Goal: Task Accomplishment & Management: Manage account settings

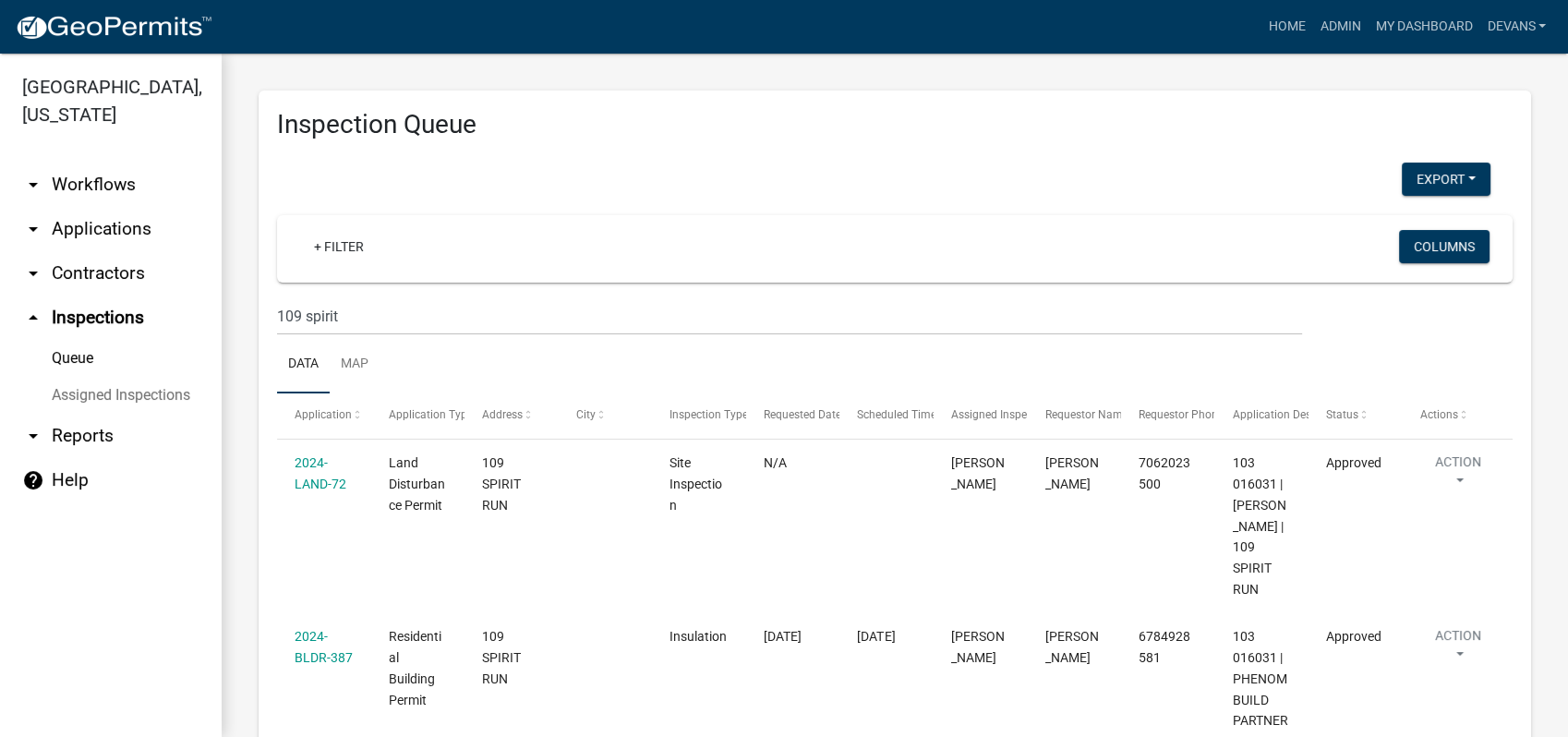
scroll to position [1318, 0]
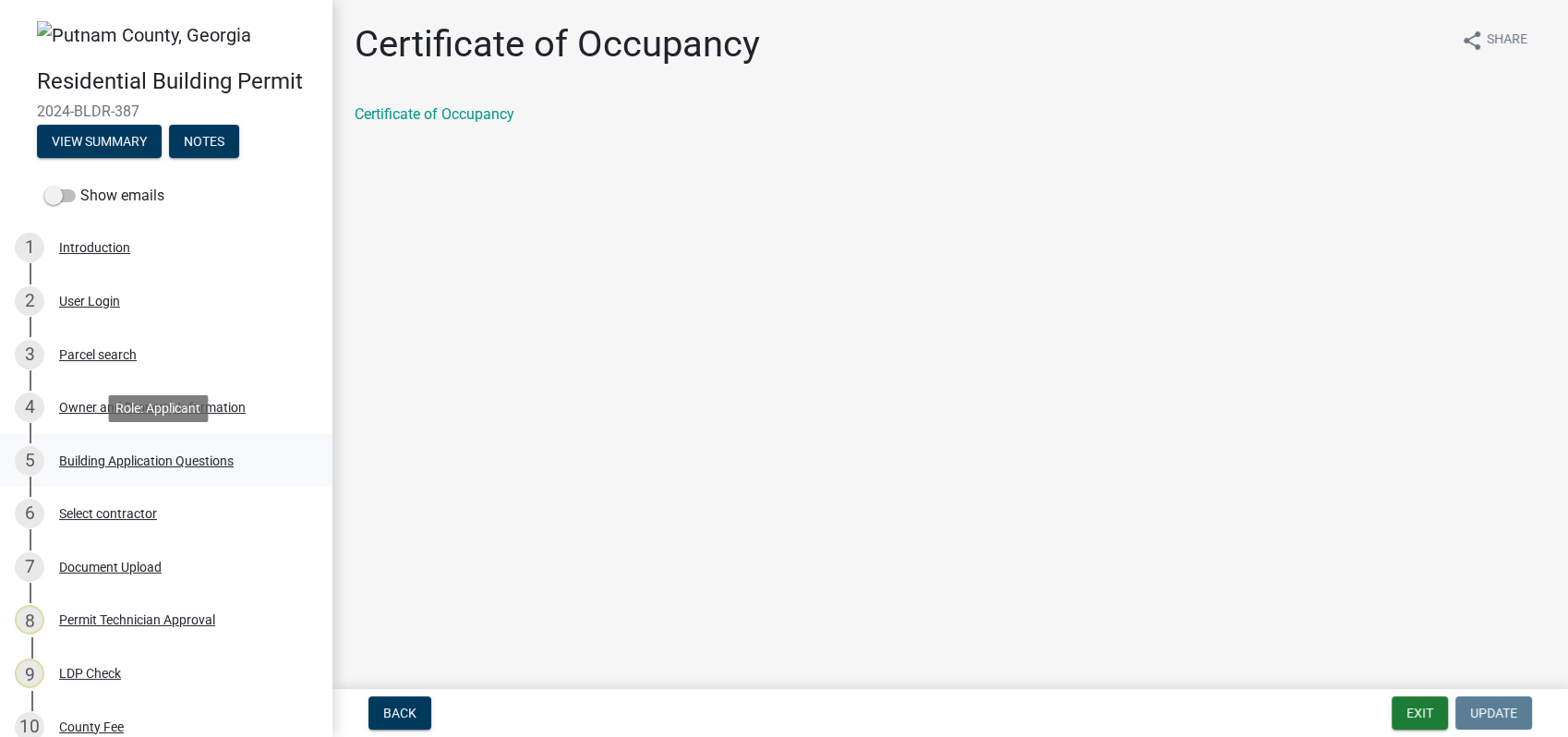
click at [168, 459] on div "Building Application Questions" at bounding box center [145, 461] width 174 height 13
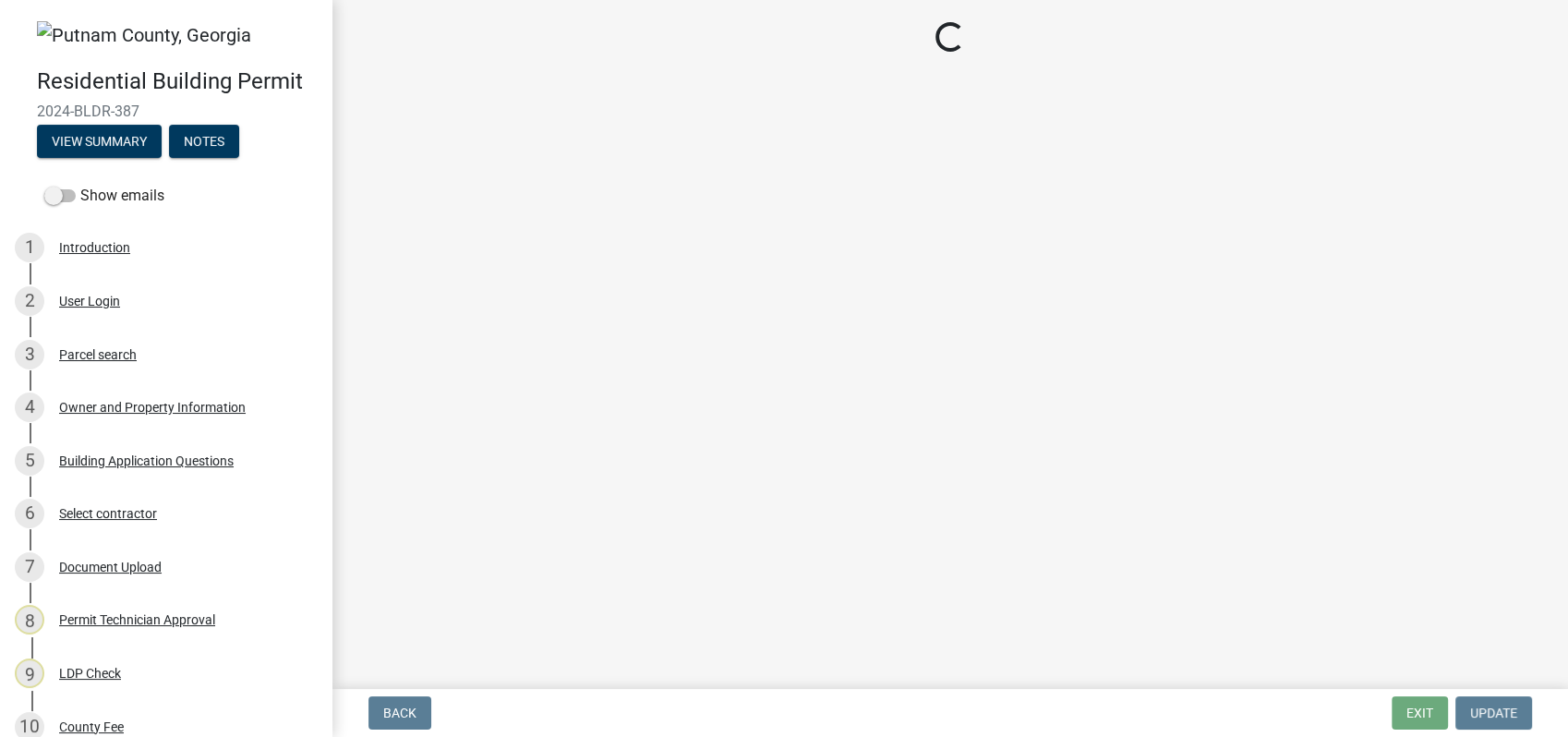
drag, startPoint x: 745, startPoint y: 222, endPoint x: 662, endPoint y: 288, distance: 106.0
click at [698, 291] on main "Loading..." at bounding box center [950, 341] width 1236 height 682
select select "ebf62bd9-0e77-42f1-a2f1-6aca02a789de"
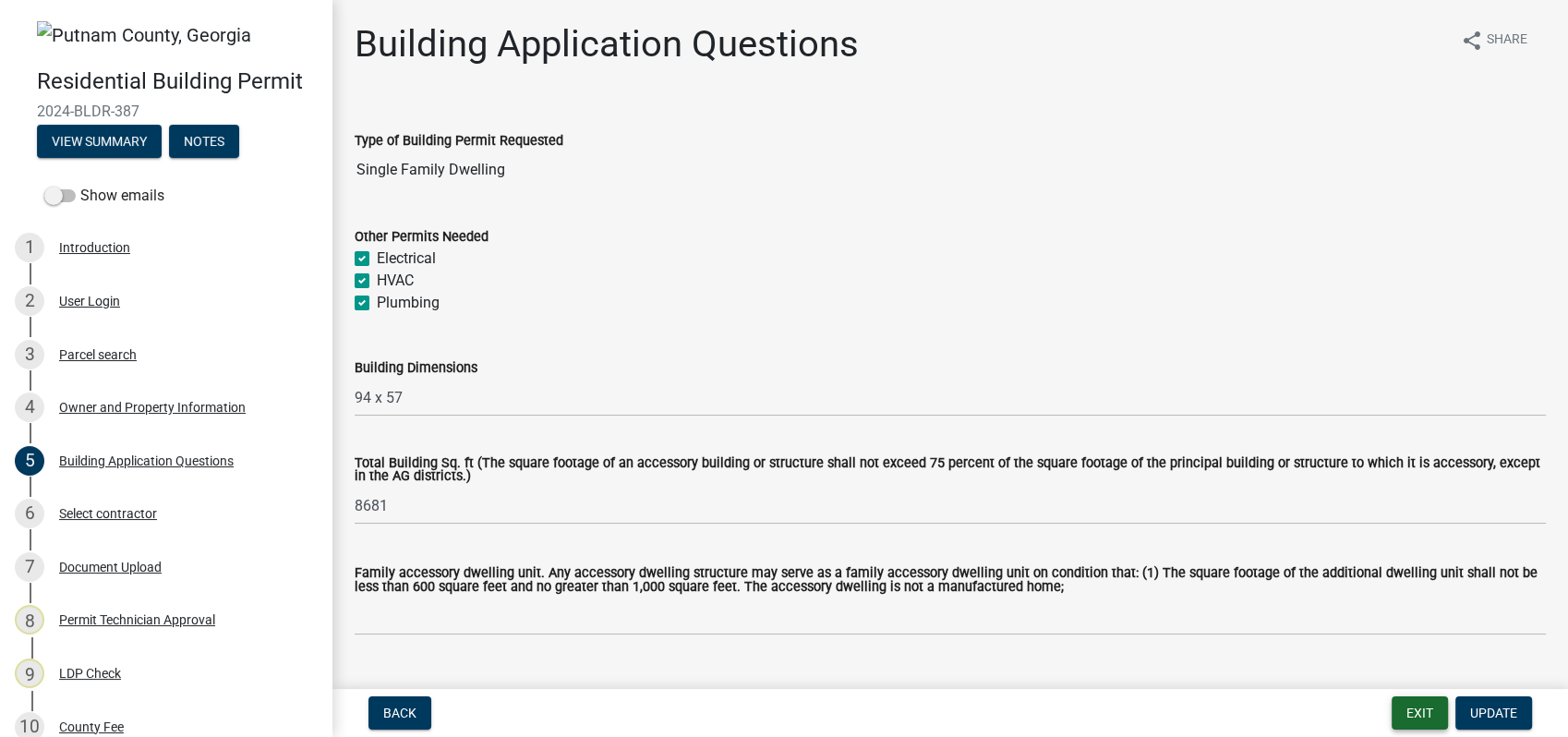
click at [1410, 712] on button "Exit" at bounding box center [1419, 714] width 56 height 34
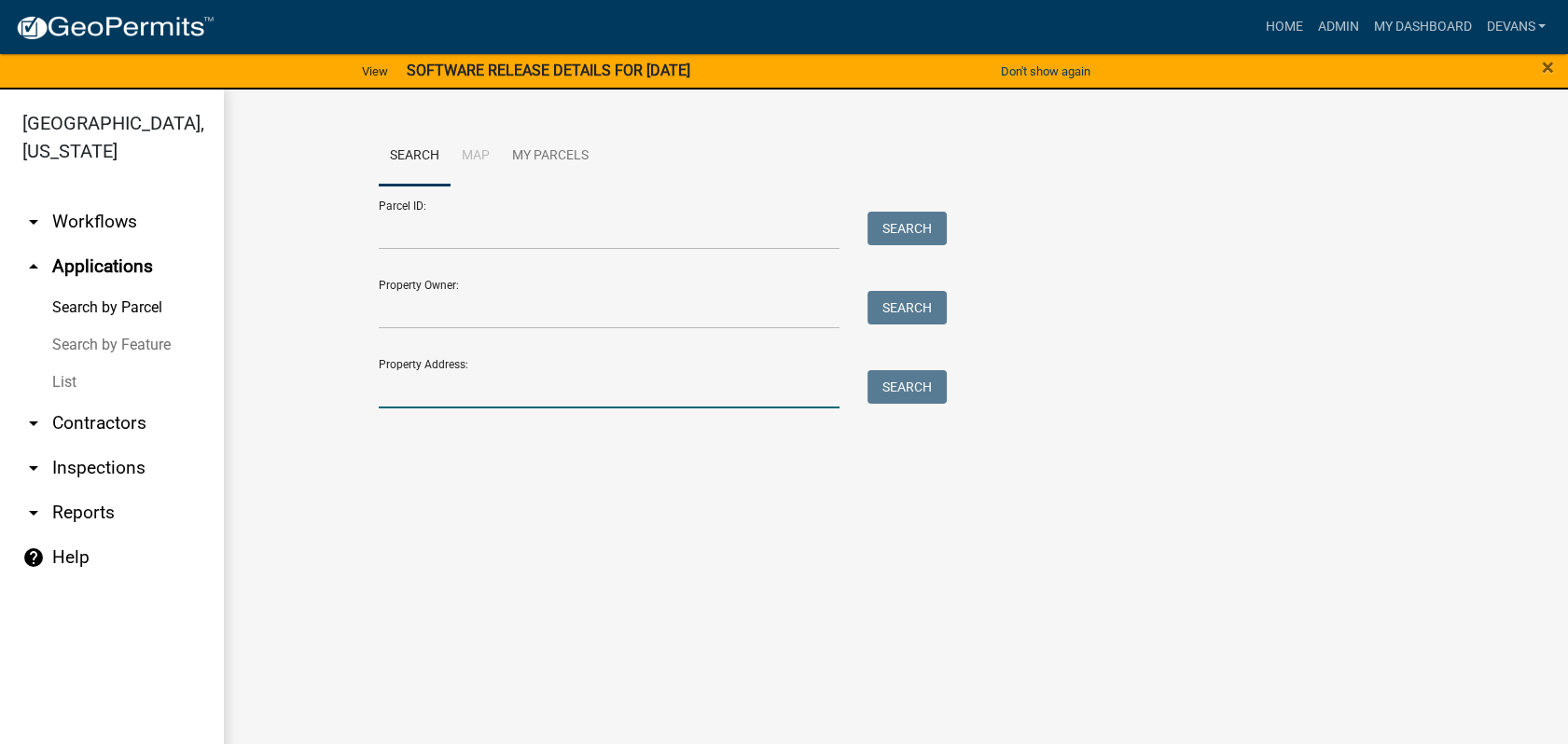
click at [582, 373] on input "Property Address:" at bounding box center [610, 389] width 462 height 39
type input "178 [GEOGRAPHIC_DATA]"
click at [889, 381] on button "Search" at bounding box center [907, 388] width 79 height 34
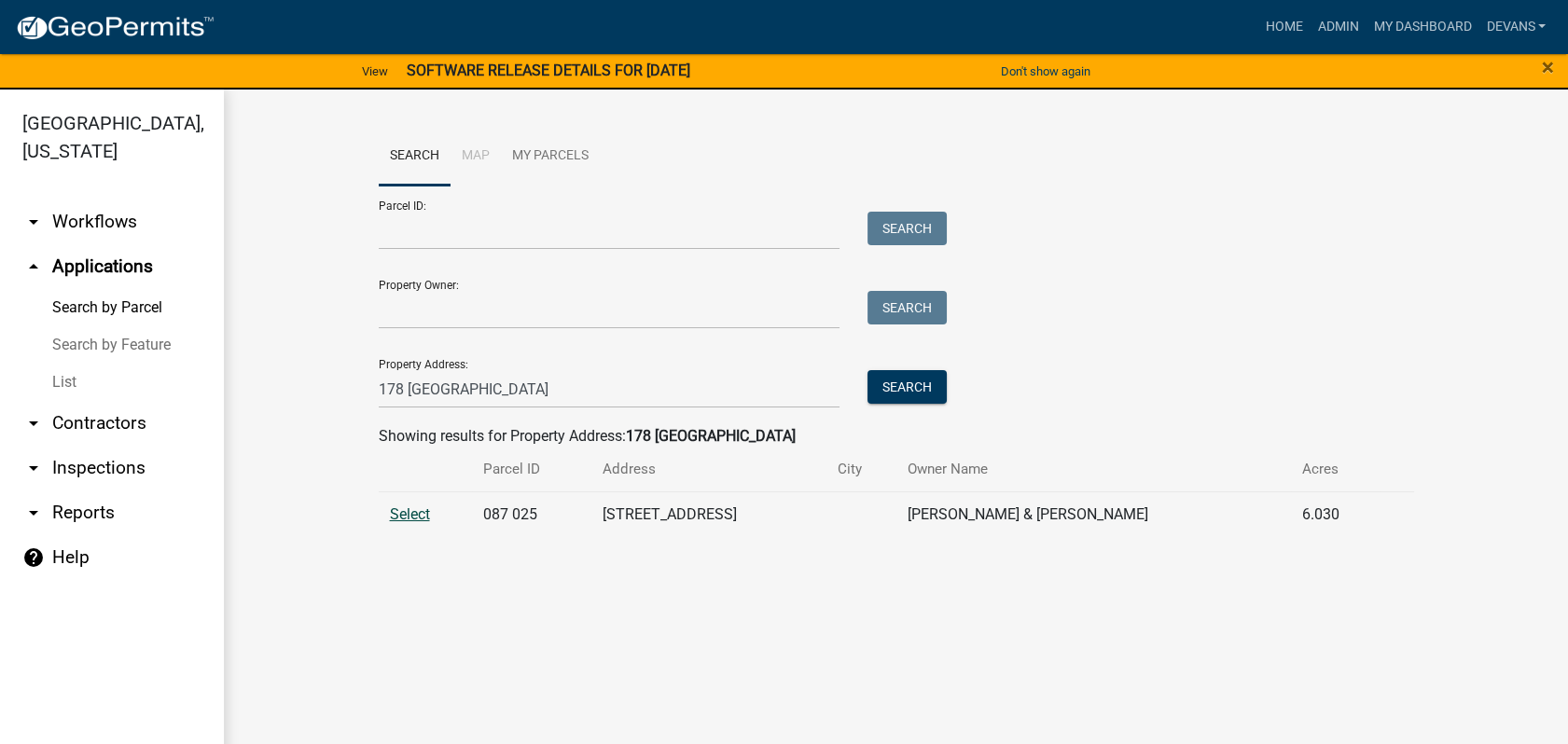
click at [404, 507] on span "Select" at bounding box center [409, 514] width 40 height 18
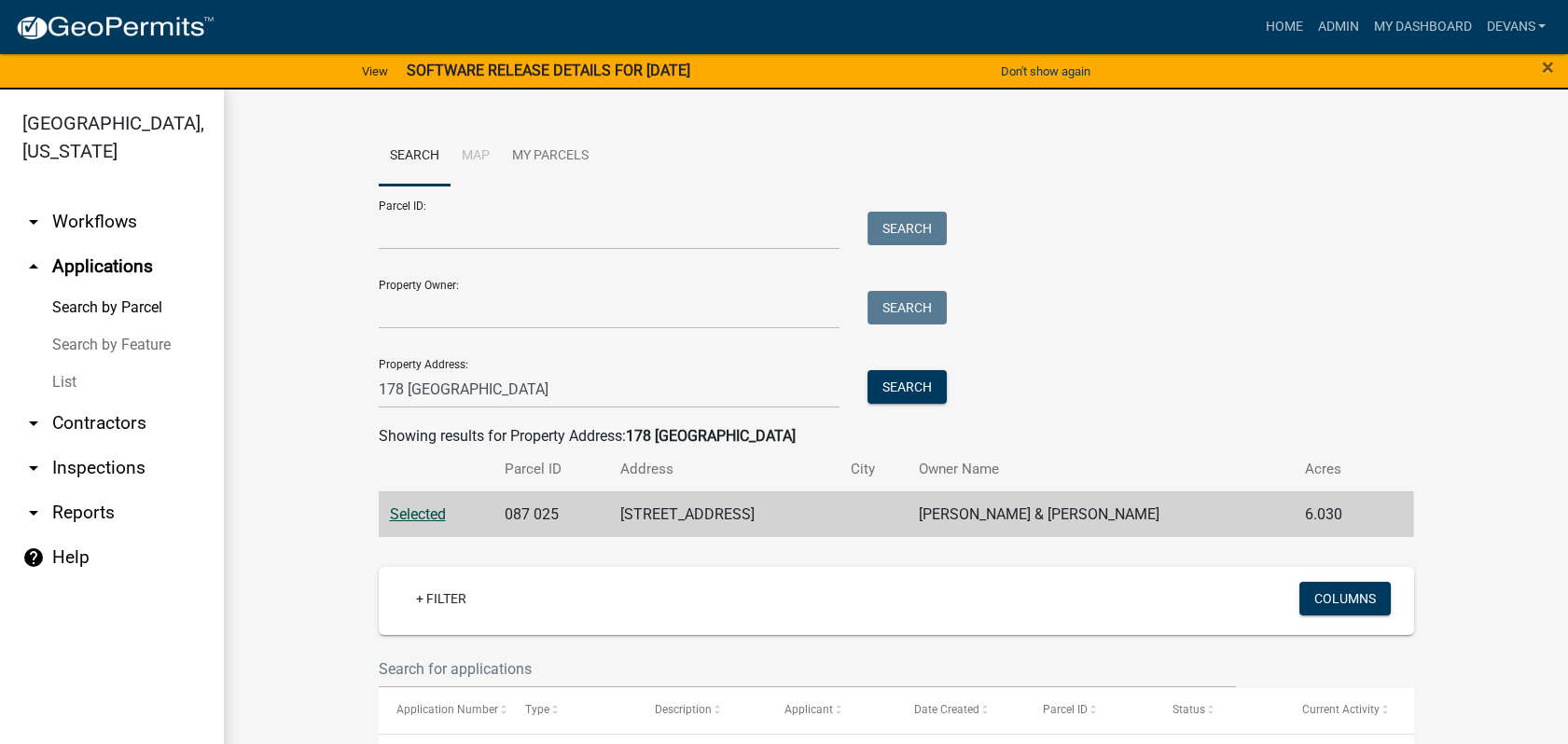
scroll to position [98, 0]
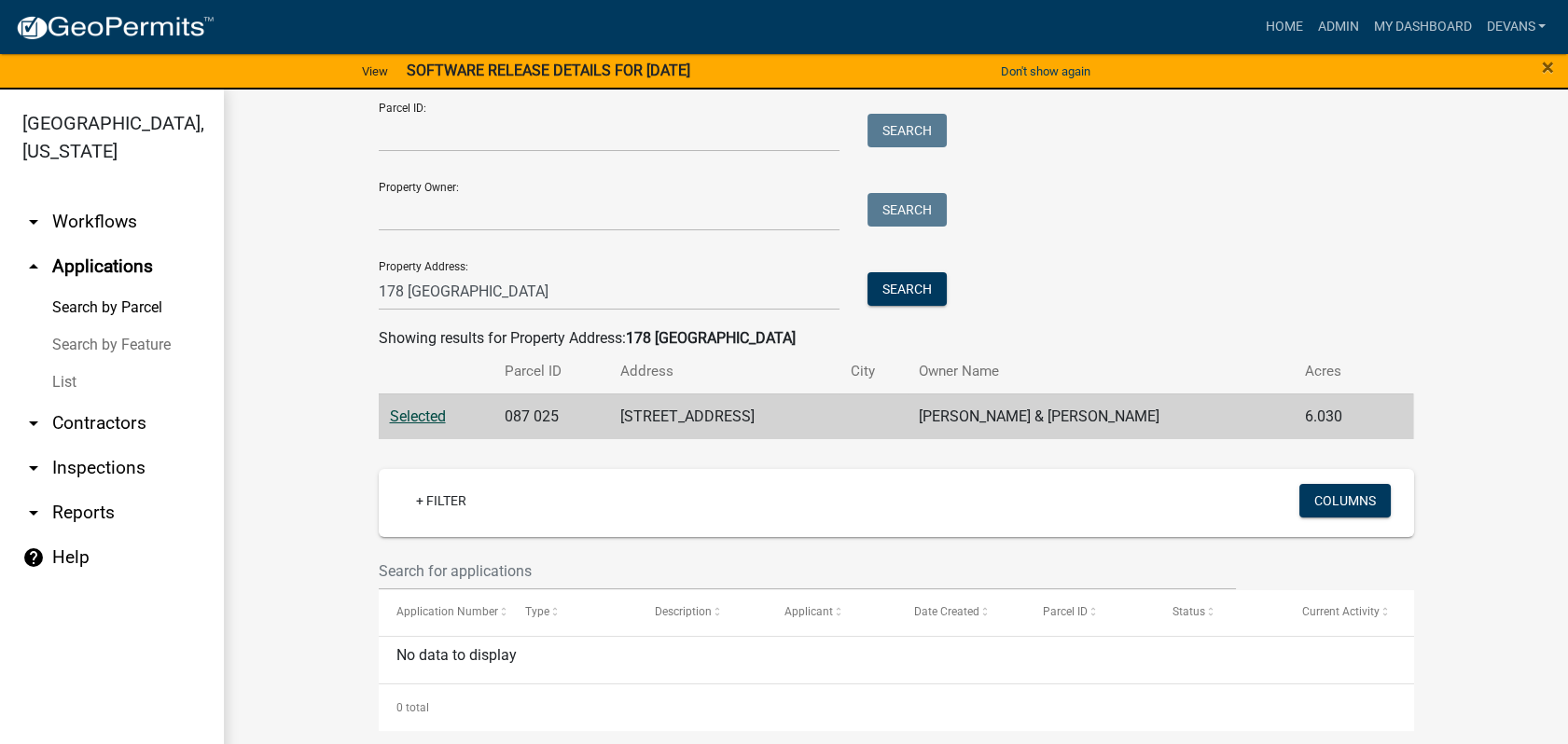
click at [389, 409] on span "Selected" at bounding box center [417, 416] width 55 height 18
click at [419, 407] on span "Selected" at bounding box center [417, 416] width 55 height 18
click at [104, 251] on link "arrow_drop_up Applications" at bounding box center [112, 267] width 224 height 45
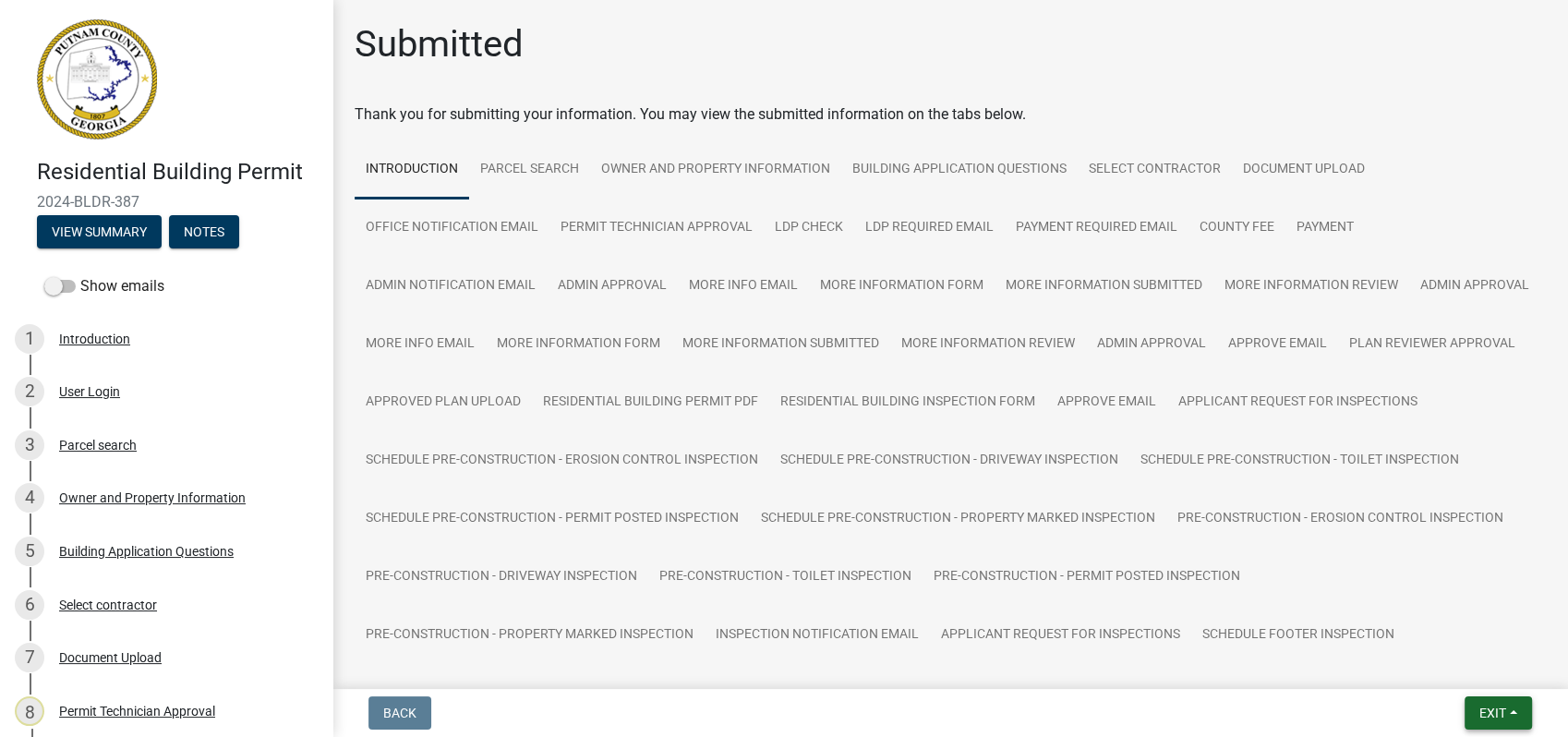
click at [1486, 717] on span "Exit" at bounding box center [1492, 714] width 27 height 15
click at [1444, 616] on button "Save" at bounding box center [1457, 621] width 148 height 45
click at [1479, 712] on span "Exit" at bounding box center [1492, 714] width 27 height 15
click at [1452, 662] on button "Save & Exit" at bounding box center [1457, 665] width 148 height 45
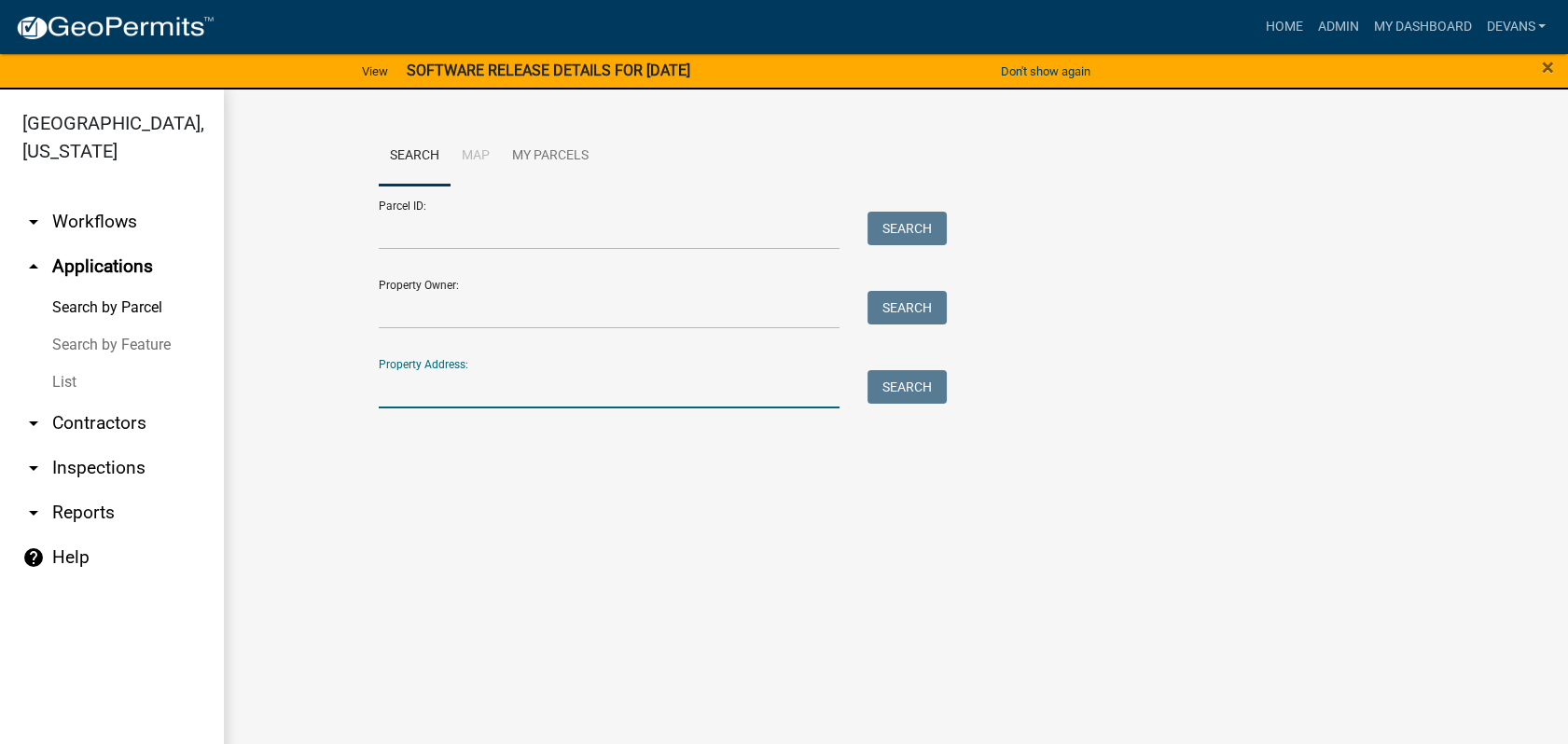
click at [418, 374] on input "Property Address:" at bounding box center [610, 389] width 462 height 39
type input "178 [GEOGRAPHIC_DATA]"
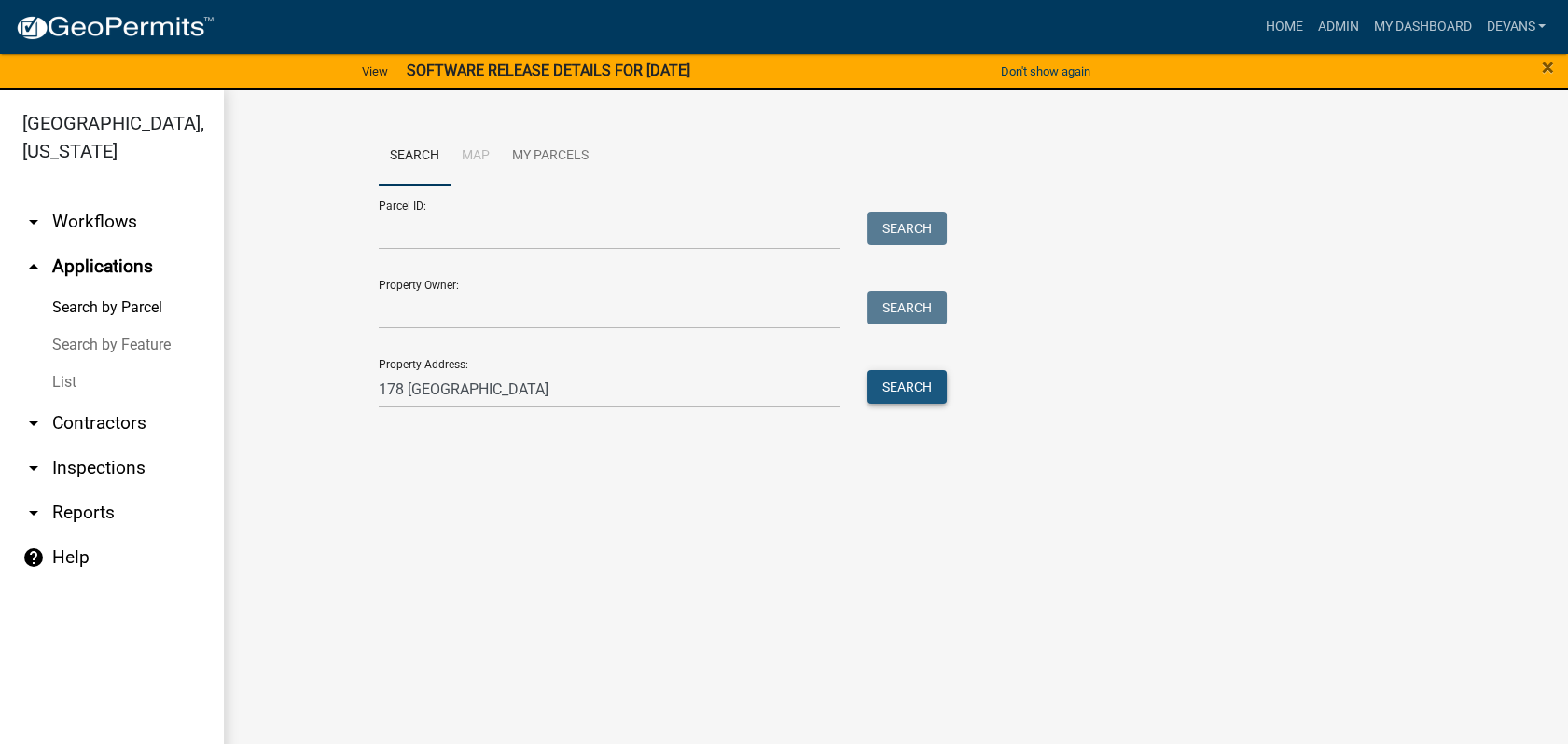
click at [904, 388] on button "Search" at bounding box center [907, 388] width 79 height 34
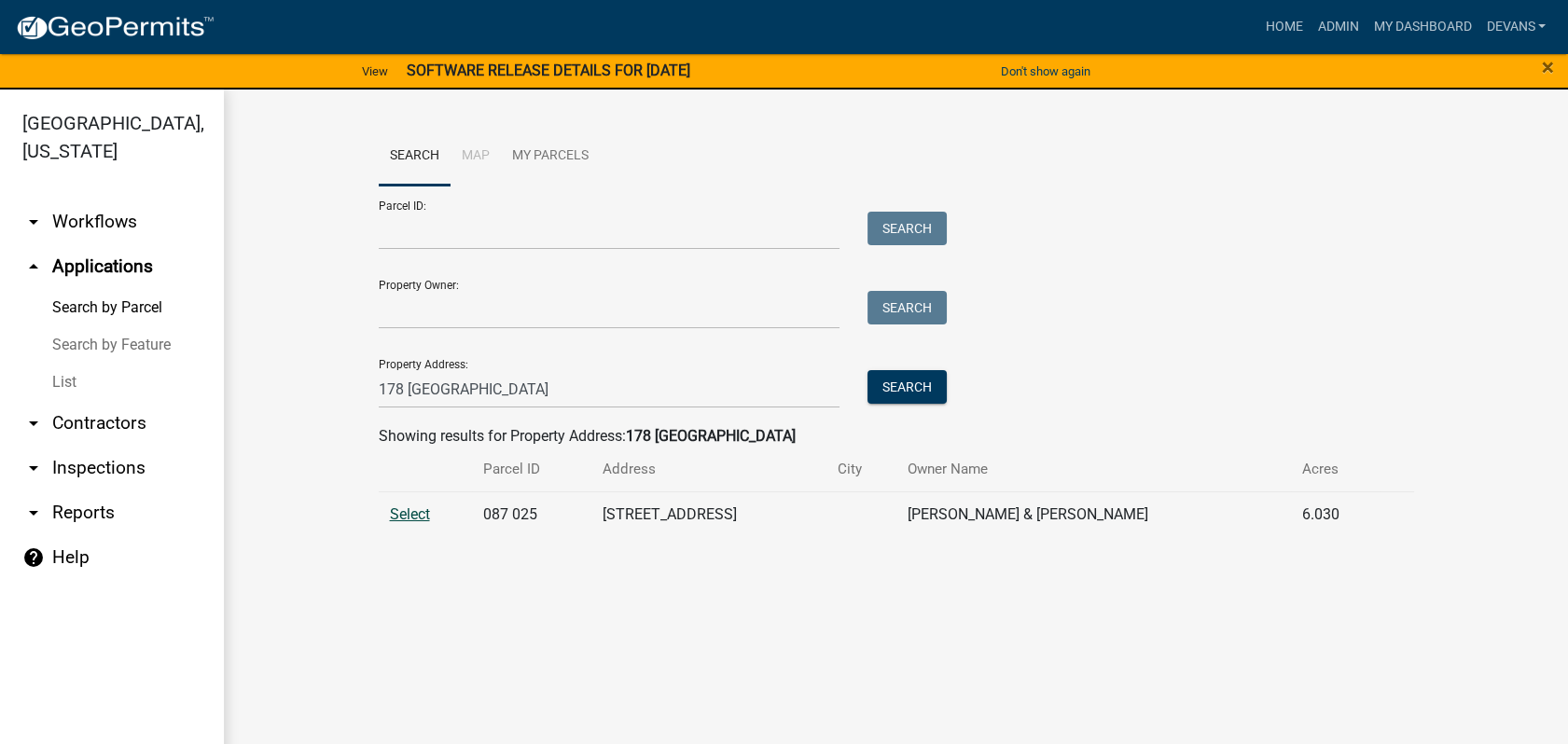
click at [403, 514] on span "Select" at bounding box center [409, 514] width 40 height 18
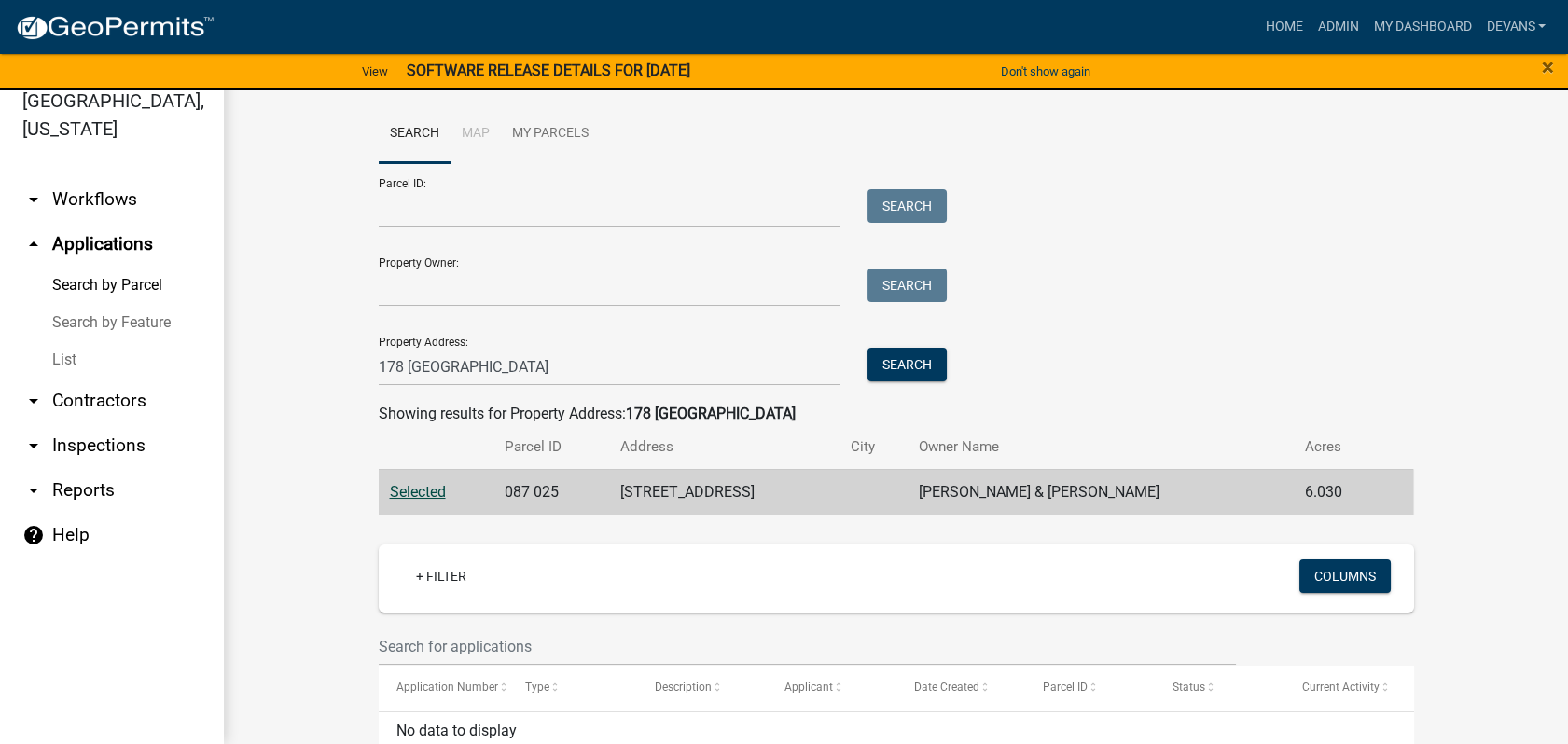
click at [120, 401] on link "arrow_drop_down Contractors" at bounding box center [112, 402] width 224 height 45
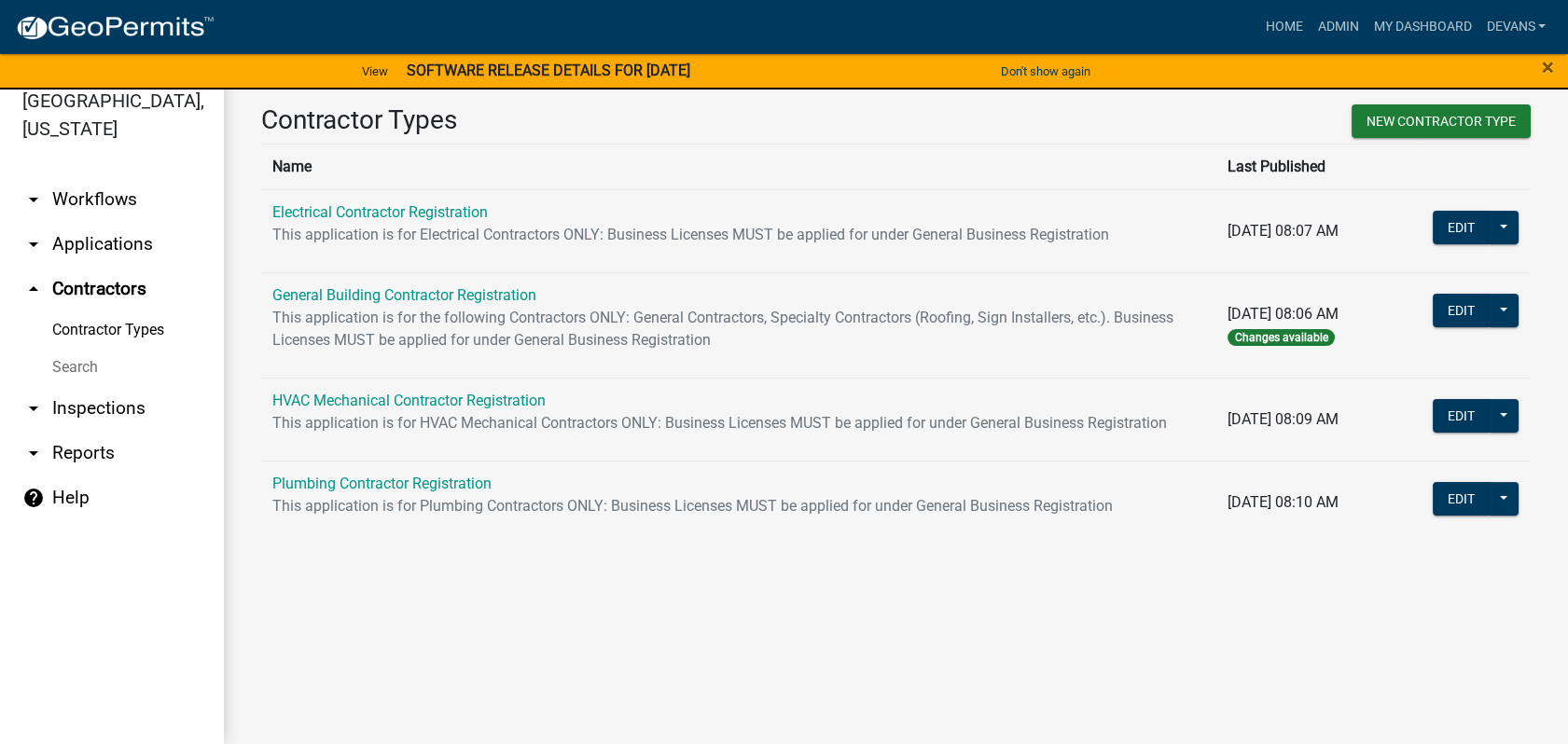
click at [78, 239] on link "arrow_drop_down Applications" at bounding box center [112, 245] width 224 height 45
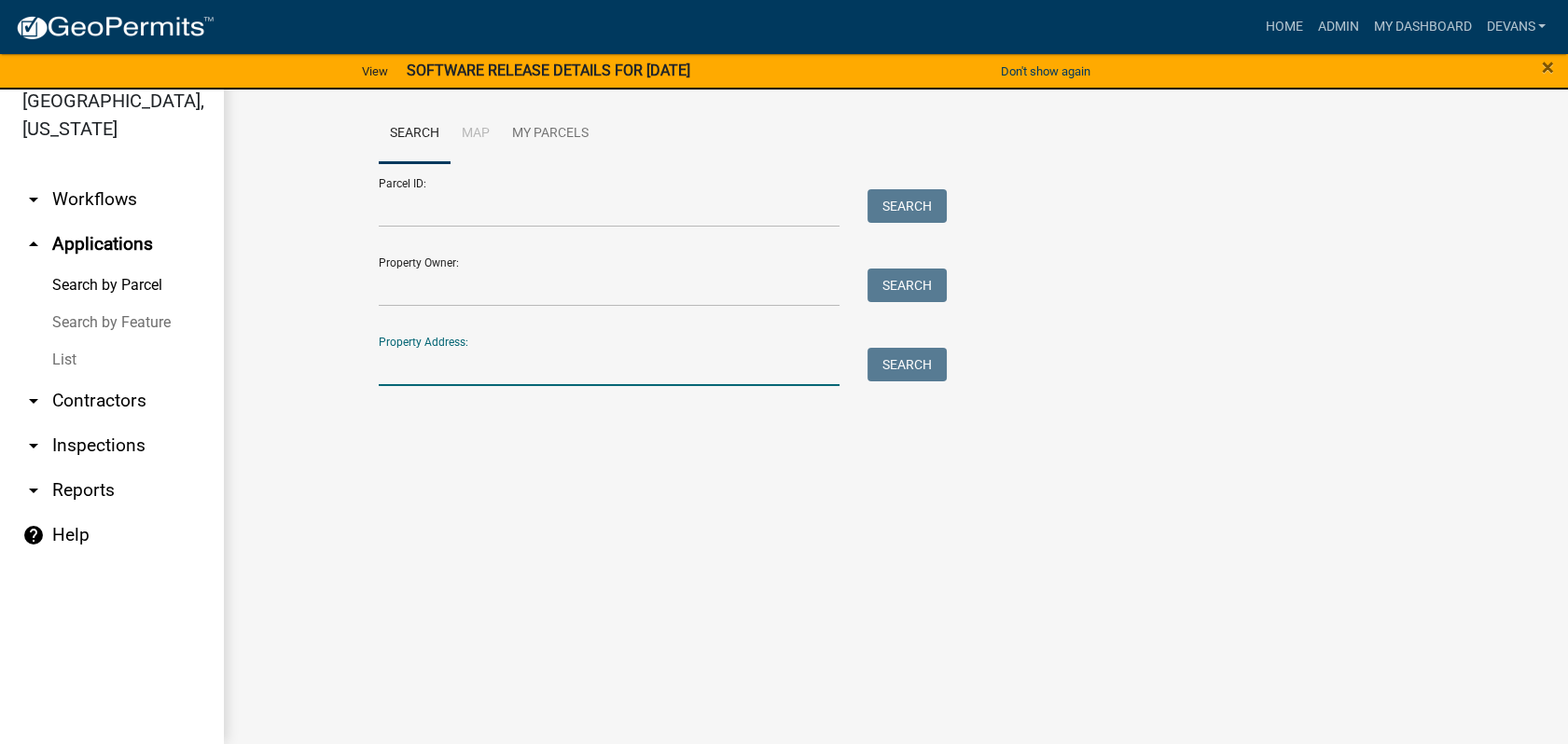
click at [483, 361] on input "Property Address:" at bounding box center [610, 367] width 462 height 39
click at [418, 364] on input "Property Address:" at bounding box center [610, 367] width 462 height 39
type input "d"
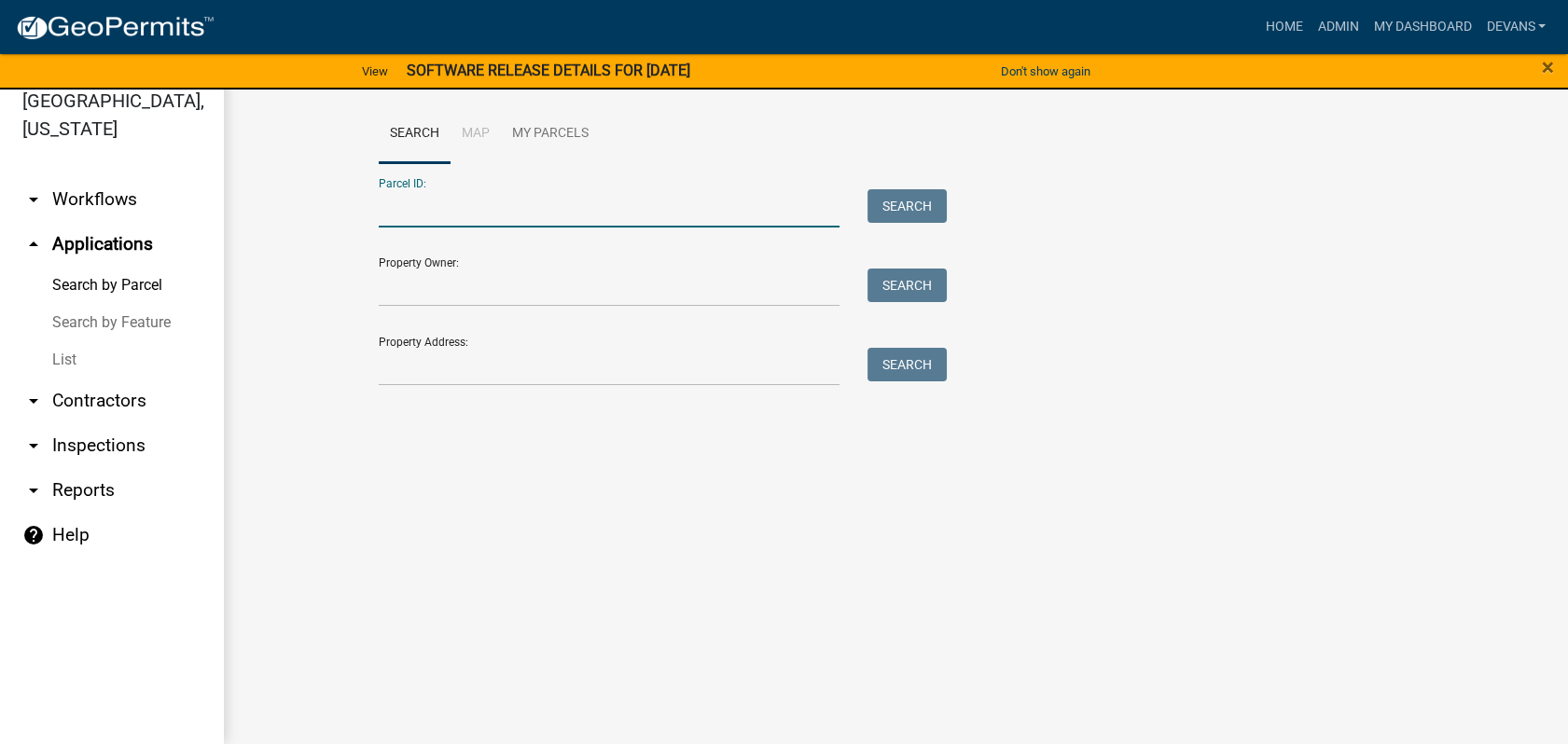
click at [483, 207] on input "Parcel ID:" at bounding box center [610, 208] width 462 height 39
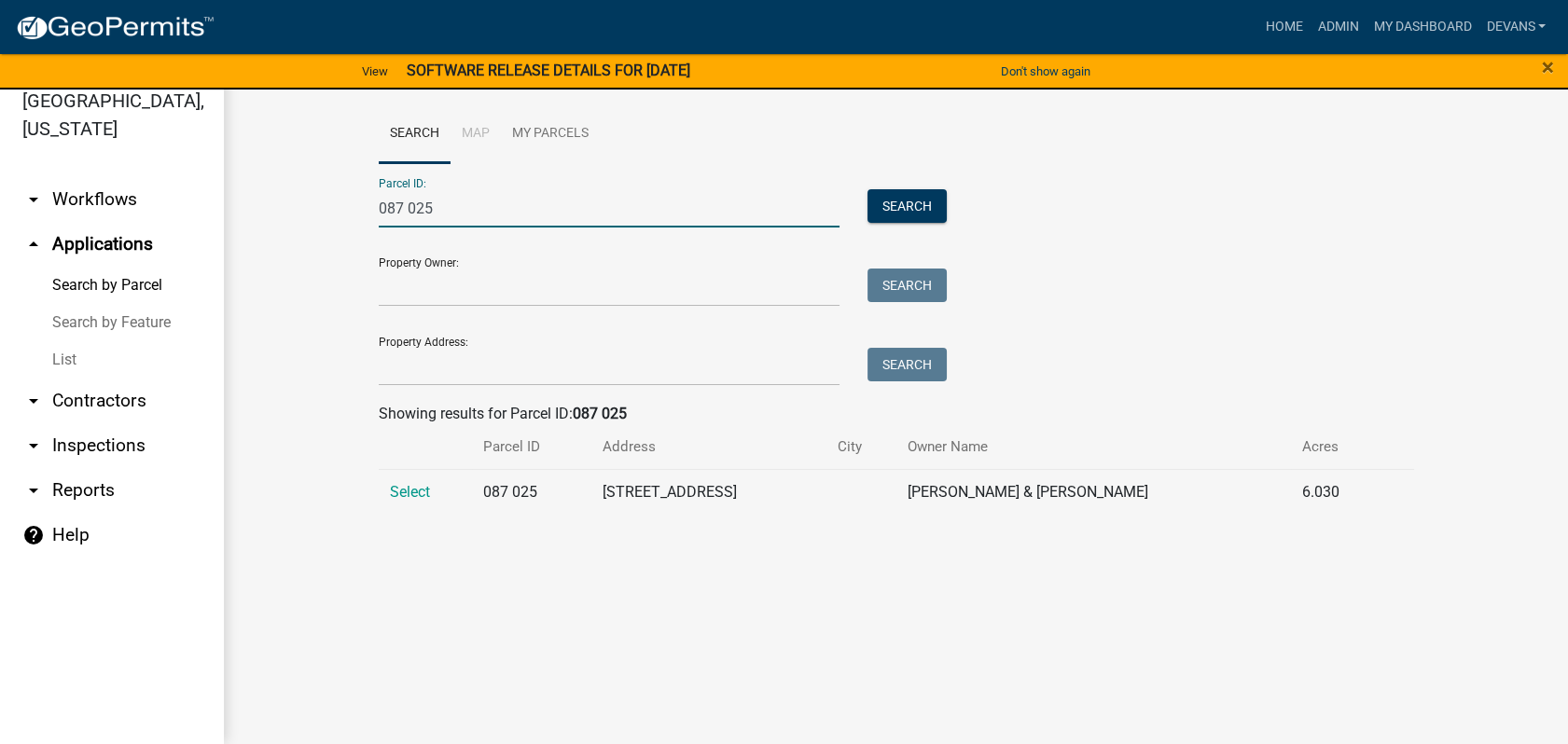
type input "087 025"
click at [401, 477] on td "Select" at bounding box center [426, 492] width 94 height 46
click at [404, 486] on span "Select" at bounding box center [409, 492] width 40 height 18
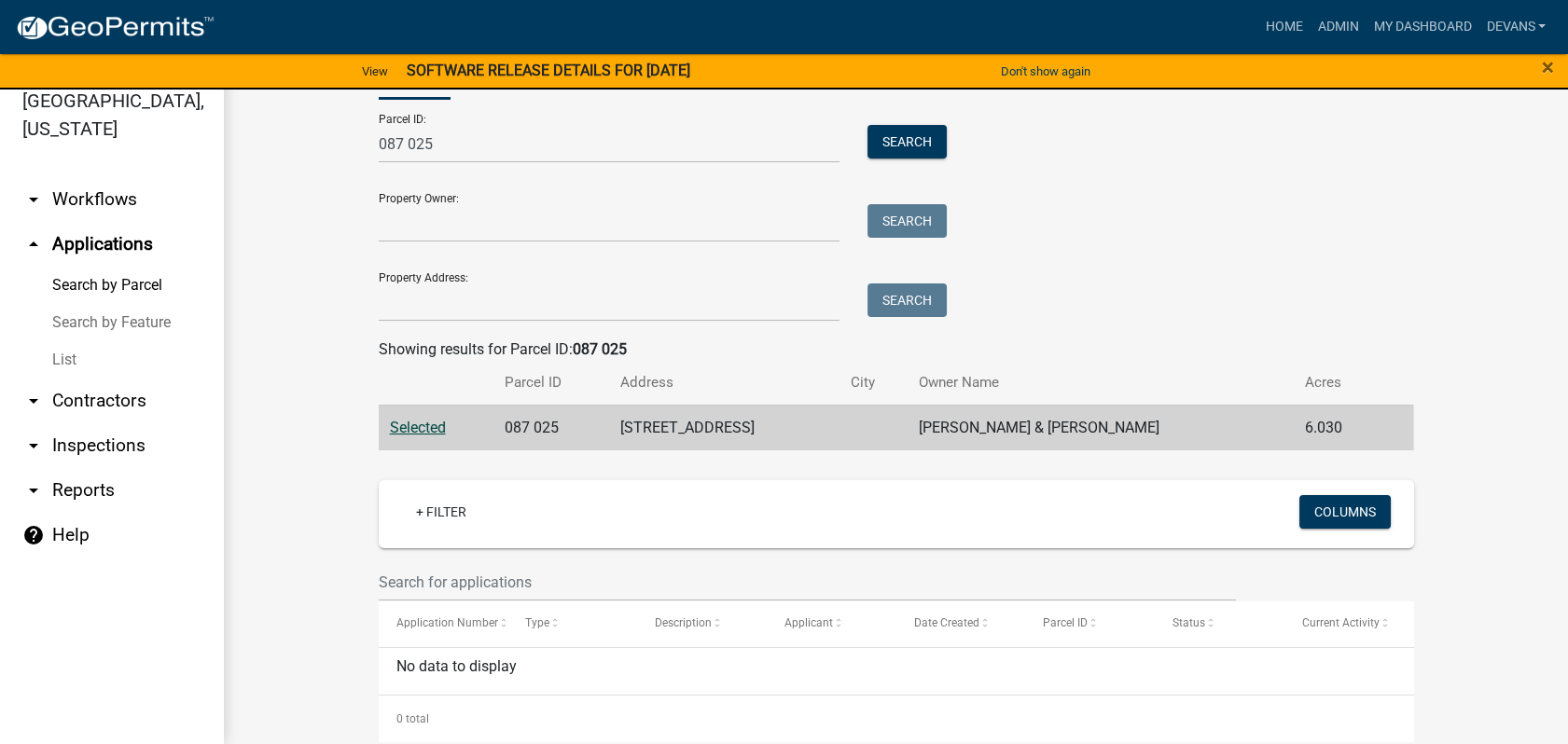
scroll to position [98, 0]
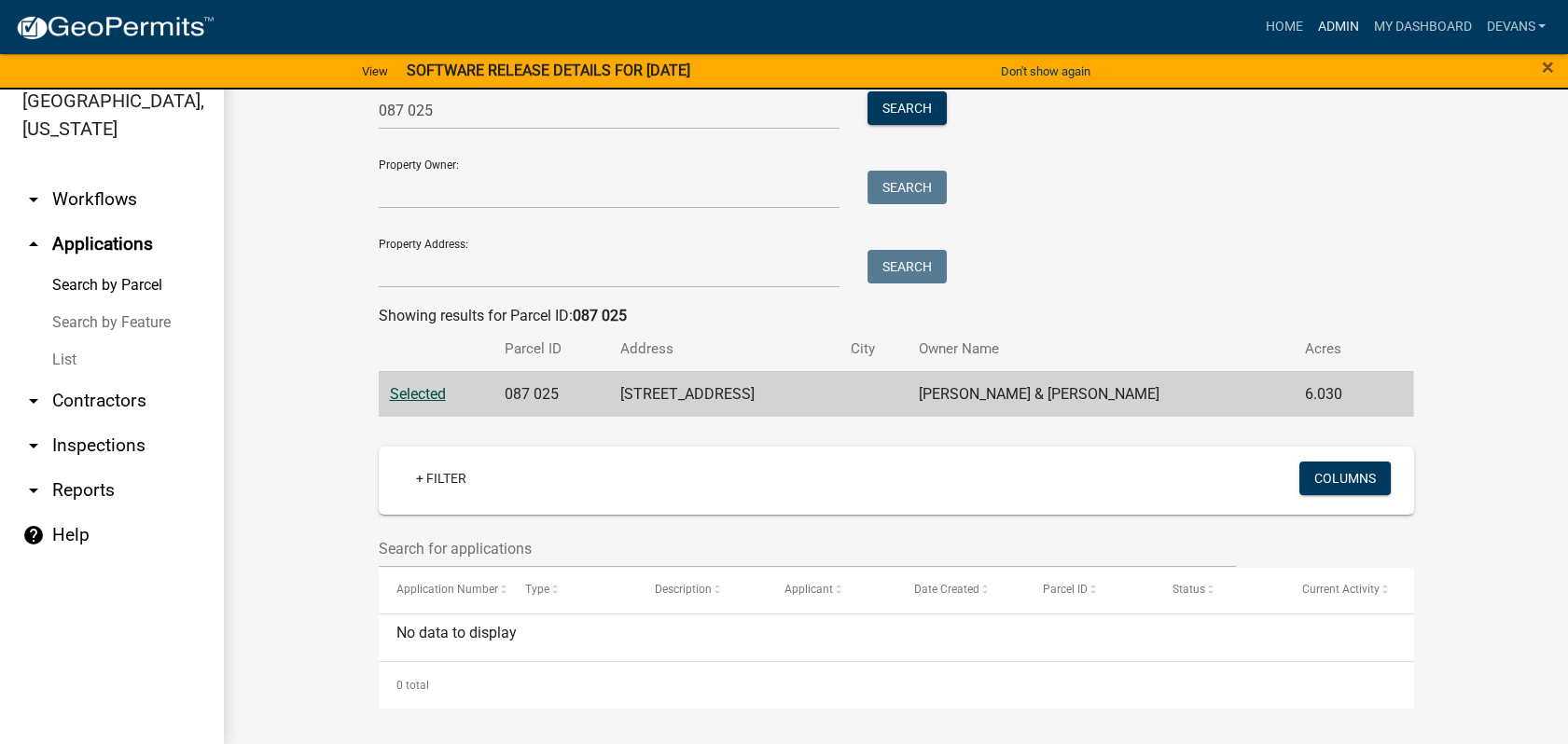
click at [1321, 37] on link "Admin" at bounding box center [1337, 27] width 55 height 36
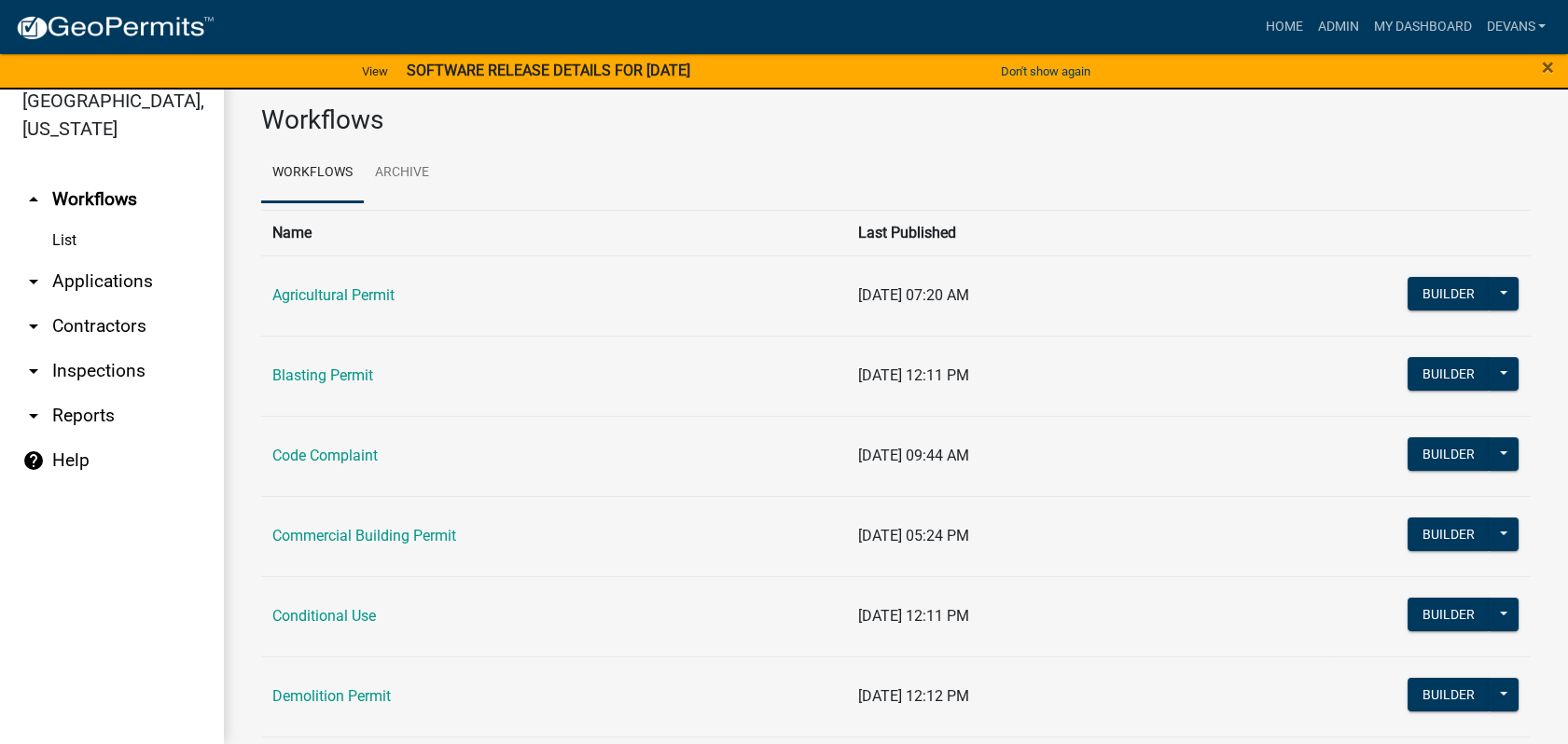
click at [115, 263] on link "arrow_drop_down Applications" at bounding box center [112, 282] width 224 height 45
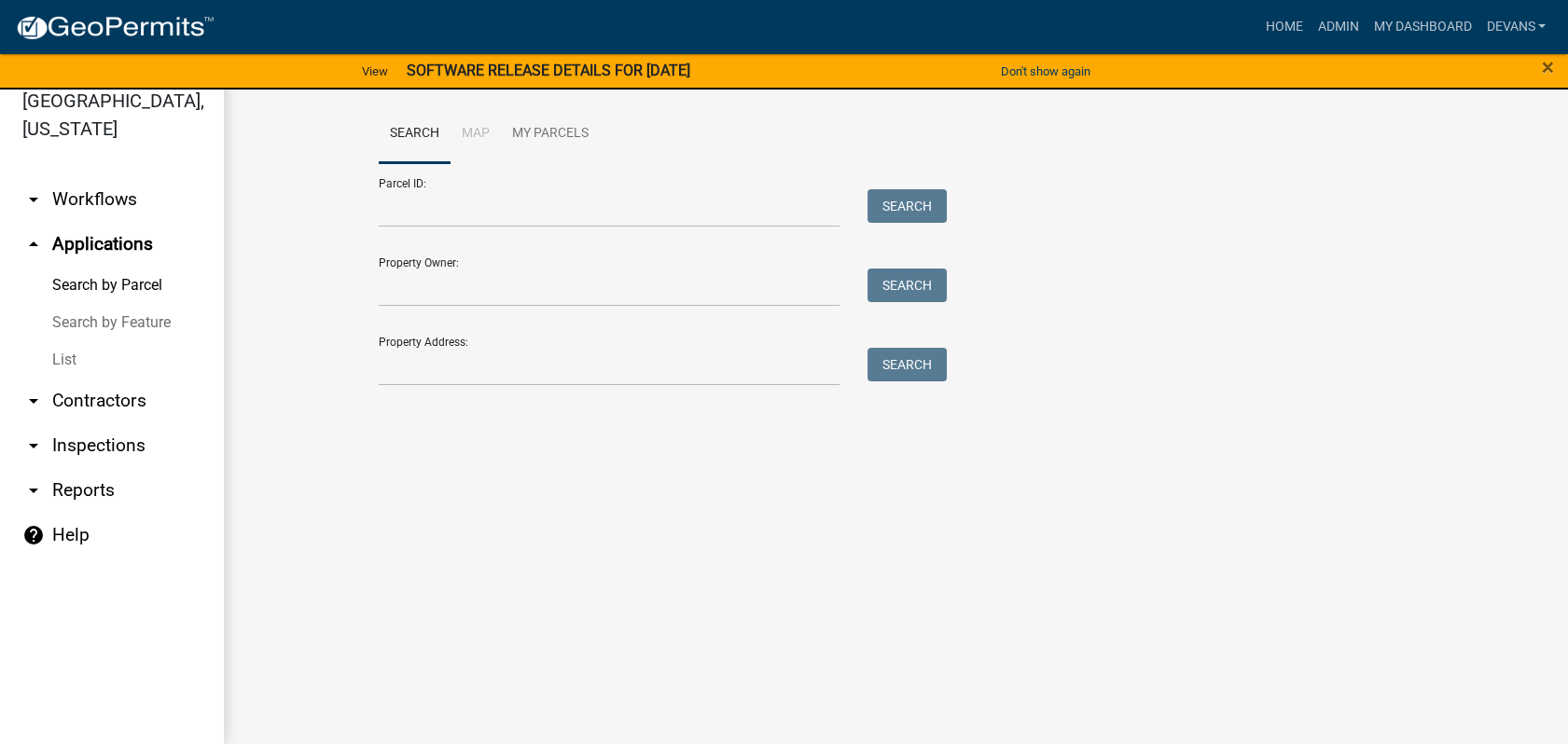
click at [59, 360] on link "List" at bounding box center [112, 360] width 224 height 38
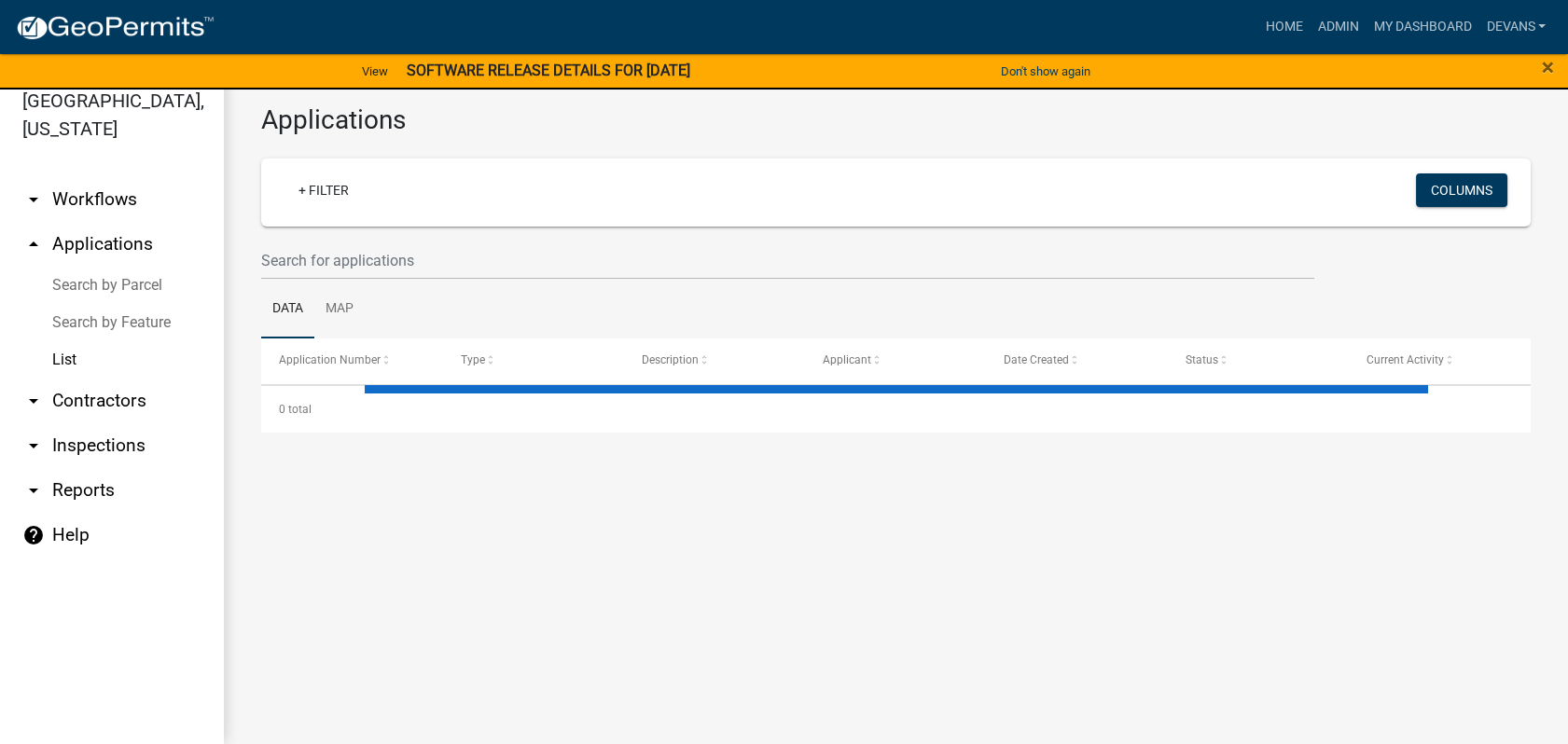
select select "1: 25"
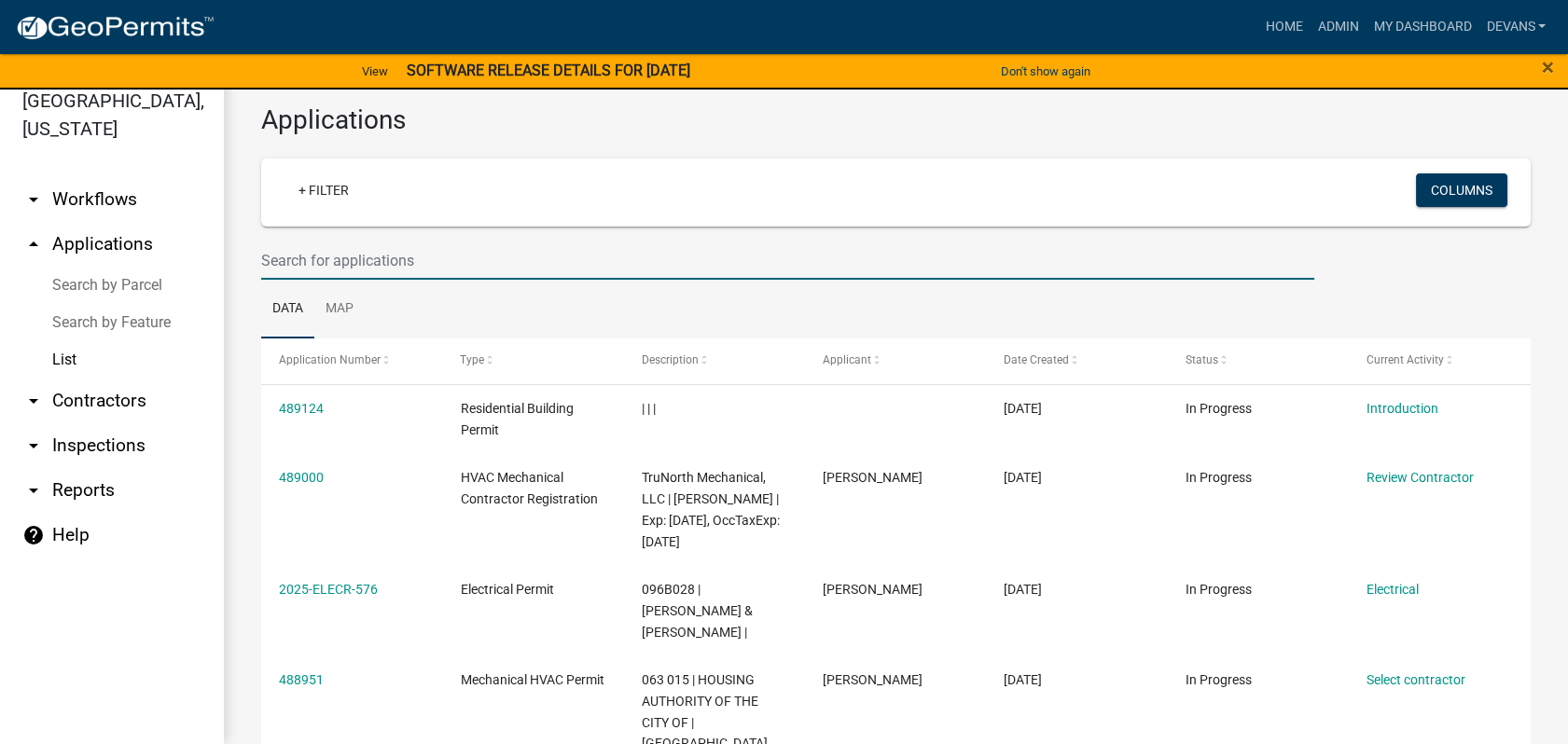
click at [350, 269] on input "text" at bounding box center [787, 261] width 1053 height 39
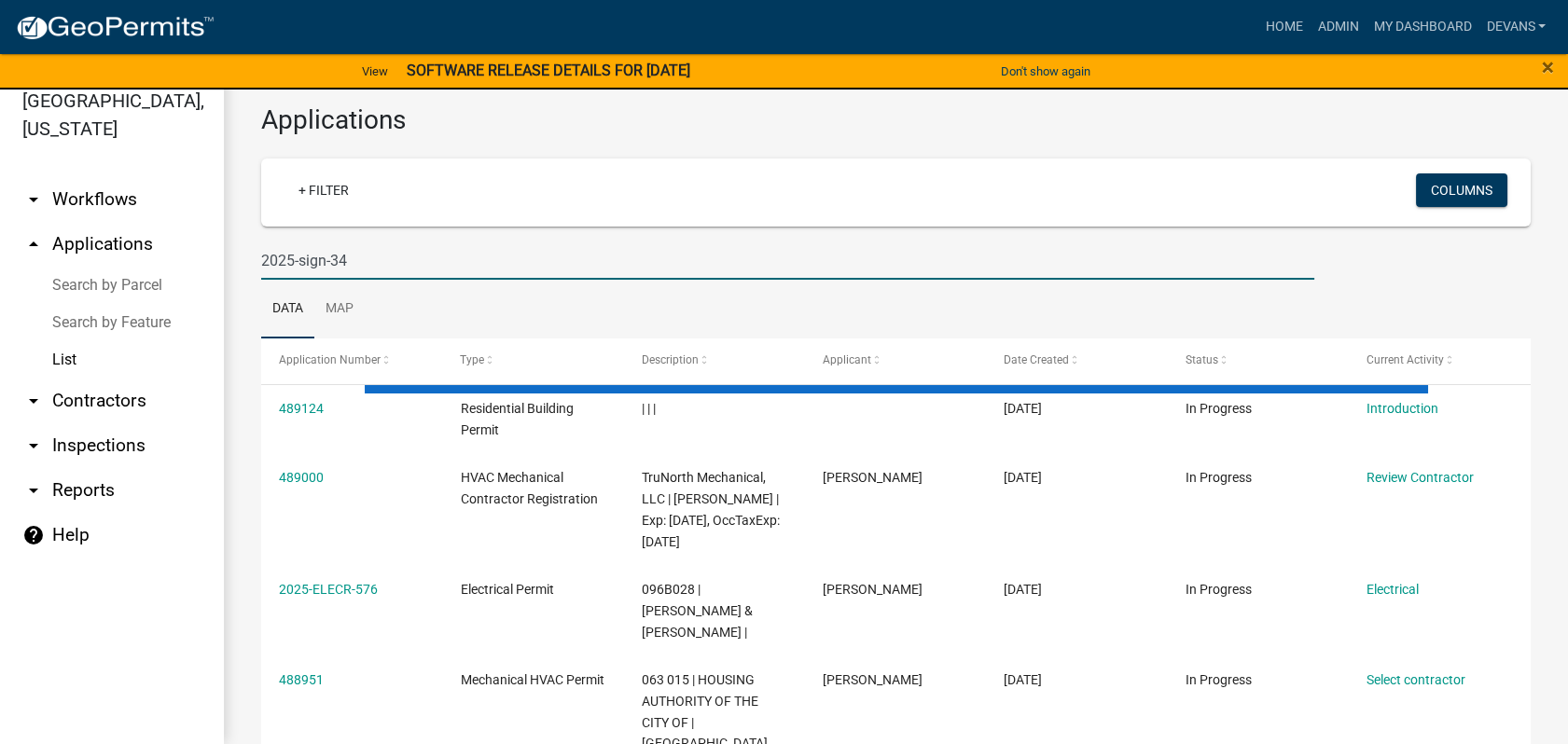
type input "2025-sign-34"
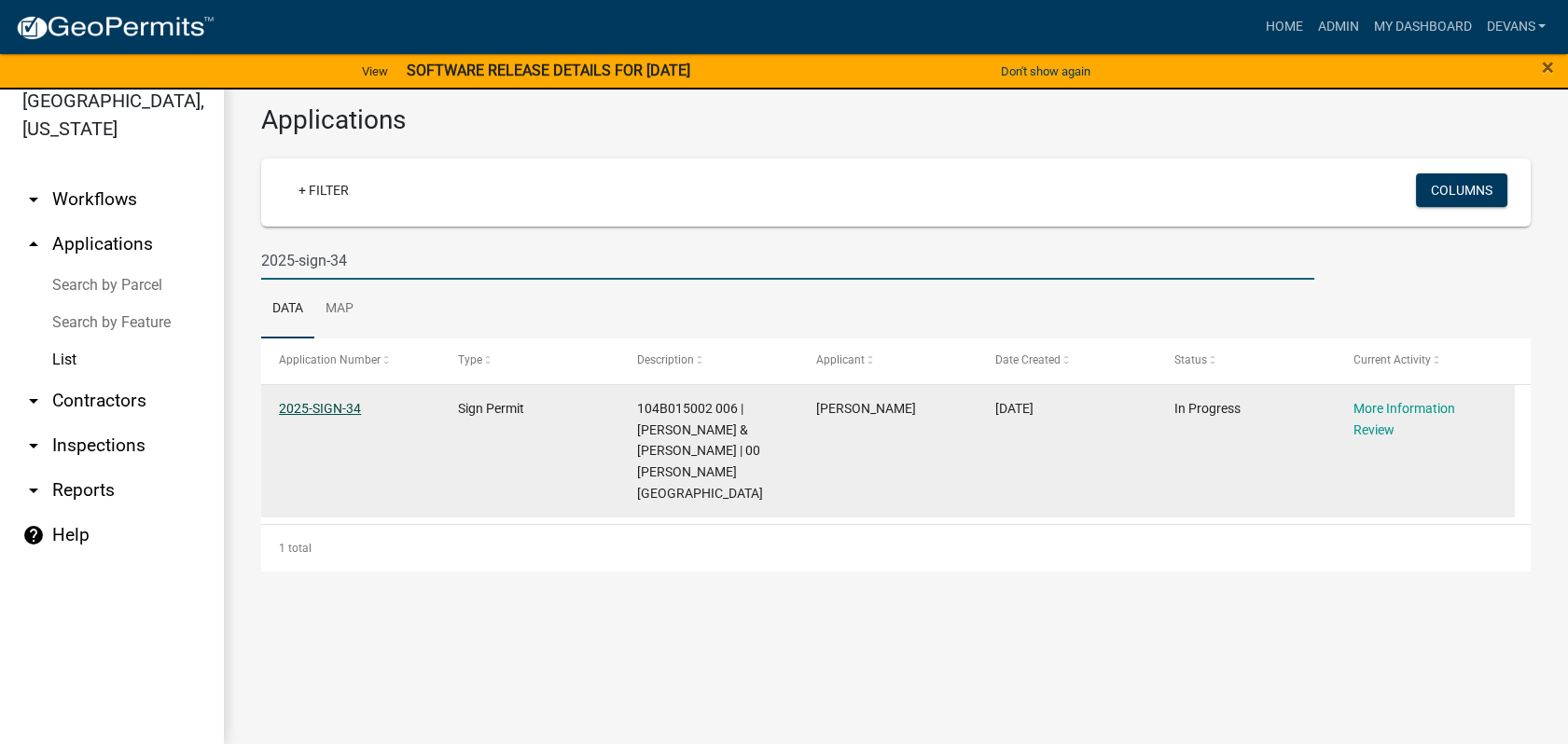
click at [320, 407] on link "2025-SIGN-34" at bounding box center [319, 408] width 82 height 15
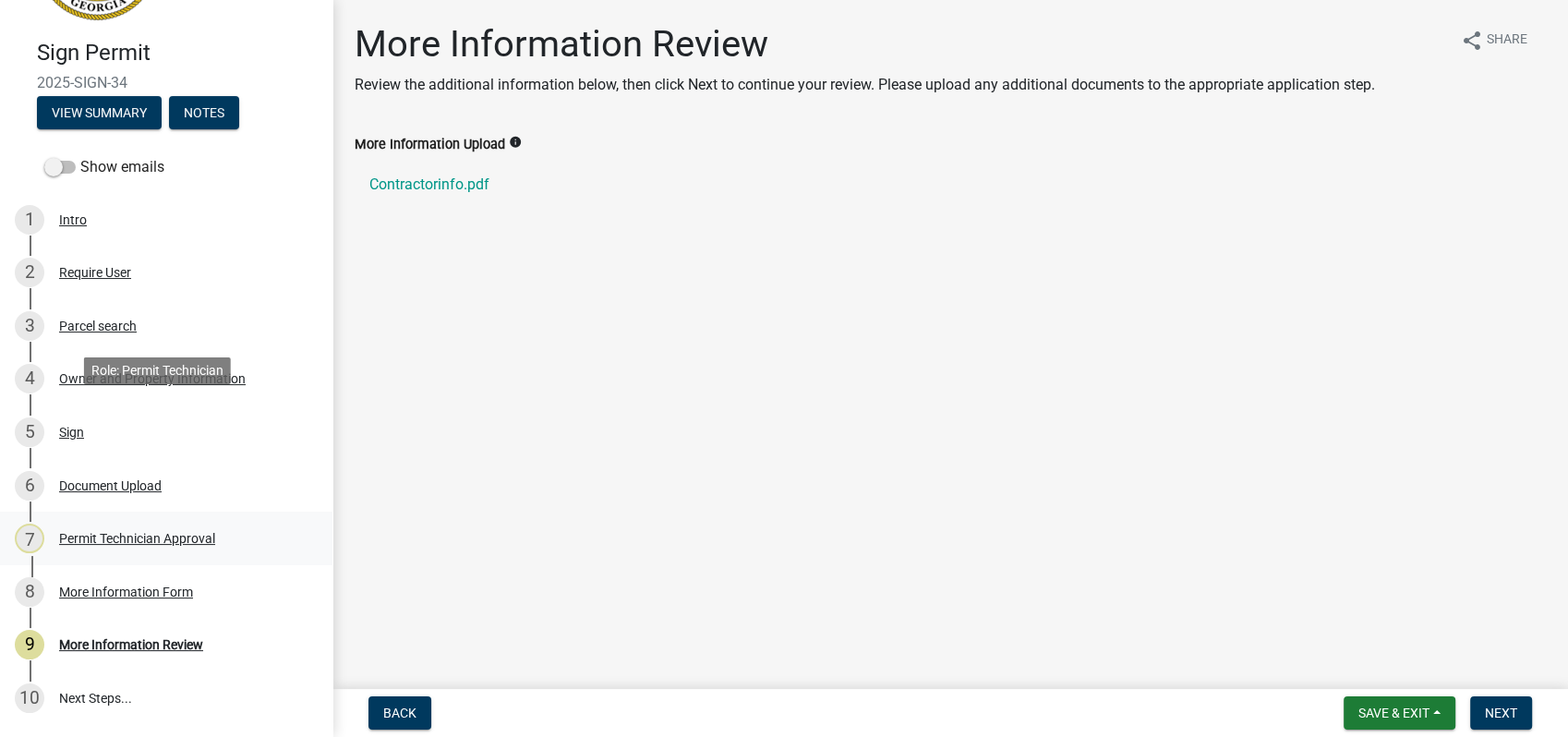
scroll to position [237, 0]
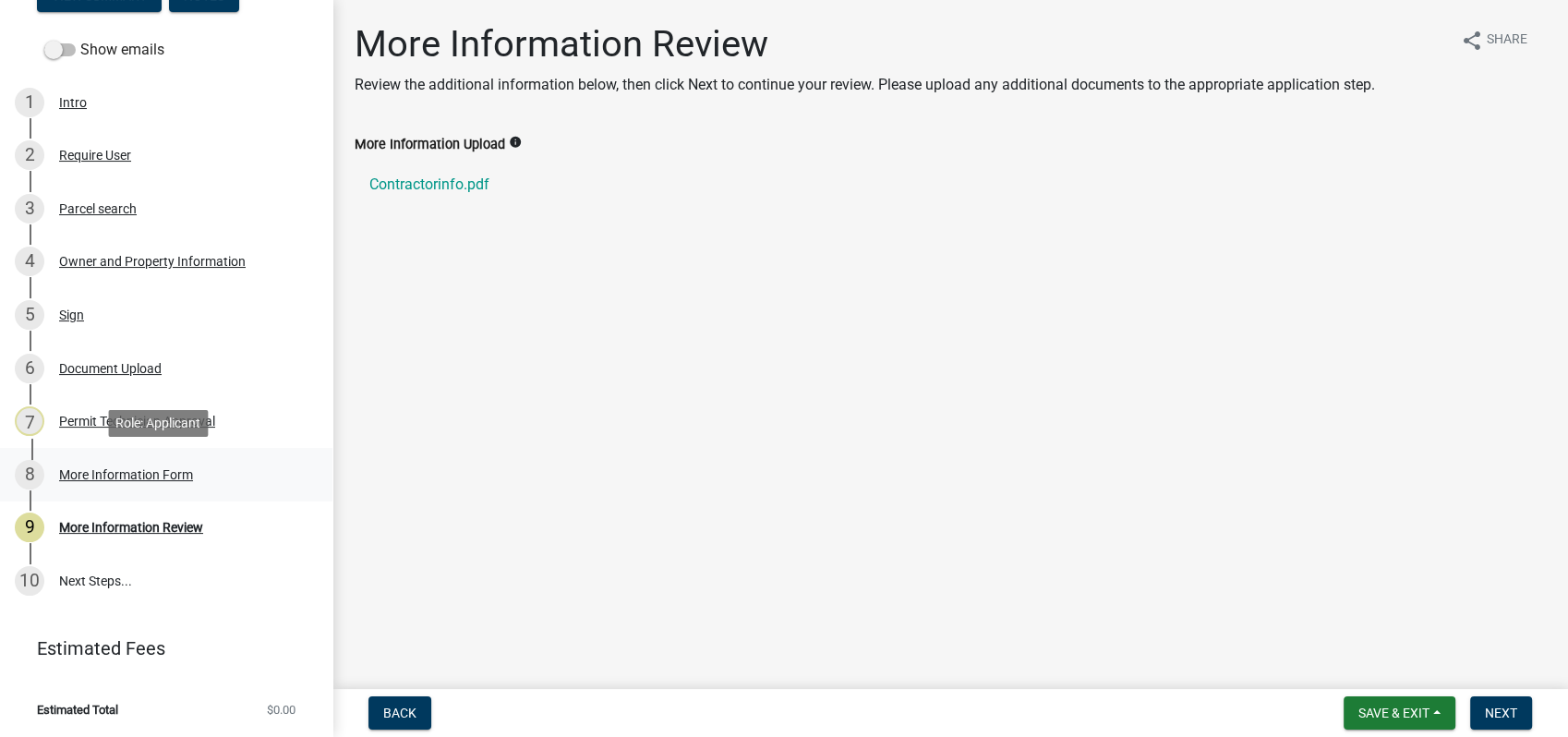
click at [115, 477] on div "More Information Form" at bounding box center [126, 475] width 134 height 13
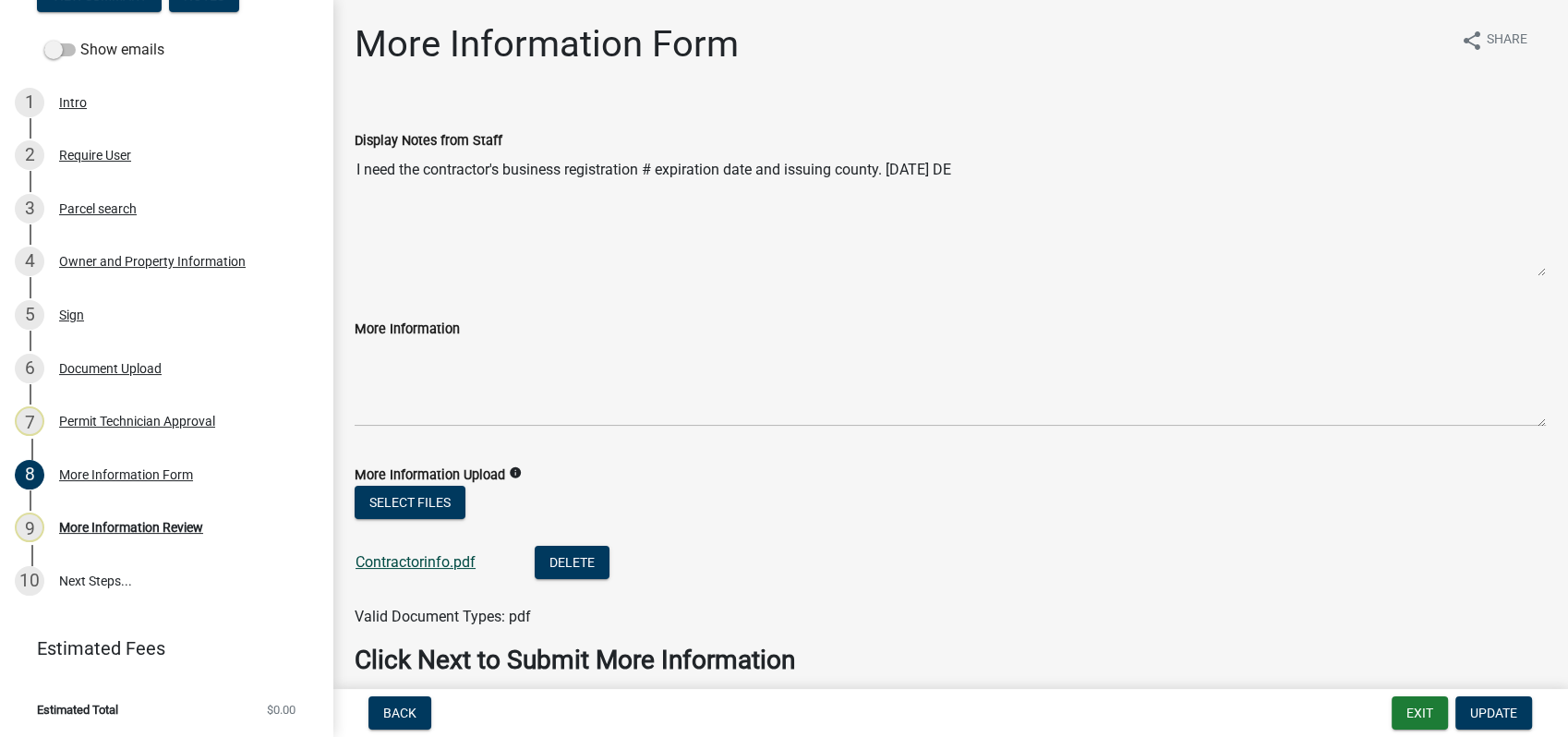
click at [430, 556] on link "Contractorinfo.pdf" at bounding box center [415, 562] width 120 height 18
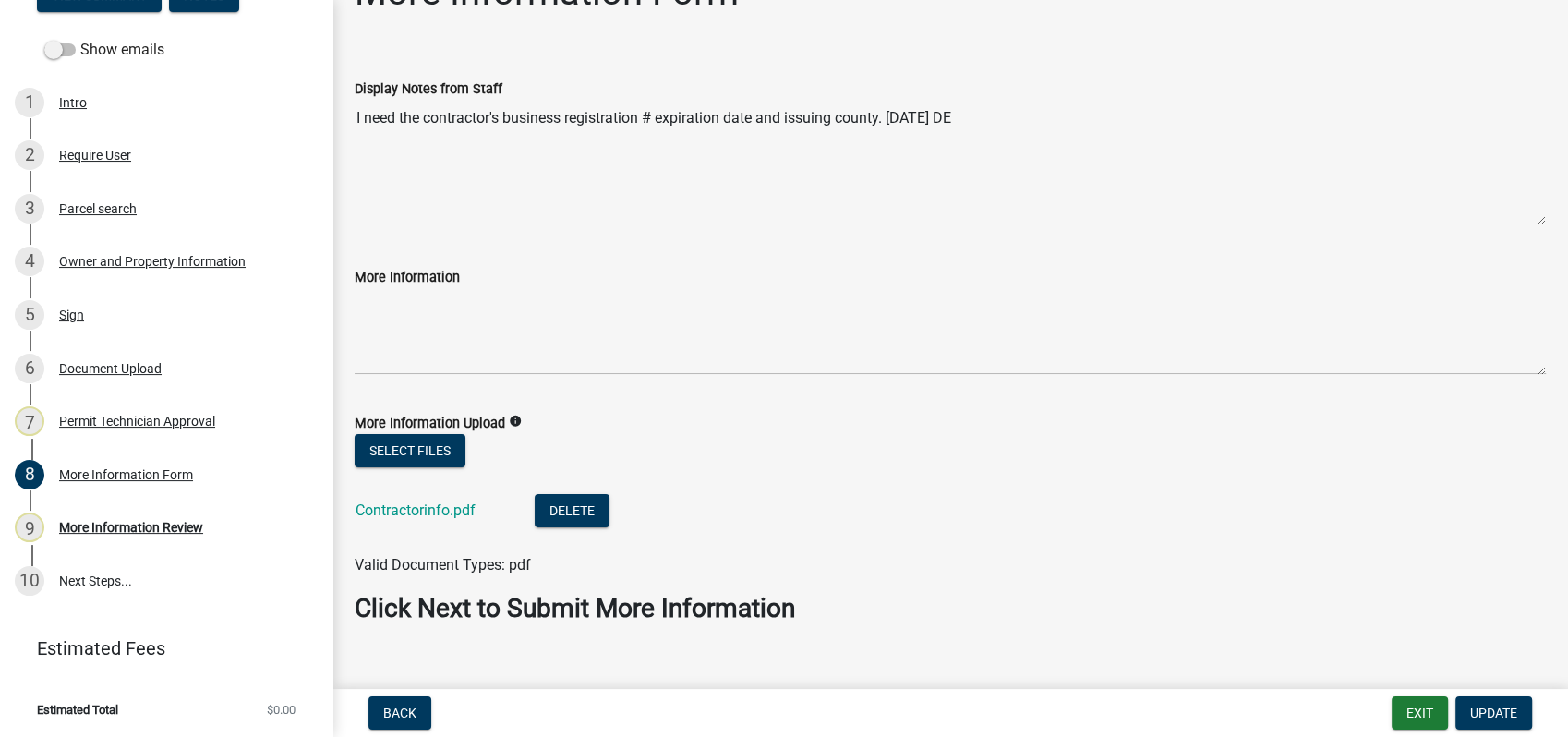
scroll to position [80, 0]
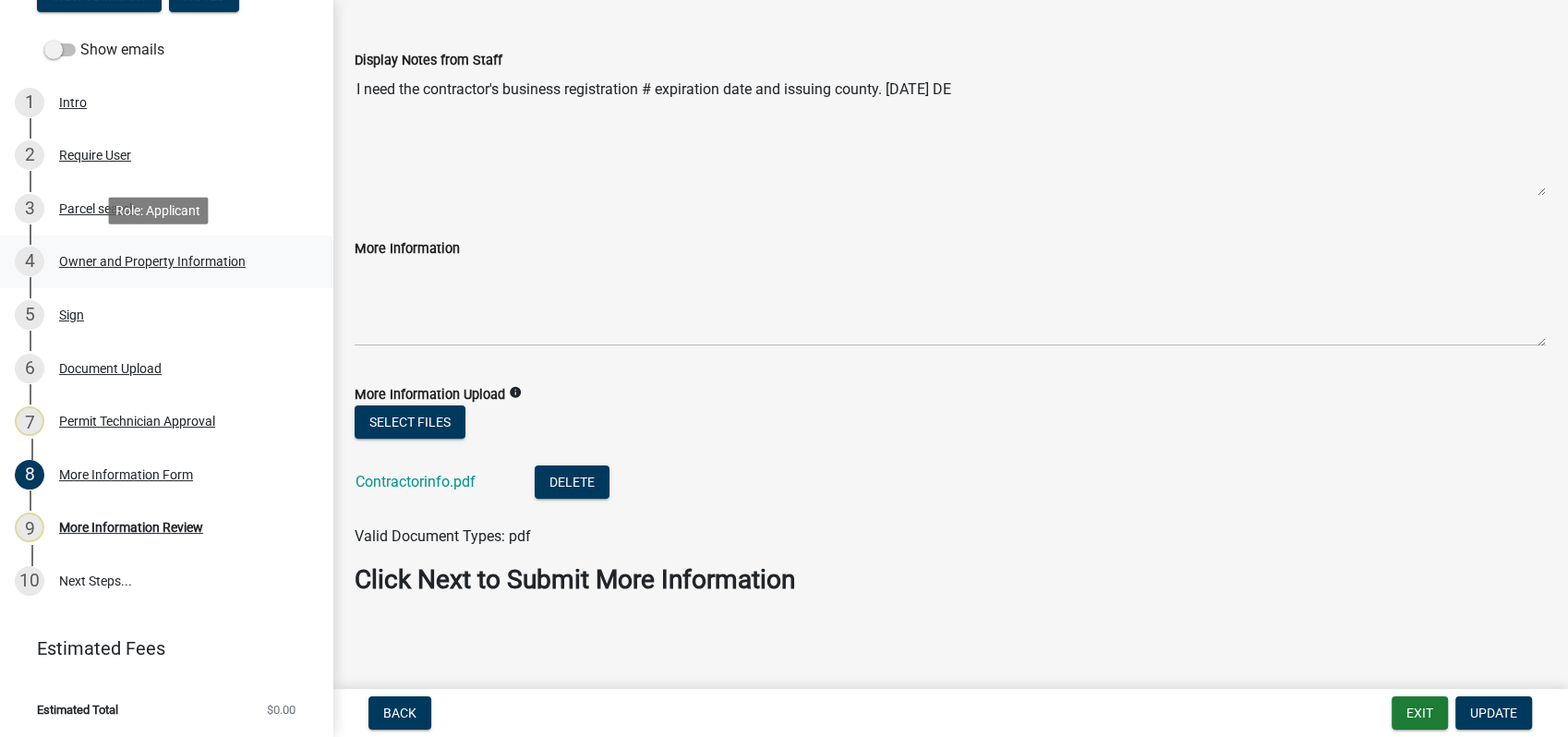
click at [166, 271] on div "4 Owner and Property Information" at bounding box center [158, 262] width 288 height 30
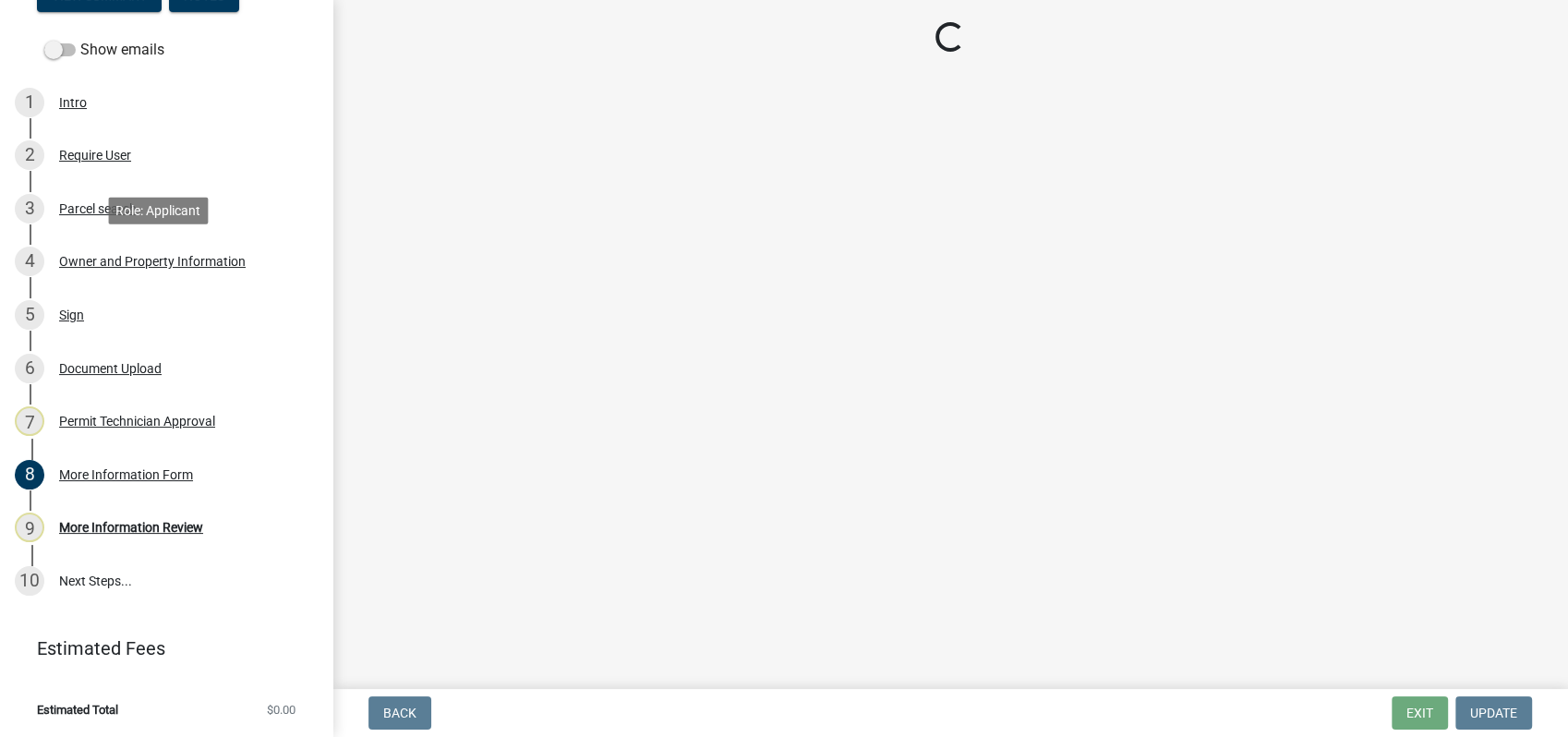
scroll to position [0, 0]
select select "0688c8c3-ca83-4764-a677-531fbc17e6cb"
select select "83394b22-4a11-496c-8e5c-75ade2e72faf"
select select "469c5908-2854-42d5-89ed-bee7fc26529e"
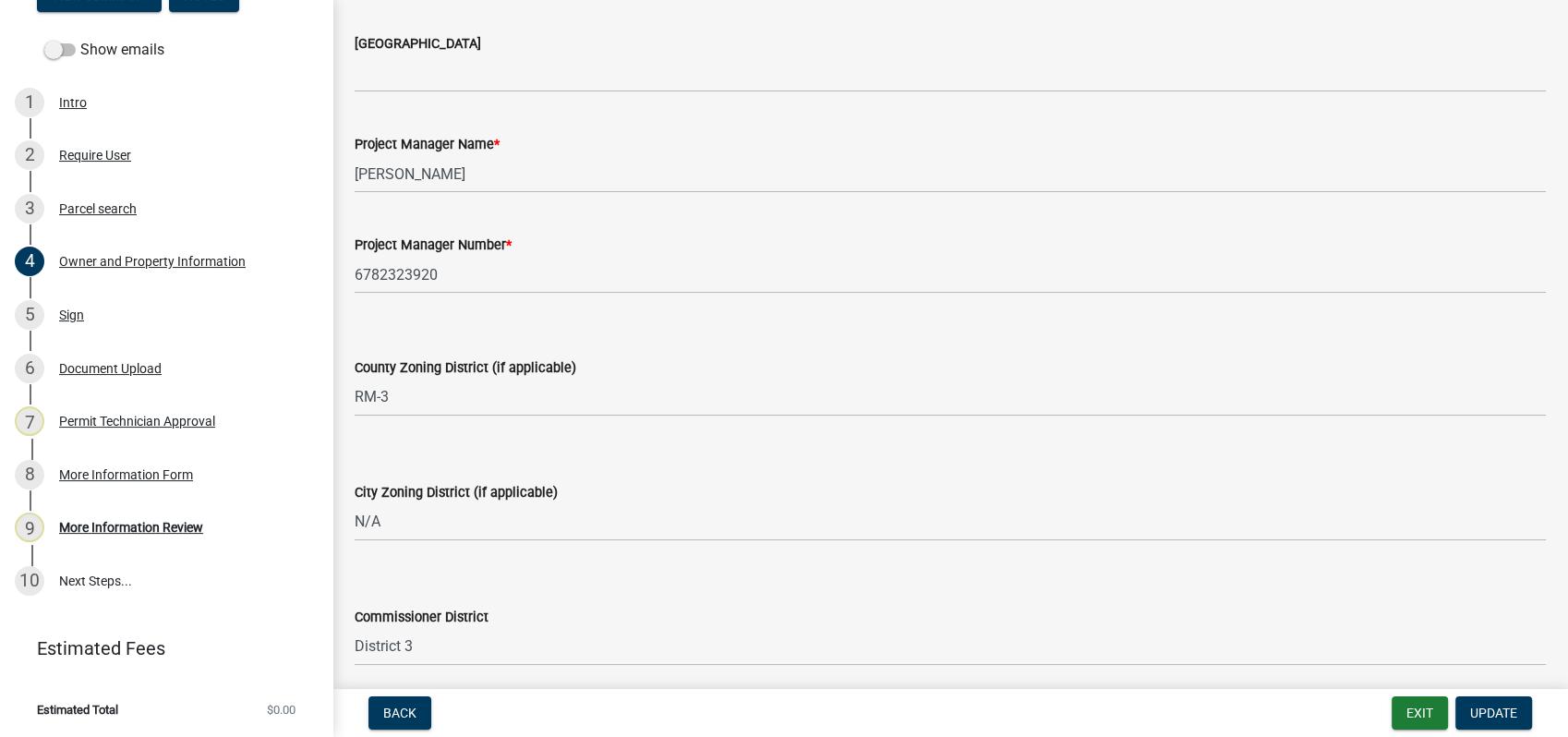
scroll to position [2614, 0]
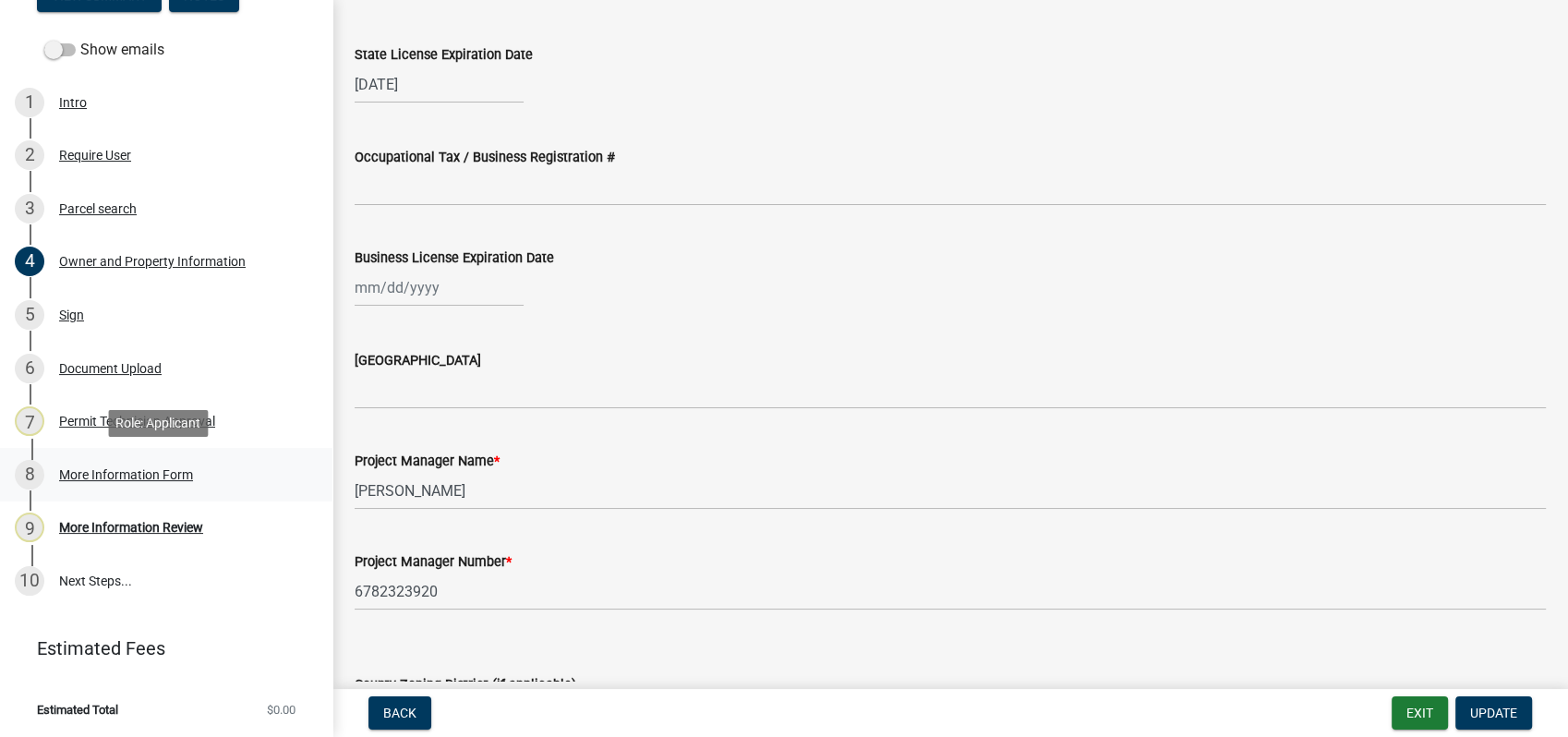
click at [112, 479] on div "More Information Form" at bounding box center [126, 475] width 134 height 13
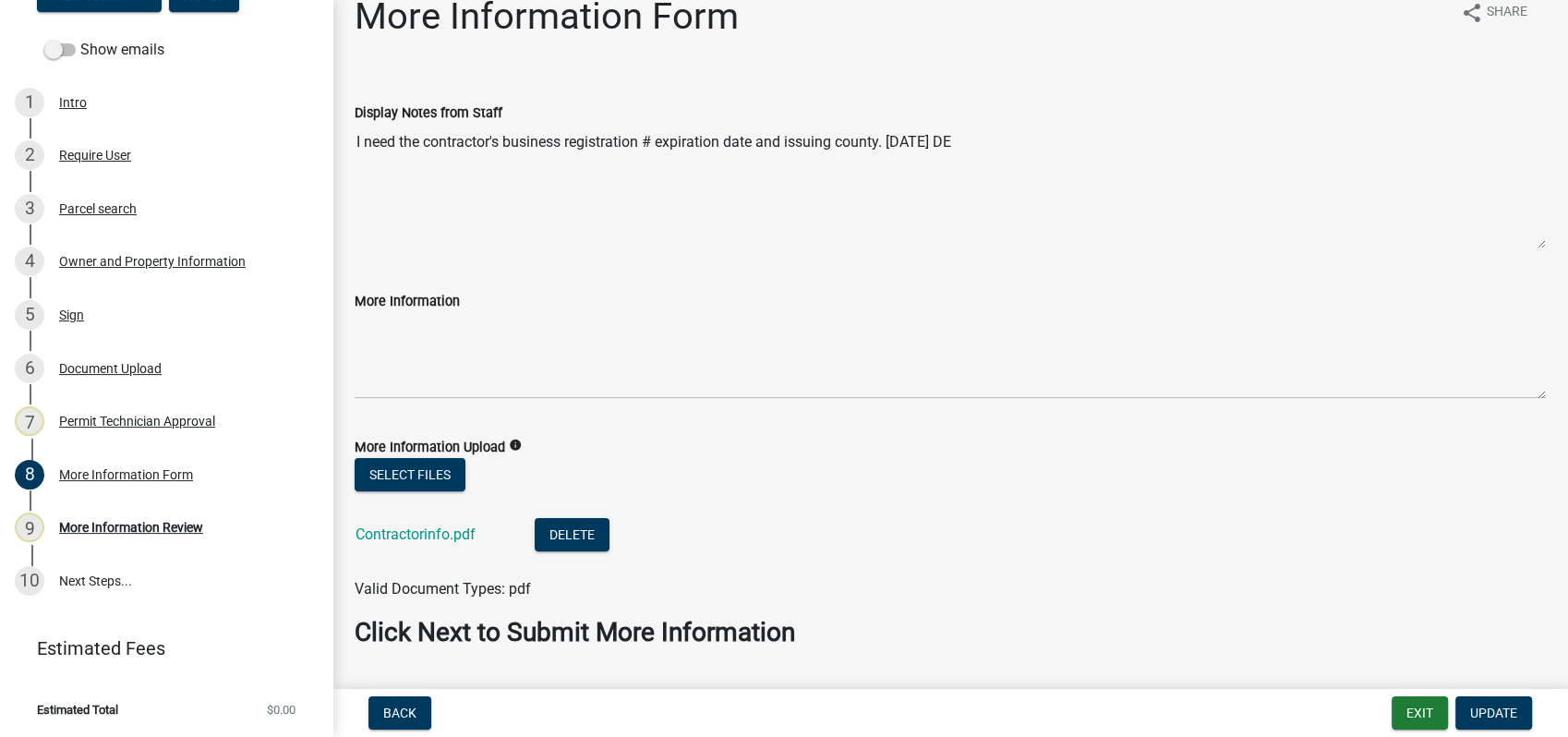
scroll to position [0, 0]
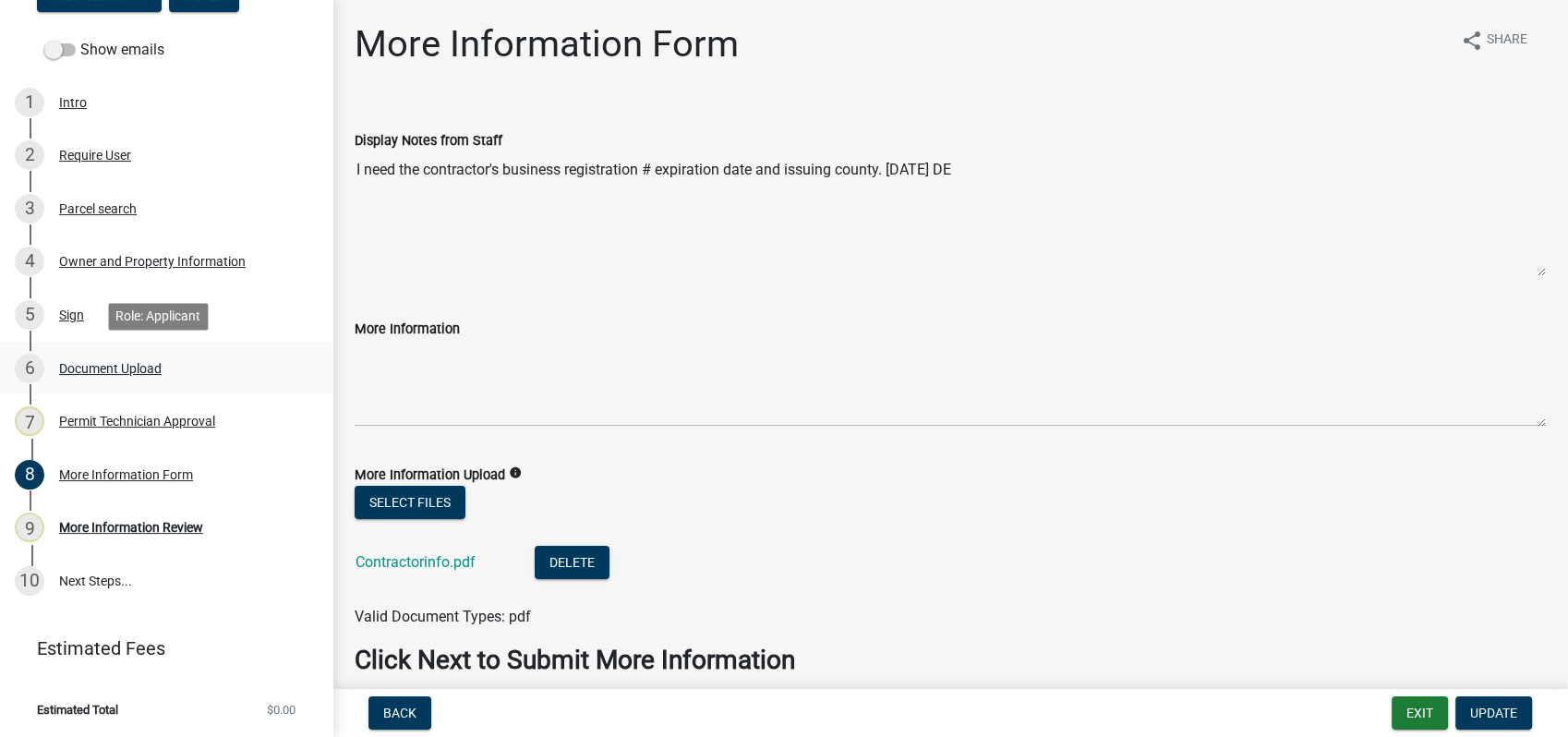
click at [128, 368] on div "Document Upload" at bounding box center [110, 369] width 102 height 13
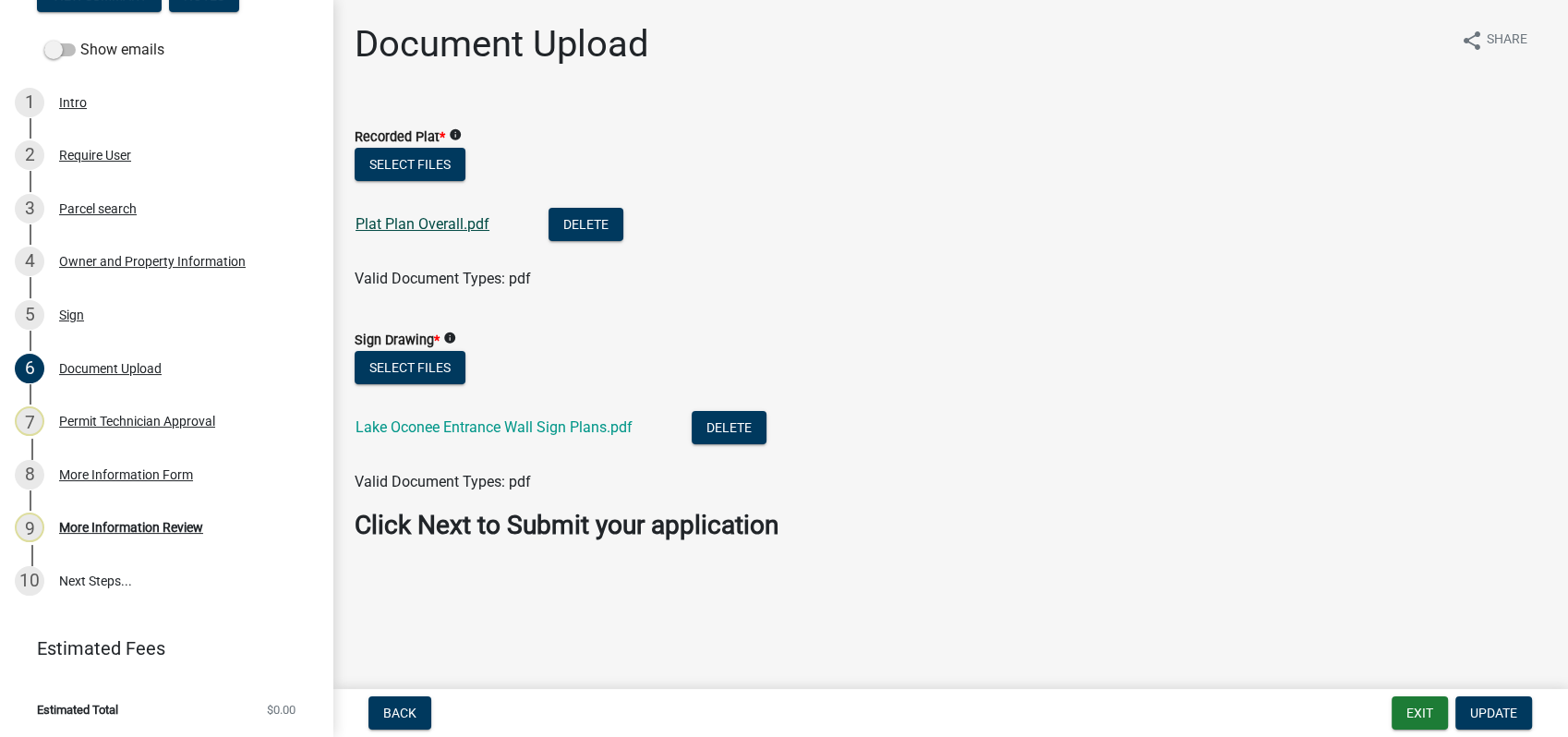
click at [412, 218] on link "Plat Plan Overall.pdf" at bounding box center [423, 224] width 134 height 18
click at [491, 423] on link "Lake Oconee Entrance Wall Sign Plans.pdf" at bounding box center [493, 427] width 277 height 18
click at [417, 367] on button "Select files" at bounding box center [410, 368] width 111 height 34
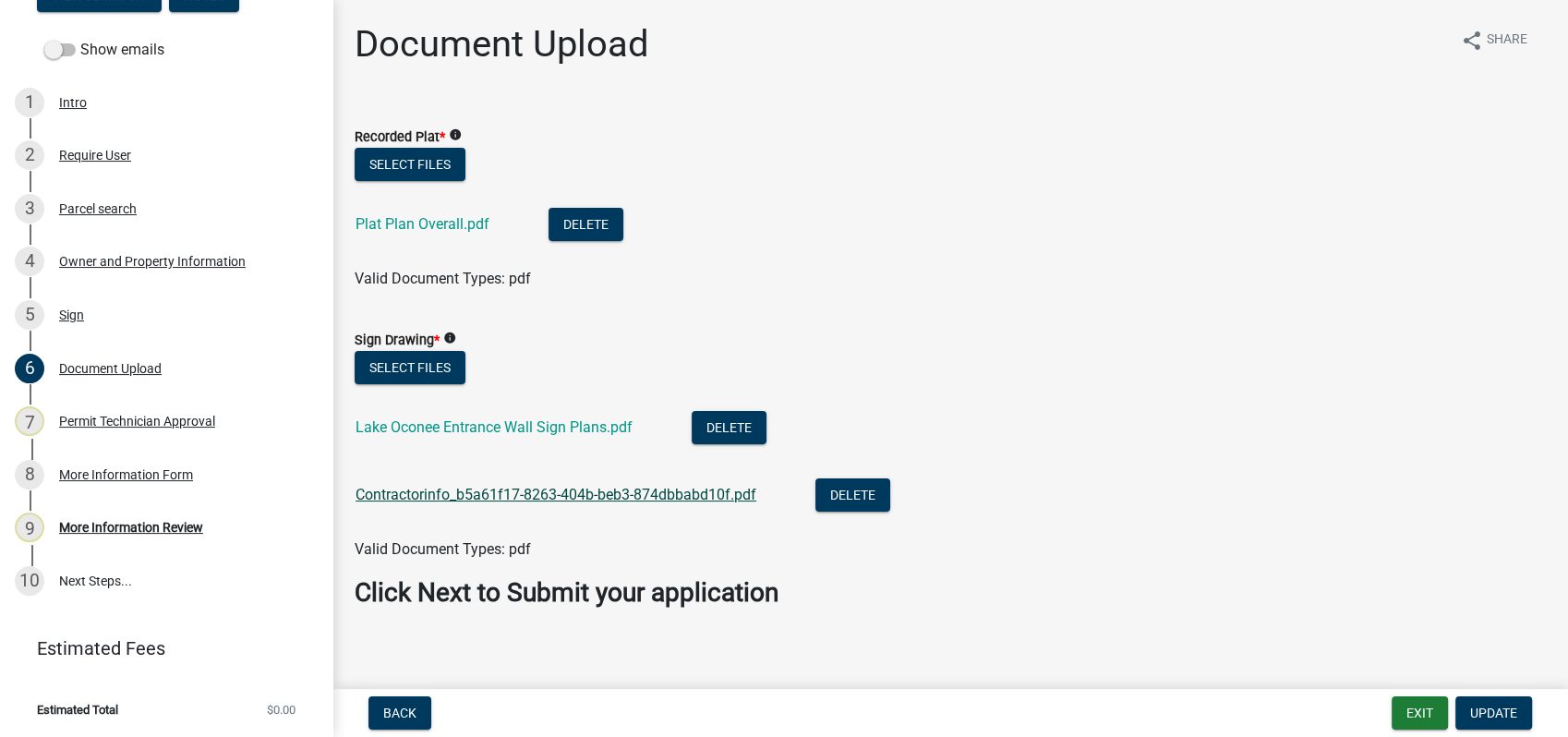
click at [536, 498] on link "Contractorinfo_b5a61f17-8263-404b-beb3-874dbbabd10f.pdf" at bounding box center [556, 495] width 400 height 18
click at [181, 266] on div "Owner and Property Information" at bounding box center [152, 262] width 186 height 13
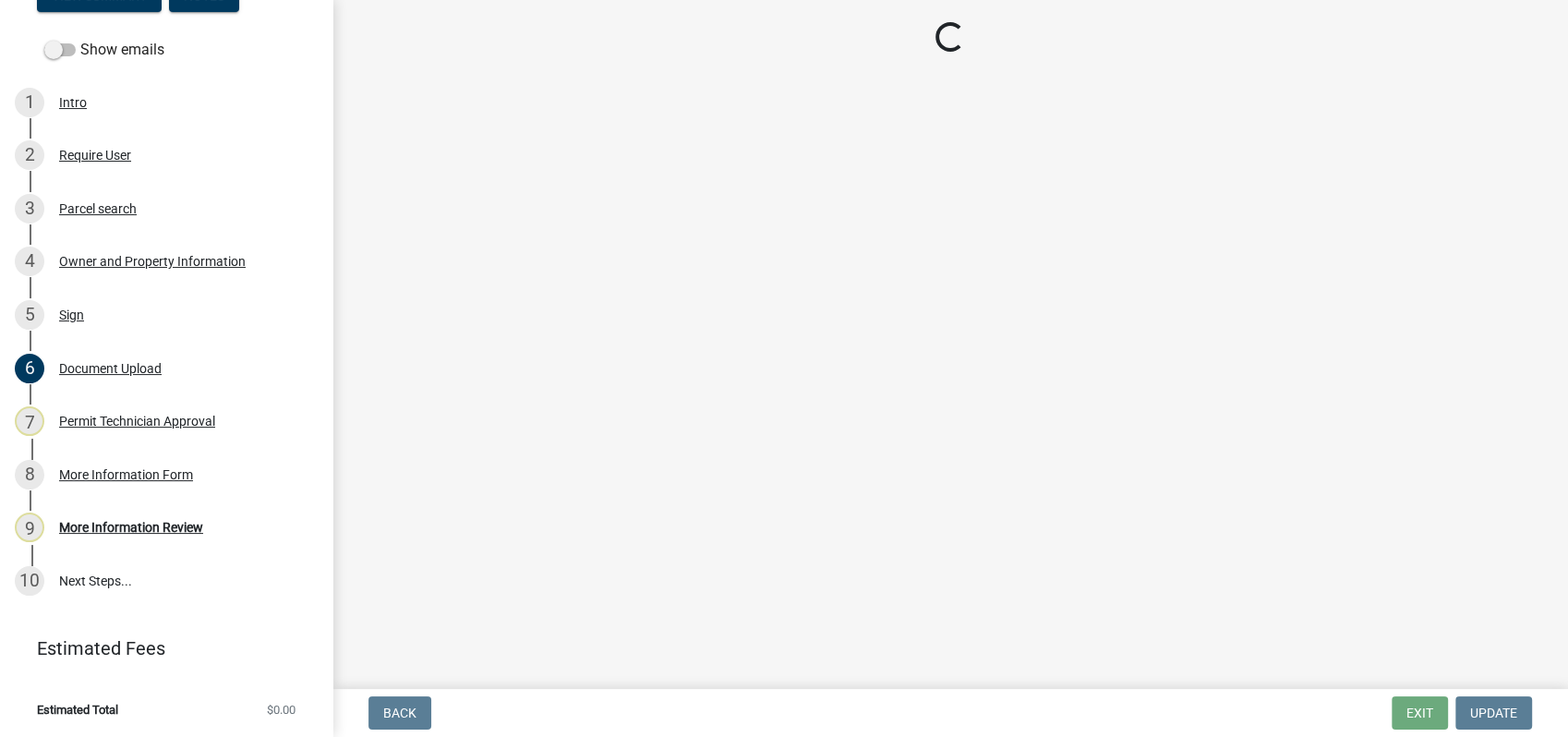
select select "0688c8c3-ca83-4764-a677-531fbc17e6cb"
select select "83394b22-4a11-496c-8e5c-75ade2e72faf"
select select "469c5908-2854-42d5-89ed-bee7fc26529e"
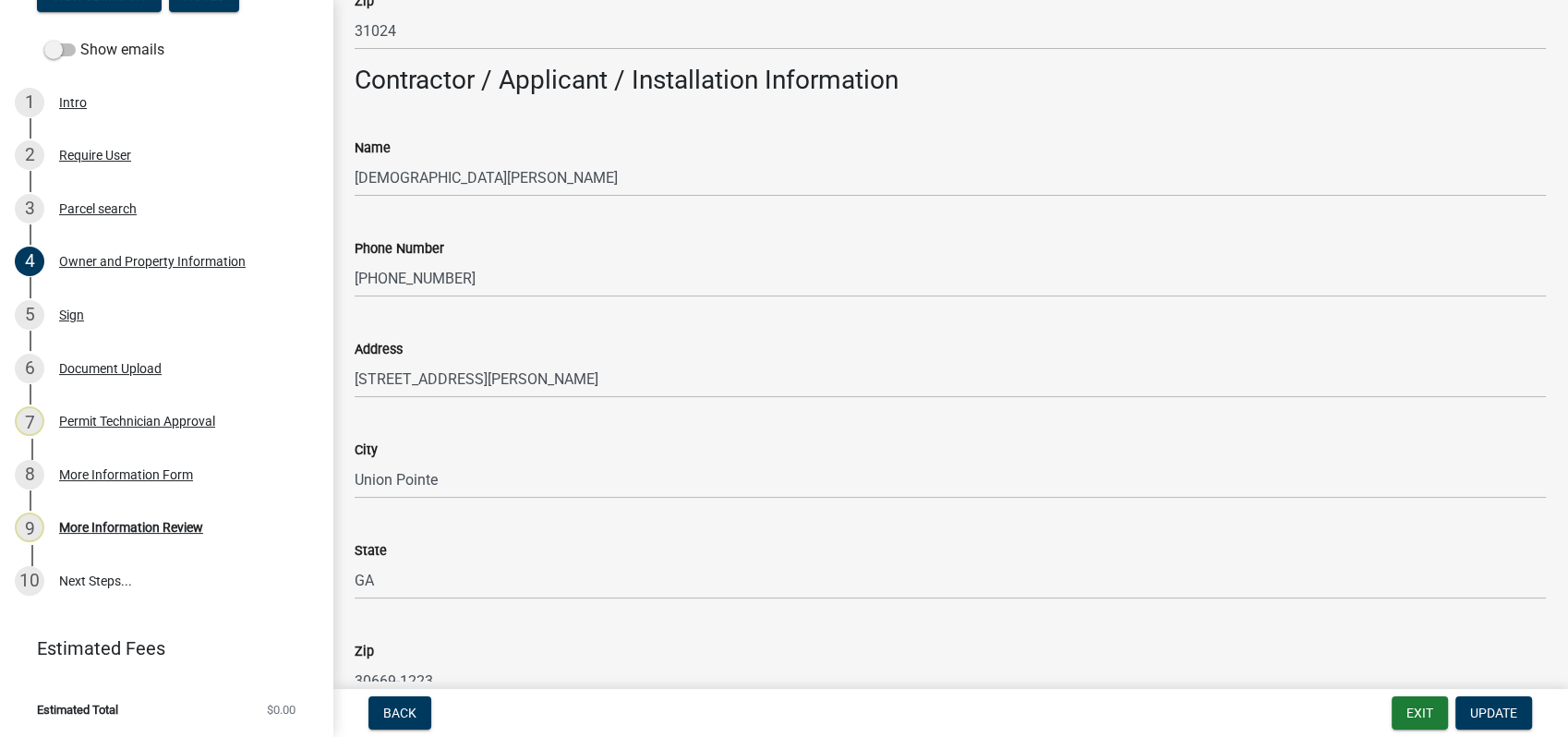
scroll to position [1744, 0]
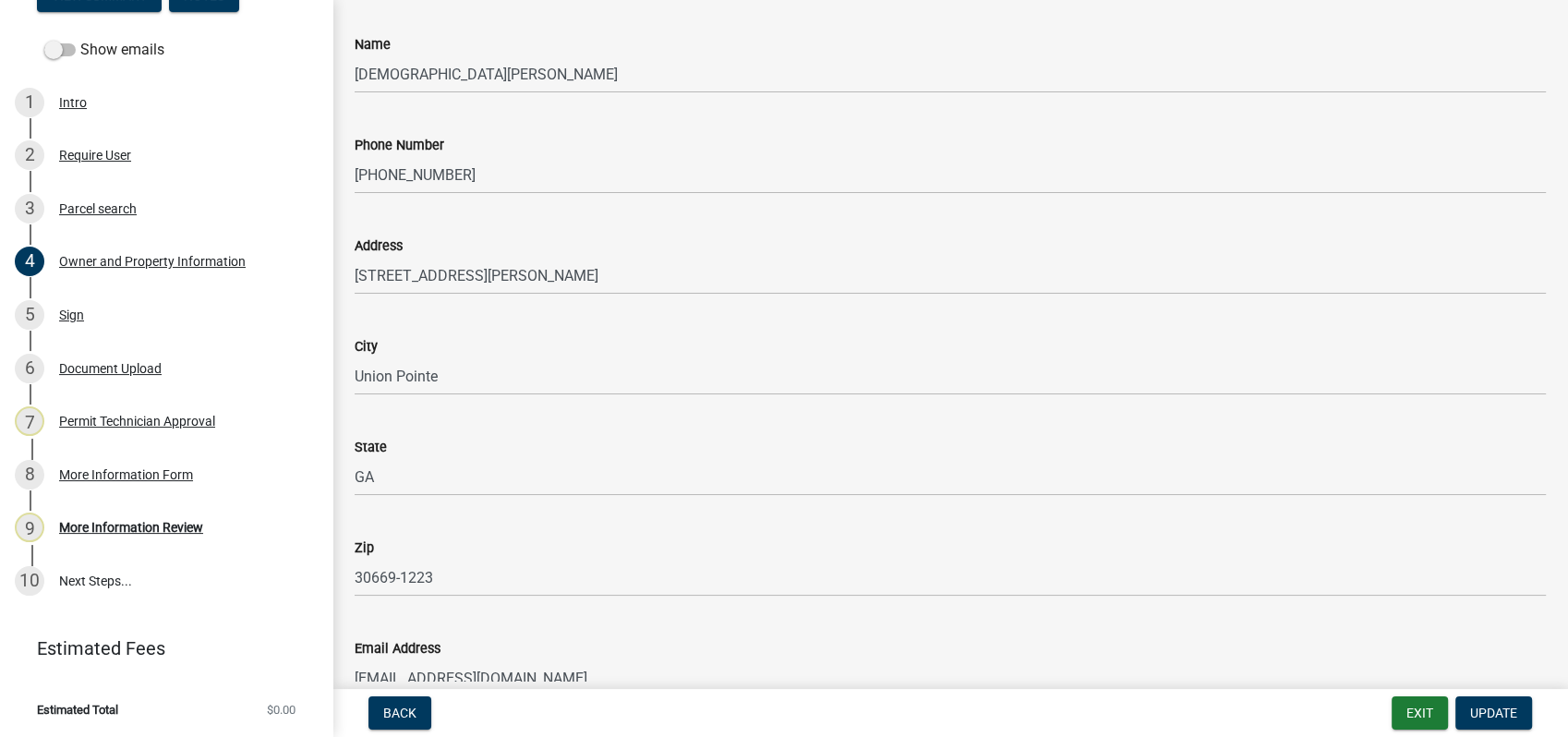
click at [853, 337] on div "City" at bounding box center [950, 347] width 1191 height 22
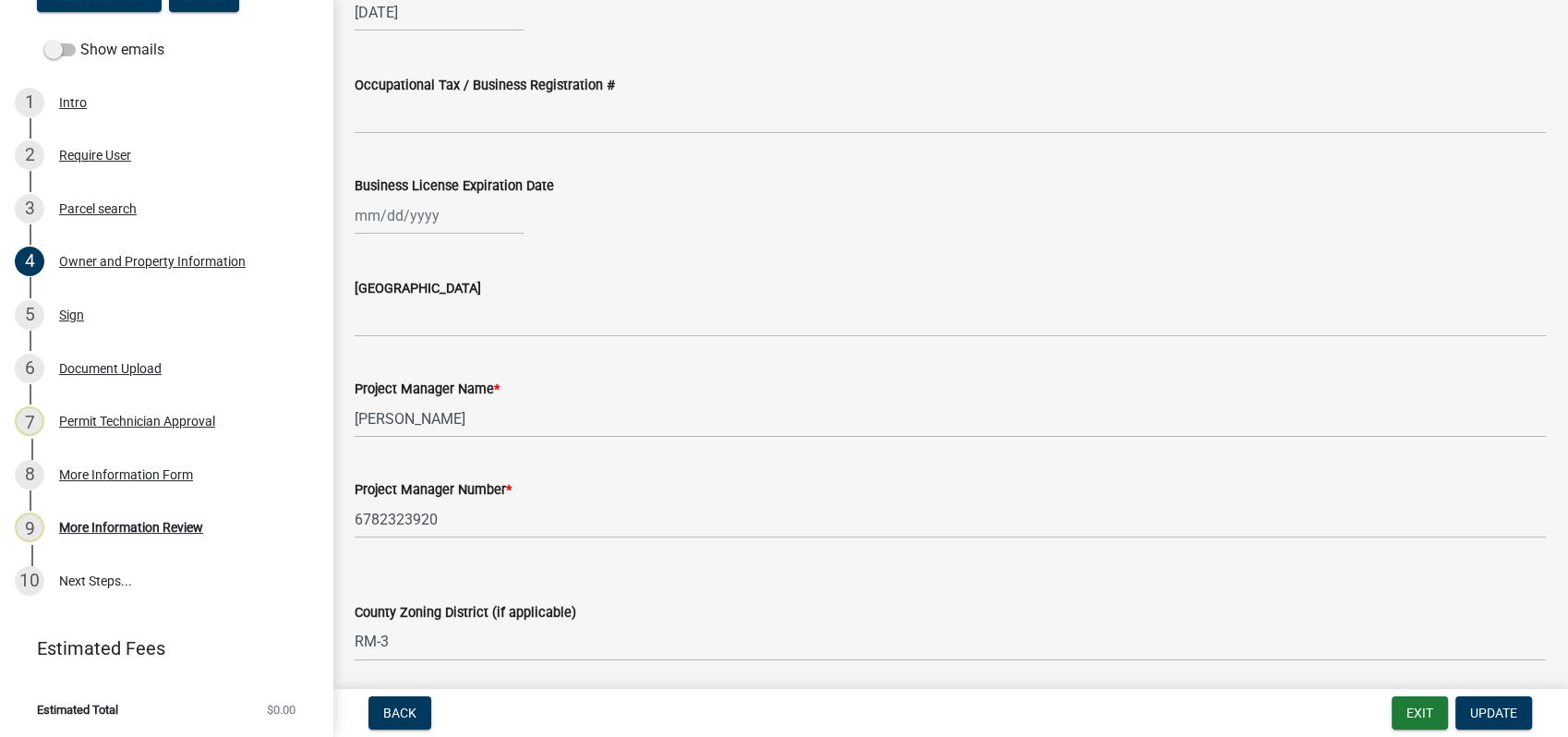
scroll to position [2463, 0]
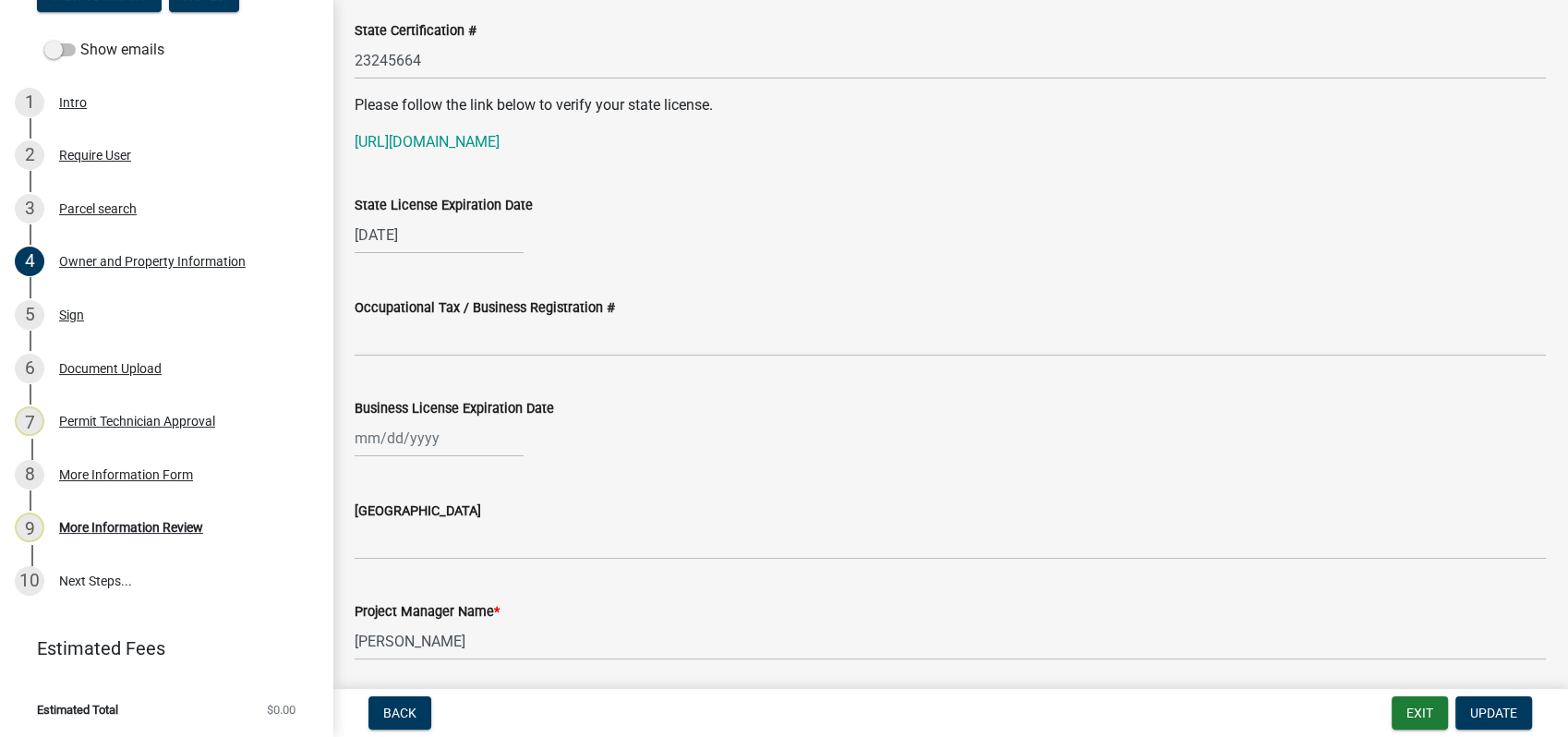
click at [406, 318] on div "Occupational Tax / Business Registration #" at bounding box center [950, 307] width 1191 height 22
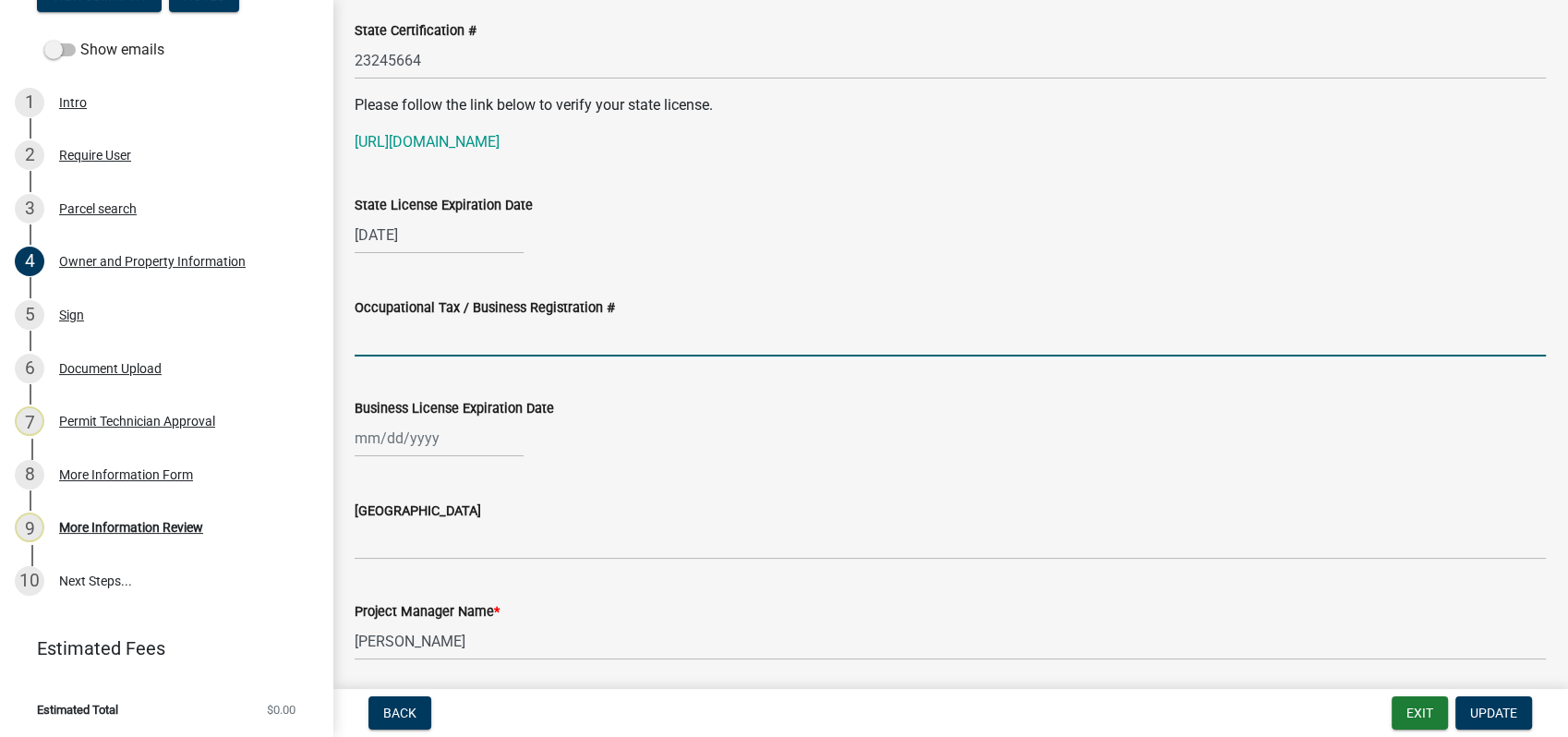
click at [392, 333] on input "Occupational Tax / Business Registration #" at bounding box center [950, 337] width 1191 height 38
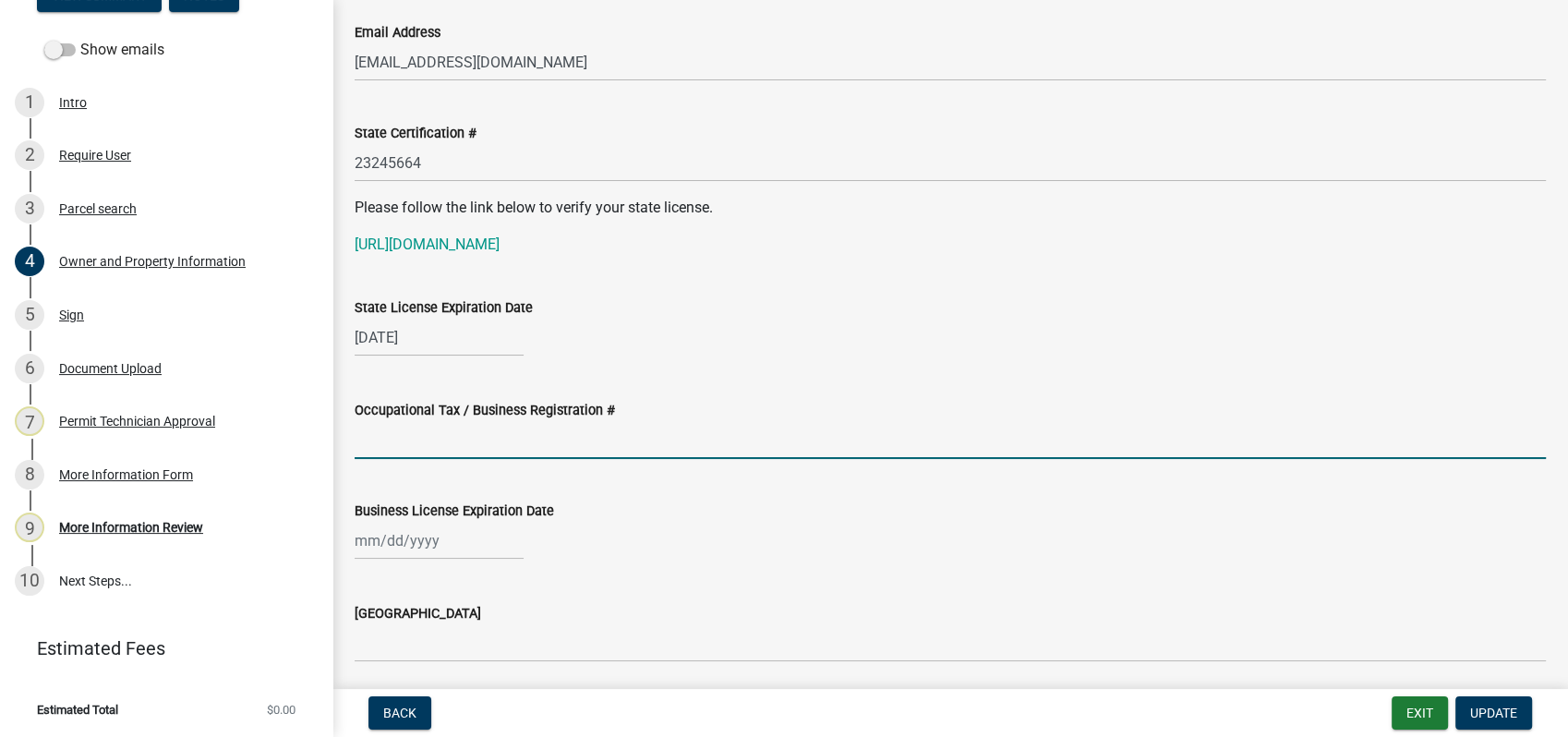
scroll to position [2566, 0]
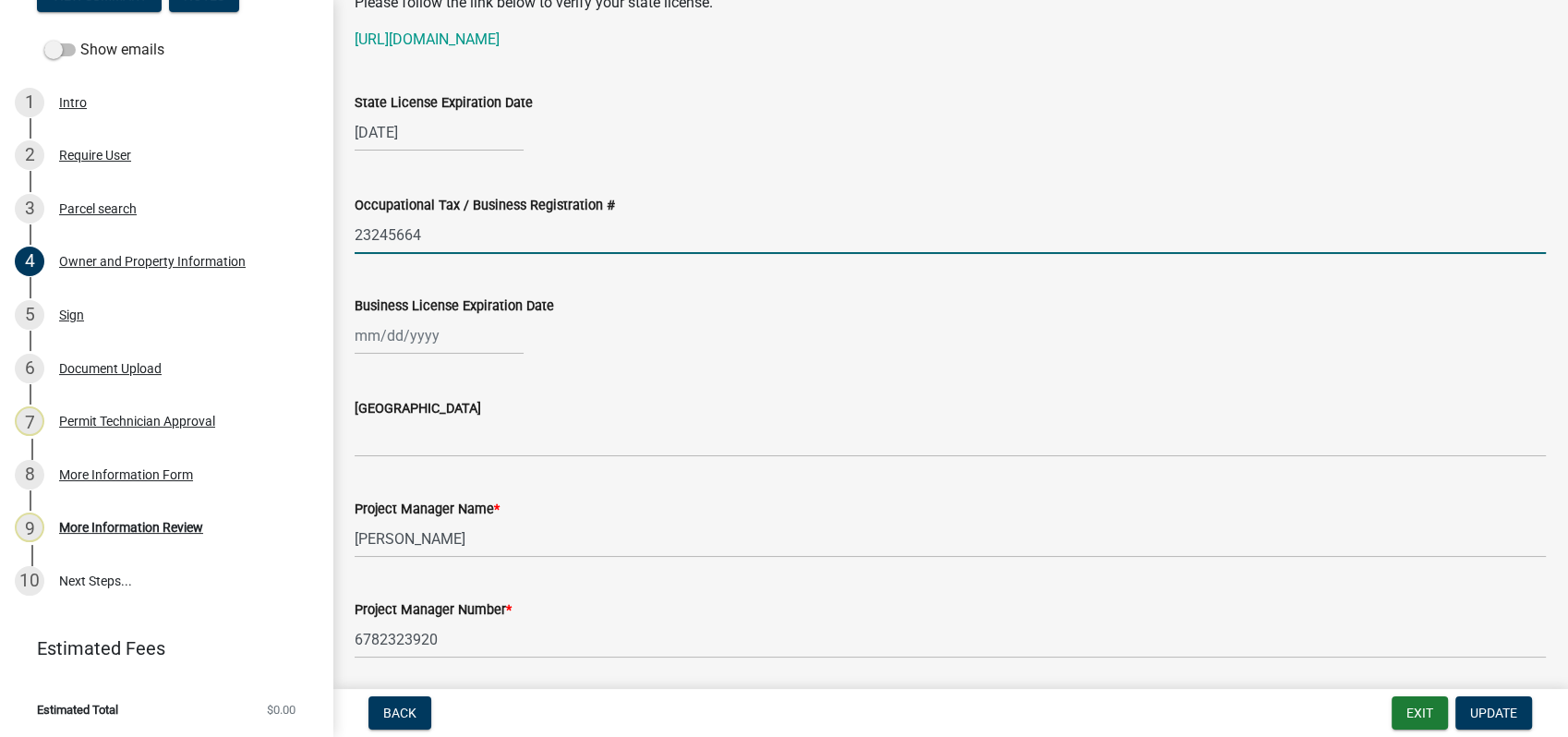
type input "23245664"
select select "10"
select select "2025"
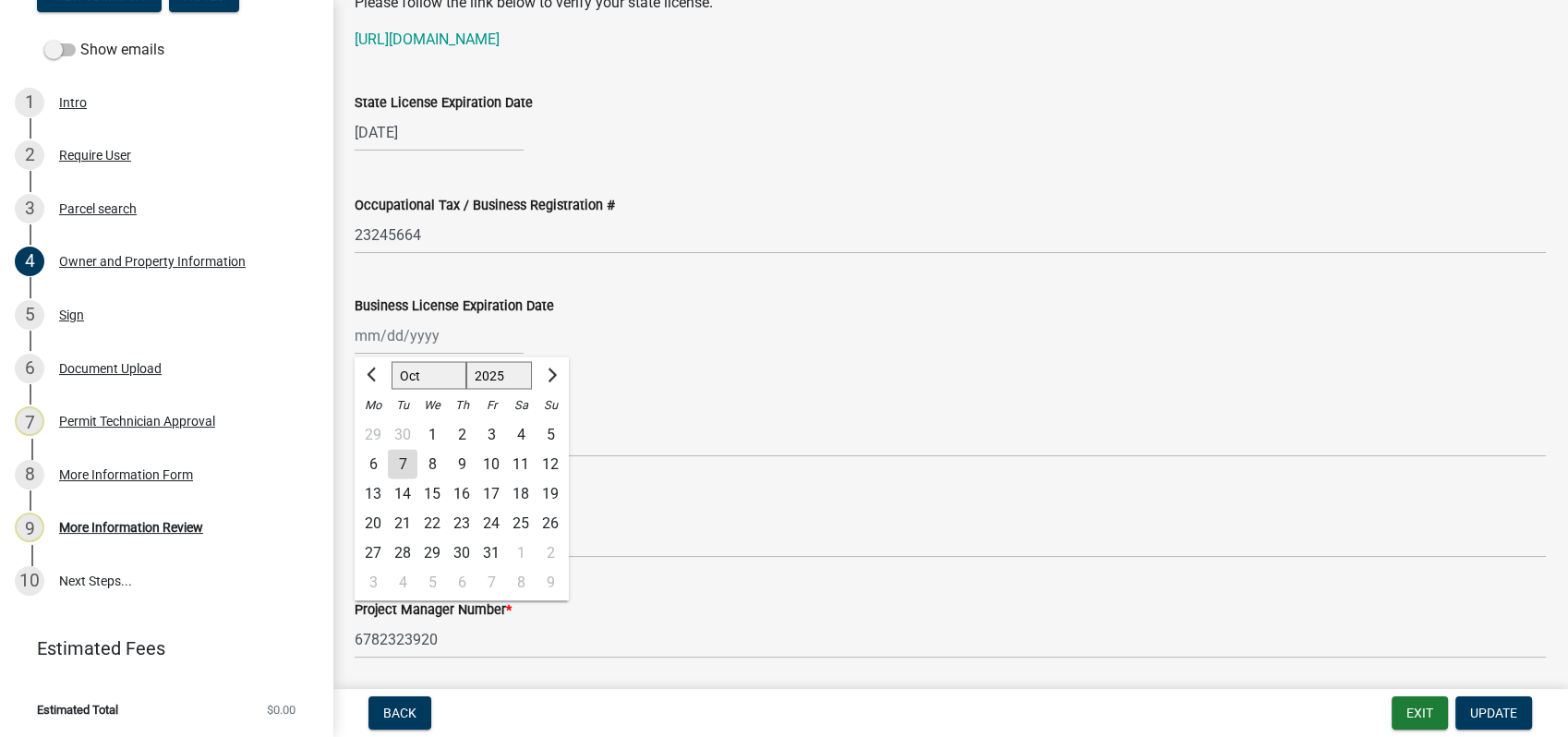
click at [400, 334] on input "Business License Expiration Date" at bounding box center [439, 335] width 169 height 38
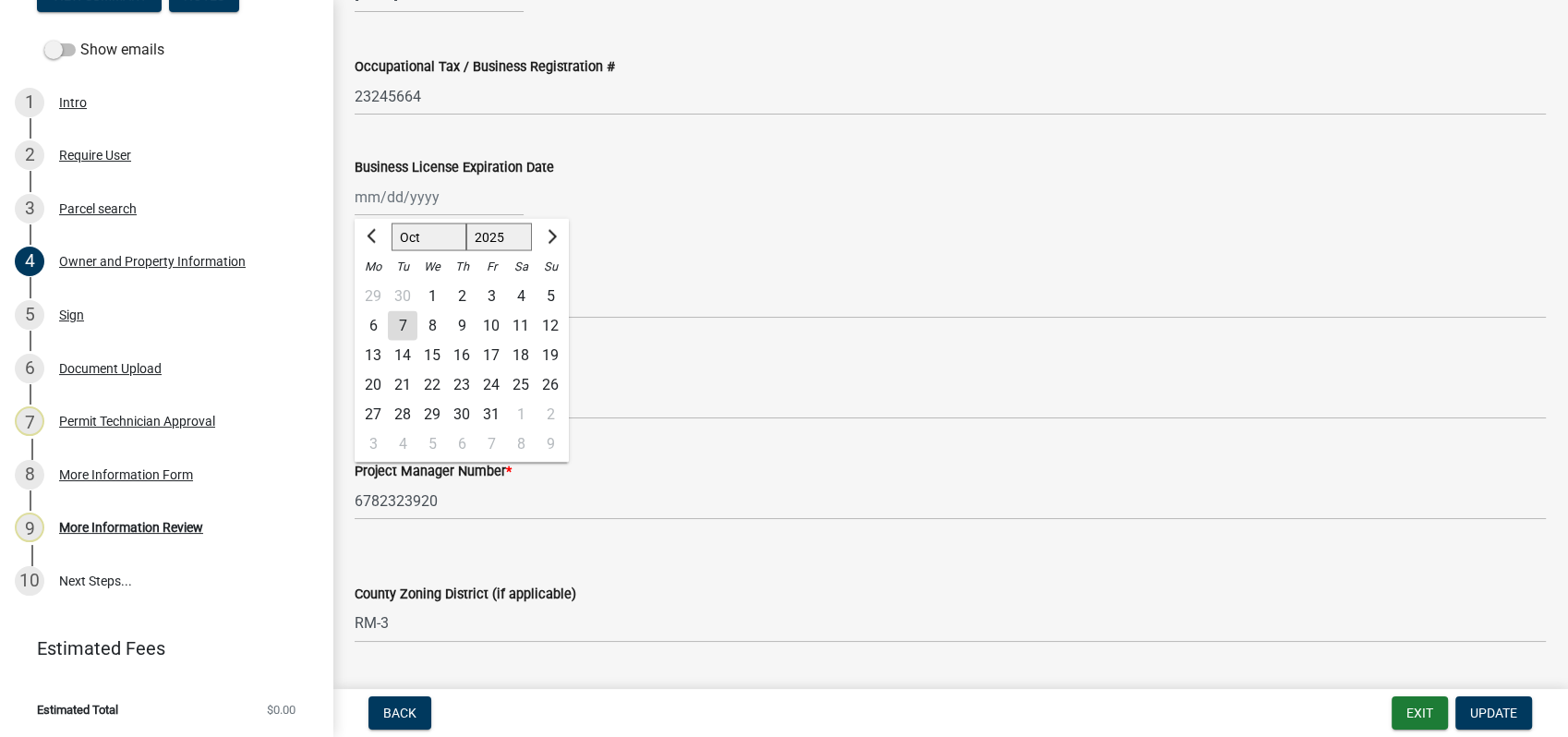
scroll to position [2772, 0]
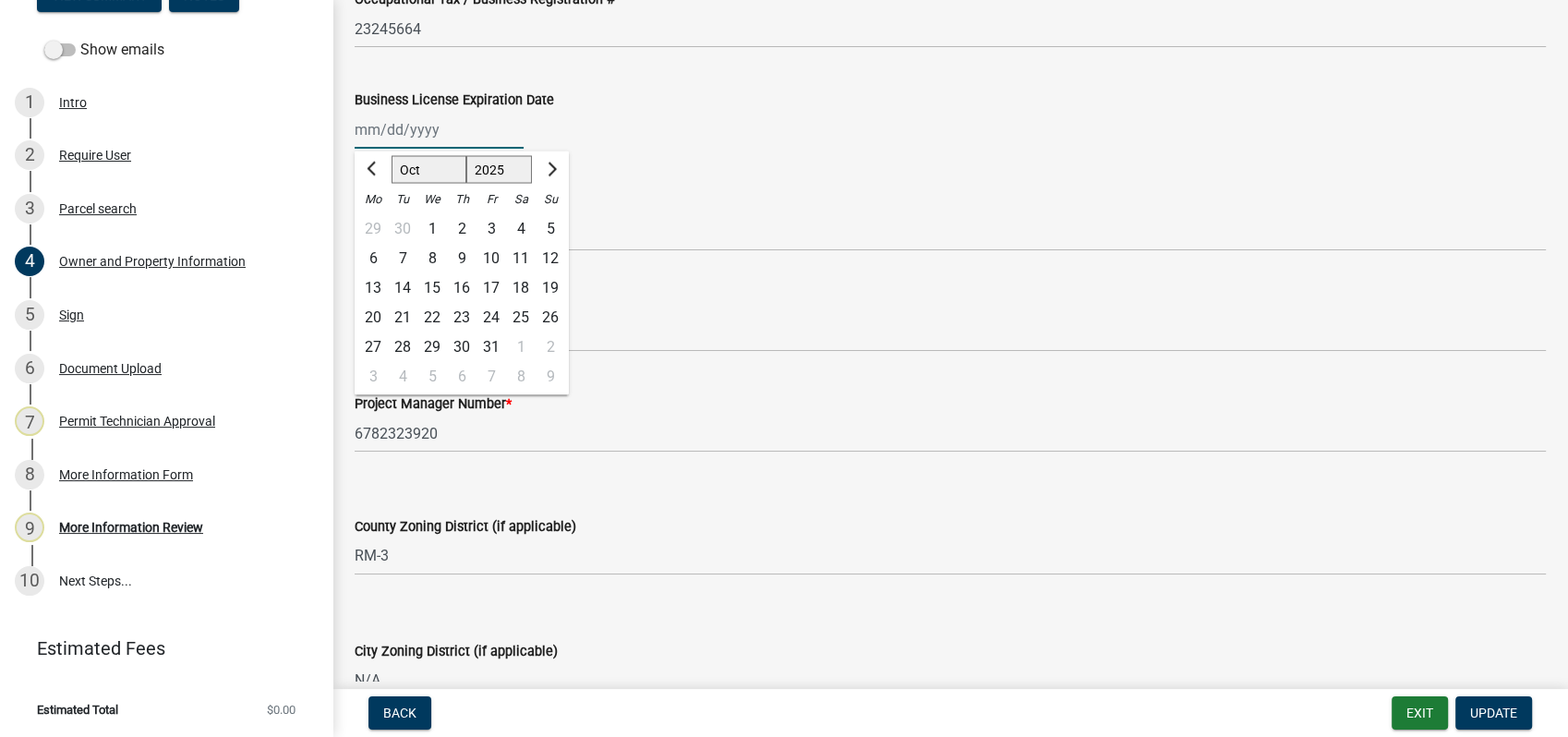
click at [443, 176] on select "Jan Feb Mar Apr May Jun [DATE] Aug Sep Oct Nov Dec" at bounding box center [428, 170] width 74 height 28
select select "12"
click at [391, 156] on select "Jan Feb Mar Apr May Jun [DATE] Aug Sep Oct Nov Dec" at bounding box center [428, 170] width 74 height 28
click at [438, 341] on div "31" at bounding box center [432, 347] width 30 height 30
type input "[DATE]"
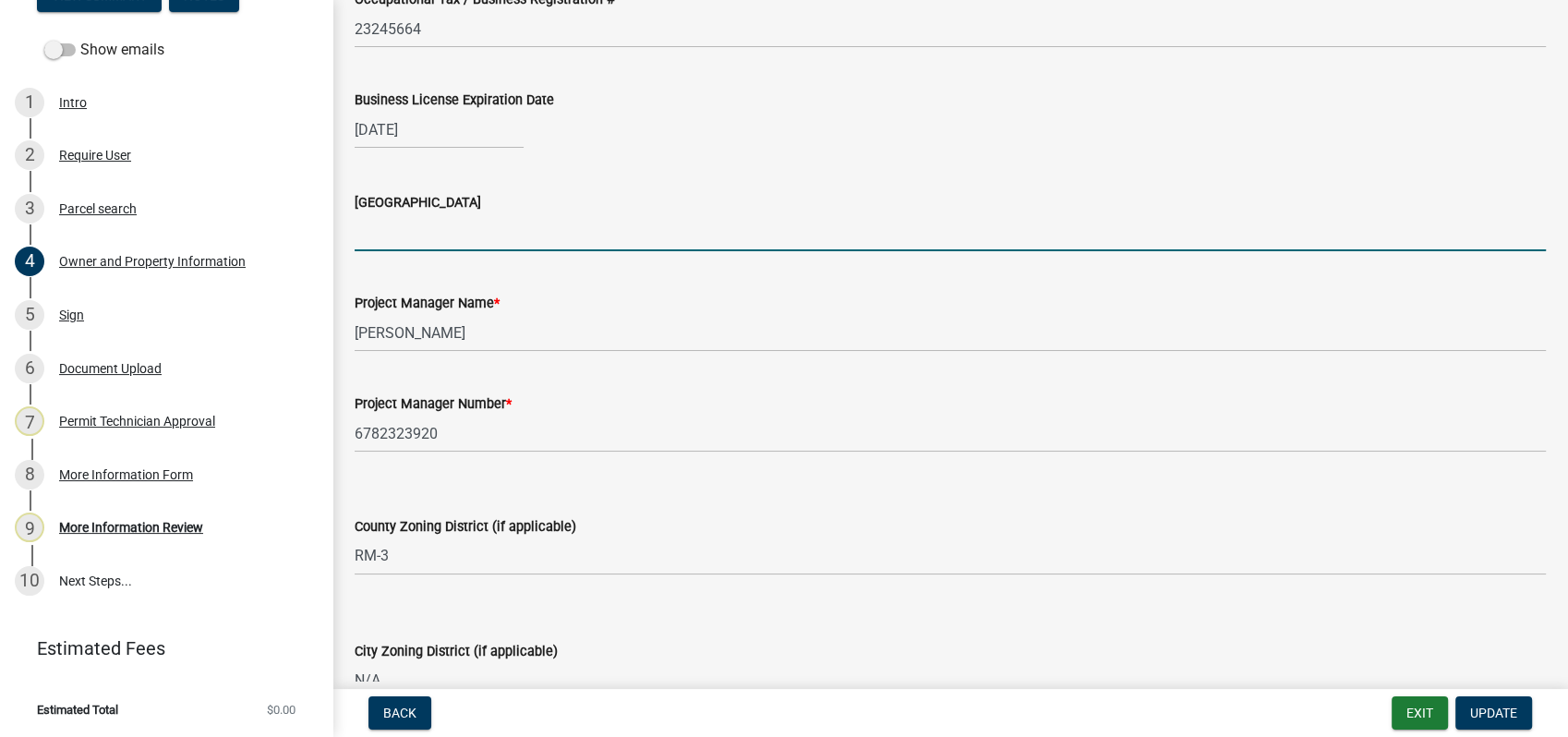
click at [392, 241] on input "[GEOGRAPHIC_DATA]" at bounding box center [950, 232] width 1191 height 38
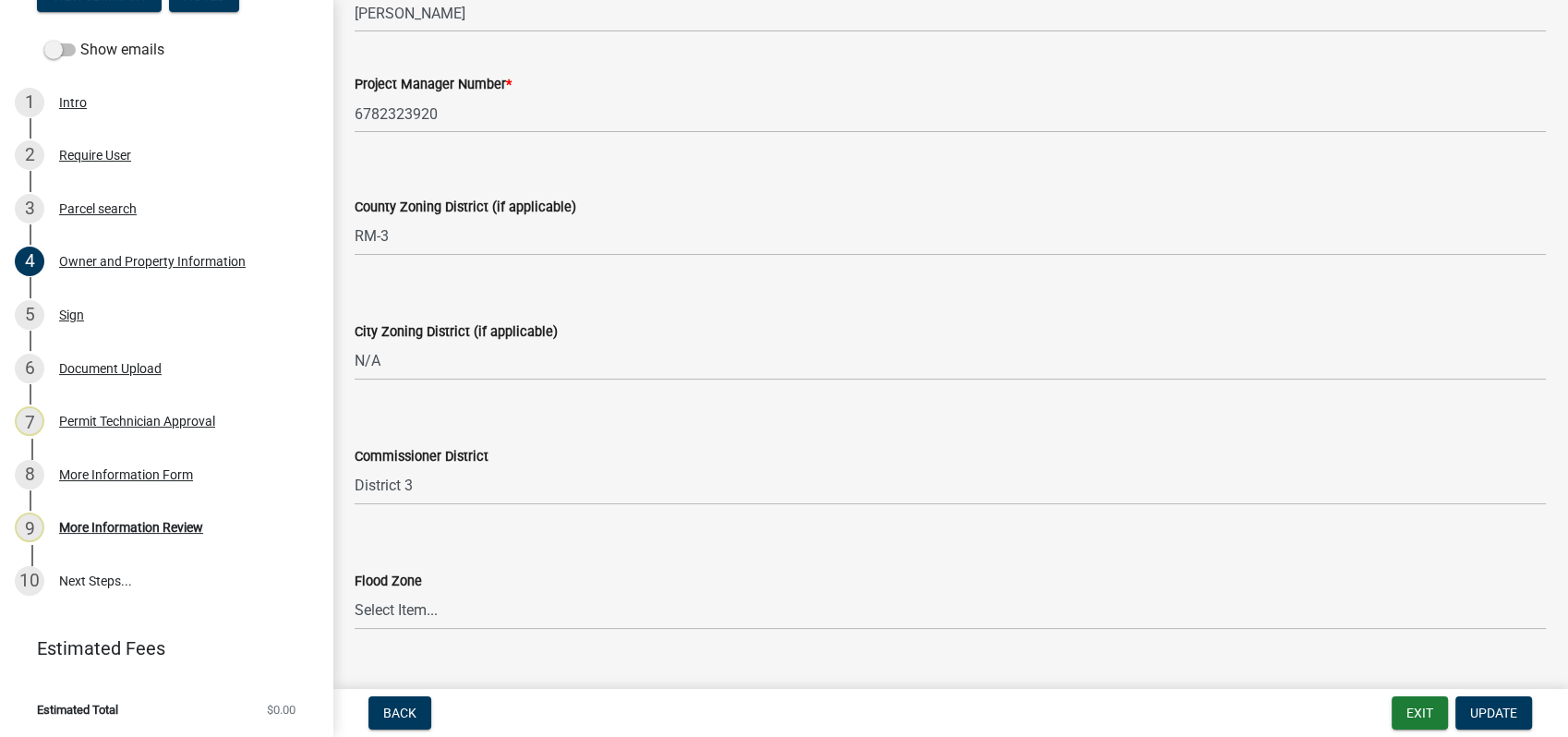
scroll to position [3126, 0]
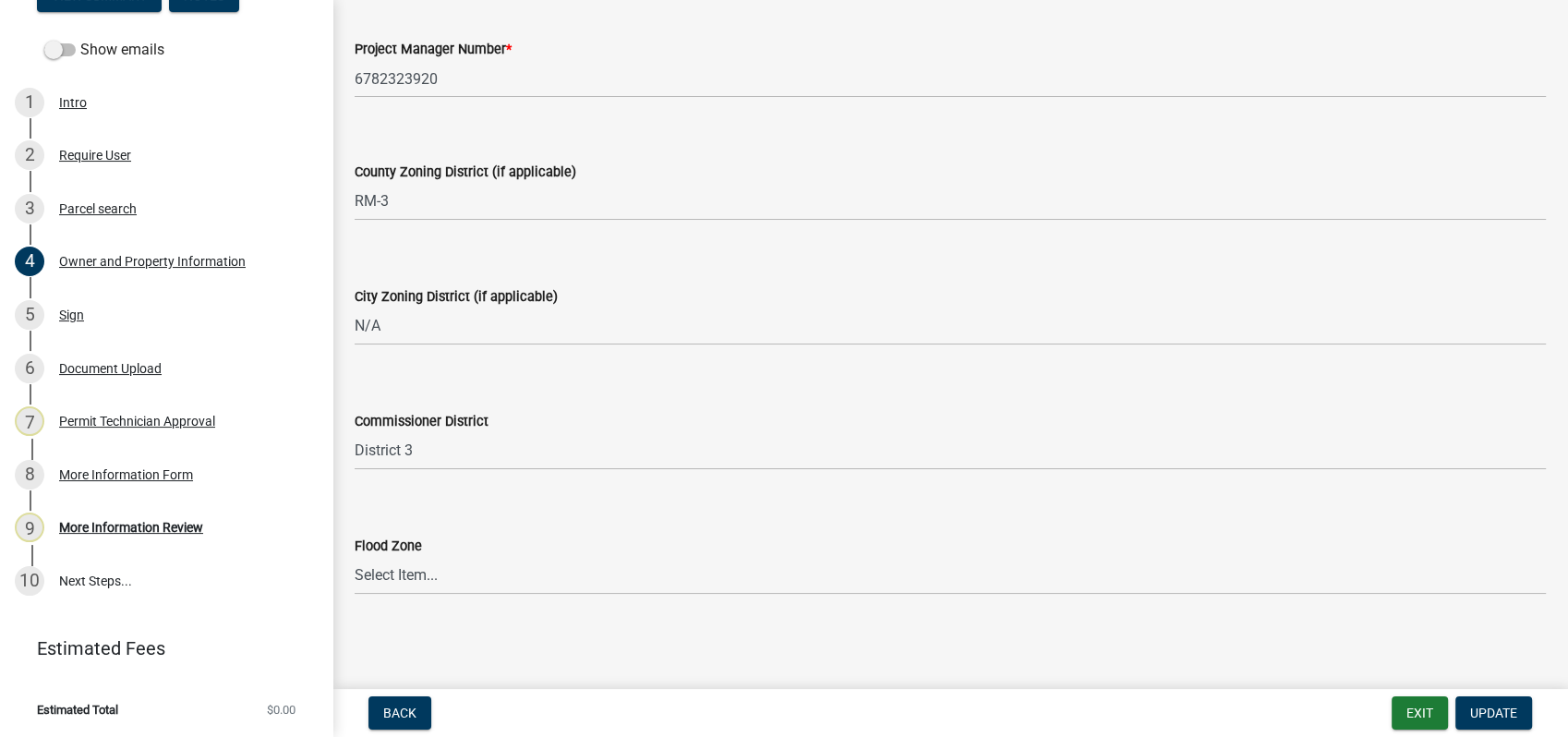
type input "Union Point"
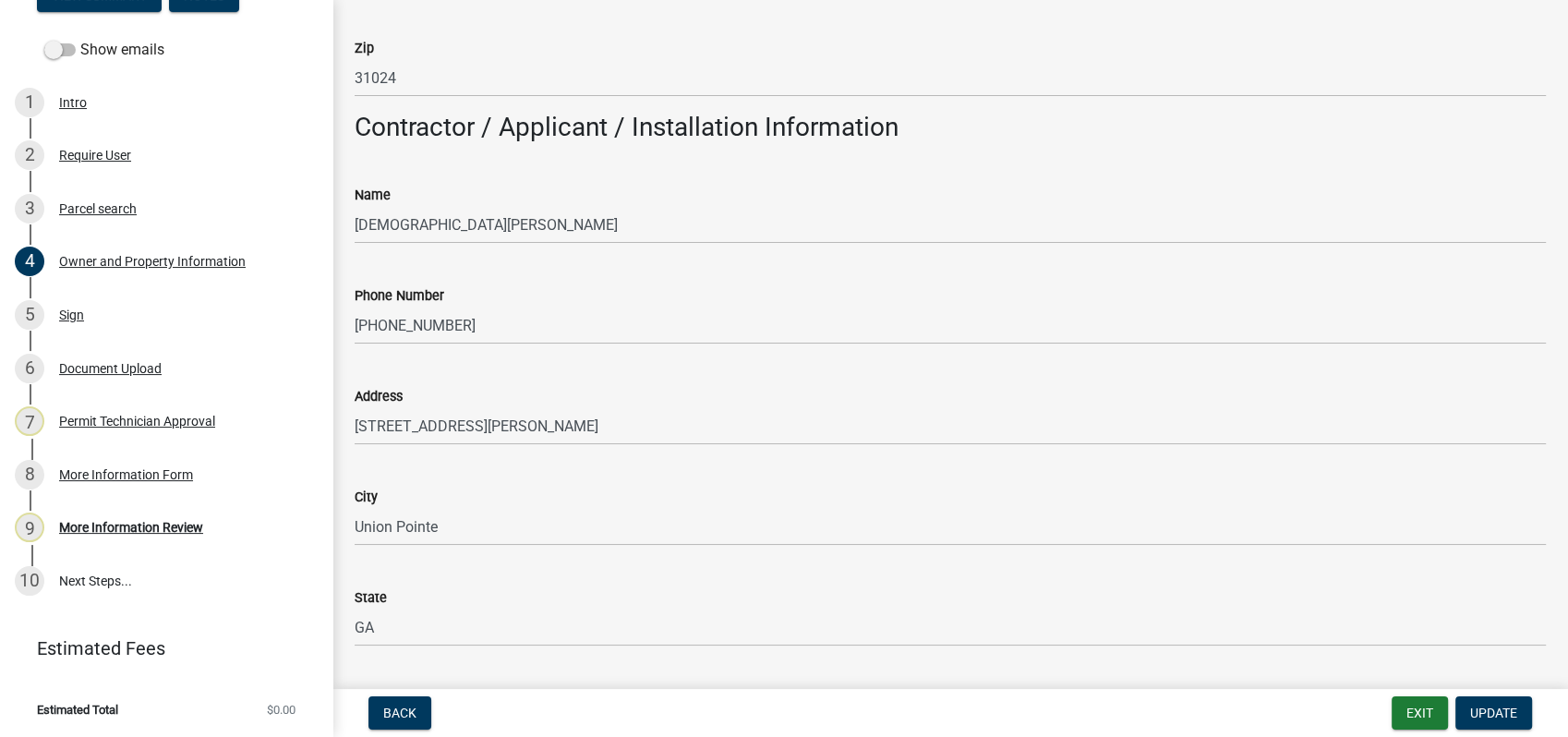
scroll to position [1588, 0]
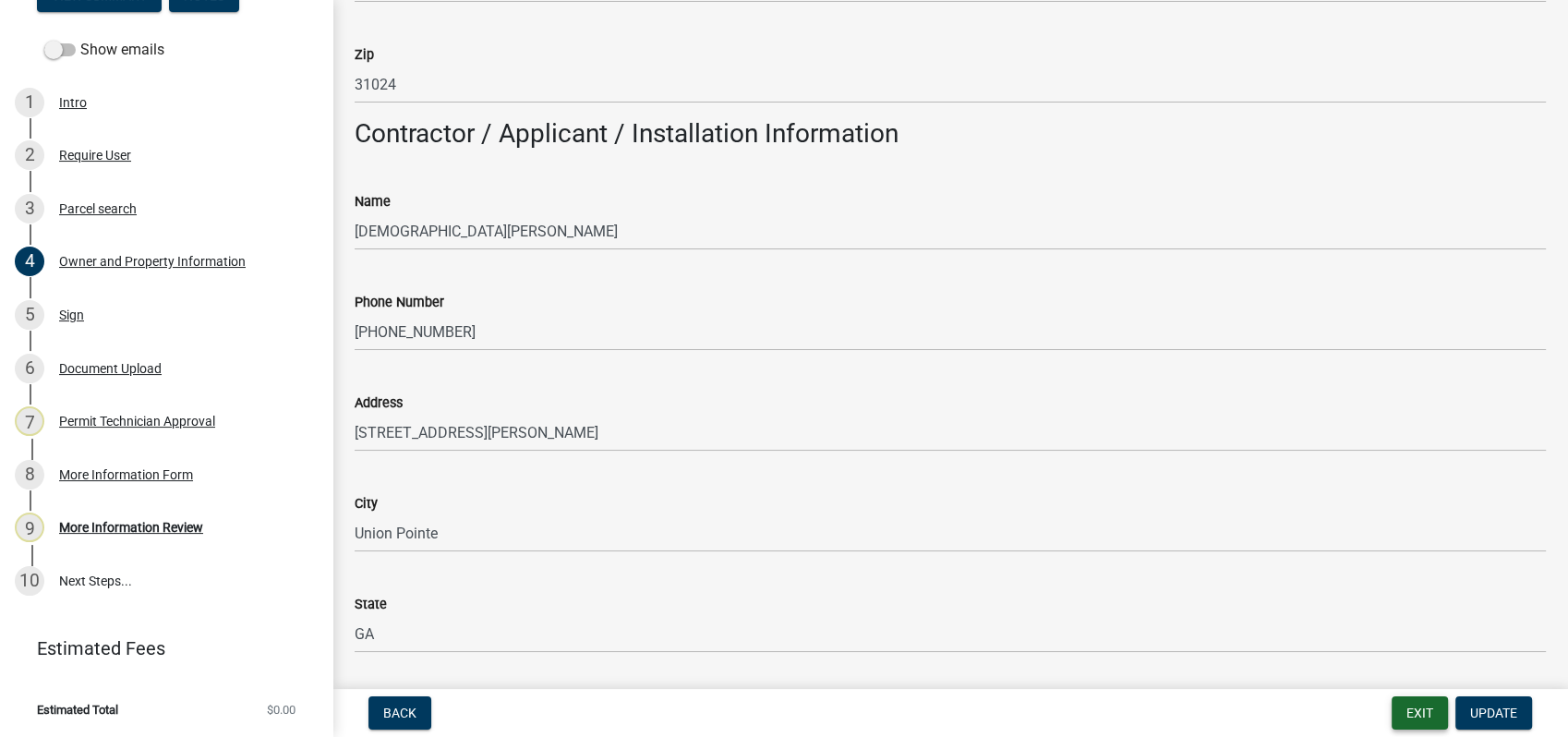
click at [1418, 712] on button "Exit" at bounding box center [1419, 714] width 56 height 34
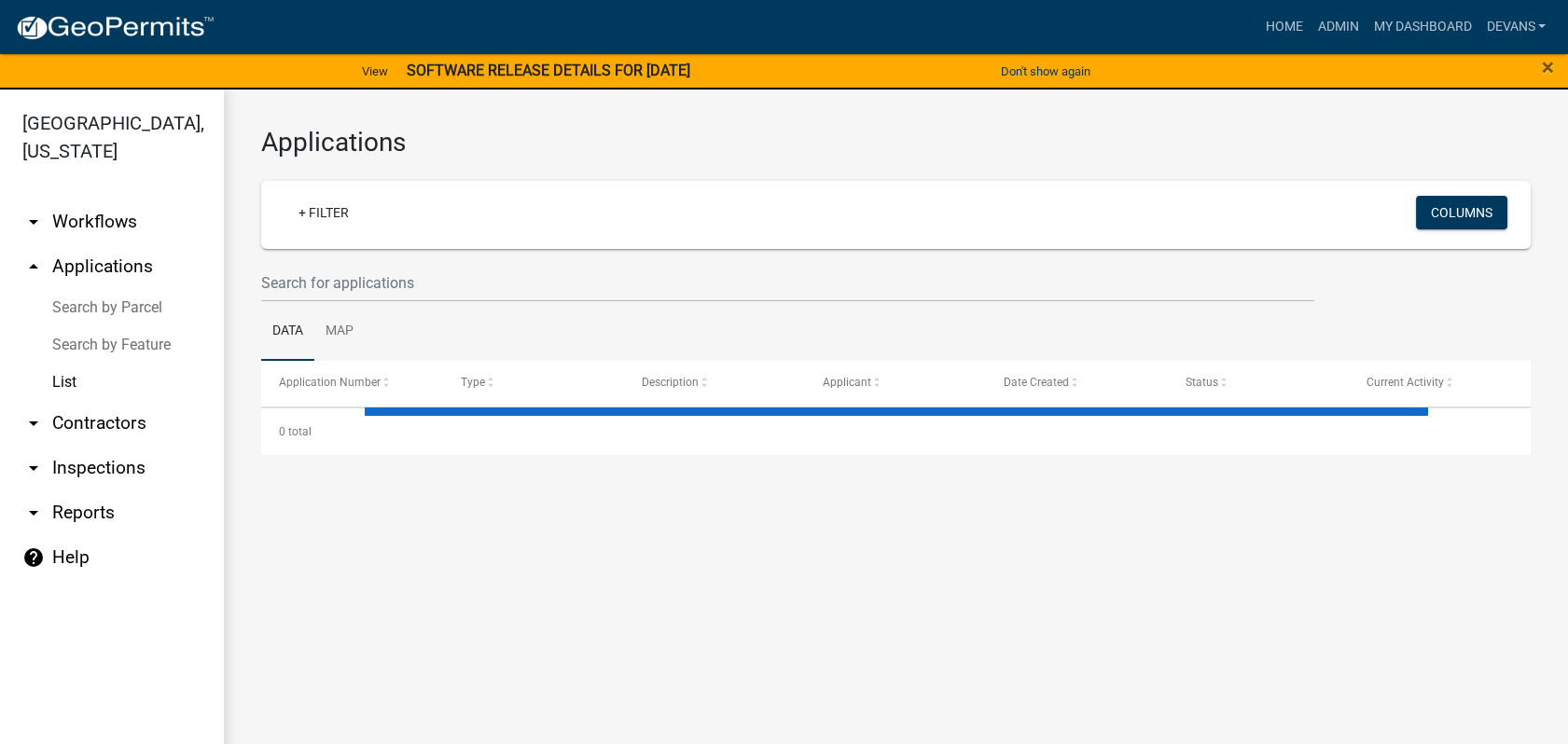
select select "1: 25"
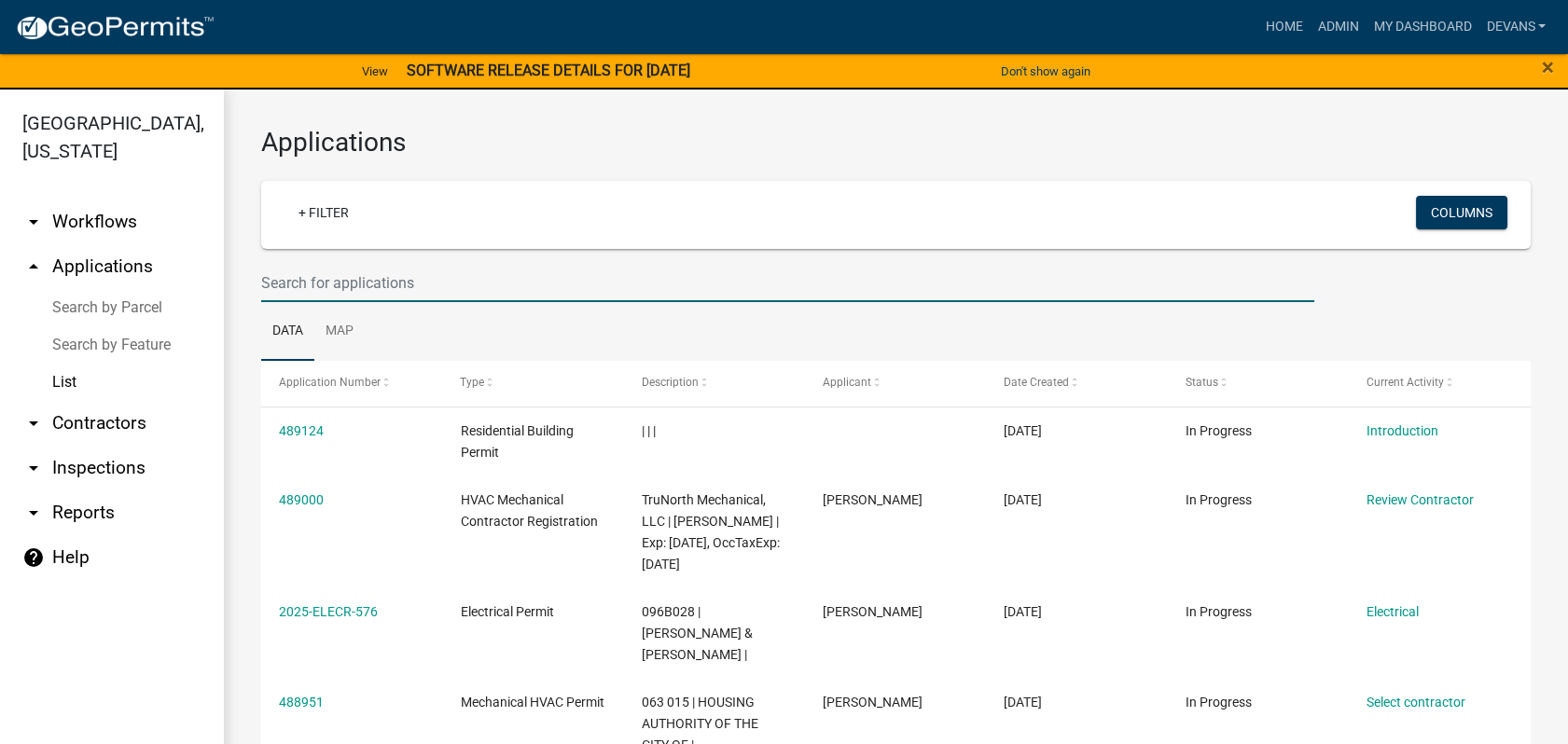
click at [273, 281] on input "text" at bounding box center [787, 283] width 1053 height 39
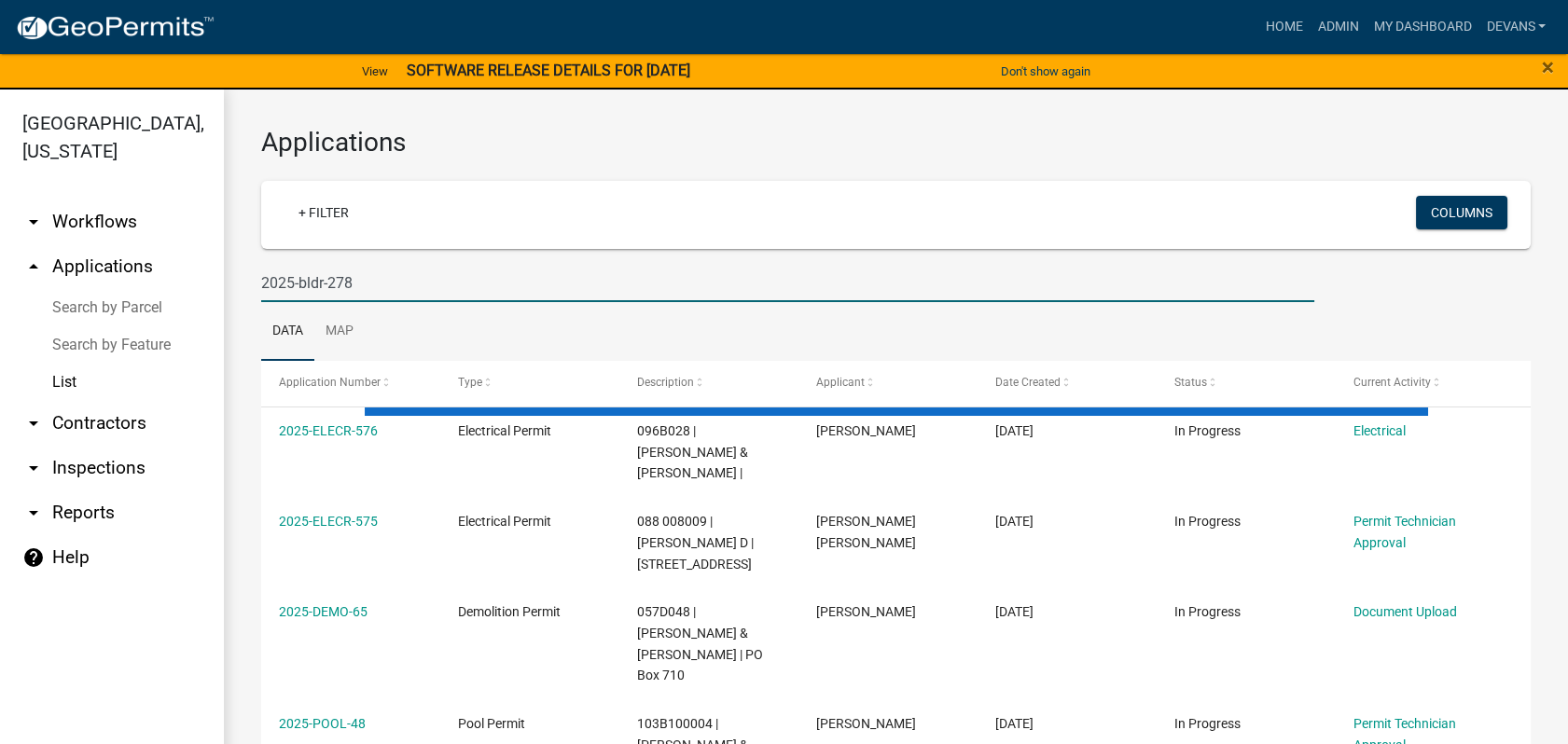
type input "2025-bldr-278"
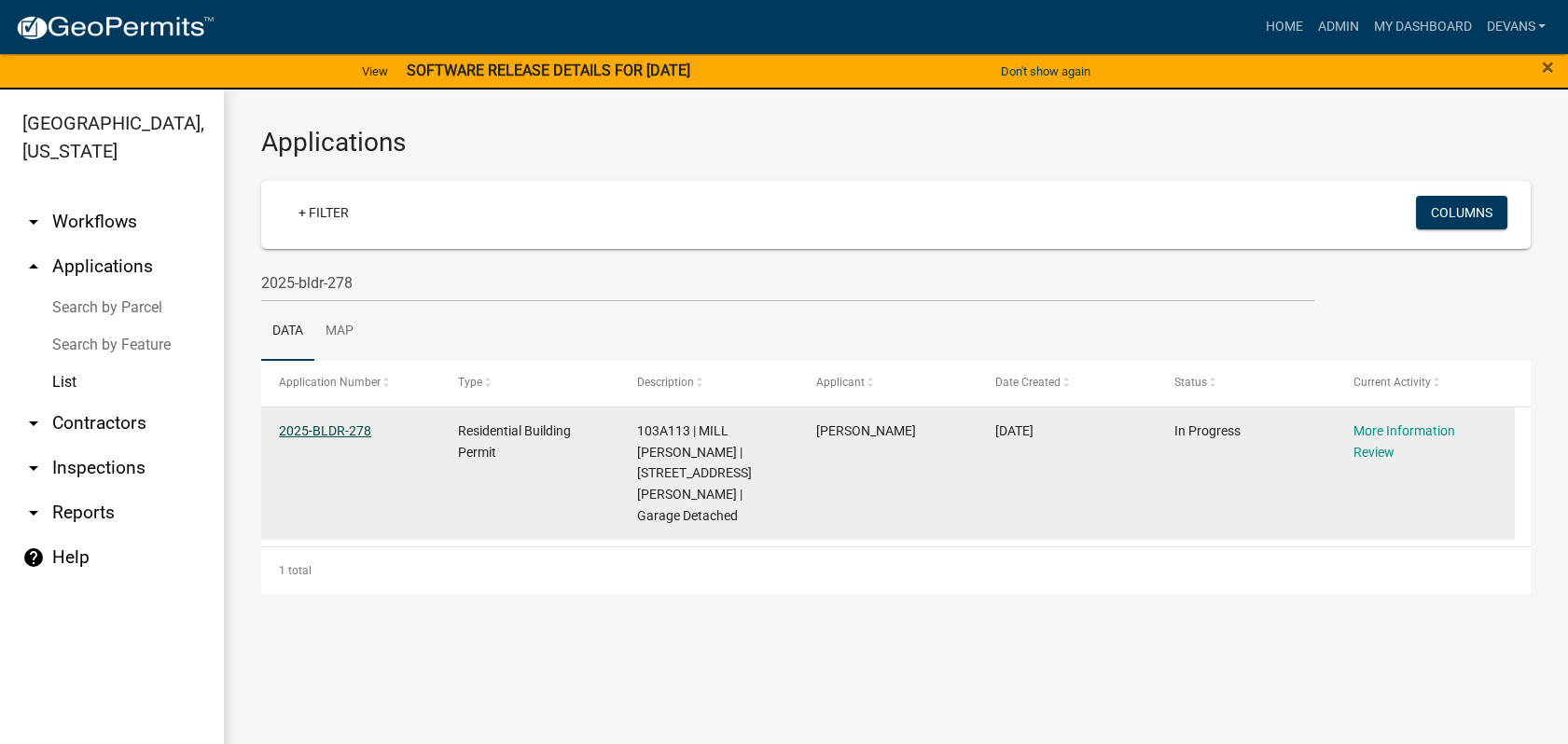
click at [323, 425] on link "2025-BLDR-278" at bounding box center [325, 431] width 92 height 15
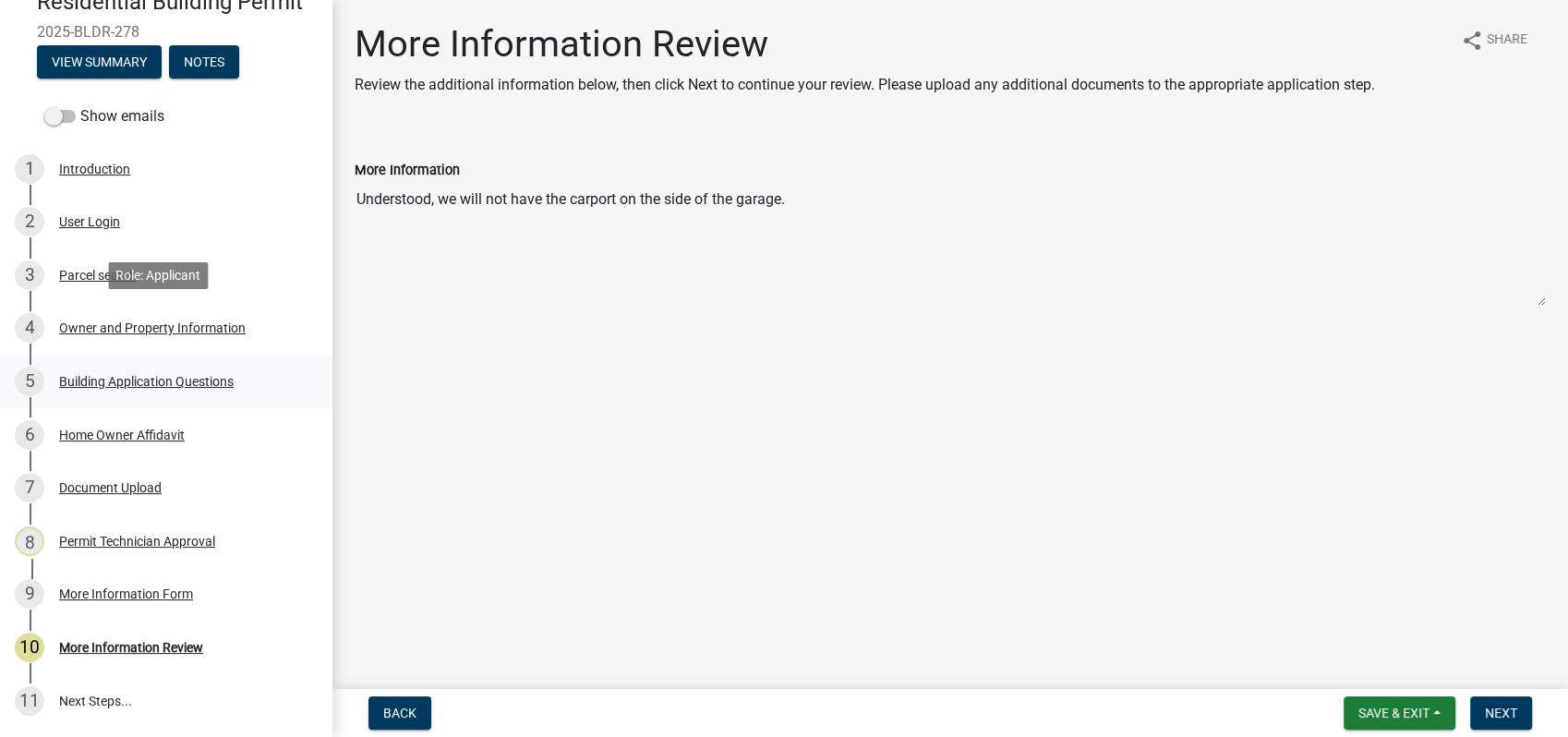
scroll to position [289, 0]
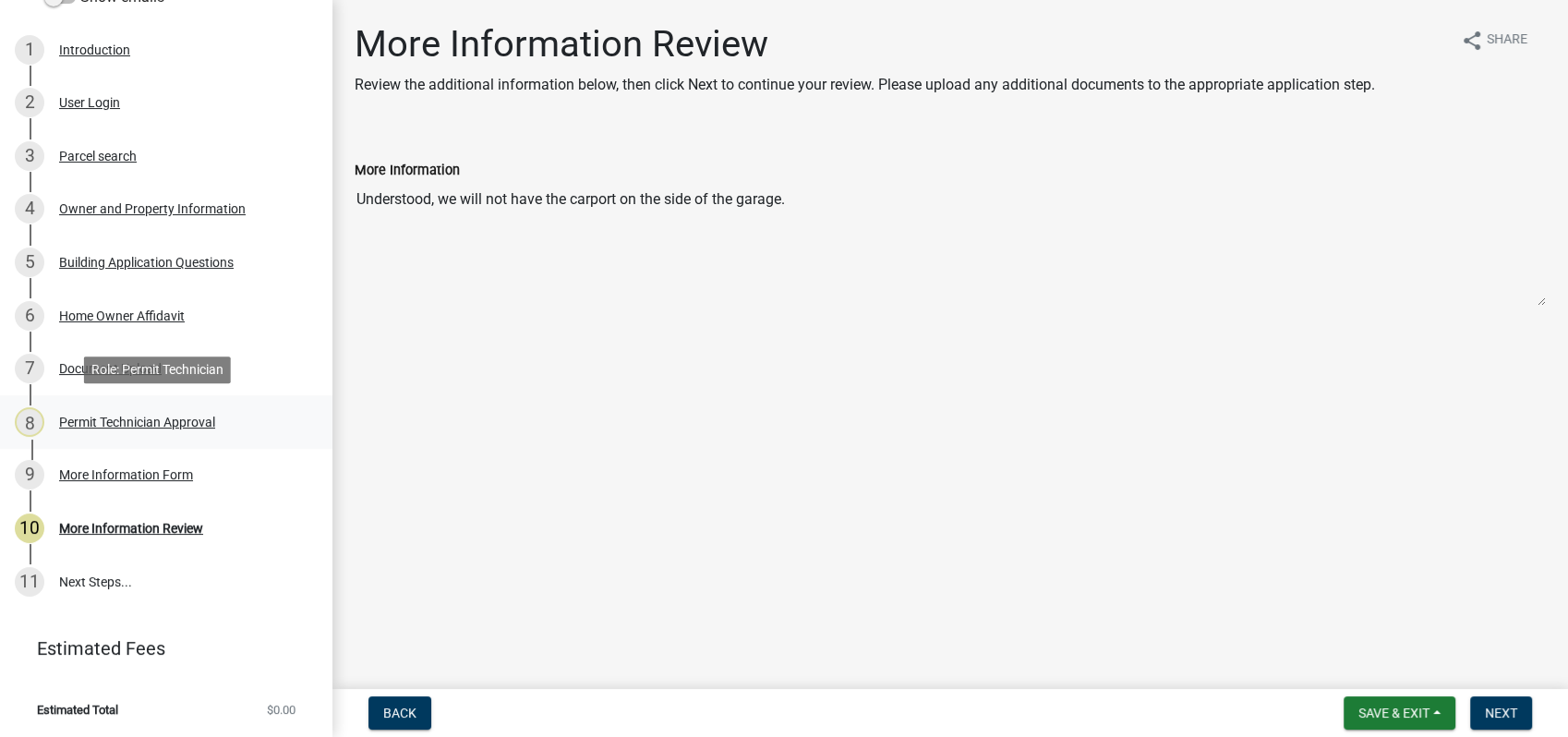
click at [72, 429] on div "8 Permit Technician Approval" at bounding box center [158, 422] width 288 height 30
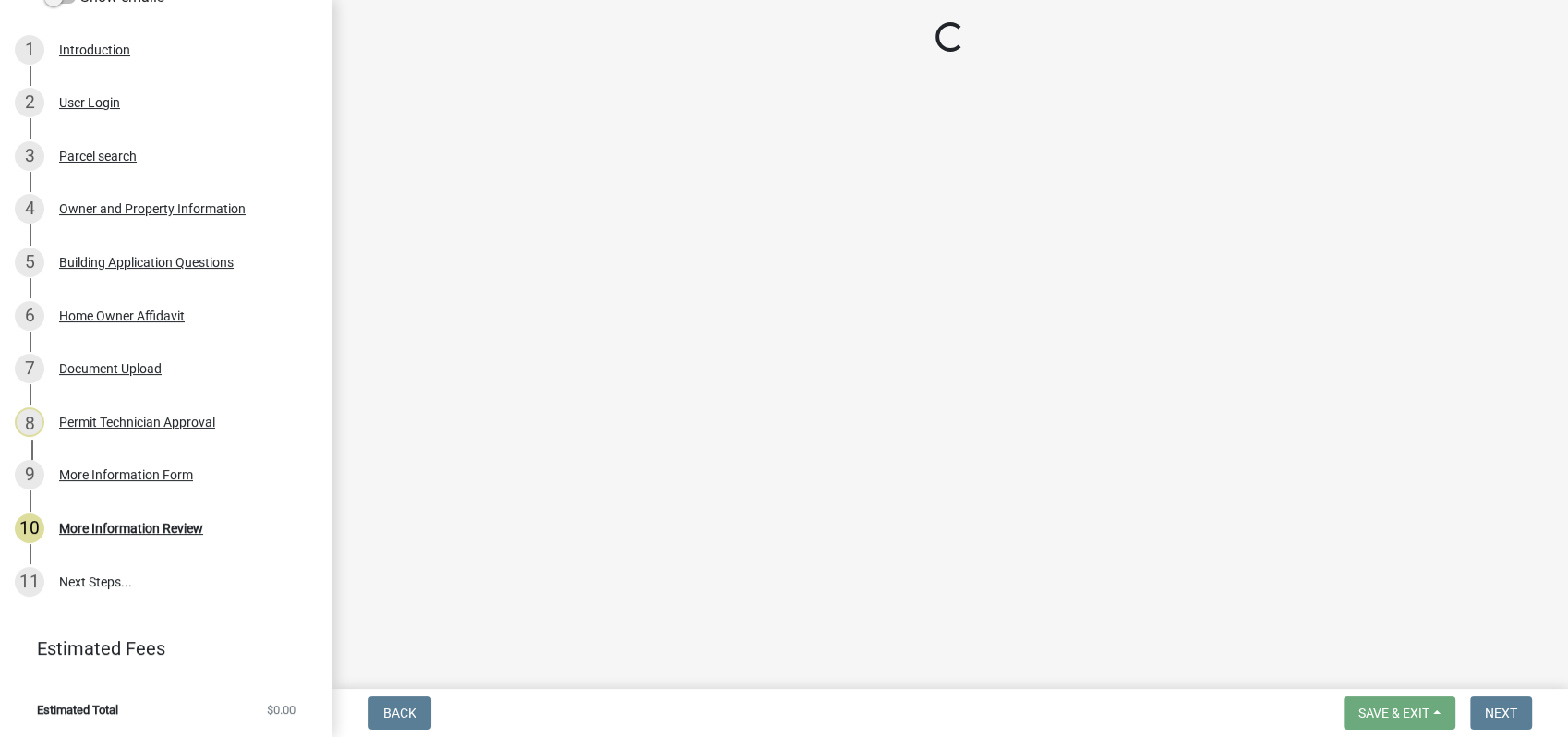
select select "a6b90f04-145f-43dc-a4e6-6d5ec8e28ec9"
select select "83394b22-4a11-496c-8e5c-75ade2e72faf"
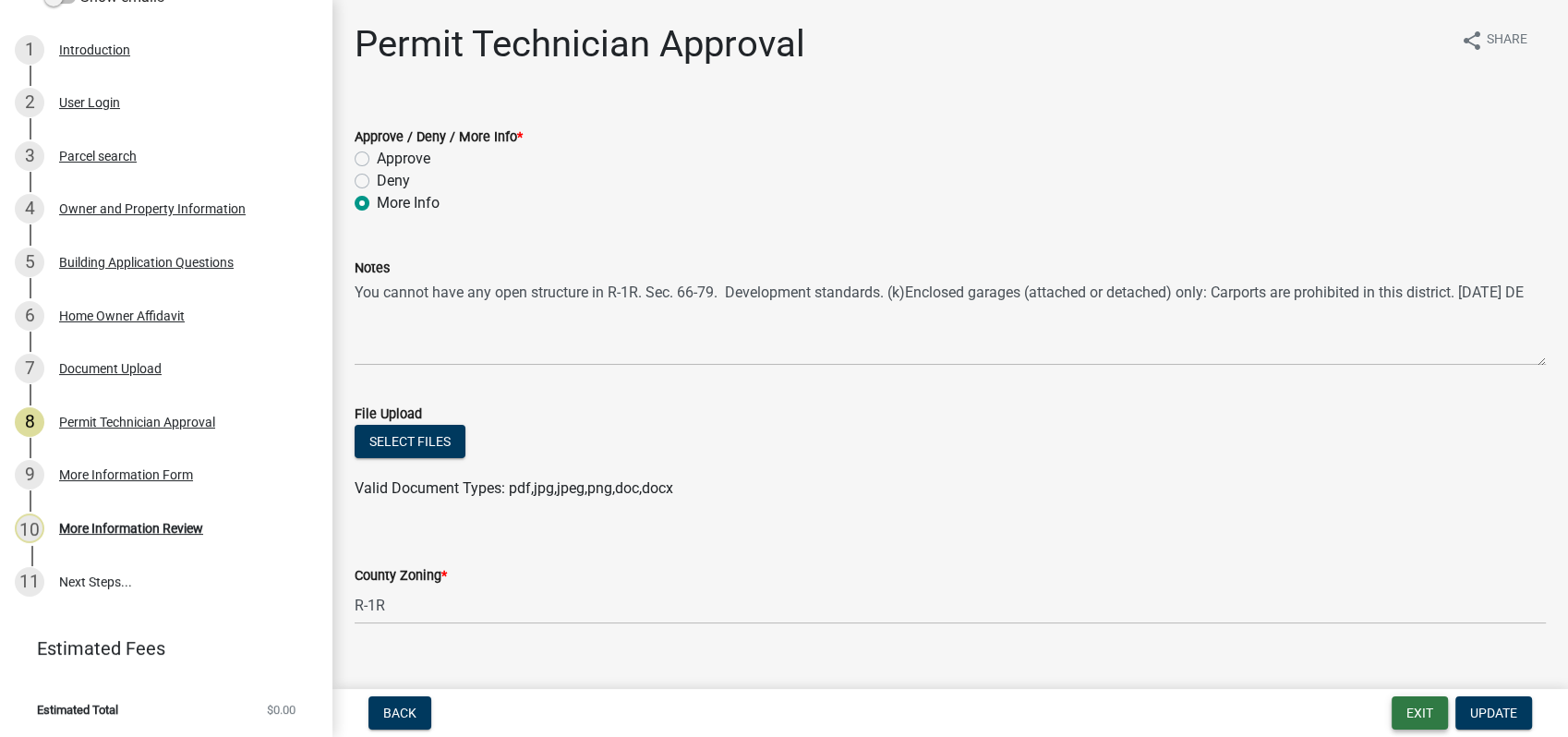
click at [1417, 716] on button "Exit" at bounding box center [1419, 714] width 56 height 34
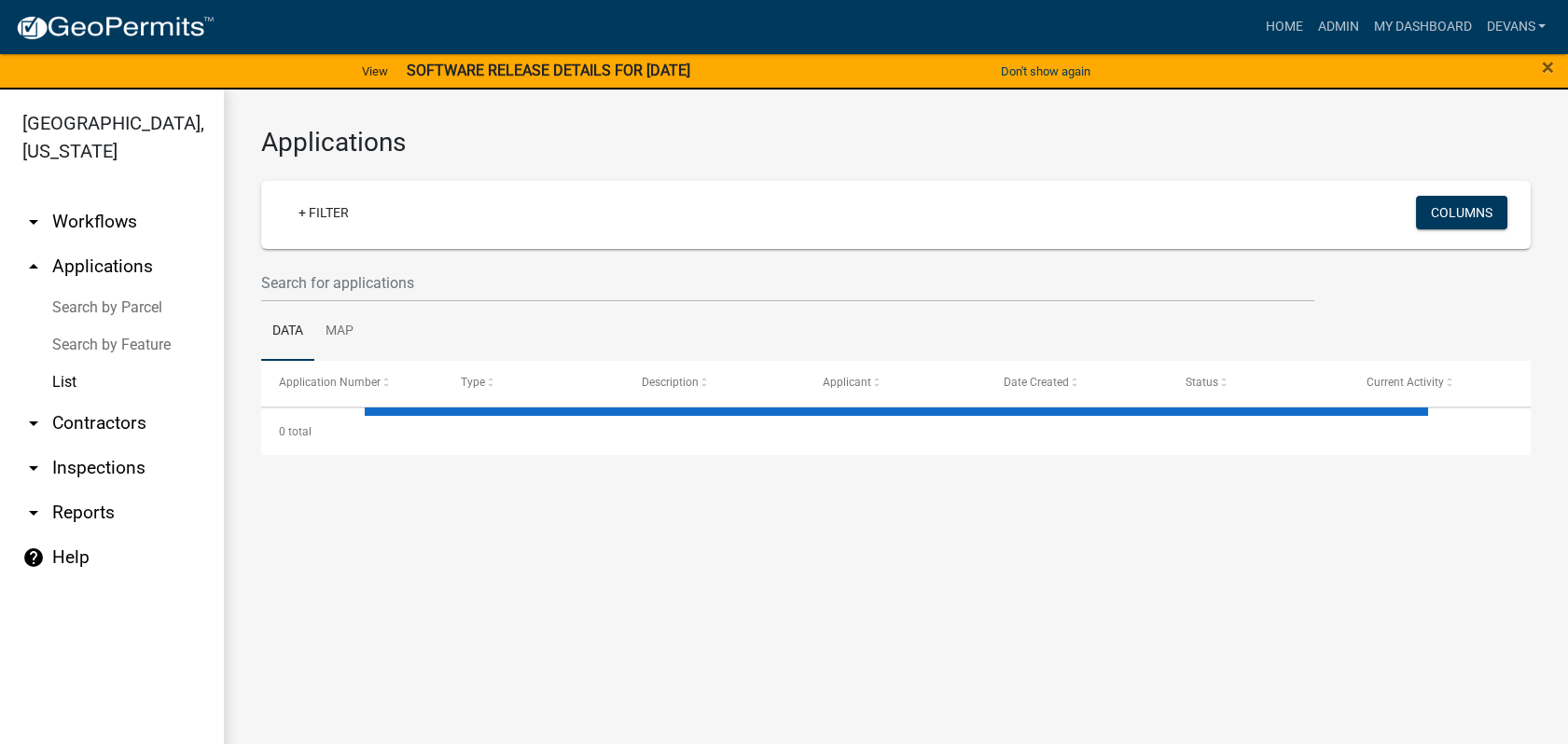
select select "1: 25"
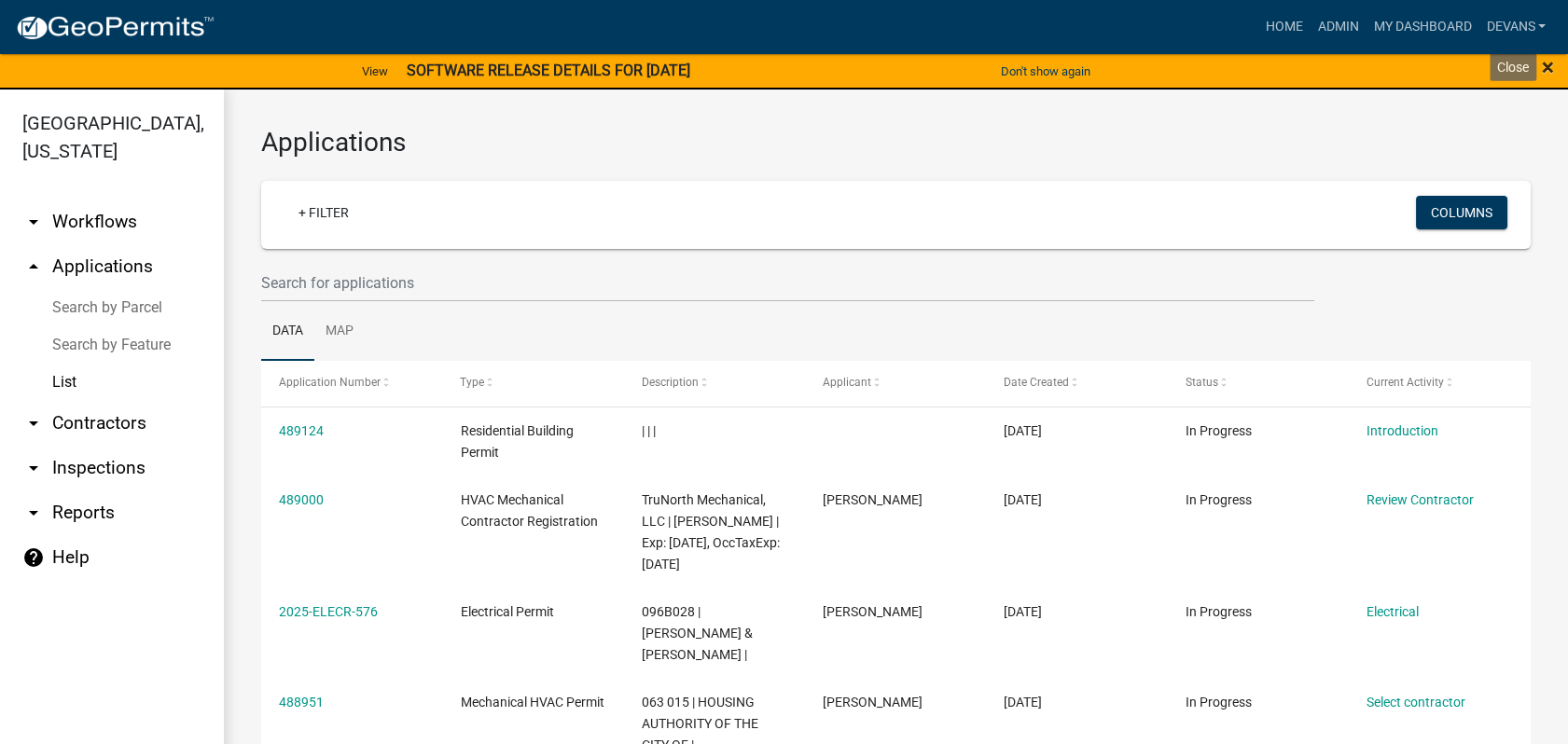
click at [1544, 59] on span "×" at bounding box center [1547, 68] width 12 height 26
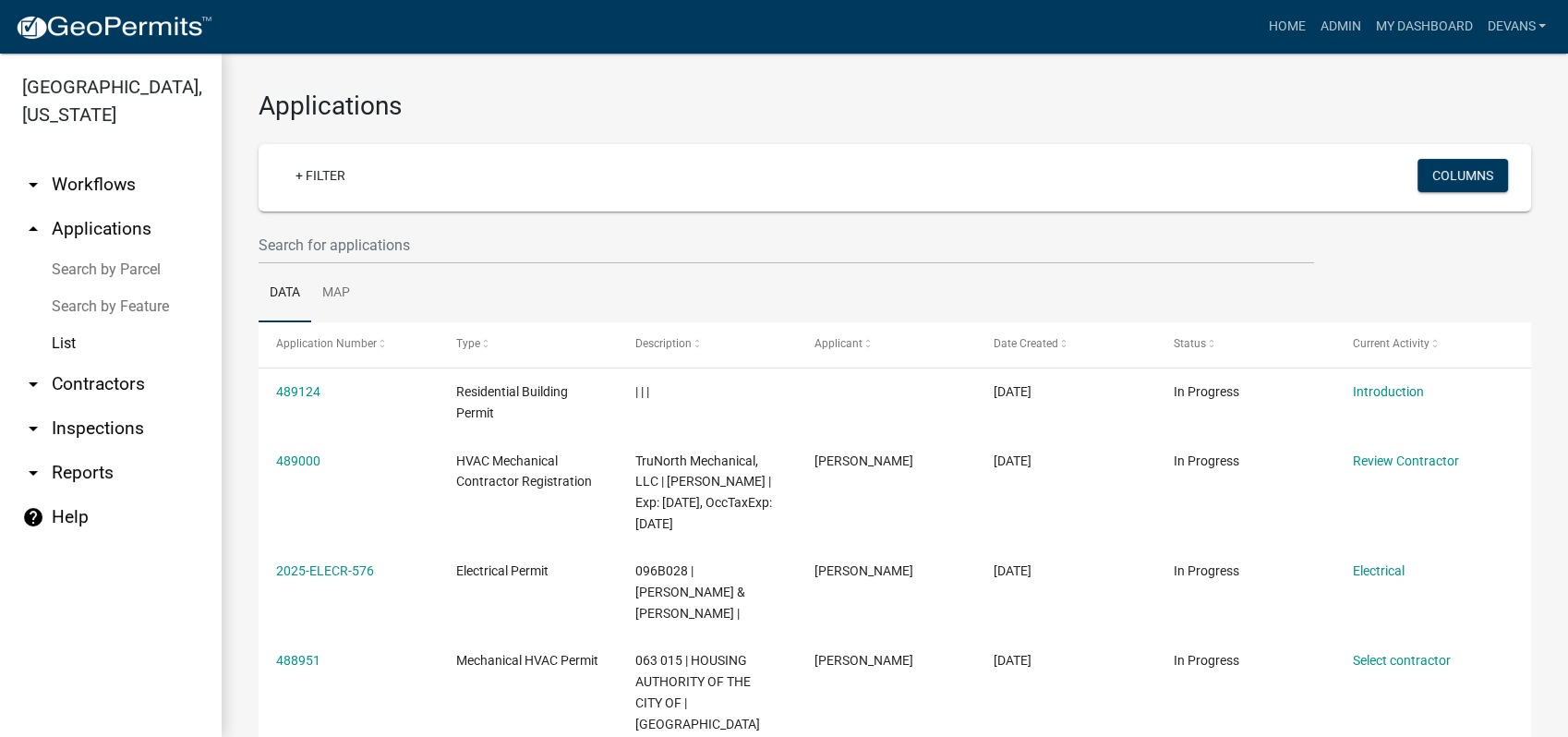
click at [253, 253] on div at bounding box center [786, 245] width 1083 height 38
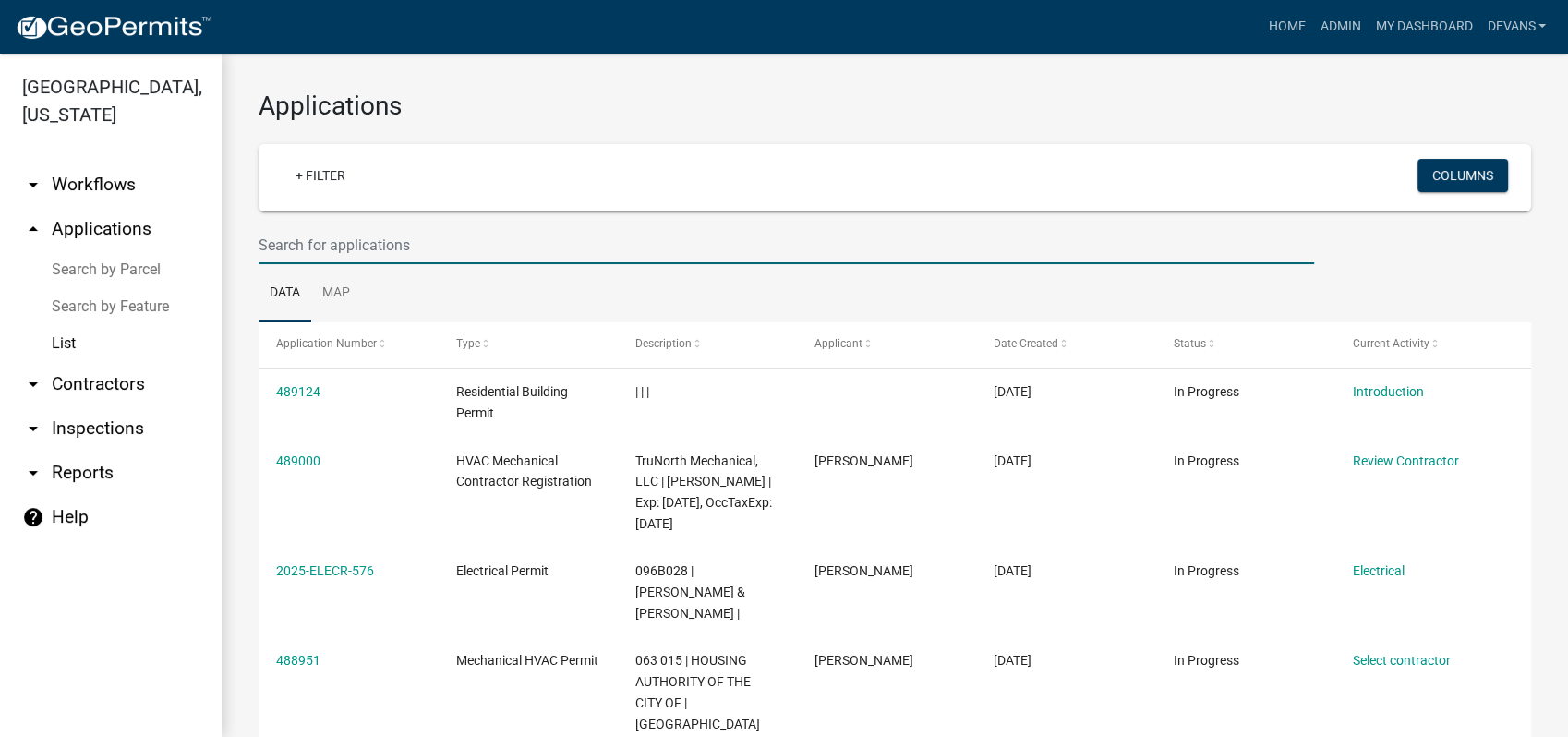
click at [292, 244] on input "text" at bounding box center [786, 245] width 1055 height 38
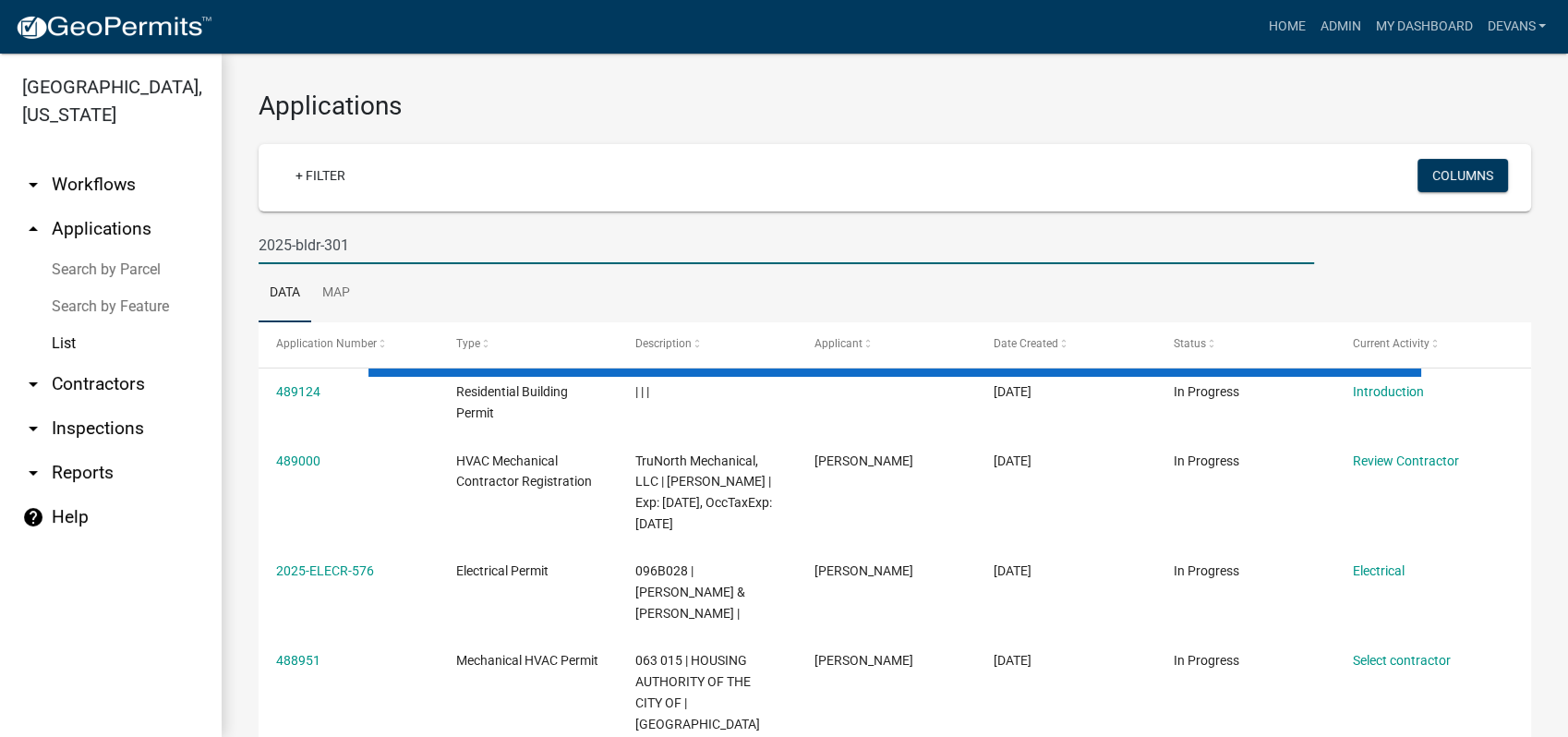
type input "2025-bldr-301"
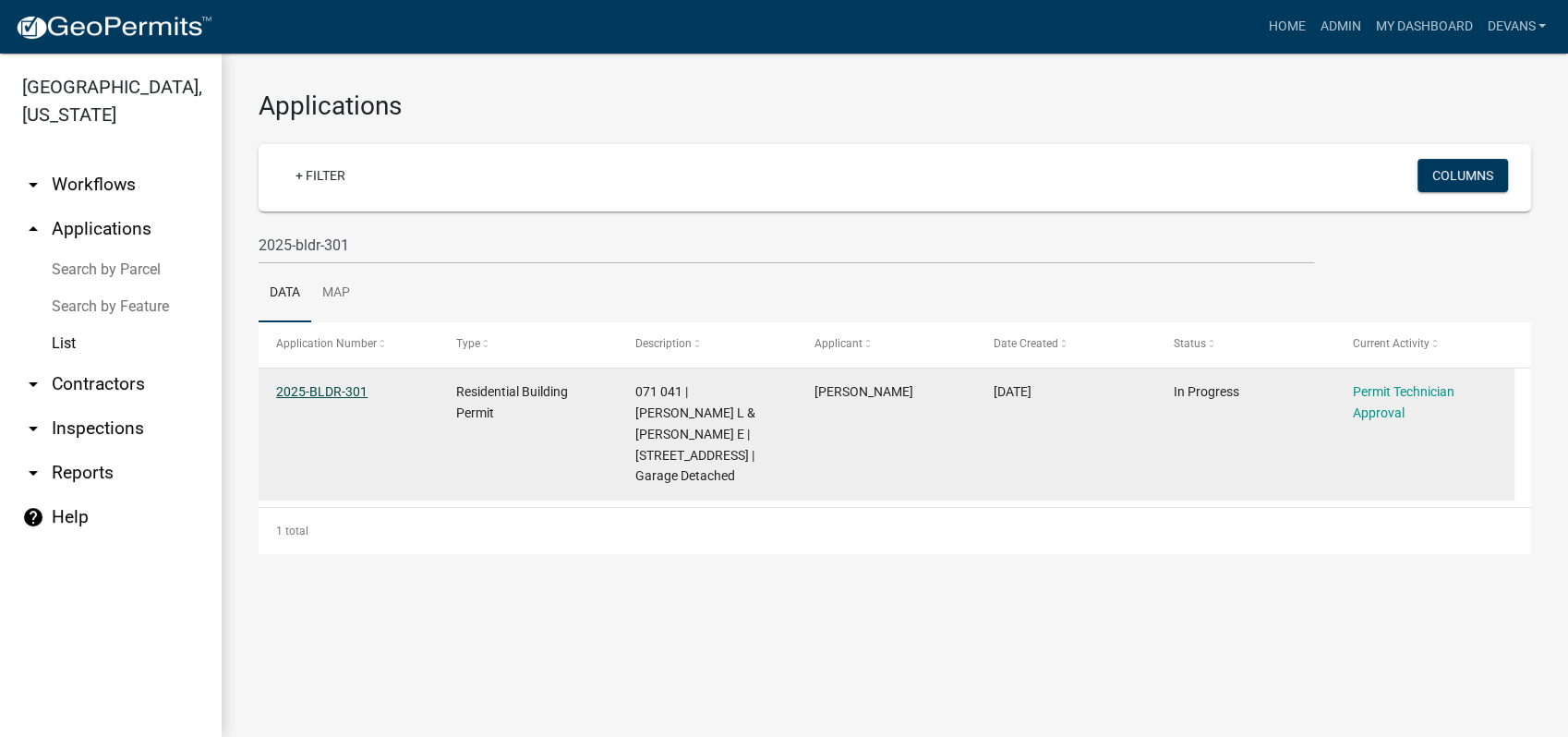
click at [310, 389] on link "2025-BLDR-301" at bounding box center [321, 391] width 91 height 15
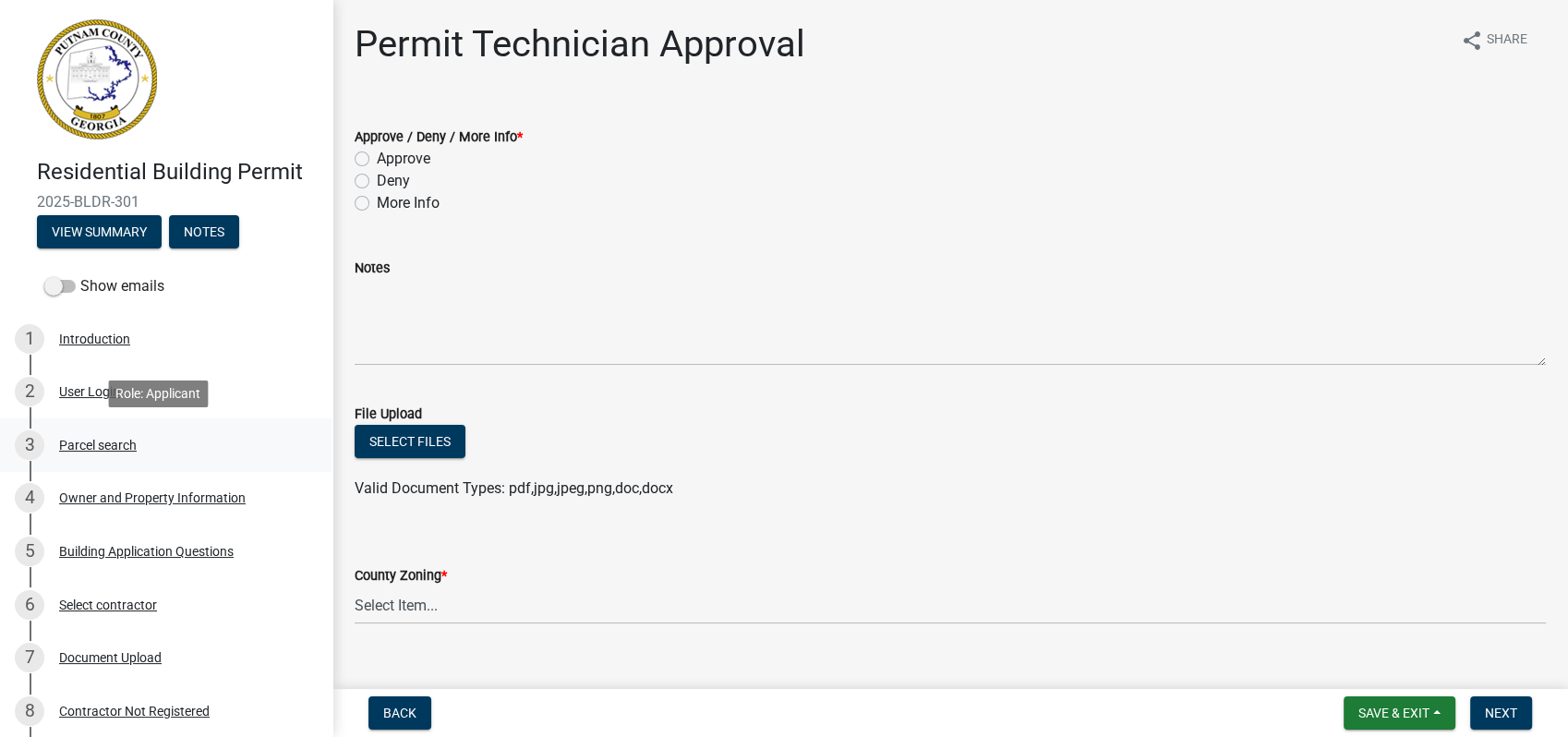
click at [72, 436] on div "3 Parcel search" at bounding box center [158, 445] width 288 height 30
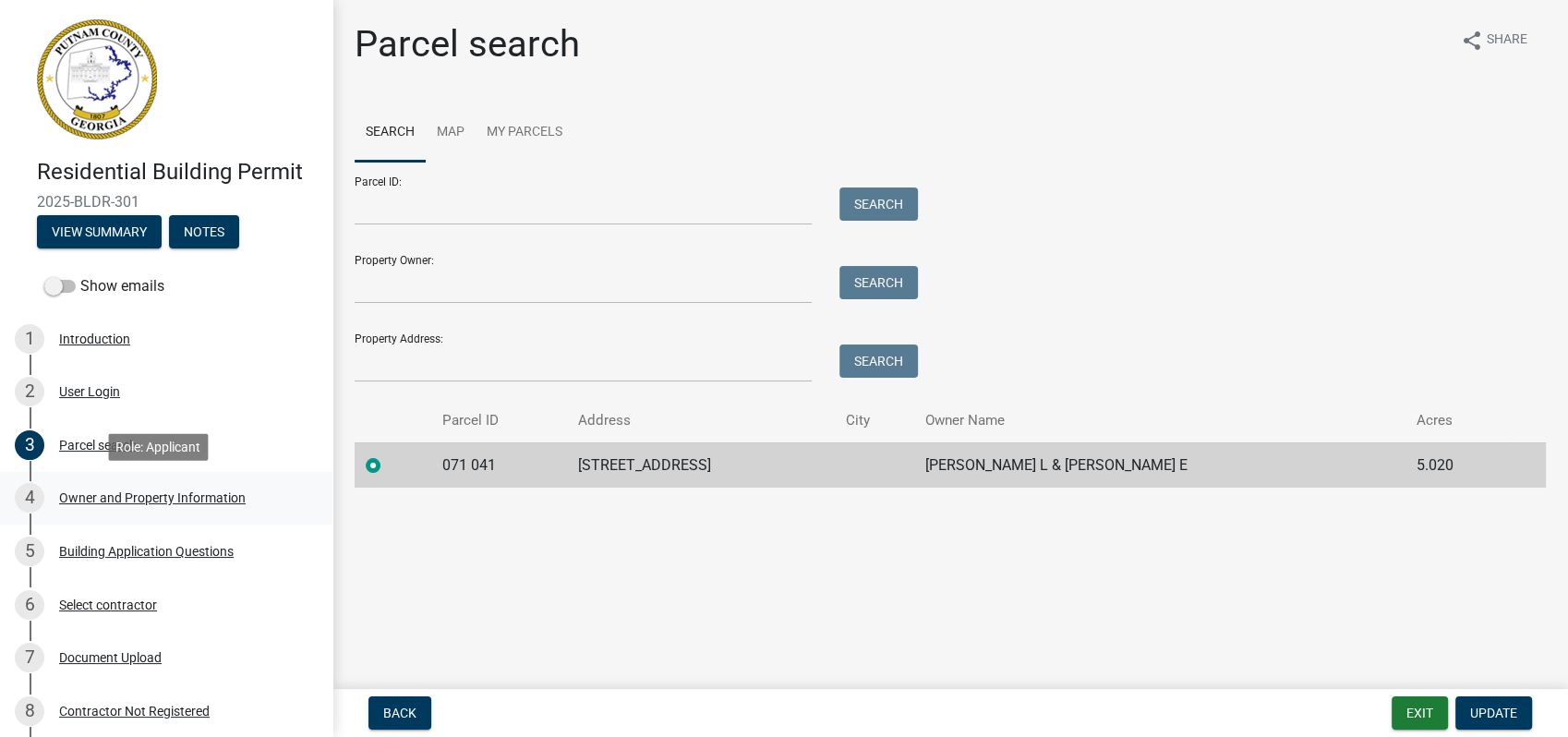
click at [164, 493] on div "Owner and Property Information" at bounding box center [152, 498] width 186 height 13
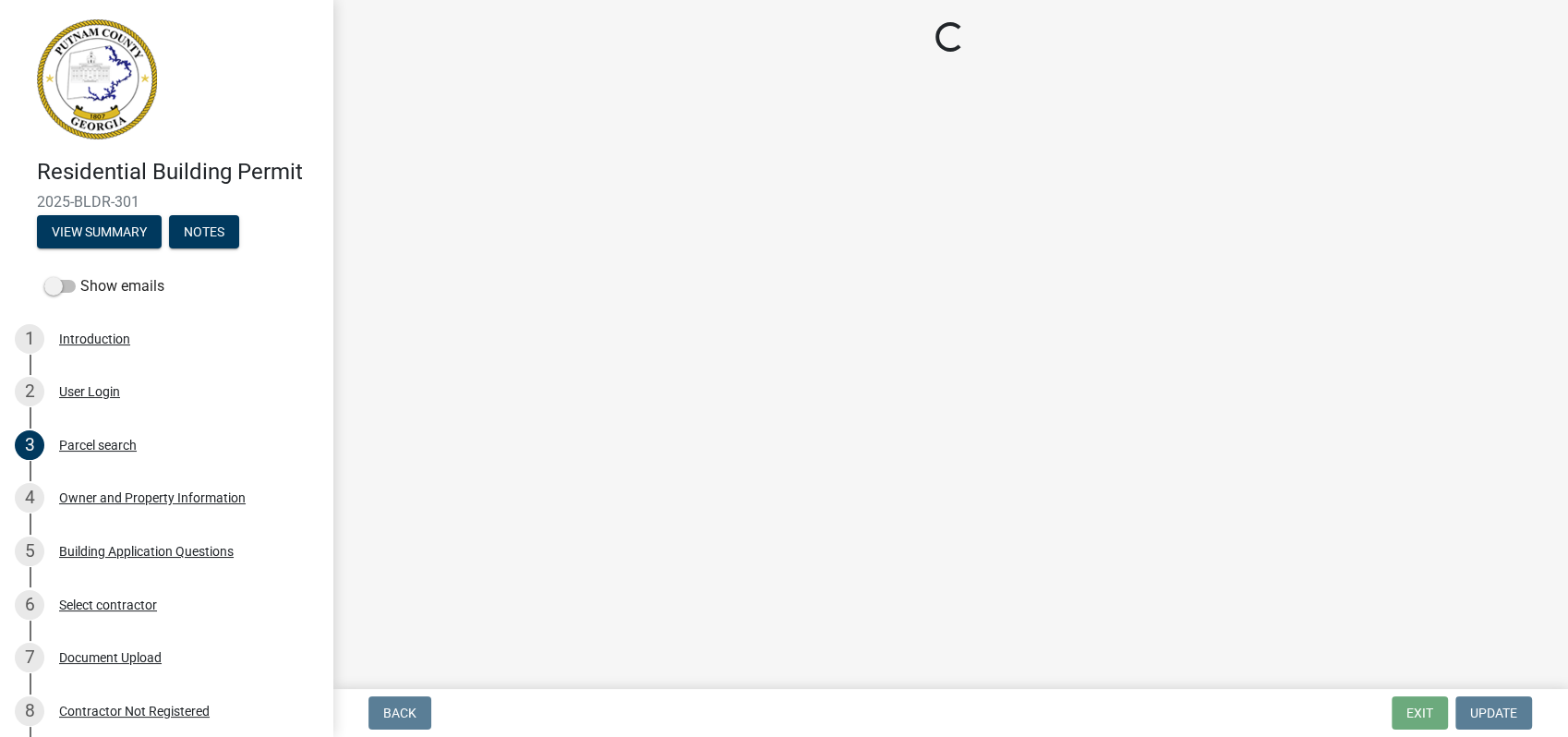
select select "a4366e26-0f82-401b-a682-956e4112ff86"
select select "83394b22-4a11-496c-8e5c-75ade2e72faf"
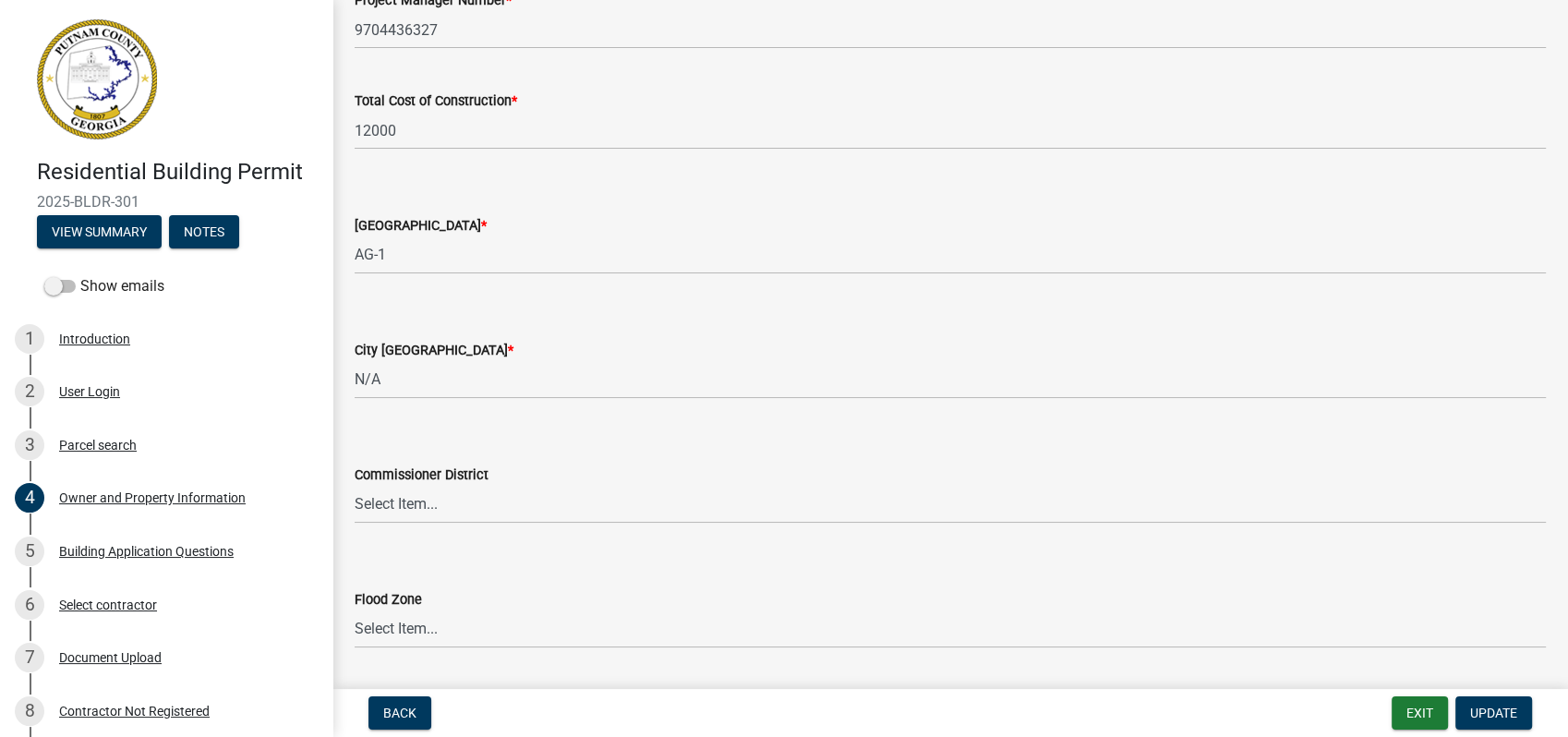
scroll to position [3026, 0]
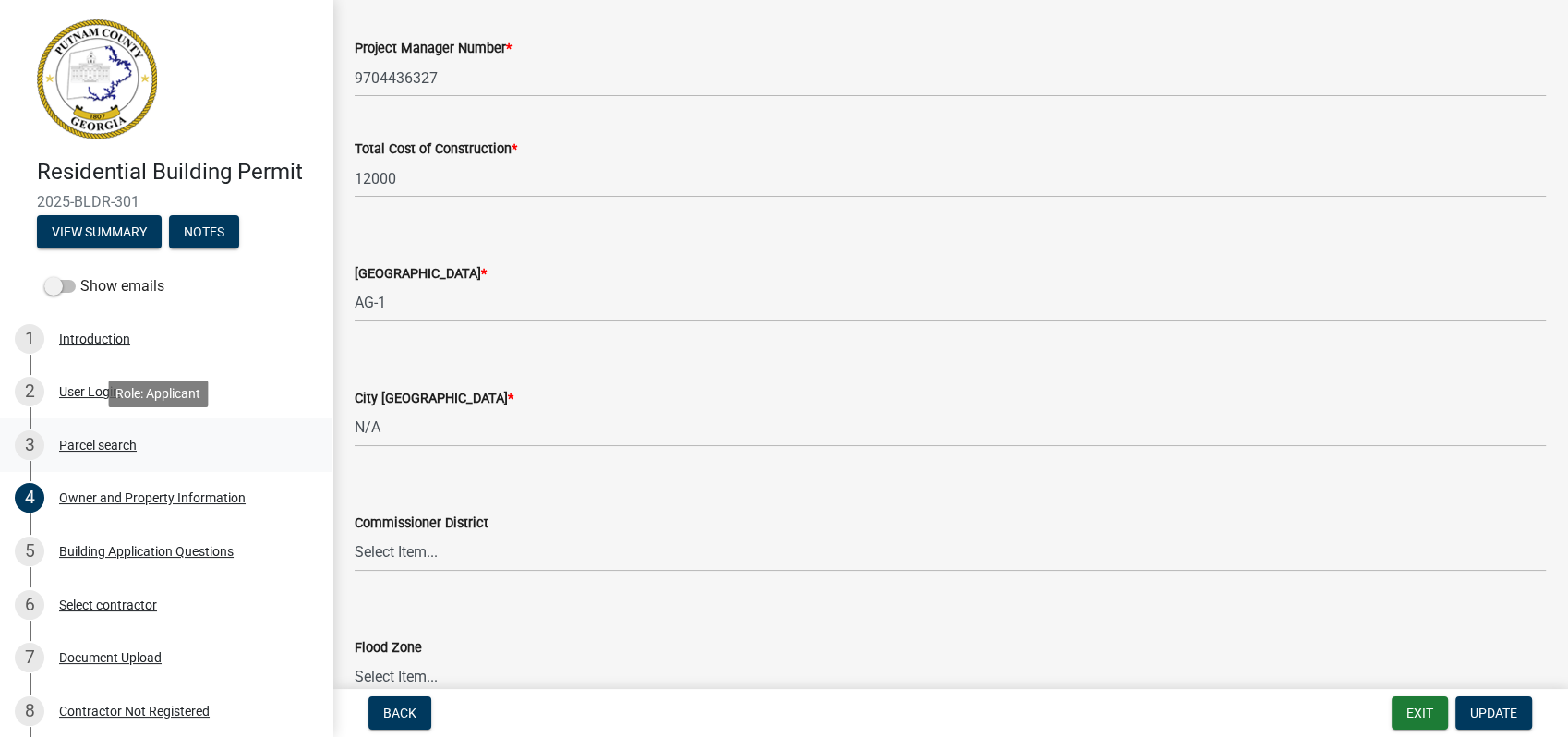
click at [78, 424] on link "3 Parcel search" at bounding box center [166, 445] width 332 height 54
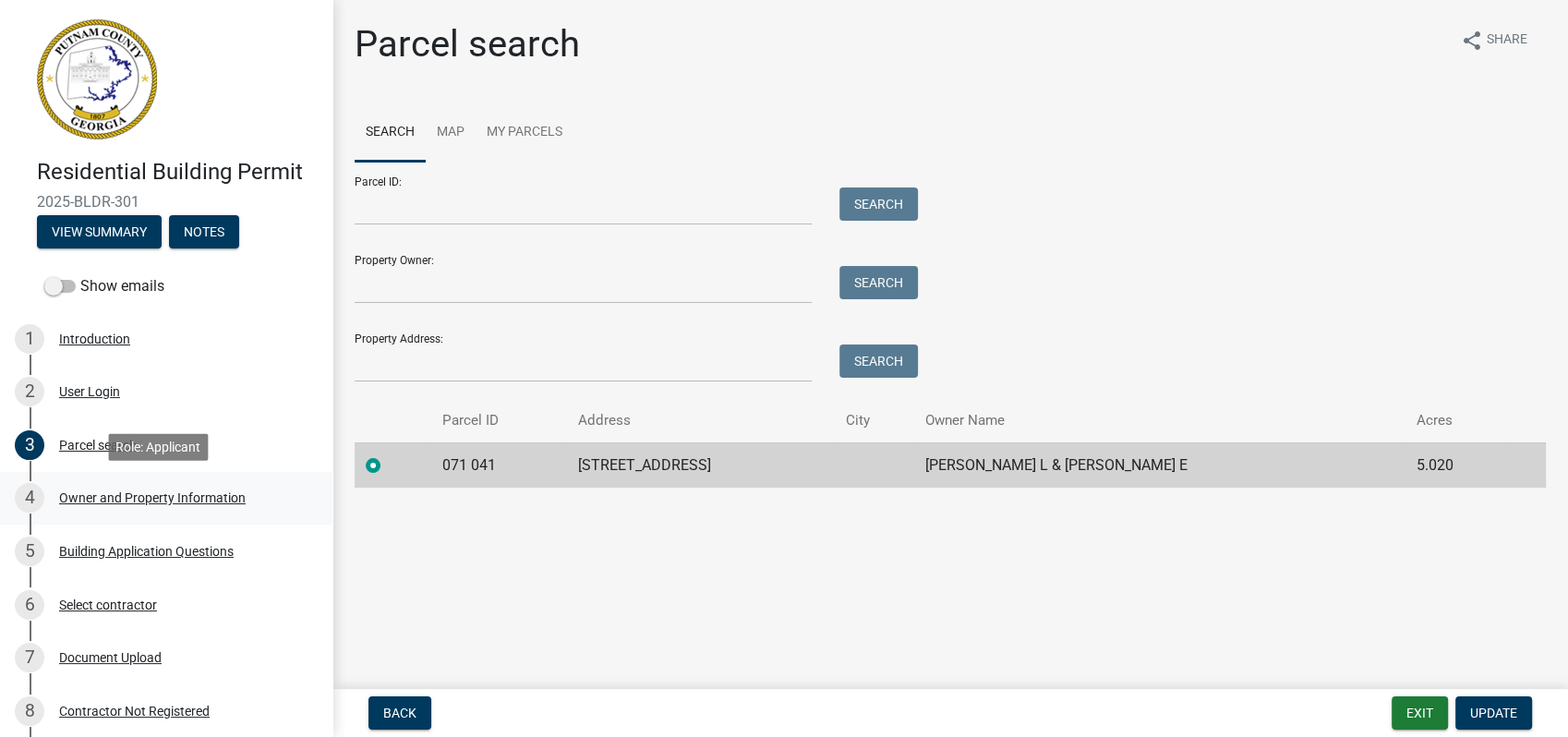
click at [210, 489] on div "4 Owner and Property Information" at bounding box center [158, 498] width 288 height 30
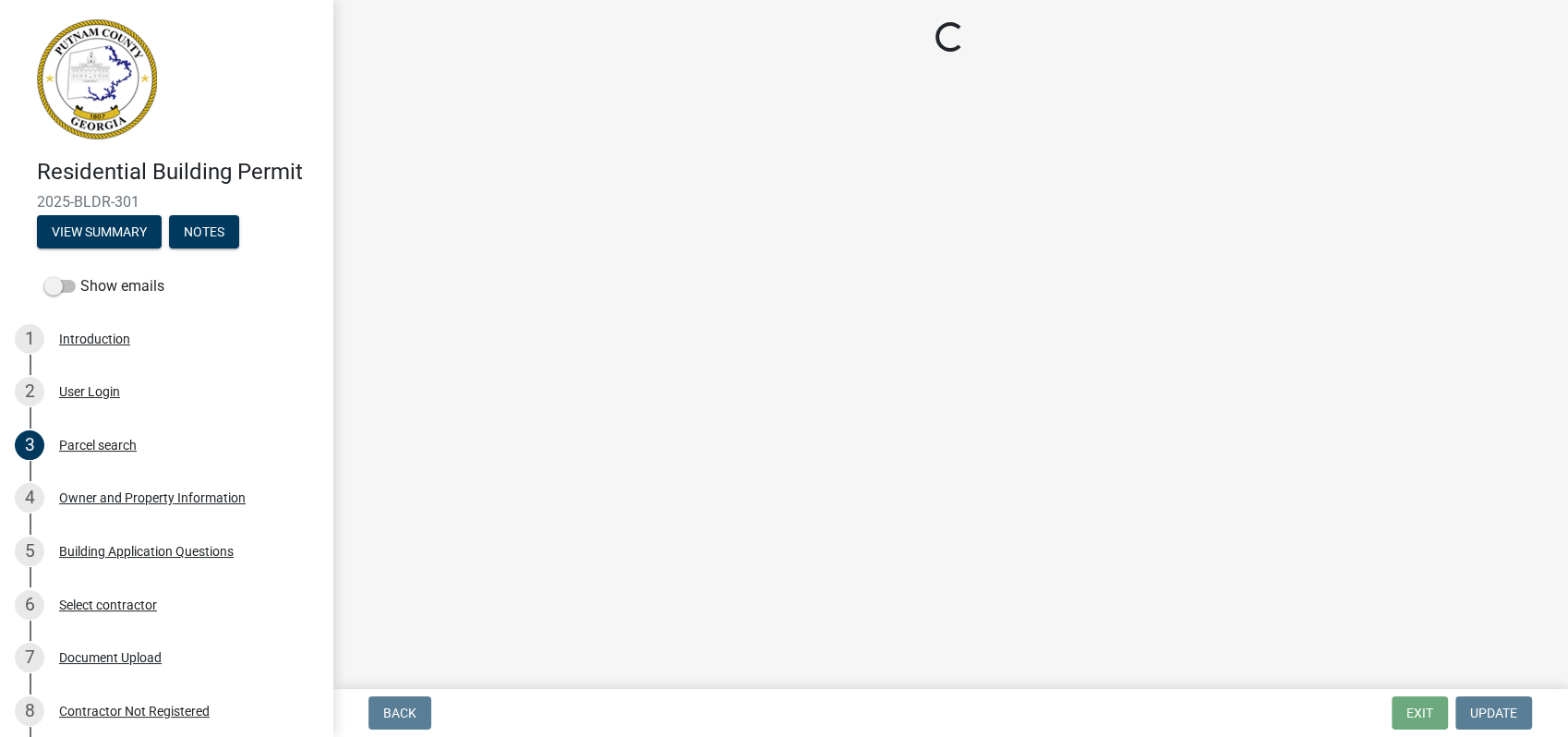
select select "a4366e26-0f82-401b-a682-956e4112ff86"
select select "83394b22-4a11-496c-8e5c-75ade2e72faf"
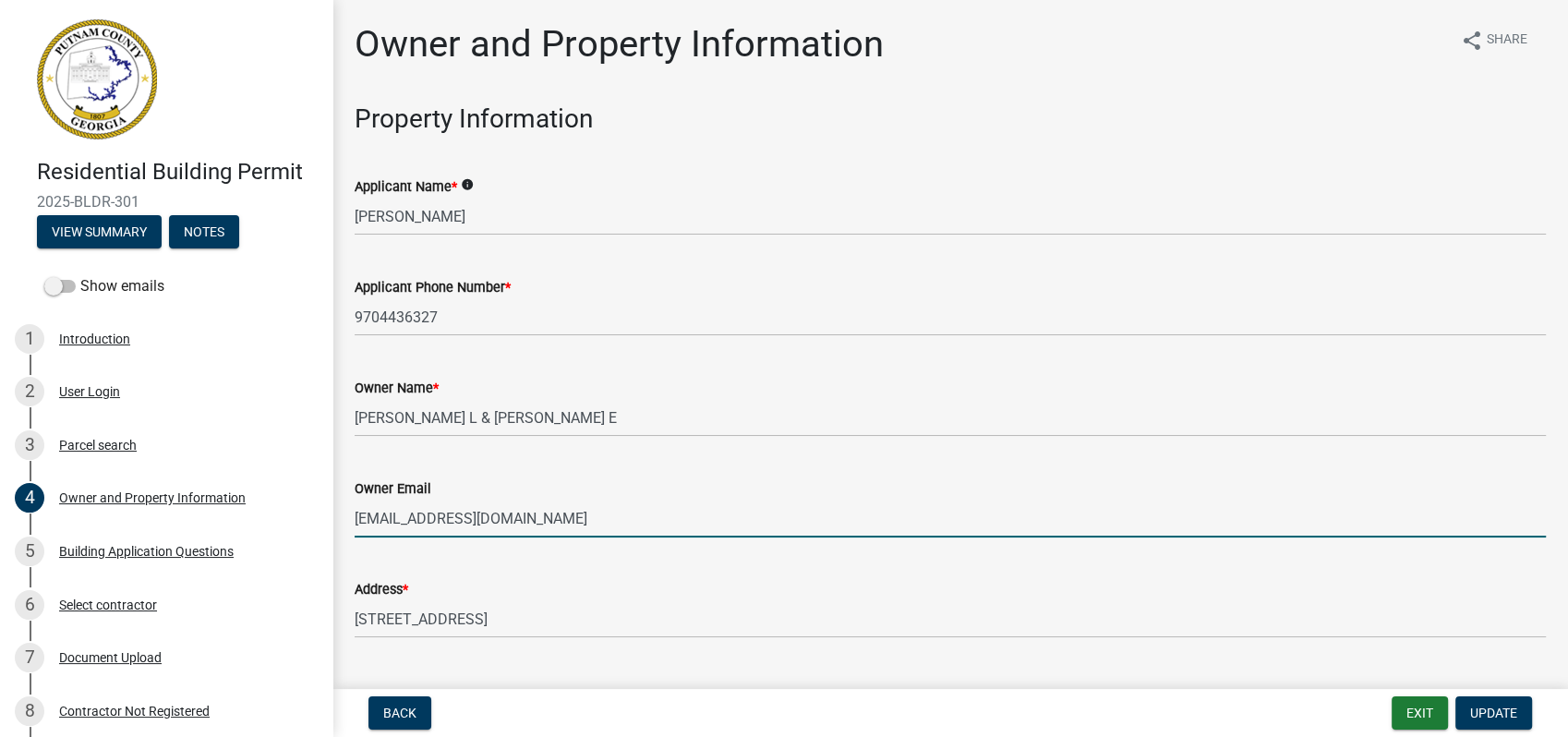
drag, startPoint x: 1197, startPoint y: 521, endPoint x: 1148, endPoint y: 518, distance: 49.1
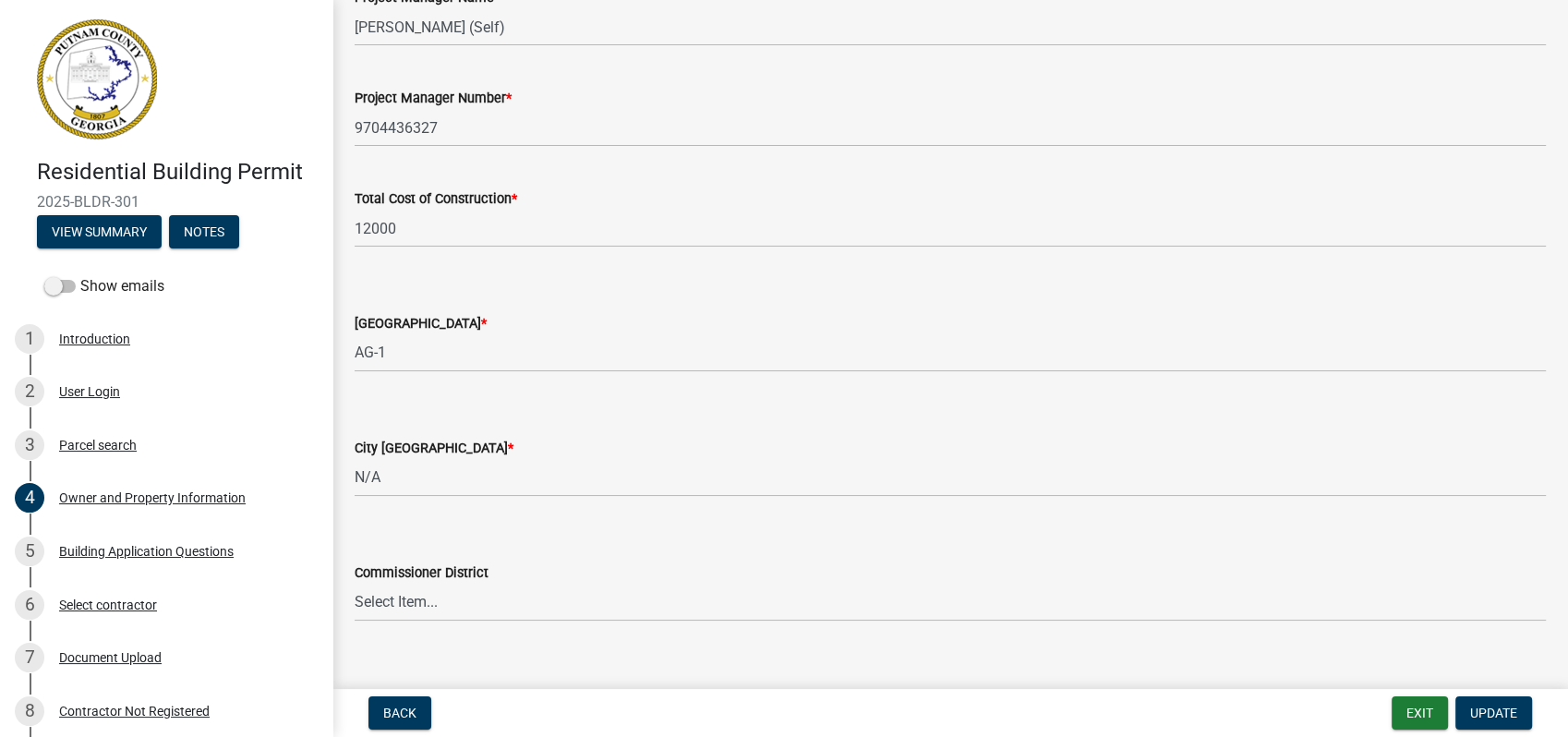
scroll to position [3079, 0]
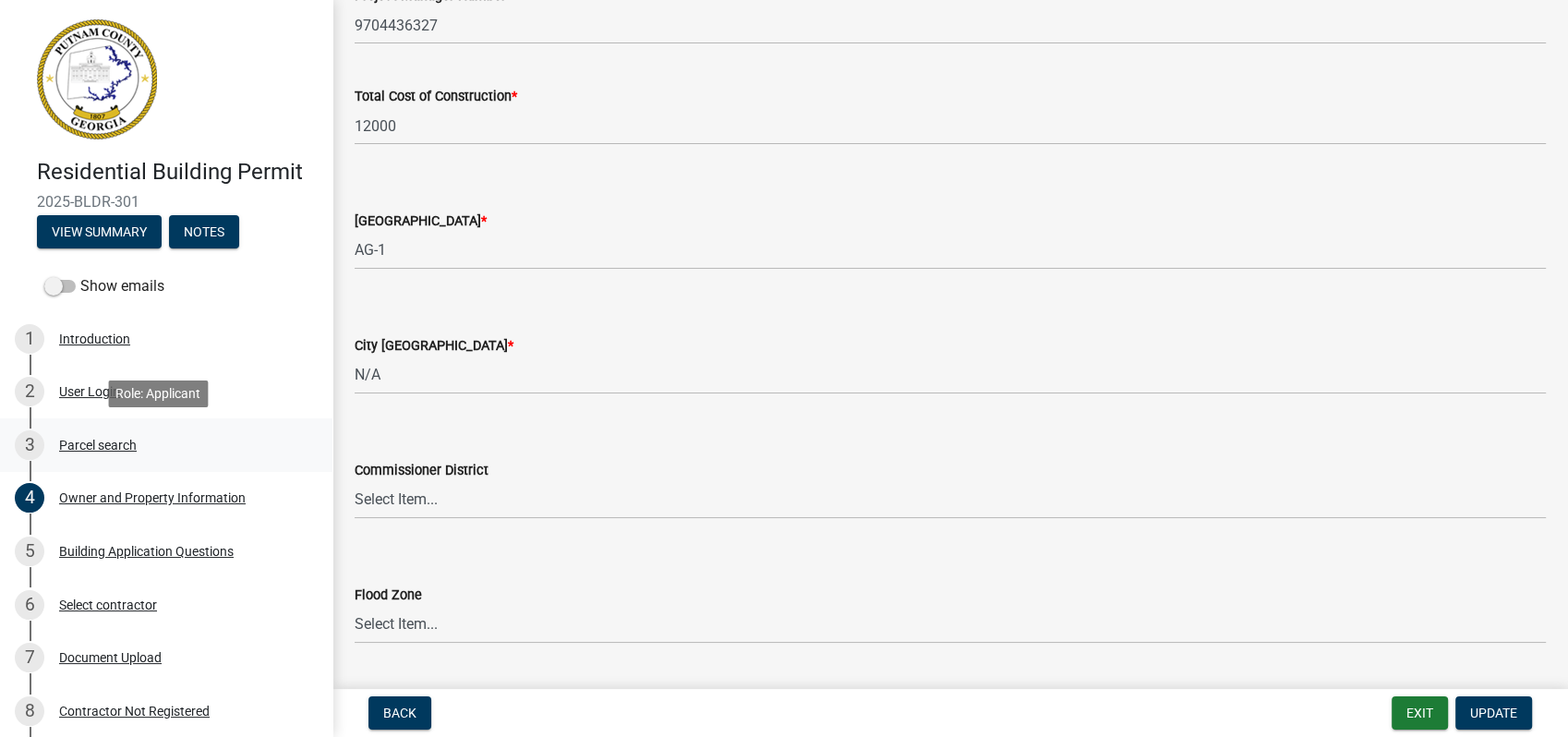
click at [110, 440] on div "Parcel search" at bounding box center [97, 445] width 77 height 13
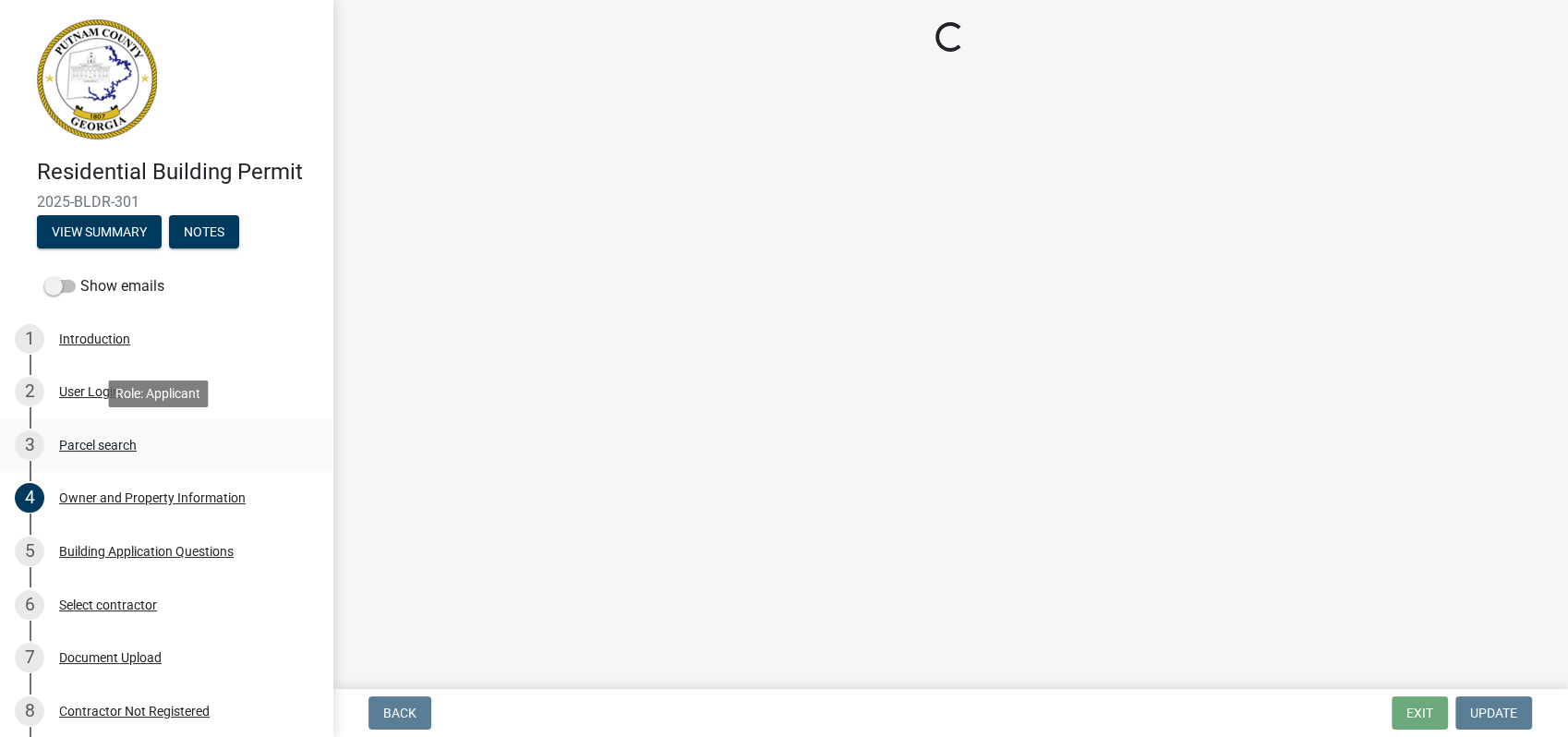
scroll to position [0, 0]
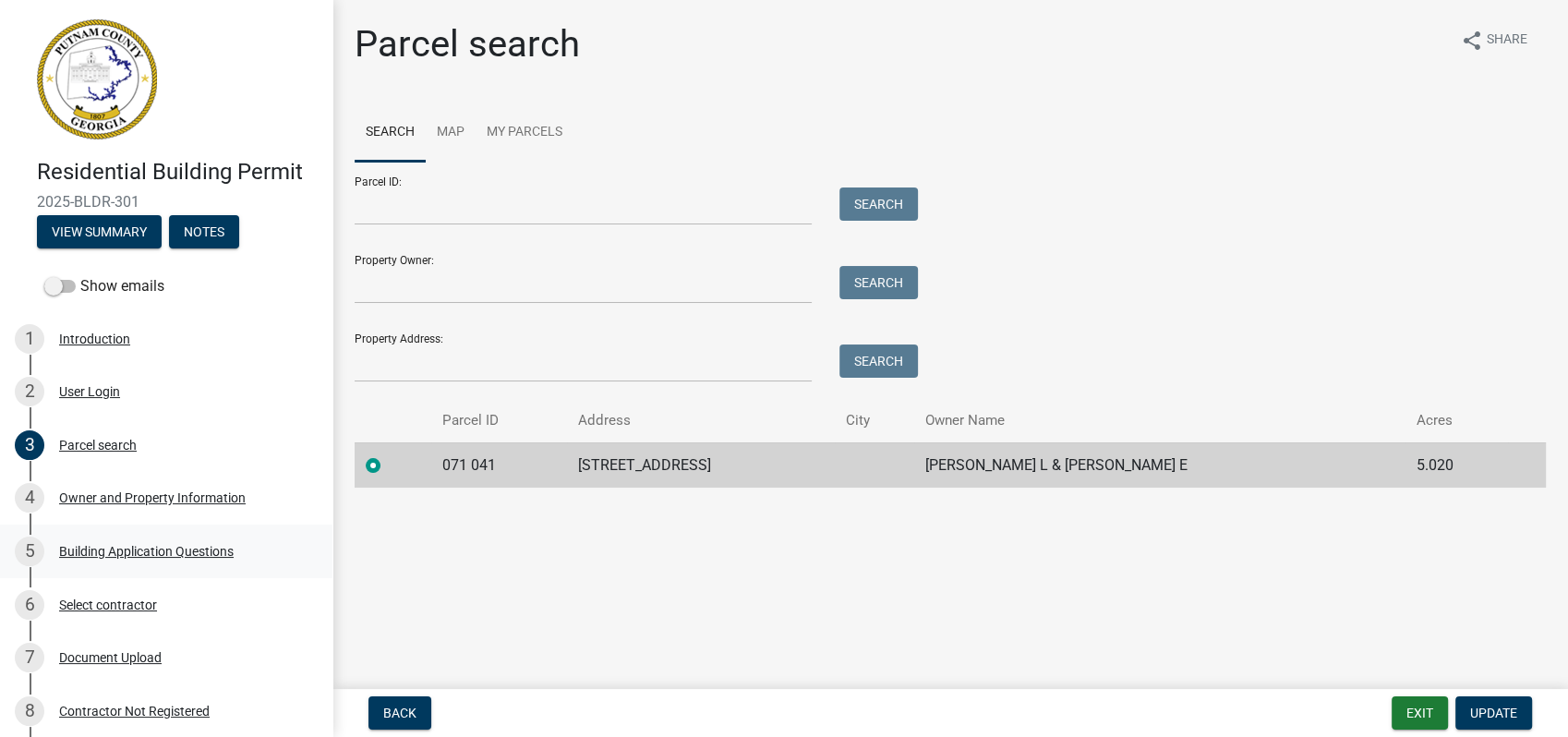
click at [143, 554] on div "Building Application Questions" at bounding box center [145, 552] width 174 height 13
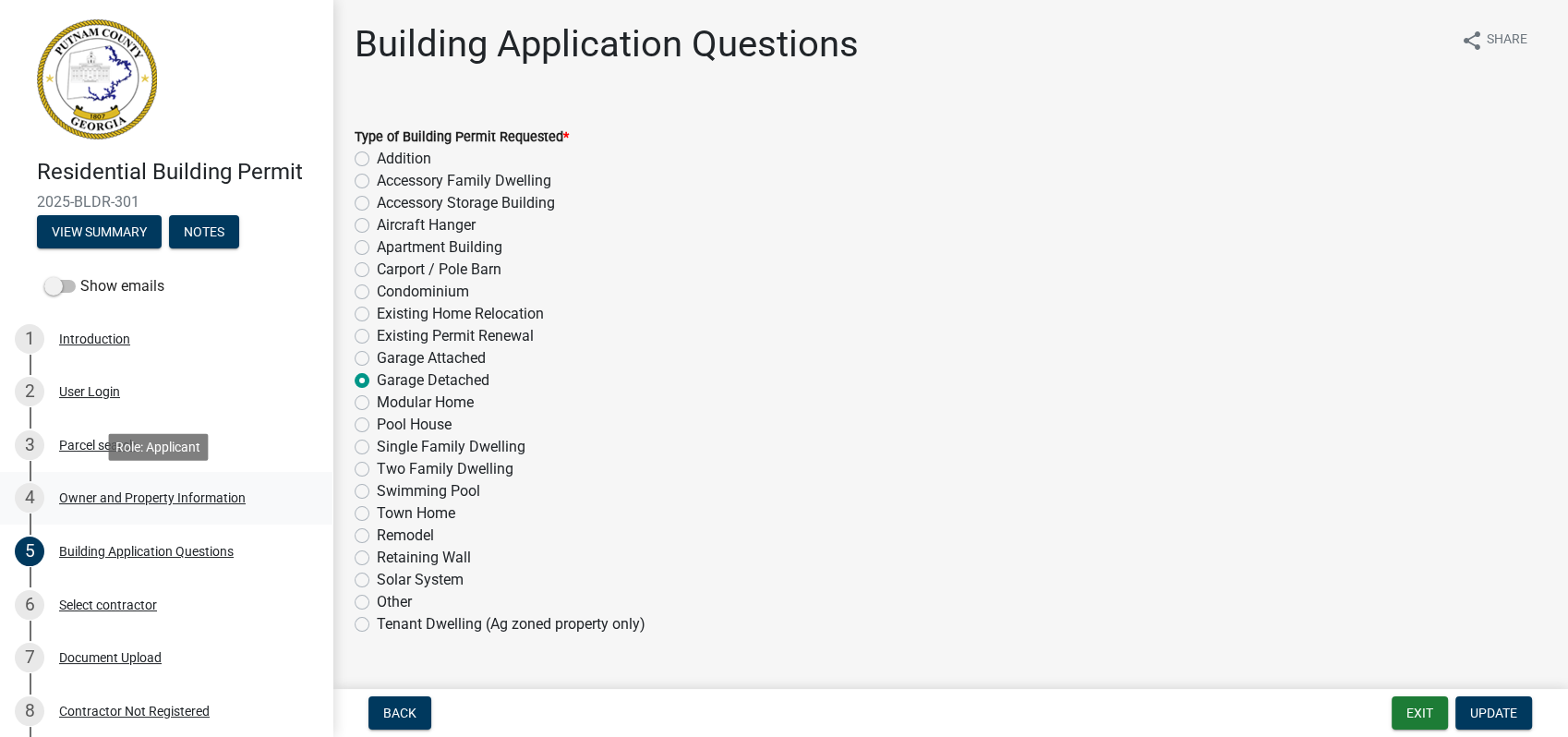
click at [126, 485] on div "4 Owner and Property Information" at bounding box center [158, 498] width 288 height 30
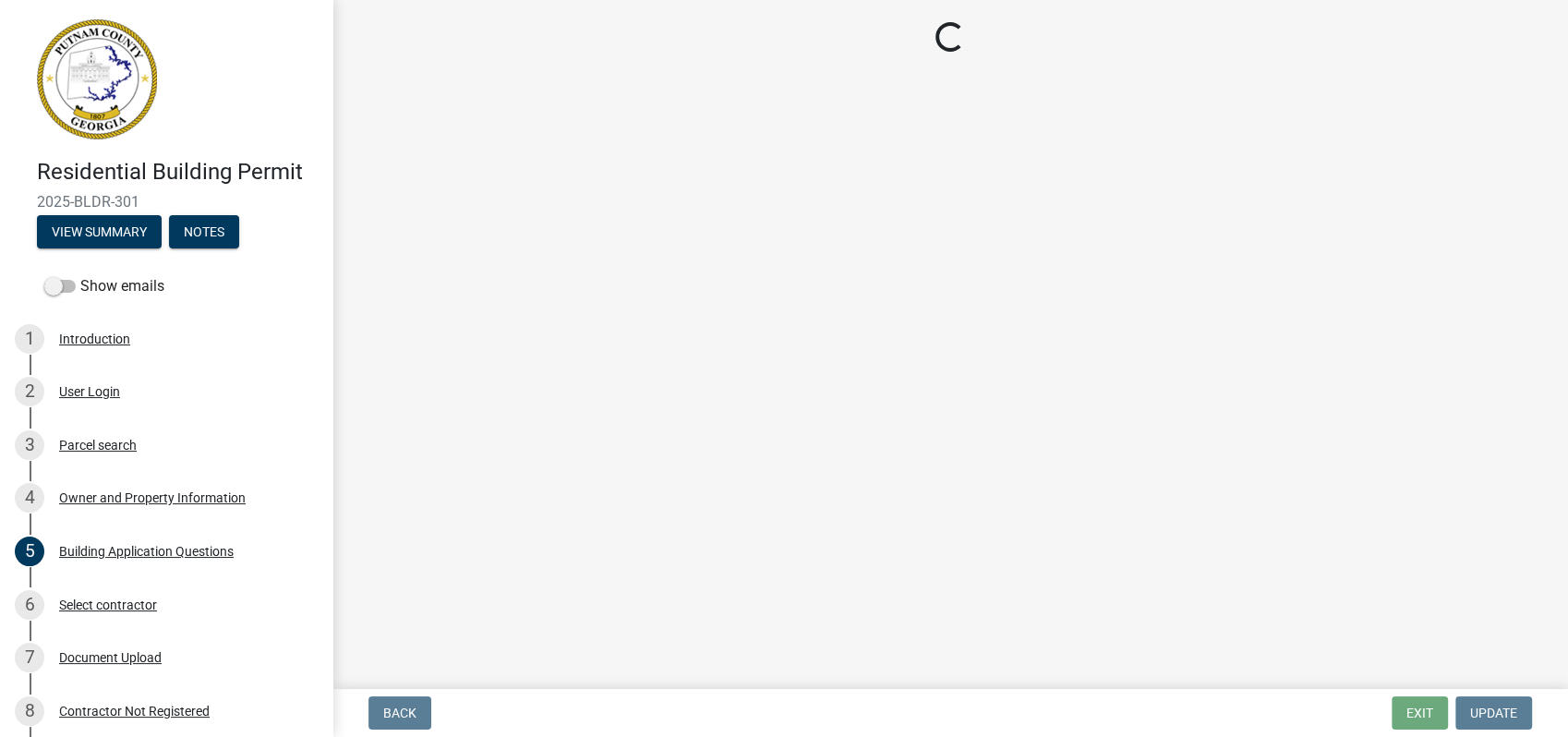
select select "a4366e26-0f82-401b-a682-956e4112ff86"
select select "83394b22-4a11-496c-8e5c-75ade2e72faf"
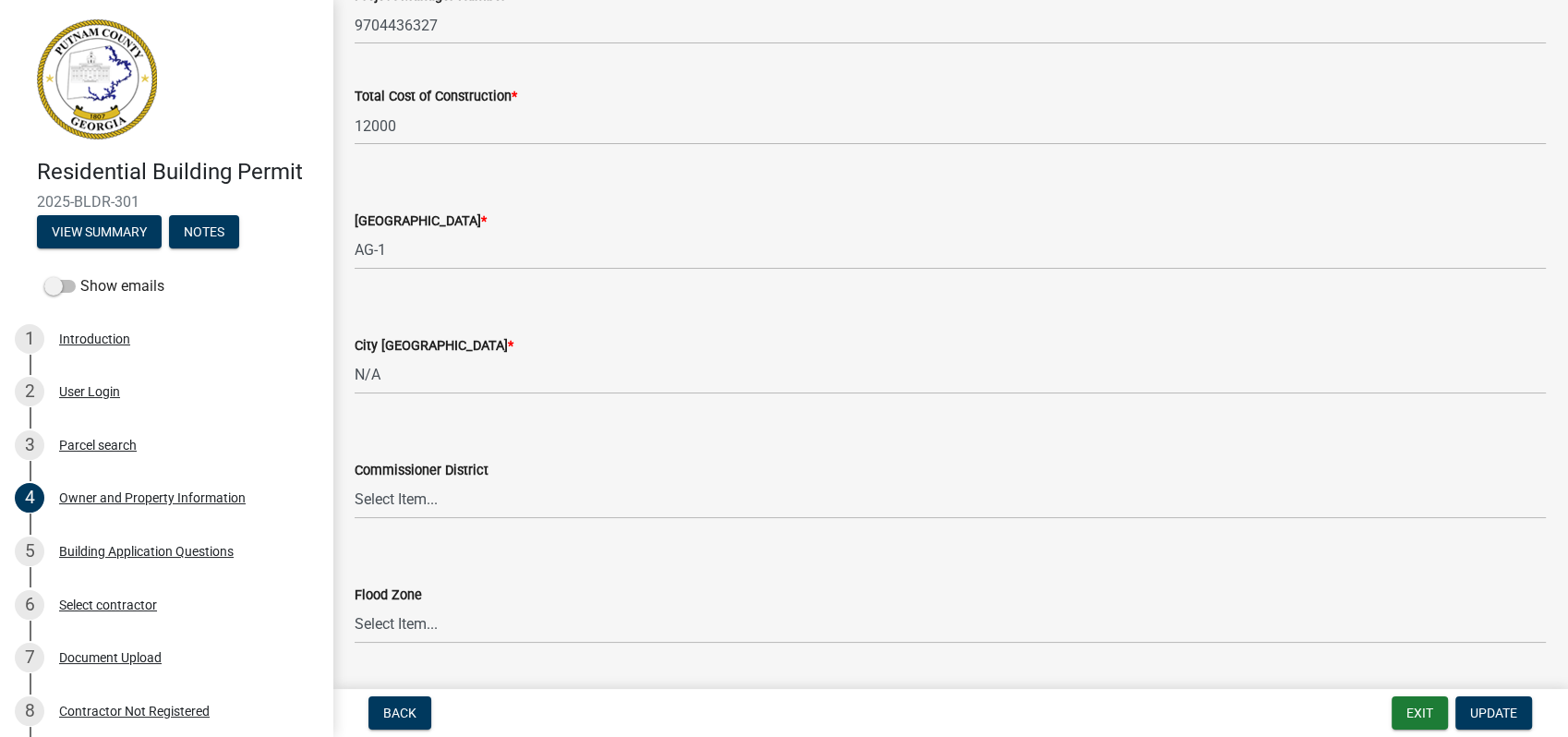
scroll to position [3129, 0]
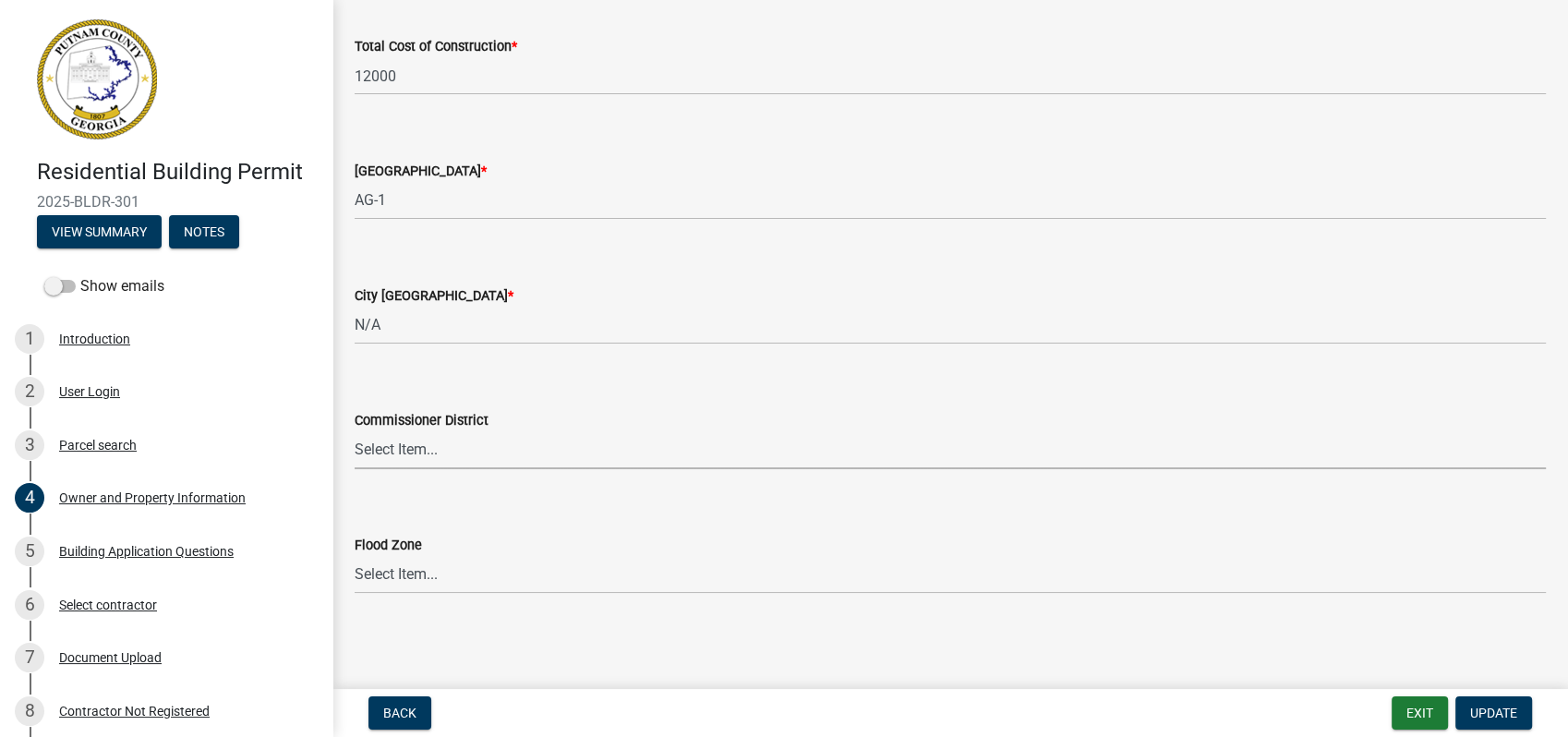
click at [413, 457] on select "Select Item... District 1 District 2 District 3 District 4" at bounding box center [950, 450] width 1191 height 38
click at [355, 431] on select "Select Item... District 1 District 2 District 3 District 4" at bounding box center [950, 450] width 1191 height 38
select select "ece5c1a9-df30-4702-9587-5deee23533b7"
click at [1499, 713] on span "Update" at bounding box center [1494, 714] width 47 height 15
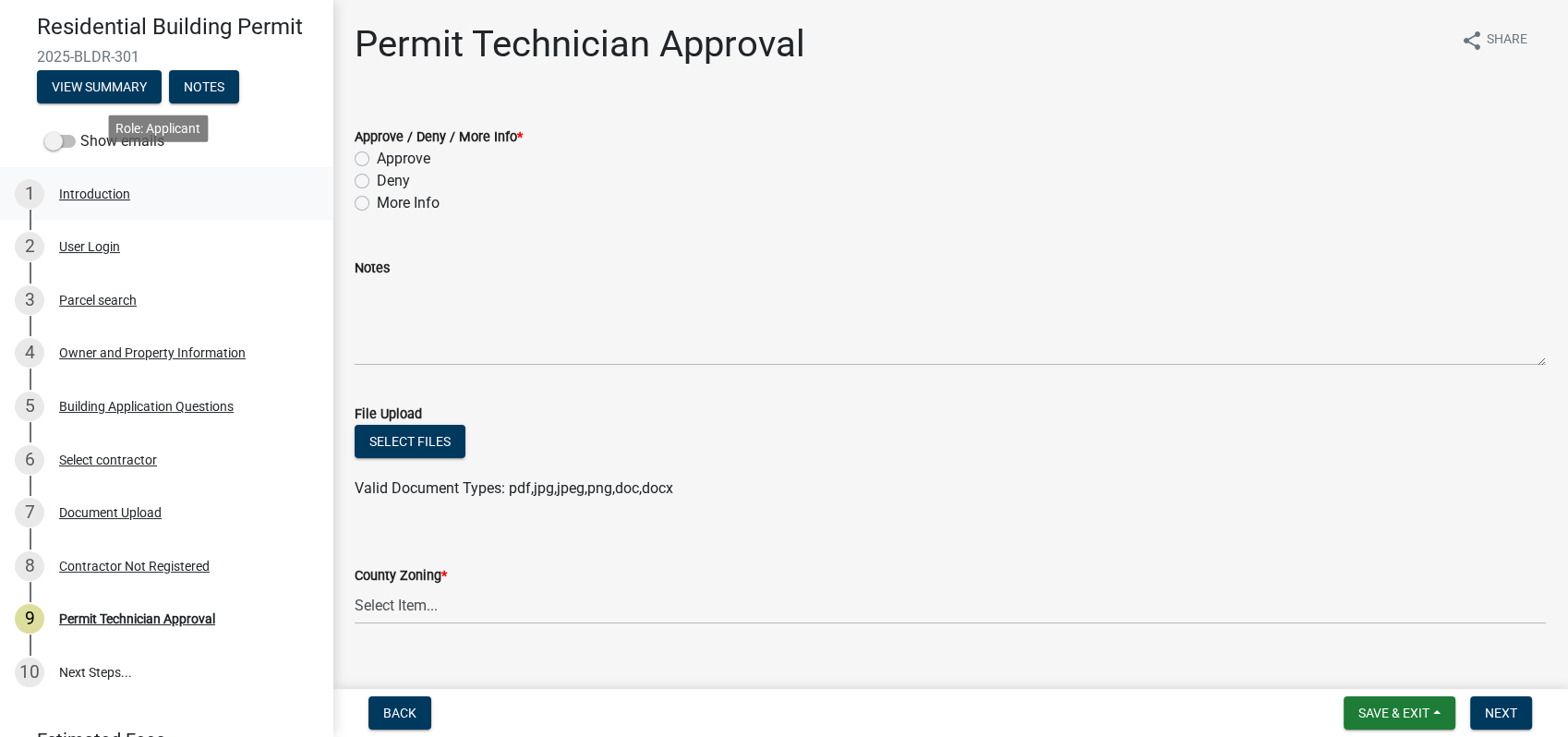
scroll to position [205, 0]
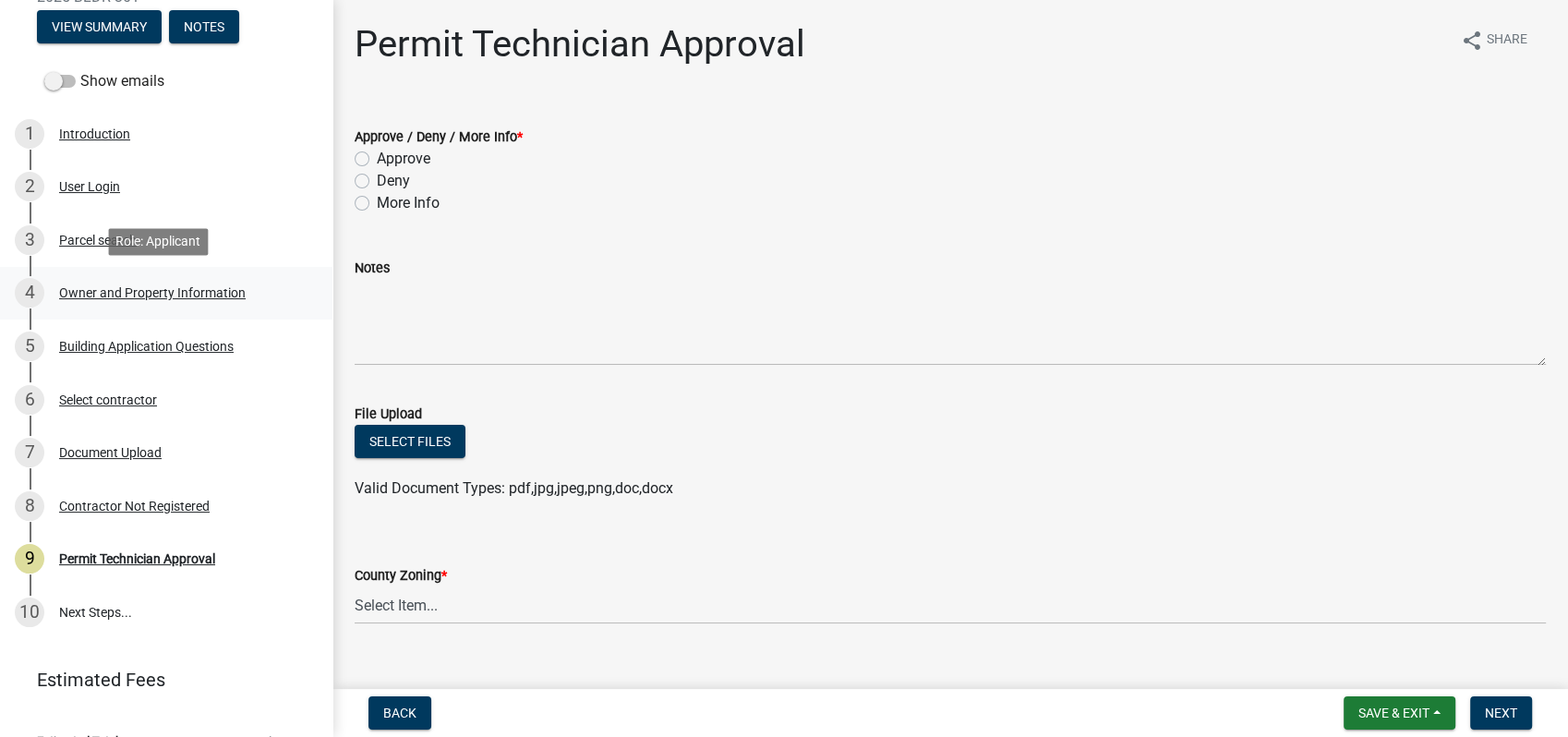
click at [152, 292] on div "Owner and Property Information" at bounding box center [152, 293] width 186 height 13
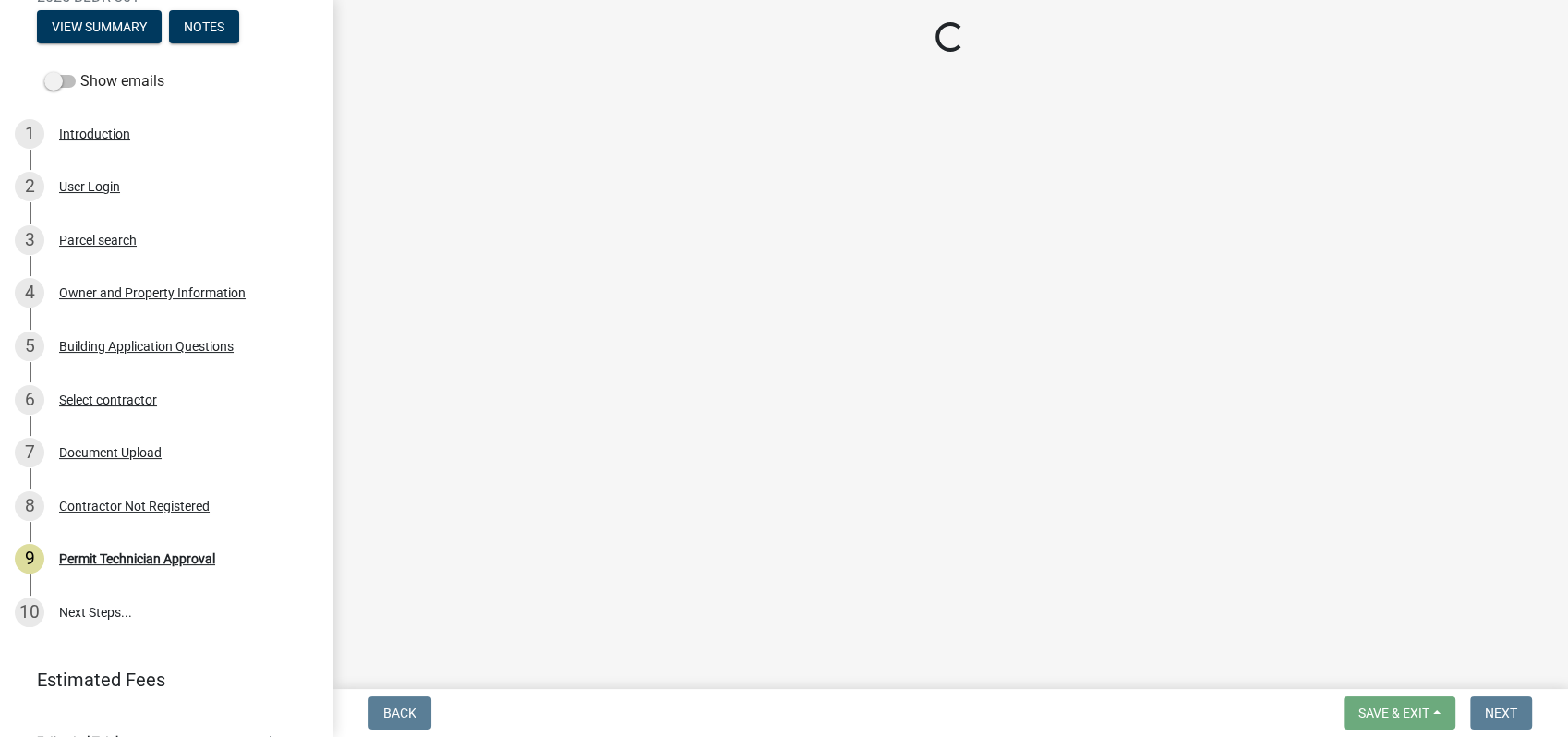
select select "a4366e26-0f82-401b-a682-956e4112ff86"
select select "83394b22-4a11-496c-8e5c-75ade2e72faf"
select select "ece5c1a9-df30-4702-9587-5deee23533b7"
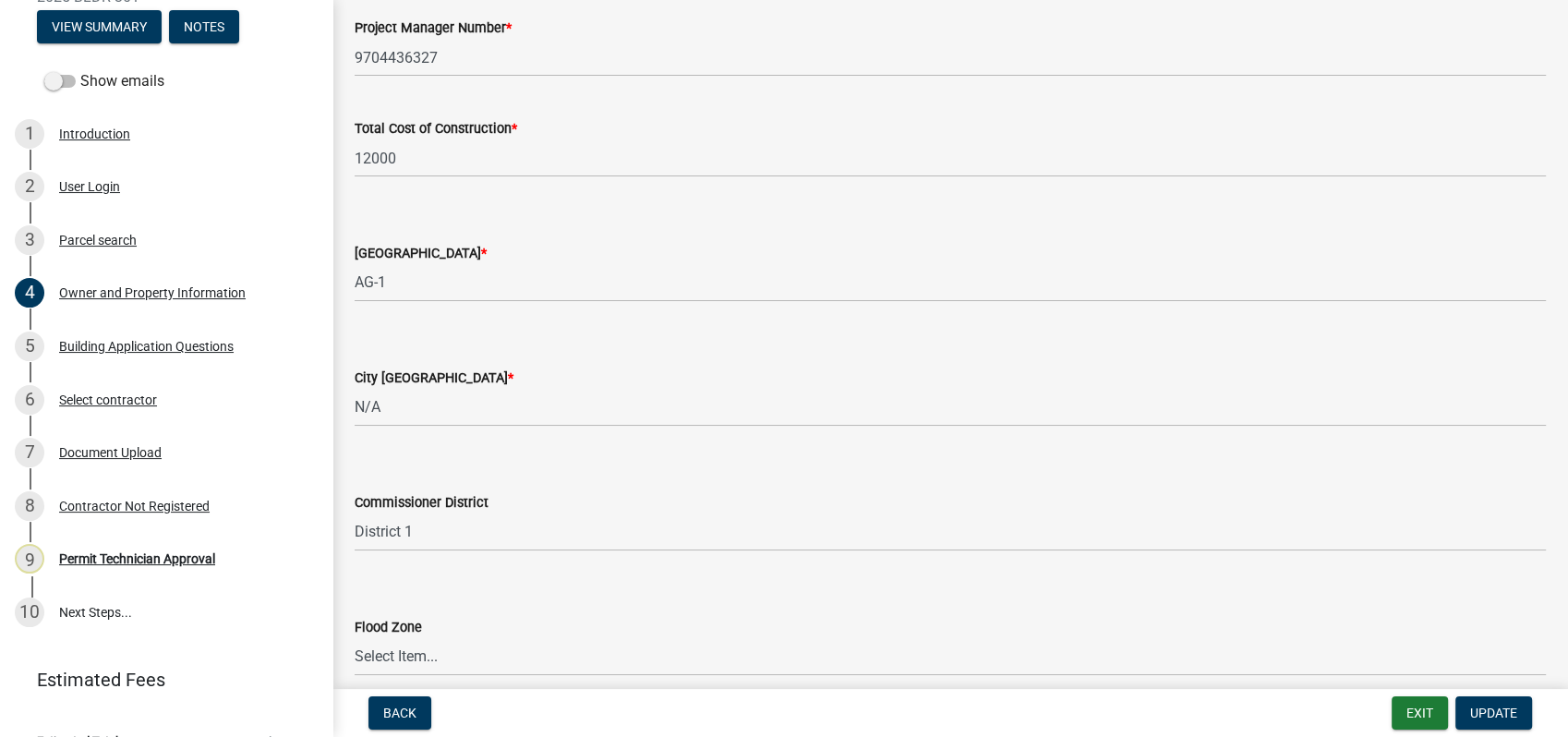
scroll to position [3129, 0]
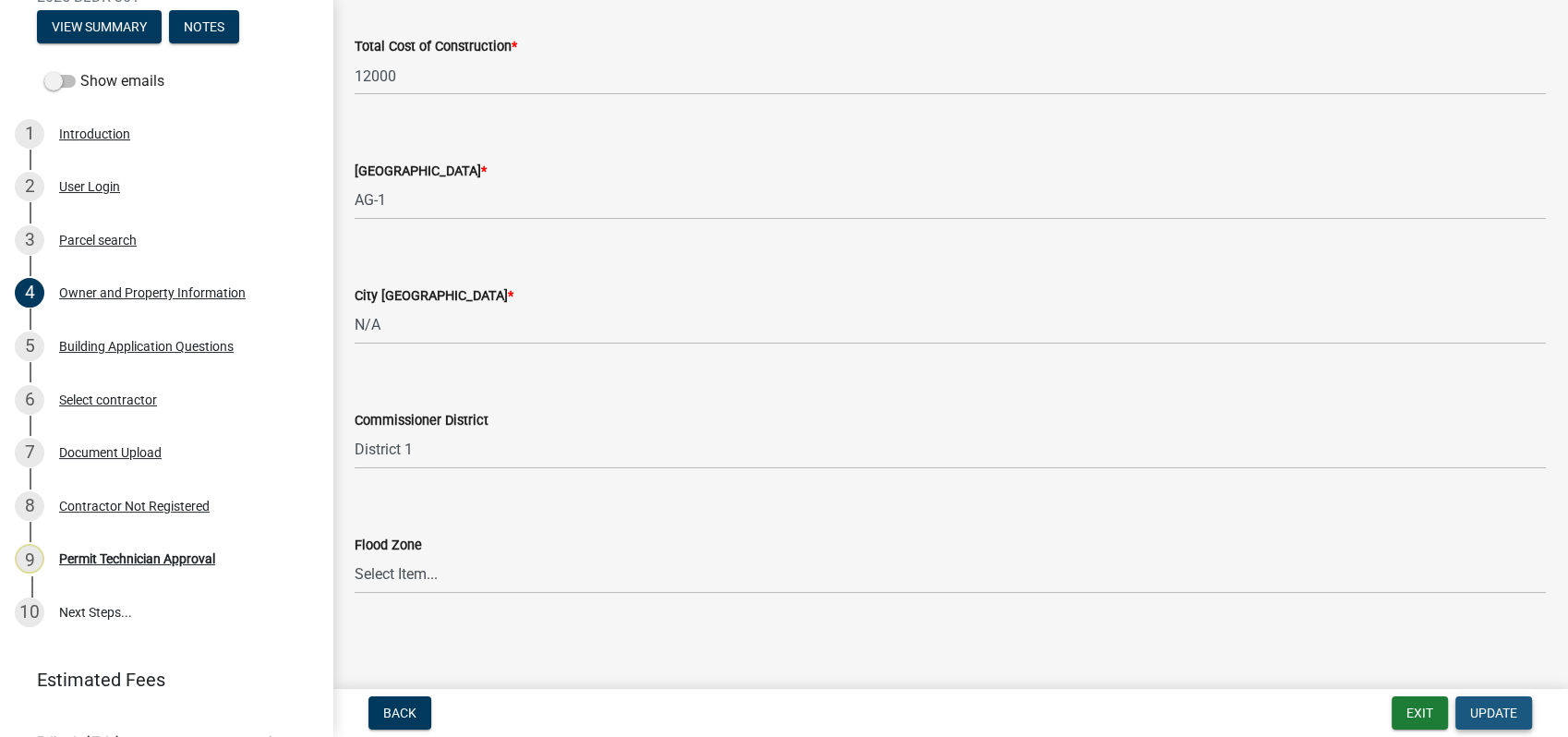
click at [1483, 697] on button "Update" at bounding box center [1494, 714] width 76 height 34
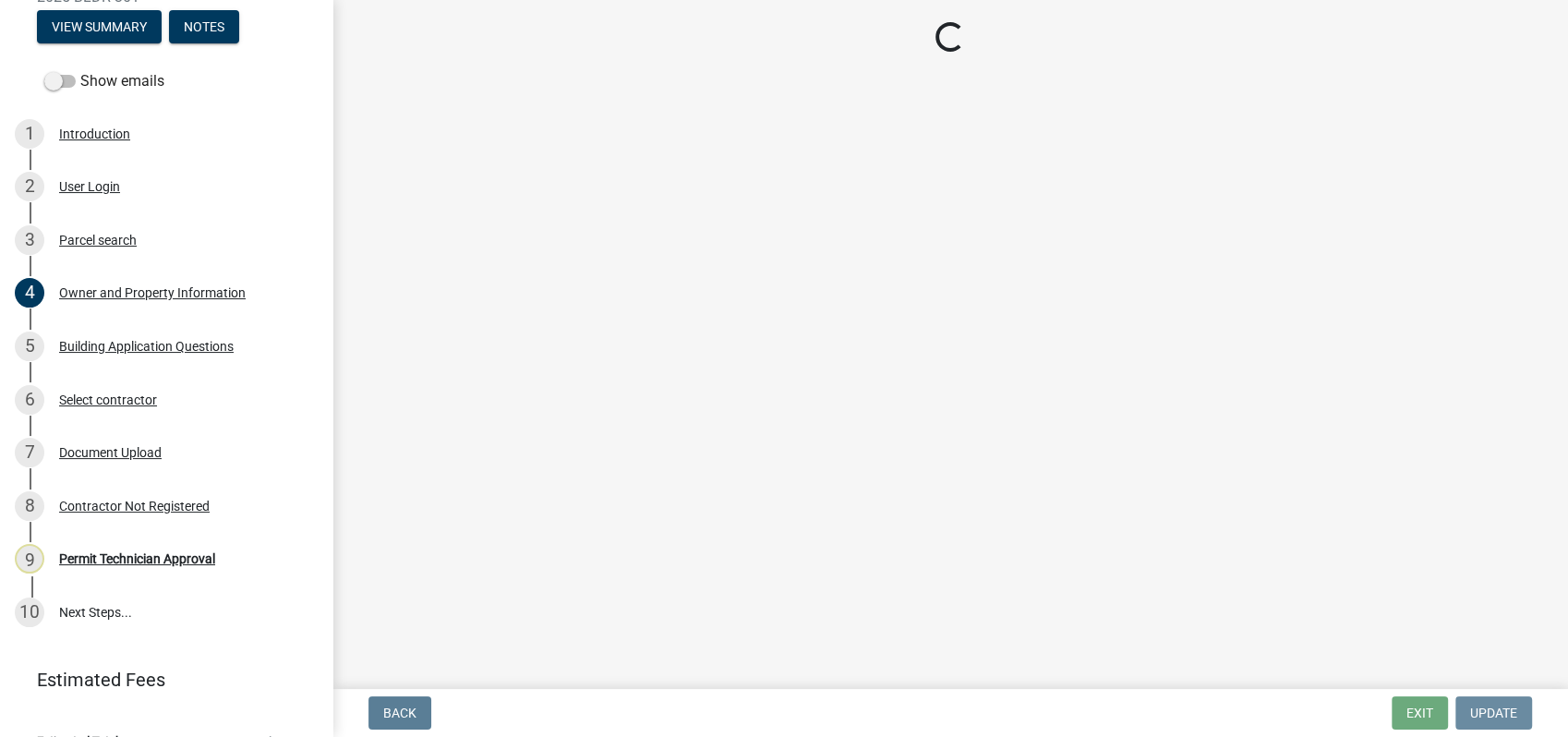
scroll to position [0, 0]
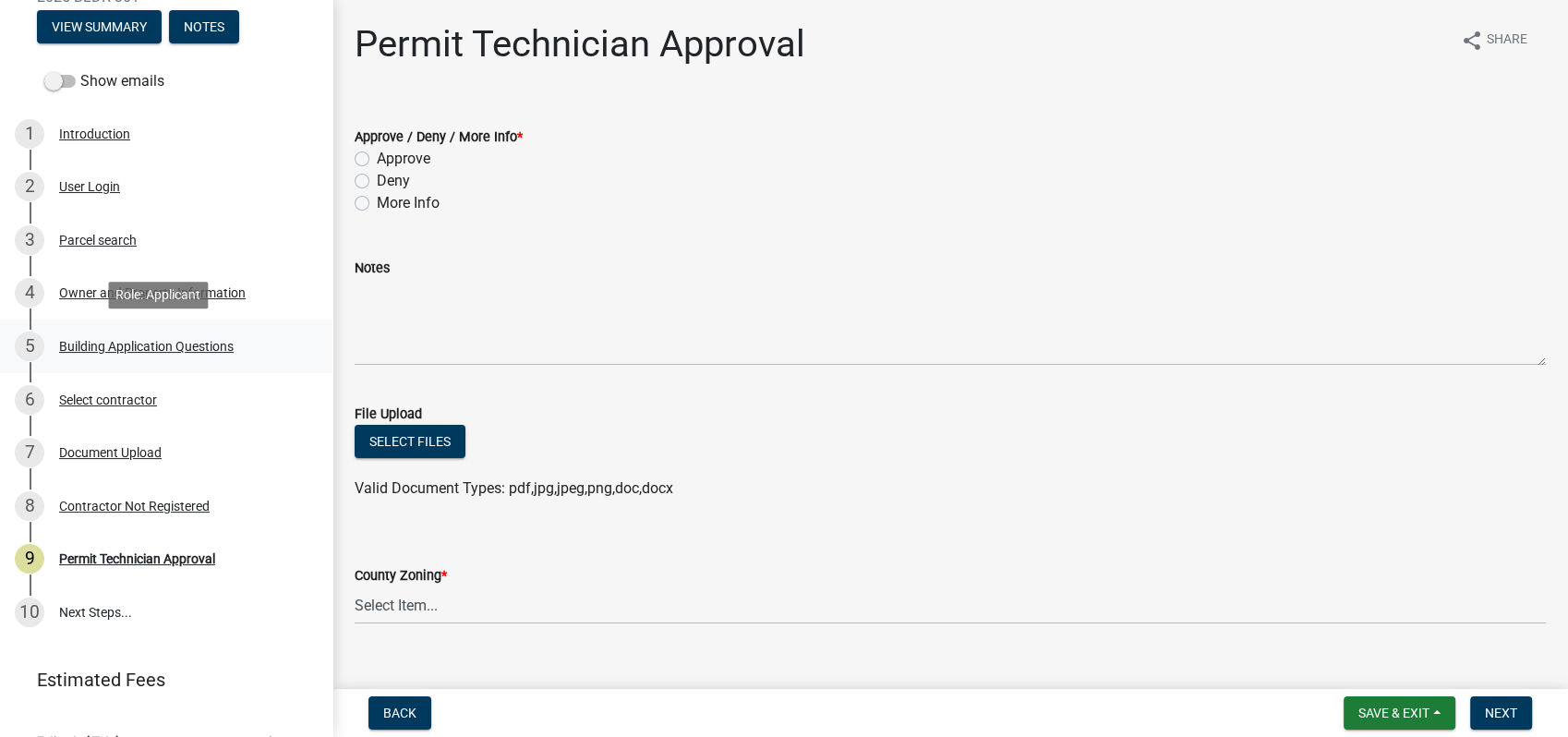
click at [93, 340] on div "Building Application Questions" at bounding box center [145, 347] width 174 height 13
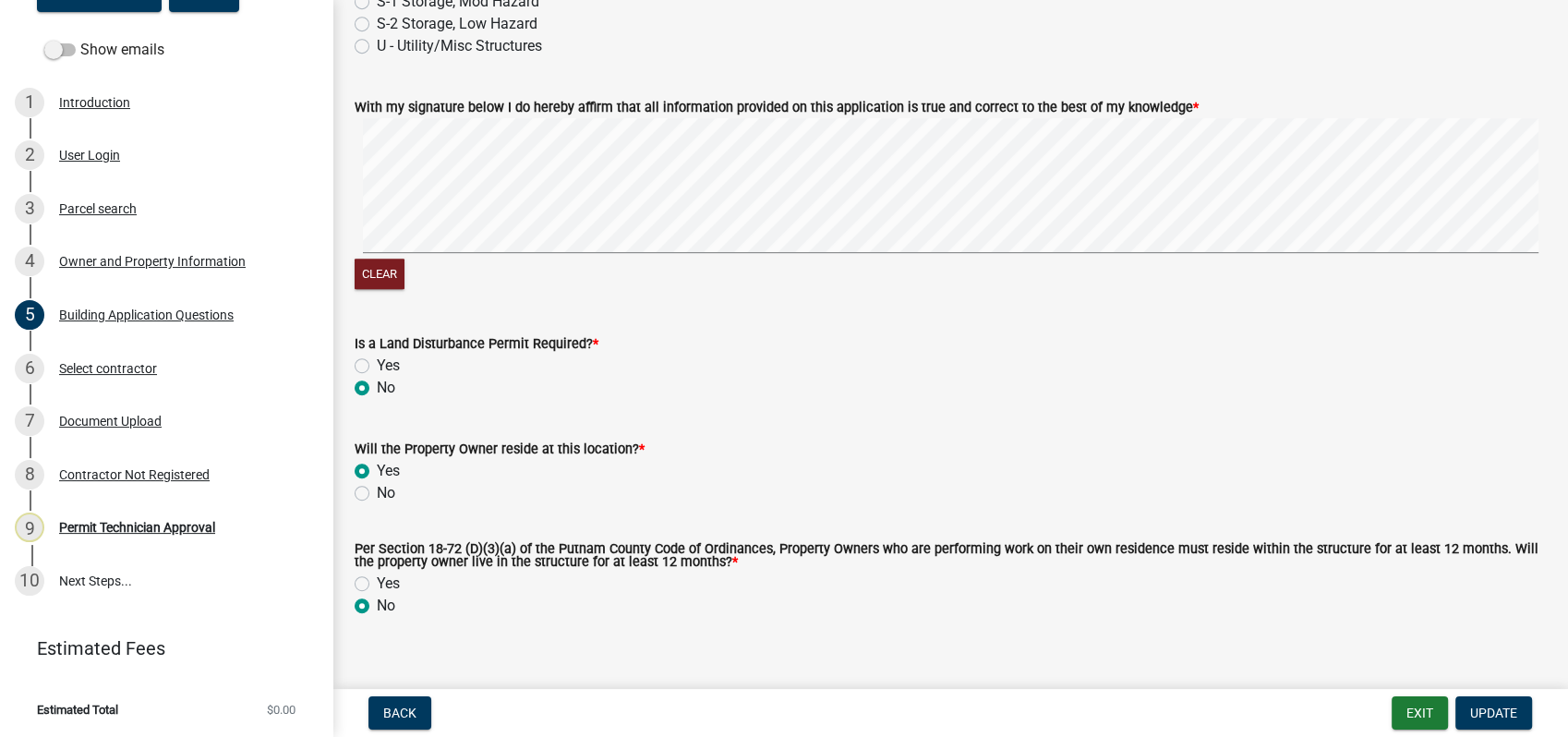
scroll to position [8003, 0]
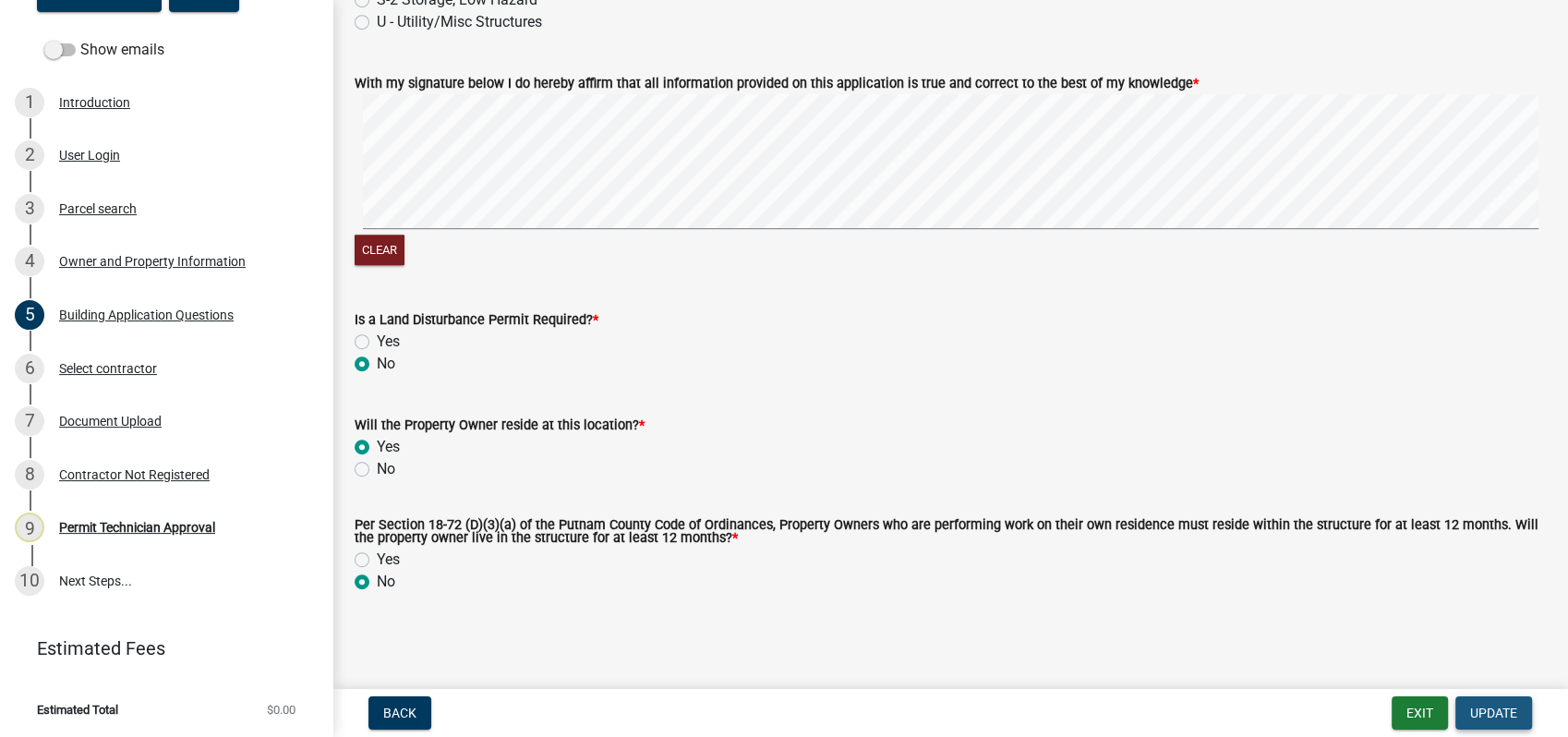
click at [1494, 714] on span "Update" at bounding box center [1494, 714] width 47 height 15
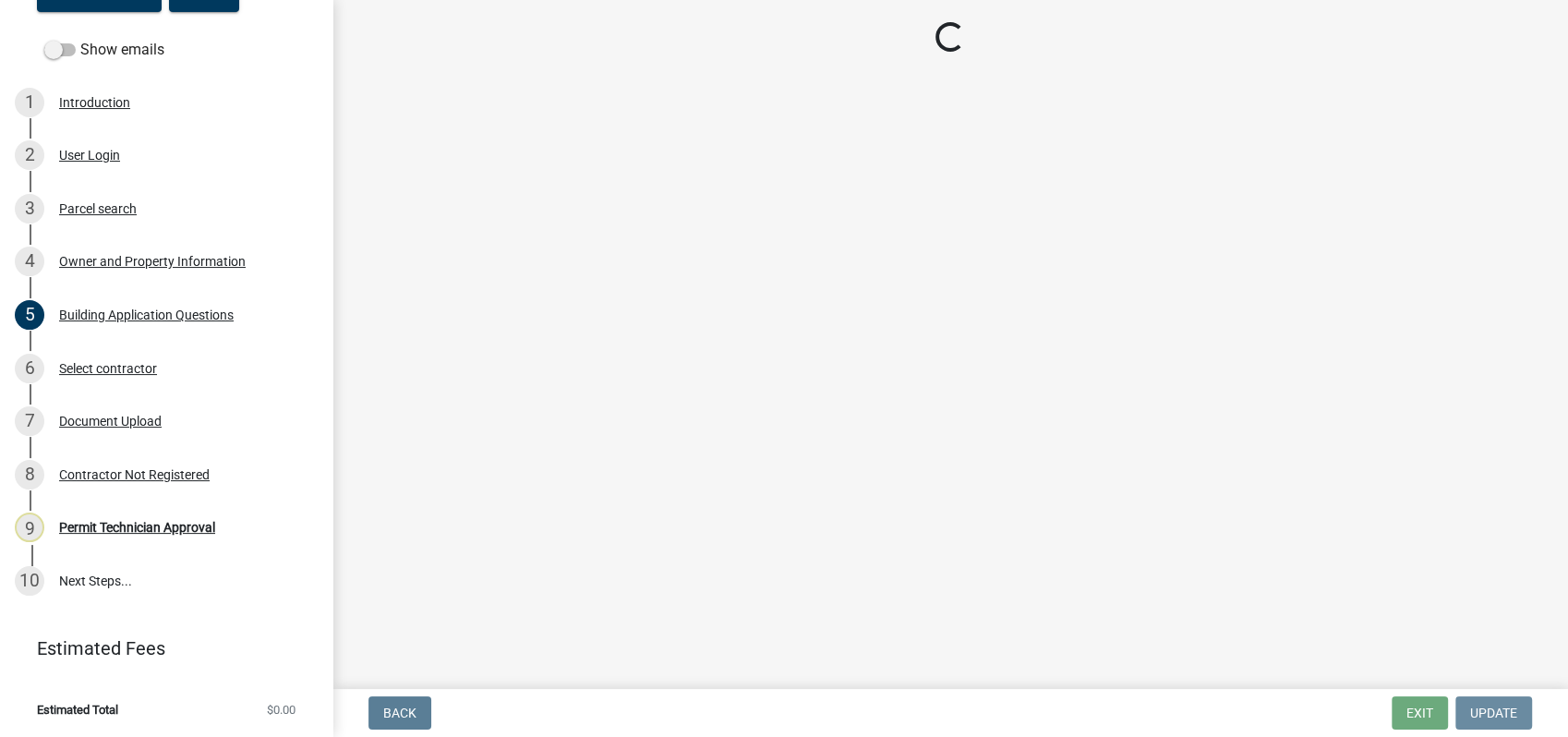
scroll to position [0, 0]
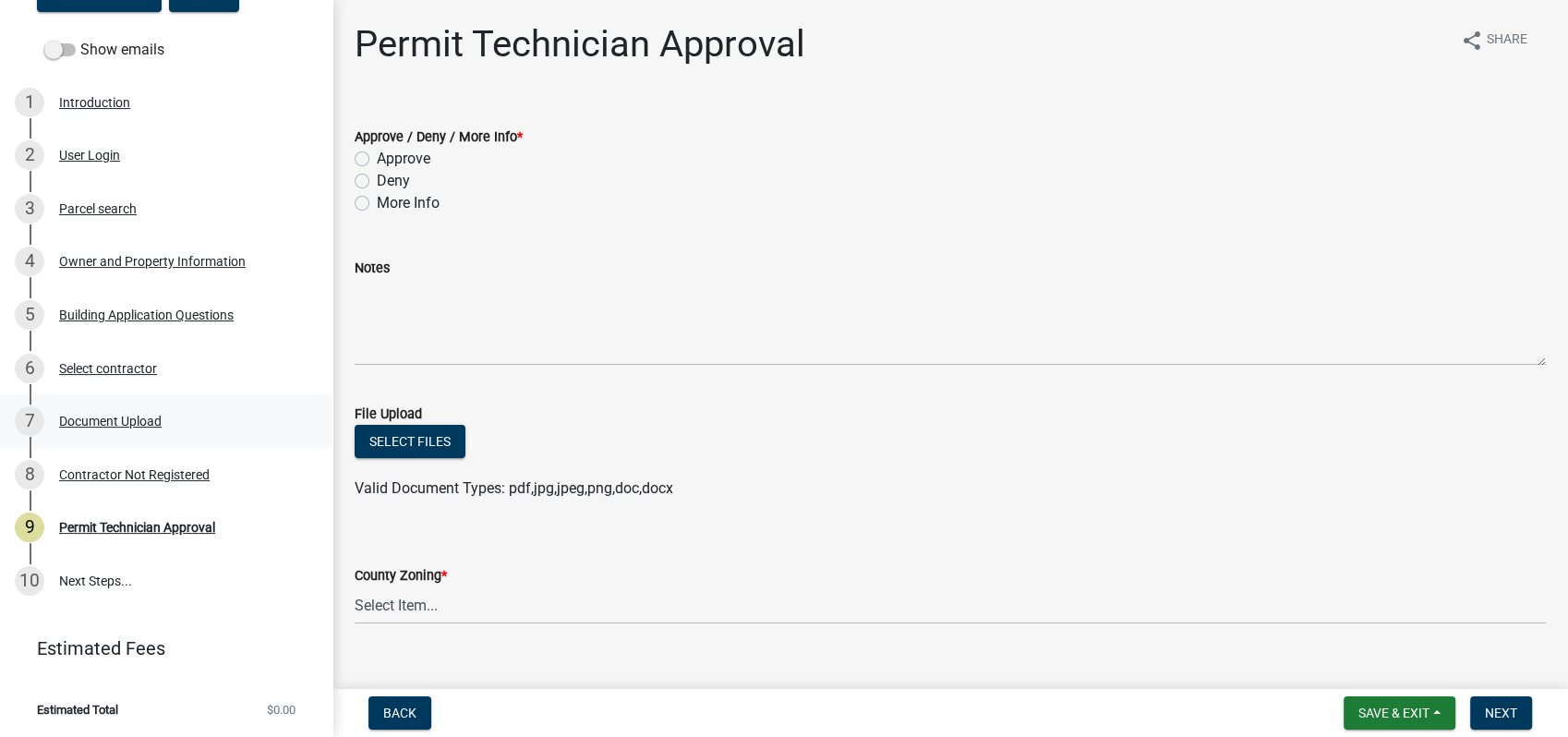
click at [115, 416] on div "Document Upload" at bounding box center [110, 421] width 102 height 13
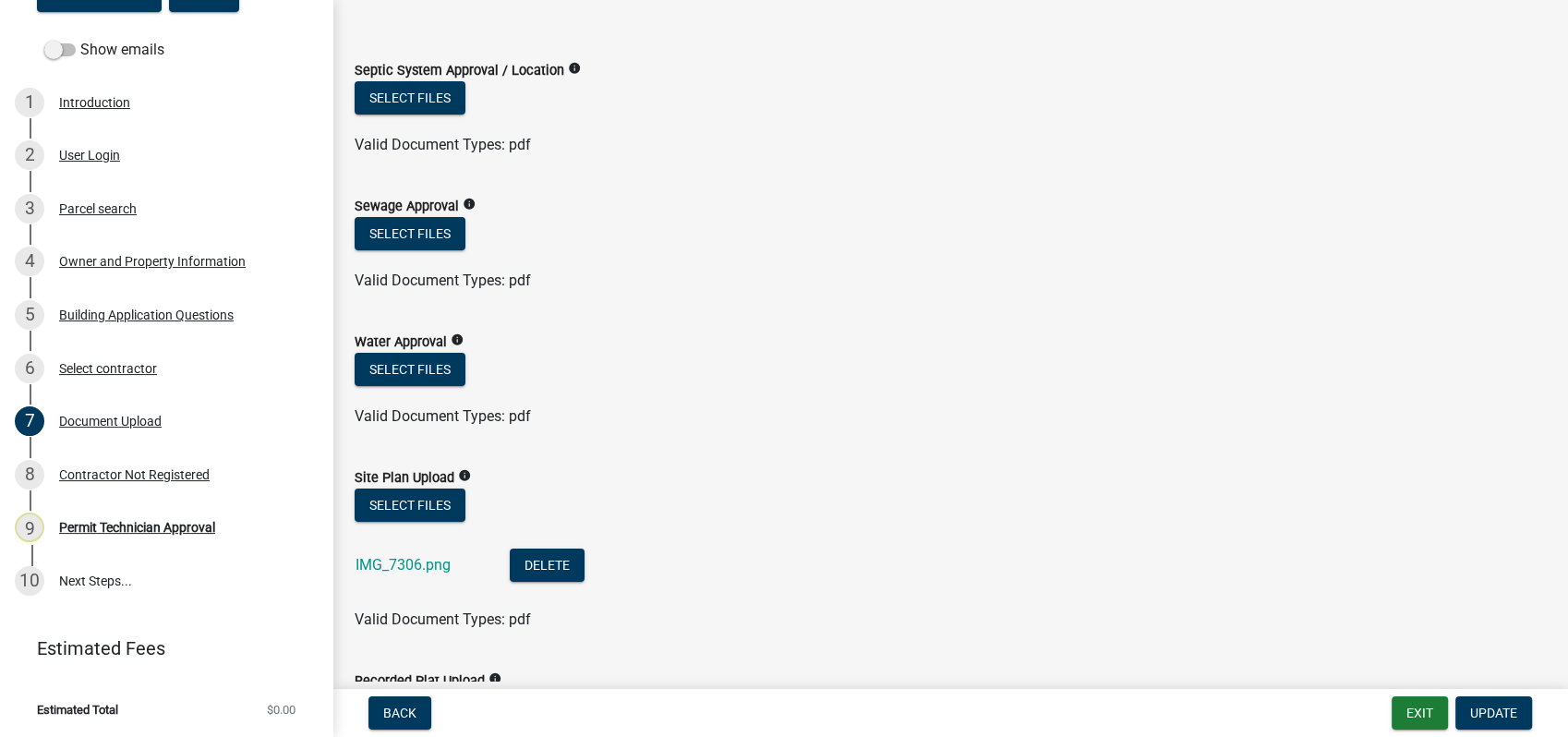
scroll to position [205, 0]
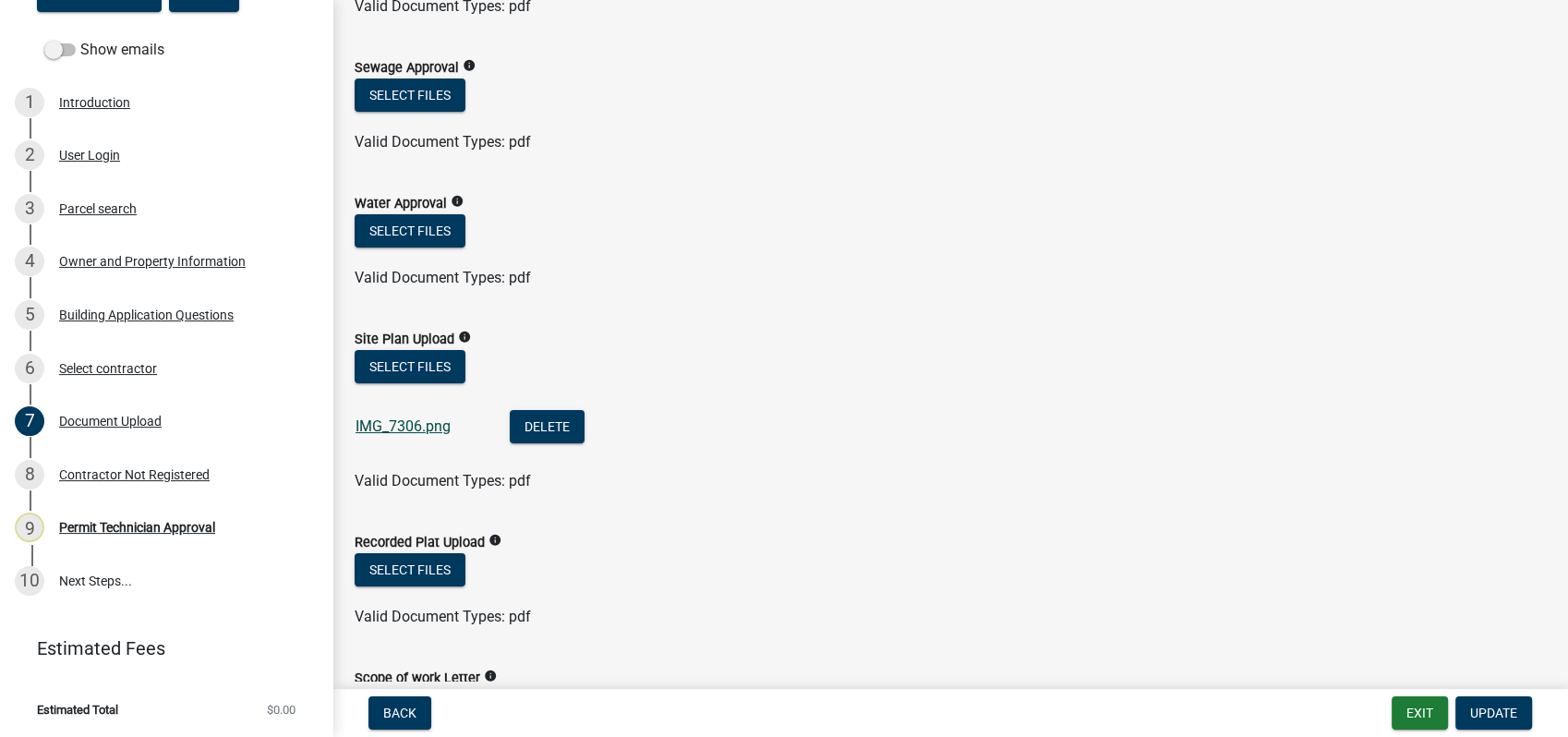
click at [427, 430] on link "IMG_7306.png" at bounding box center [403, 426] width 95 height 18
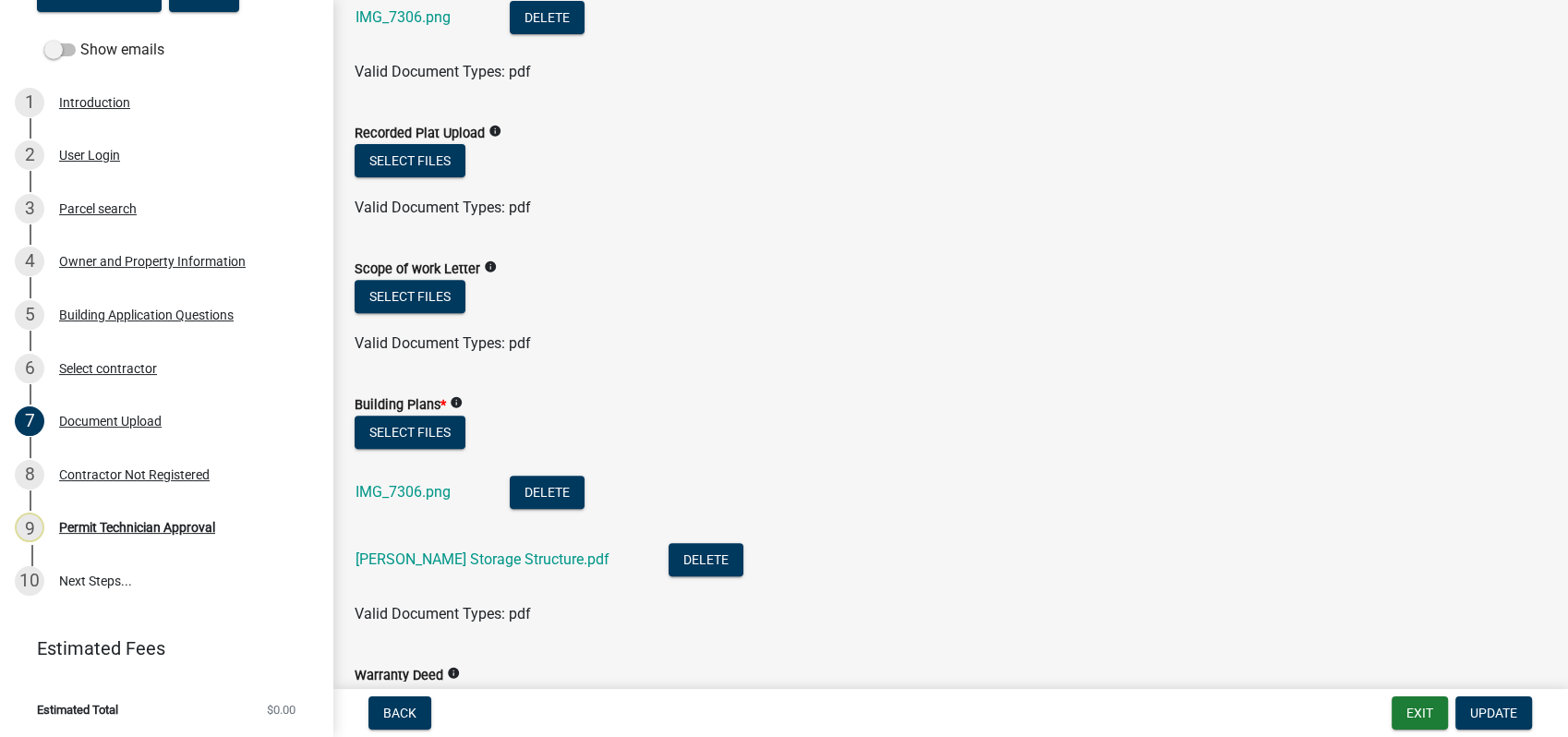
scroll to position [615, 0]
click at [436, 493] on link "IMG_7306.png" at bounding box center [403, 491] width 95 height 18
click at [511, 559] on link "[PERSON_NAME] Storage Structure.pdf" at bounding box center [482, 558] width 254 height 18
click at [480, 563] on link "[PERSON_NAME] Storage Structure.pdf" at bounding box center [482, 558] width 254 height 18
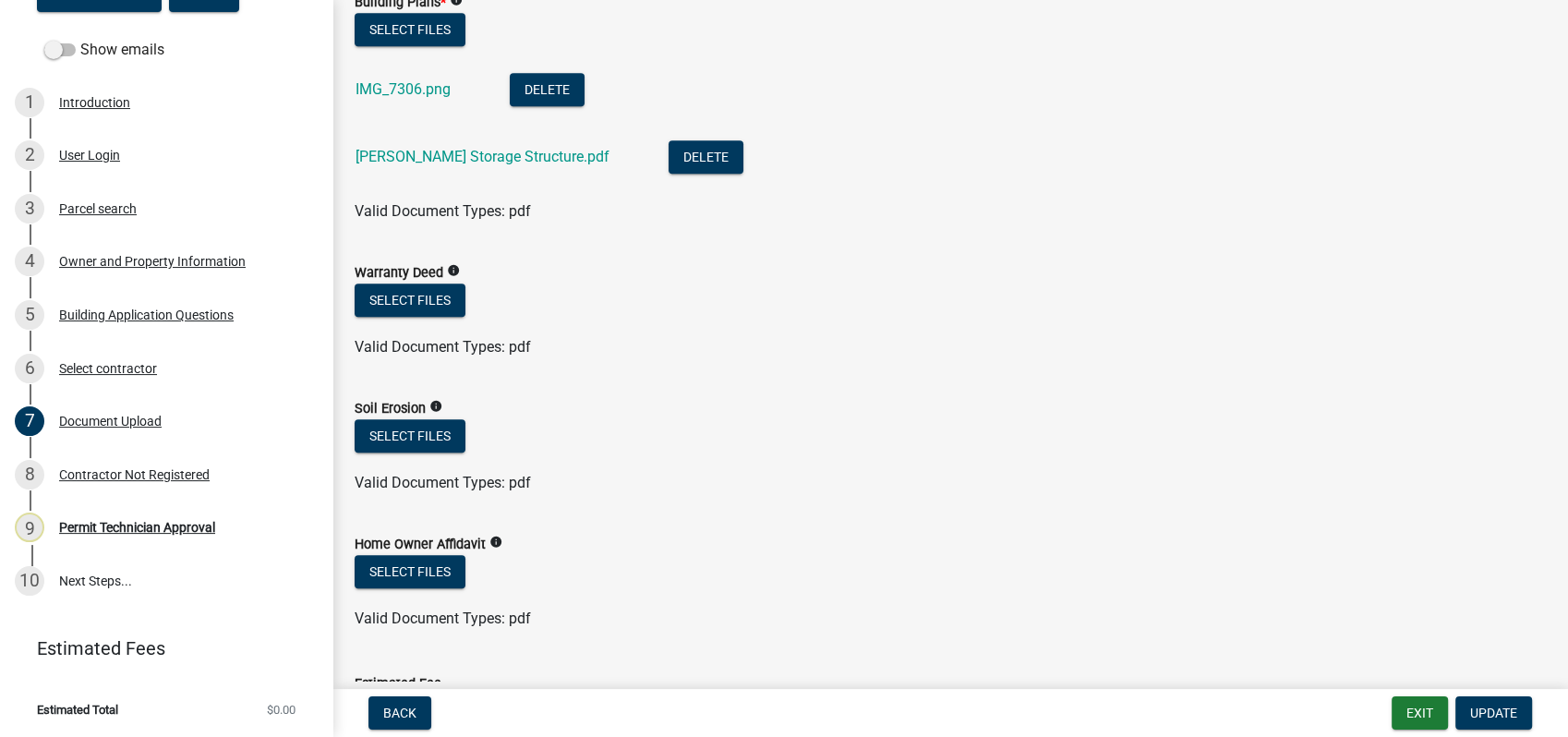
scroll to position [1200, 0]
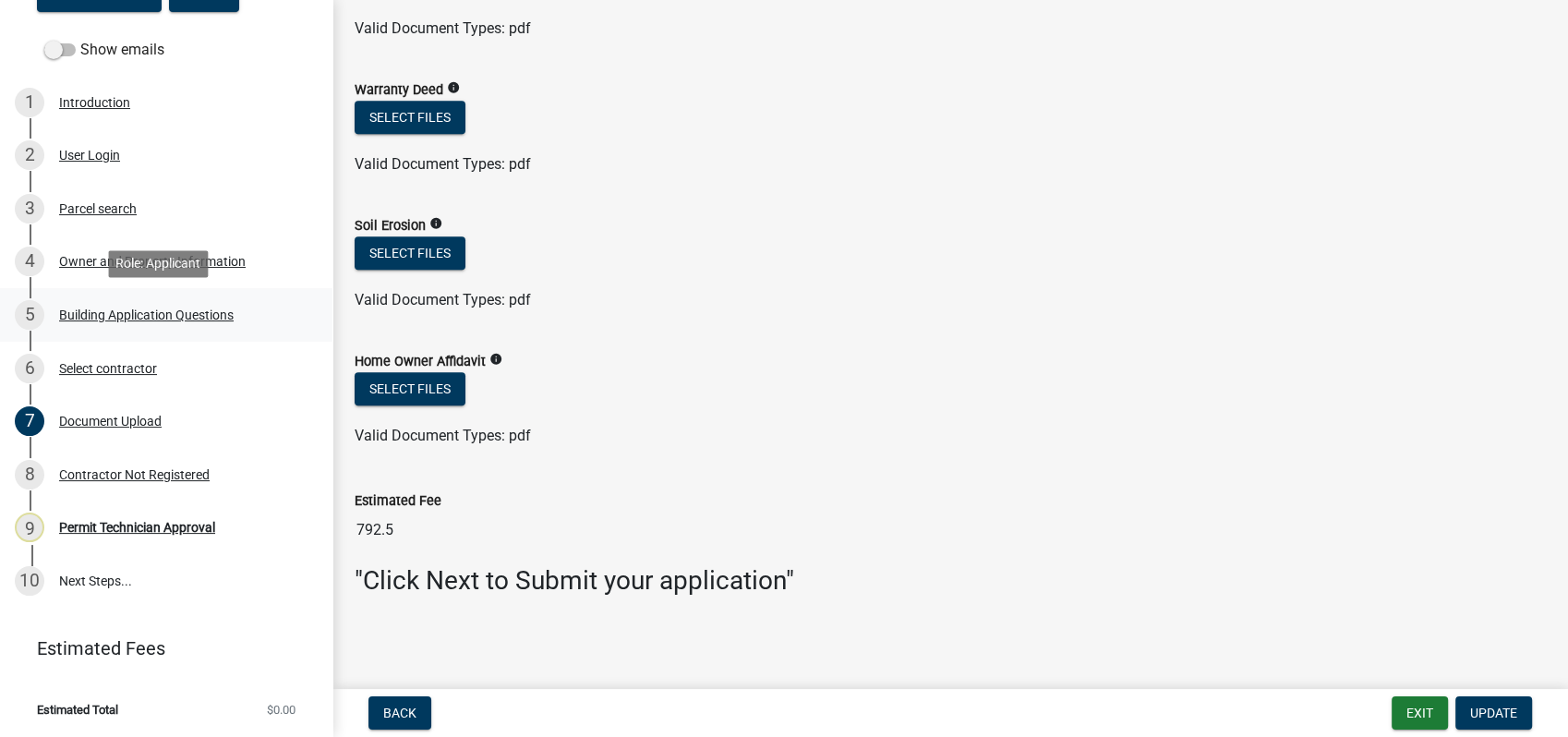
click at [132, 316] on div "Building Application Questions" at bounding box center [145, 315] width 174 height 13
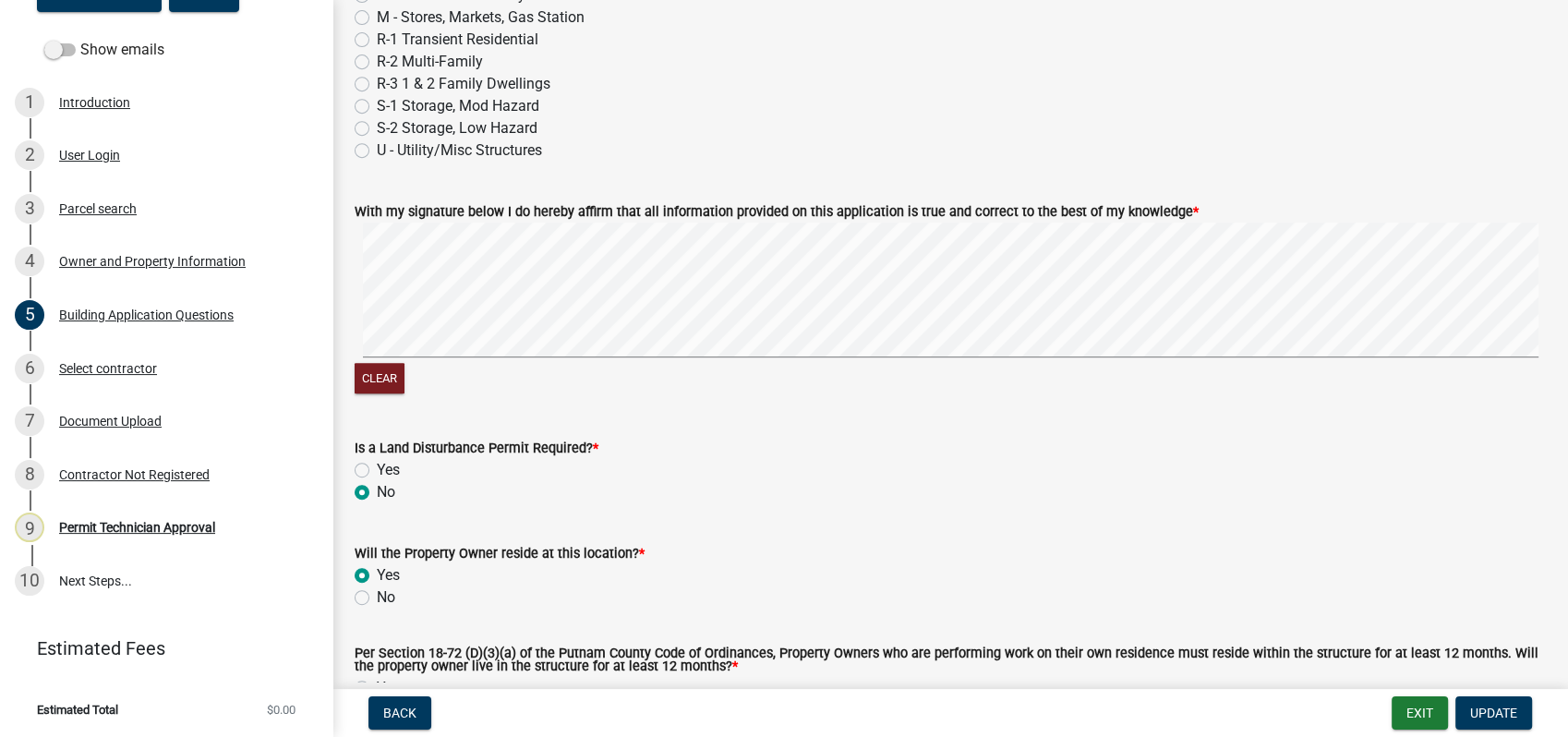
scroll to position [8003, 0]
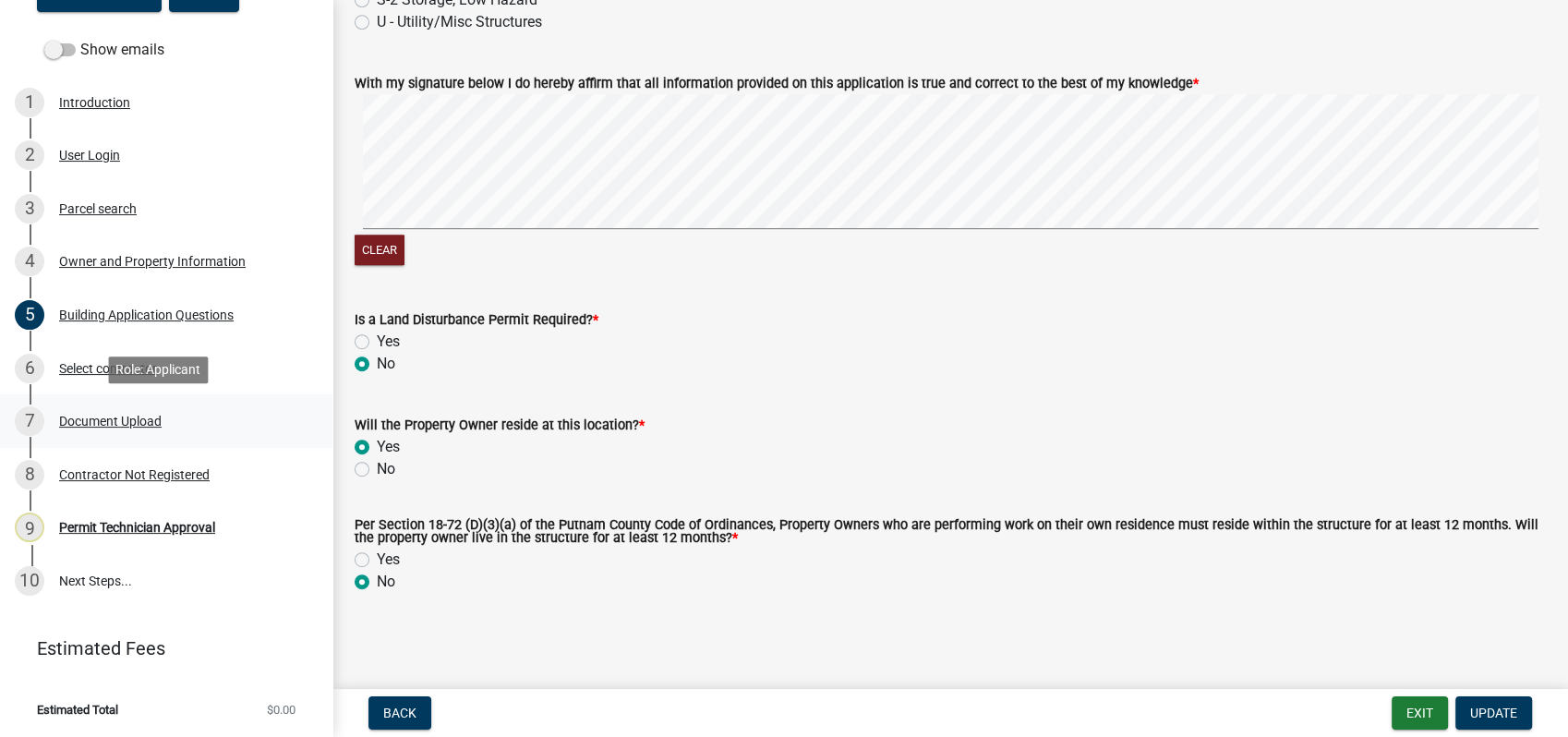
click at [140, 415] on div "Document Upload" at bounding box center [110, 421] width 102 height 13
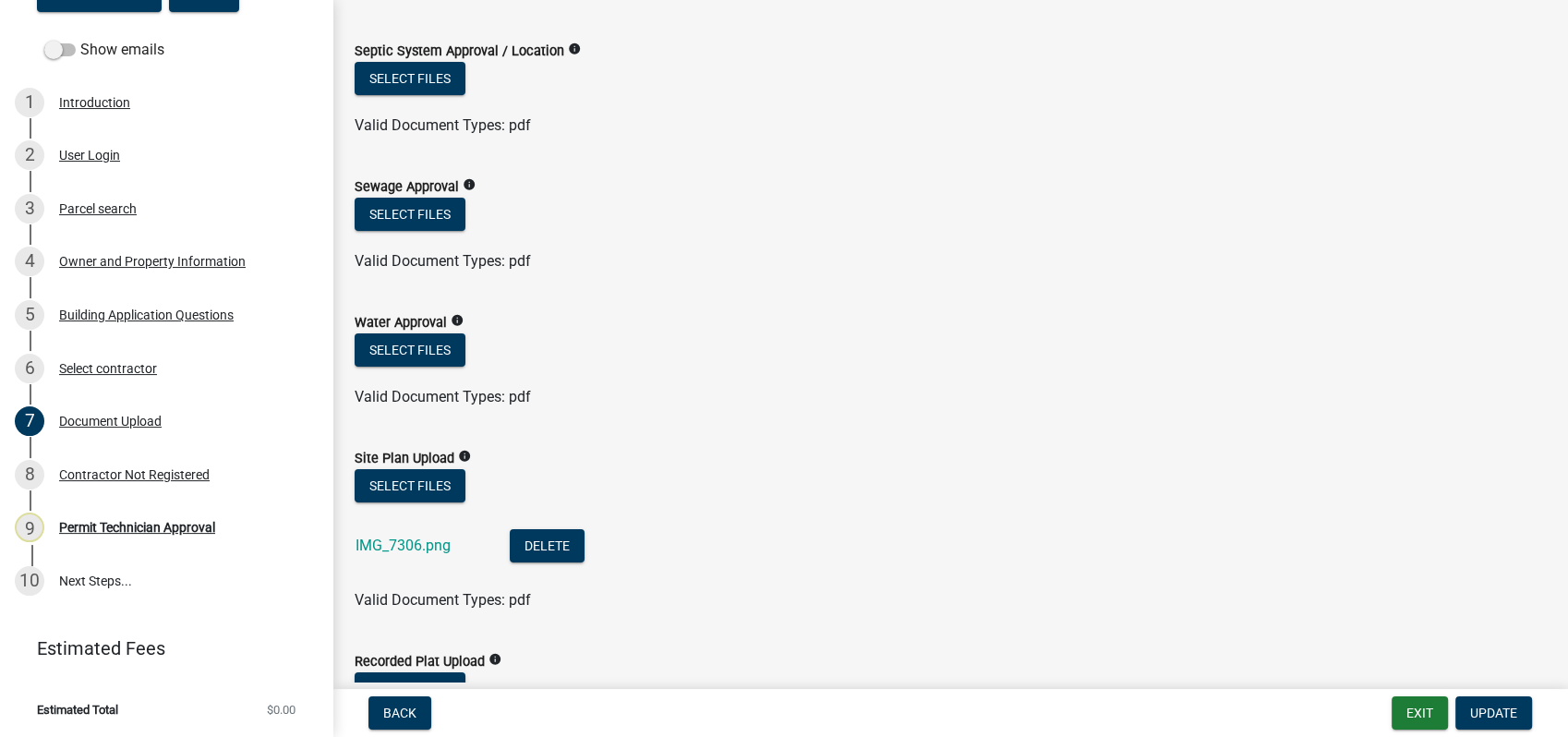
scroll to position [307, 0]
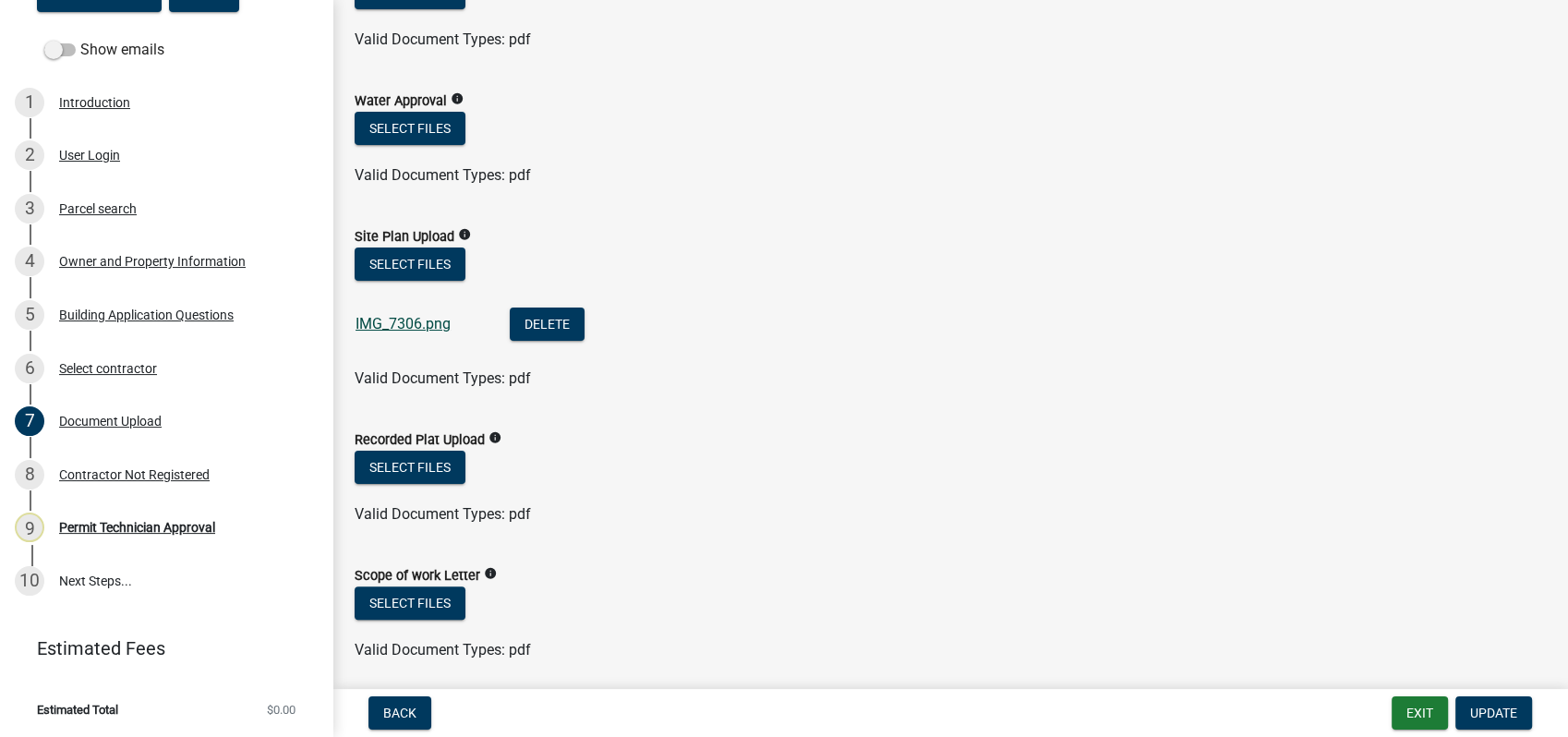
click at [418, 331] on link "IMG_7306.png" at bounding box center [403, 323] width 95 height 18
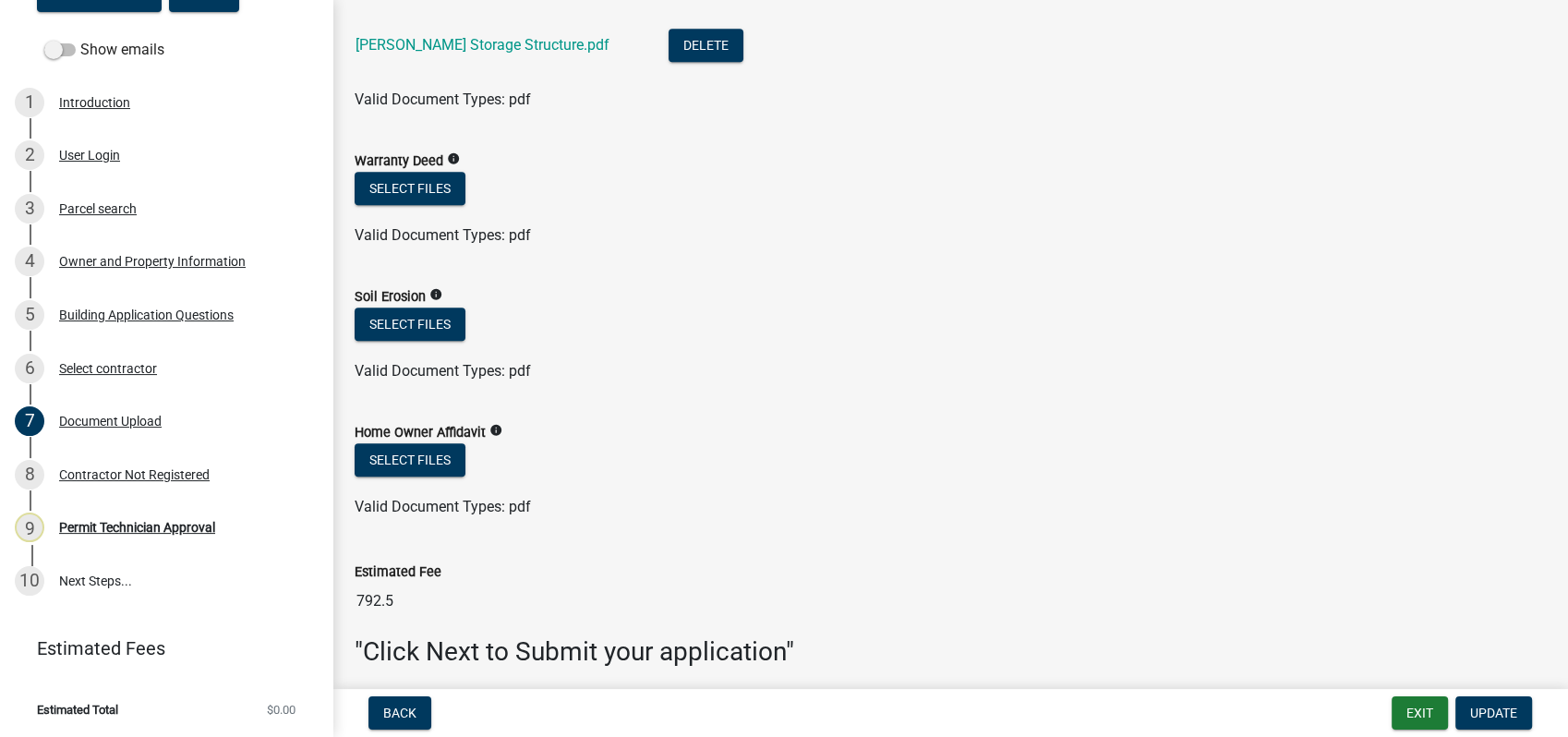
scroll to position [1200, 0]
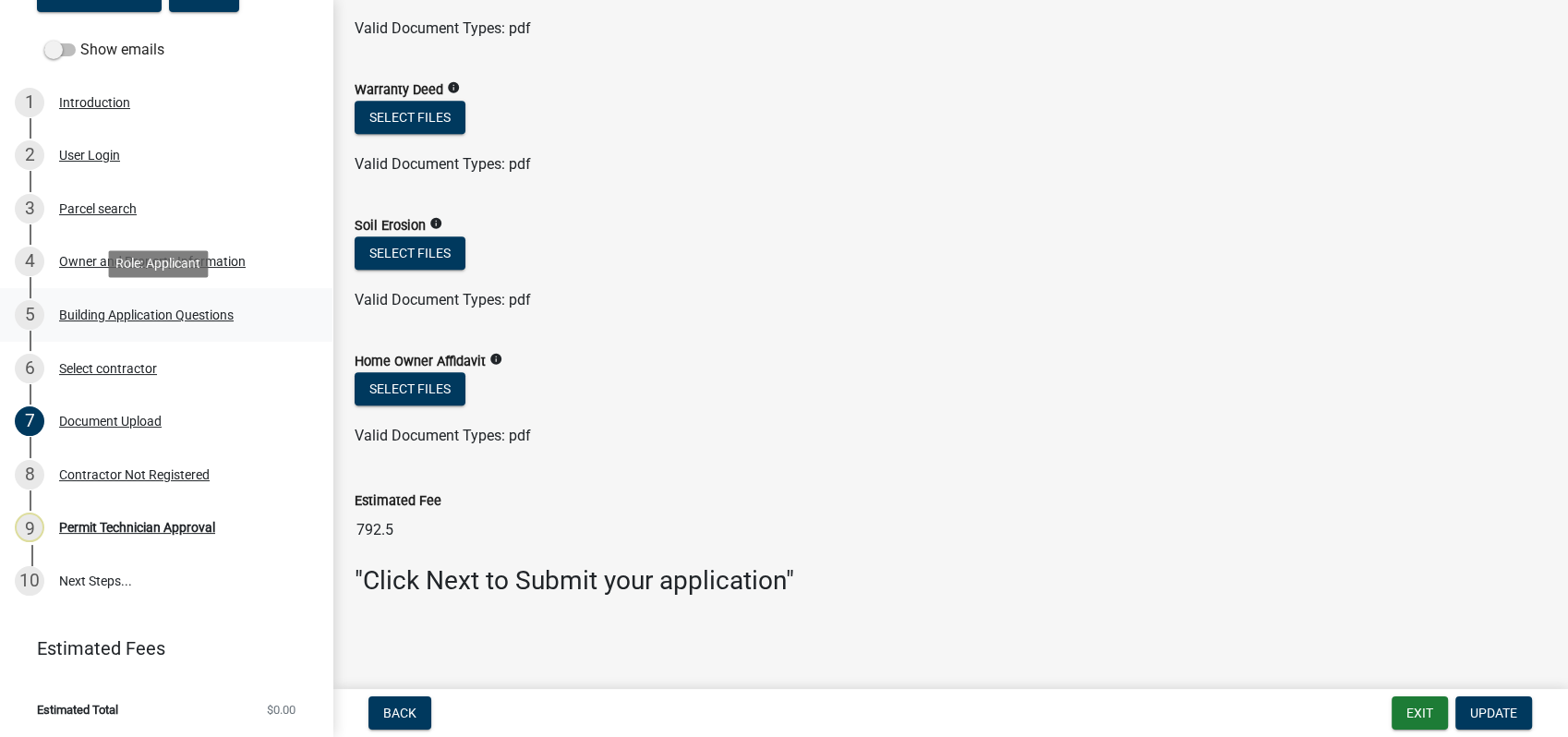
click at [140, 315] on div "Building Application Questions" at bounding box center [145, 315] width 174 height 13
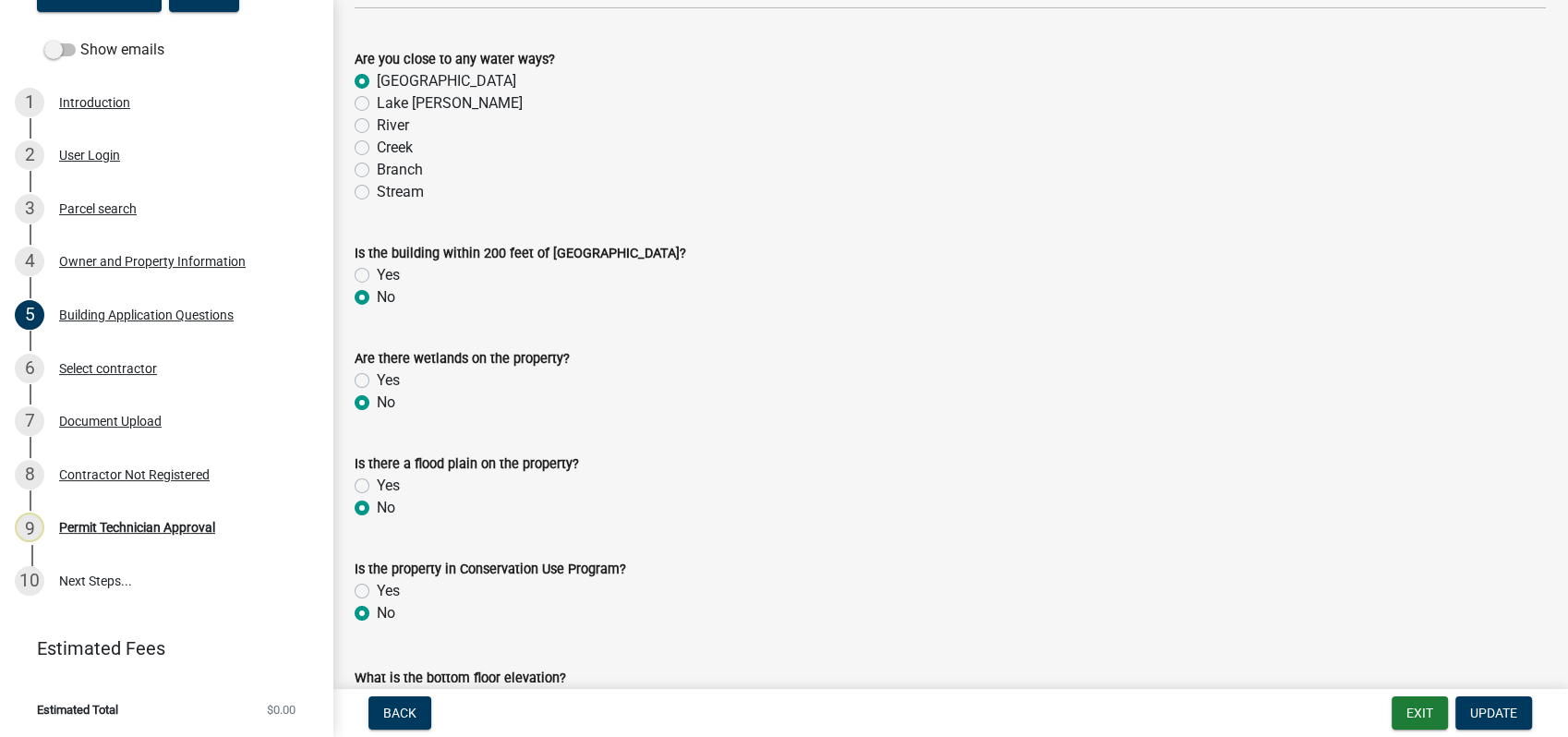
scroll to position [6570, 0]
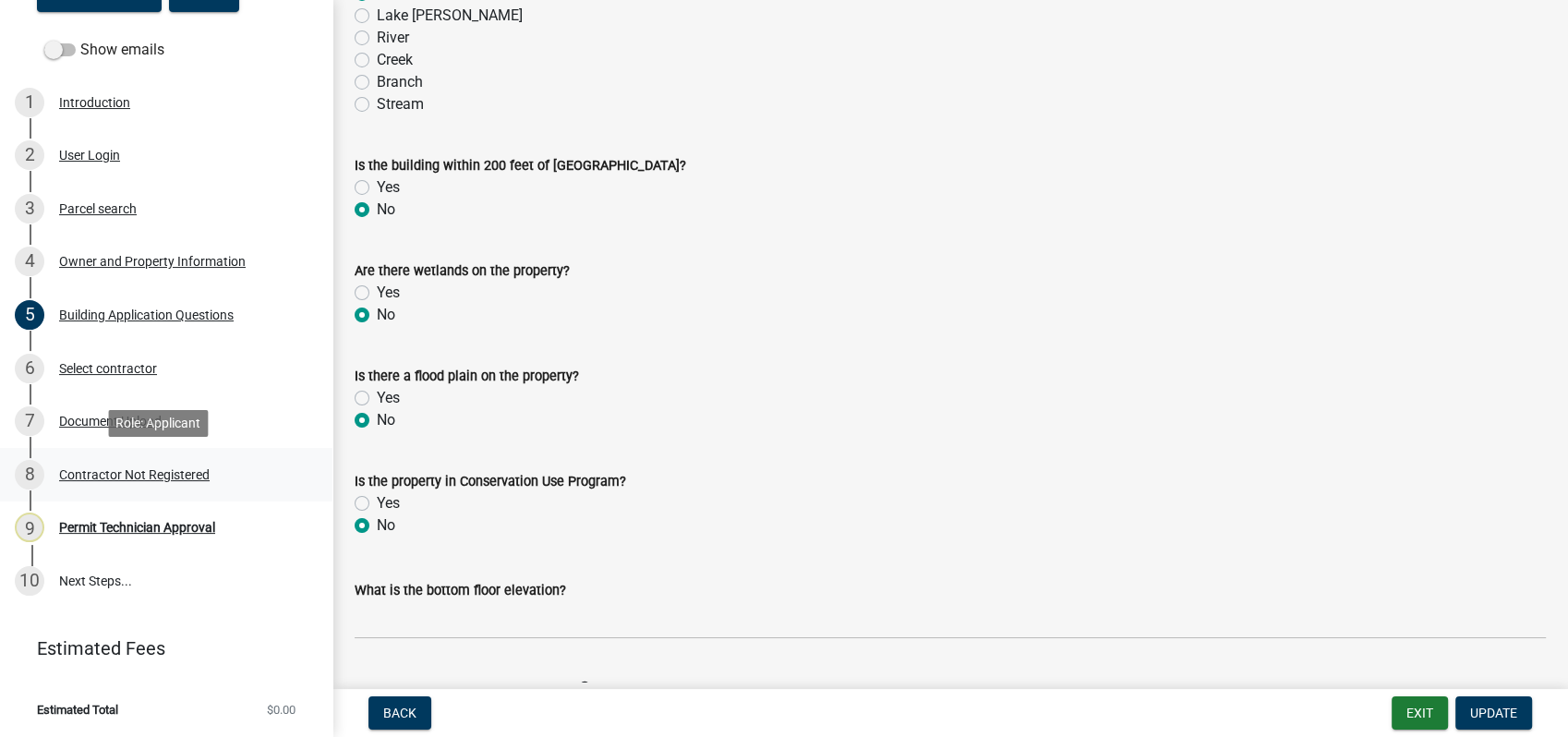
click at [70, 467] on div "8 Contractor Not Registered" at bounding box center [158, 475] width 288 height 30
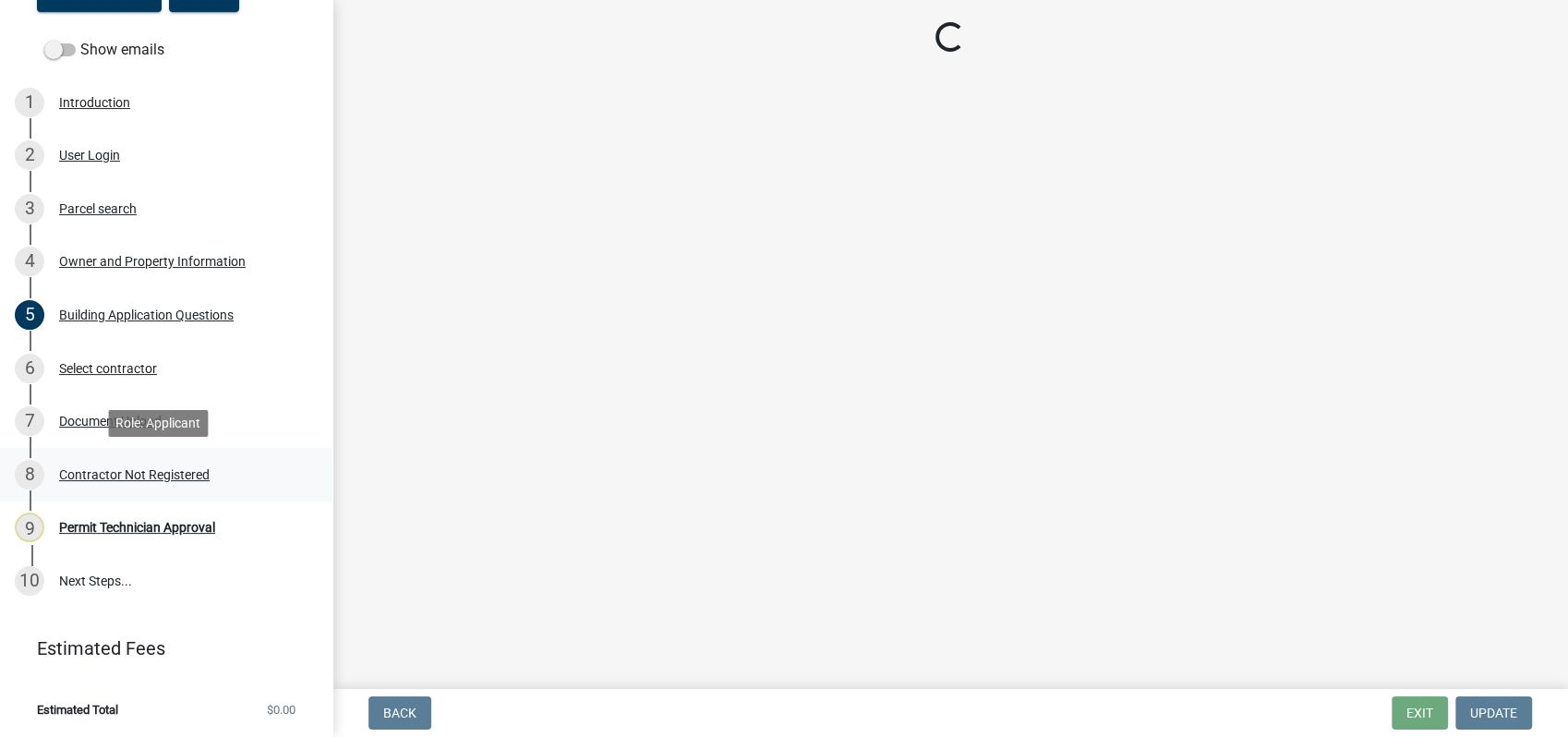
scroll to position [0, 0]
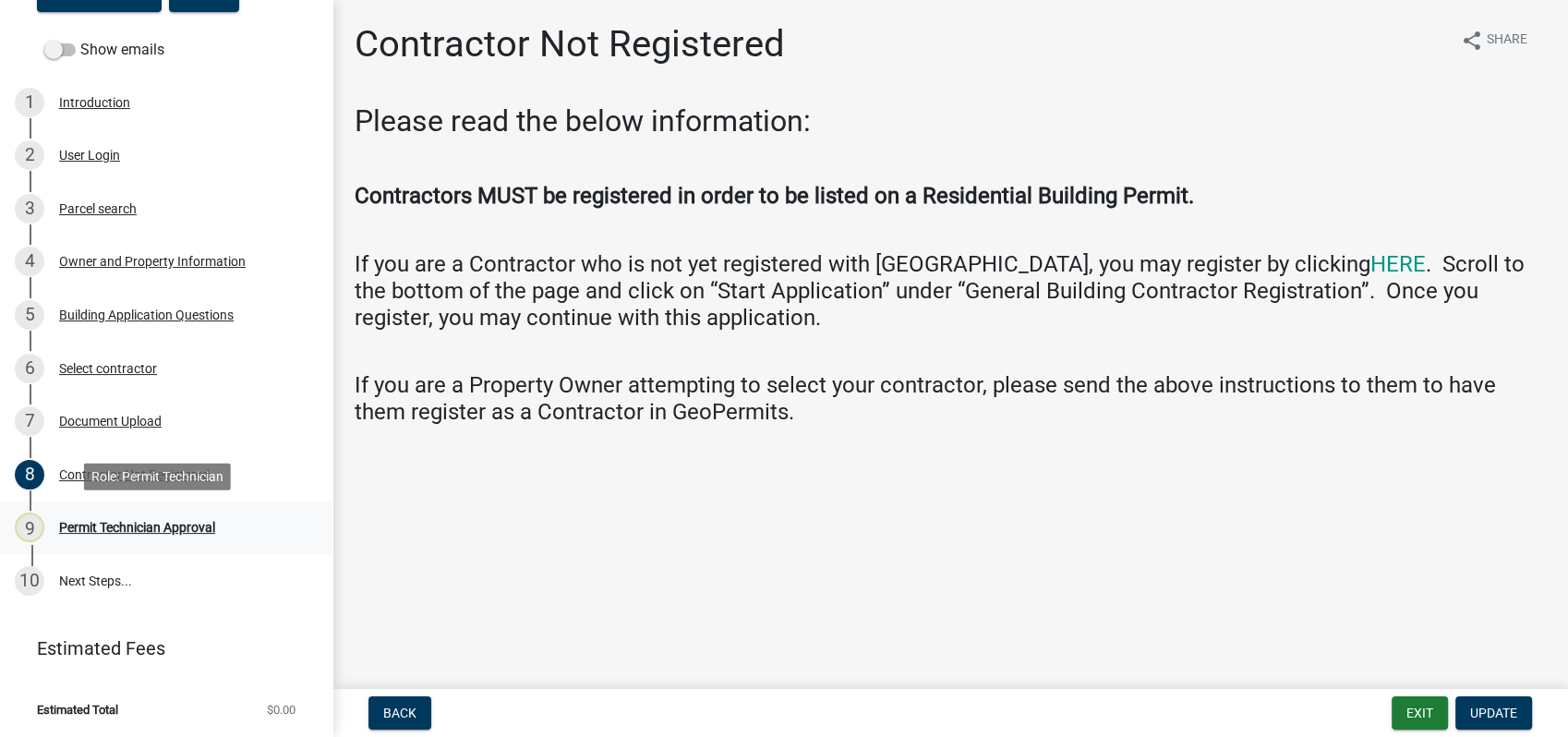
click at [116, 528] on div "Permit Technician Approval" at bounding box center [137, 527] width 156 height 13
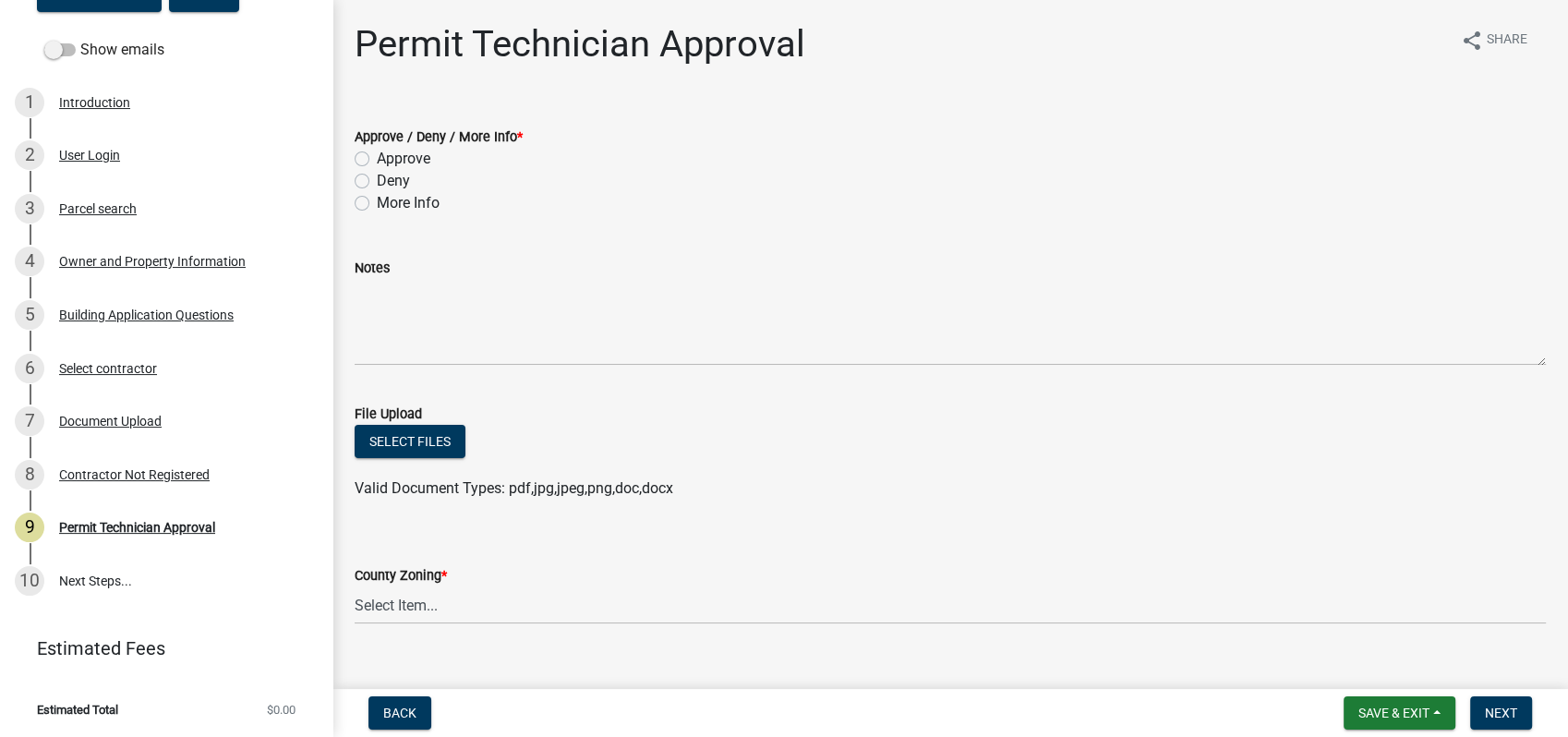
click at [377, 198] on label "More Info" at bounding box center [408, 203] width 62 height 22
click at [377, 198] on input "More Info" at bounding box center [383, 198] width 12 height 12
radio input "true"
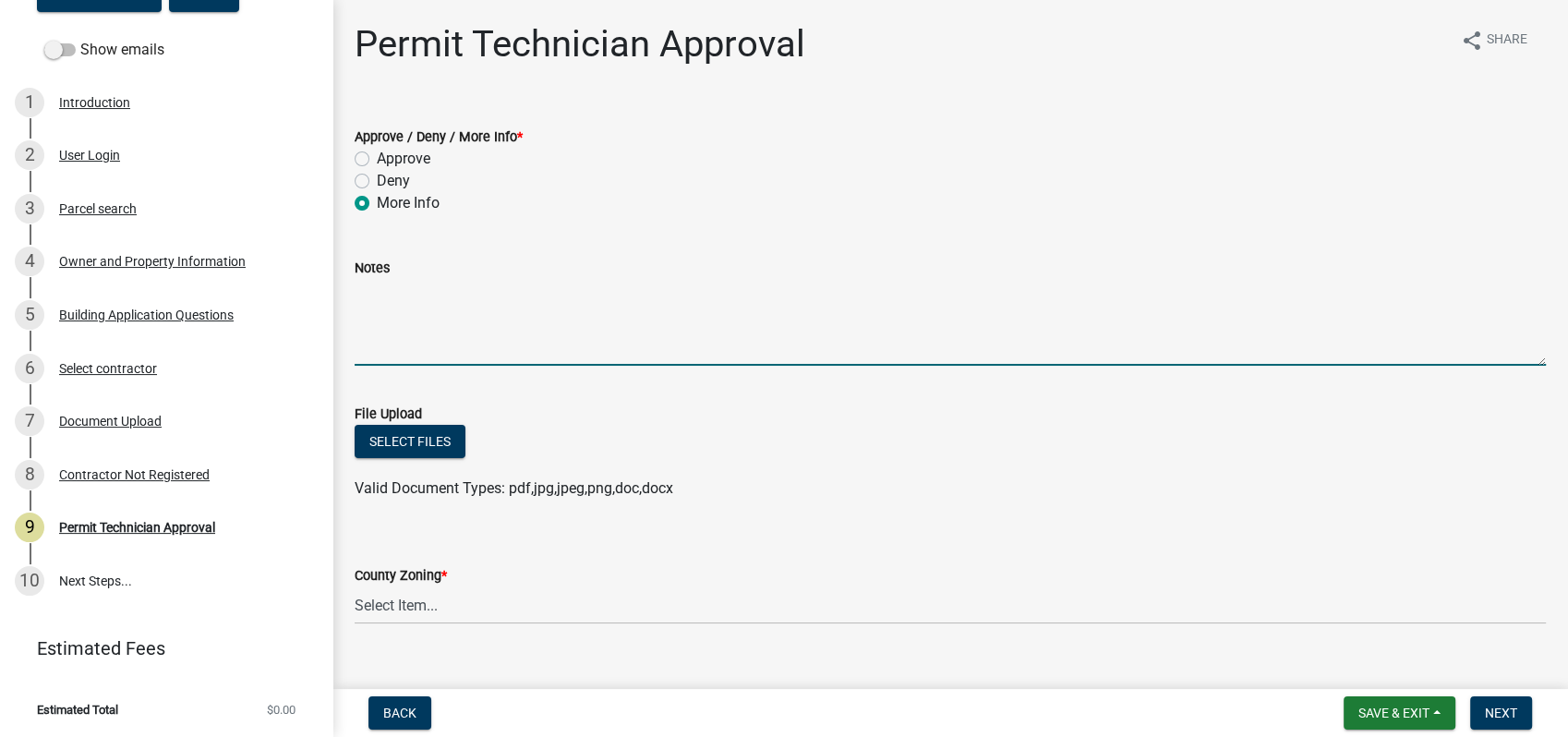
click at [407, 307] on textarea "Notes" at bounding box center [950, 321] width 1191 height 87
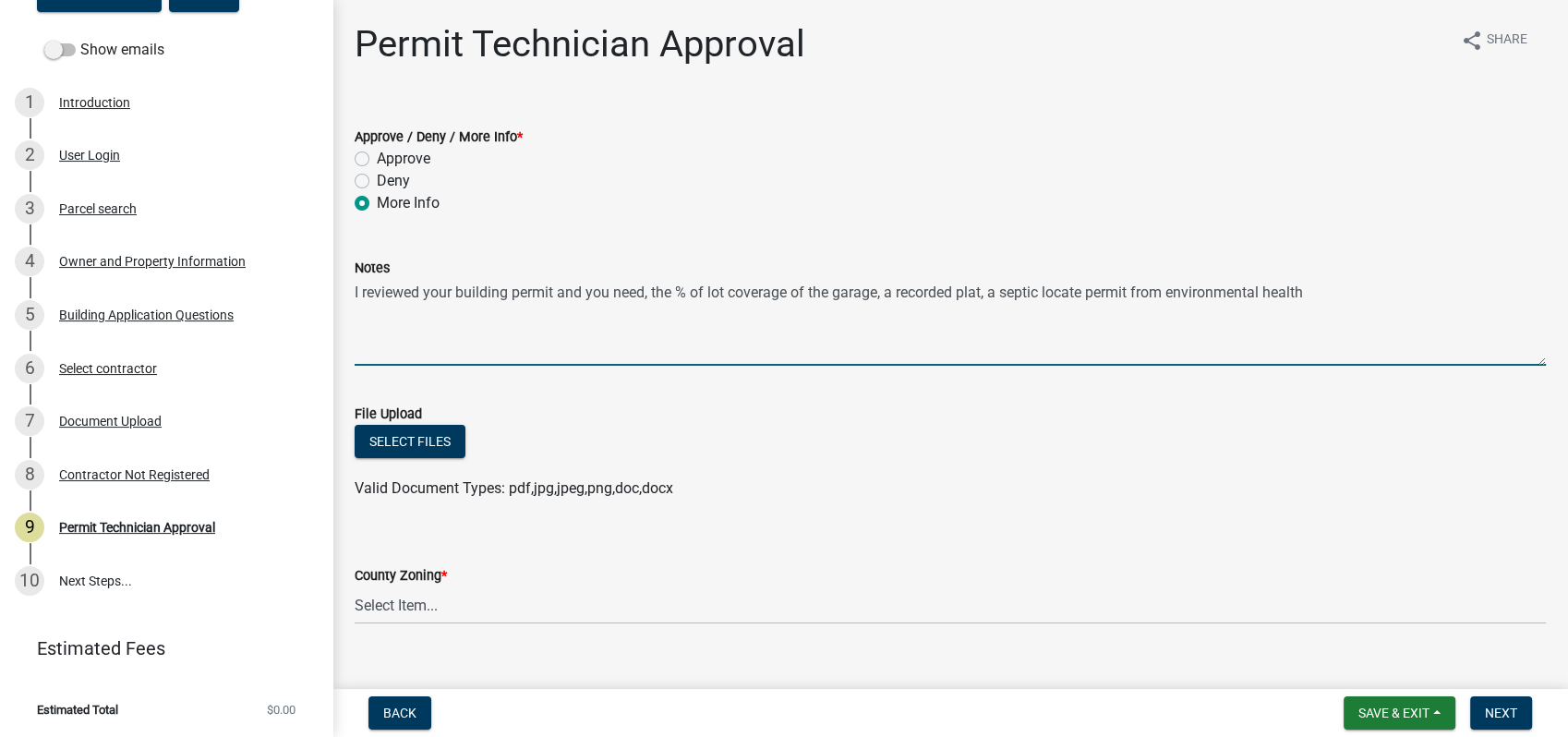
click at [1181, 294] on textarea "I reviewed your building permit and you need, the % of lot coverage of the gara…" at bounding box center [950, 321] width 1191 height 87
click at [1277, 293] on textarea "I reviewed your building permit and you need, the % of lot coverage of the gara…" at bounding box center [950, 321] width 1191 height 87
click at [1330, 292] on textarea "I reviewed your building permit and you need, the % of lot coverage of the gara…" at bounding box center [950, 321] width 1191 height 87
click at [650, 295] on textarea "I reviewed your building permit, and you need, the % of lot coverage of the gar…" at bounding box center [950, 321] width 1191 height 87
click at [805, 293] on textarea "I reviewed your building permit, and you need the % of lot coverage of the gara…" at bounding box center [950, 321] width 1191 height 87
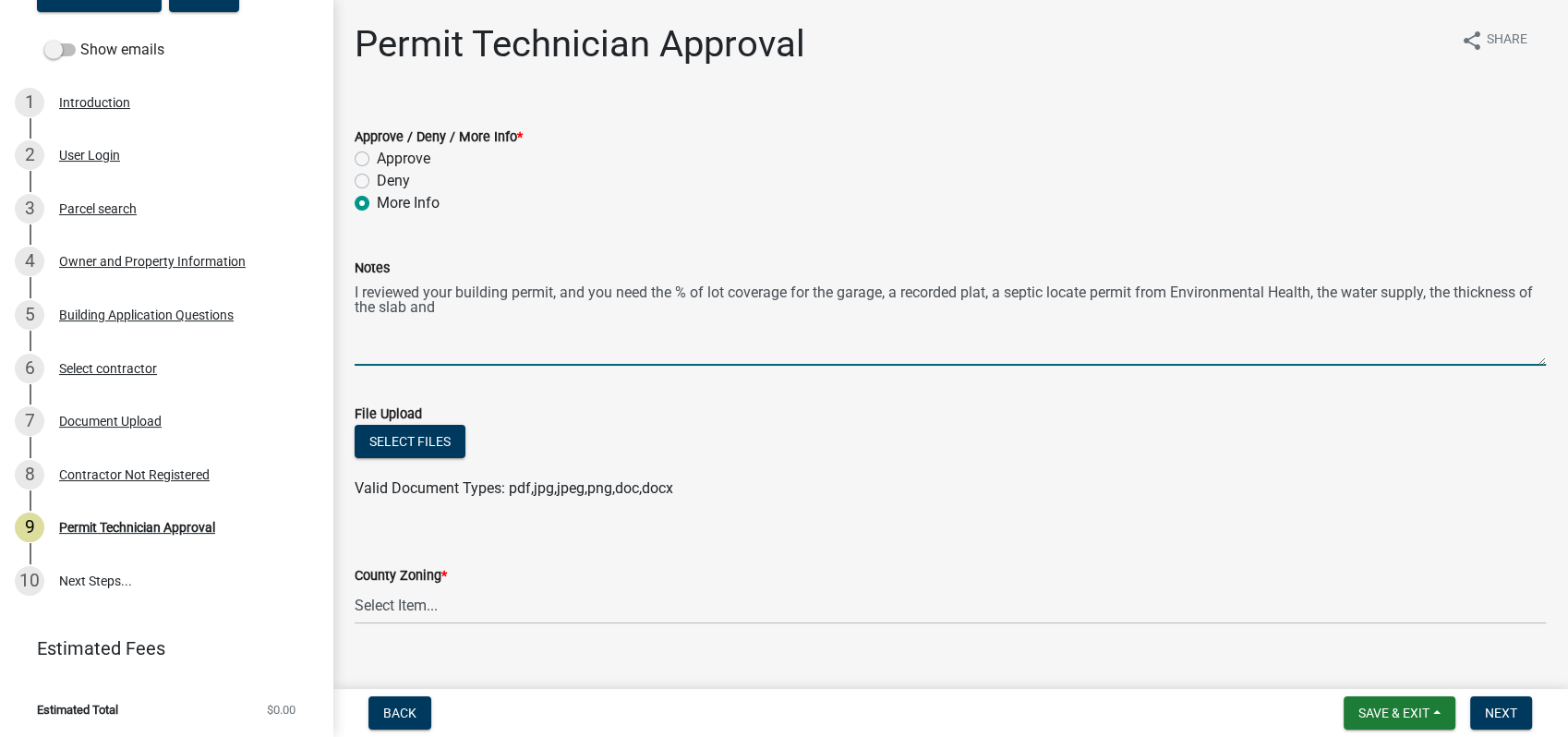
click at [462, 308] on textarea "I reviewed your building permit, and you need the % of lot coverage for the gar…" at bounding box center [950, 321] width 1191 height 87
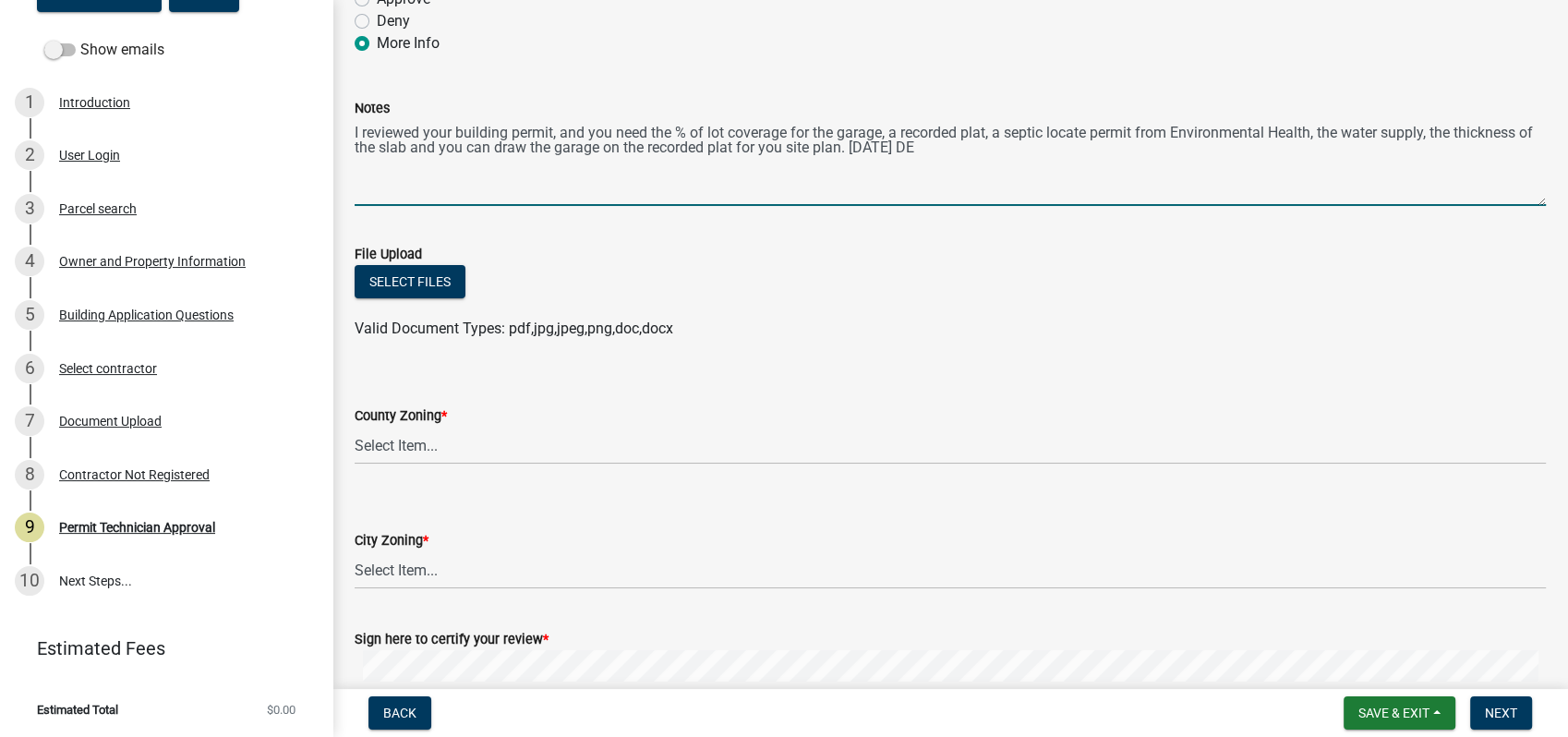
scroll to position [205, 0]
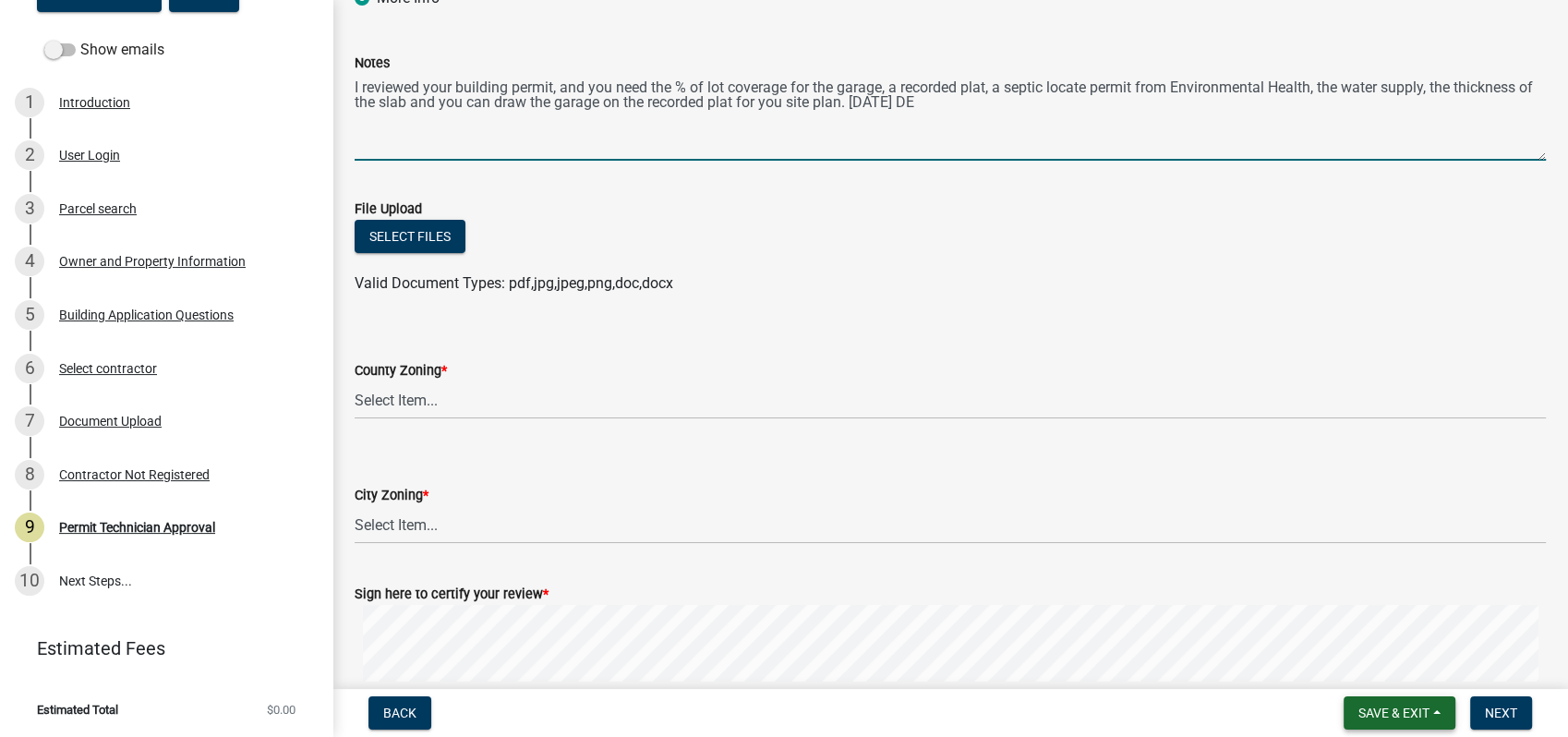
type textarea "I reviewed your building permit, and you need the % of lot coverage for the gar…"
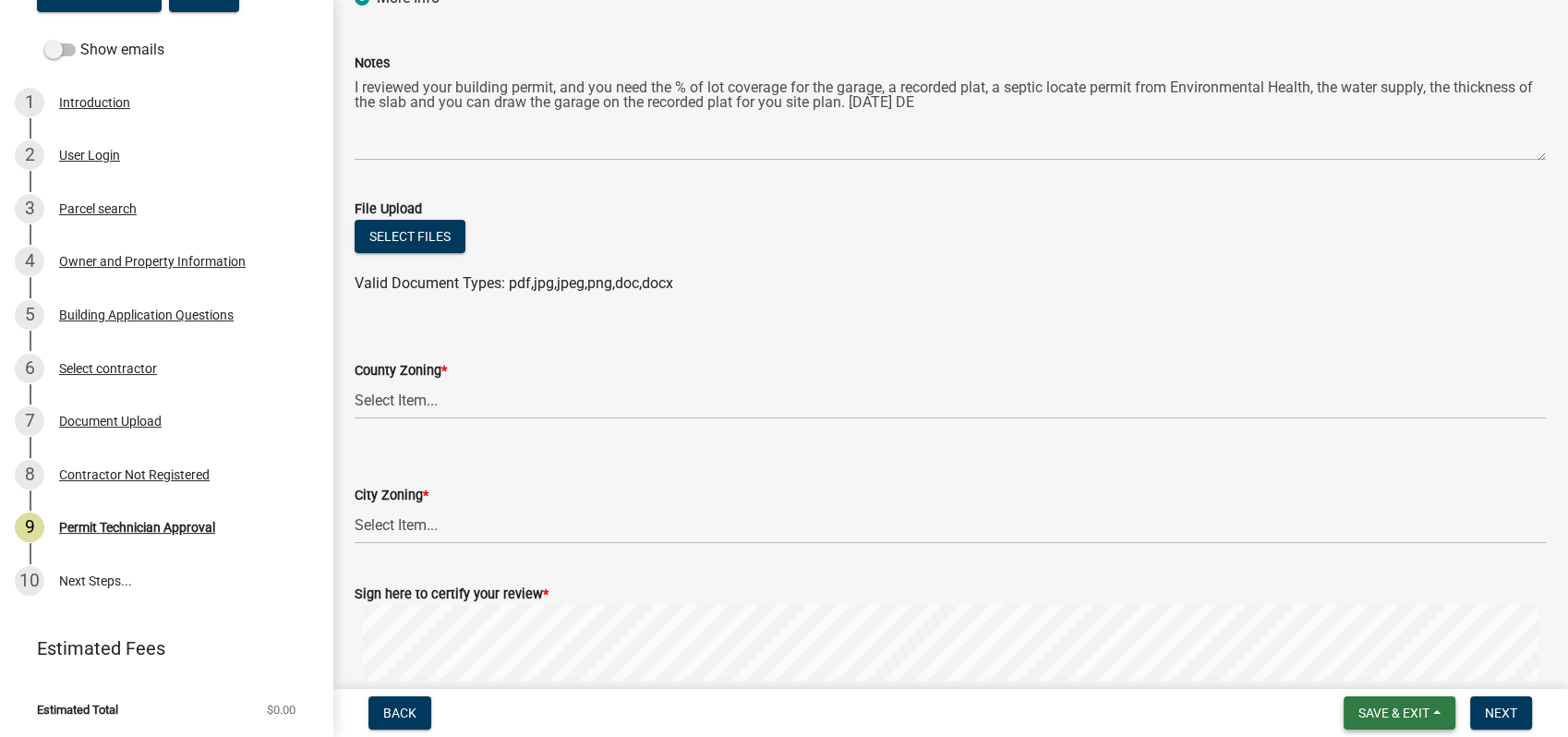
click at [1390, 717] on span "Save & Exit" at bounding box center [1394, 714] width 71 height 15
click at [1356, 616] on button "Save" at bounding box center [1381, 621] width 148 height 45
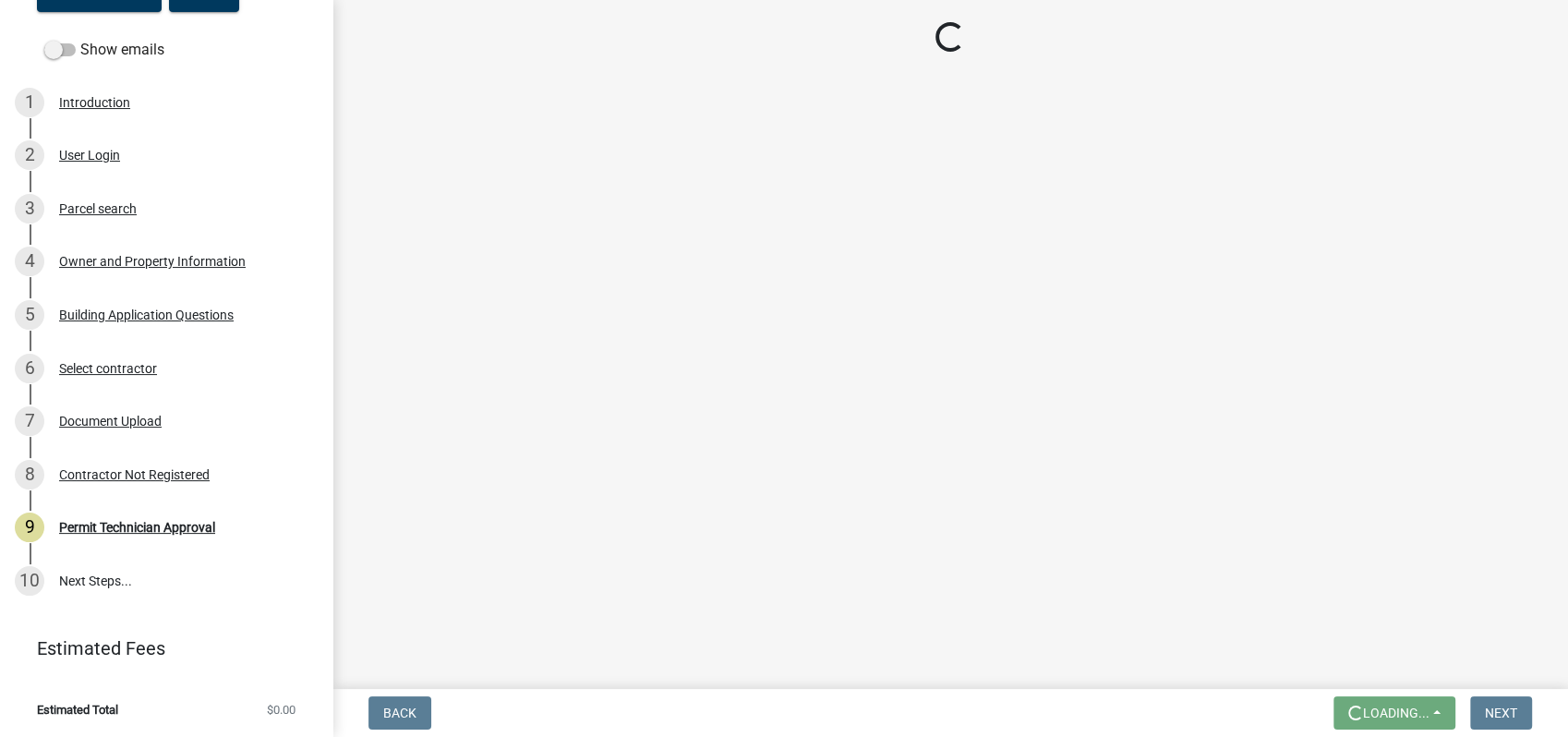
scroll to position [0, 0]
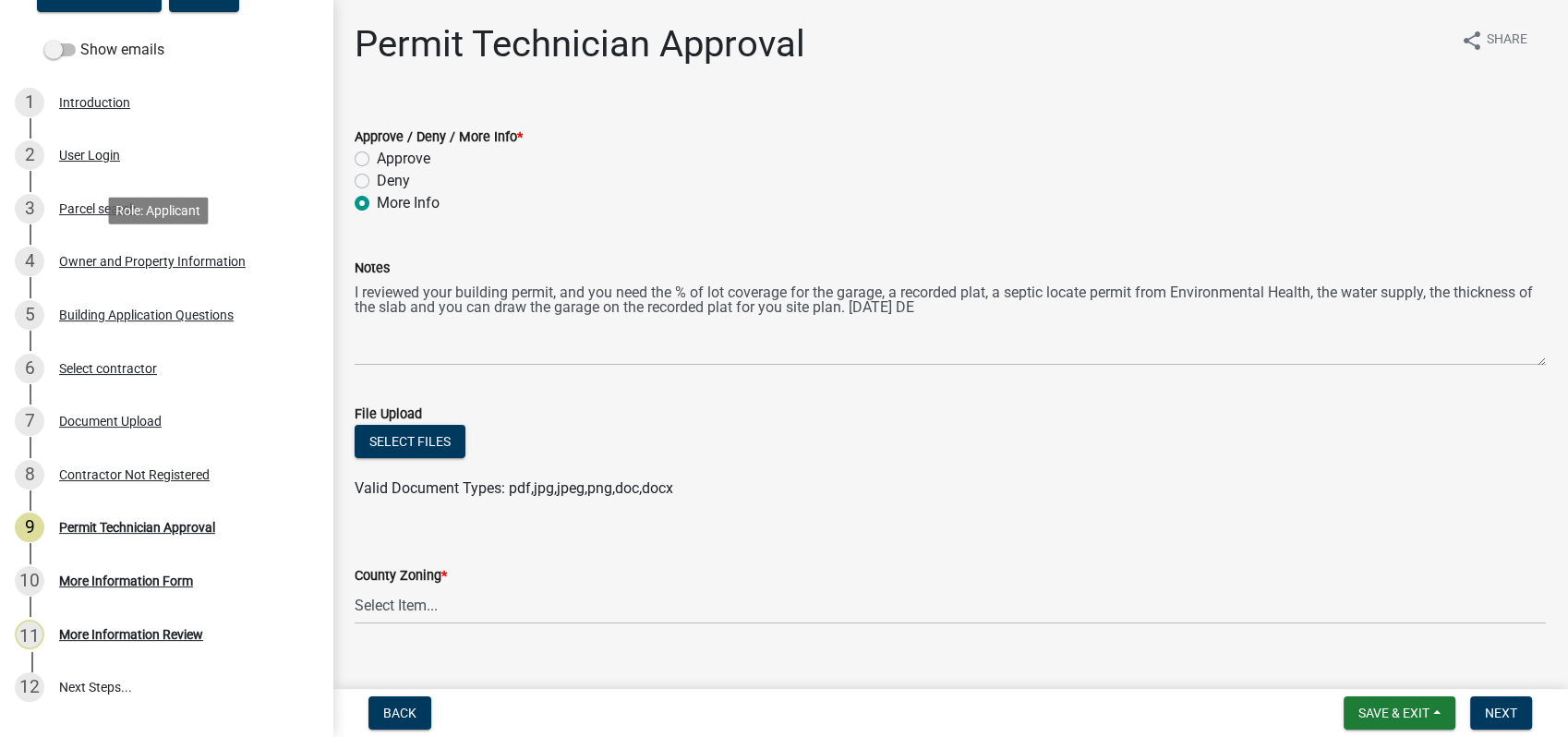
click at [126, 252] on div "4 Owner and Property Information" at bounding box center [158, 262] width 288 height 30
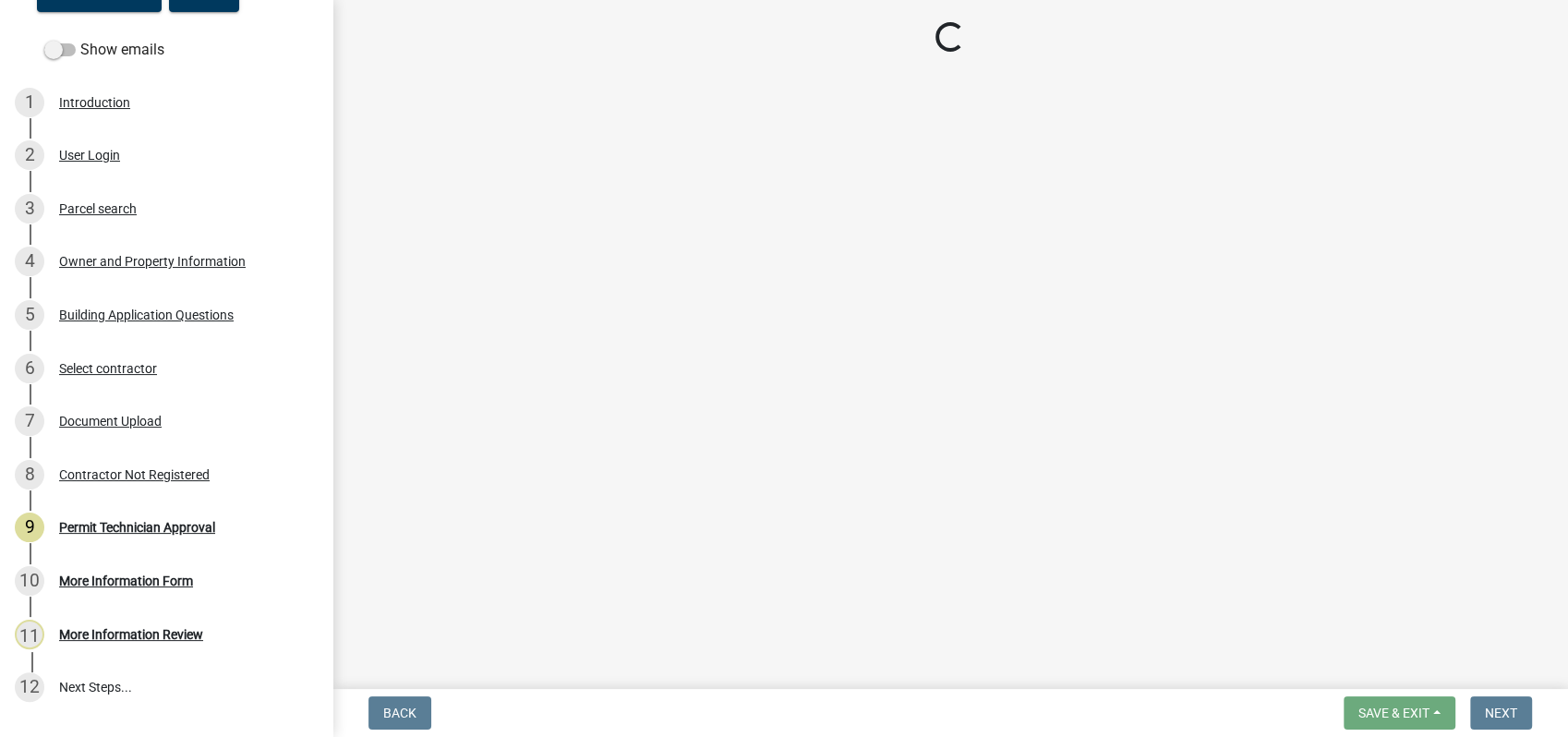
select select "a4366e26-0f82-401b-a682-956e4112ff86"
select select "83394b22-4a11-496c-8e5c-75ade2e72faf"
select select "ece5c1a9-df30-4702-9587-5deee23533b7"
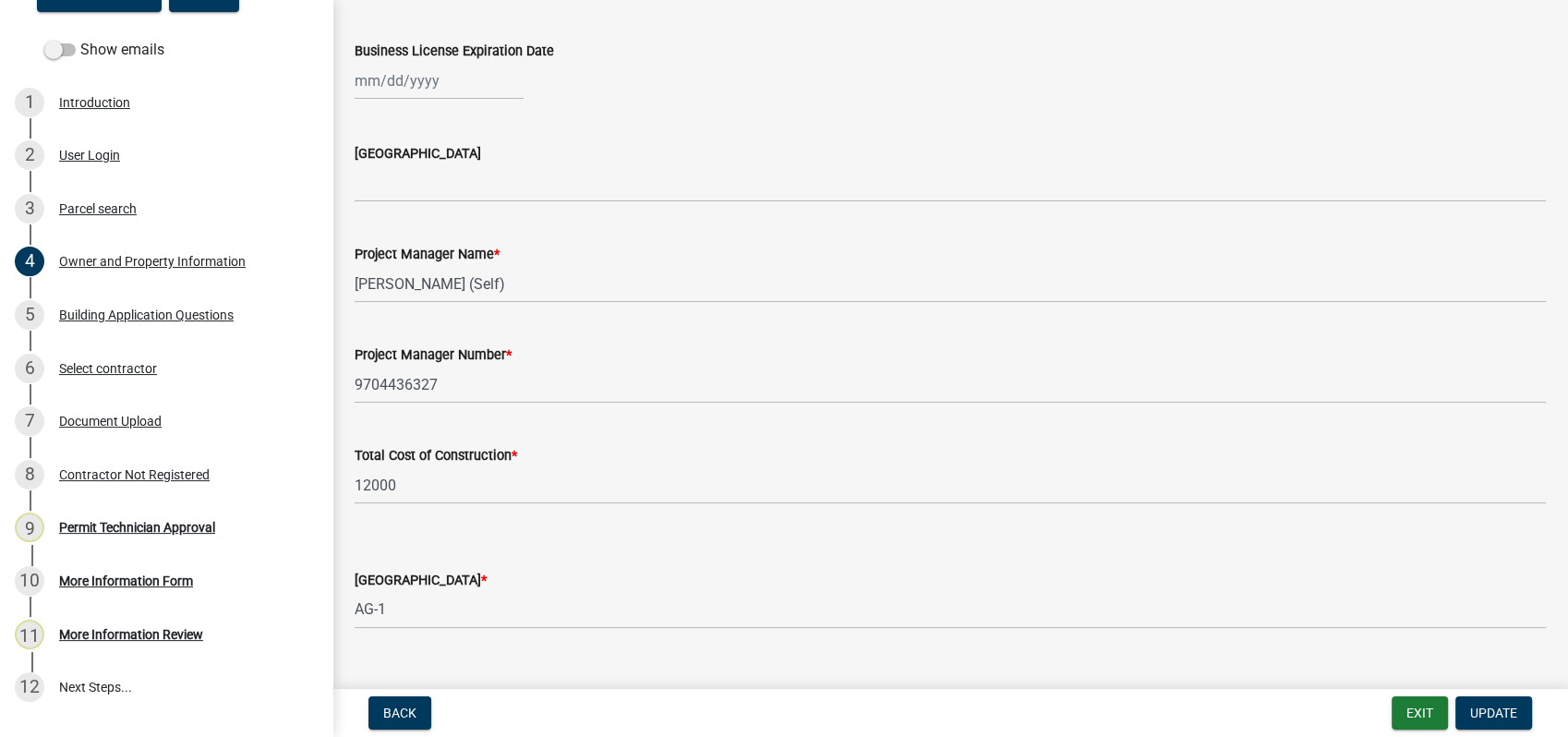
scroll to position [2977, 0]
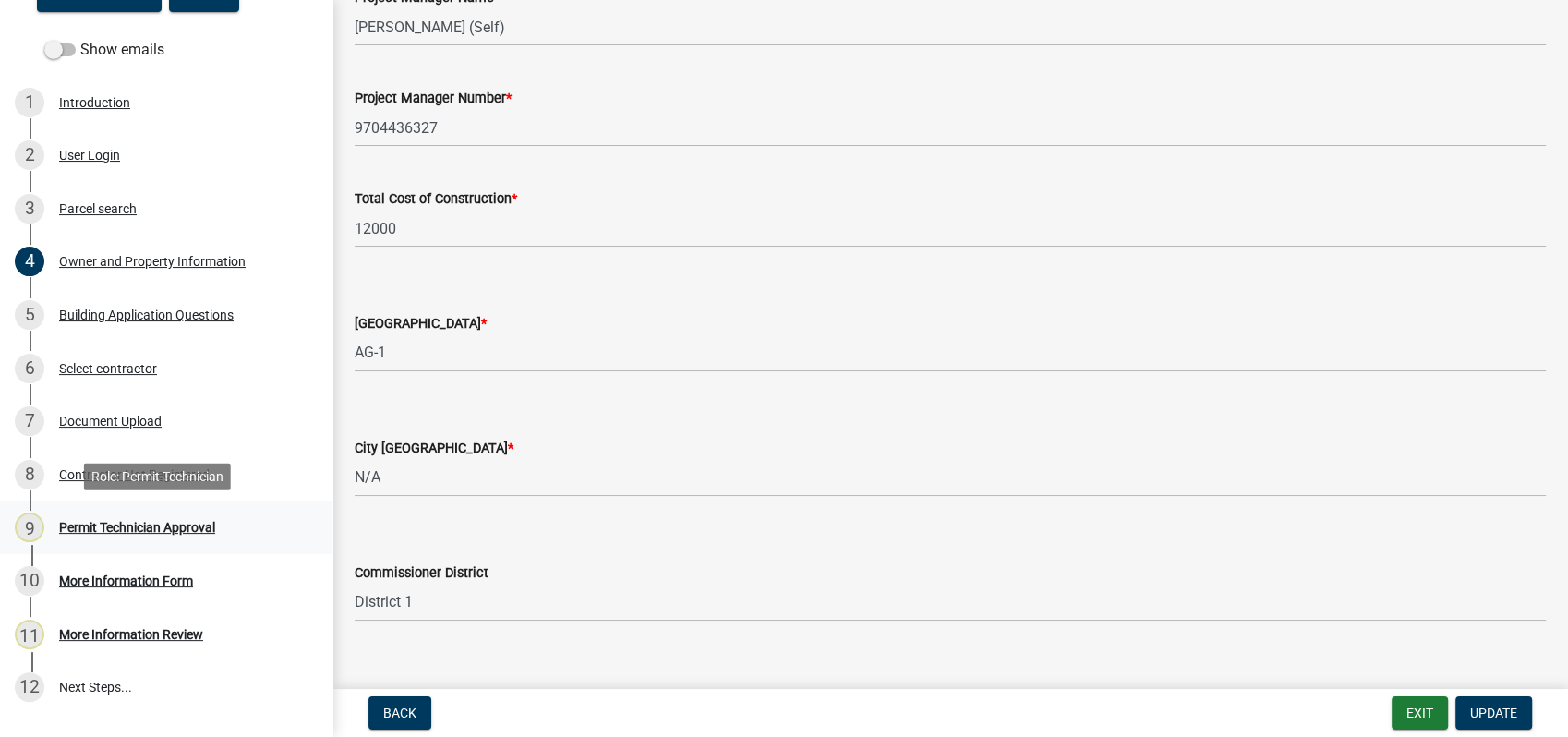
click at [114, 533] on div "Permit Technician Approval" at bounding box center [137, 527] width 156 height 13
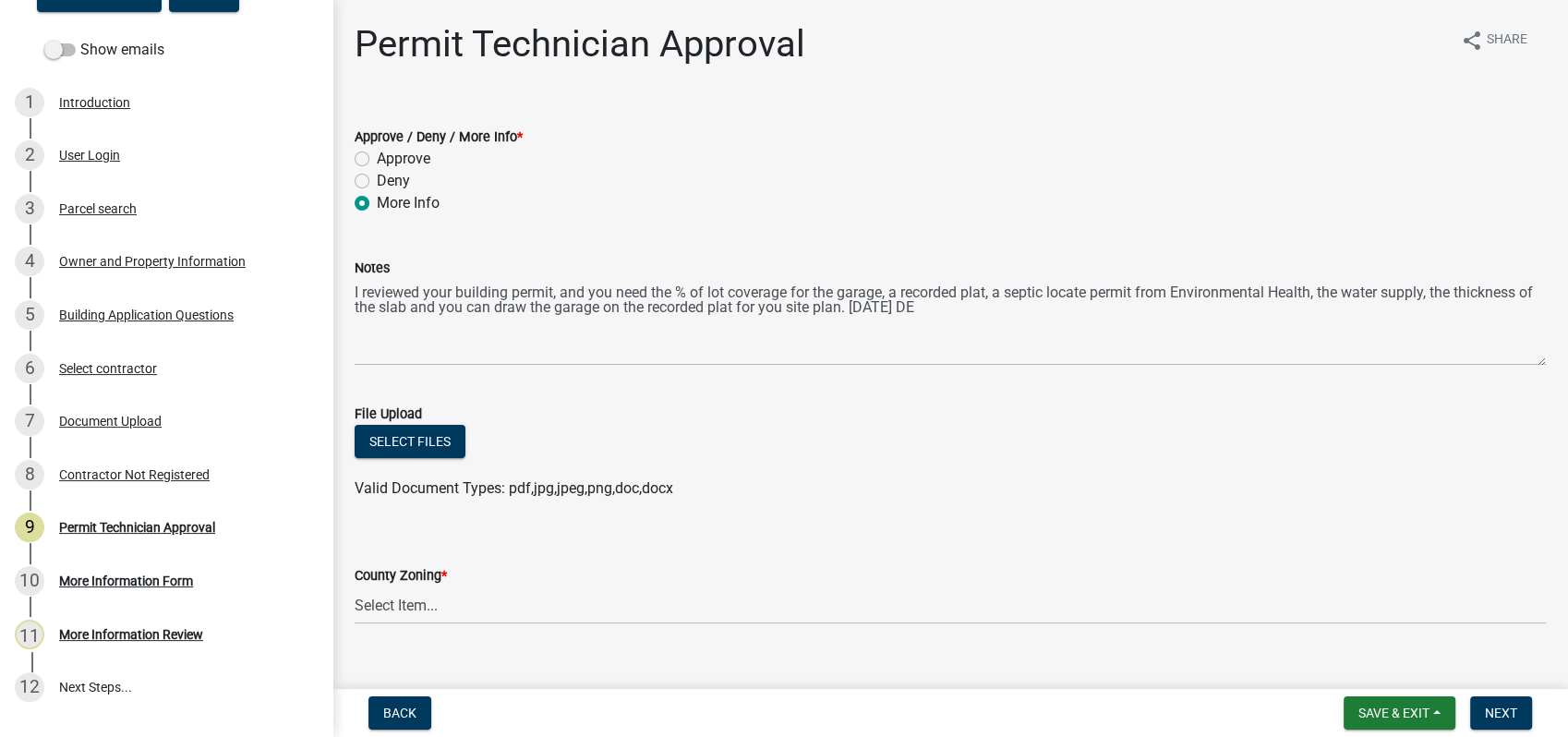
scroll to position [307, 0]
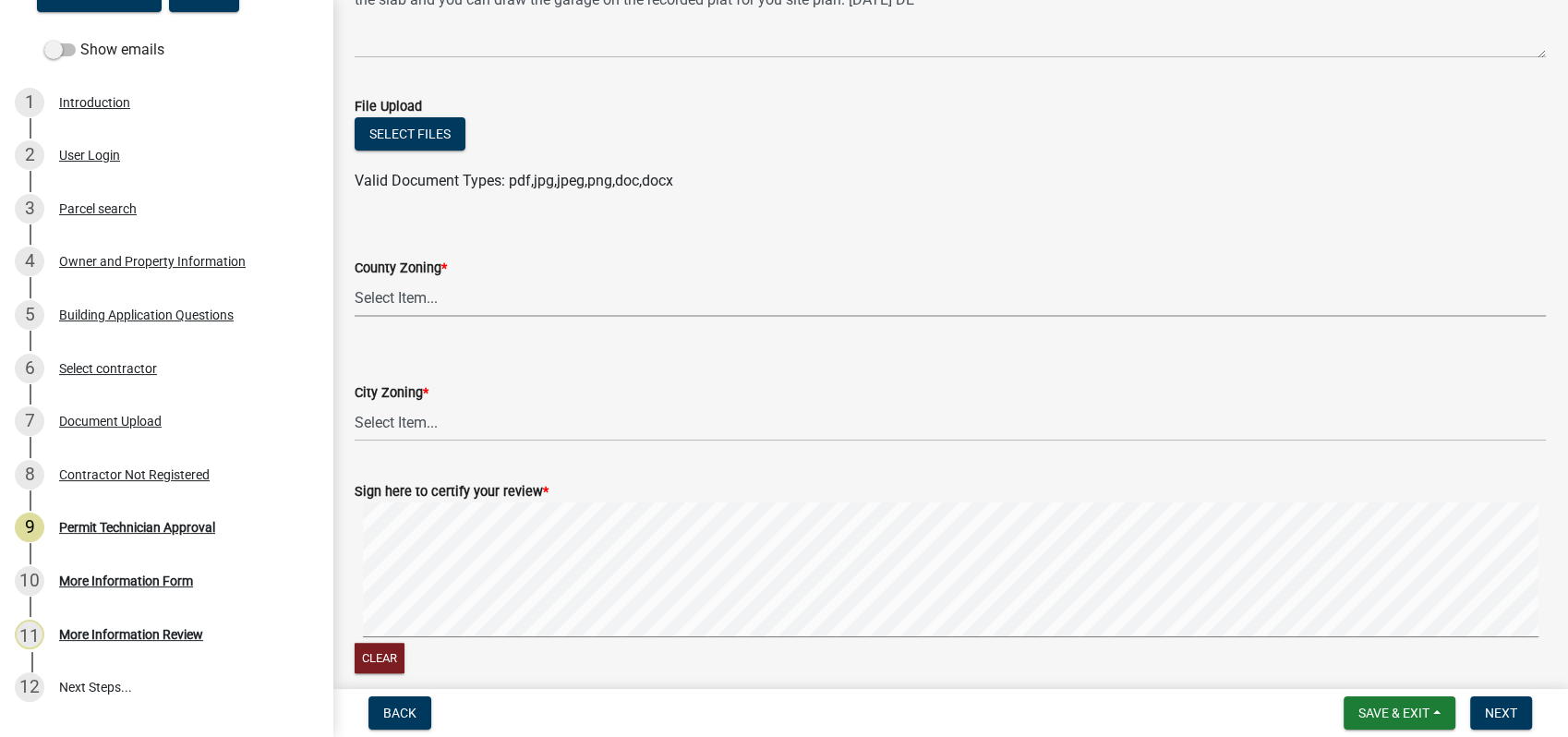
click at [385, 306] on select "Select Item... AG-1 R-1R R-1 R-2 MHP RM-1 RM-3 C-1 C-2 I-M PUD N/A" at bounding box center [950, 297] width 1191 height 38
click at [355, 279] on select "Select Item... AG-1 R-1R R-1 R-2 MHP RM-1 RM-3 C-1 C-2 I-M PUD N/A" at bounding box center [950, 297] width 1191 height 38
select select "a4366e26-0f82-401b-a682-956e4112ff86"
click at [426, 424] on select "Select Item... A-1 A-2 R-1 R-2 R-3 R-4 MHP C-1 C-2 I-1 I-2 DB FH H-P N/A" at bounding box center [950, 422] width 1191 height 38
click at [355, 403] on select "Select Item... A-1 A-2 R-1 R-2 R-3 R-4 MHP C-1 C-2 I-1 I-2 DB FH H-P N/A" at bounding box center [950, 422] width 1191 height 38
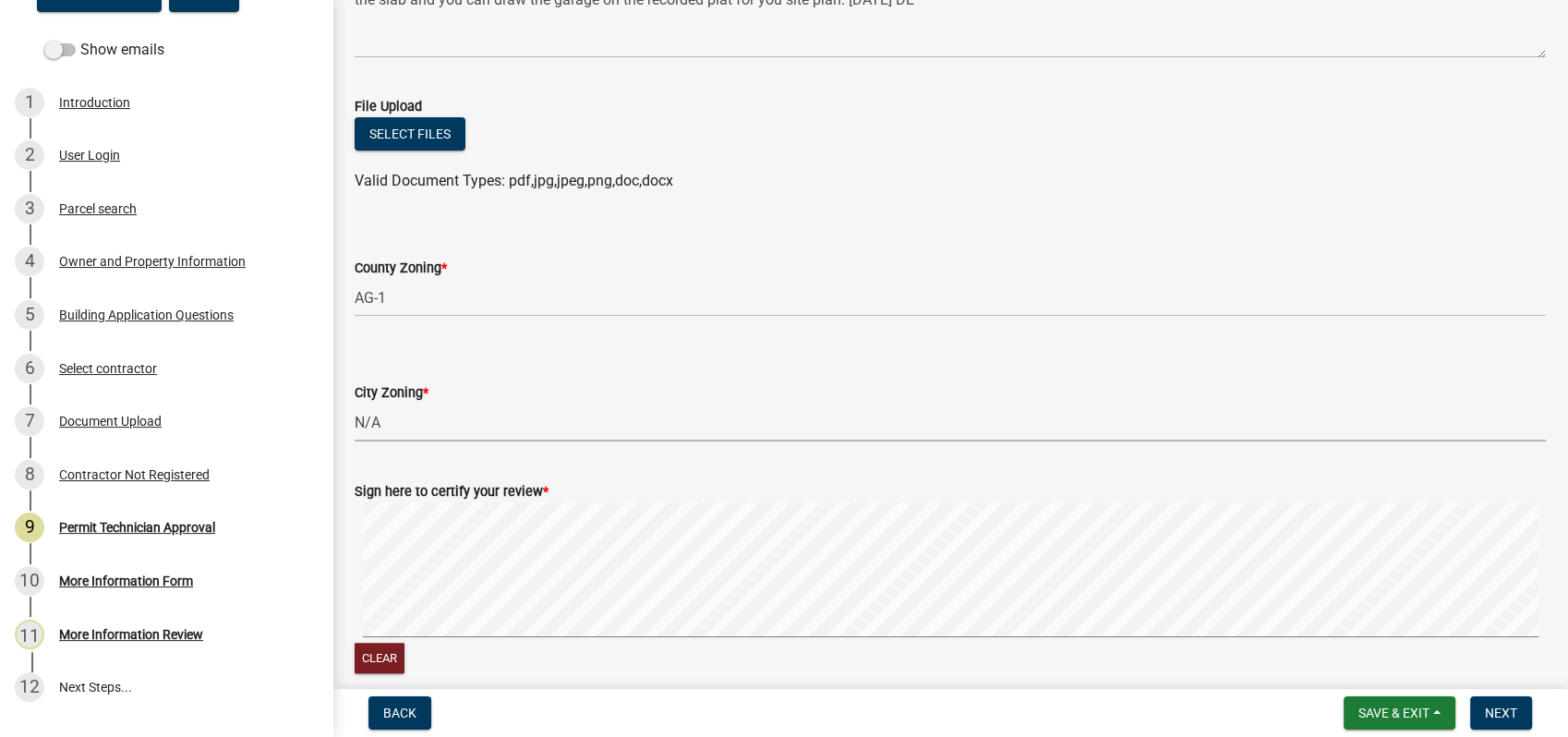
select select "83394b22-4a11-496c-8e5c-75ade2e72faf"
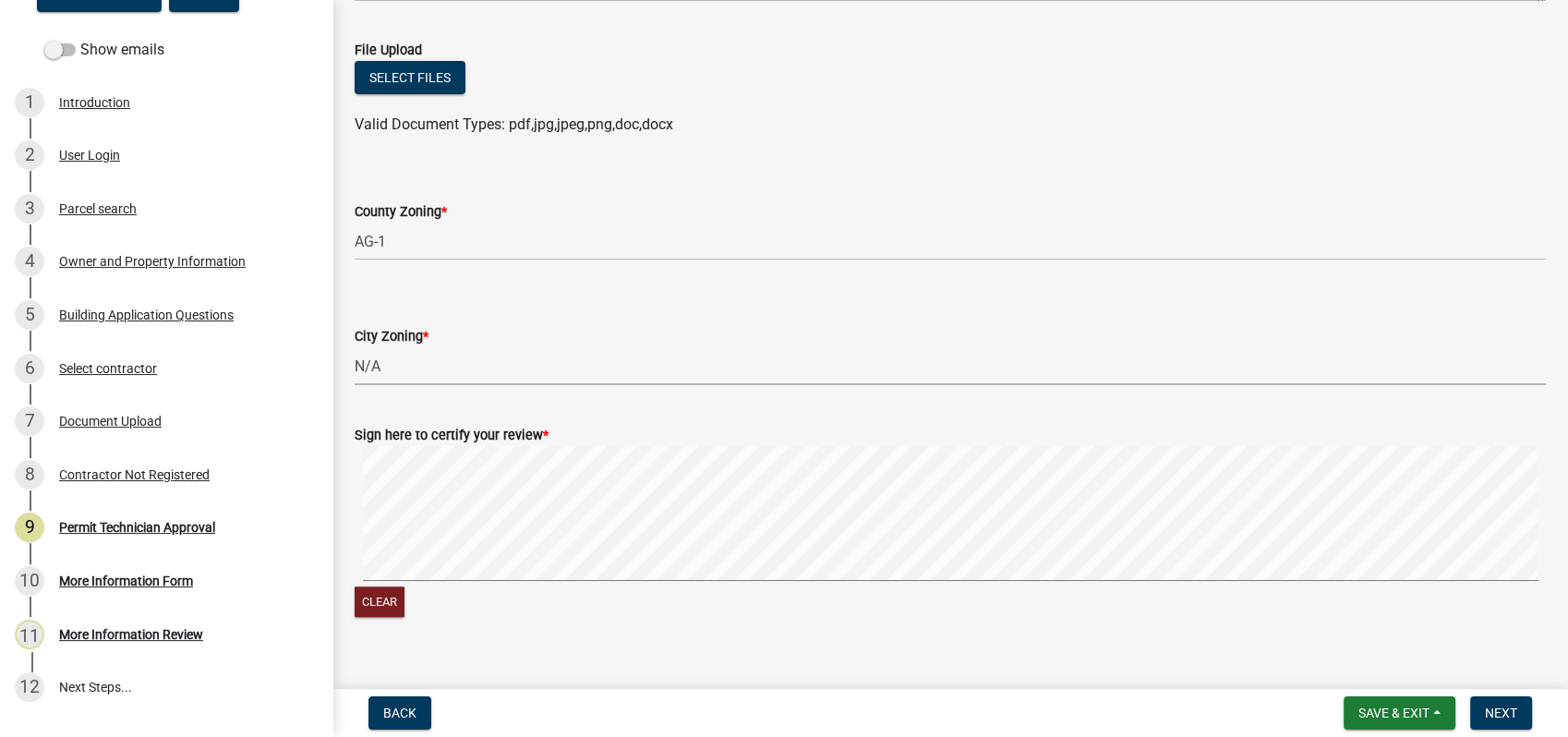
scroll to position [391, 0]
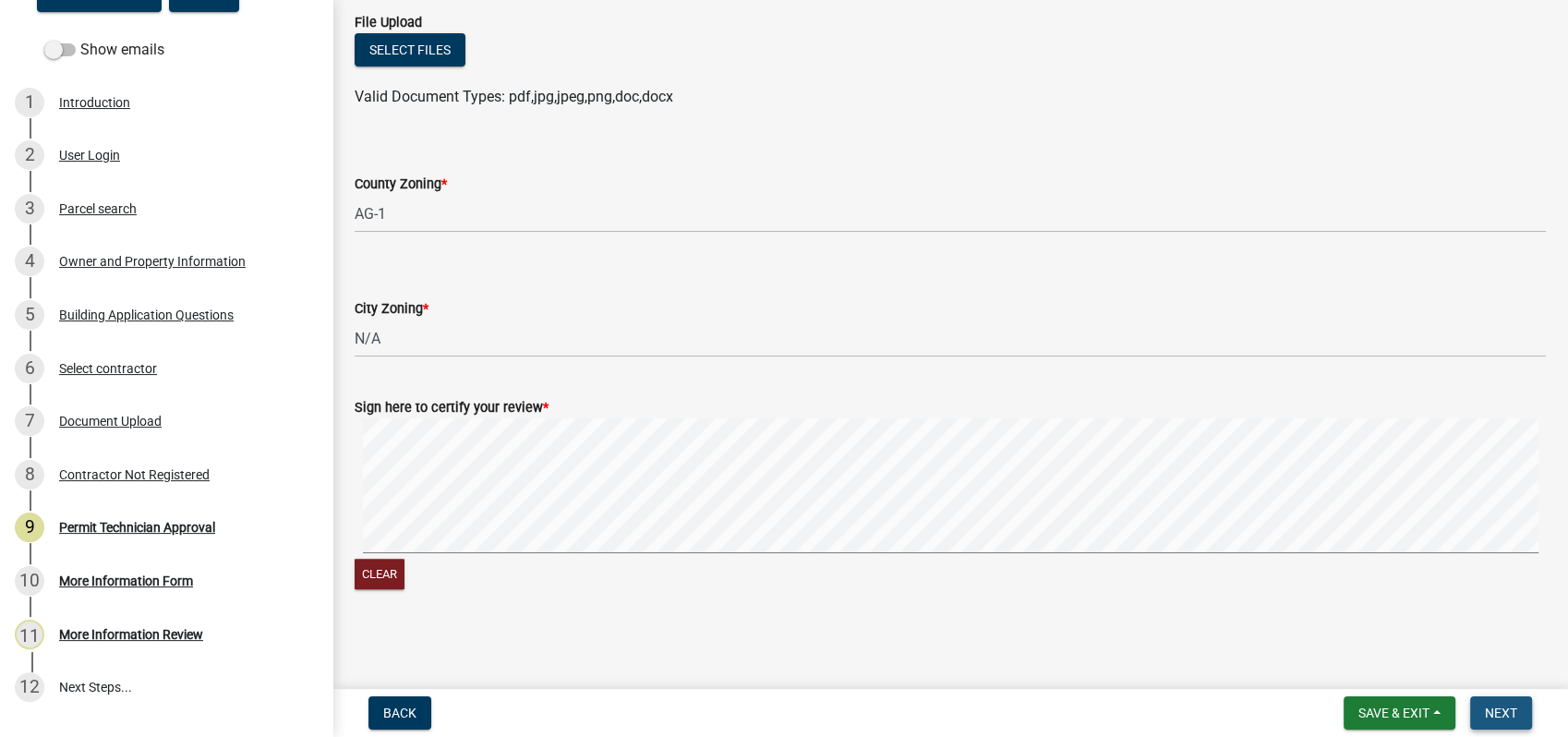
click at [1490, 707] on span "Next" at bounding box center [1500, 714] width 33 height 15
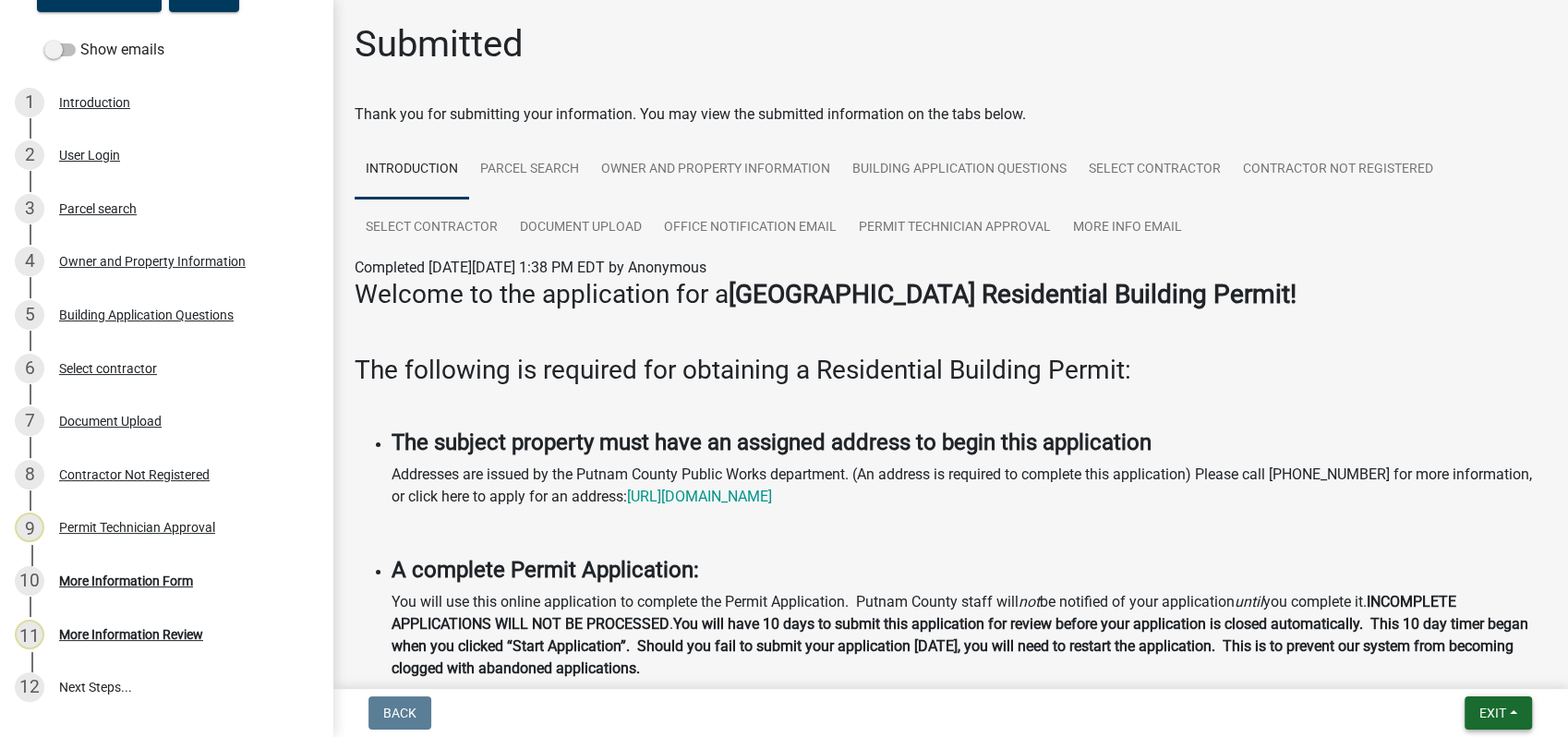
click at [1492, 711] on span "Exit" at bounding box center [1492, 714] width 27 height 15
click at [1416, 665] on button "Save & Exit" at bounding box center [1457, 665] width 148 height 45
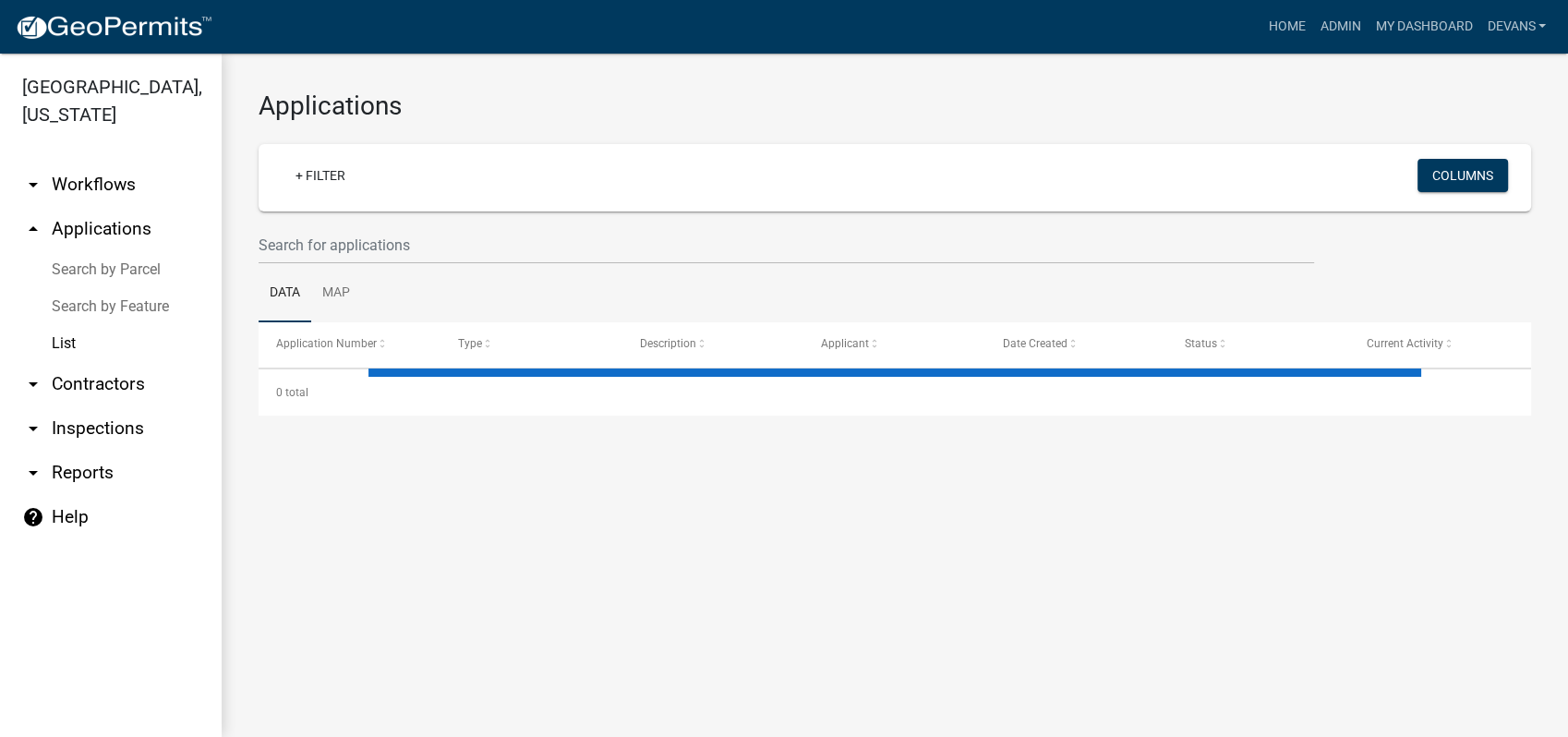
select select "1: 25"
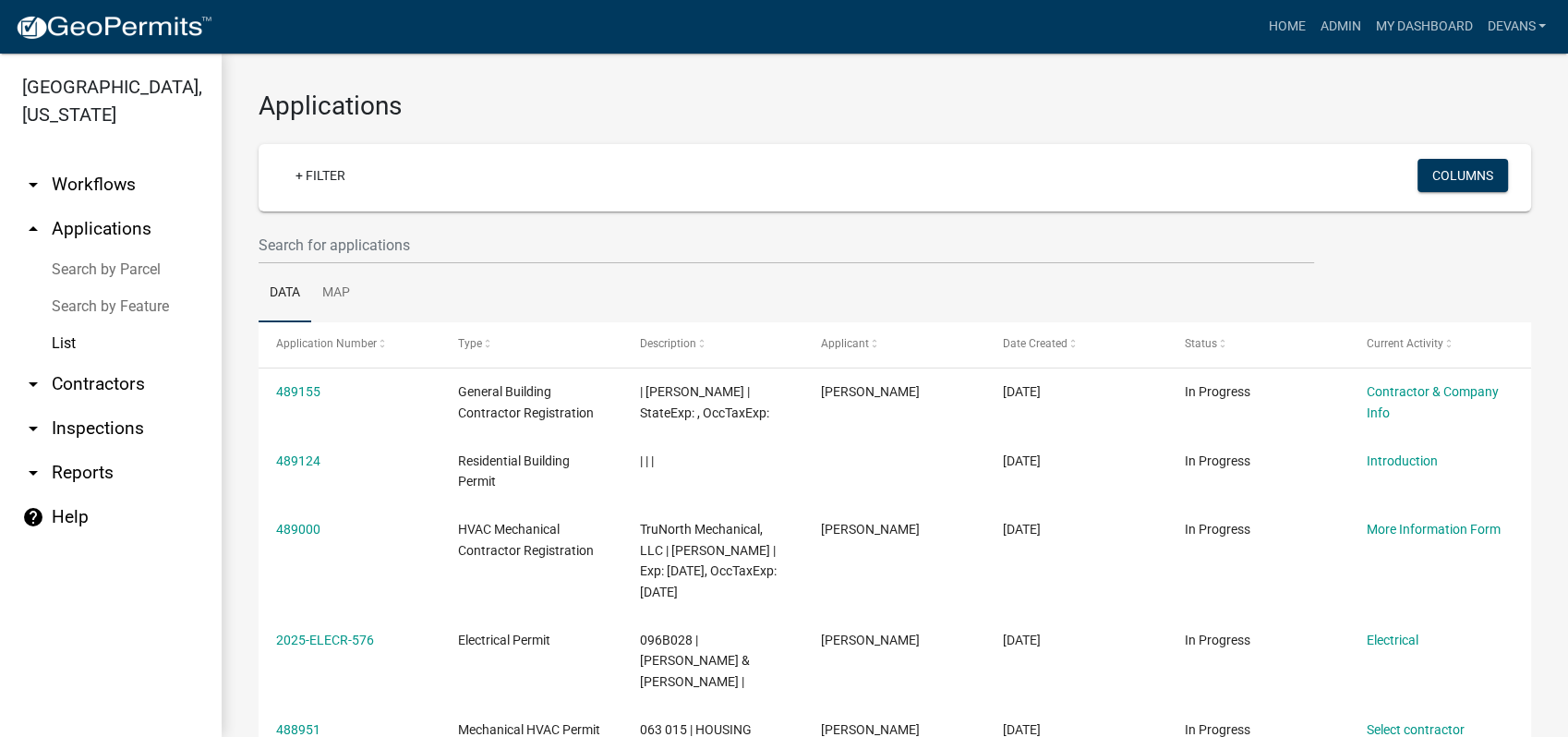
click at [82, 217] on link "arrow_drop_up Applications" at bounding box center [111, 229] width 222 height 45
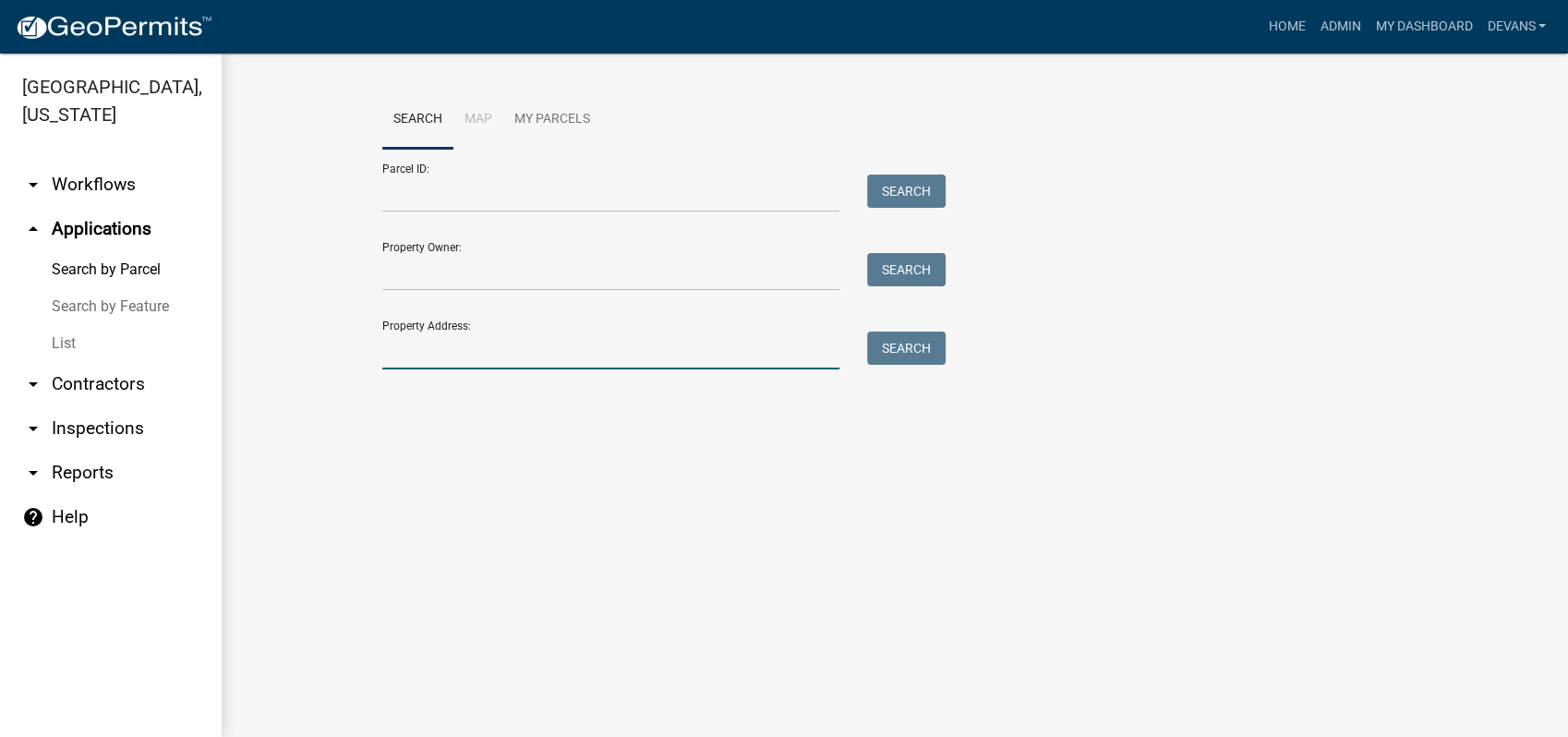
drag, startPoint x: 533, startPoint y: 343, endPoint x: 523, endPoint y: 352, distance: 13.5
click at [525, 351] on input "Property Address:" at bounding box center [611, 350] width 457 height 38
drag, startPoint x: 903, startPoint y: 355, endPoint x: 938, endPoint y: 360, distance: 35.4
click at [938, 360] on button "Search" at bounding box center [906, 348] width 78 height 34
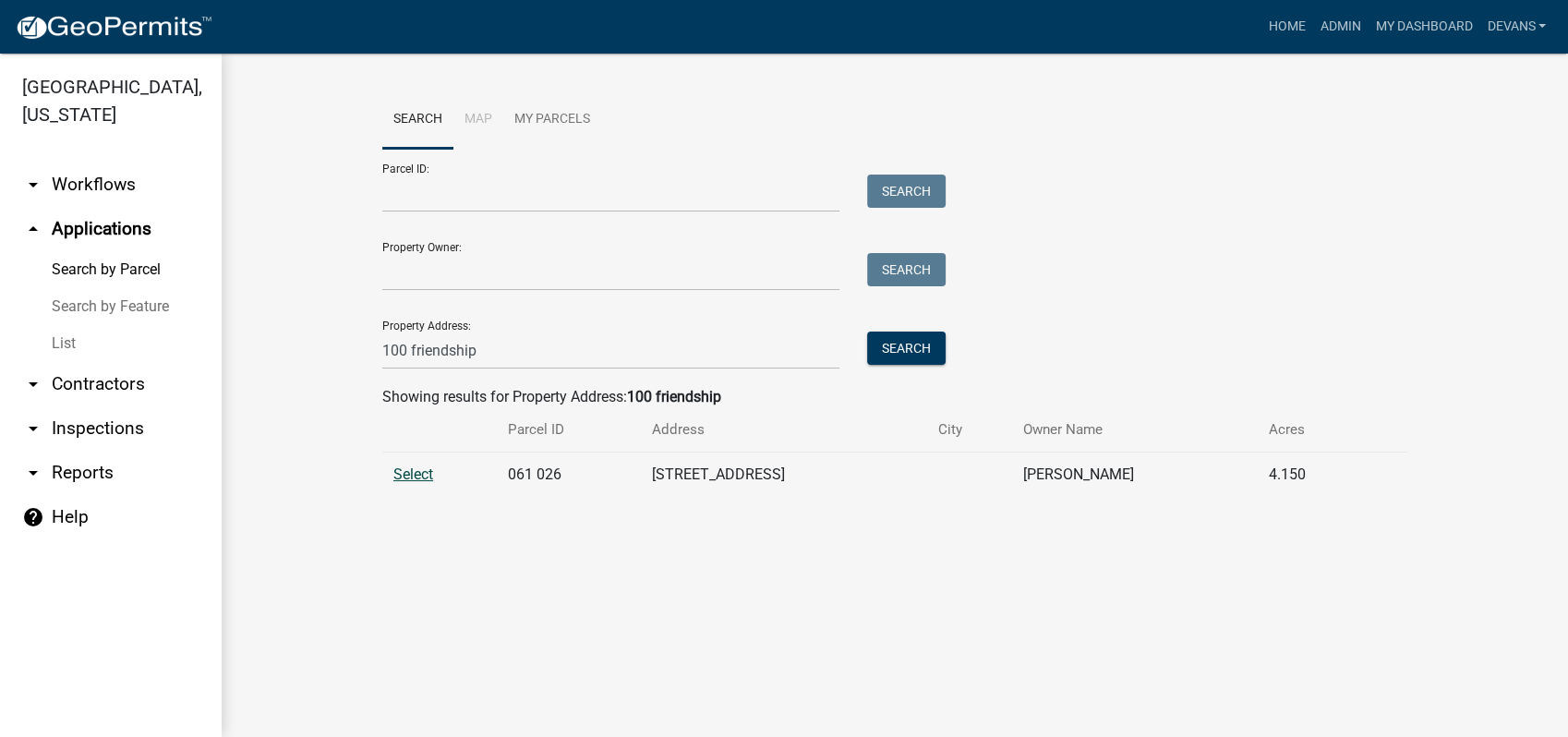
click at [404, 473] on span "Select" at bounding box center [412, 474] width 40 height 18
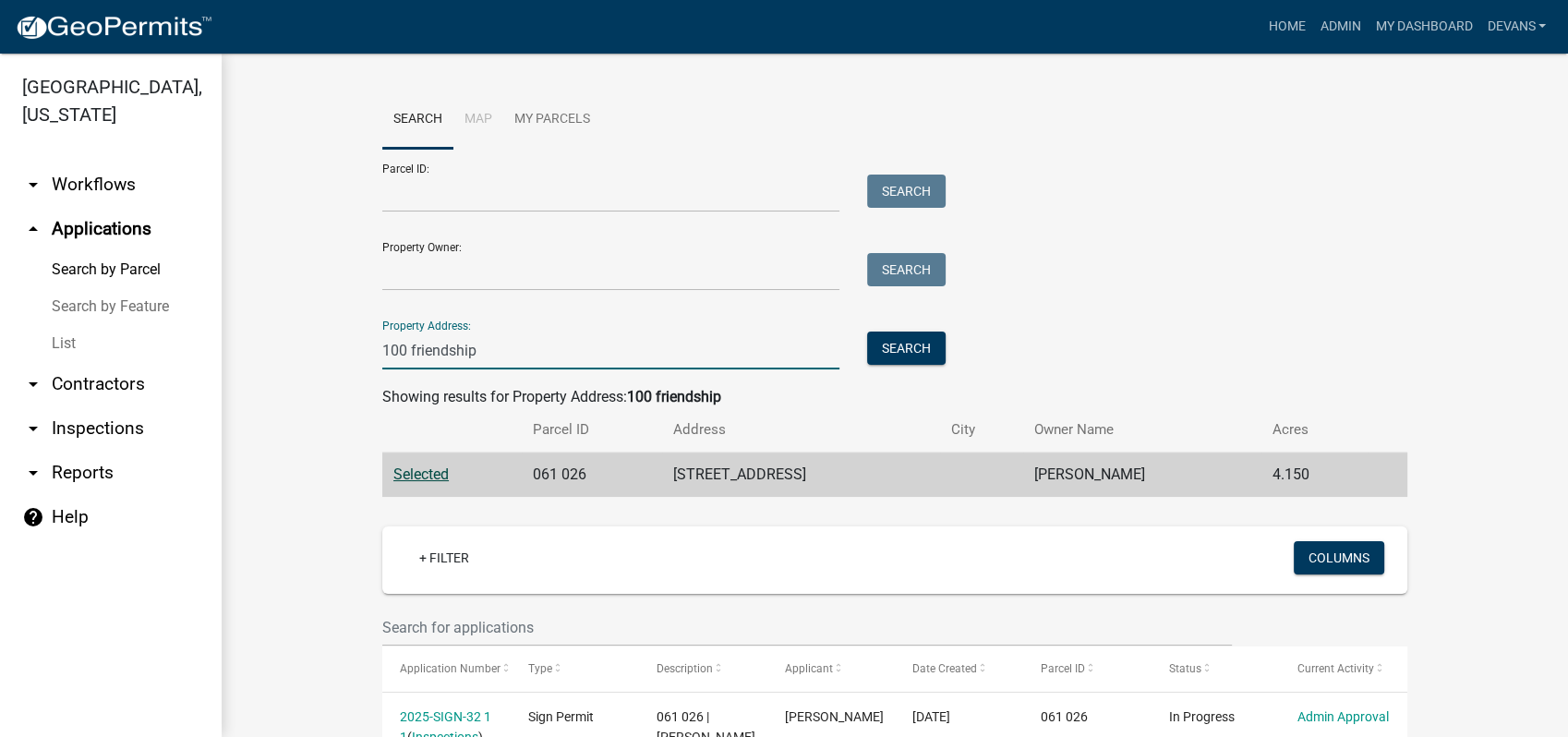
drag, startPoint x: 476, startPoint y: 362, endPoint x: 299, endPoint y: 369, distance: 177.1
click at [345, 370] on wm-workflow-application-search-view "Search Map My Parcels Parcel ID: Search Property Owner: Search Property Address…" at bounding box center [895, 528] width 1272 height 877
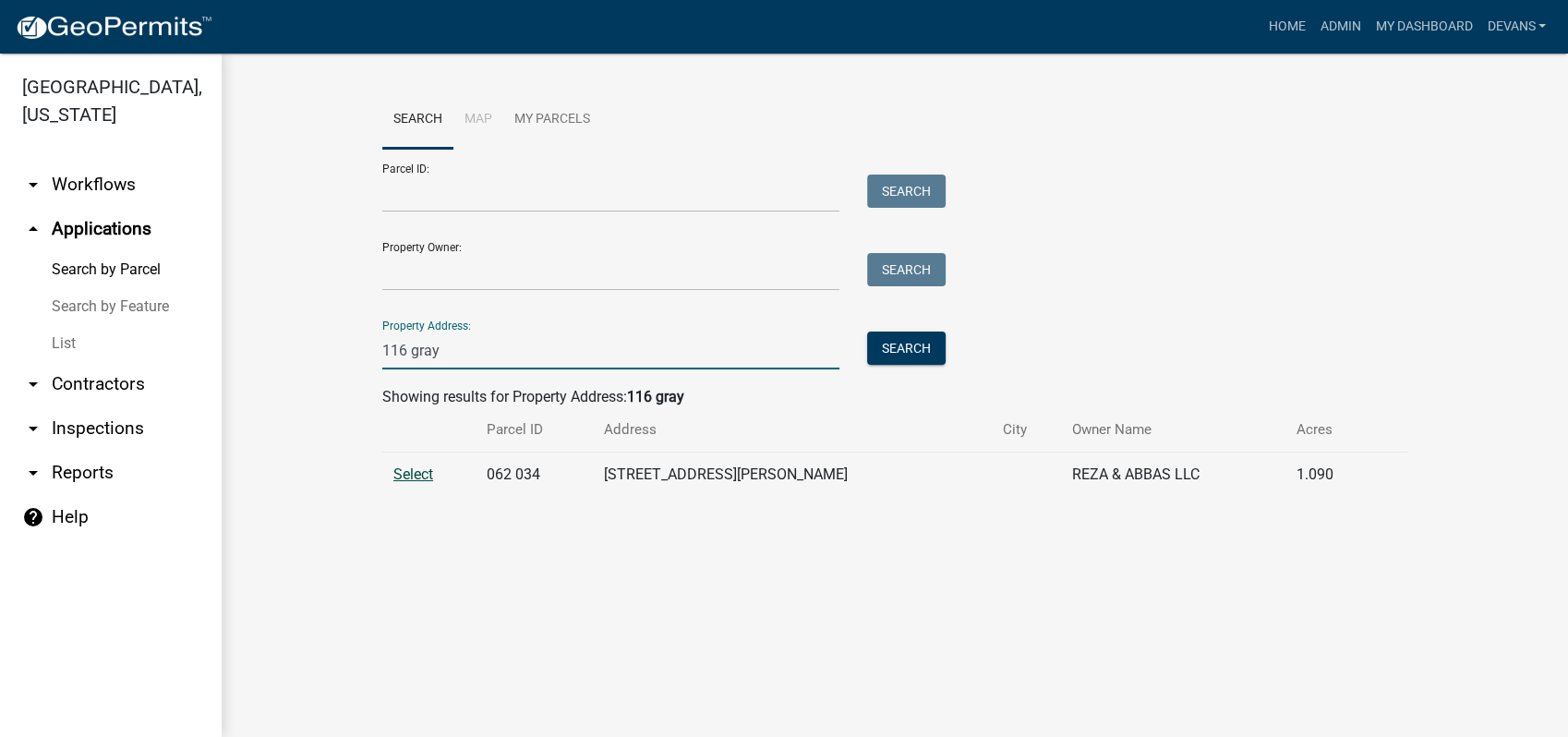
type input "116 gray"
click at [402, 470] on span "Select" at bounding box center [412, 474] width 40 height 18
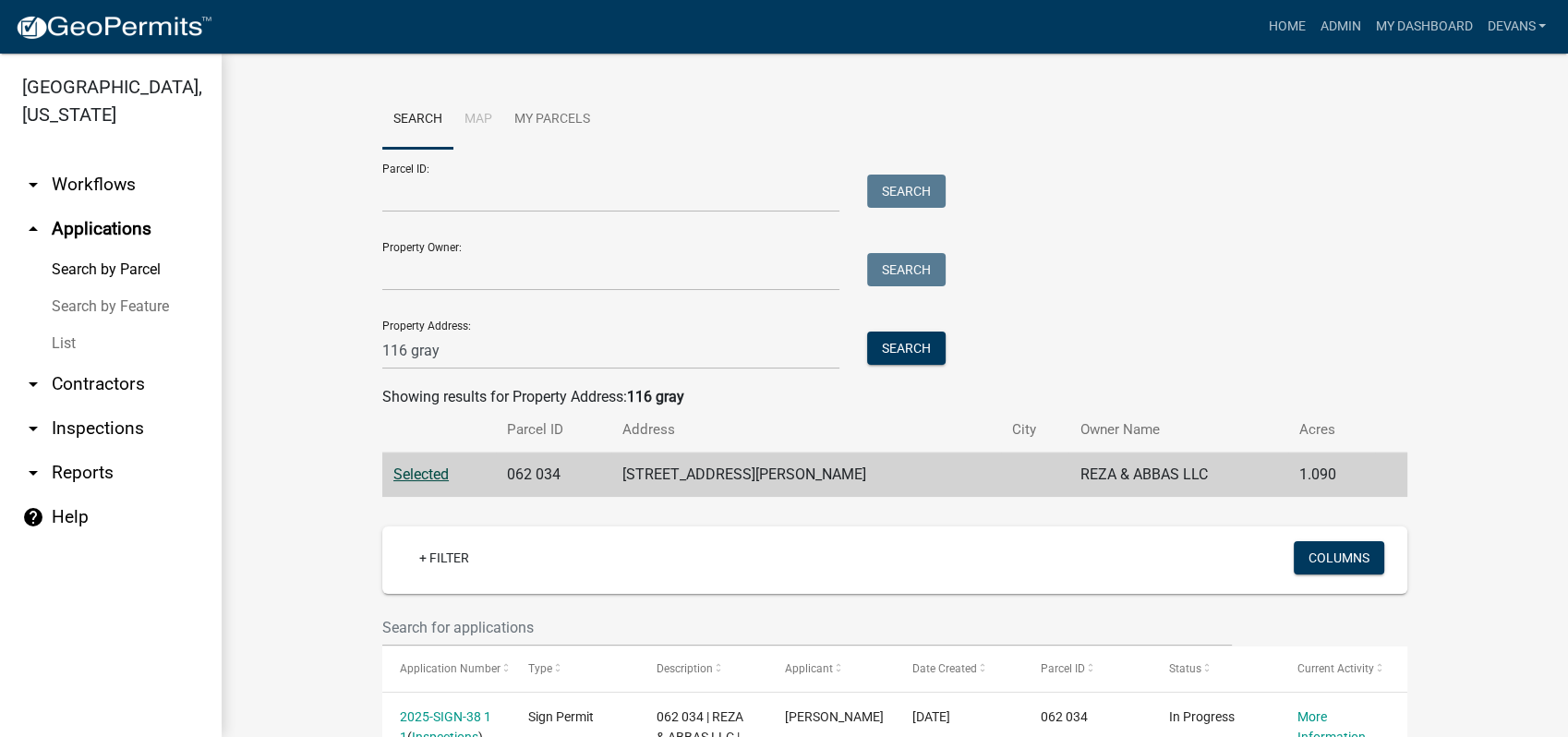
scroll to position [377, 0]
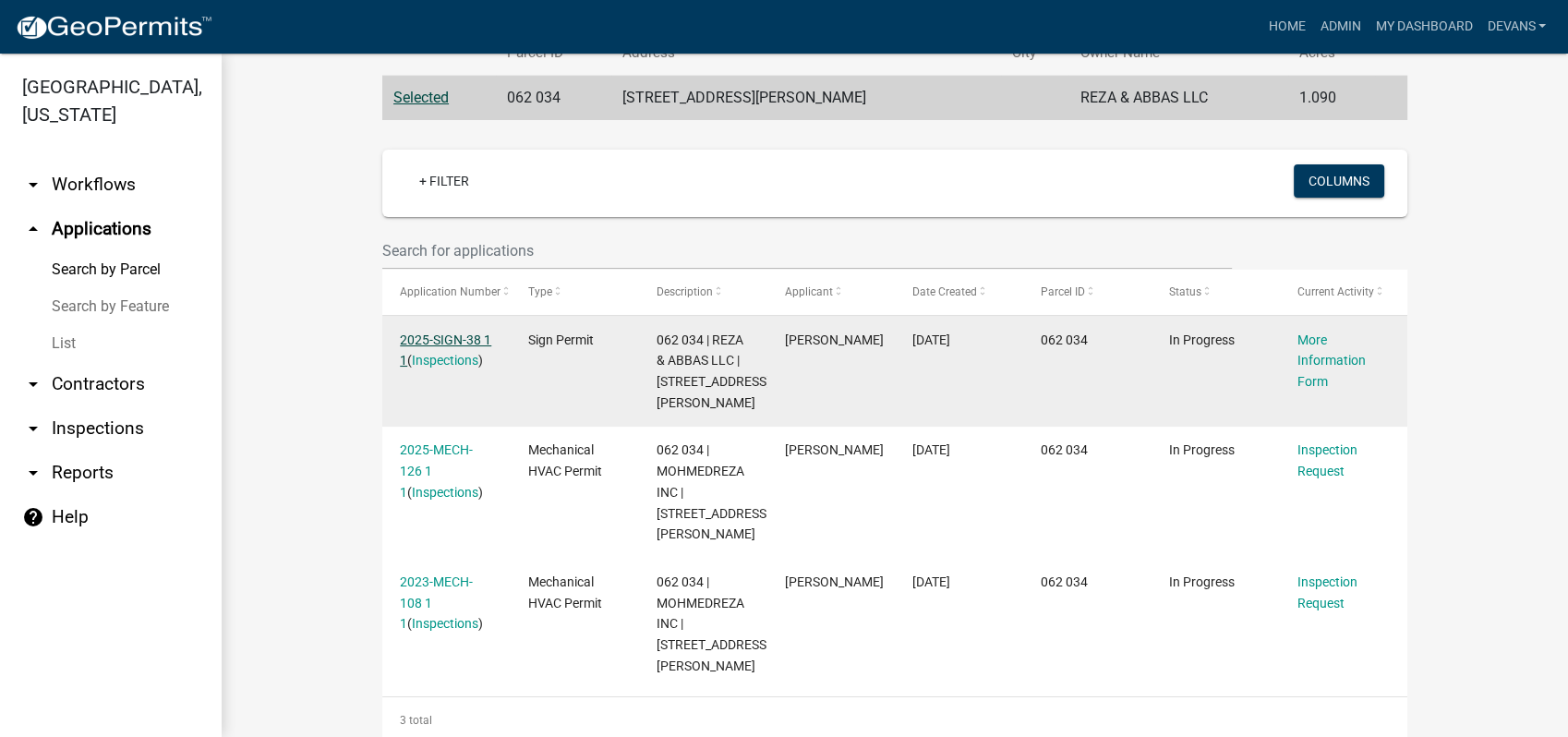
click at [426, 340] on link "2025-SIGN-38 1 1" at bounding box center [445, 350] width 91 height 36
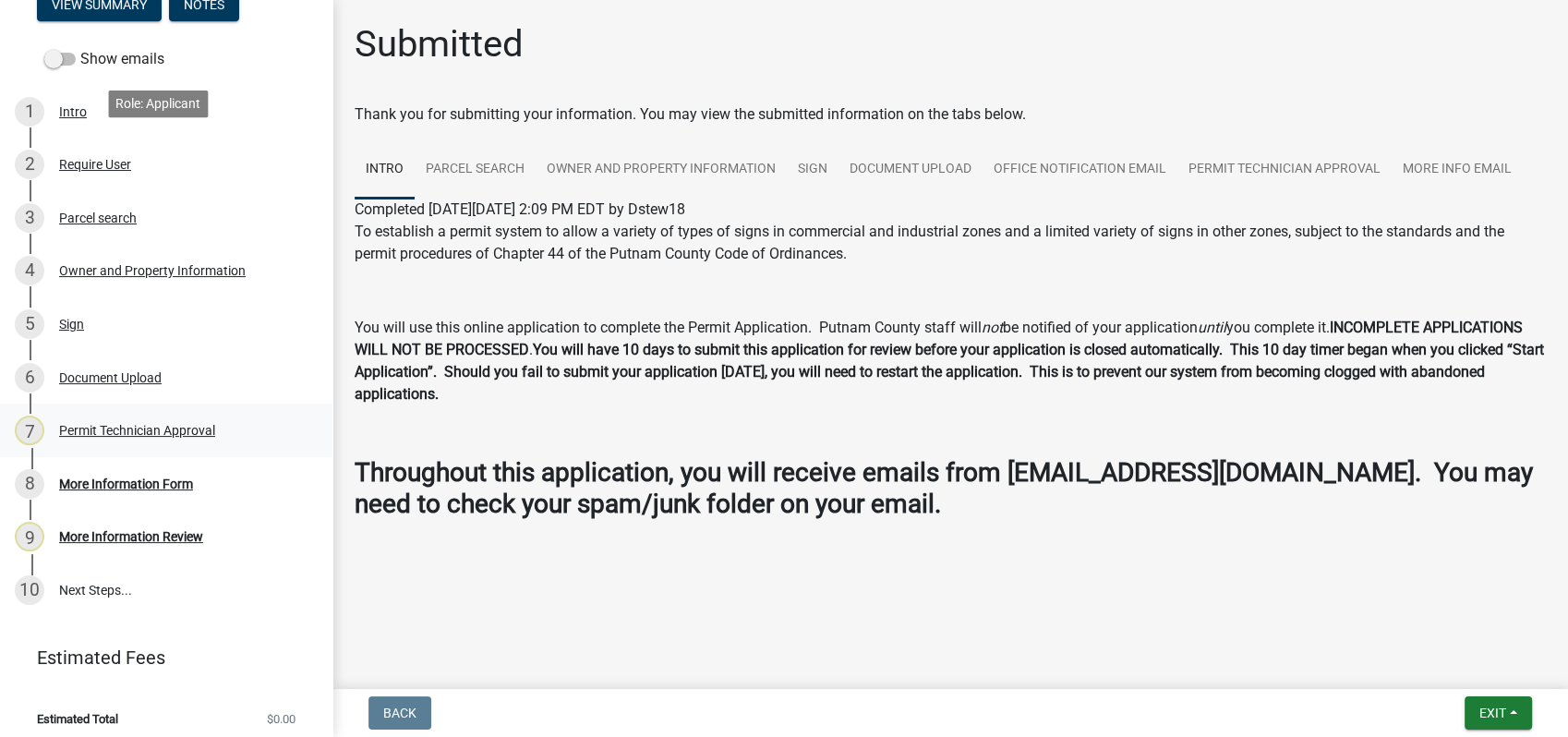
scroll to position [237, 0]
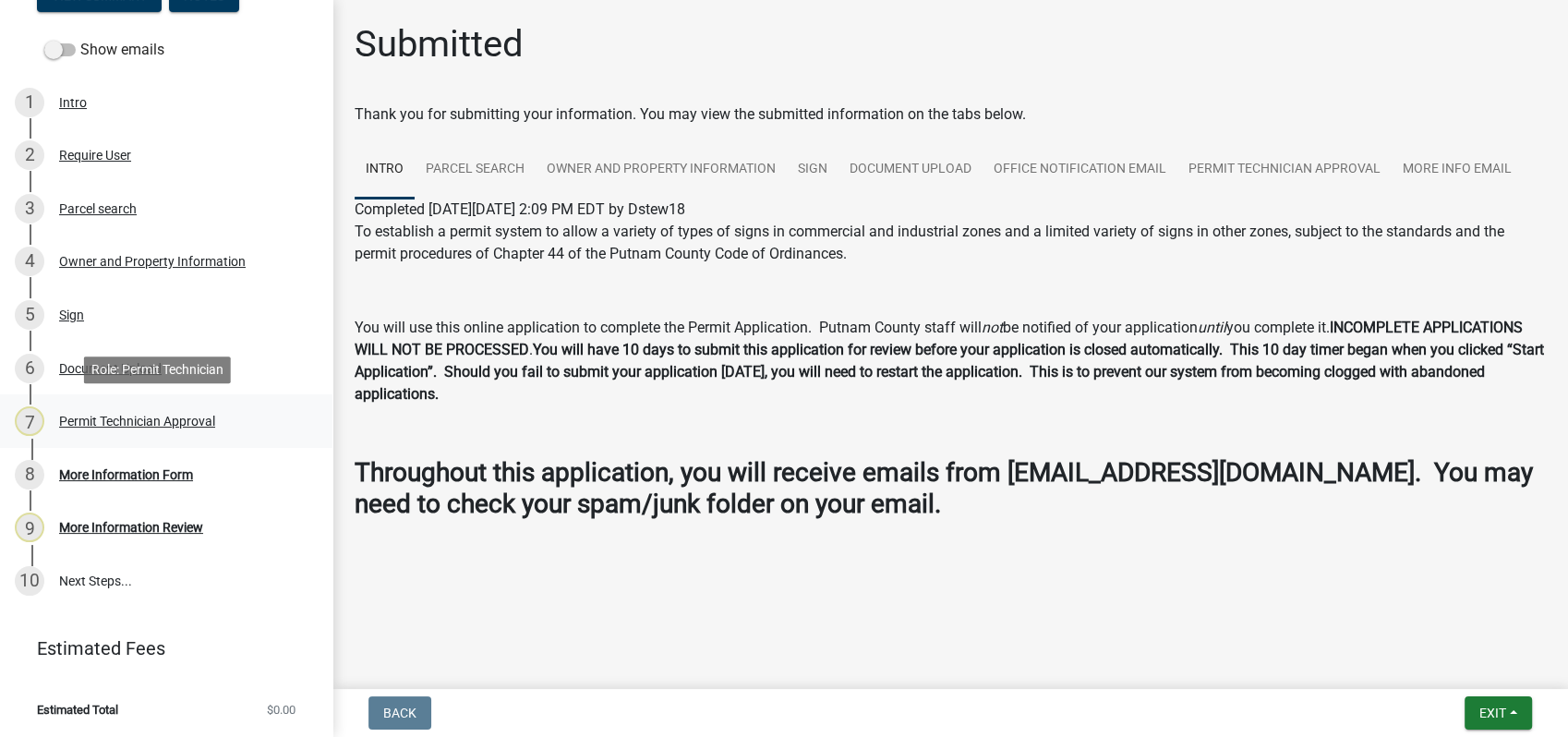
click at [138, 420] on div "Permit Technician Approval" at bounding box center [137, 421] width 156 height 13
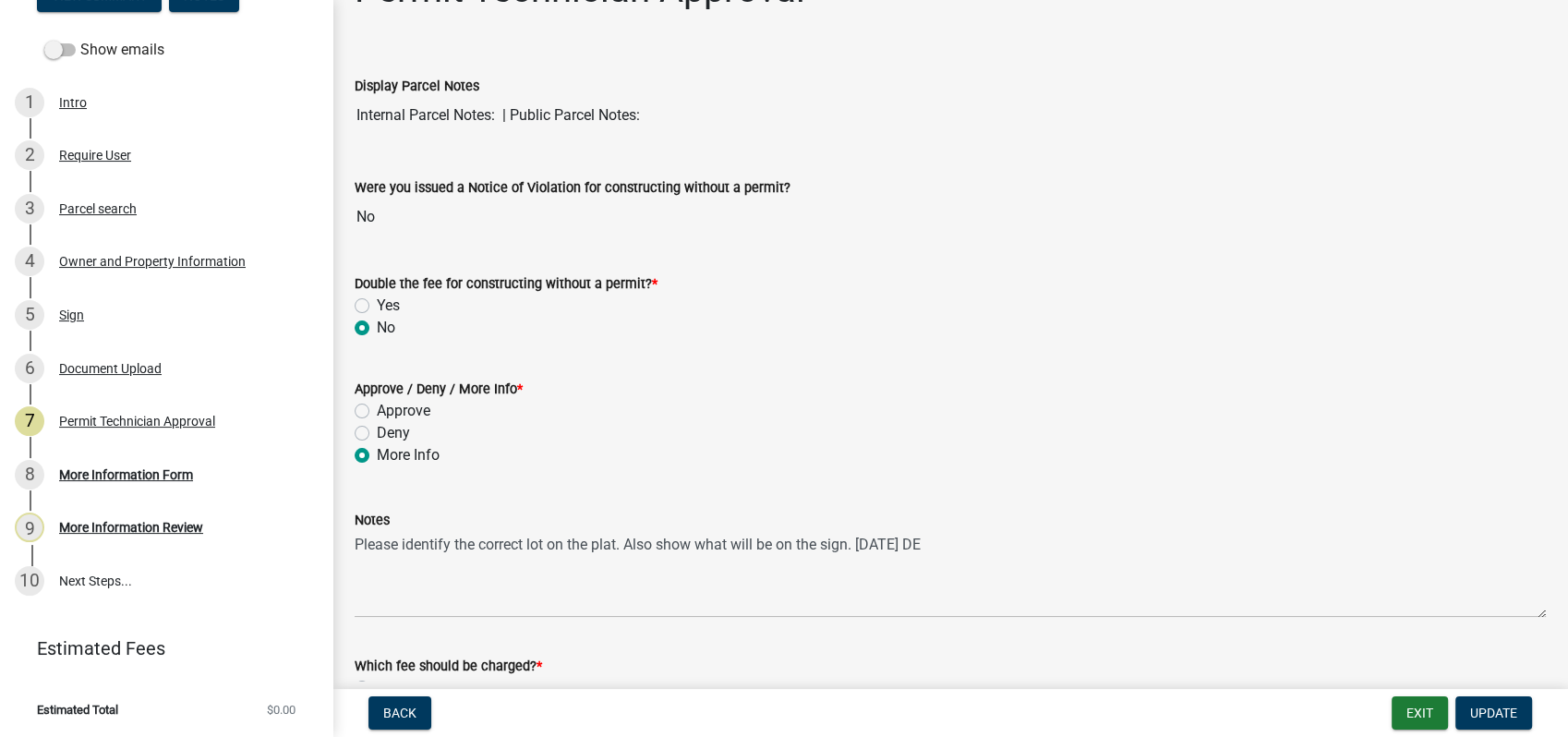
scroll to position [205, 0]
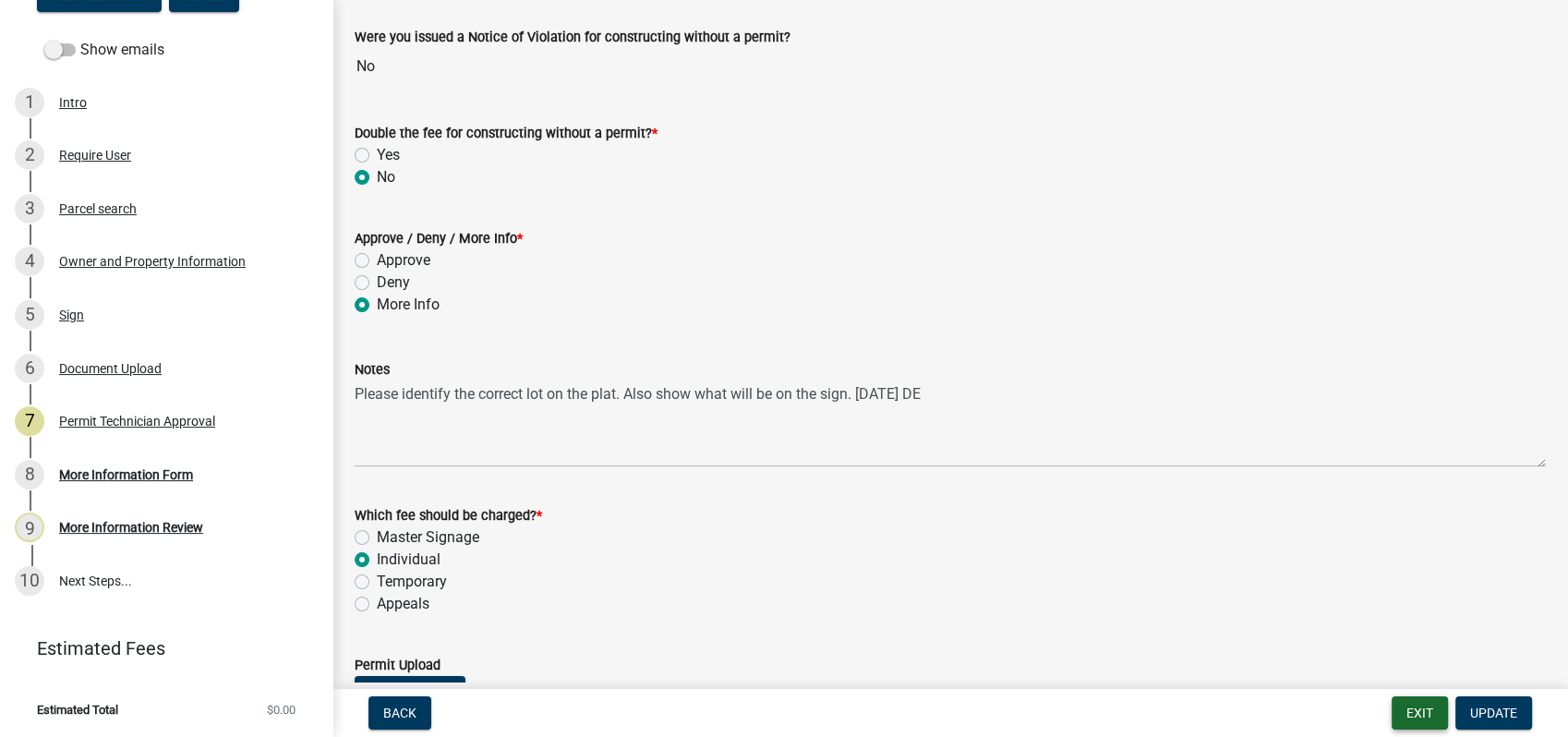
click at [1426, 715] on button "Exit" at bounding box center [1419, 714] width 56 height 34
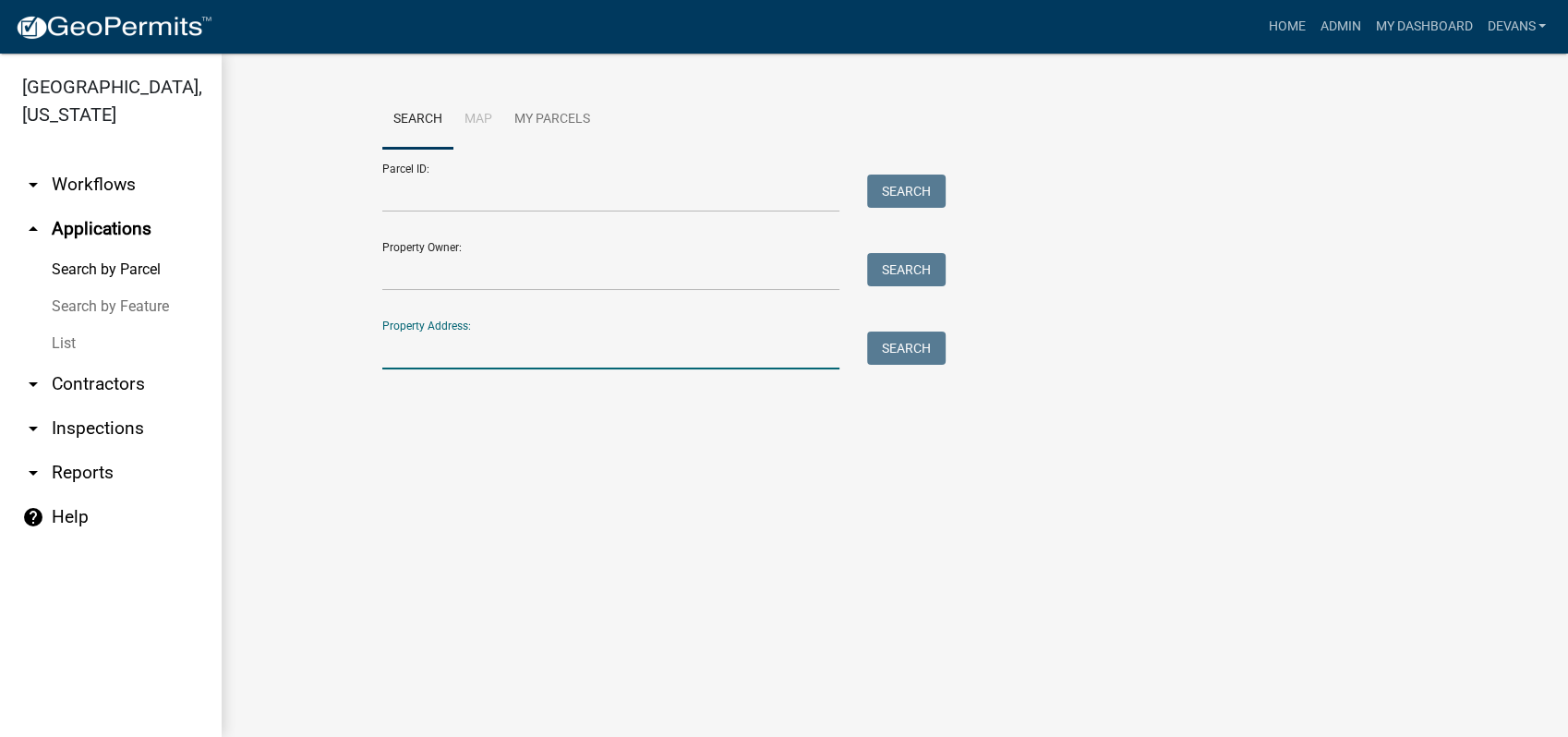
click at [462, 348] on input "Property Address:" at bounding box center [611, 350] width 457 height 38
type input "2"
click at [68, 337] on link "List" at bounding box center [111, 344] width 222 height 37
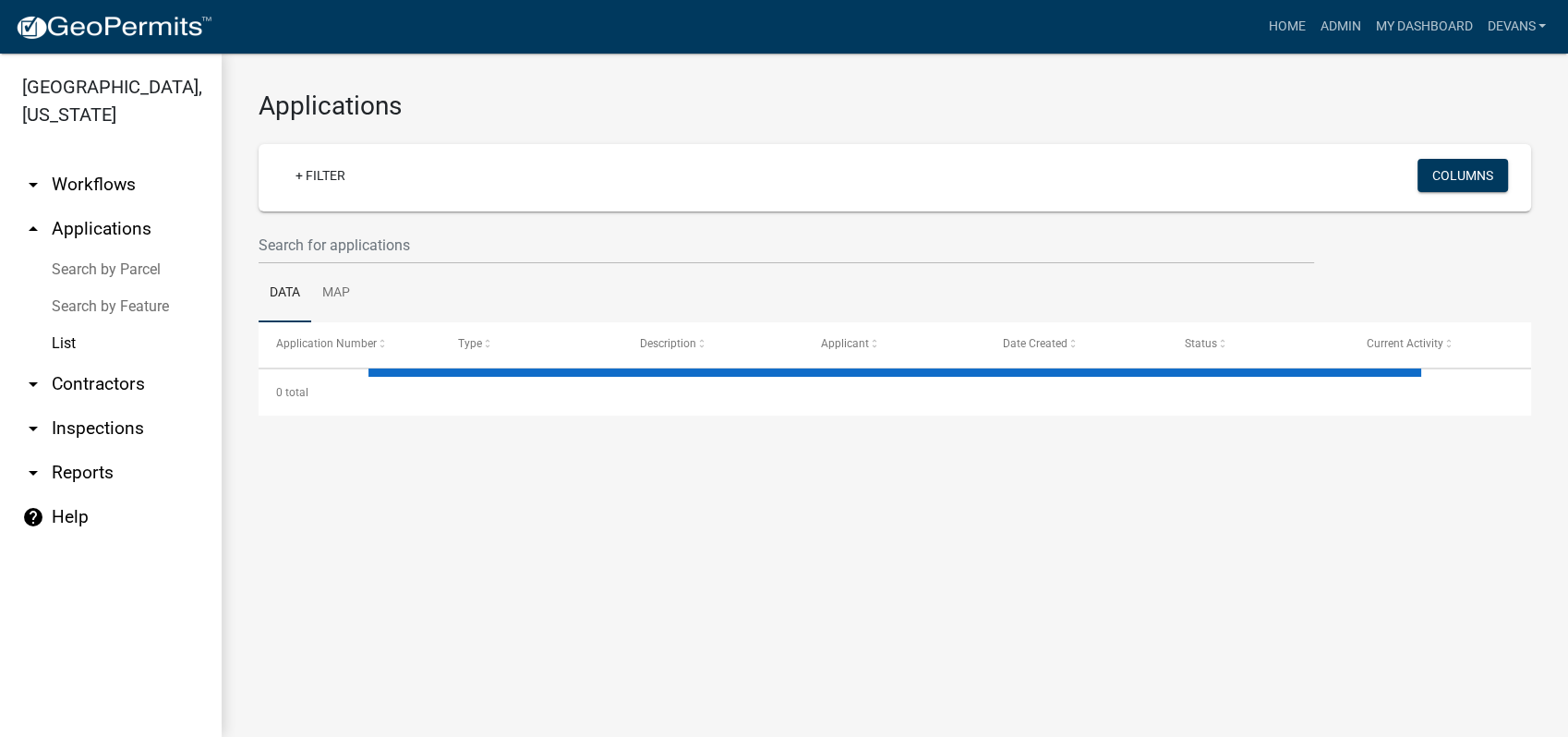
select select "1: 25"
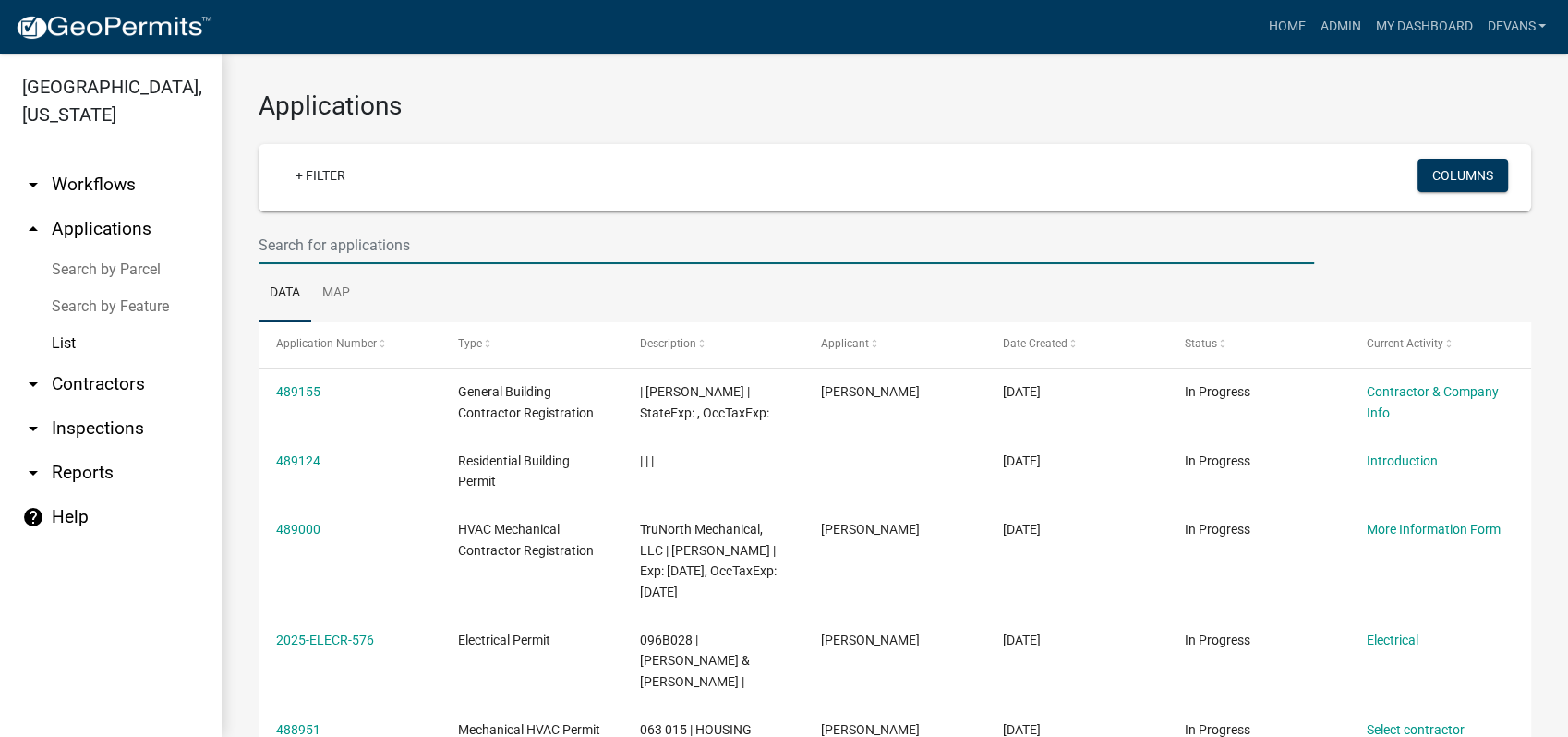
click at [355, 244] on input "text" at bounding box center [786, 245] width 1055 height 38
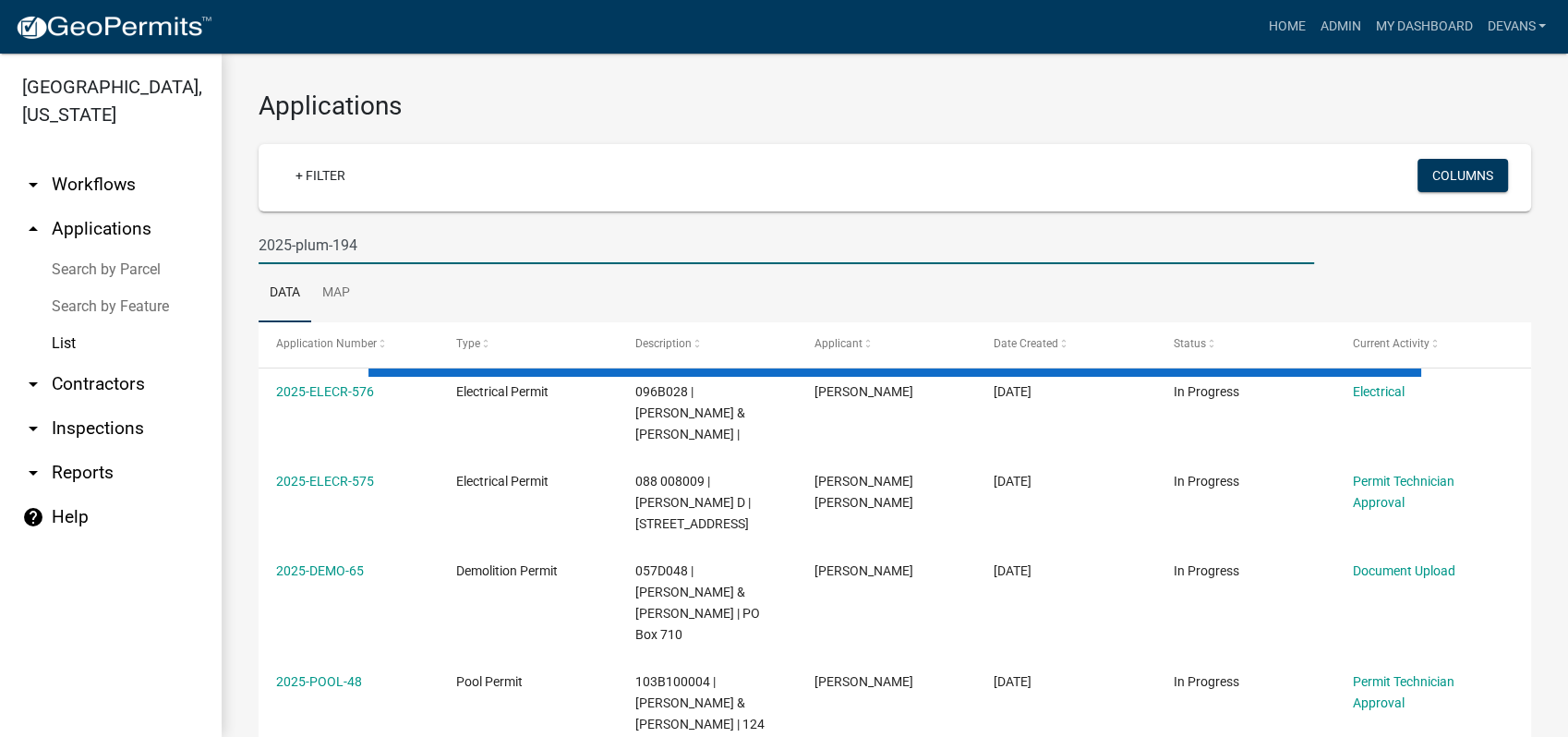
type input "2025-plum-194"
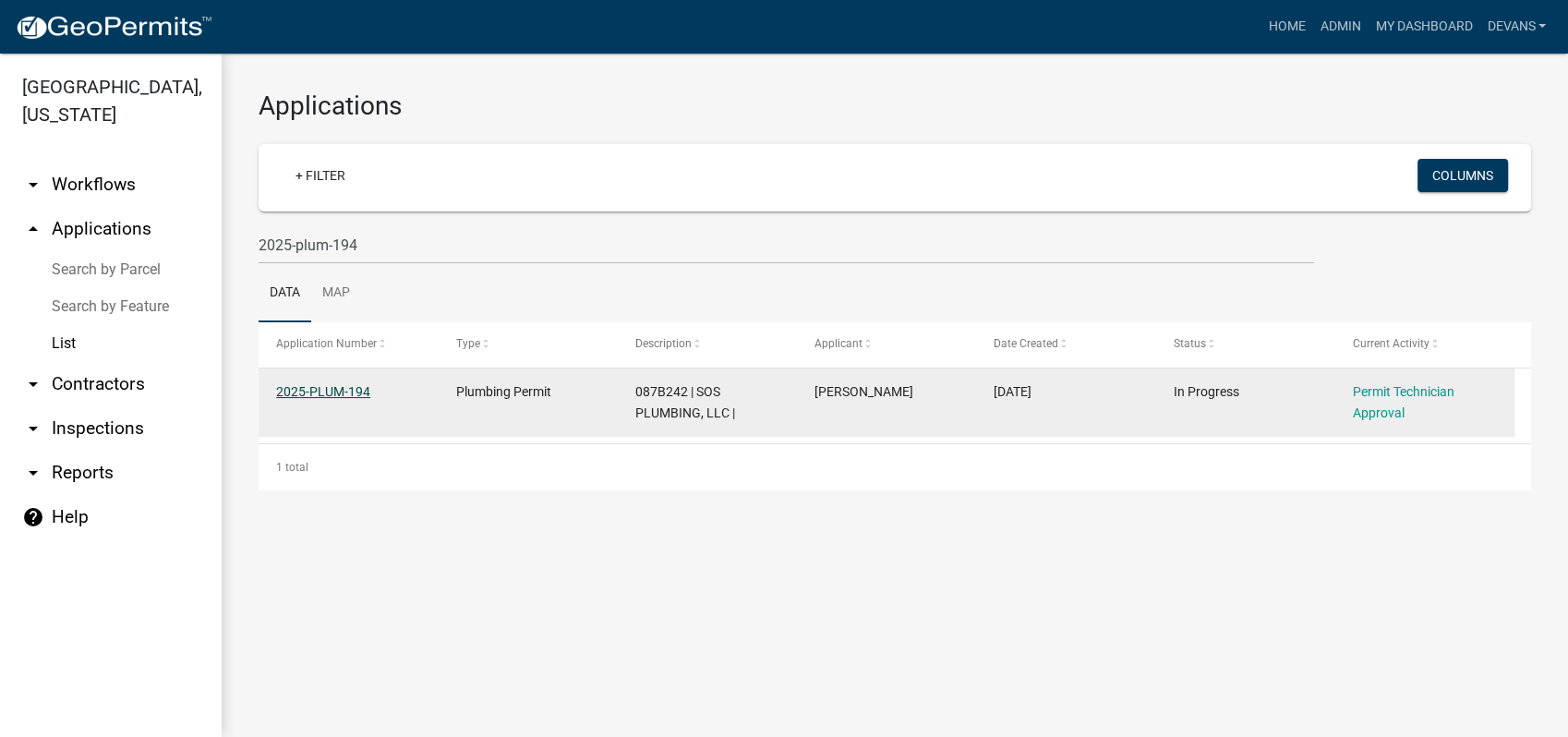
click at [302, 397] on link "2025-PLUM-194" at bounding box center [322, 391] width 94 height 15
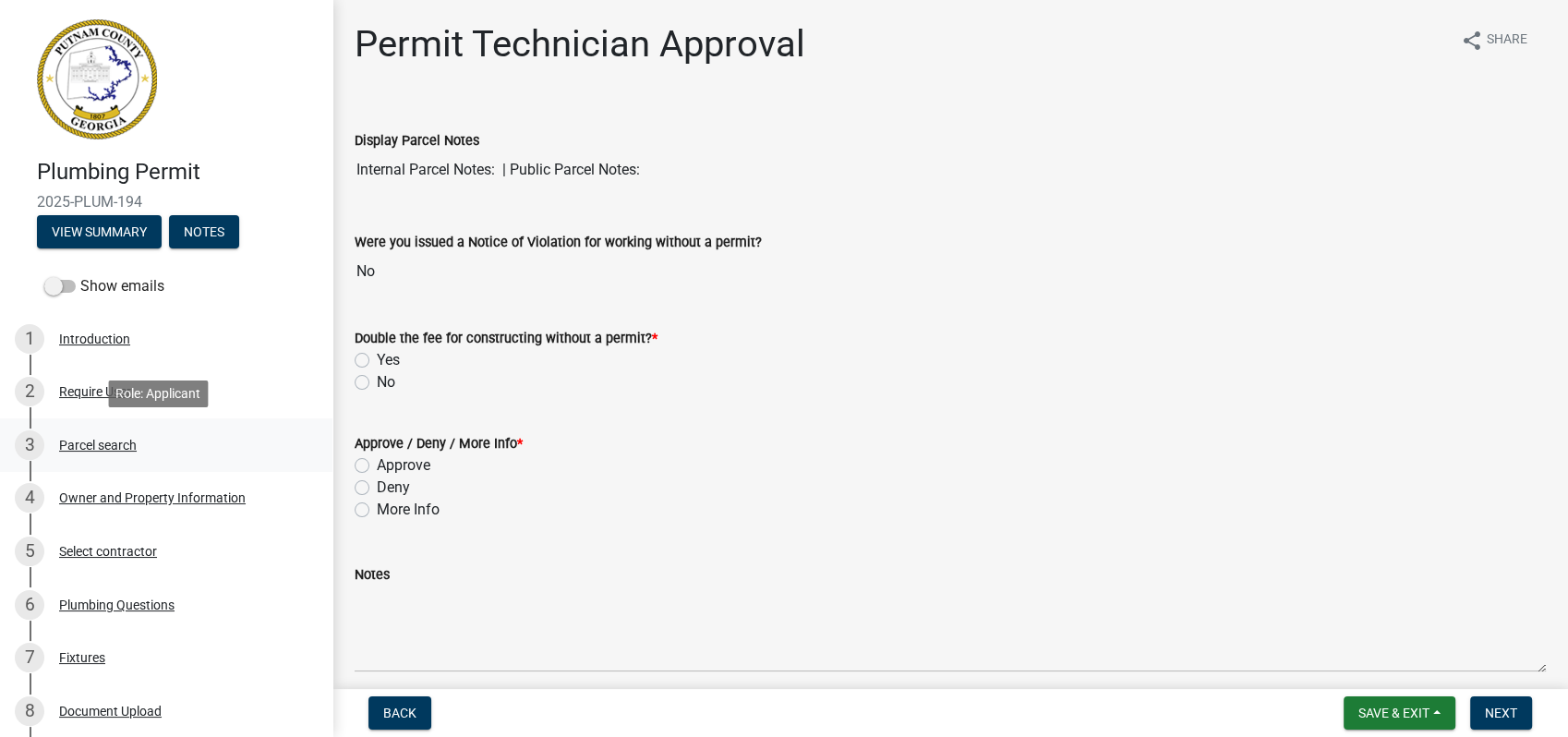
click at [103, 447] on div "Parcel search" at bounding box center [97, 445] width 77 height 13
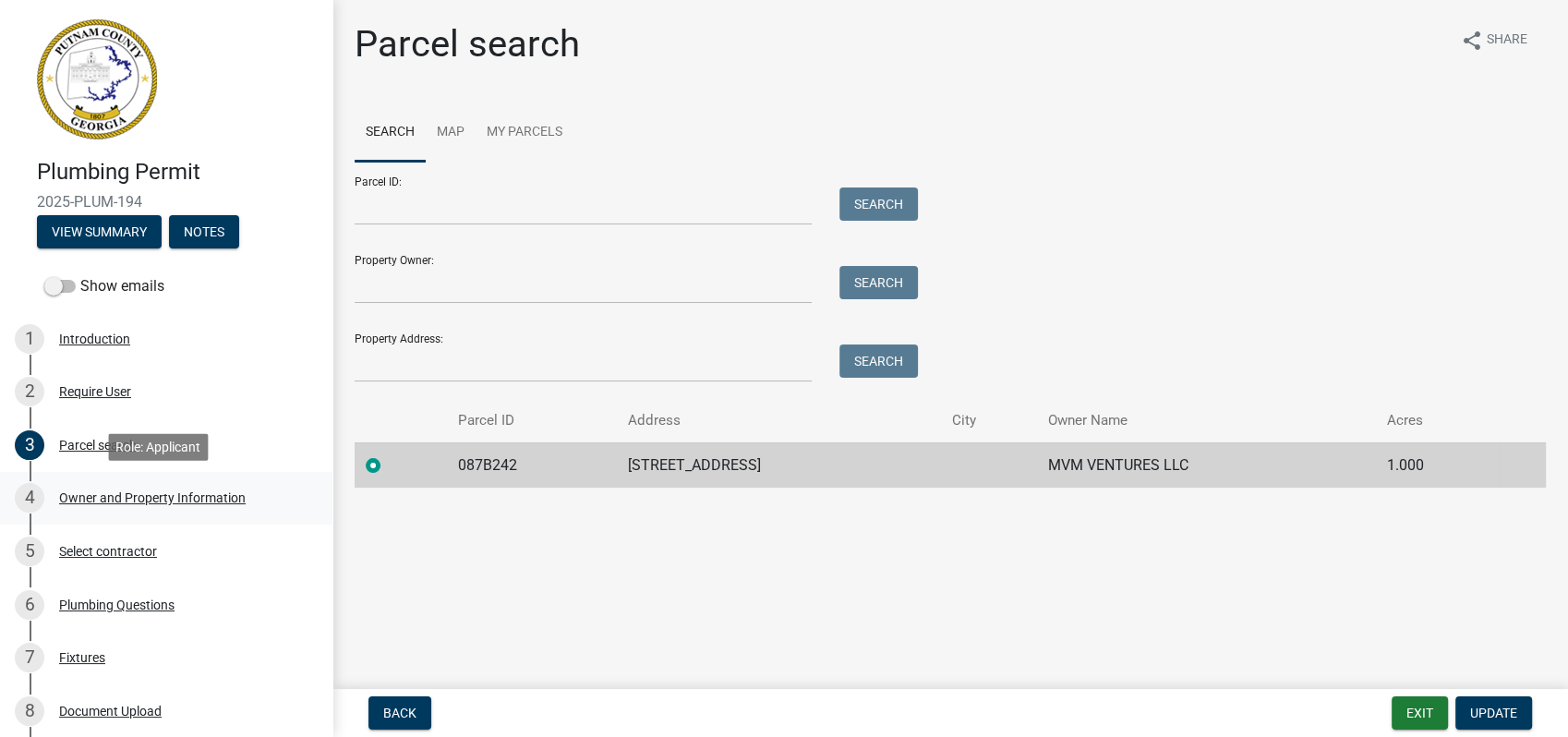
click at [201, 500] on div "Owner and Property Information" at bounding box center [152, 498] width 186 height 13
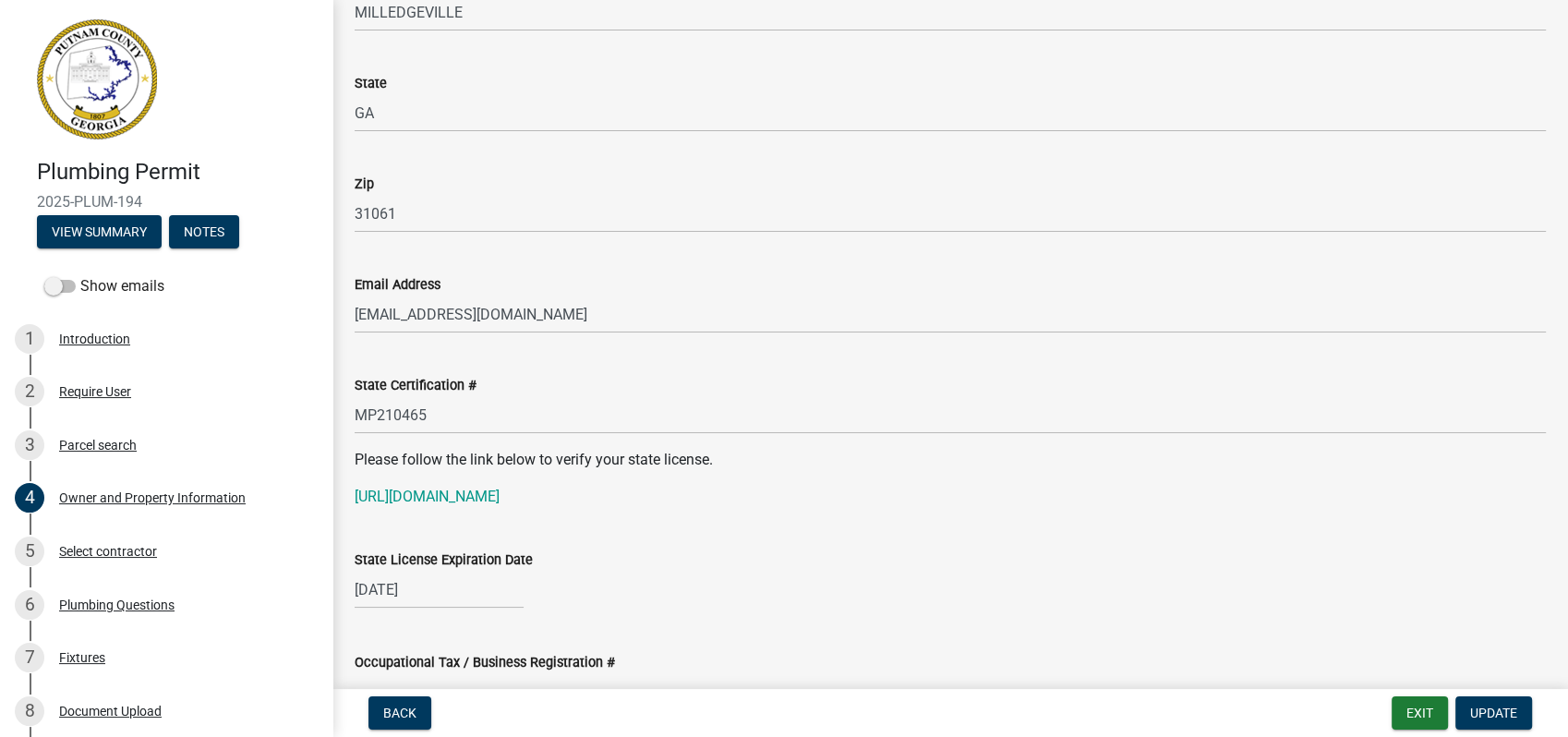
scroll to position [2155, 0]
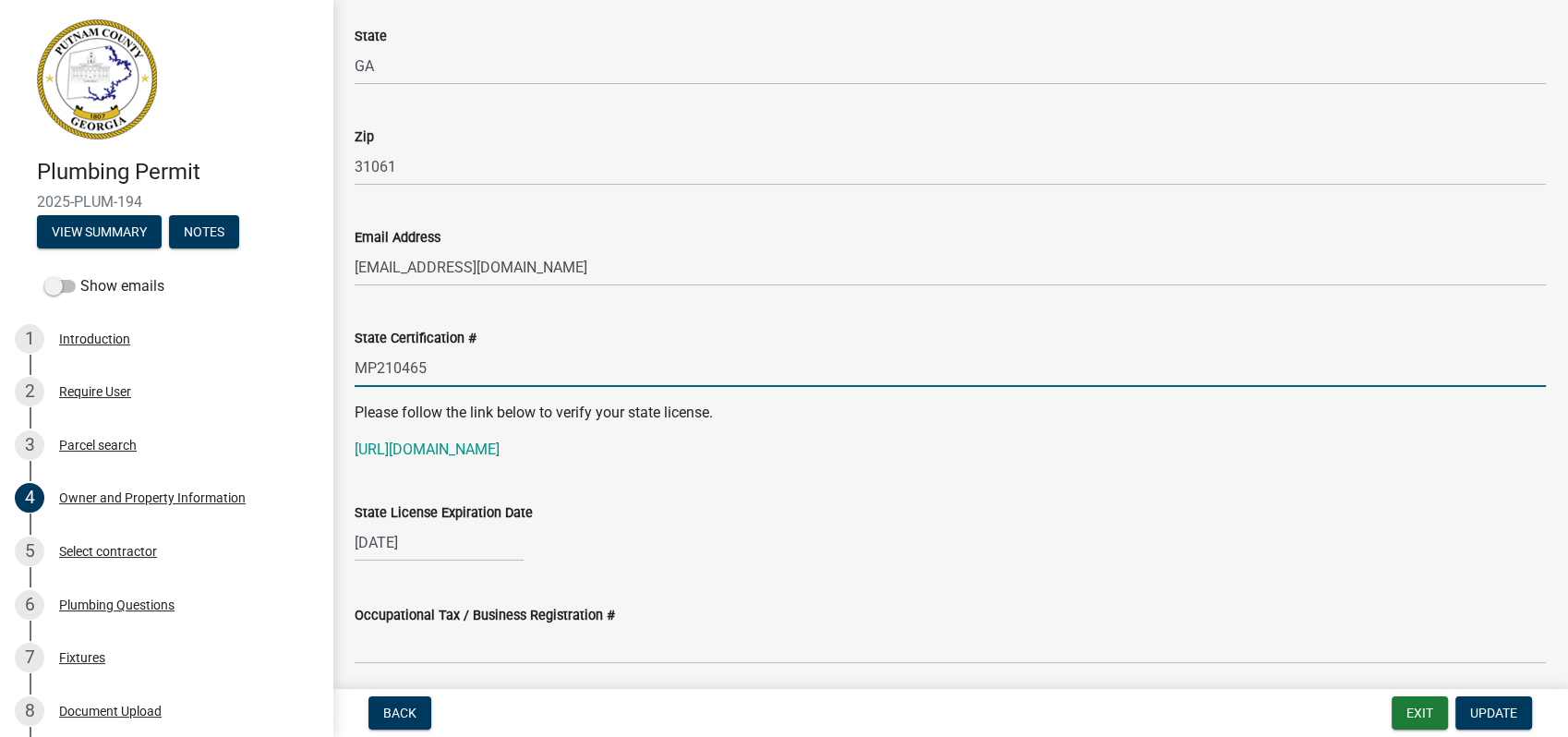
drag, startPoint x: 443, startPoint y: 379, endPoint x: 330, endPoint y: 372, distance: 113.2
click at [330, 372] on div "Plumbing Permit 2025-PLUM-194 View Summary Notes Show emails 1 Introduction 2 R…" at bounding box center [784, 368] width 1568 height 737
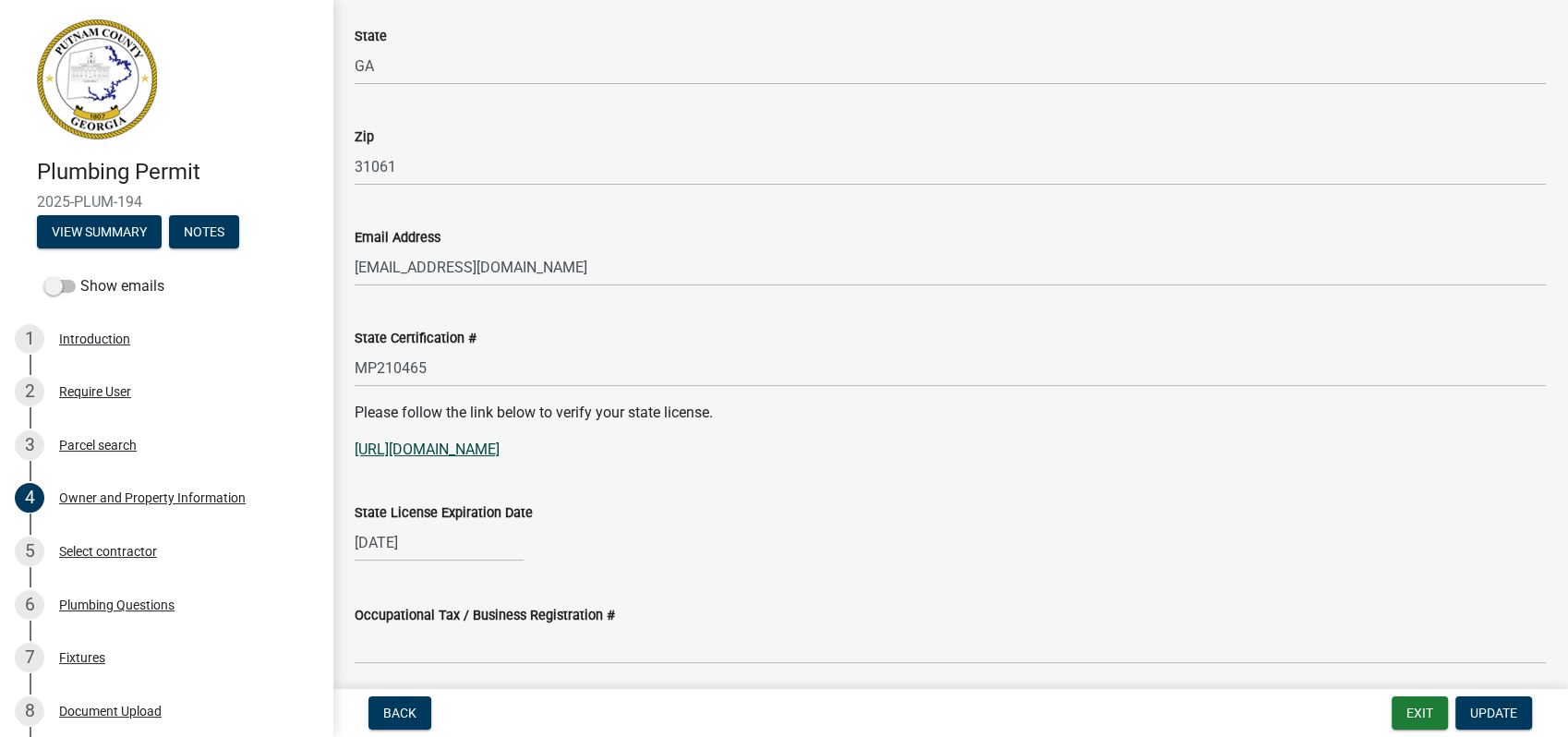
click at [499, 444] on link "[URL][DOMAIN_NAME]" at bounding box center [427, 449] width 145 height 18
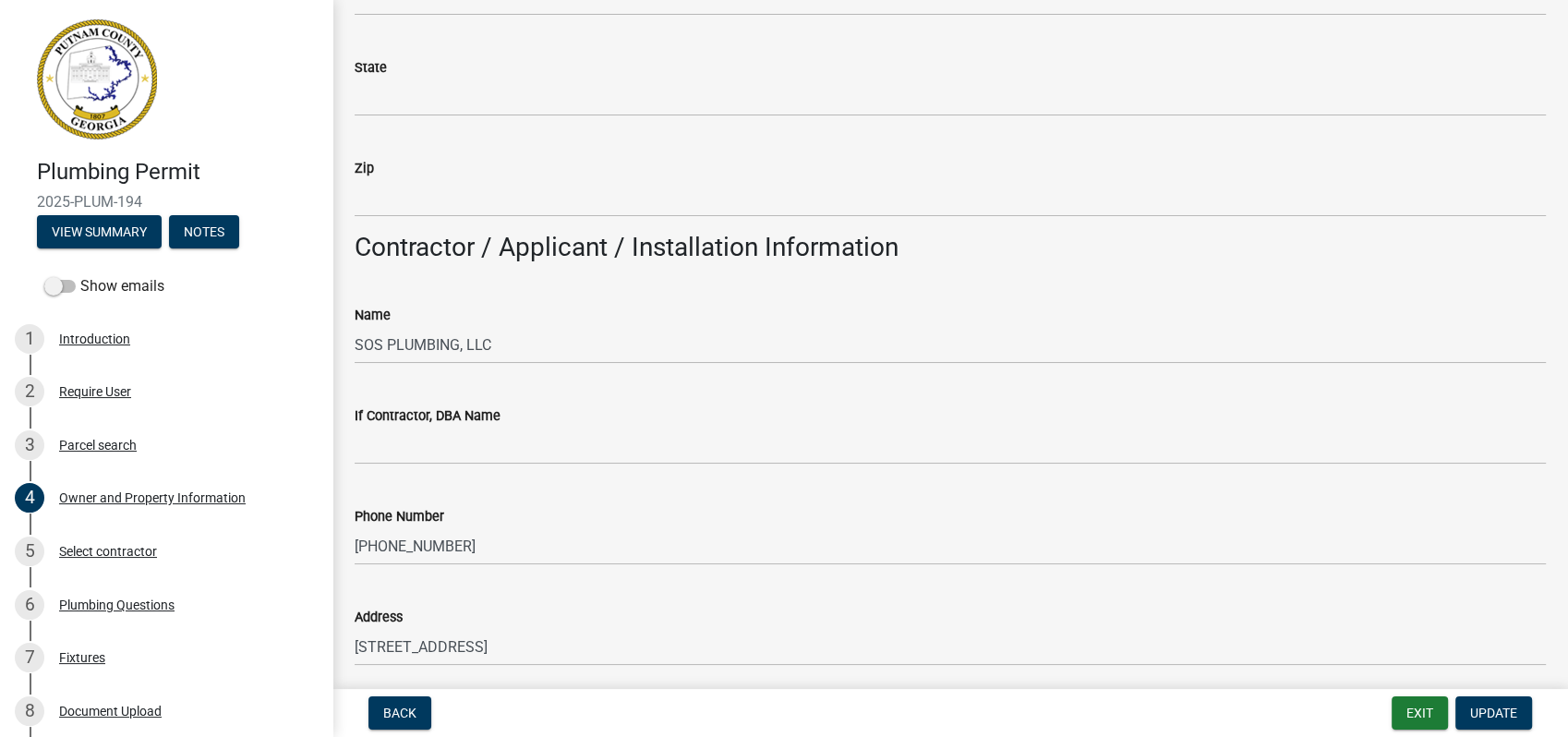
scroll to position [1437, 0]
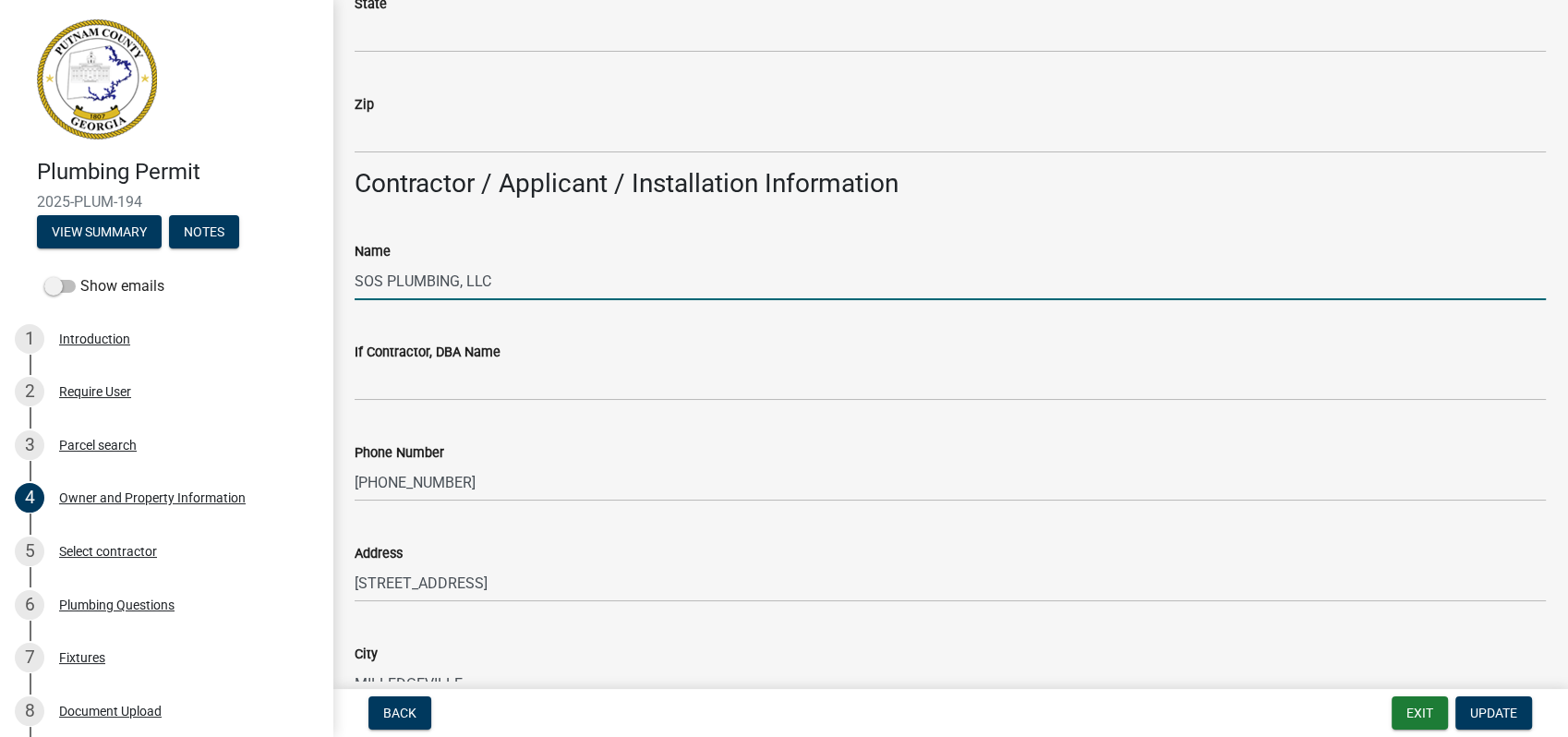
click at [527, 280] on input "SOS PLUMBING, LLC" at bounding box center [950, 281] width 1191 height 38
paste input "[PERSON_NAME]"
drag, startPoint x: 490, startPoint y: 280, endPoint x: 360, endPoint y: 280, distance: 130.0
click at [360, 280] on input "SOS PLUMBING, LLCSergio [PERSON_NAME]" at bounding box center [950, 281] width 1191 height 38
click at [443, 294] on input "SOS PLUMBING, LLCSergio [PERSON_NAME]" at bounding box center [950, 281] width 1191 height 38
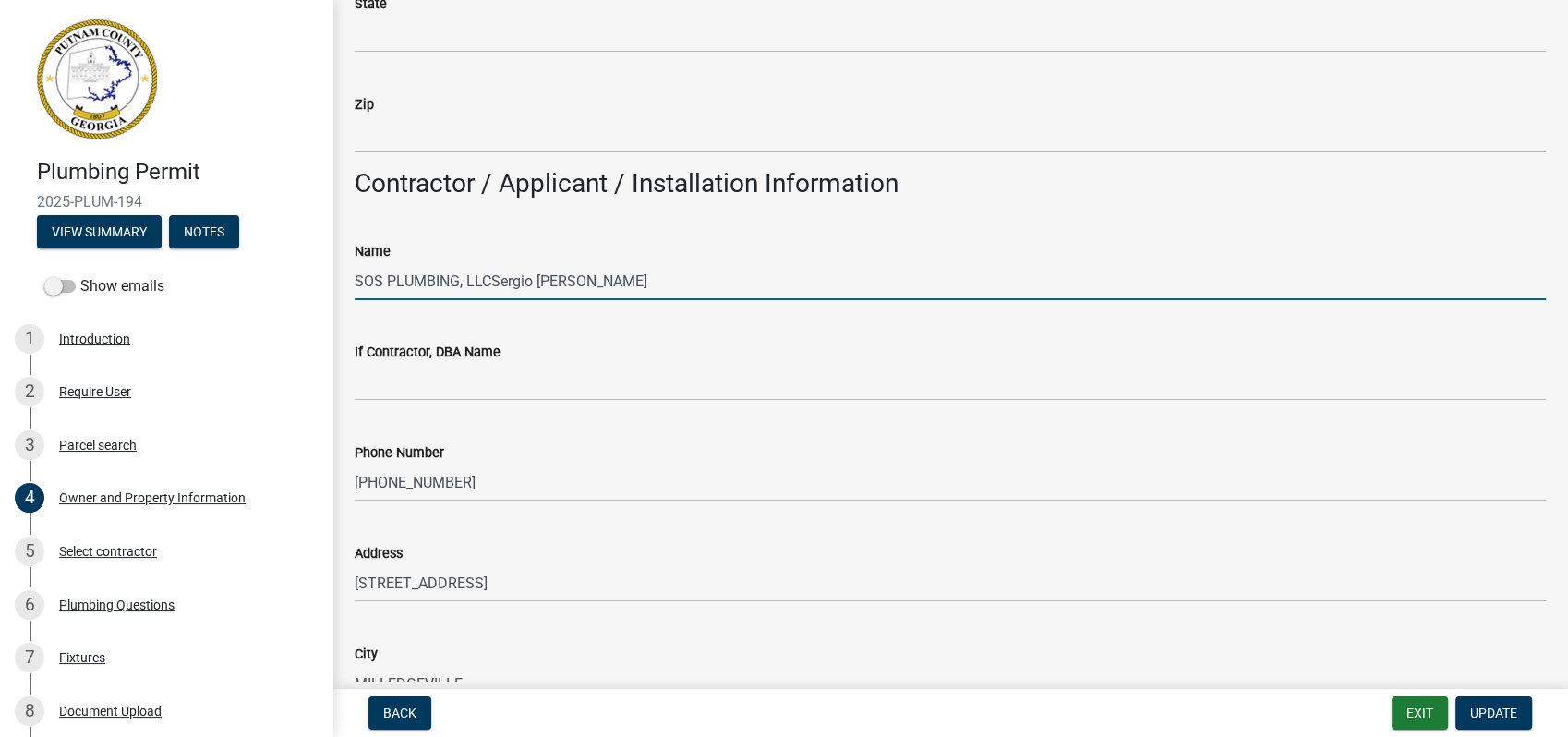
drag, startPoint x: 493, startPoint y: 280, endPoint x: 318, endPoint y: 279, distance: 175.0
click at [318, 279] on div "Plumbing Permit 2025-PLUM-194 View Summary Notes Show emails 1 Introduction 2 R…" at bounding box center [784, 368] width 1568 height 737
type input "SOS PLUMBING, LLCSergio [PERSON_NAME]"
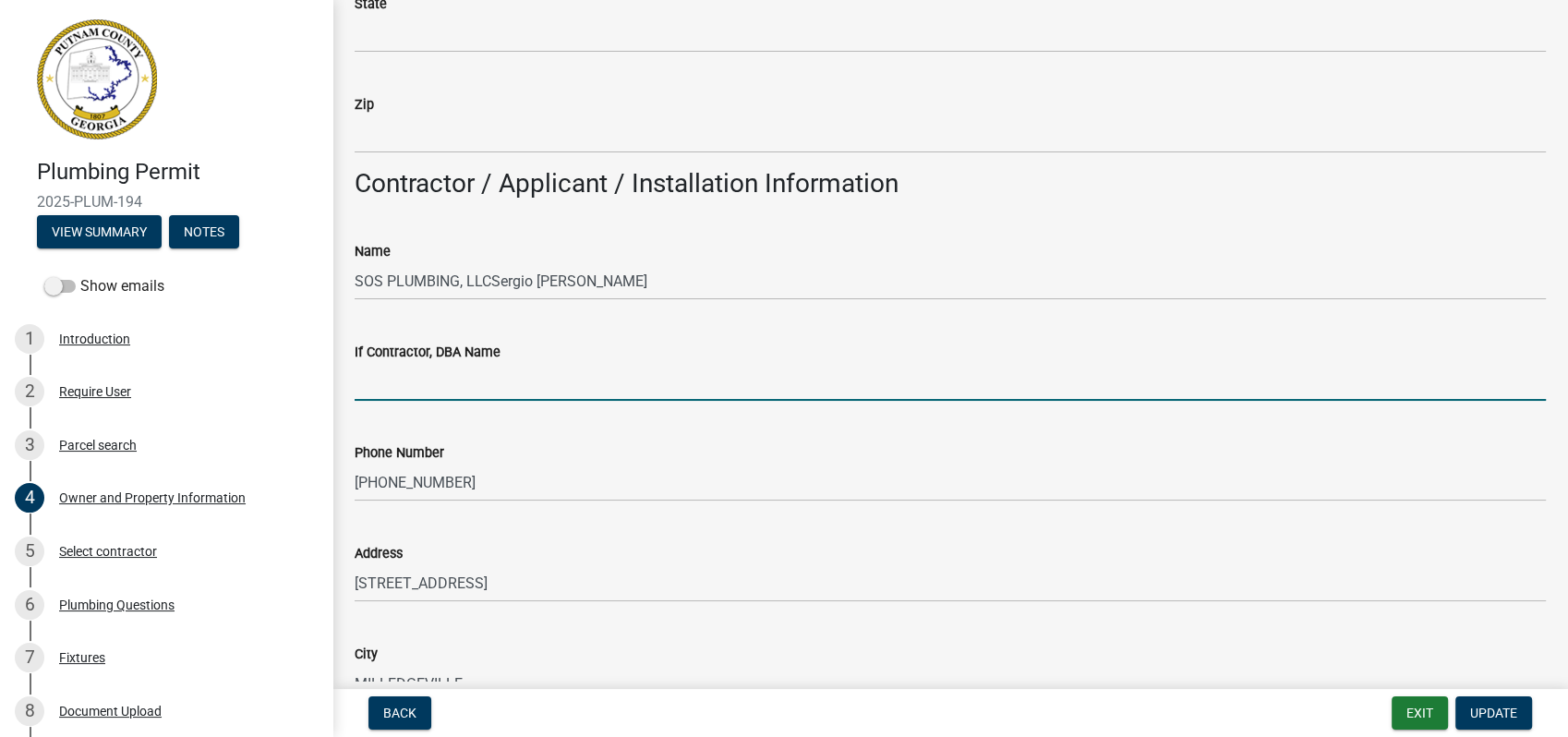
click at [406, 387] on input "If Contractor, DBA Name" at bounding box center [950, 382] width 1191 height 38
paste input "SOS PLUMBING, LLC"
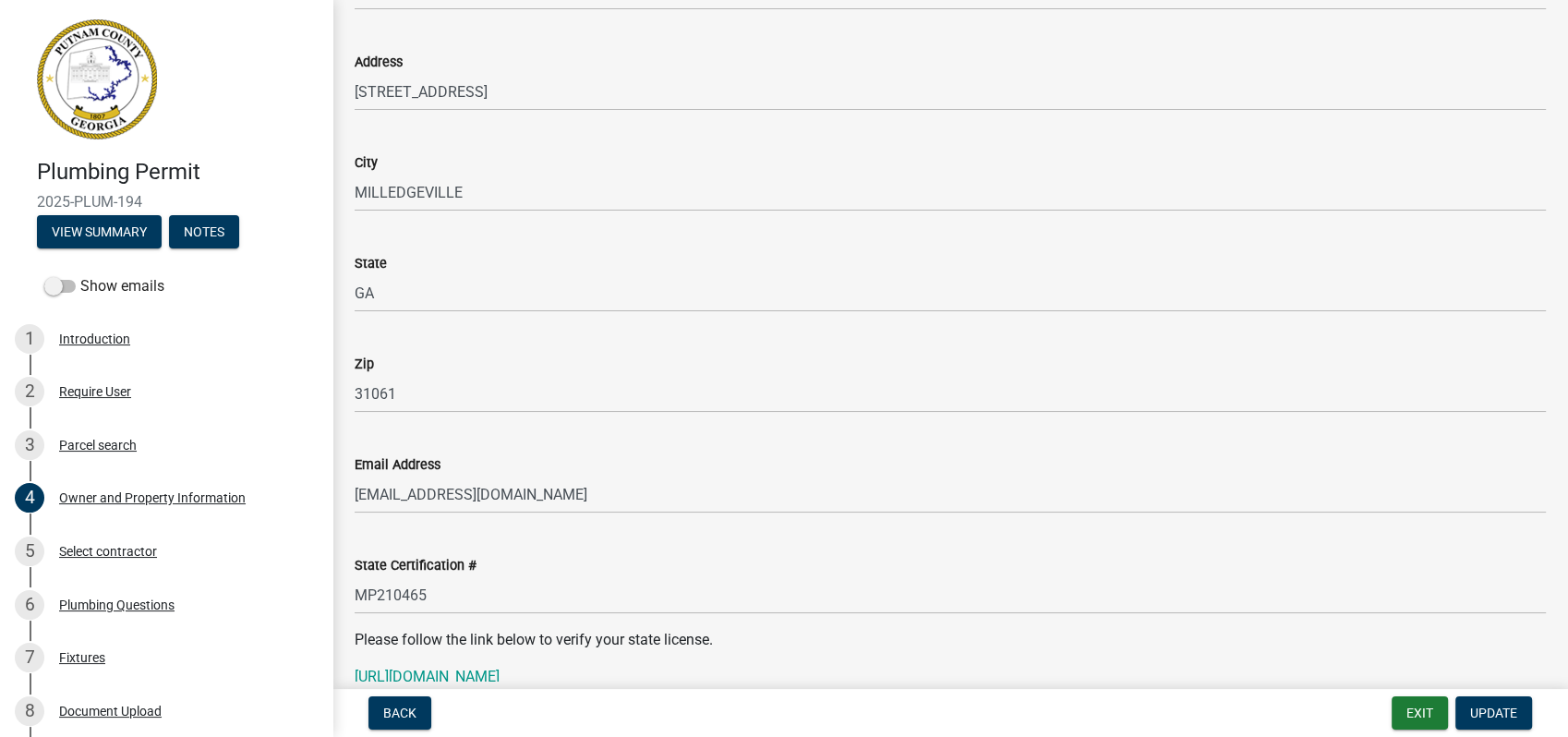
scroll to position [1899, 0]
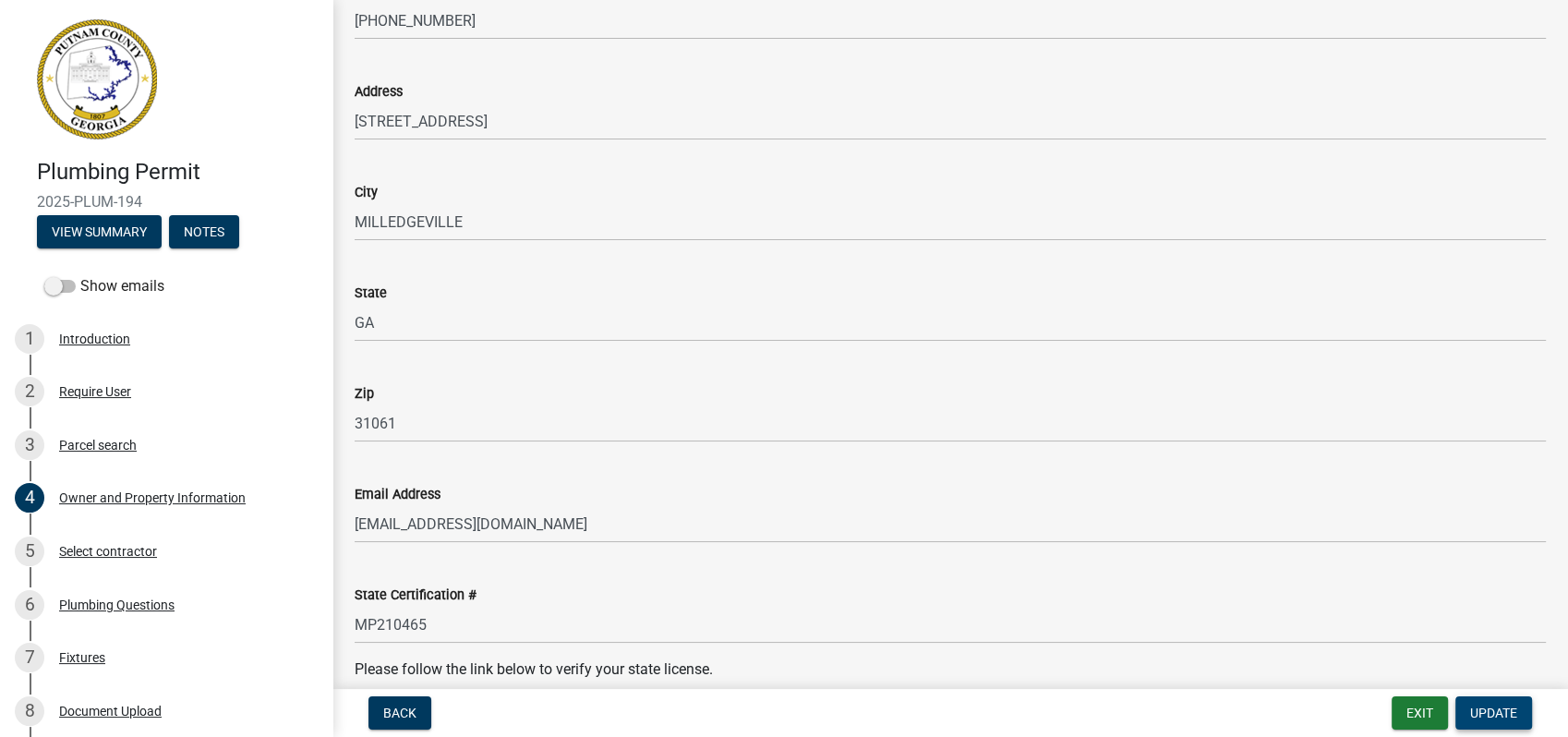
type input "SOS PLUMBING, LLC"
click at [1483, 712] on span "Update" at bounding box center [1494, 714] width 47 height 15
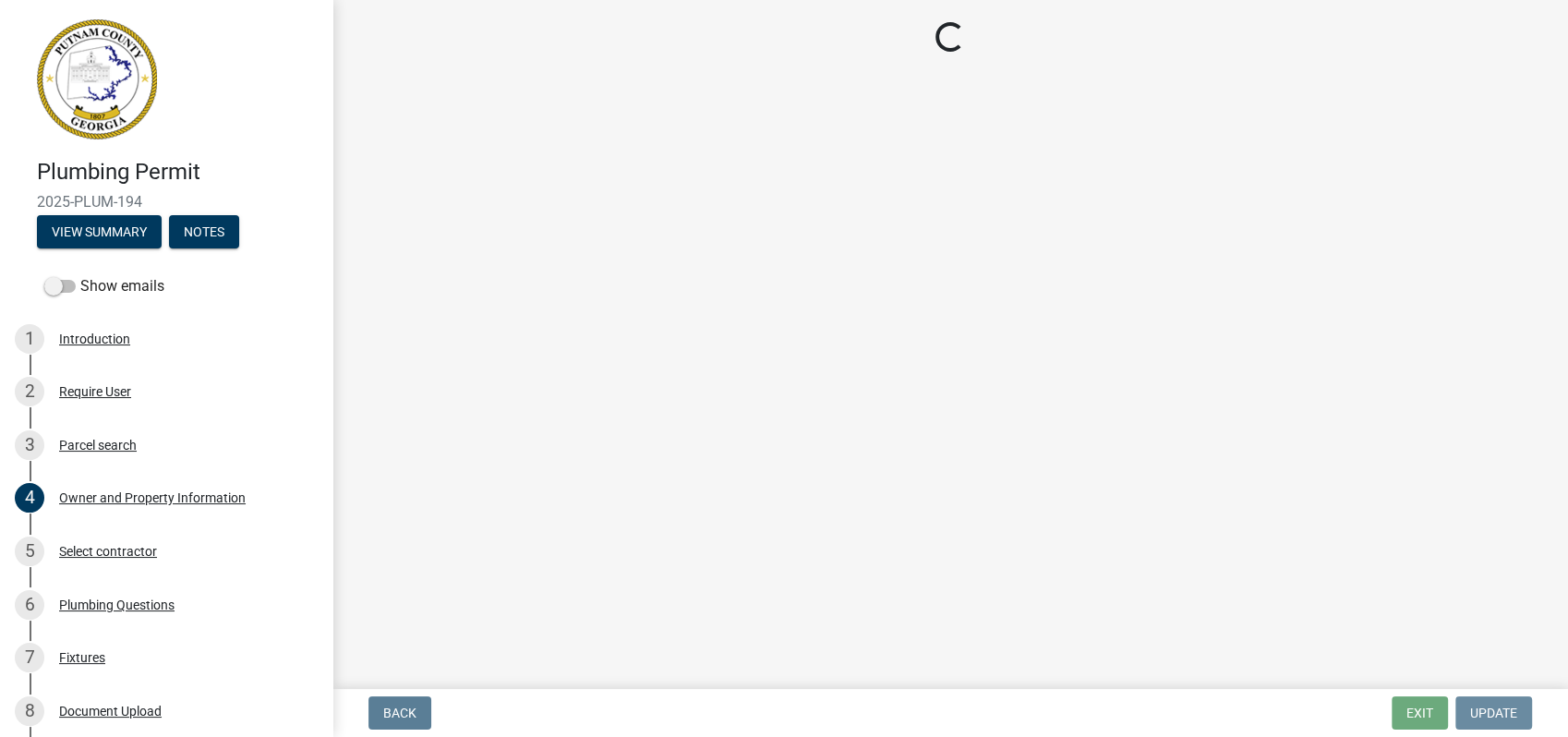
scroll to position [0, 0]
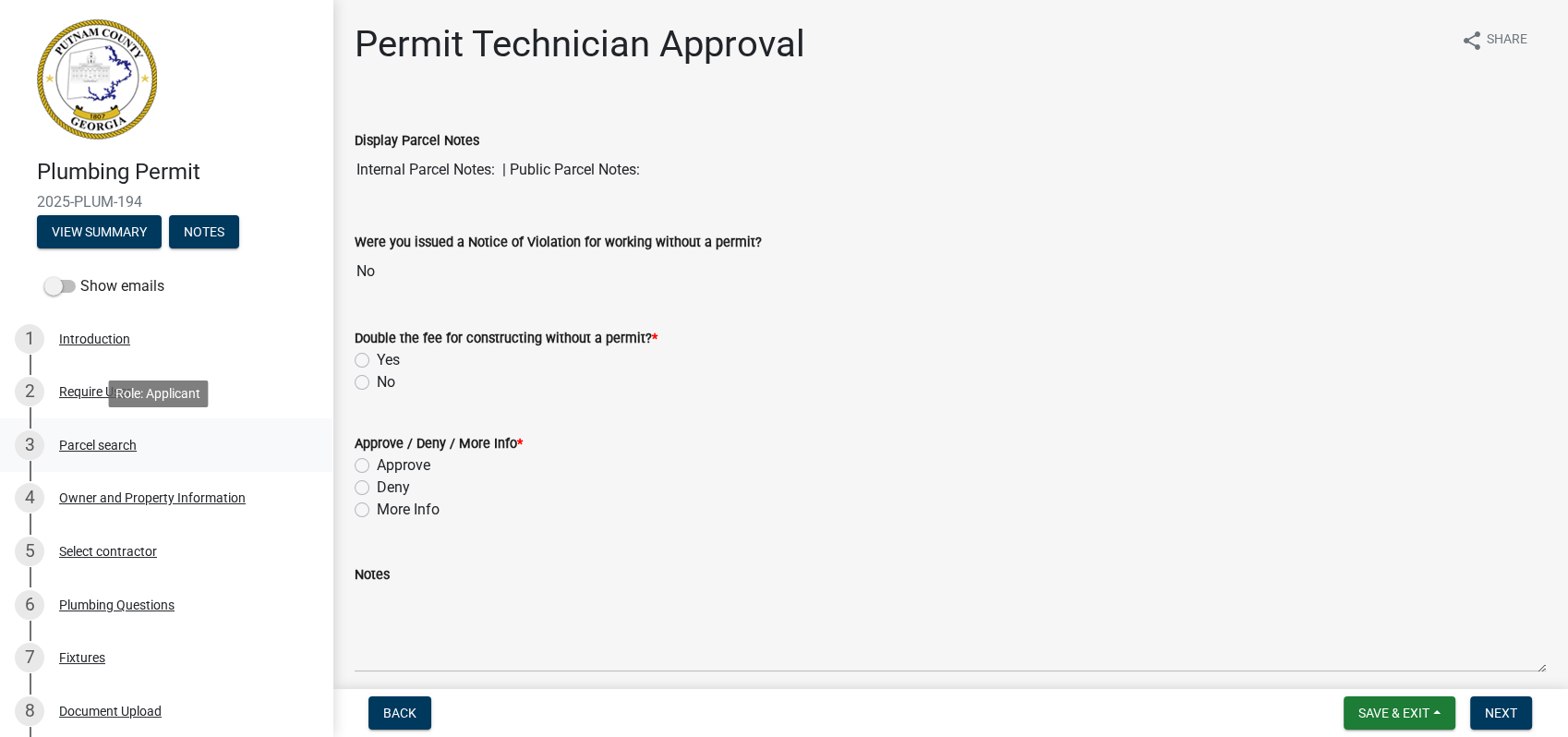
click at [84, 443] on div "Parcel search" at bounding box center [97, 445] width 77 height 13
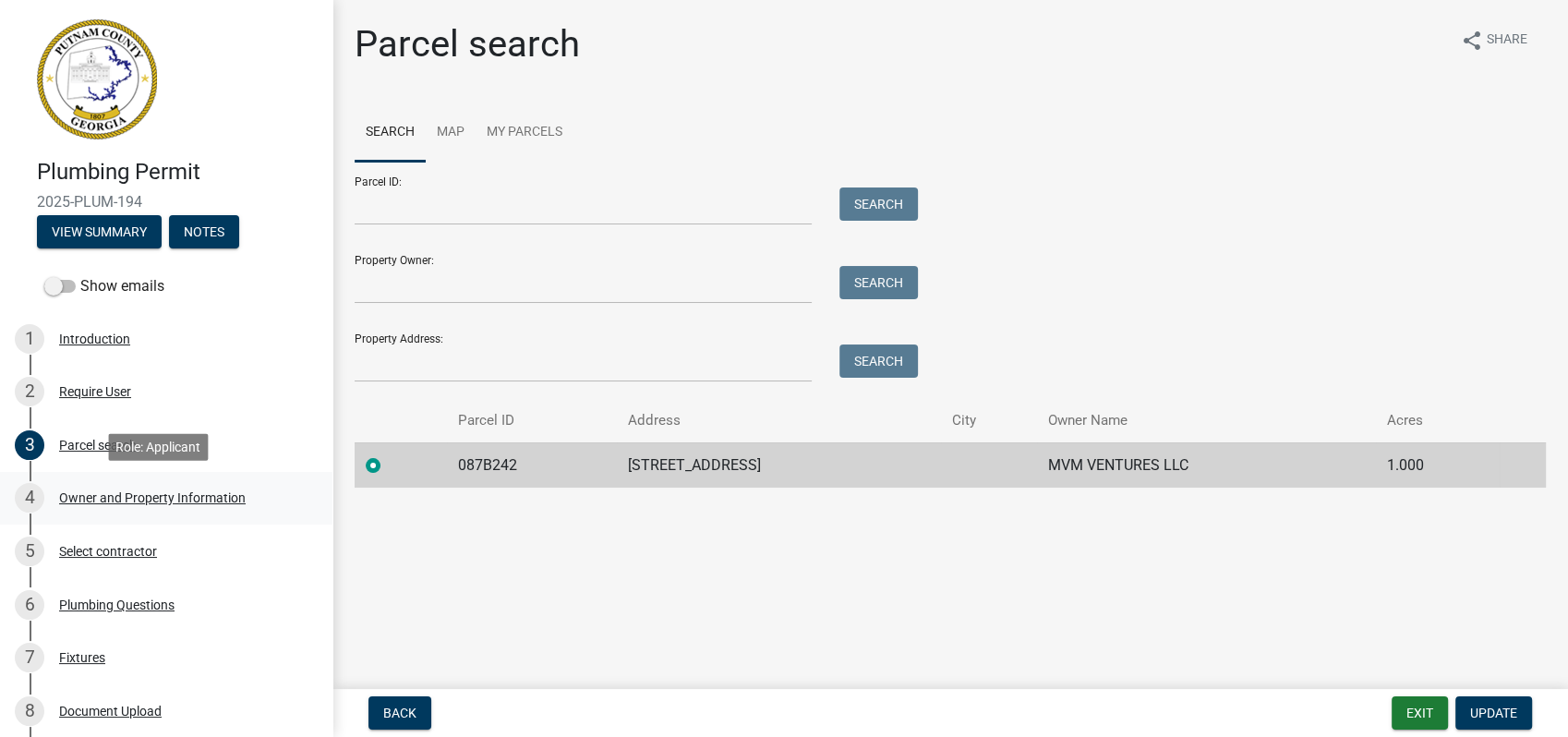
click at [200, 493] on div "Owner and Property Information" at bounding box center [152, 498] width 186 height 13
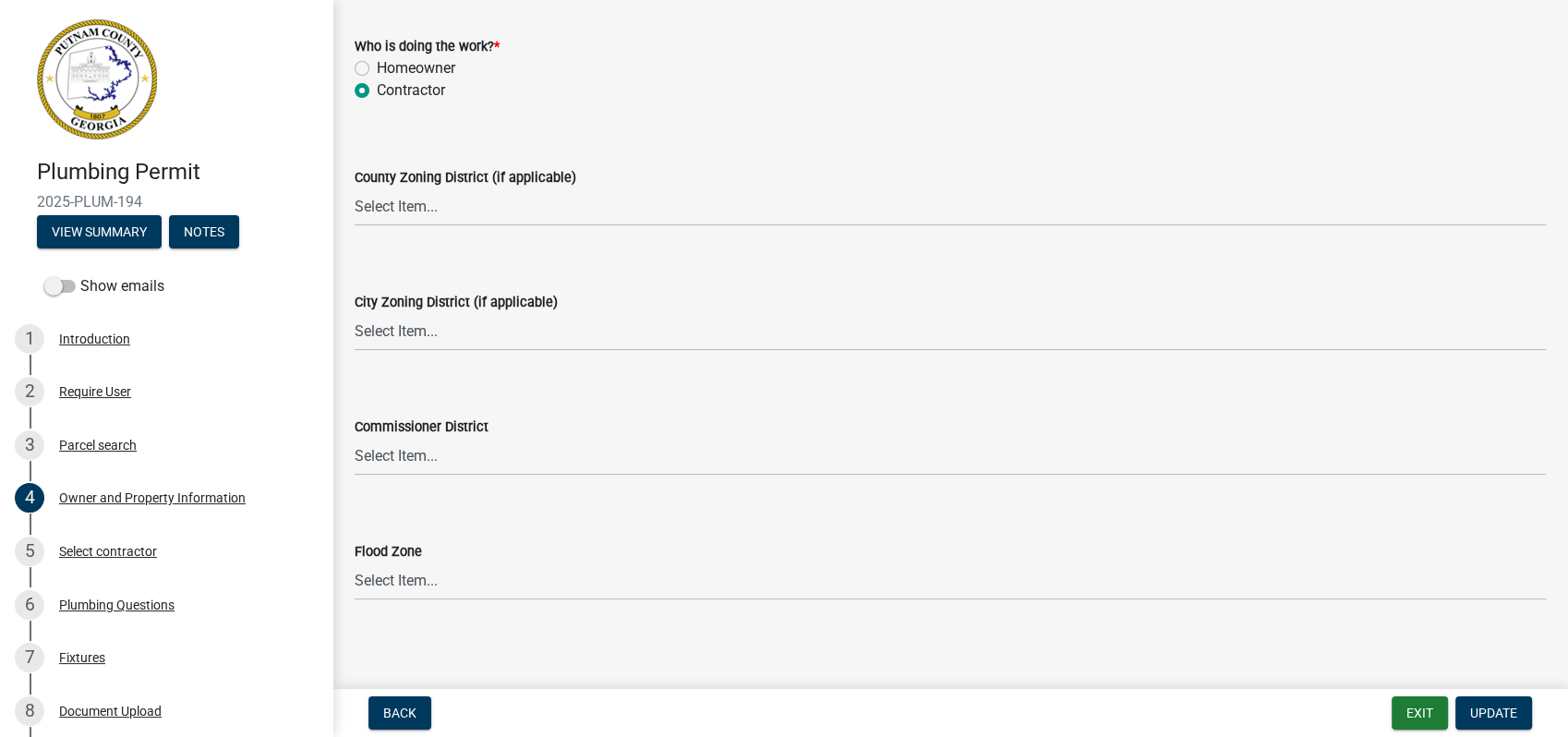
scroll to position [3232, 0]
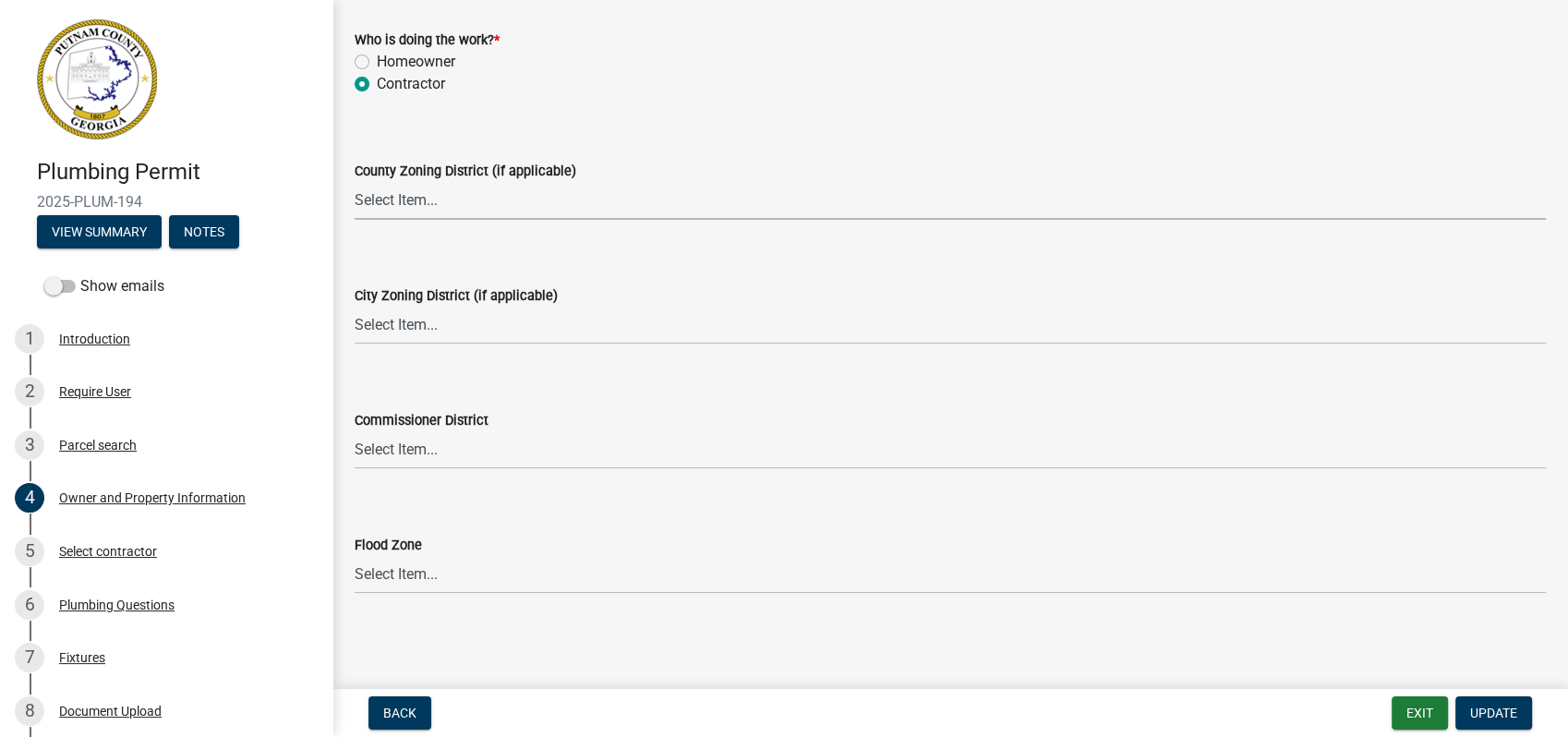
click at [420, 205] on select "Select Item... AG-1 R-1R R-1 R-2 MHP RM-1 RM-3 C-1 C-2 I-M PUD N/A" at bounding box center [950, 200] width 1191 height 38
click at [355, 182] on select "Select Item... AG-1 R-1R R-1 R-2 MHP RM-1 RM-3 C-1 C-2 I-M PUD N/A" at bounding box center [950, 200] width 1191 height 38
select select "34fe85c2-5f76-4343-b6bb-8ca387e0bed7"
click at [372, 337] on select "Select Item... A-1 A-2 R-1 R-2 R-3 R-4 MHP C-1 C-2 I-1 I-2 DB FH H-P N/A" at bounding box center [950, 325] width 1191 height 38
click at [355, 307] on select "Select Item... A-1 A-2 R-1 R-2 R-3 R-4 MHP C-1 C-2 I-1 I-2 DB FH H-P N/A" at bounding box center [950, 325] width 1191 height 38
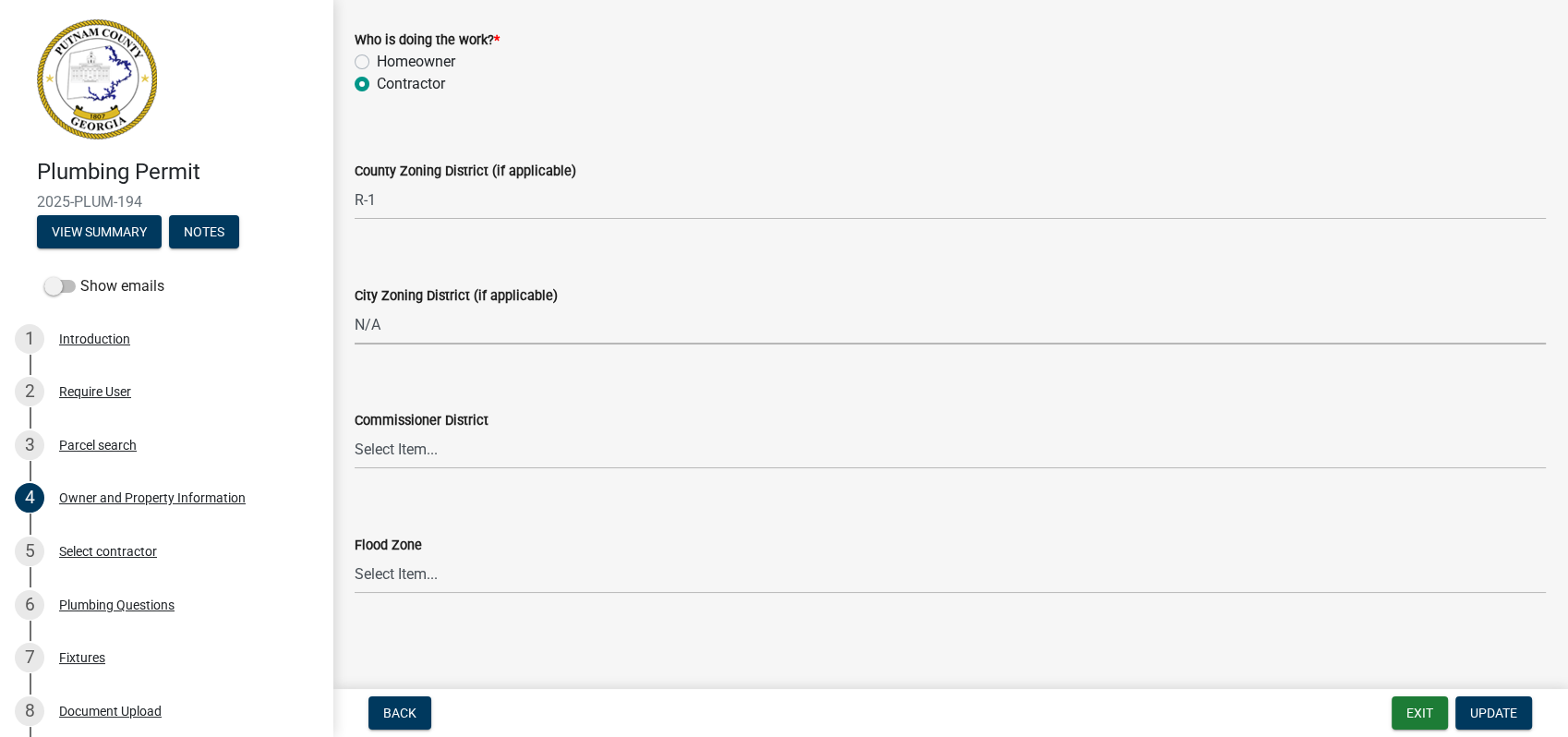
select select "83394b22-4a11-496c-8e5c-75ade2e72faf"
click at [433, 441] on select "Select Item... District 1 District 2 District 3 District 4" at bounding box center [950, 450] width 1191 height 38
click at [355, 431] on select "Select Item... District 1 District 2 District 3 District 4" at bounding box center [950, 450] width 1191 height 38
select select "295c155f-de53-4b68-9fdd-08c8883e9b6f"
click at [1480, 701] on button "Update" at bounding box center [1494, 714] width 76 height 34
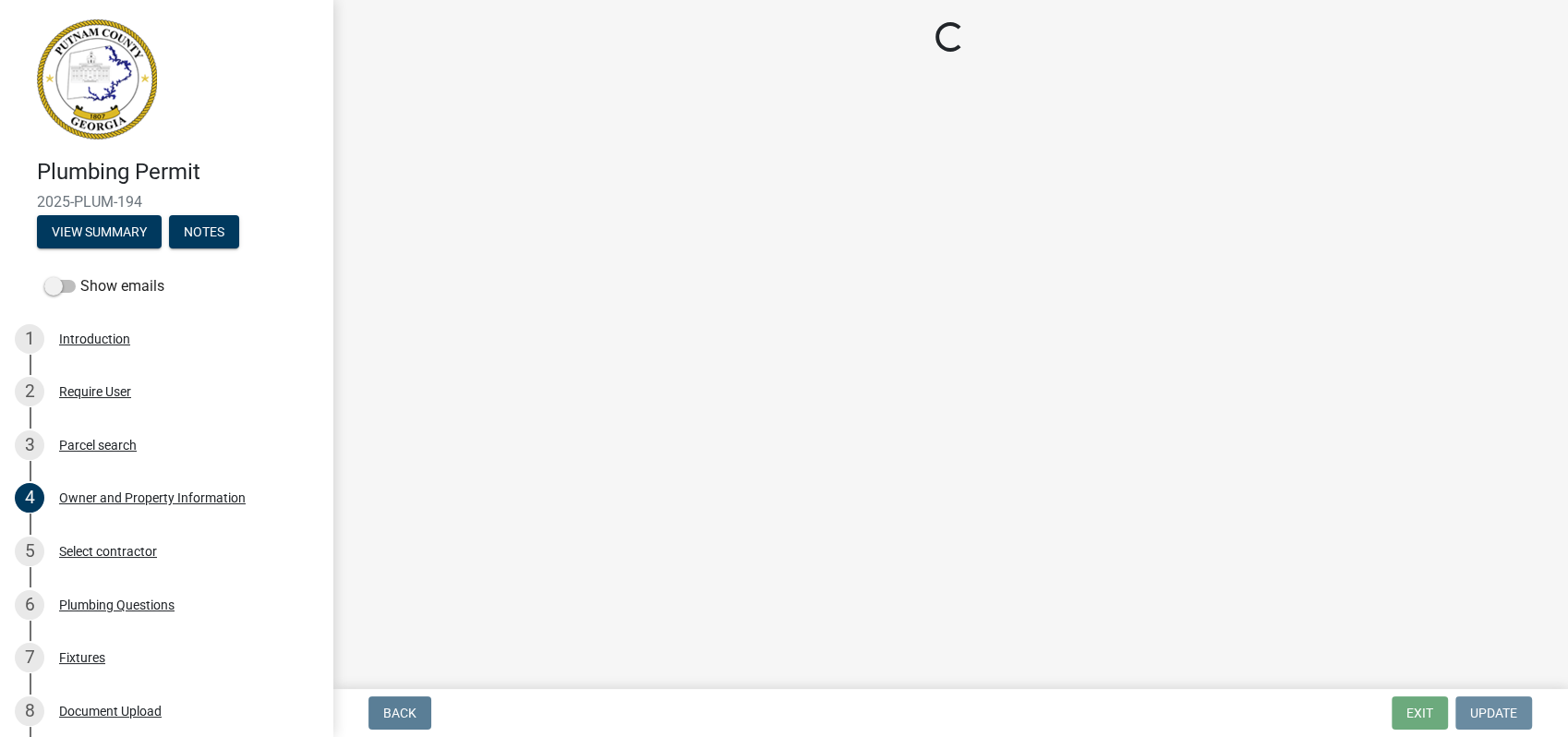
scroll to position [0, 0]
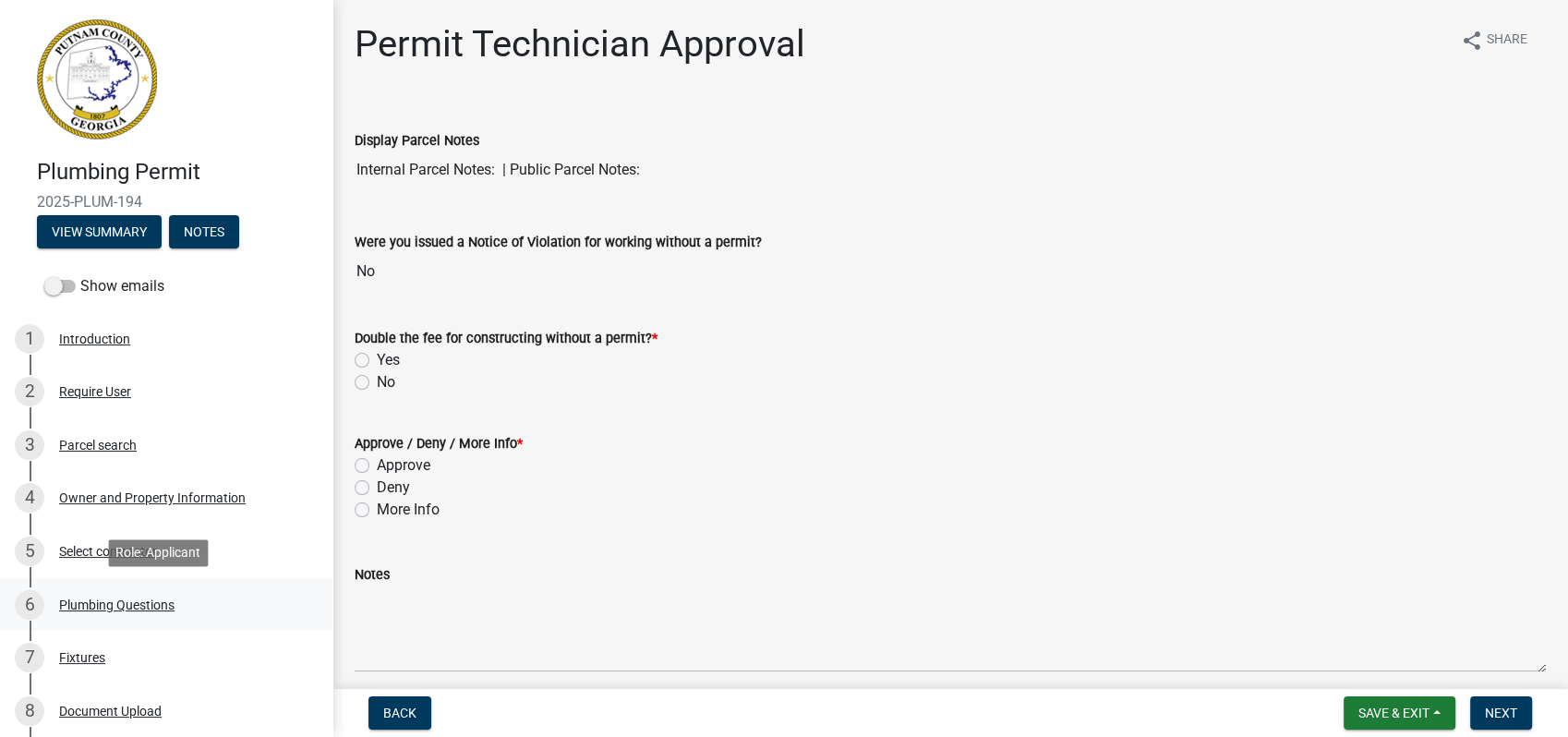
click at [103, 609] on div "Plumbing Questions" at bounding box center [116, 606] width 115 height 13
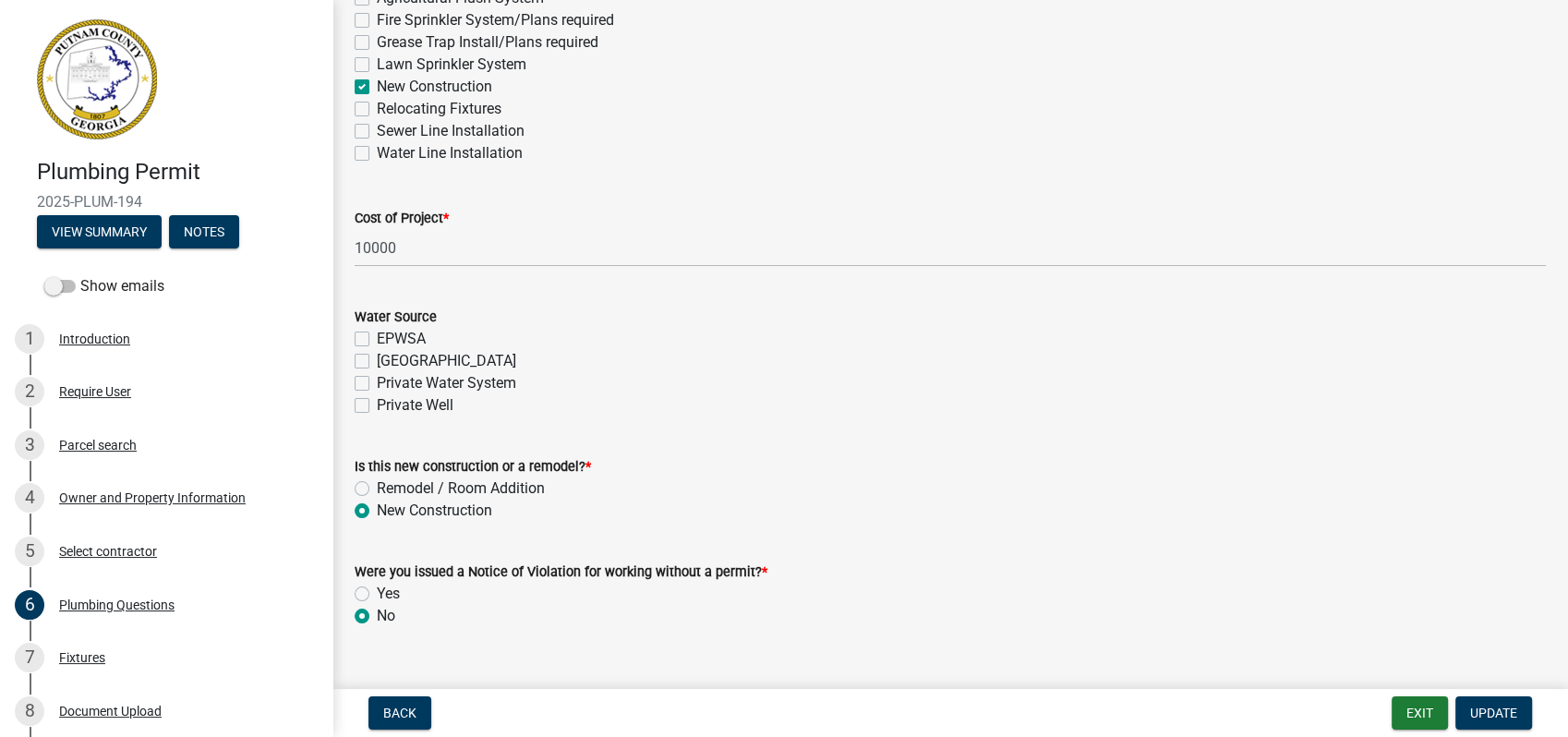
scroll to position [648, 0]
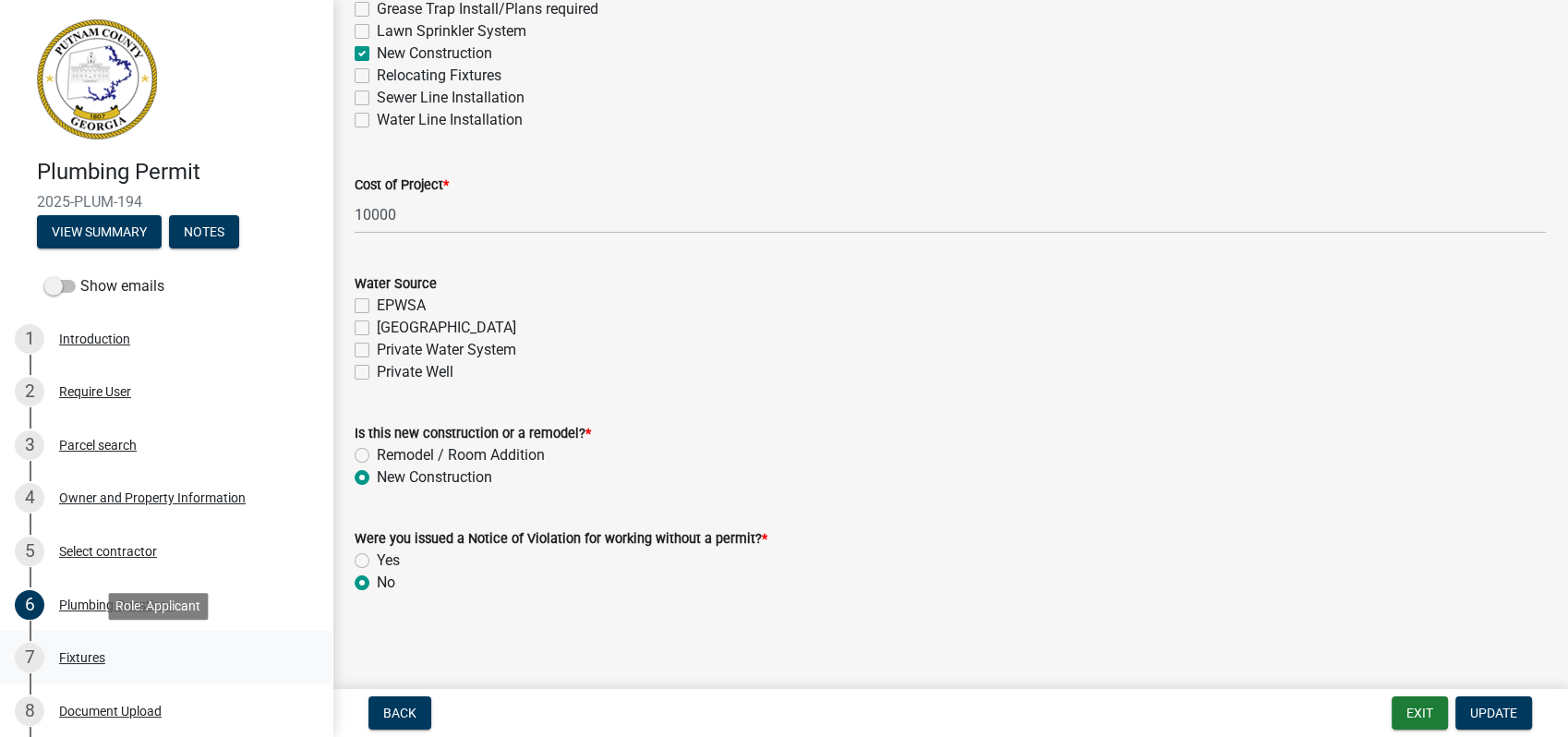
click at [101, 655] on div "Fixtures" at bounding box center [82, 658] width 47 height 13
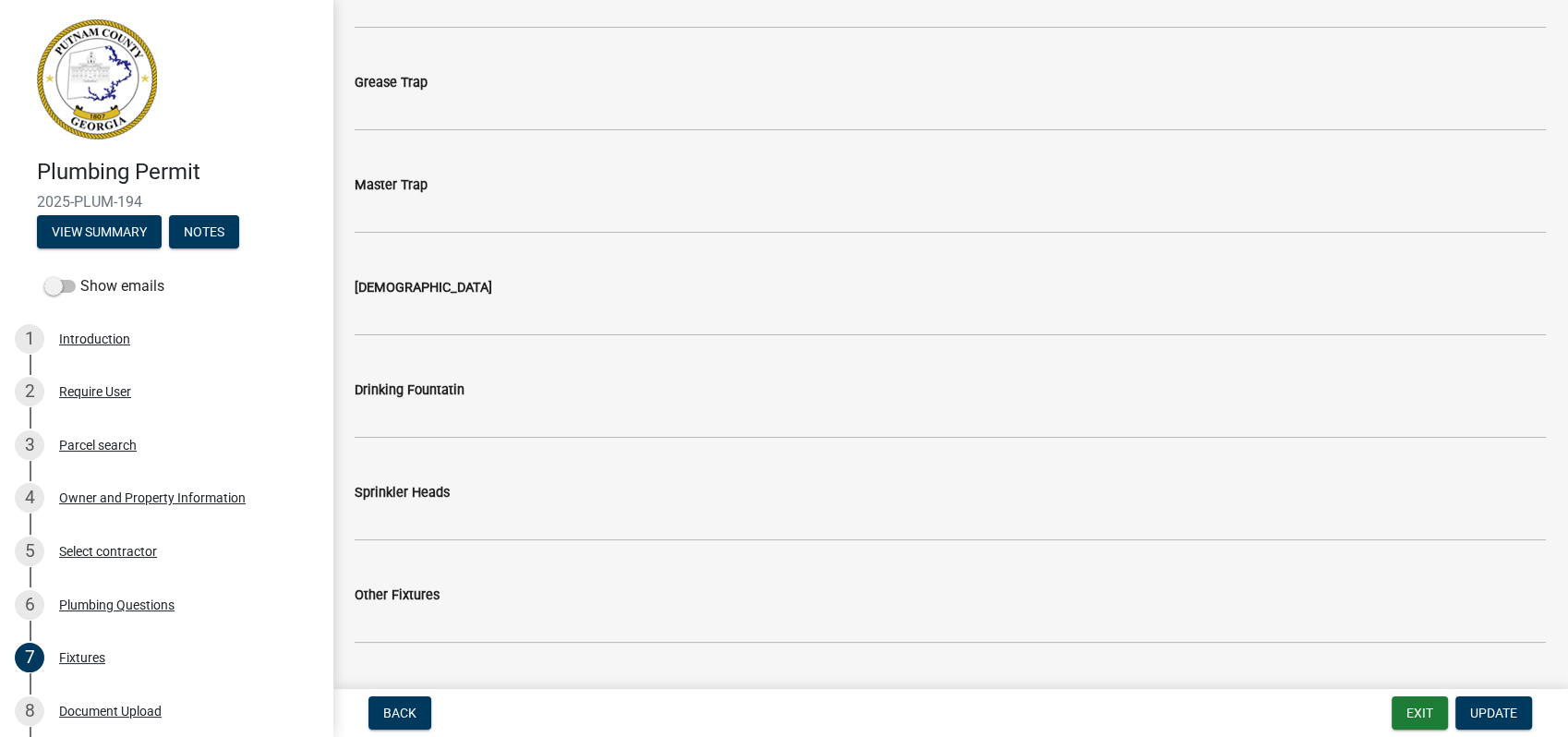
scroll to position [2000, 0]
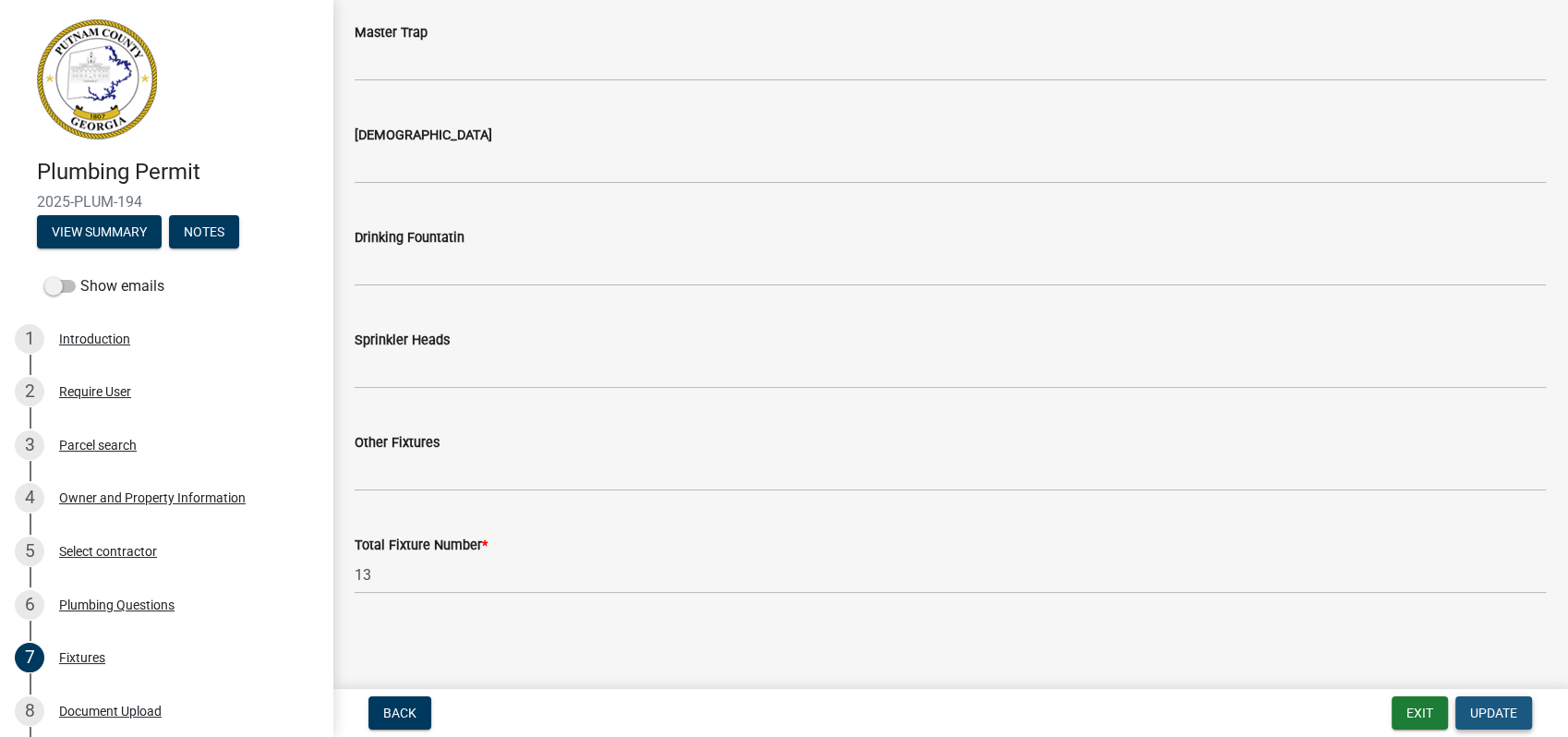
drag, startPoint x: 1491, startPoint y: 720, endPoint x: 1503, endPoint y: 707, distance: 17.7
click at [1493, 720] on span "Update" at bounding box center [1494, 714] width 47 height 15
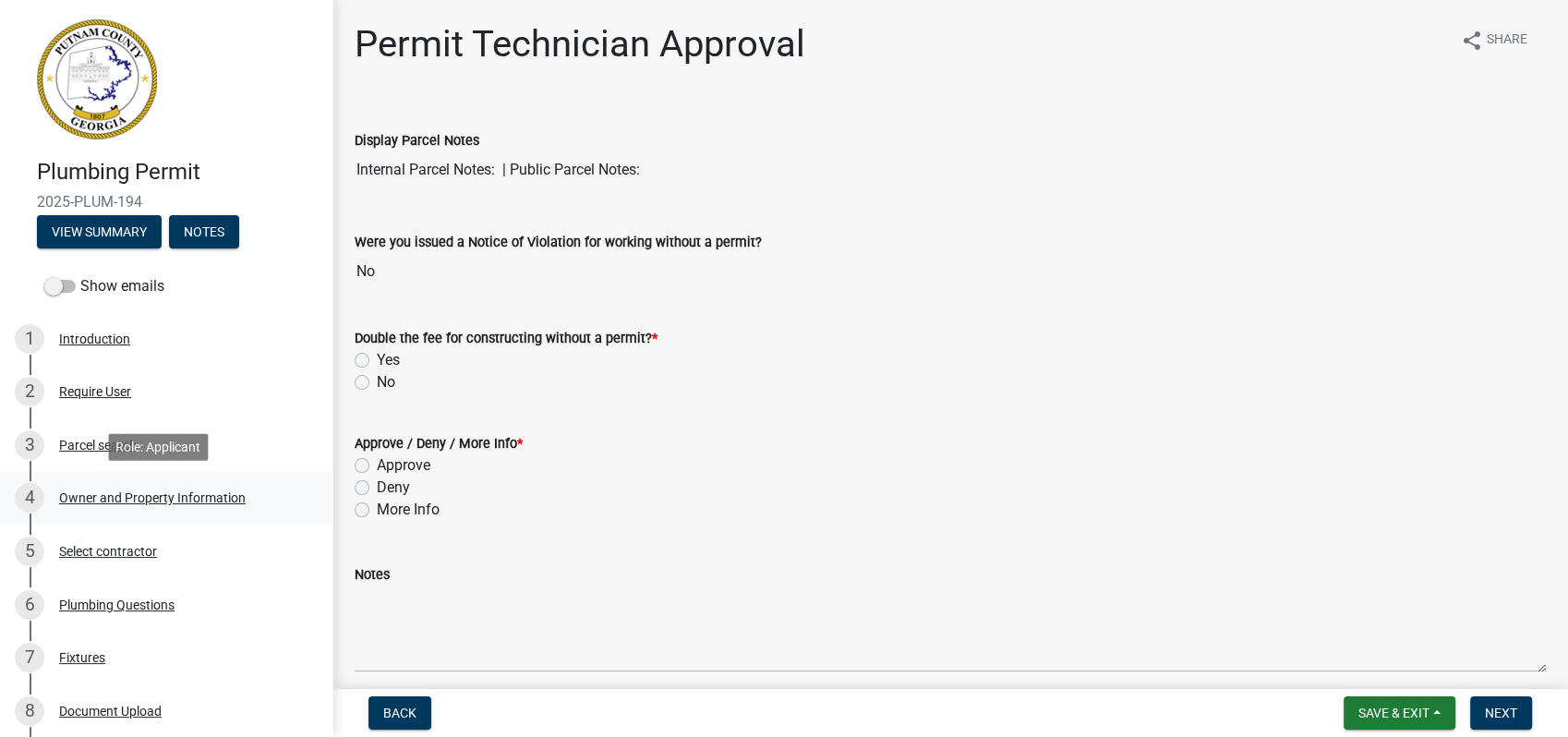
click at [103, 501] on div "Owner and Property Information" at bounding box center [152, 498] width 186 height 13
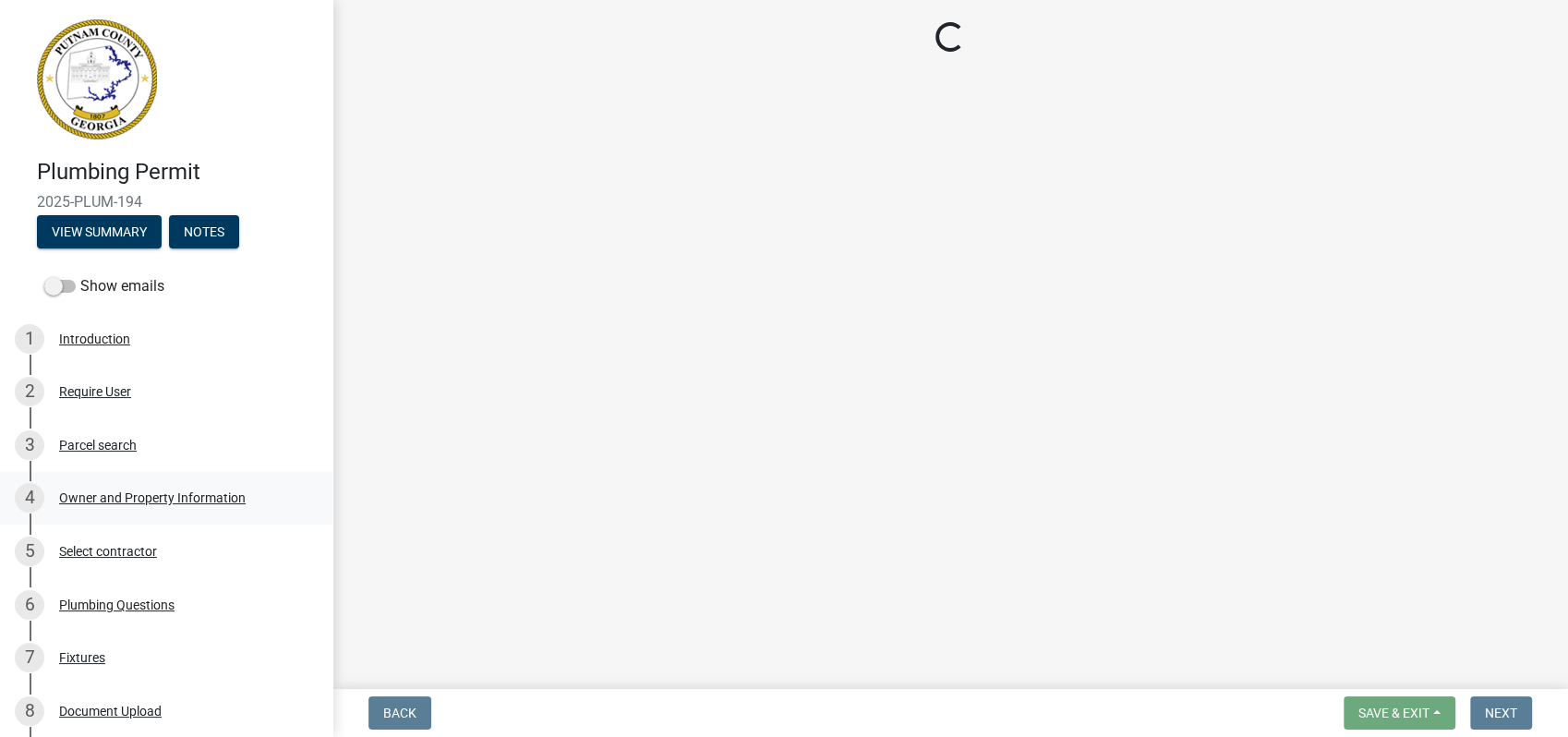
select select "34fe85c2-5f76-4343-b6bb-8ca387e0bed7"
select select "83394b22-4a11-496c-8e5c-75ade2e72faf"
select select "295c155f-de53-4b68-9fdd-08c8883e9b6f"
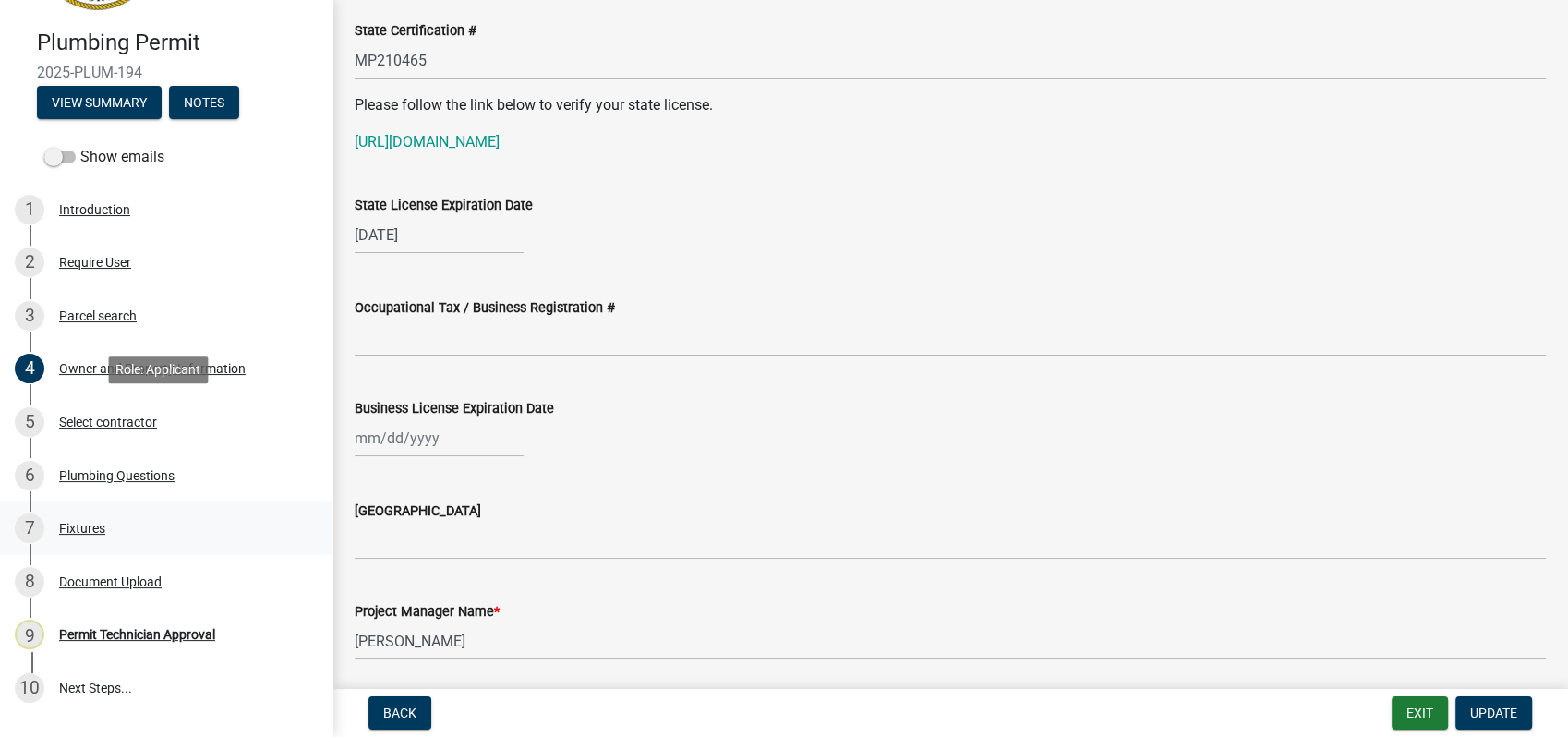
scroll to position [237, 0]
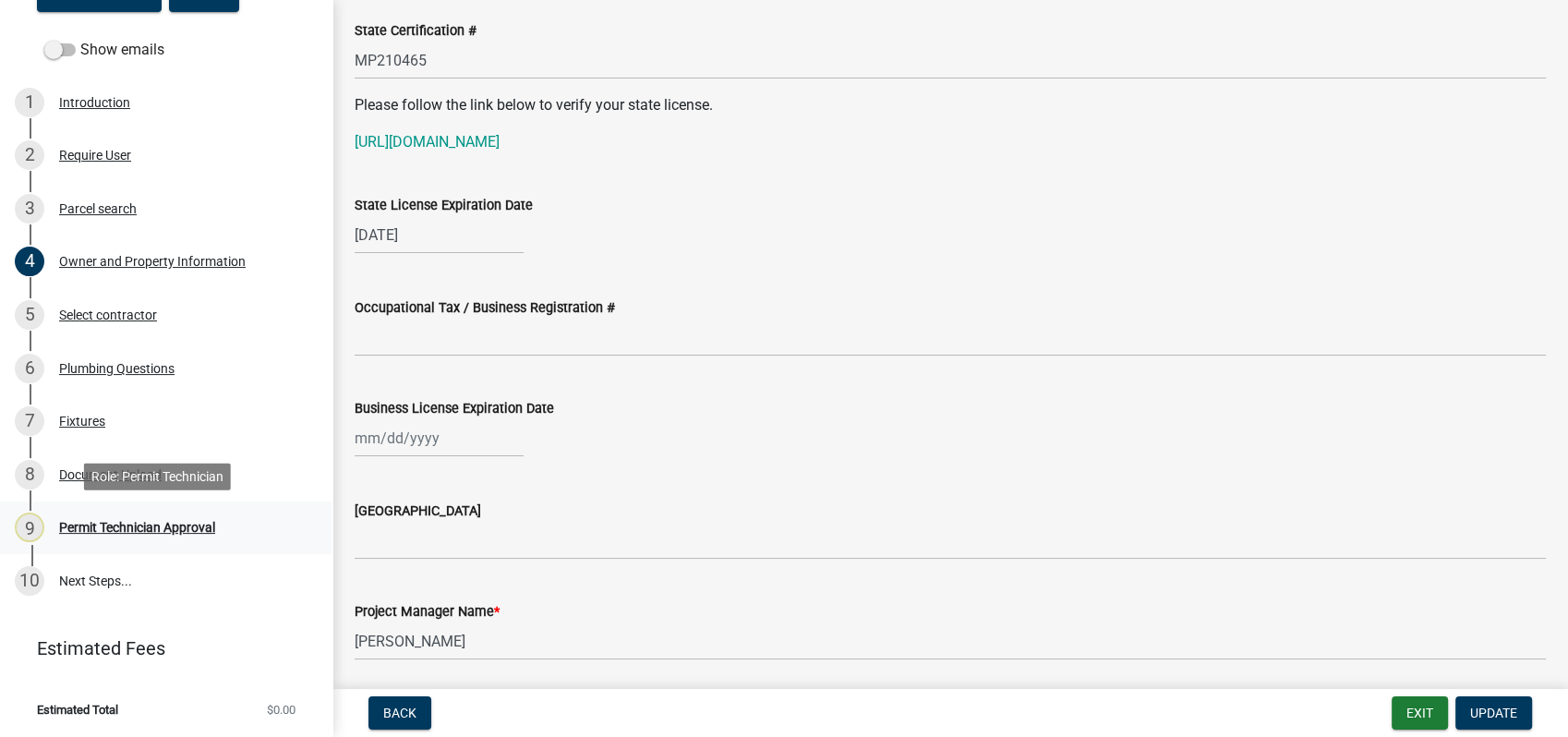
click at [147, 510] on link "9 Permit Technician Approval" at bounding box center [166, 528] width 332 height 54
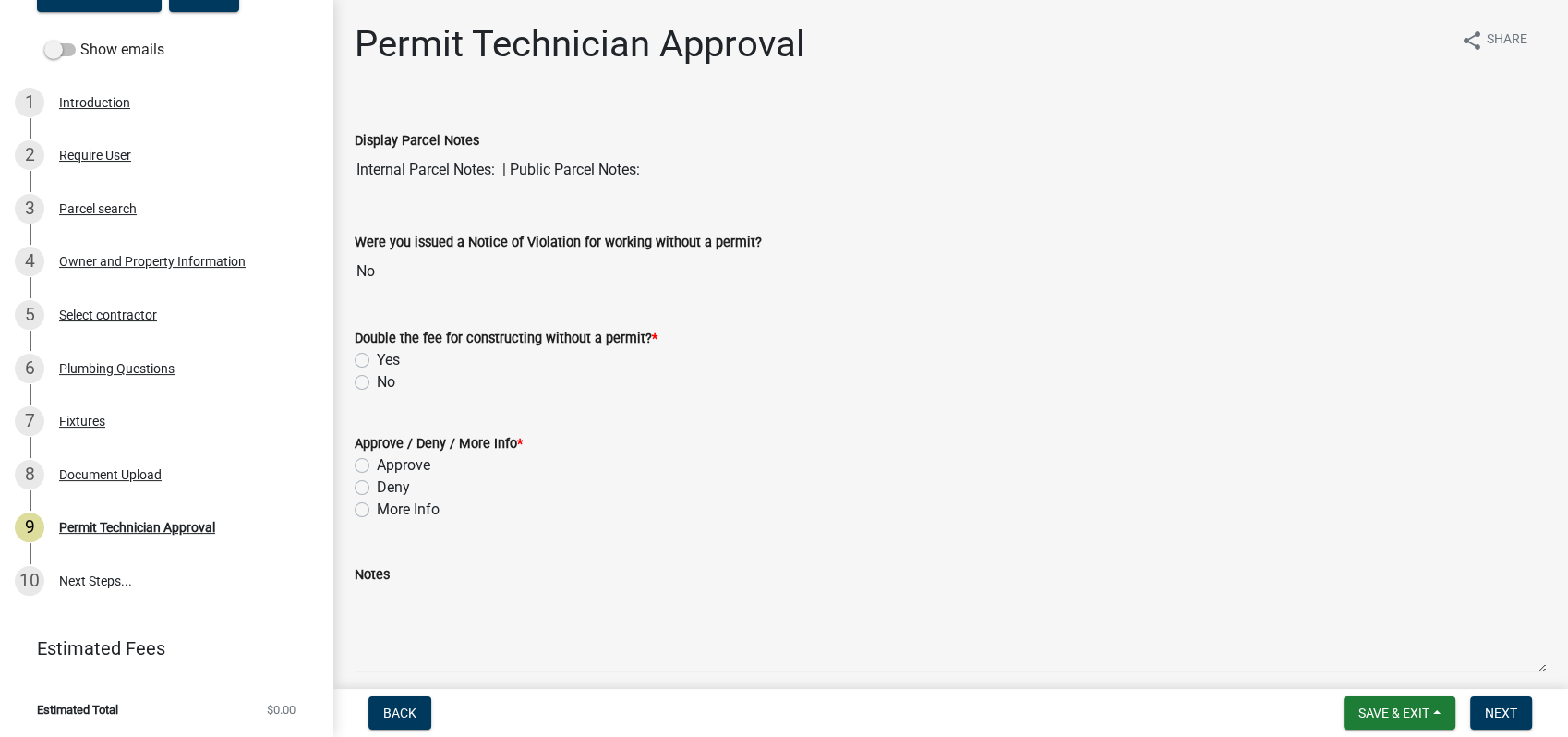
click at [377, 384] on label "No" at bounding box center [386, 383] width 19 height 22
click at [377, 384] on input "No" at bounding box center [383, 377] width 12 height 12
radio input "true"
click at [377, 510] on label "More Info" at bounding box center [408, 510] width 62 height 22
click at [377, 510] on input "More Info" at bounding box center [383, 504] width 12 height 12
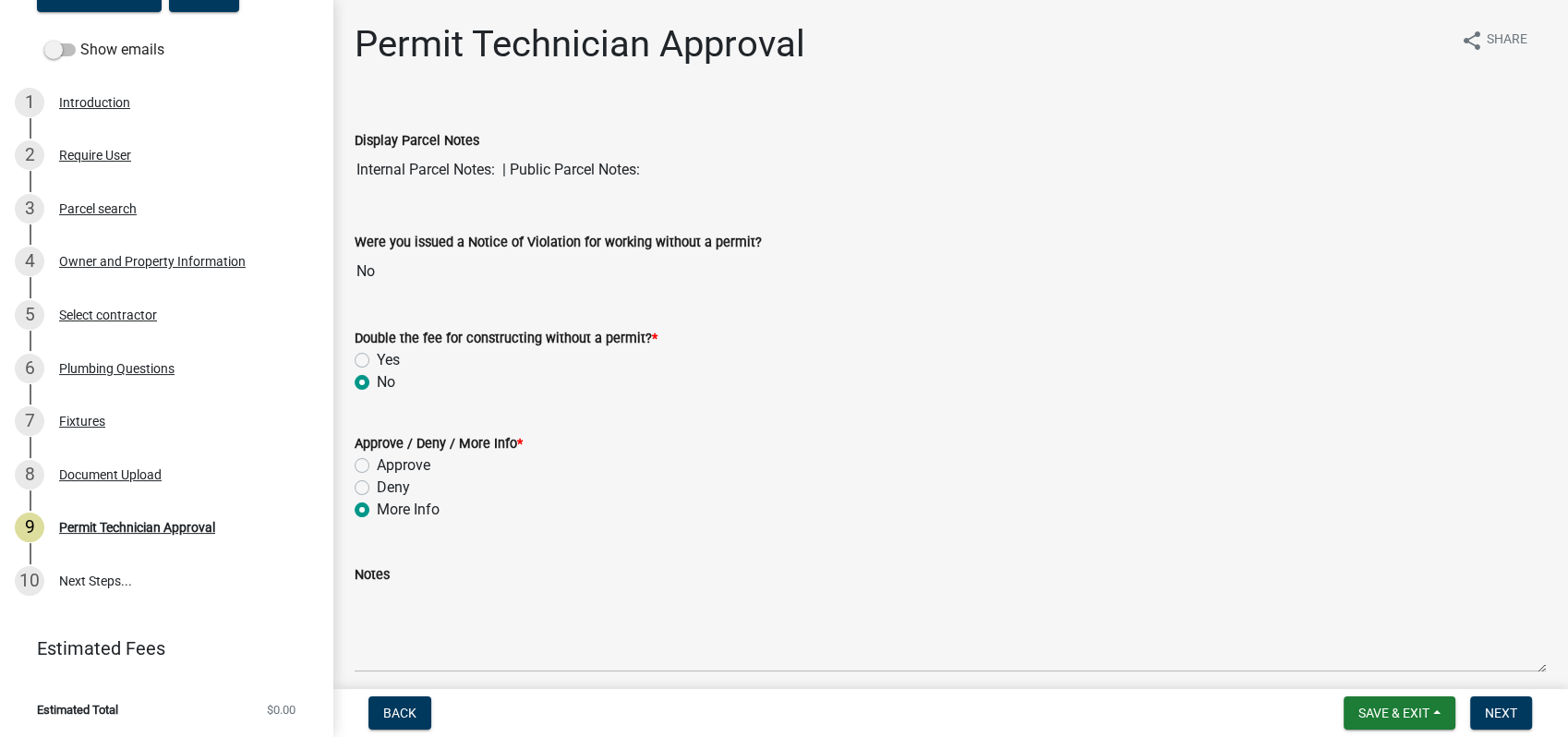
radio input "true"
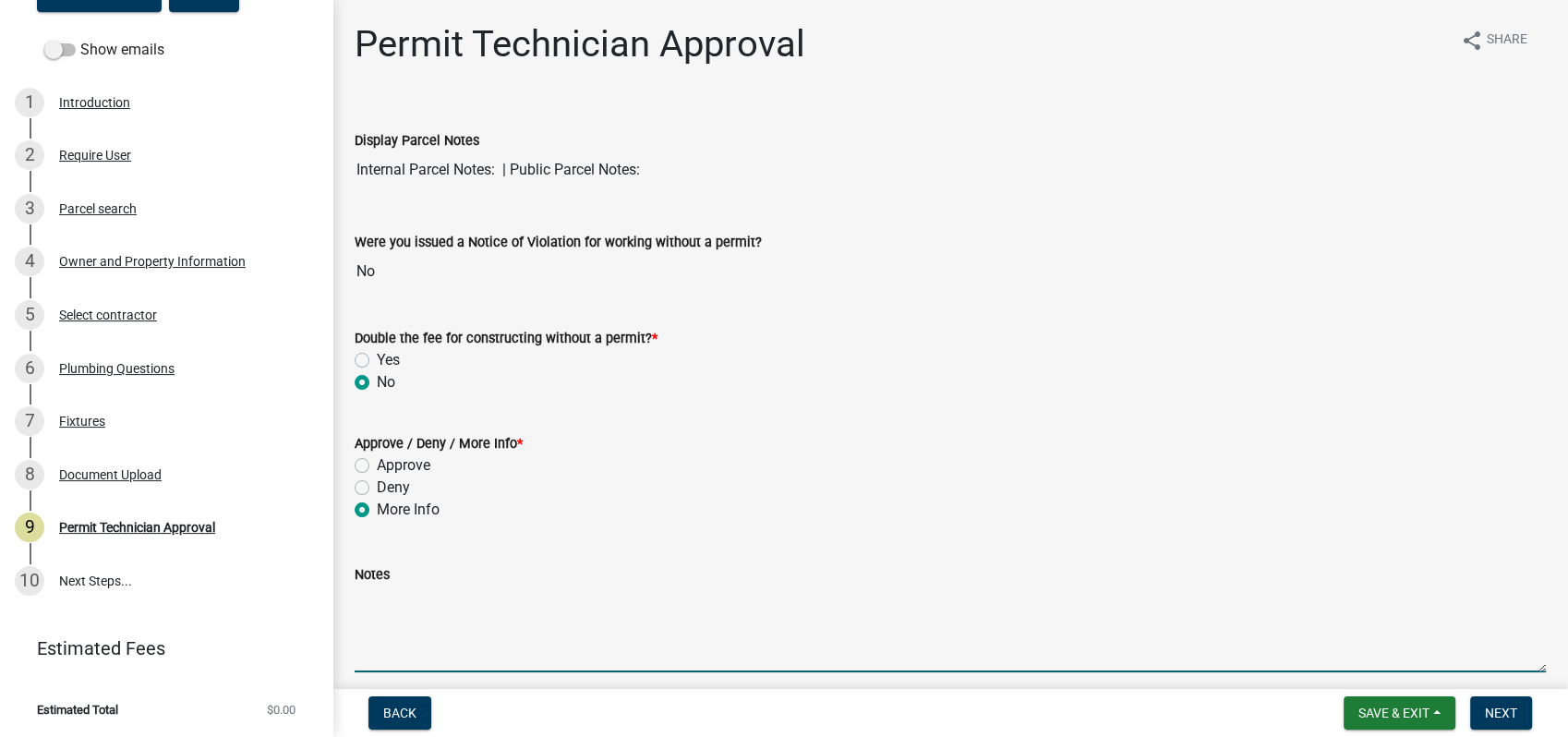
click at [428, 607] on textarea "Notes" at bounding box center [950, 629] width 1191 height 87
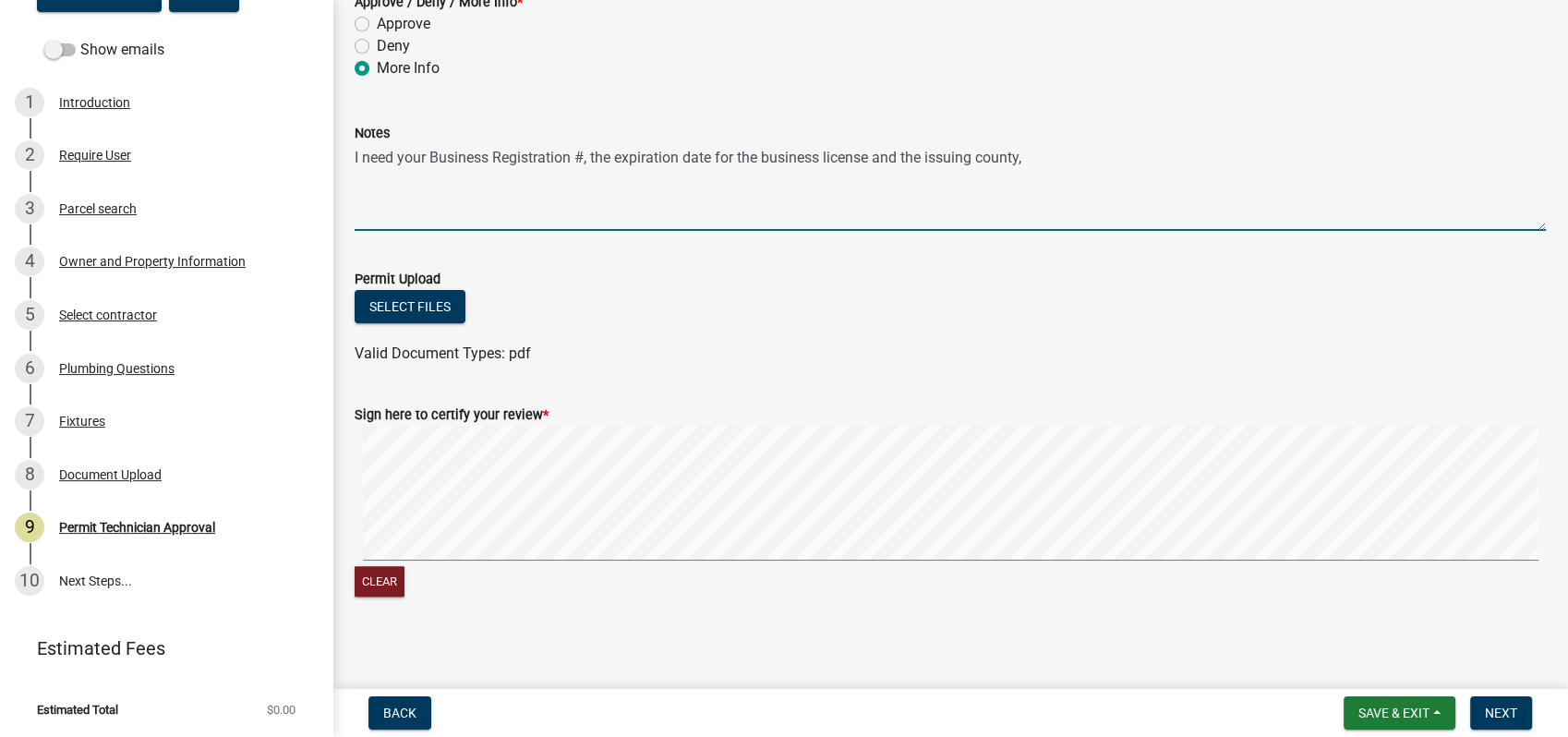
scroll to position [448, 0]
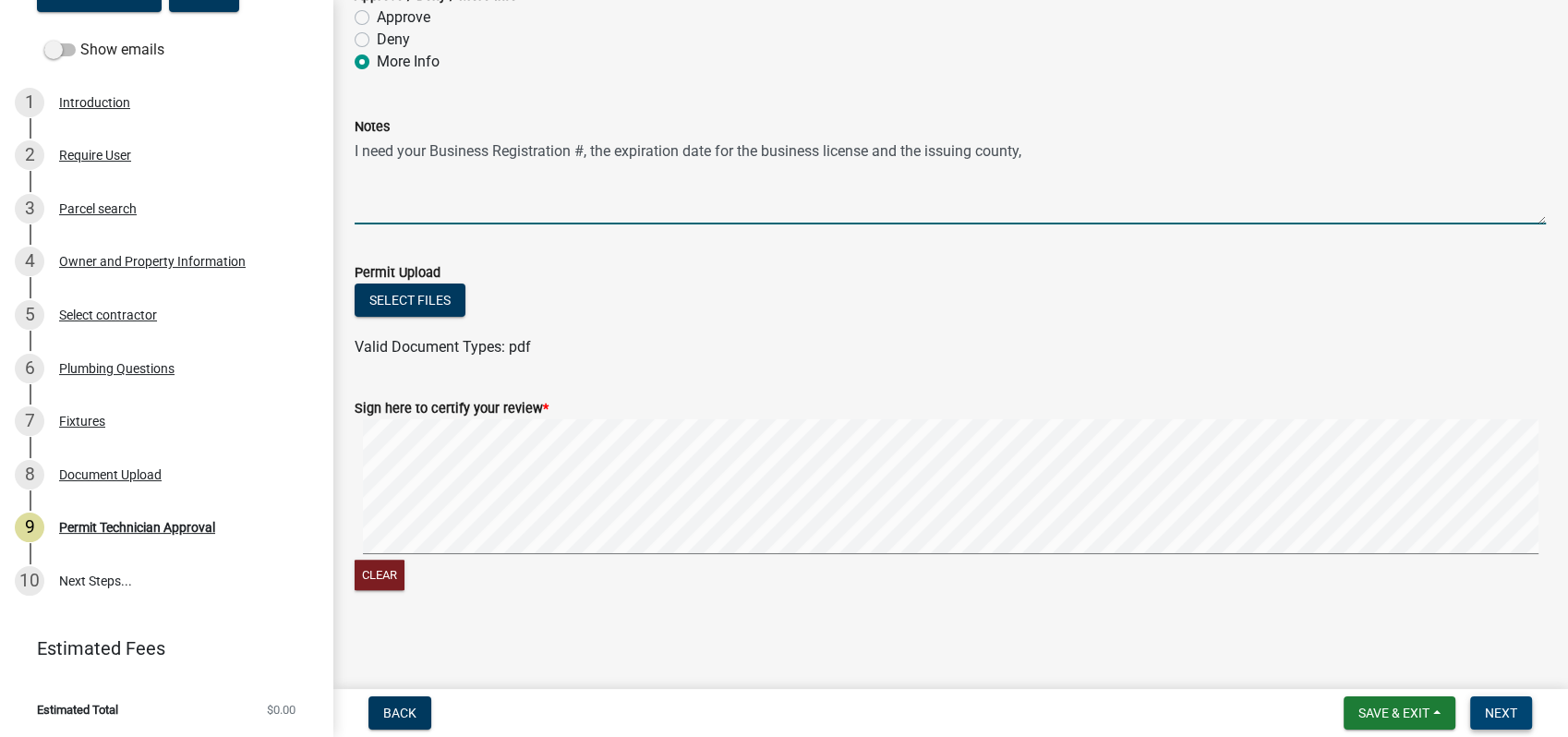
type textarea "I need your Business Registration #, the expiration date for the business licen…"
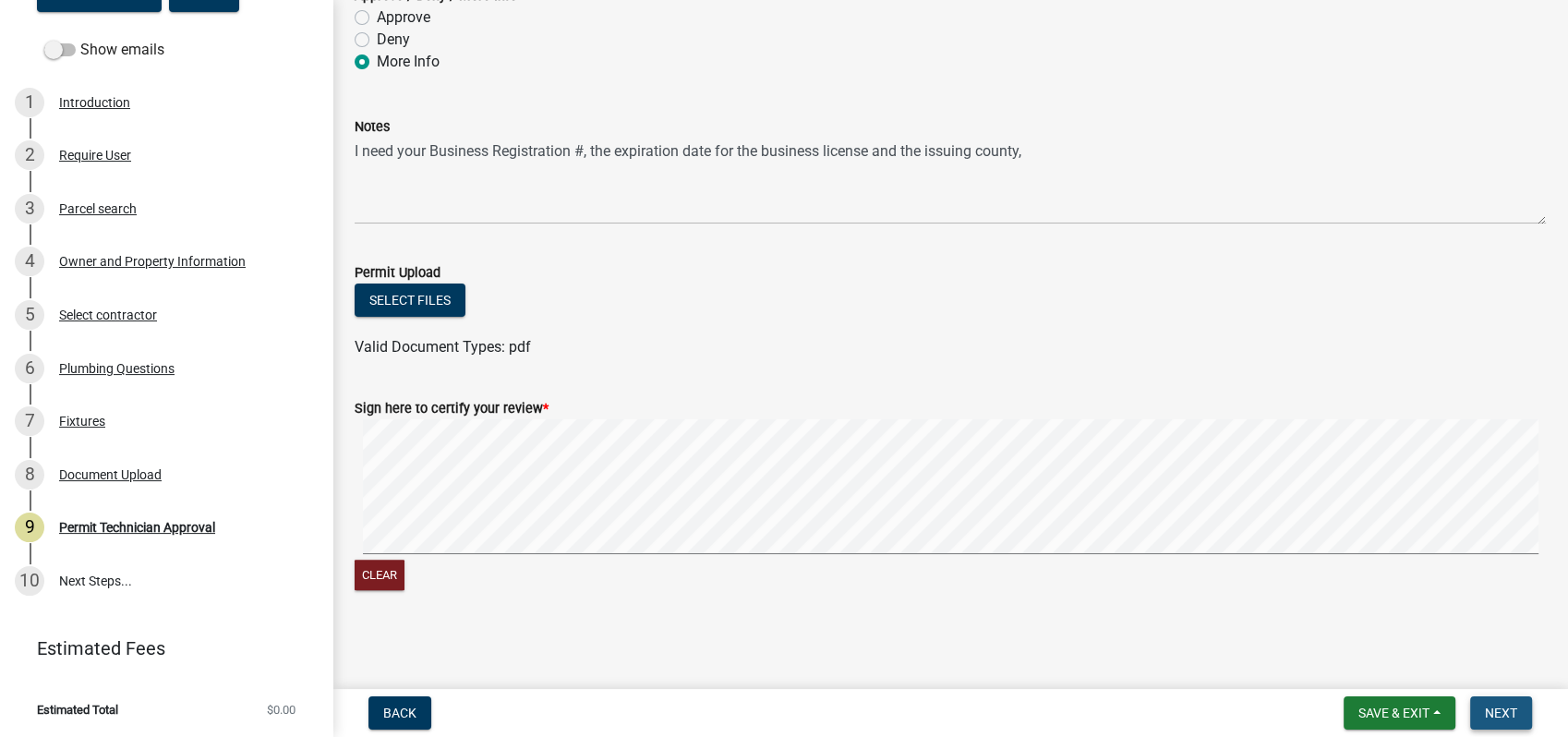
click at [1480, 712] on button "Next" at bounding box center [1501, 714] width 61 height 34
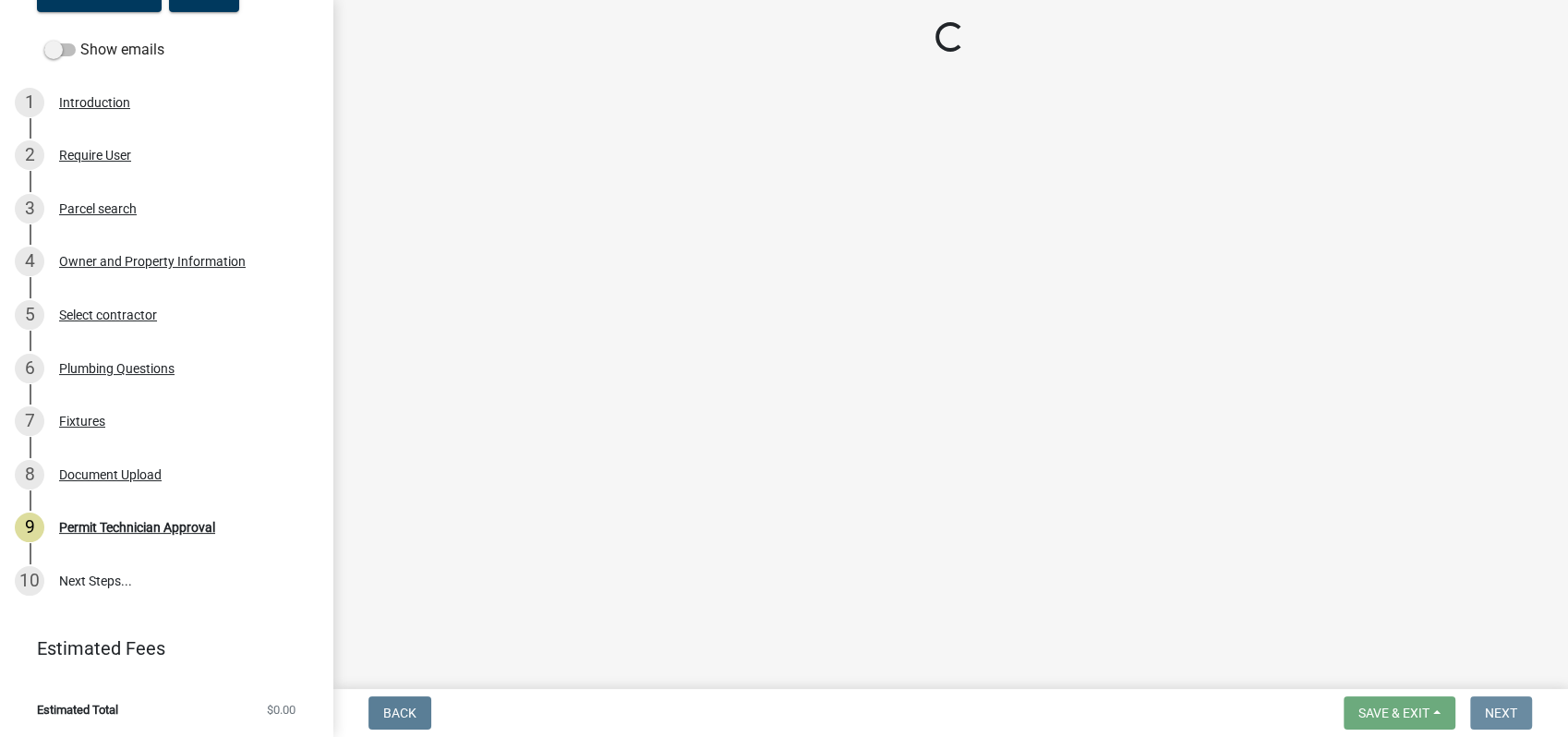
scroll to position [0, 0]
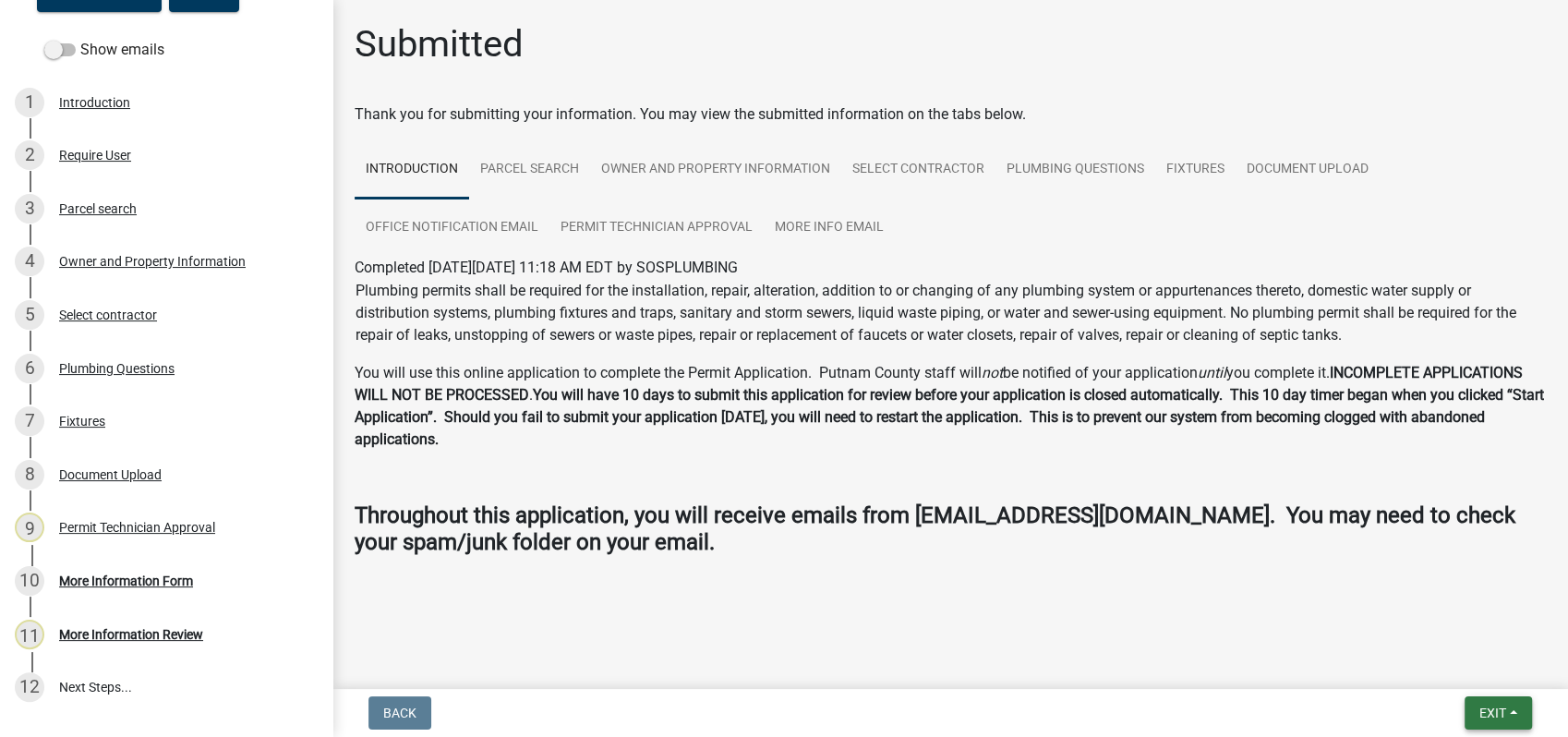
click at [1465, 713] on button "Exit" at bounding box center [1498, 714] width 67 height 34
click at [1467, 660] on button "Save & Exit" at bounding box center [1457, 665] width 148 height 45
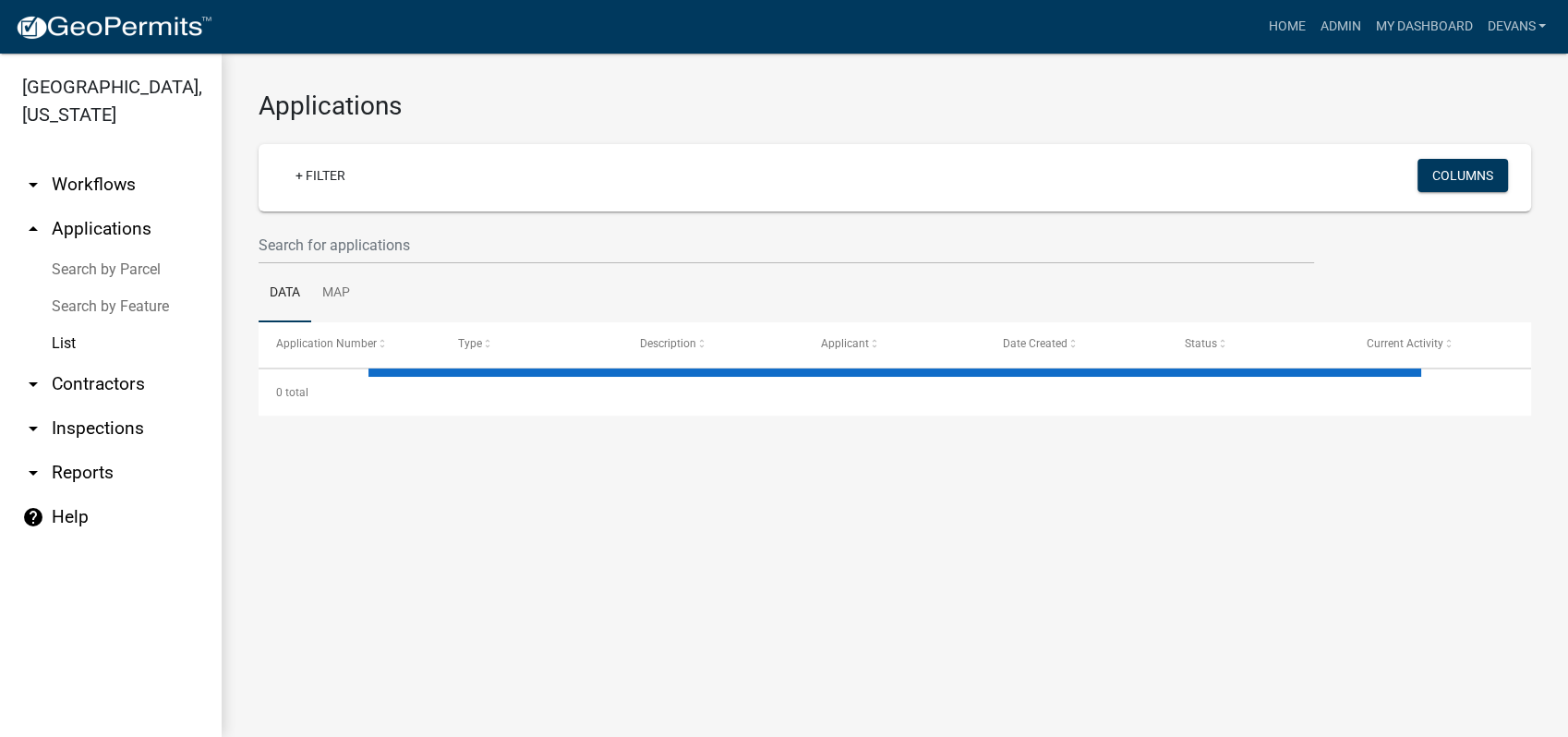
select select "1: 25"
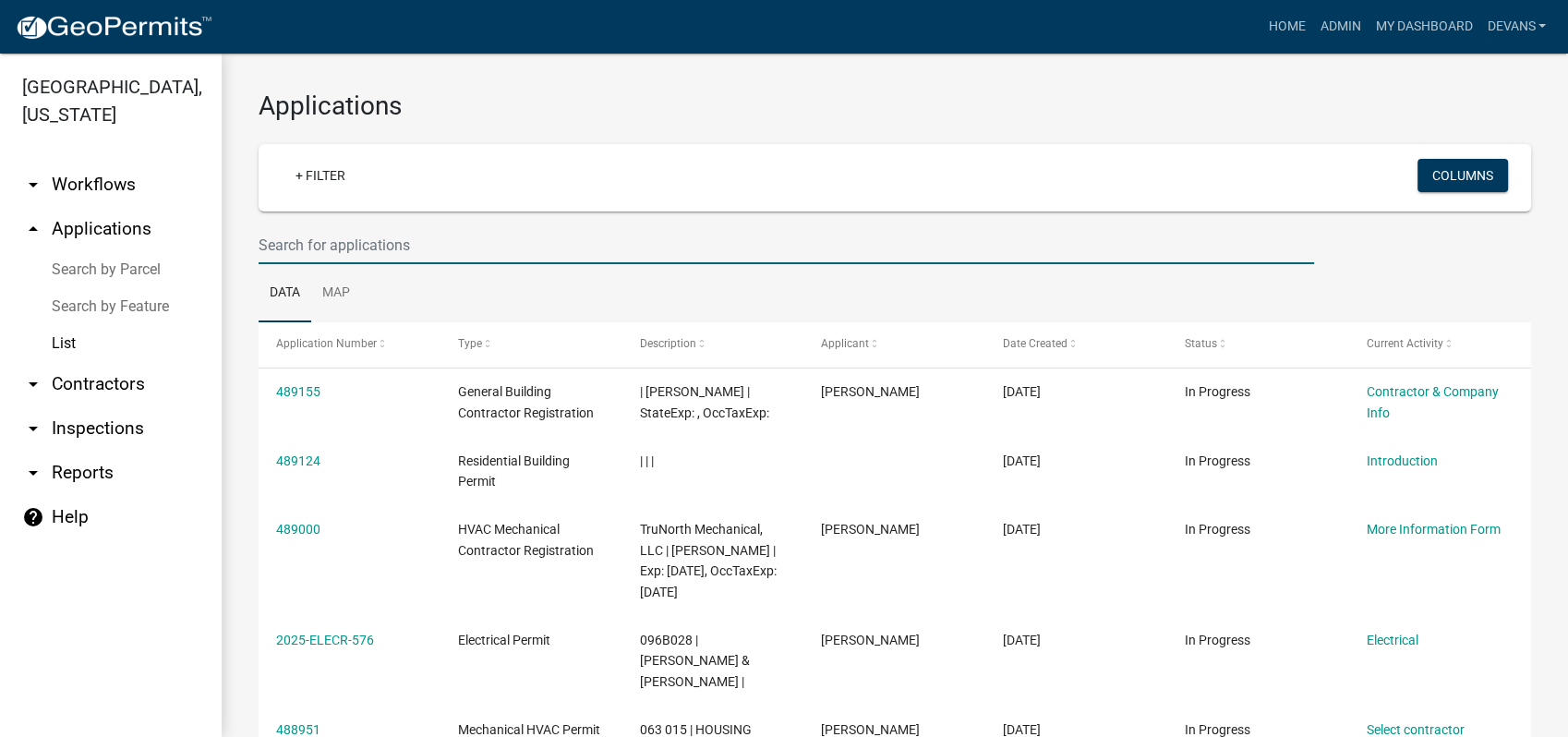
click at [285, 259] on input "text" at bounding box center [786, 245] width 1055 height 38
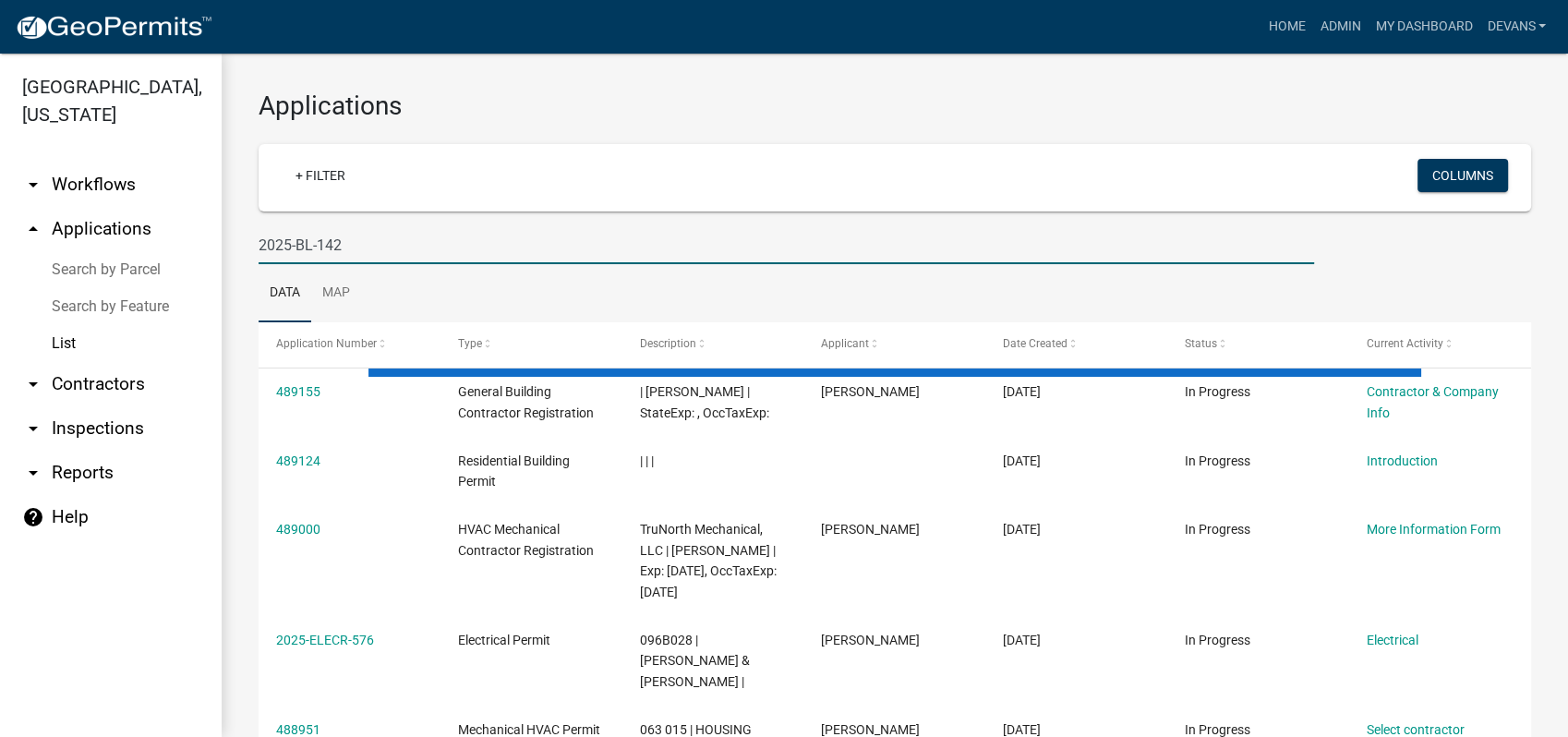
type input "2025-BL-142"
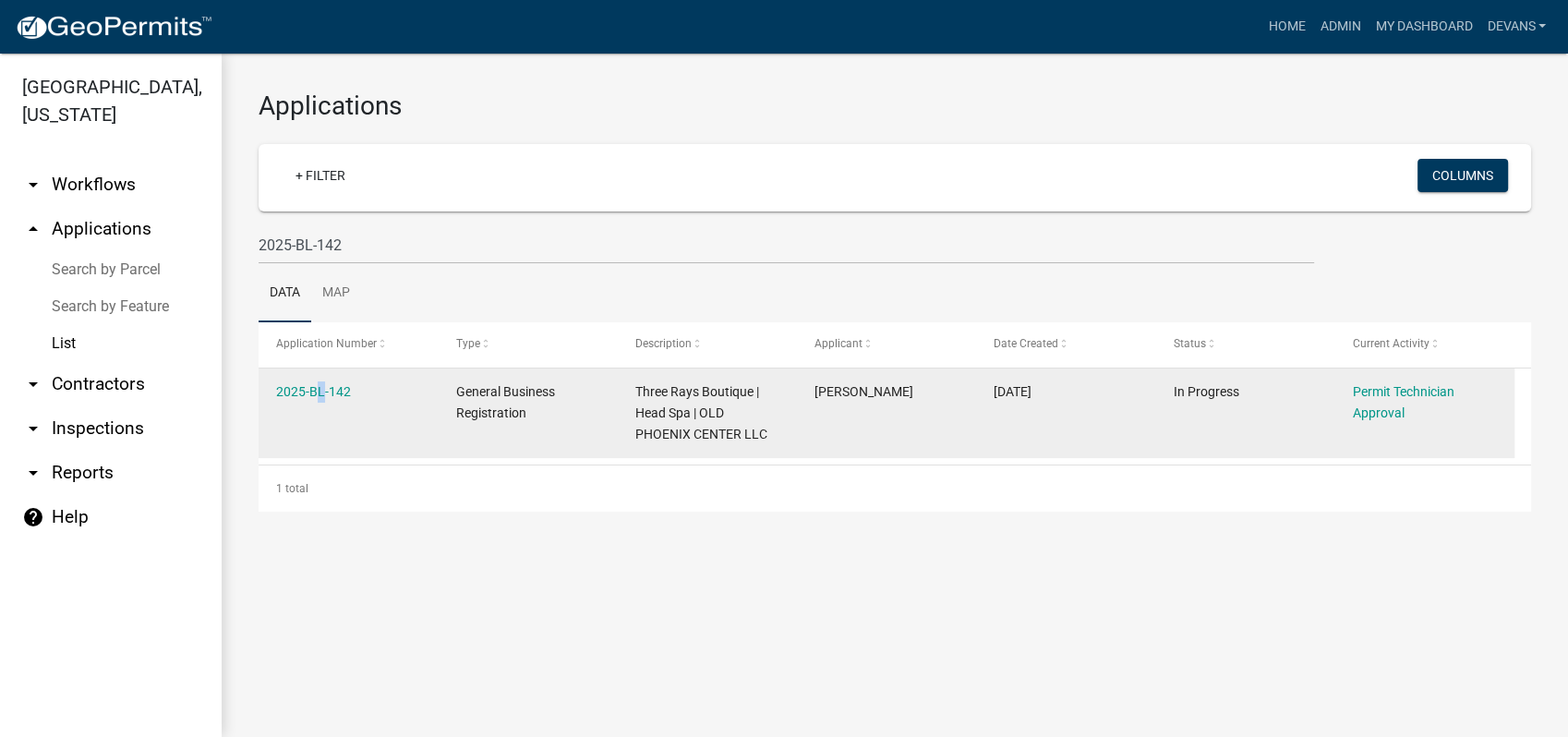
click at [310, 375] on datatable-body-cell "2025-BL-142" at bounding box center [348, 414] width 179 height 89
drag, startPoint x: 310, startPoint y: 375, endPoint x: 310, endPoint y: 387, distance: 12.0
click at [310, 387] on link "2025-BL-142" at bounding box center [313, 391] width 74 height 15
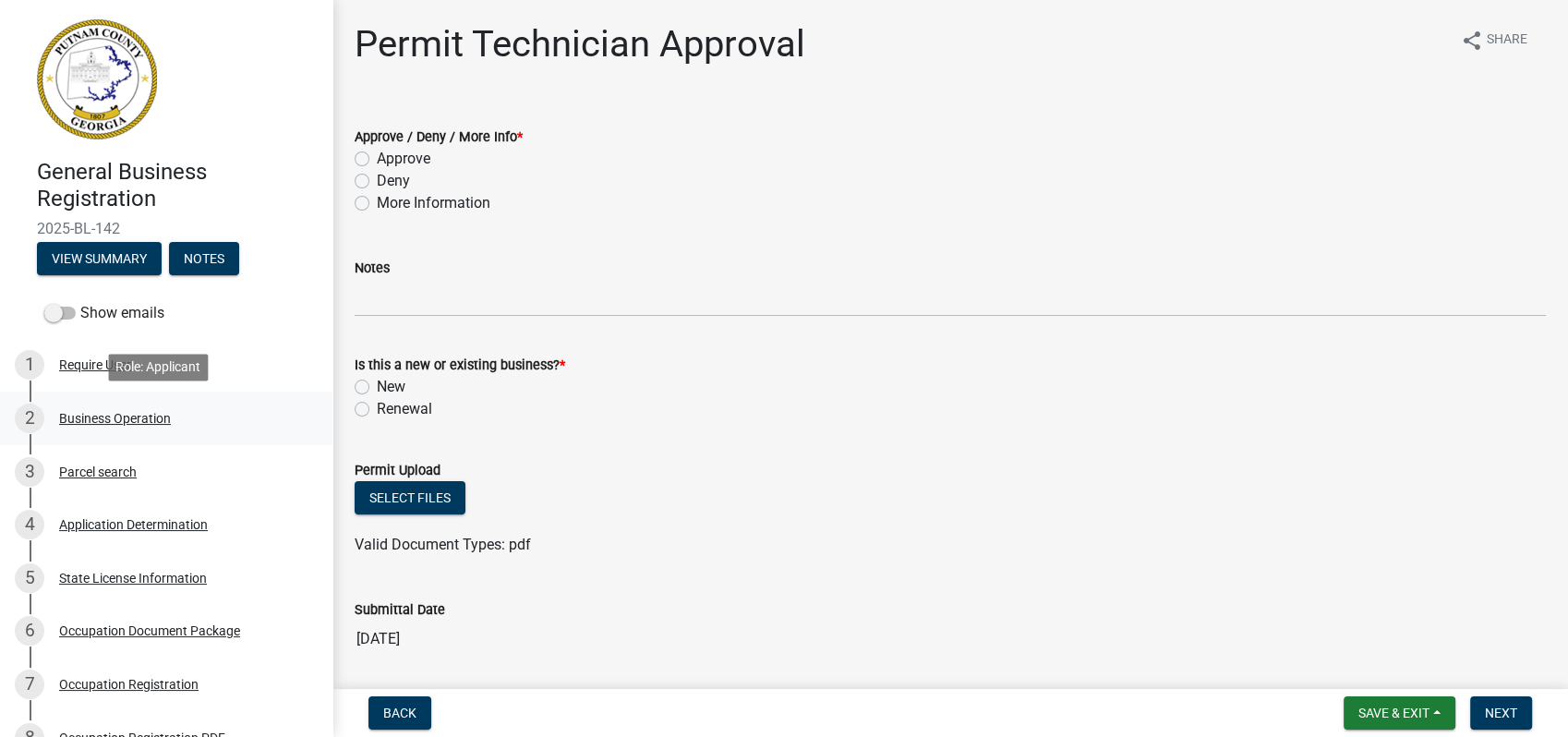
click at [138, 408] on div "2 Business Operation" at bounding box center [158, 418] width 288 height 30
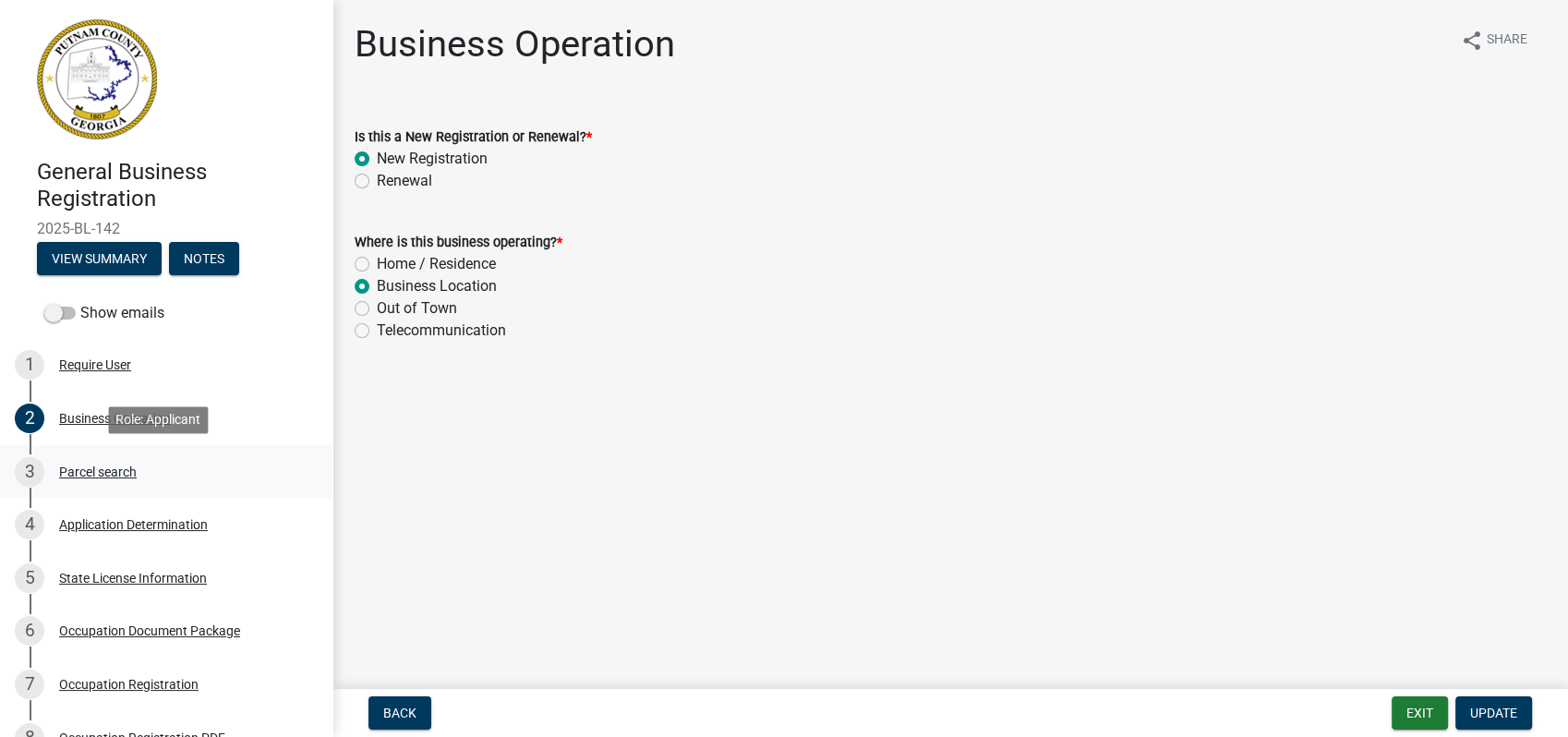
click at [84, 483] on div "3 Parcel search" at bounding box center [158, 472] width 288 height 30
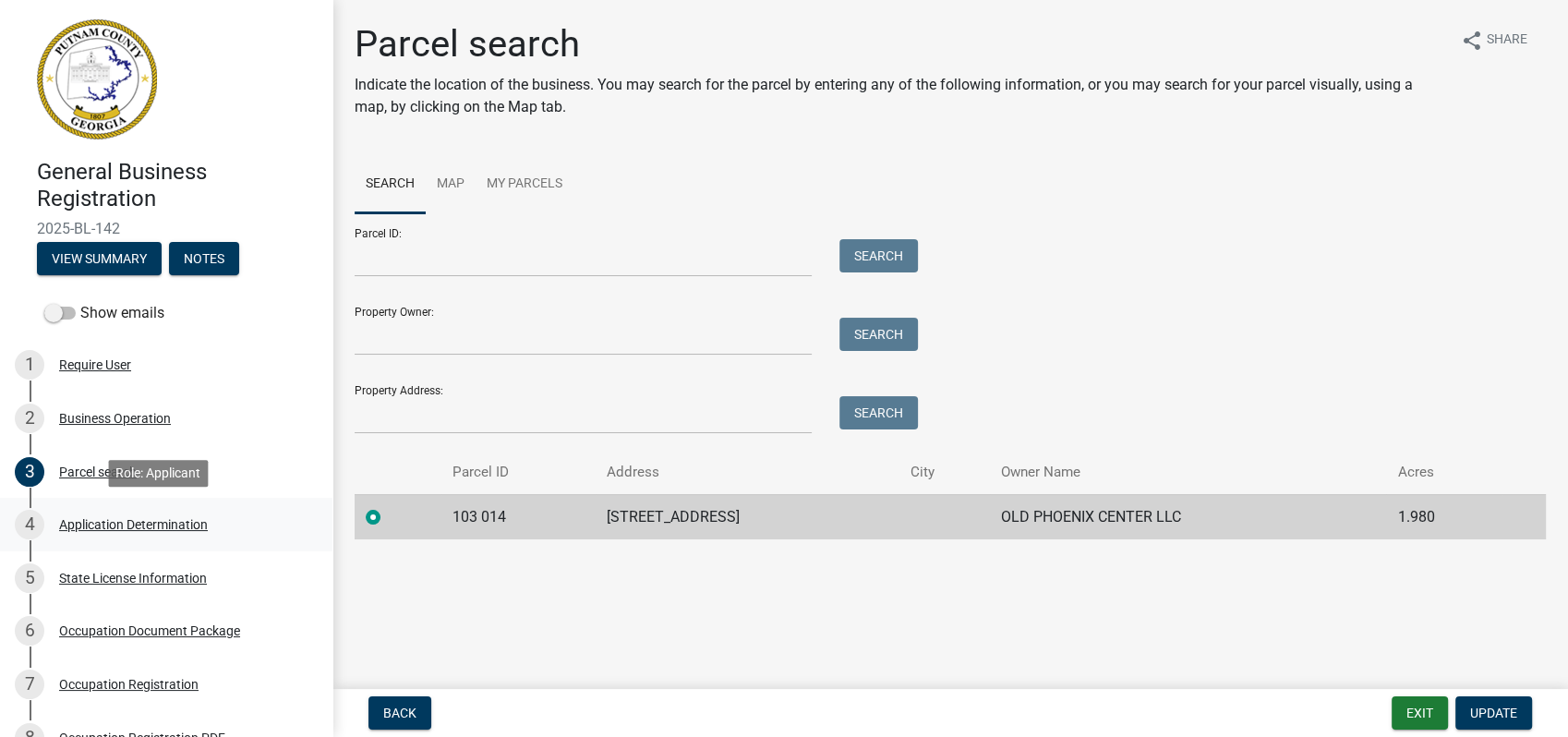
click at [116, 518] on div "Application Determination" at bounding box center [133, 525] width 149 height 13
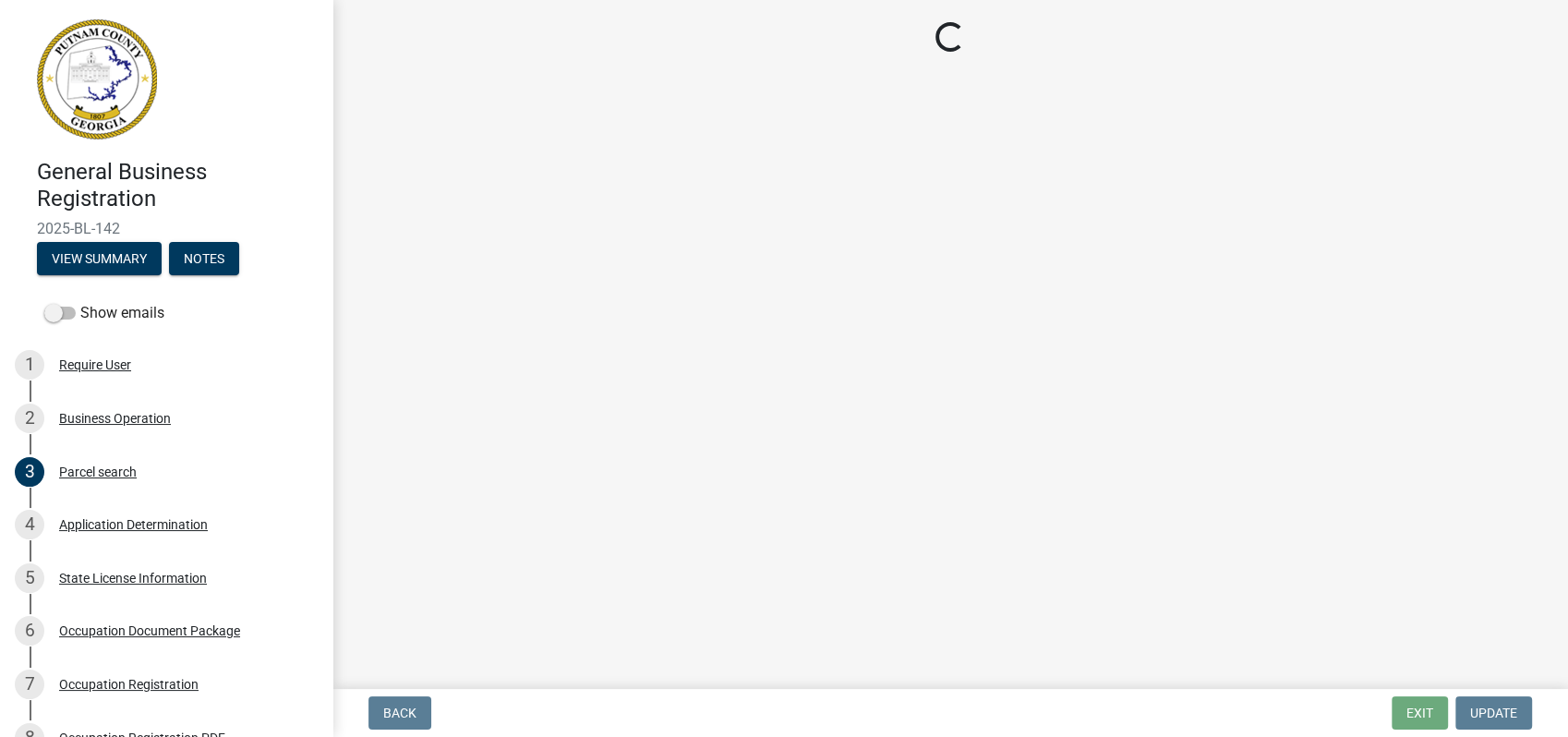
select select "GA"
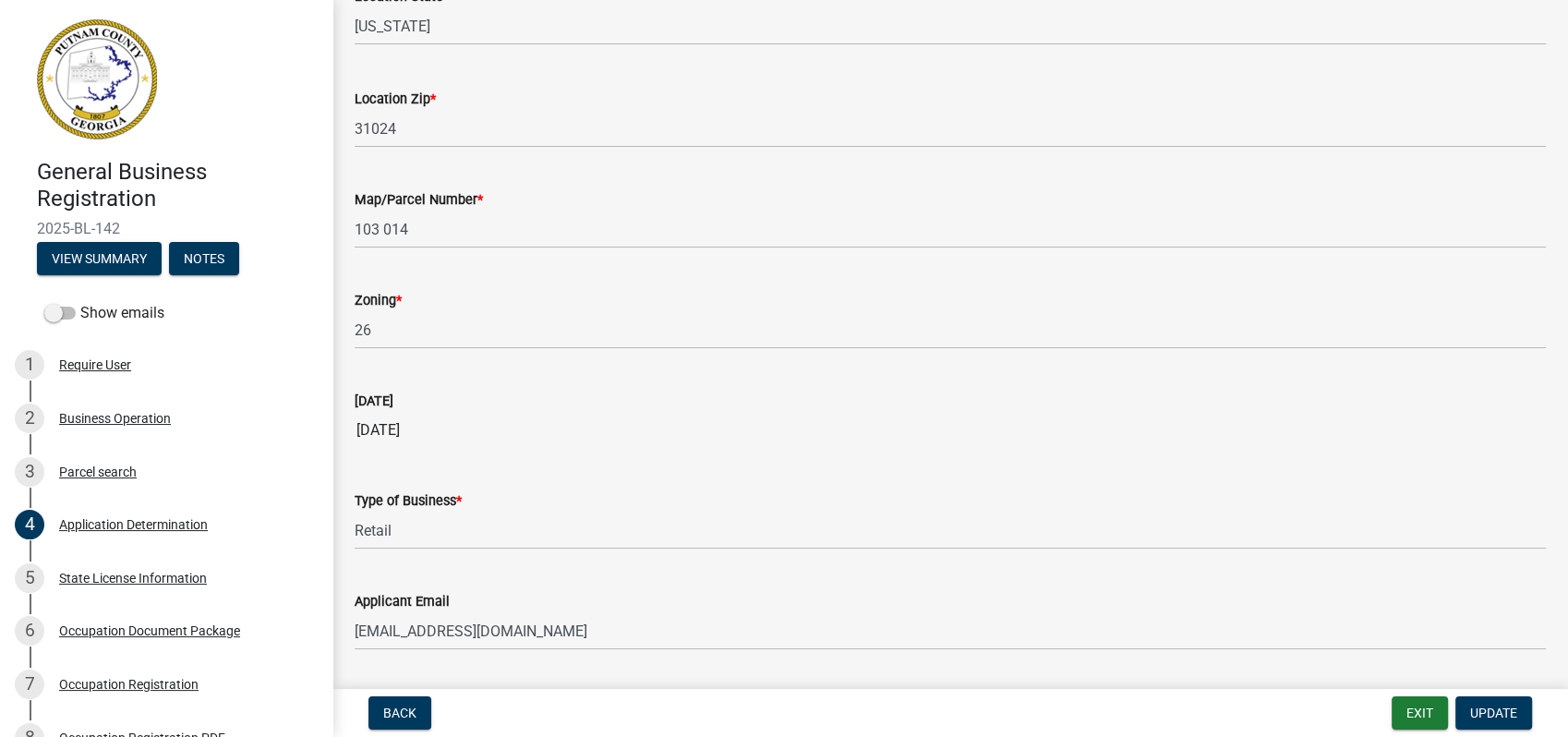
scroll to position [1631, 0]
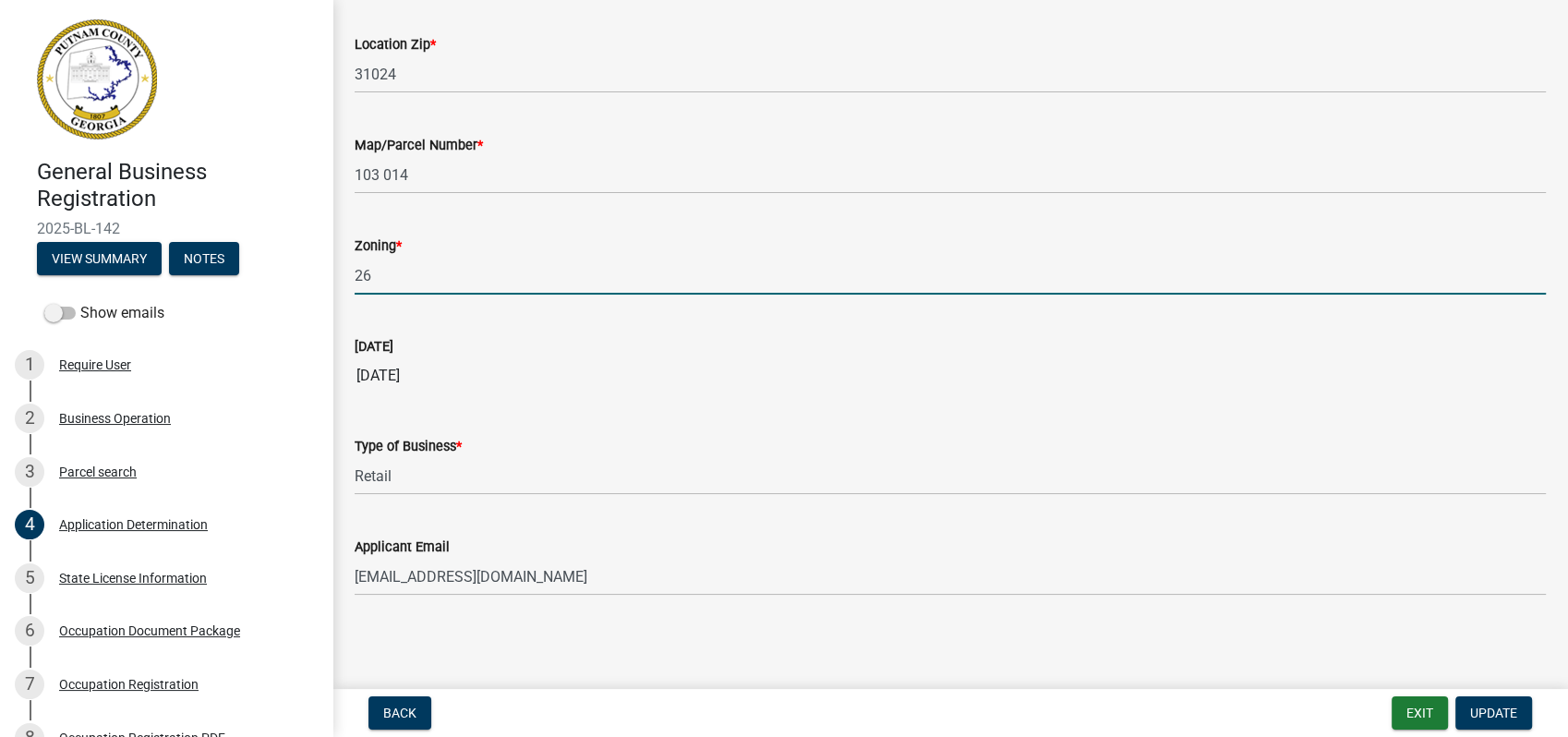
drag, startPoint x: 387, startPoint y: 270, endPoint x: 294, endPoint y: 266, distance: 93.1
click at [295, 266] on div "General Business Registration 2025-BL-142 View Summary Notes Show emails 1 Requ…" at bounding box center [784, 368] width 1568 height 737
type input "C-1"
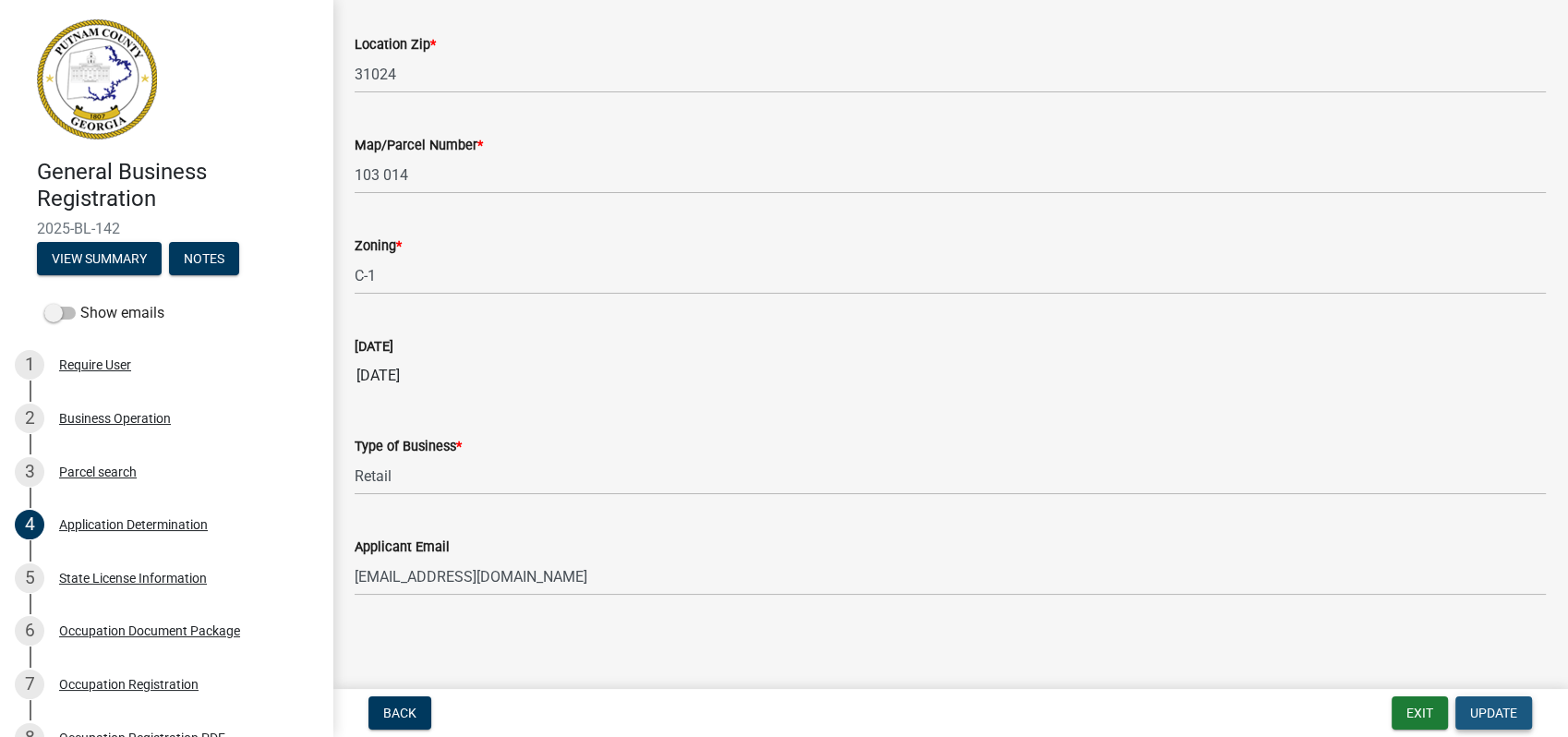
click at [1493, 715] on span "Update" at bounding box center [1494, 714] width 47 height 15
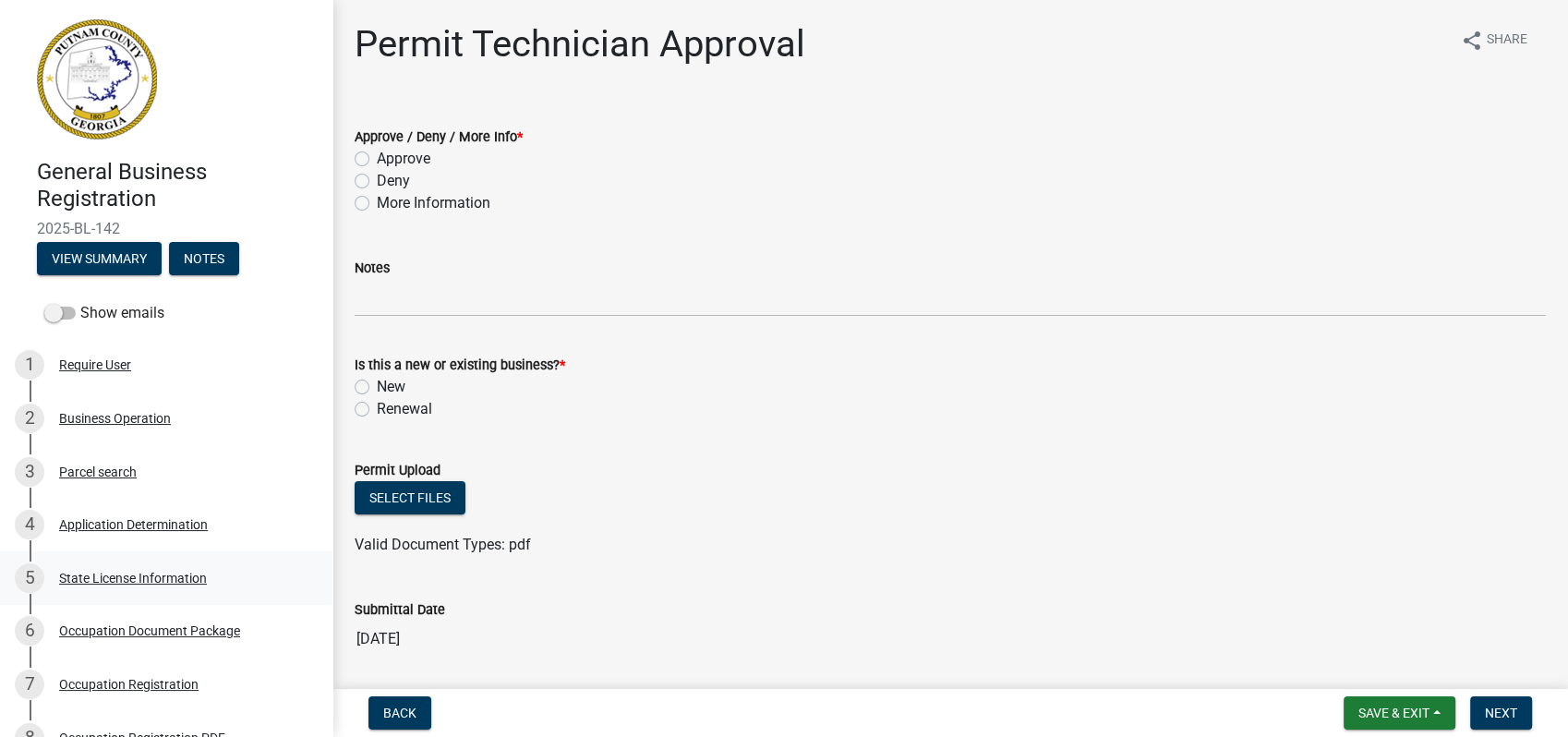
click at [151, 575] on div "State License Information" at bounding box center [132, 579] width 148 height 13
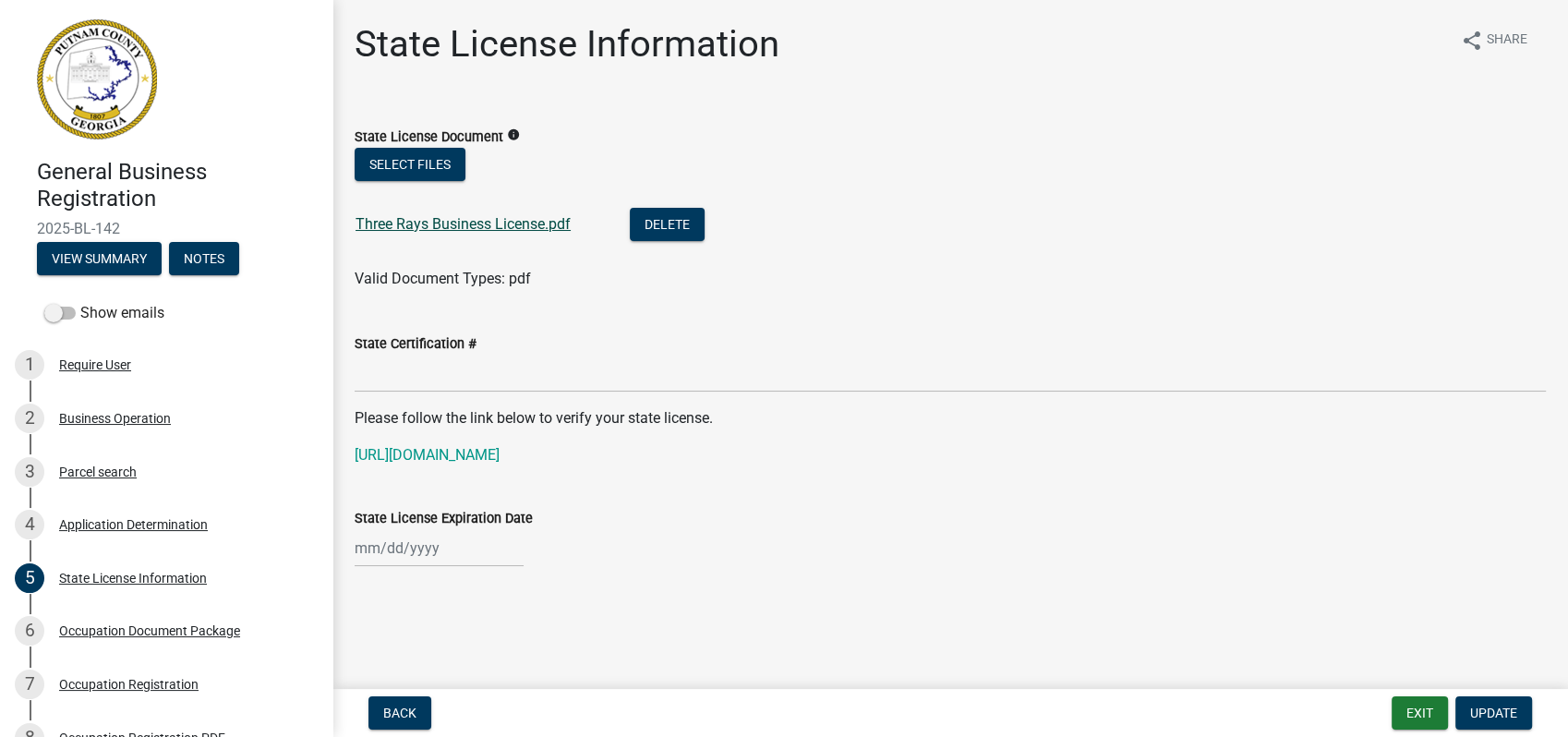
click at [421, 216] on link "Three Rays Business License.pdf" at bounding box center [463, 224] width 215 height 18
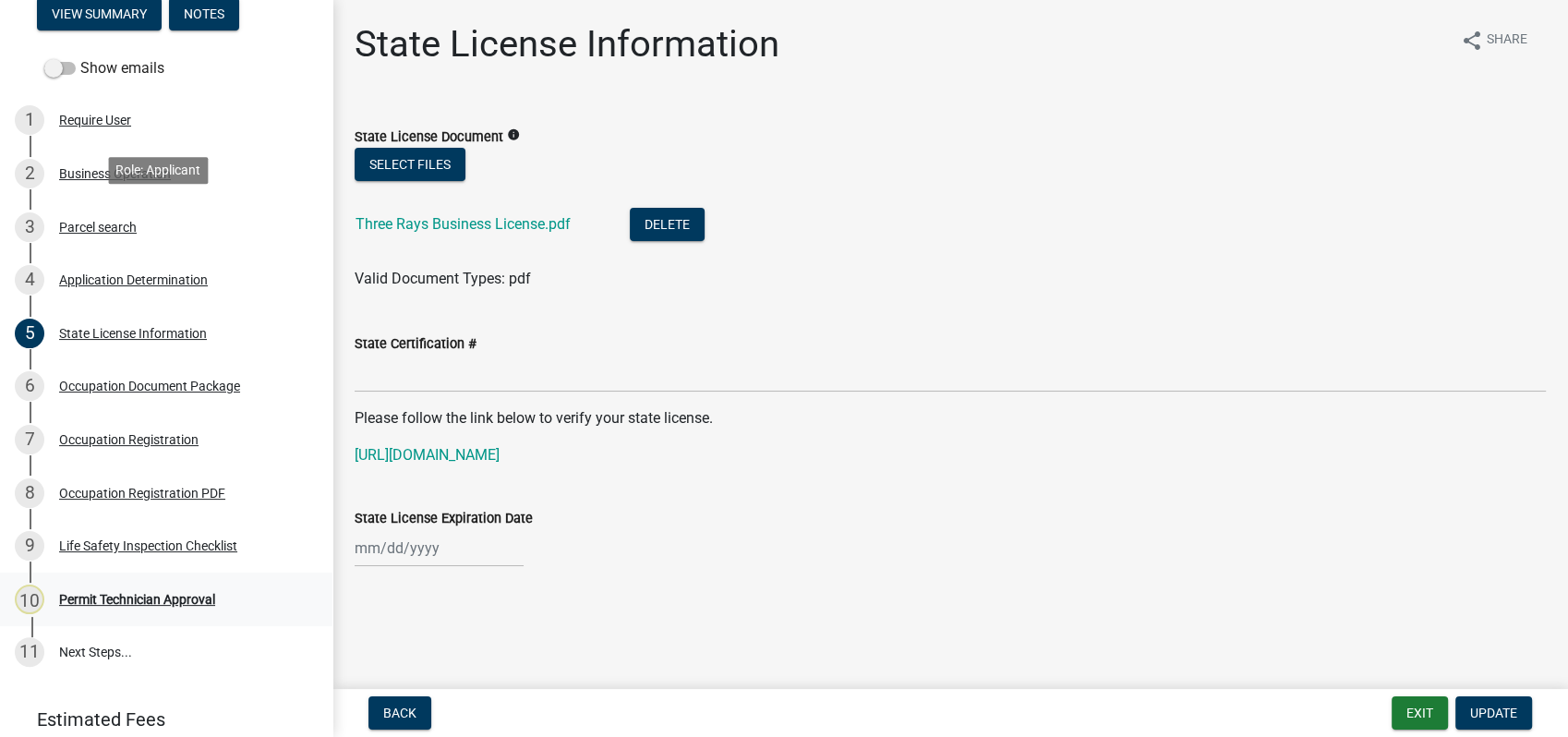
scroll to position [307, 0]
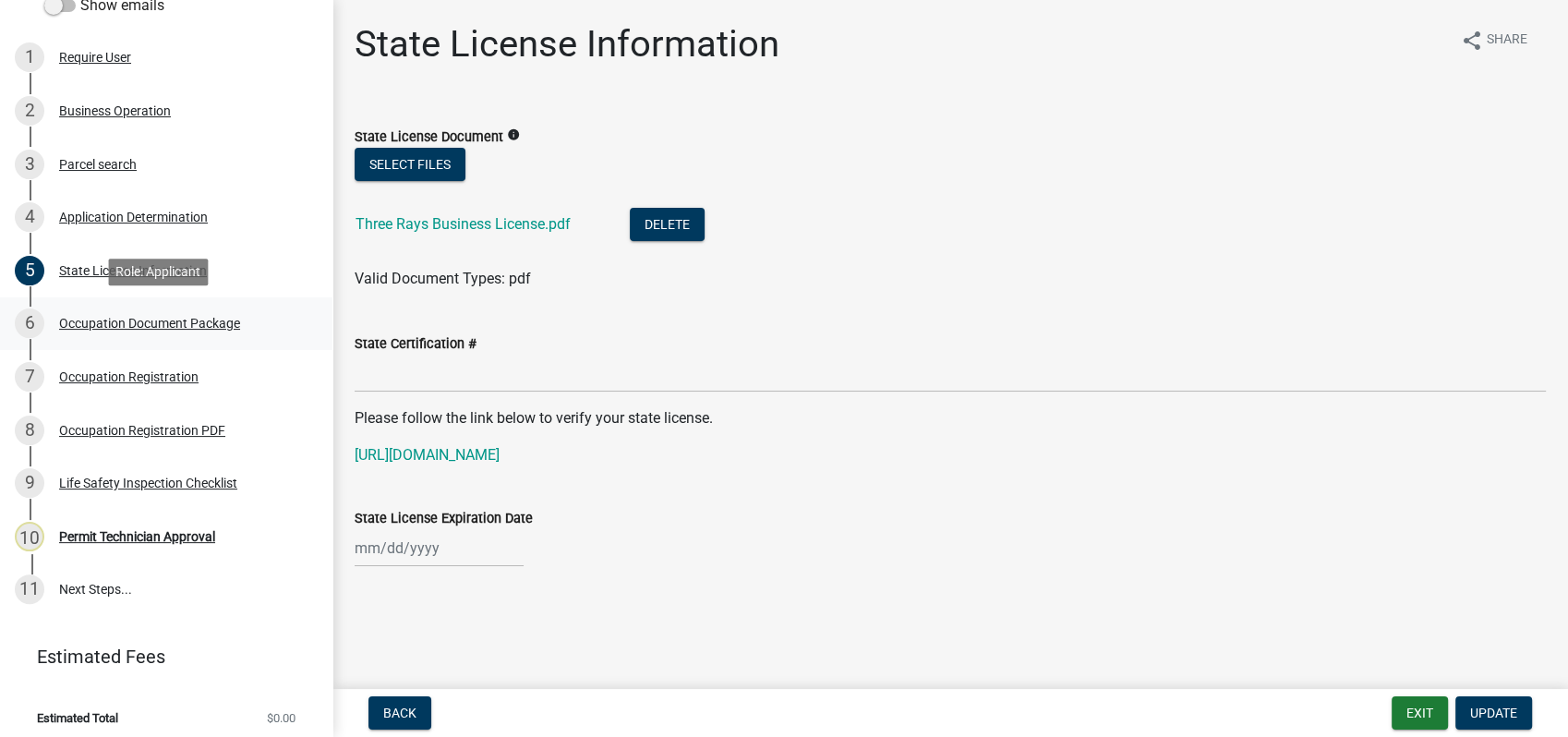
click at [180, 310] on div "6 Occupation Document Package" at bounding box center [158, 323] width 288 height 30
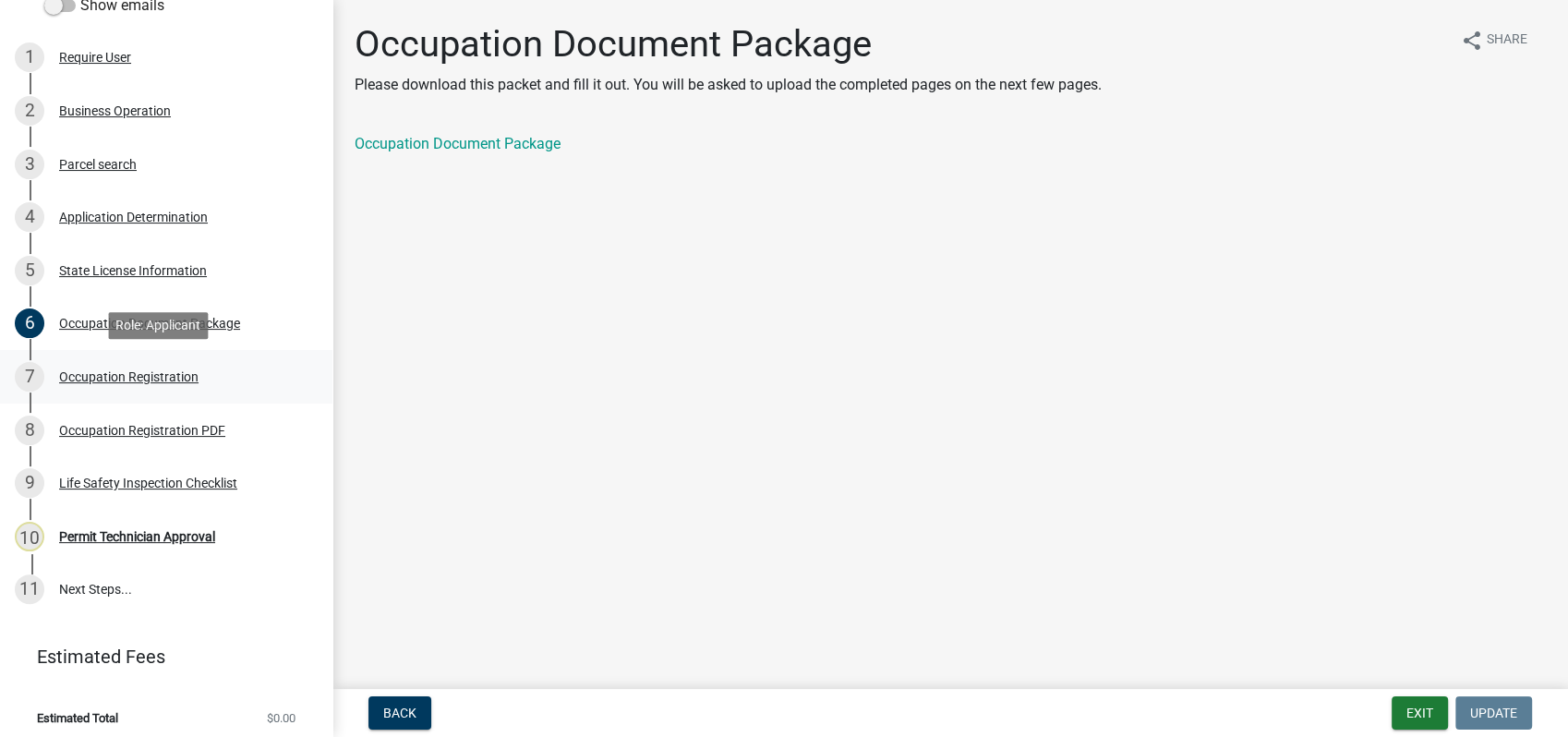
click at [137, 374] on div "Occupation Registration" at bounding box center [128, 377] width 140 height 13
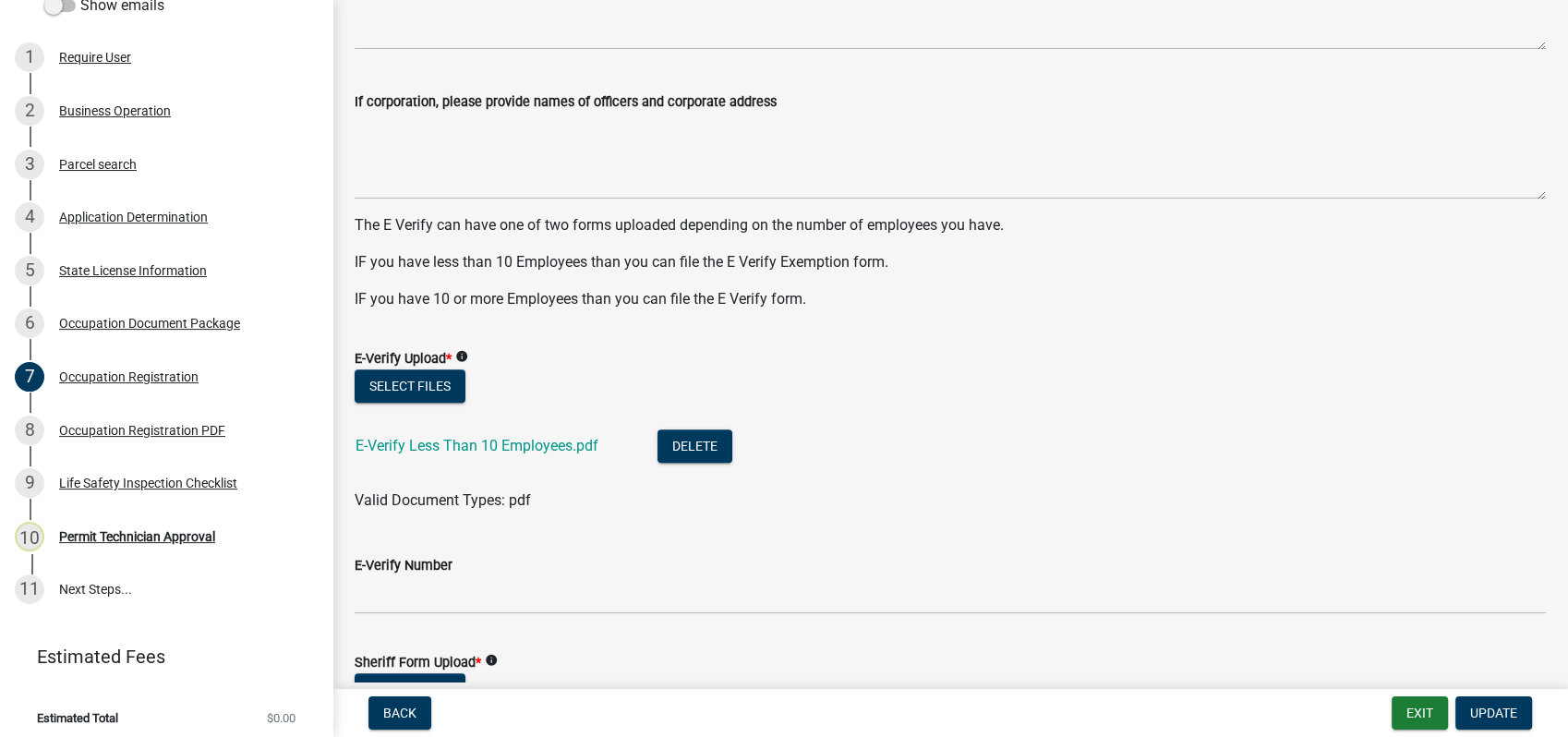
scroll to position [1129, 0]
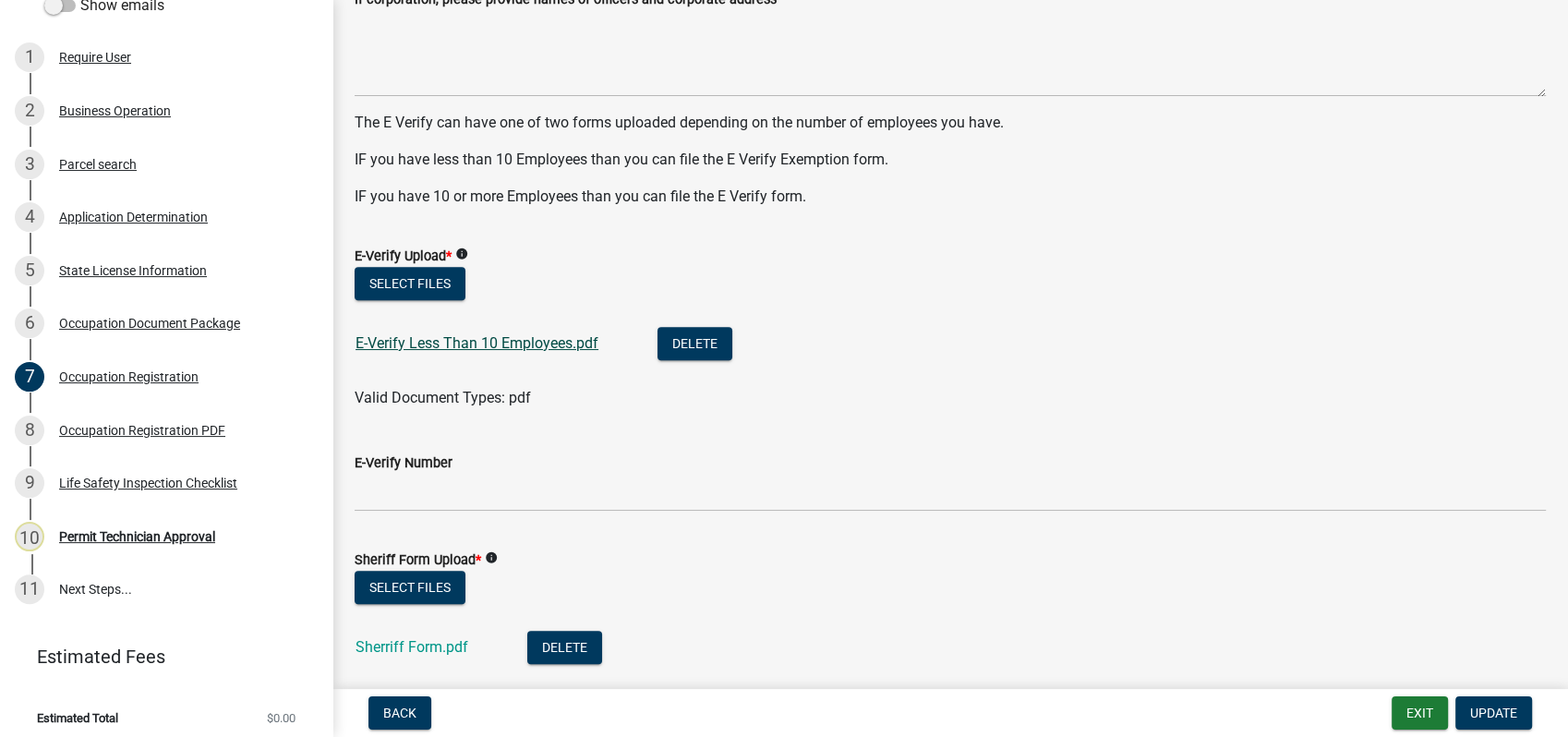
click at [455, 340] on link "E-Verify Less Than 10 Employees.pdf" at bounding box center [477, 343] width 243 height 18
click at [509, 344] on link "E-Verify Less Than 10 Employees.pdf" at bounding box center [477, 343] width 243 height 18
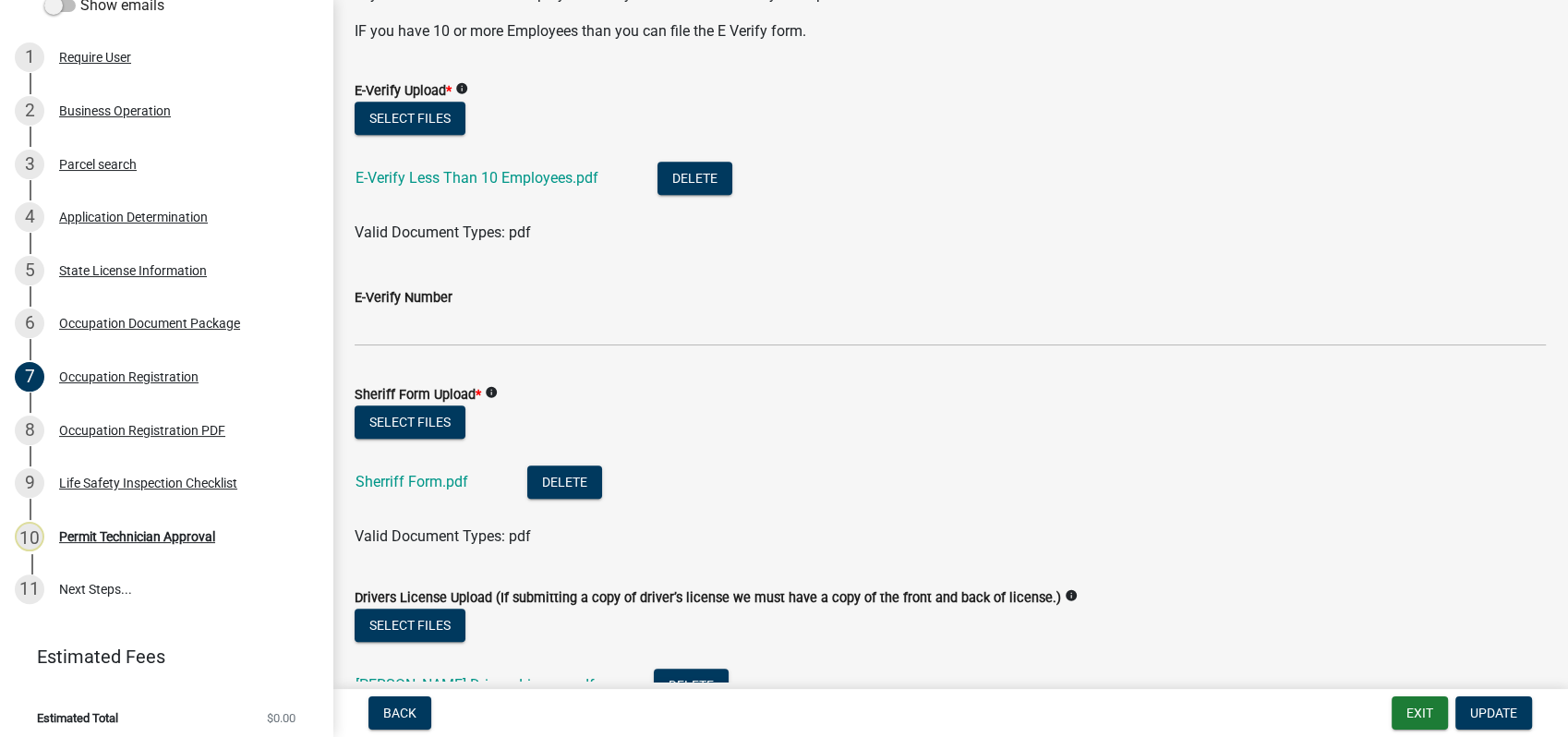
scroll to position [1334, 0]
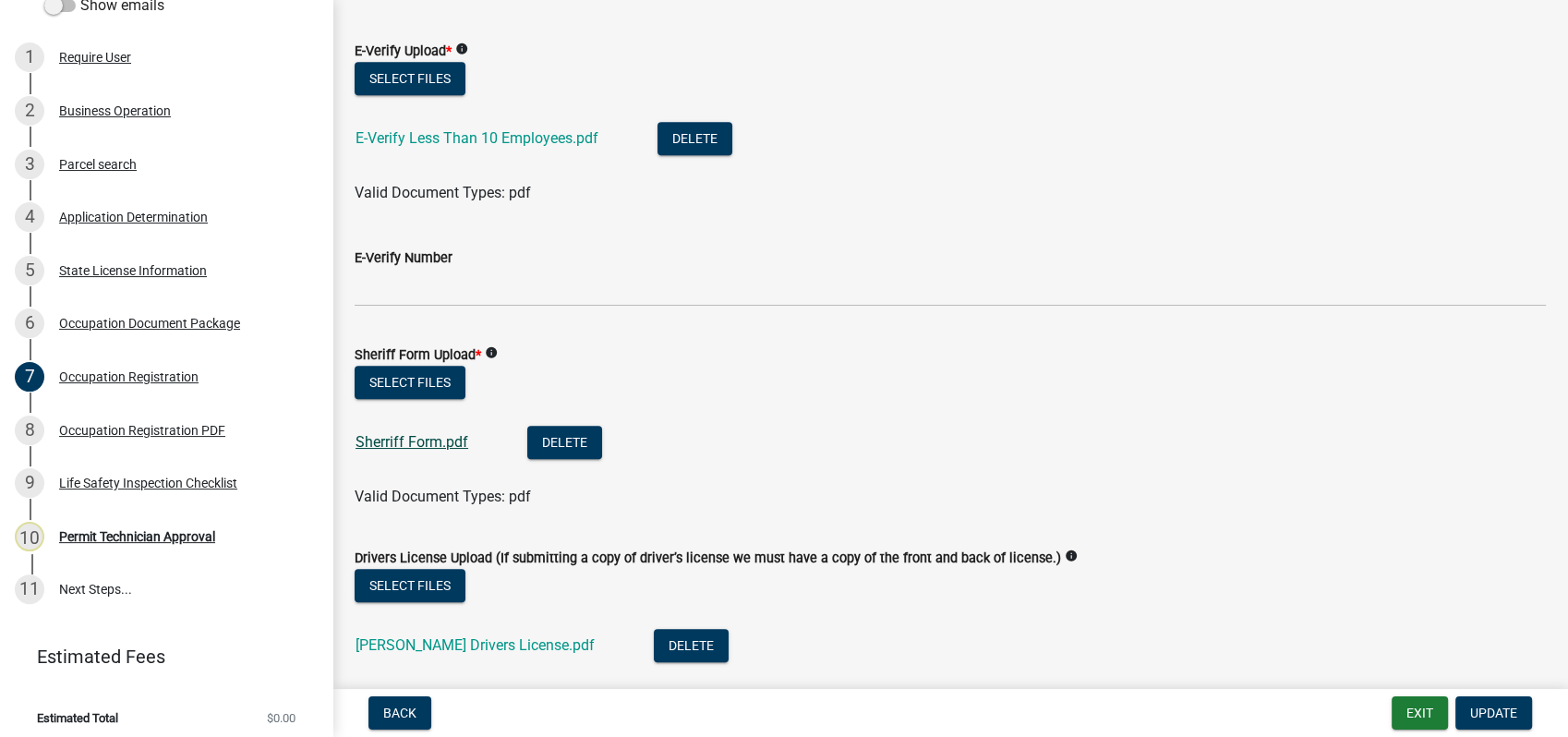
click at [421, 444] on link "Sherriff Form.pdf" at bounding box center [412, 442] width 113 height 18
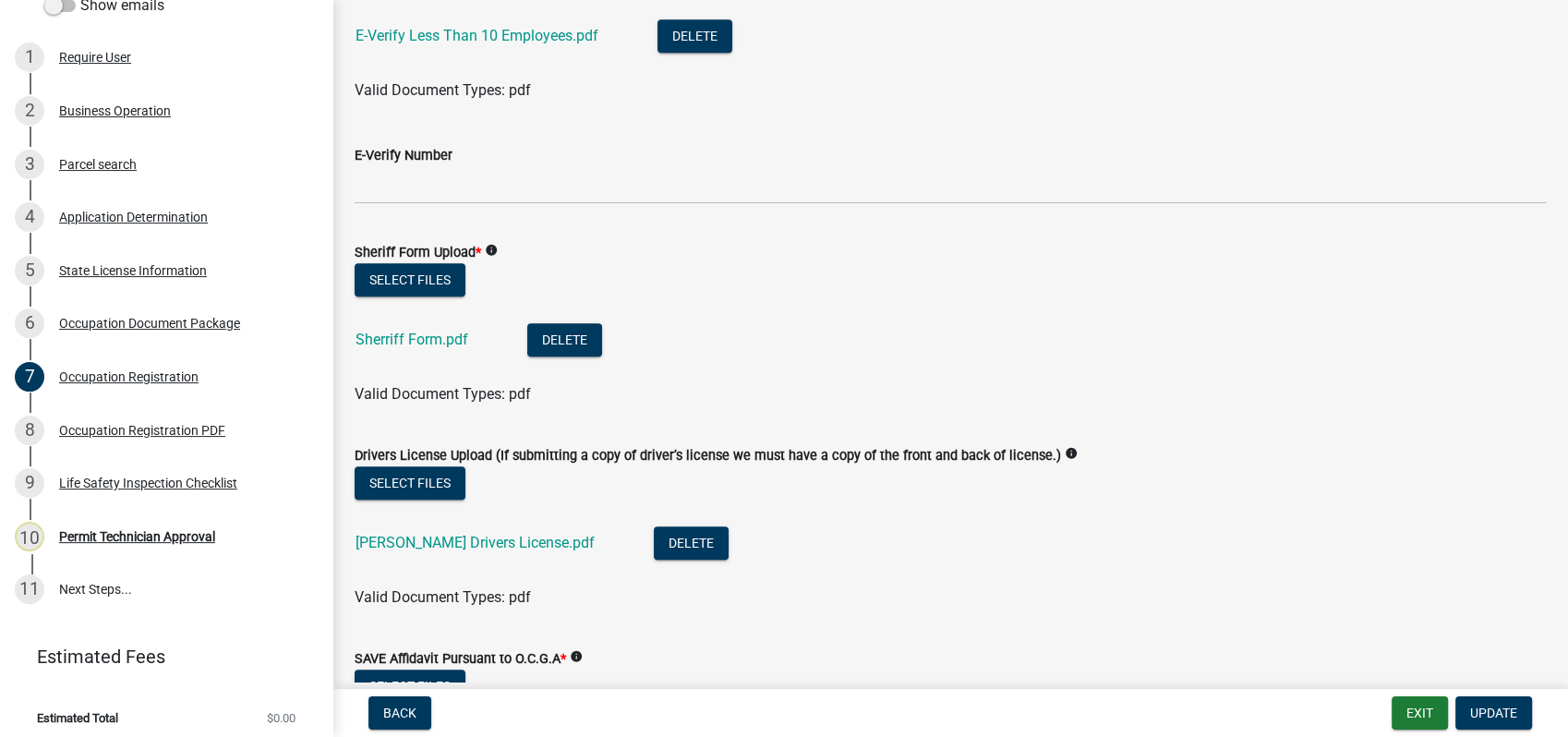
scroll to position [1539, 0]
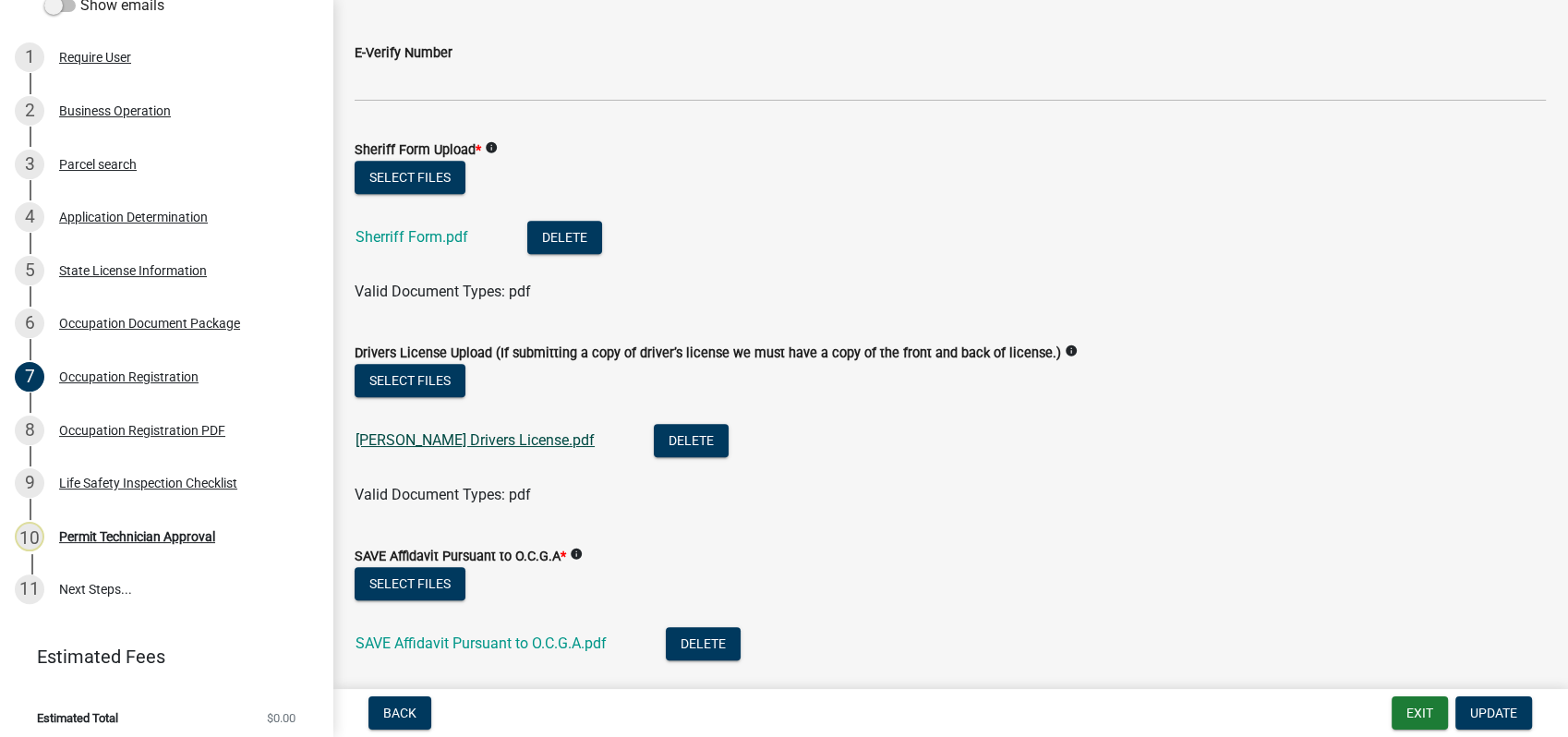
click at [413, 437] on link "[PERSON_NAME] Drivers License.pdf" at bounding box center [475, 440] width 239 height 18
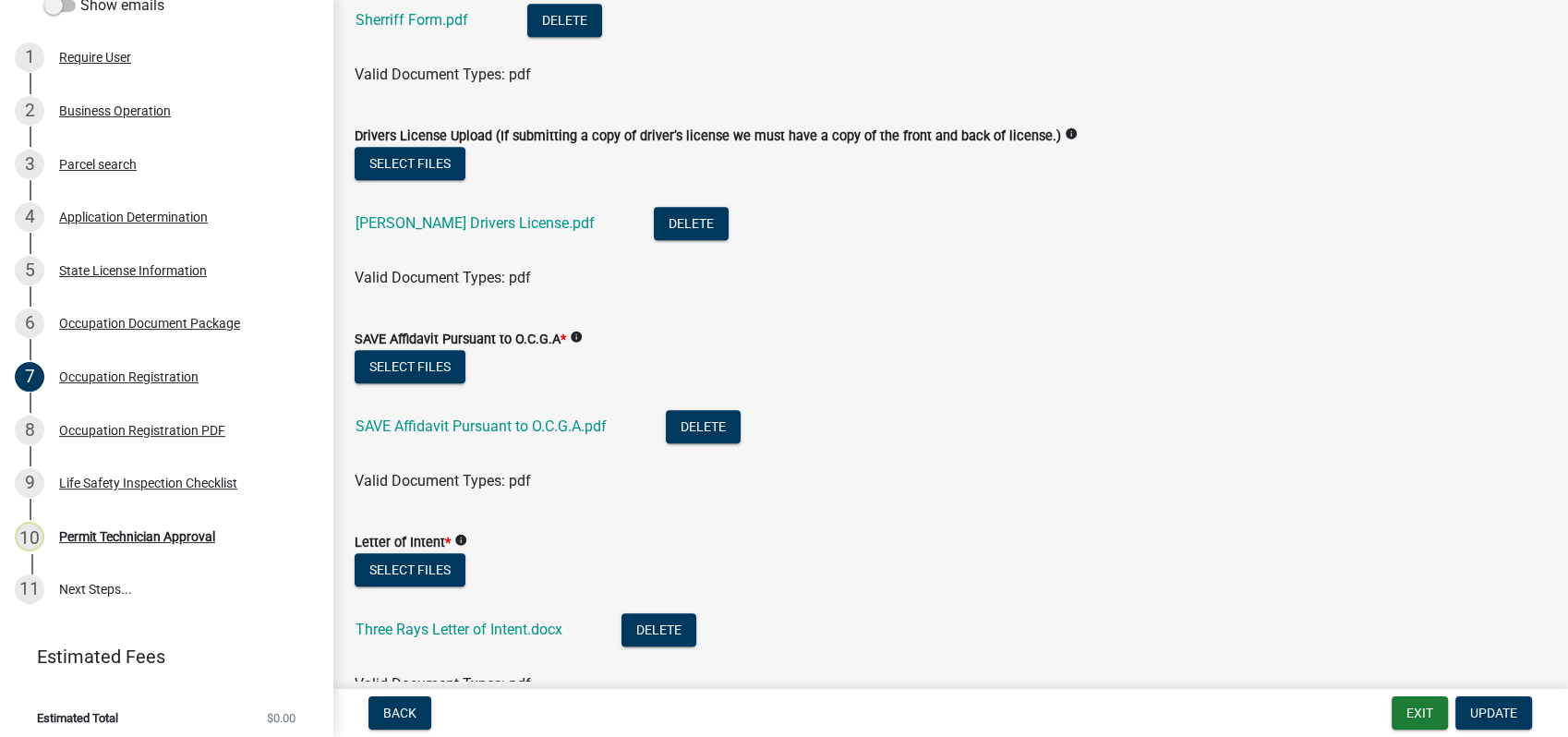
scroll to position [1848, 0]
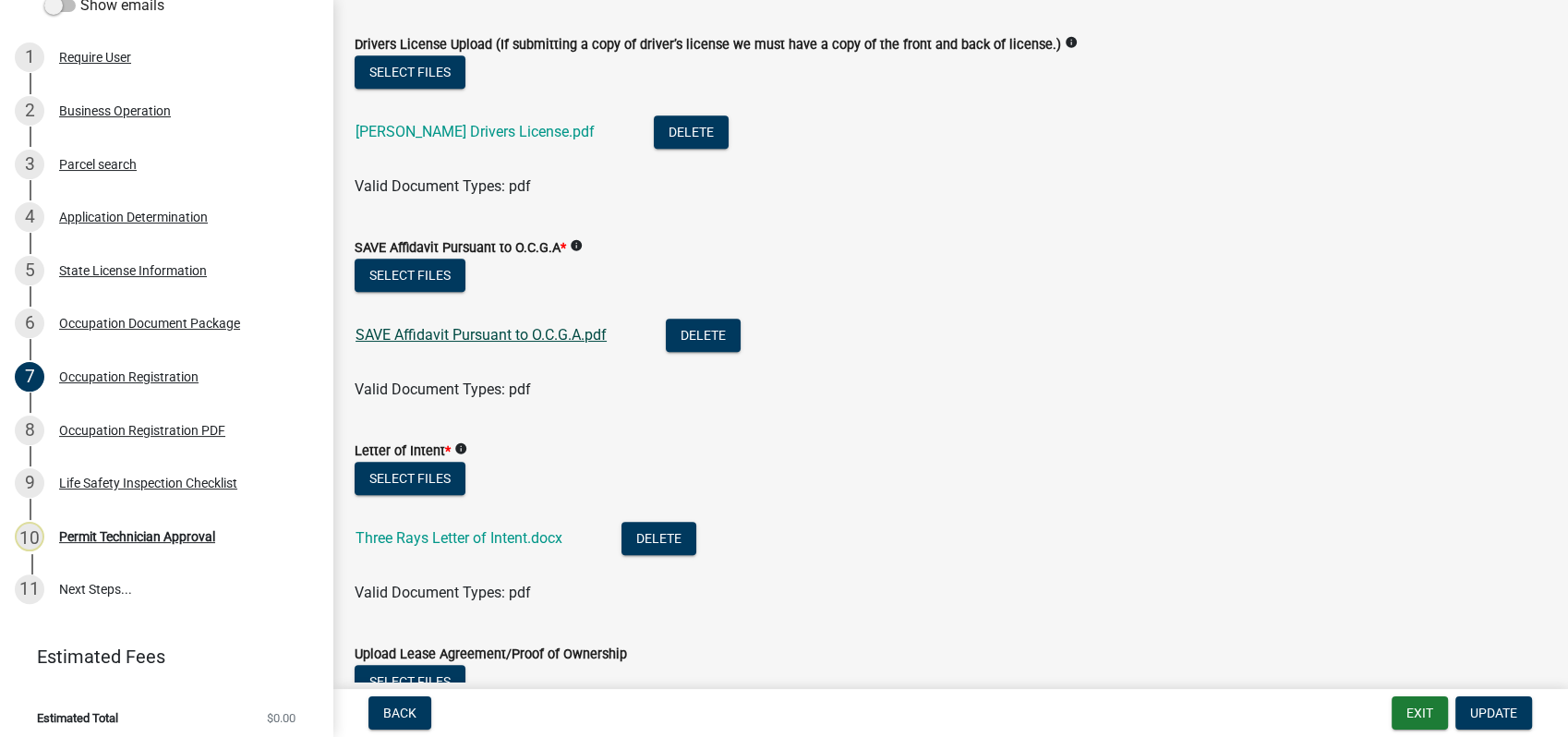
click at [478, 336] on link "SAVE Affidavit Pursuant to O.C.G.A.pdf" at bounding box center [481, 334] width 251 height 18
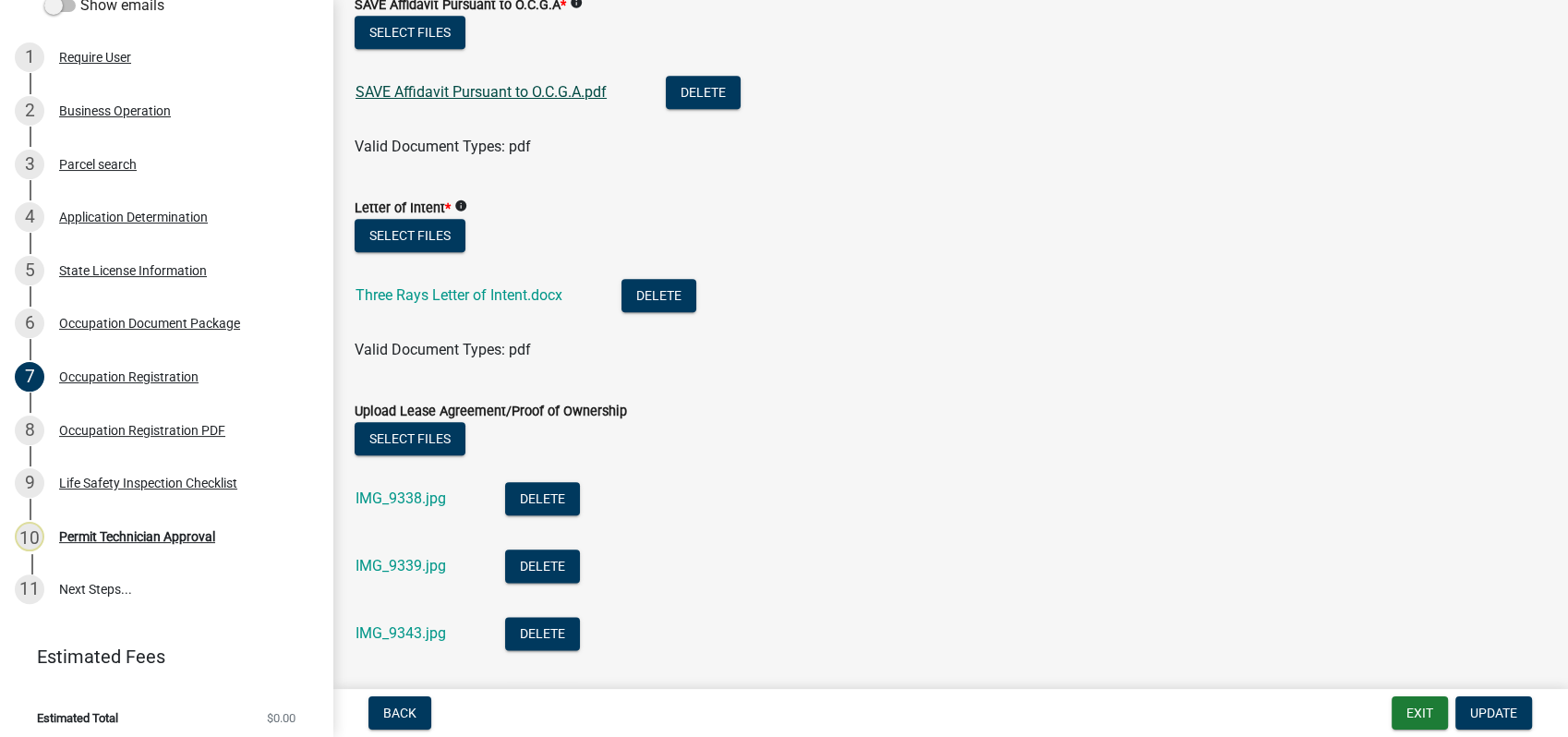
scroll to position [2155, 0]
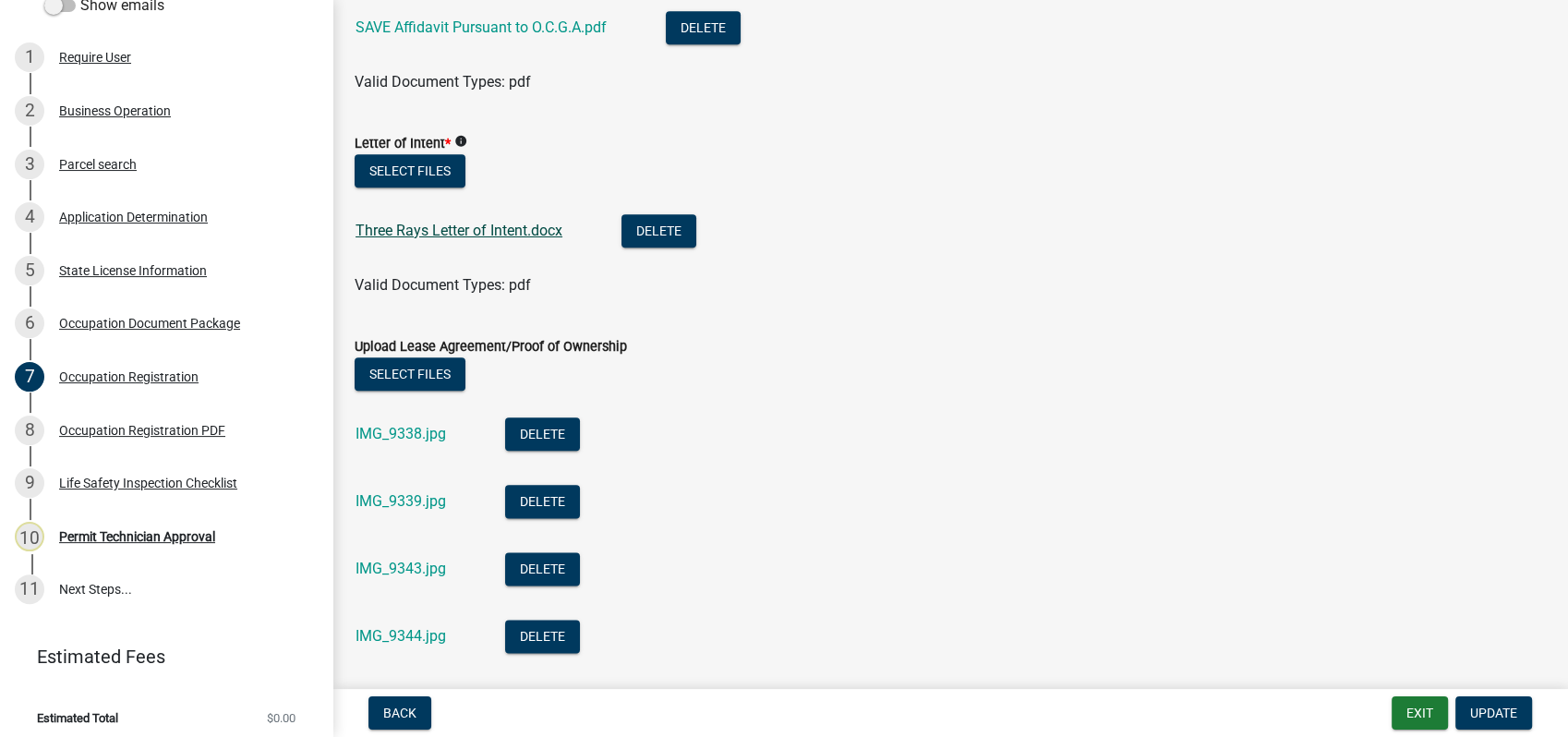
click at [443, 230] on link "Three Rays Letter of Intent.docx" at bounding box center [459, 230] width 207 height 18
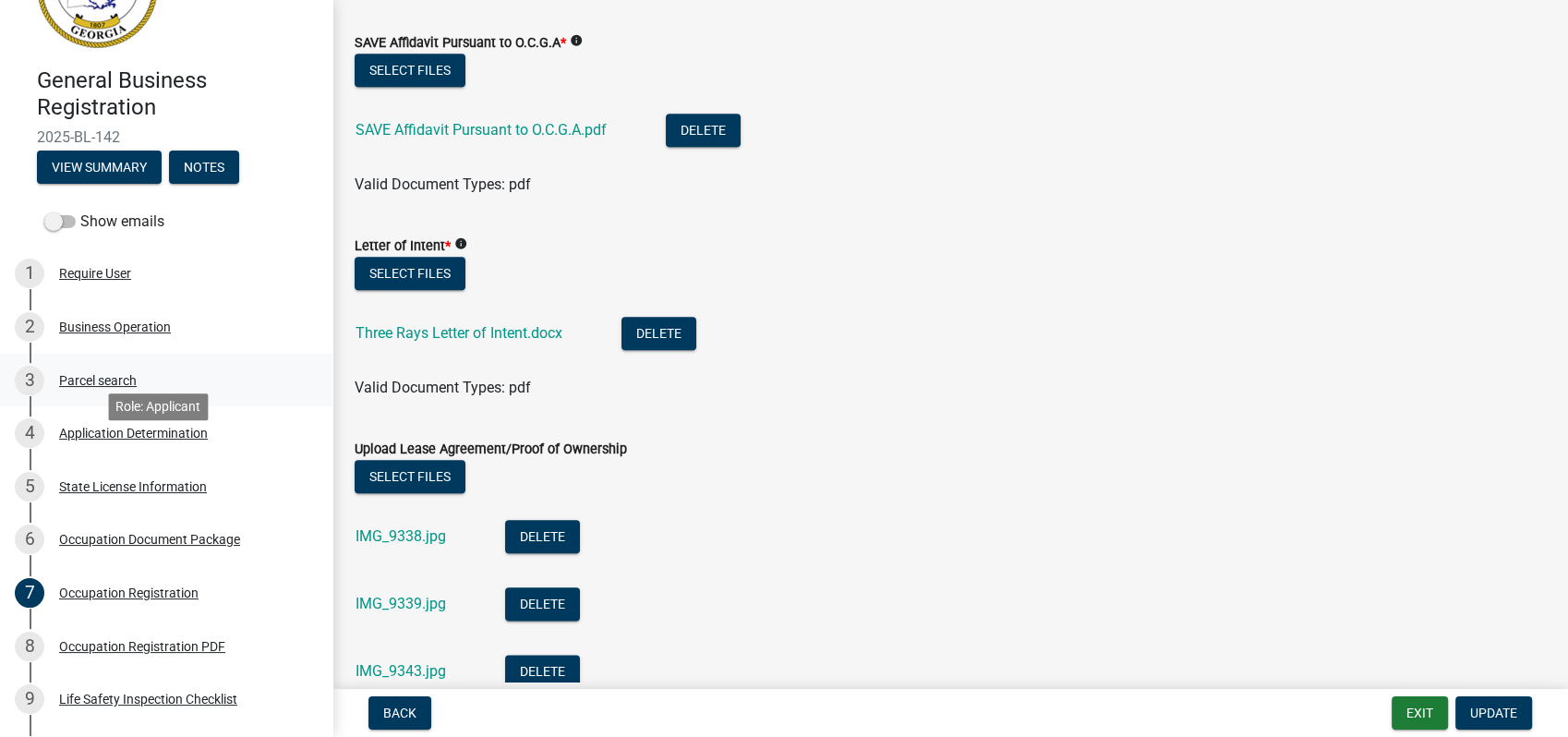
scroll to position [0, 0]
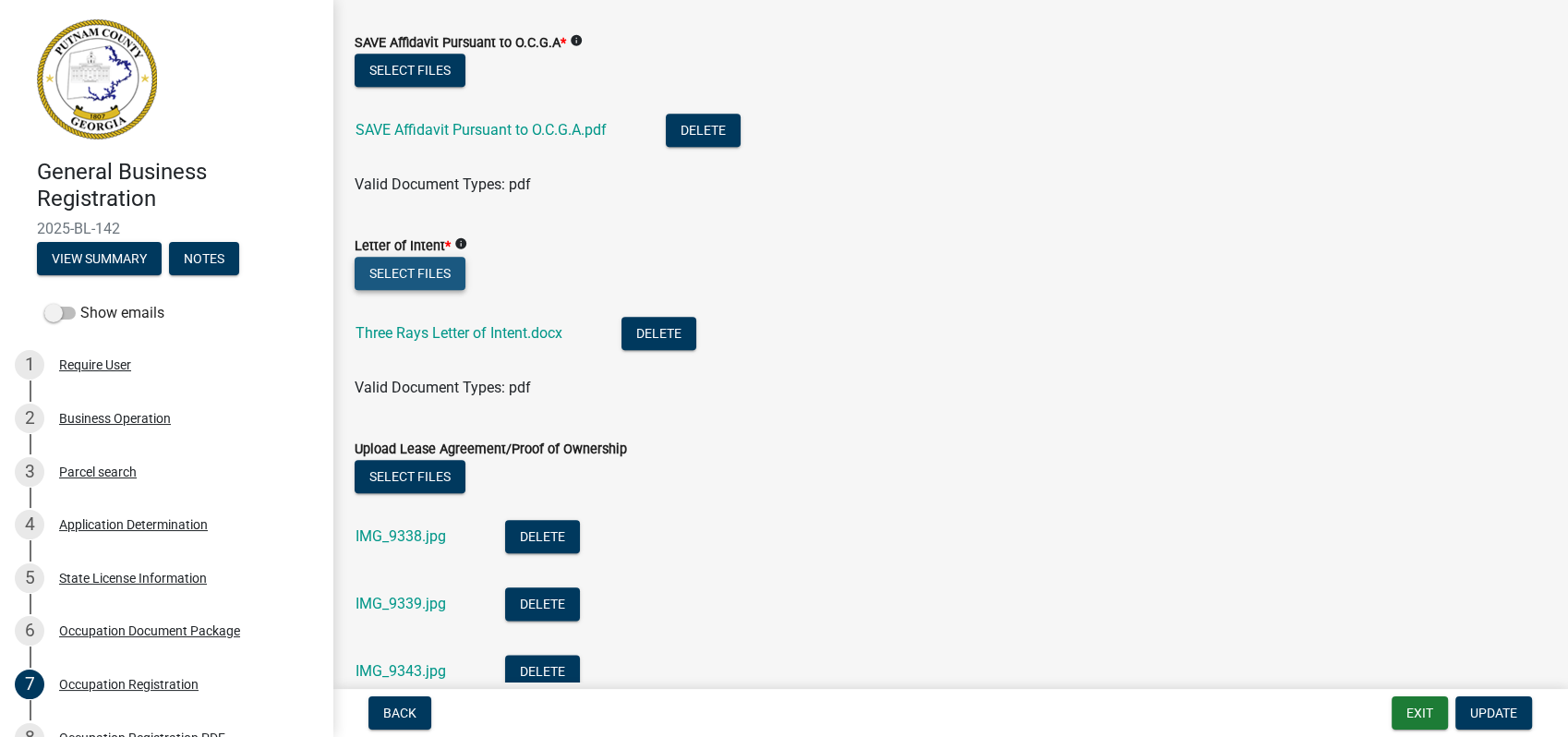
click at [426, 270] on button "Select files" at bounding box center [410, 274] width 111 height 34
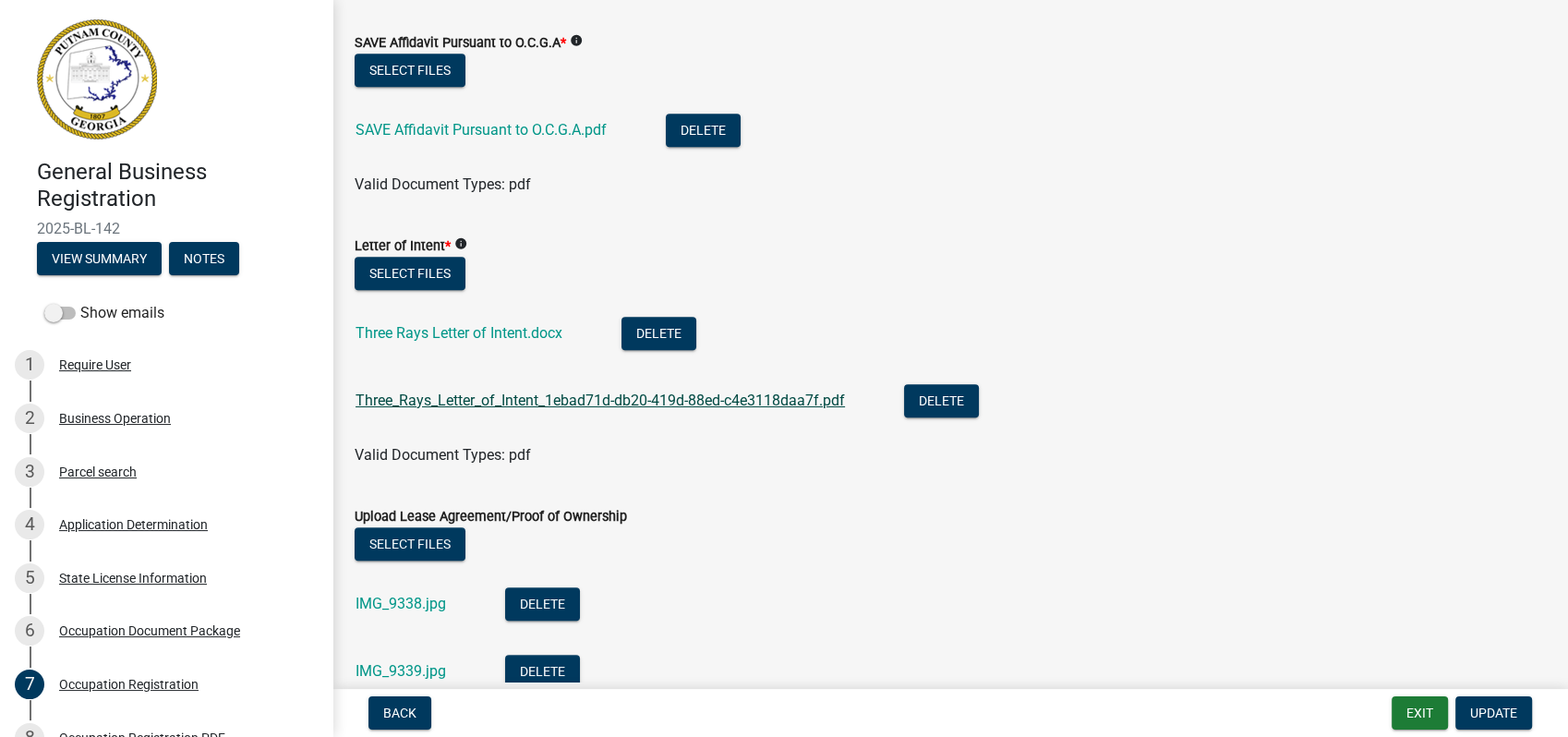
click at [640, 399] on link "Three_Rays_Letter_of_Intent_1ebad71d-db20-419d-88ed-c4e3118daa7f.pdf" at bounding box center [601, 400] width 490 height 18
click at [661, 334] on button "Delete" at bounding box center [658, 334] width 74 height 34
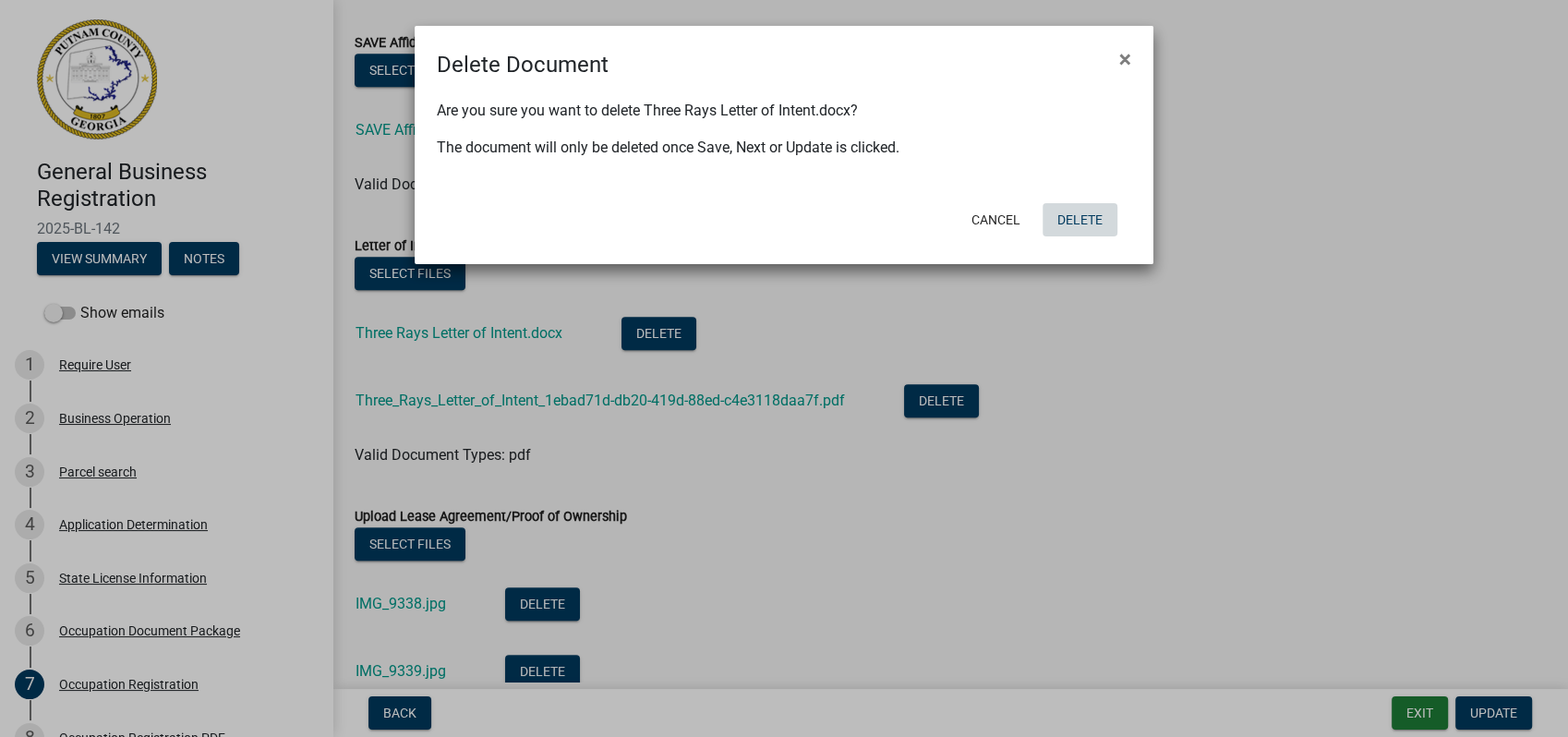
click at [1079, 208] on button "Delete" at bounding box center [1079, 220] width 74 height 34
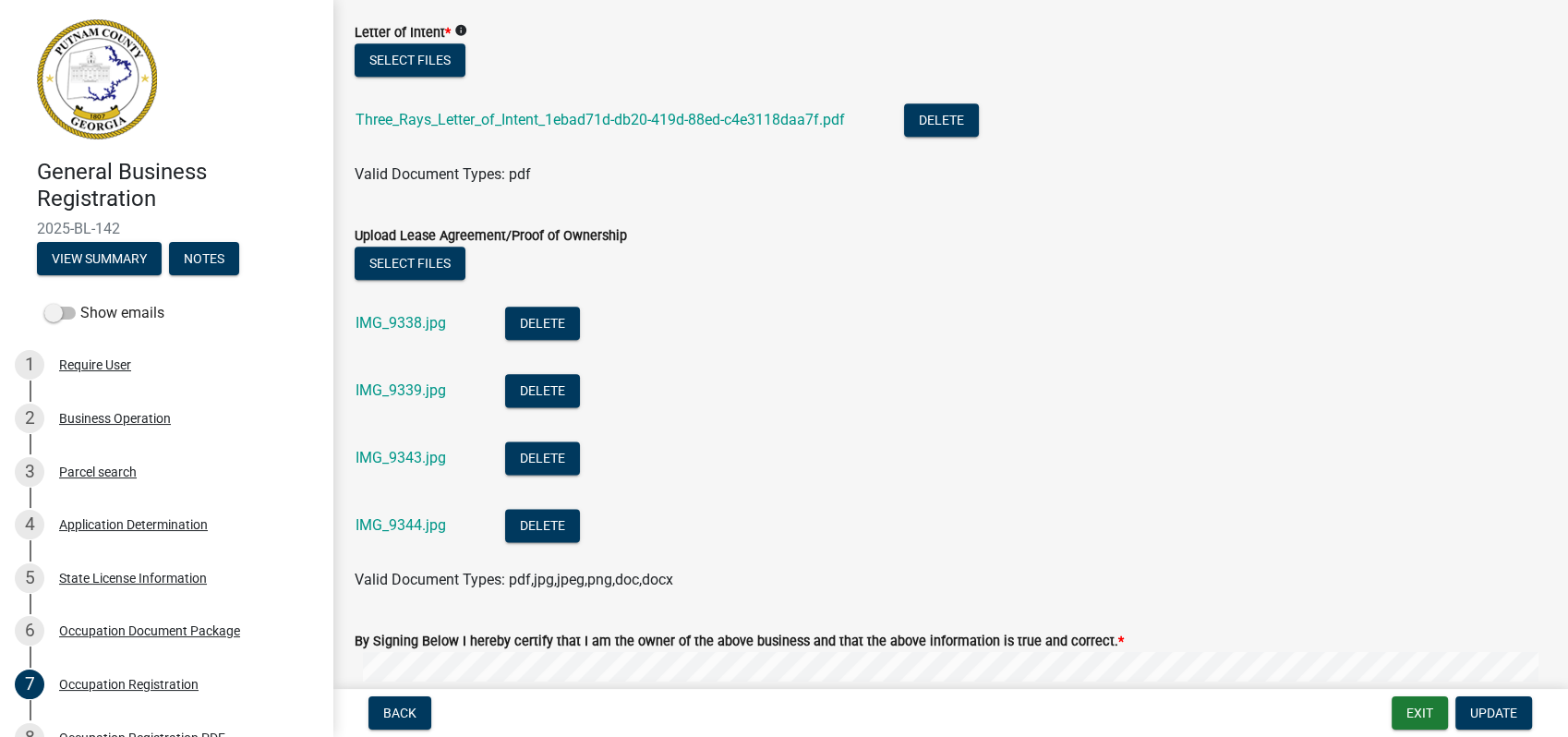
scroll to position [2258, 0]
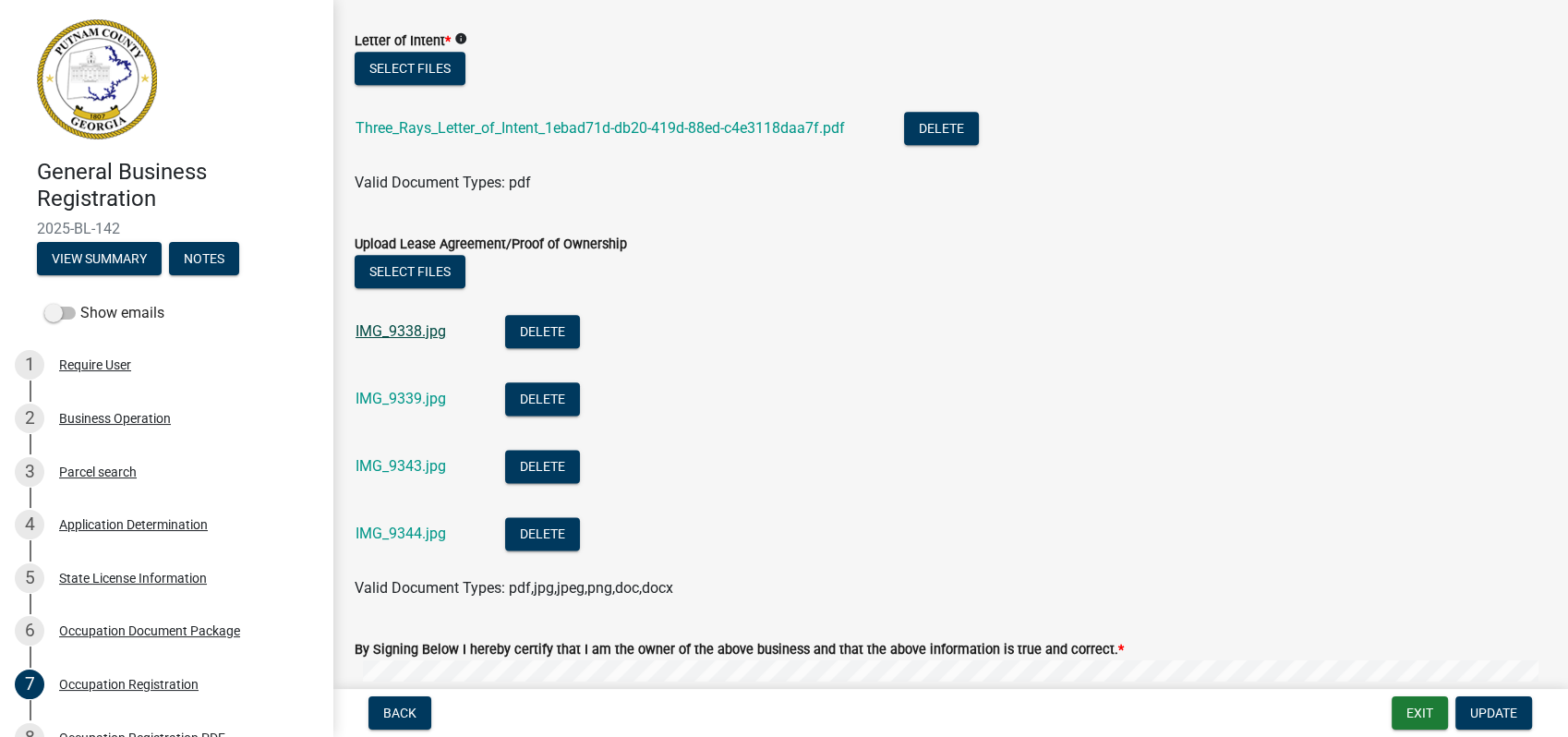
click at [413, 330] on link "IMG_9338.jpg" at bounding box center [400, 331] width 90 height 18
click at [418, 390] on link "IMG_9339.jpg" at bounding box center [400, 398] width 90 height 18
click at [403, 458] on link "IMG_9343.jpg" at bounding box center [400, 466] width 90 height 18
click at [377, 527] on link "IMG_9344.jpg" at bounding box center [400, 533] width 90 height 18
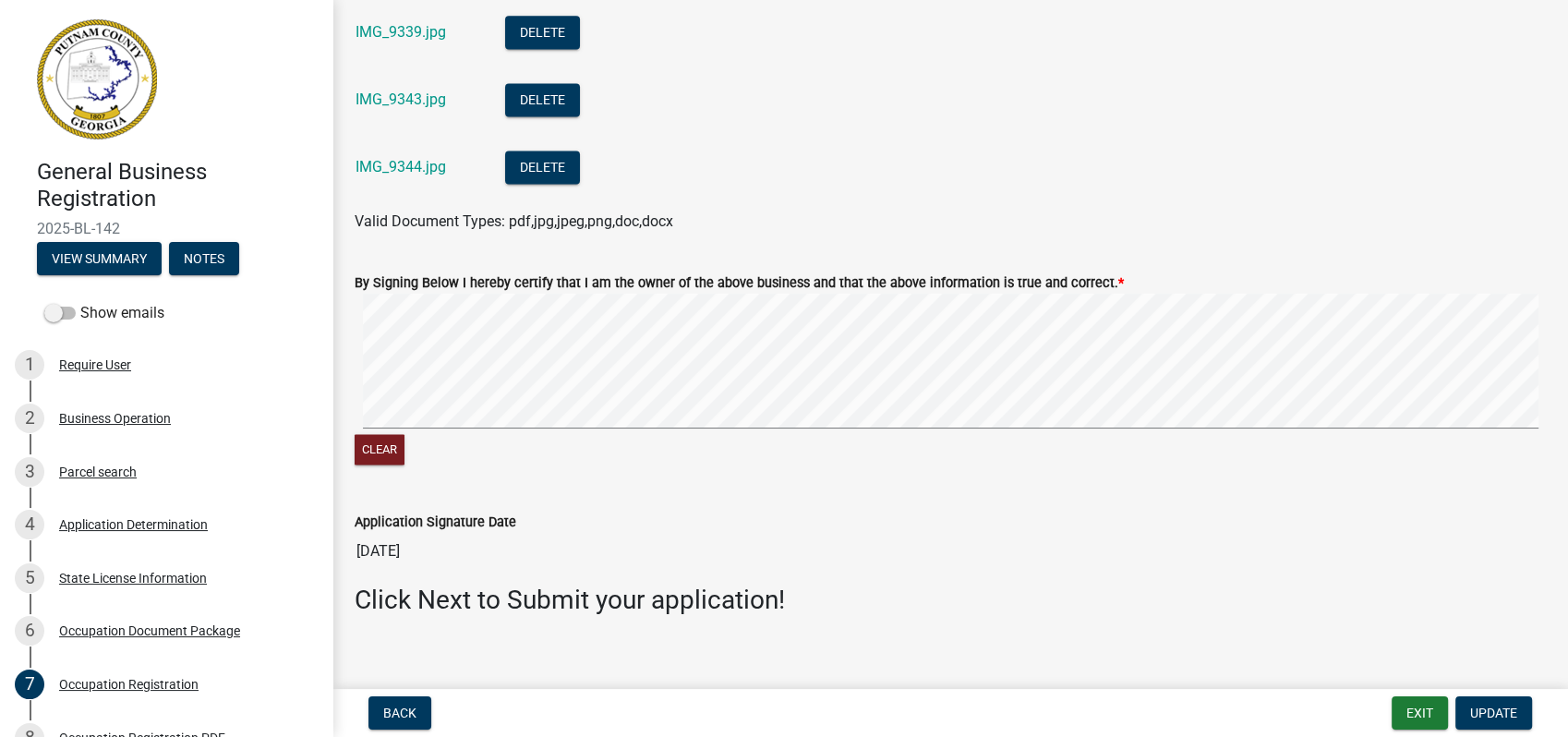
scroll to position [2645, 0]
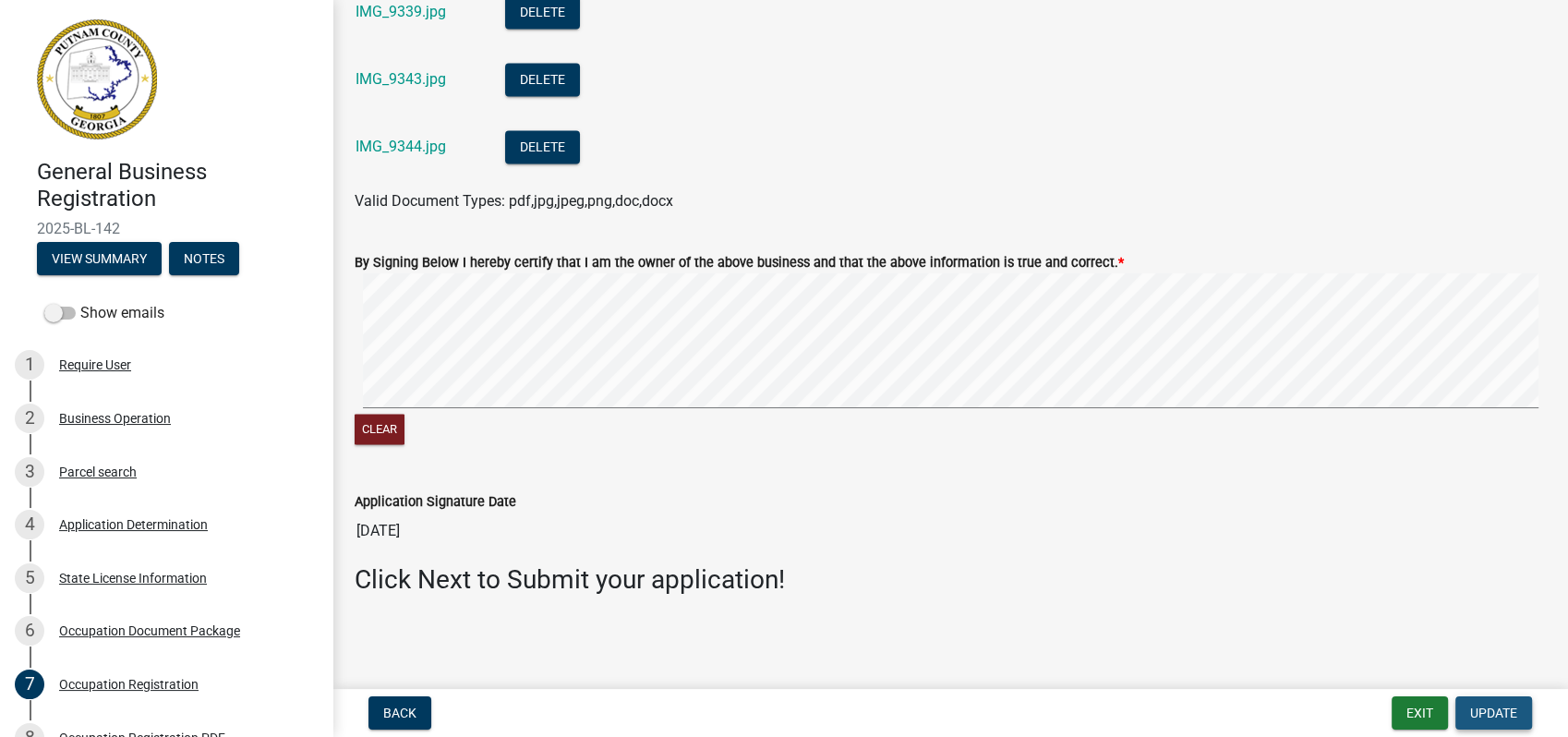
click at [1475, 710] on span "Update" at bounding box center [1494, 714] width 47 height 15
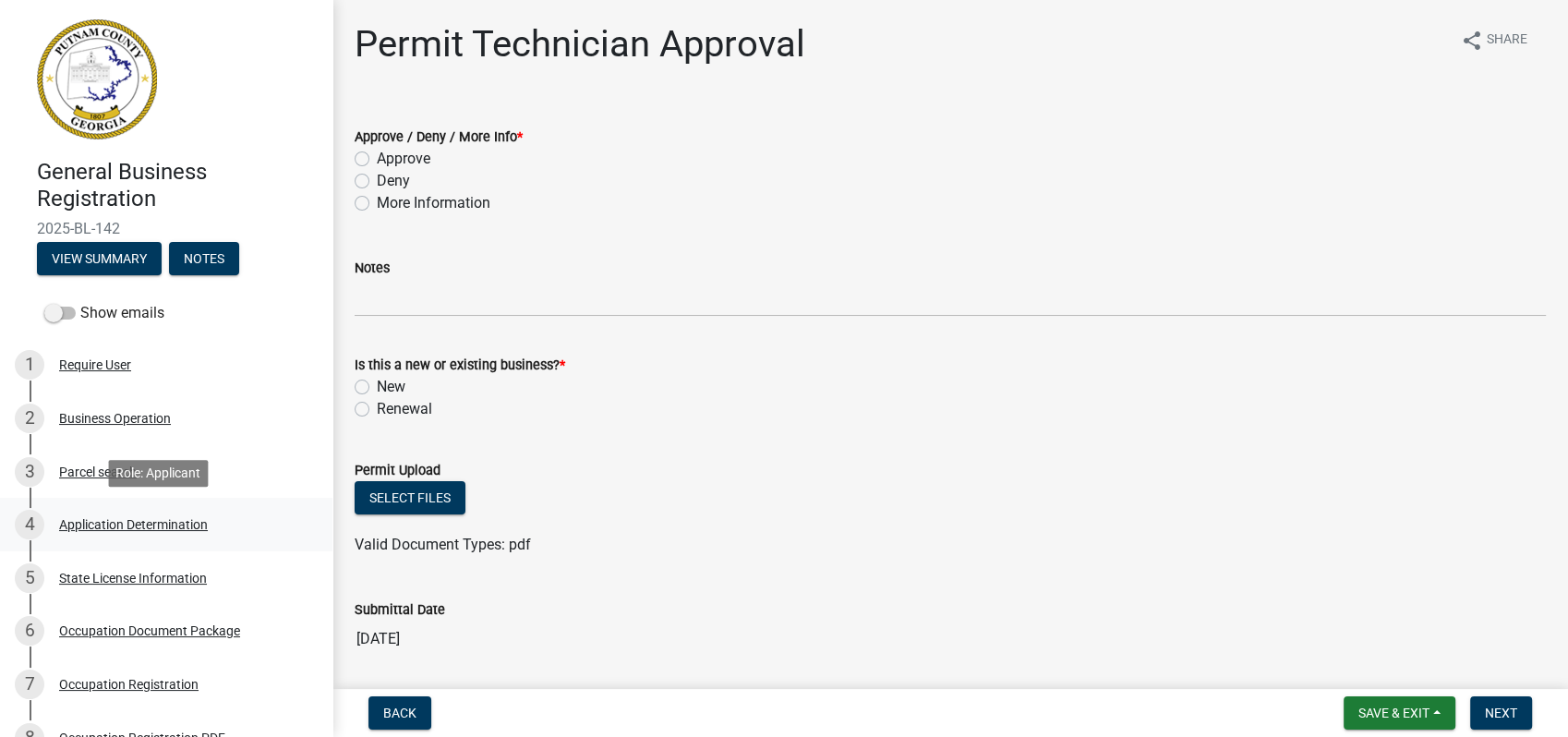
click at [172, 527] on div "Application Determination" at bounding box center [133, 525] width 149 height 13
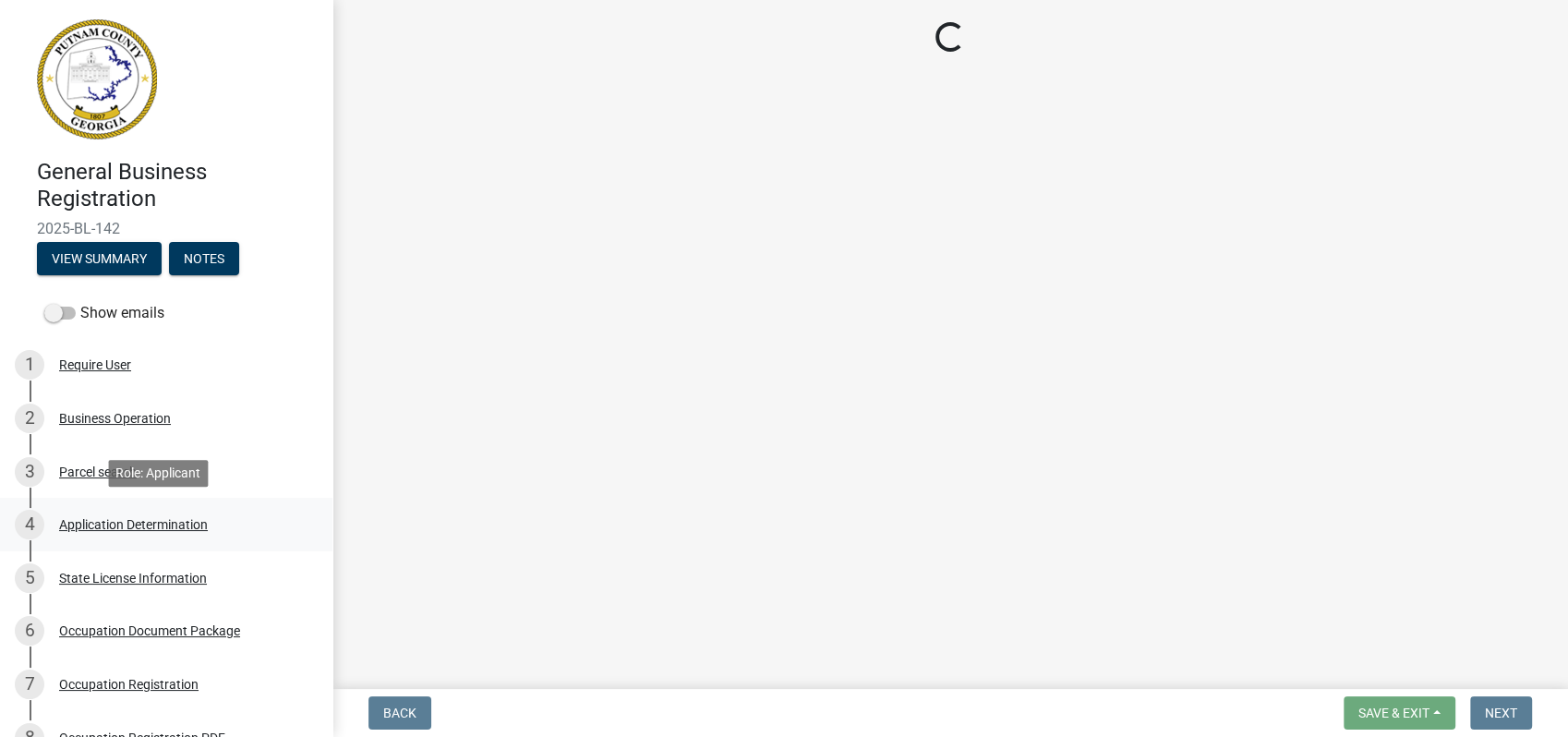
select select "GA"
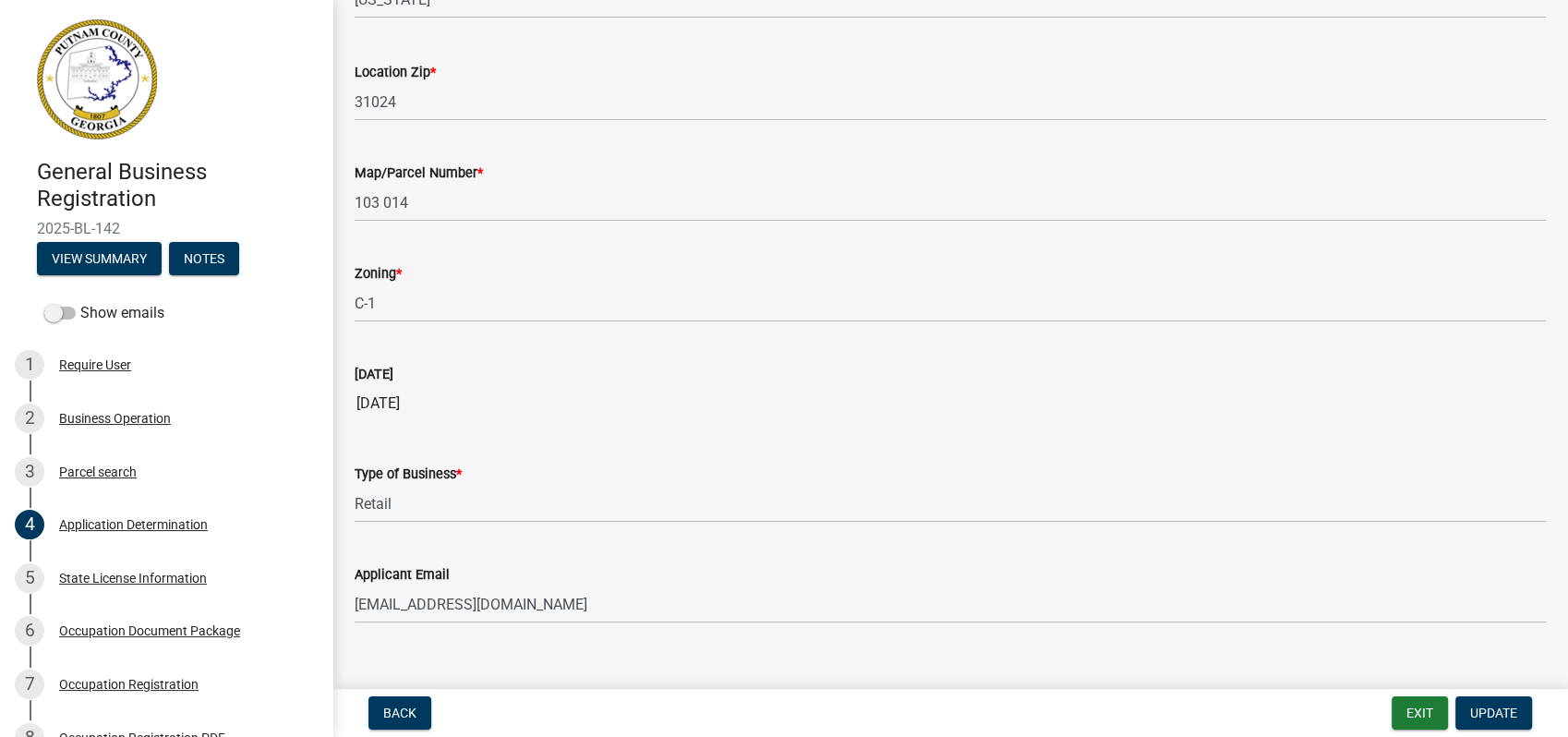
scroll to position [1631, 0]
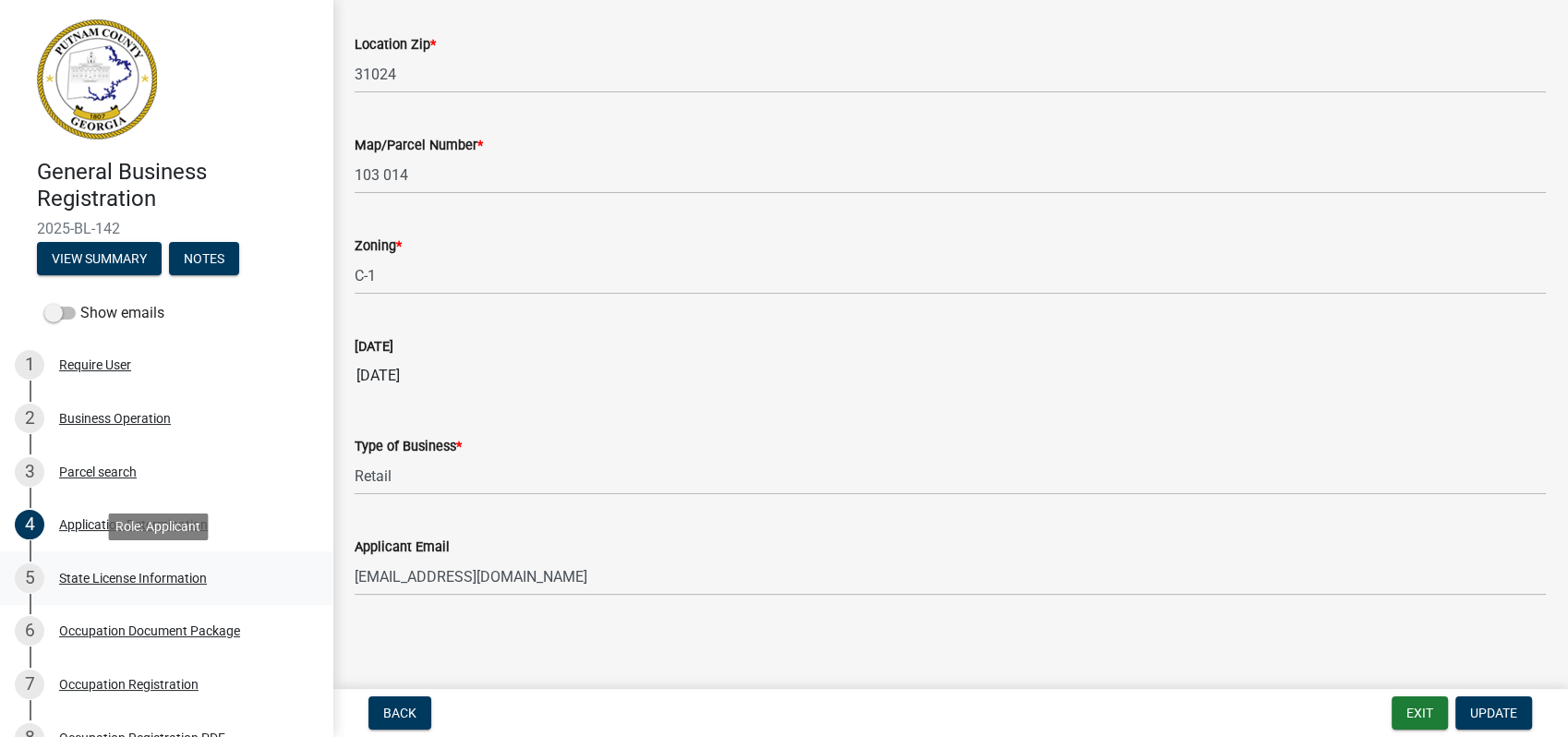
click at [173, 579] on div "State License Information" at bounding box center [132, 579] width 148 height 13
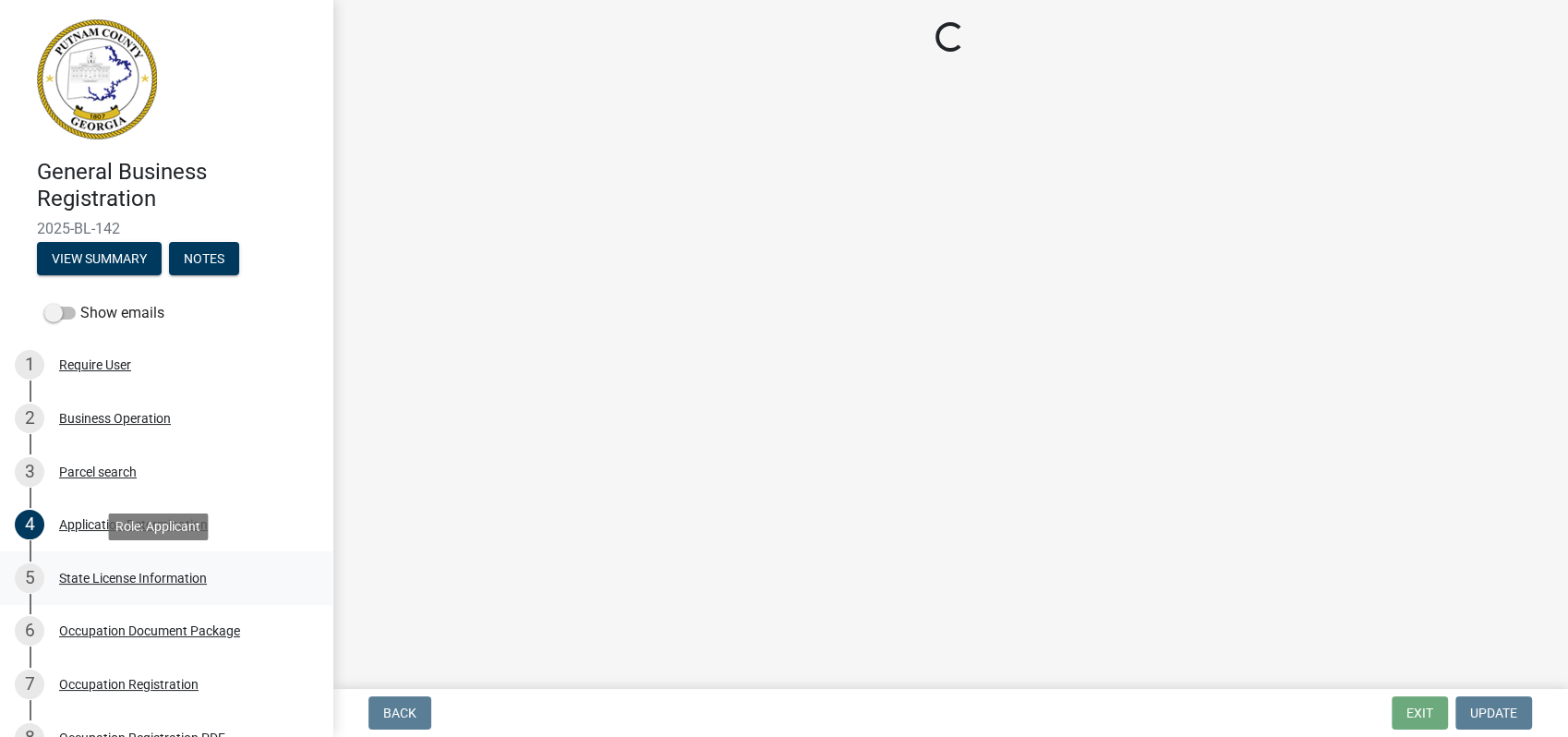
scroll to position [0, 0]
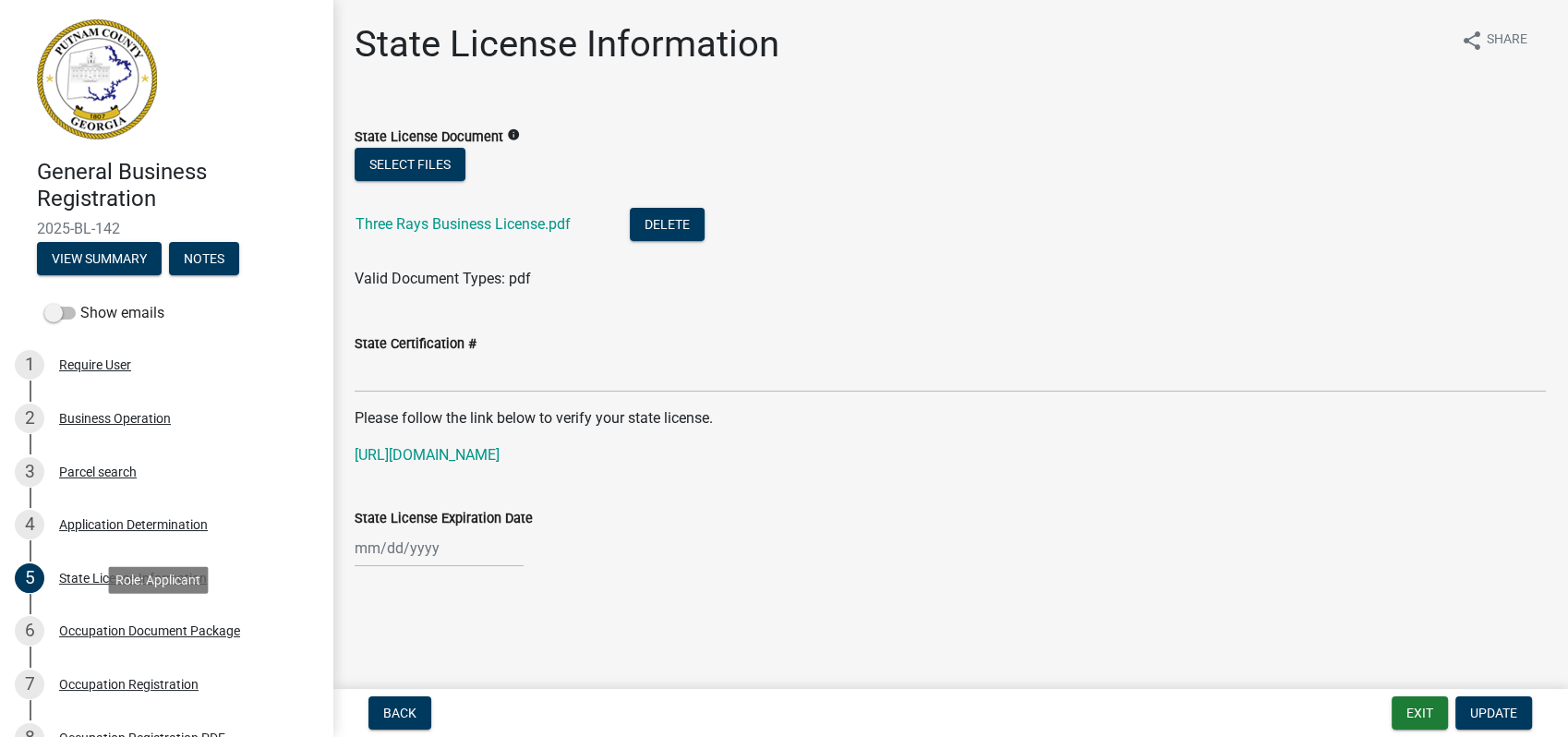
click at [166, 626] on div "Occupation Document Package" at bounding box center [149, 631] width 181 height 13
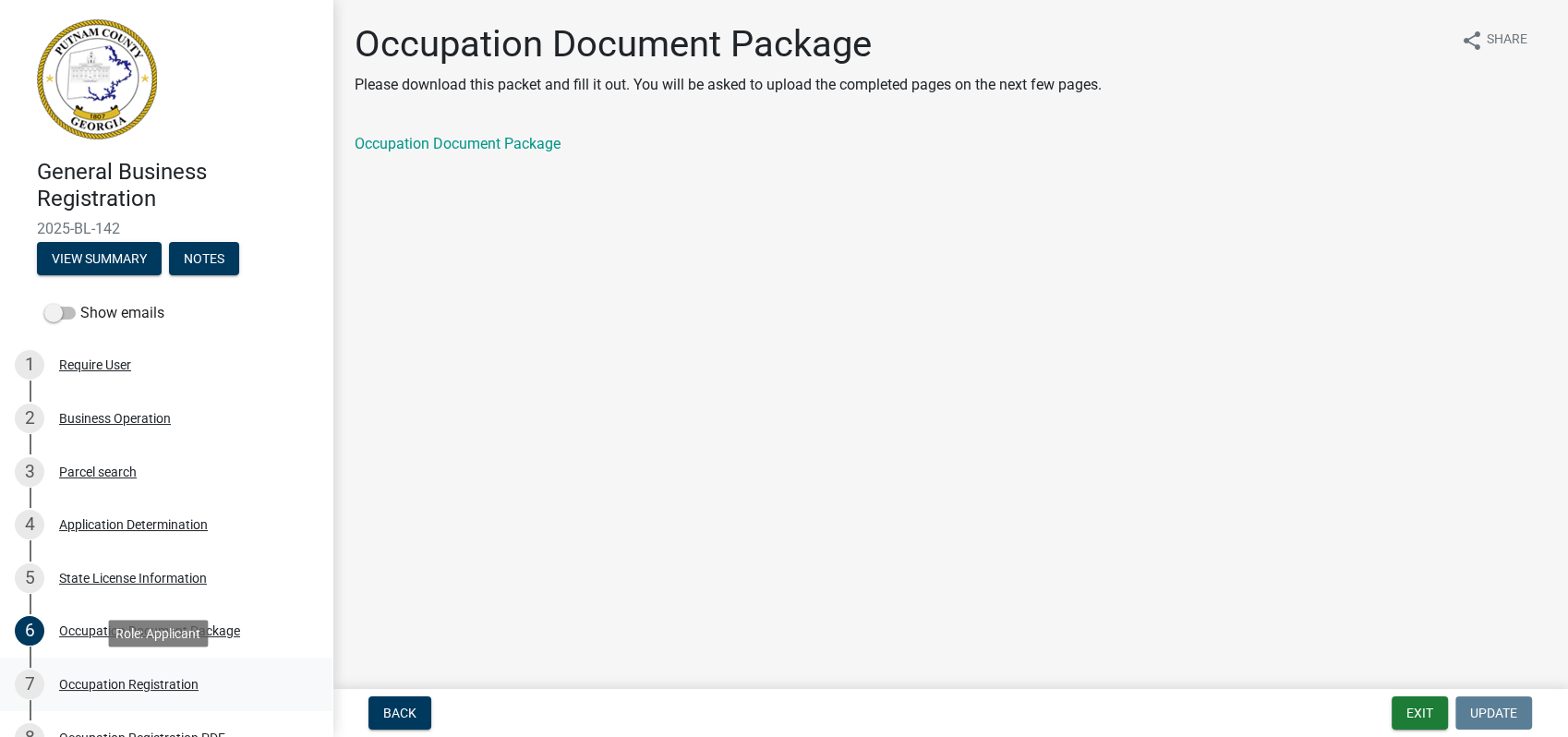
click at [156, 674] on div "7 Occupation Registration" at bounding box center [158, 685] width 288 height 30
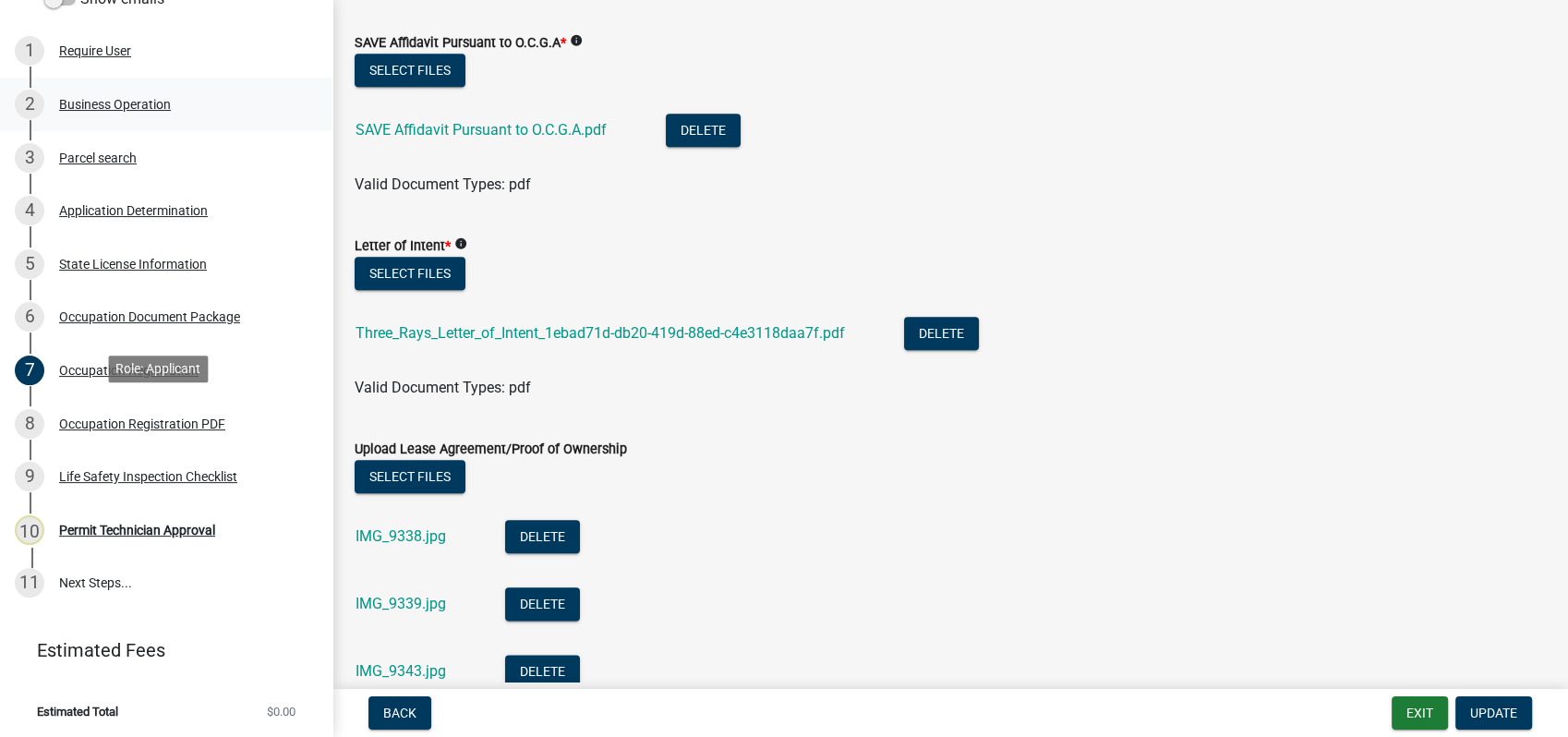
scroll to position [317, 0]
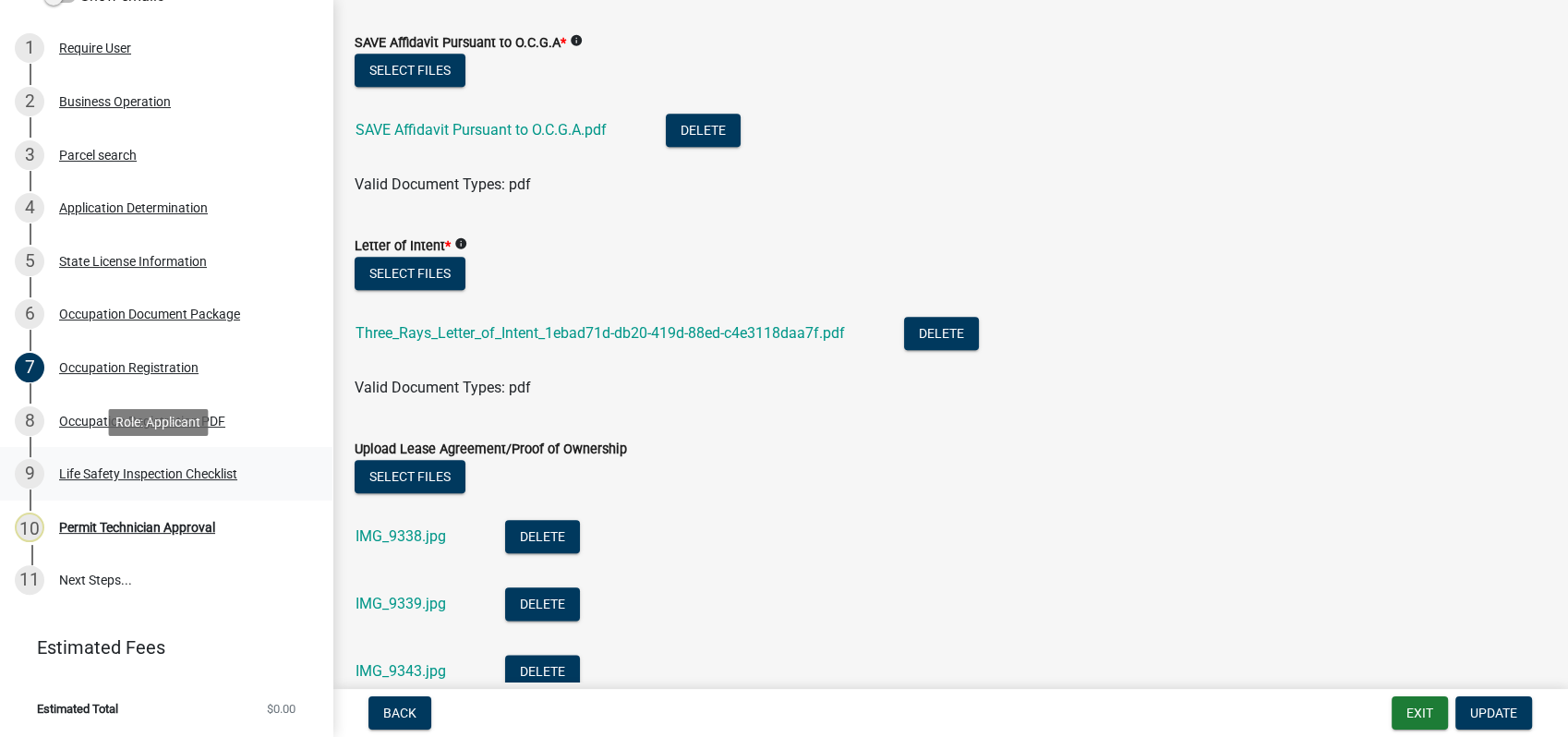
click at [145, 471] on div "Life Safety Inspection Checklist" at bounding box center [147, 474] width 178 height 13
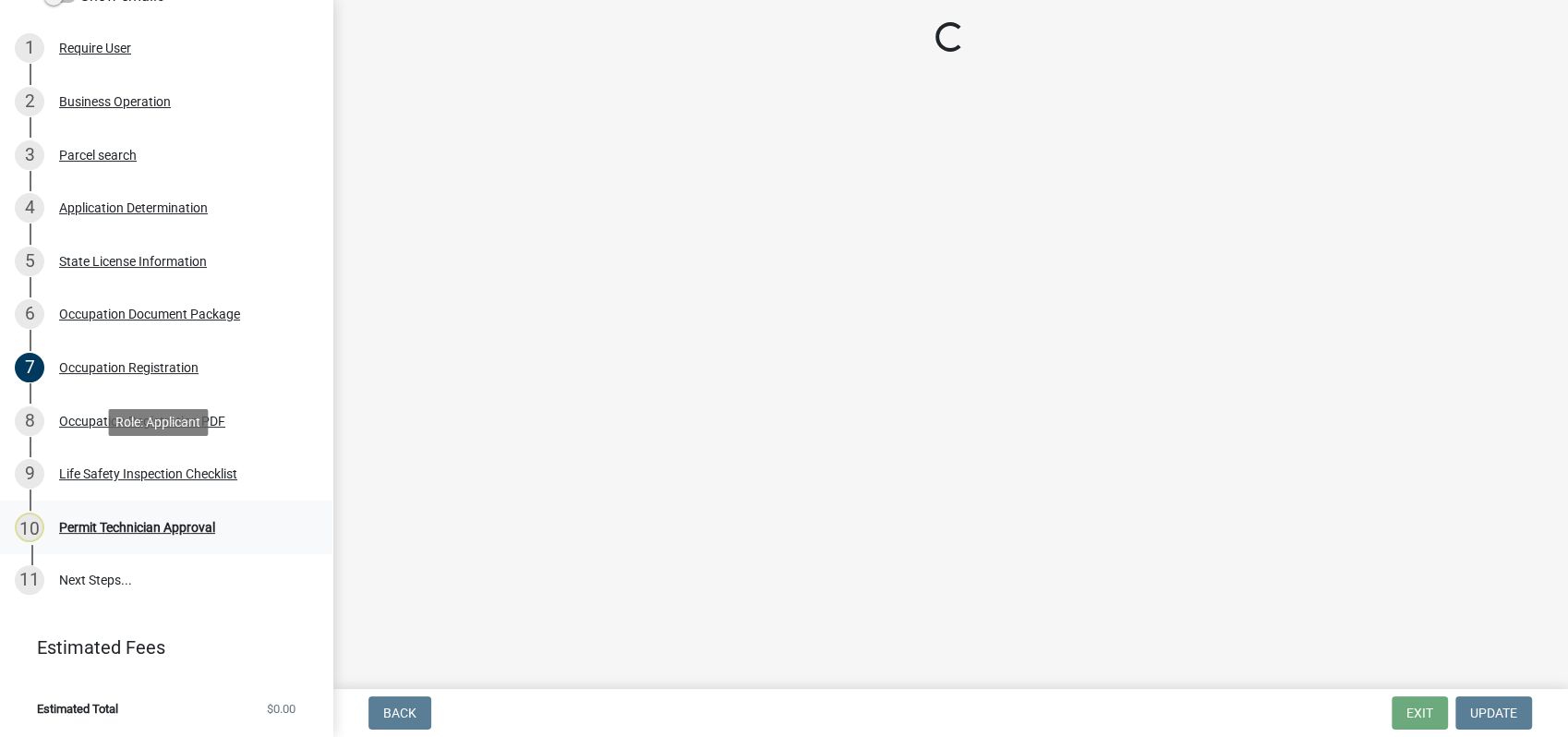
scroll to position [0, 0]
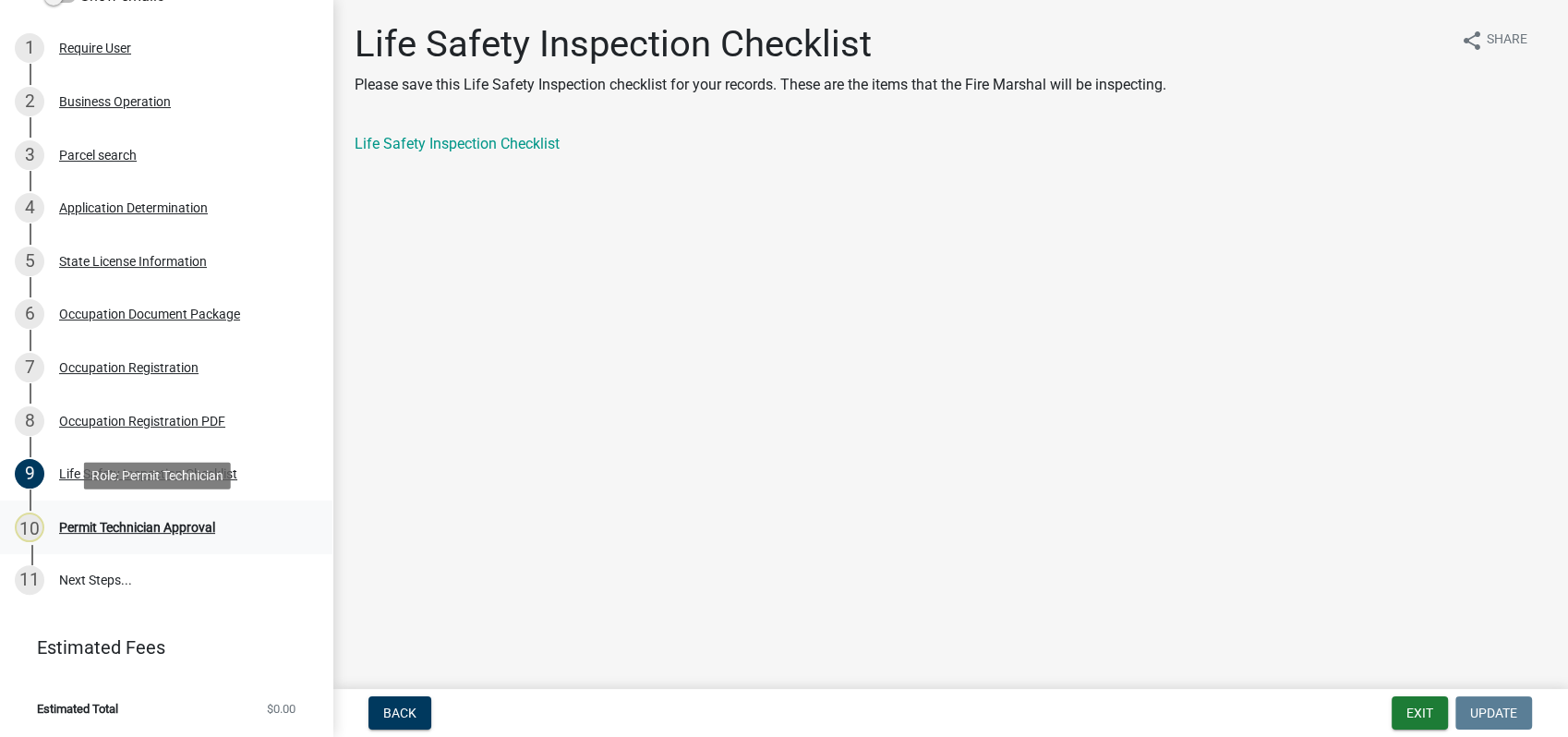
click at [126, 524] on div "Permit Technician Approval" at bounding box center [137, 527] width 156 height 13
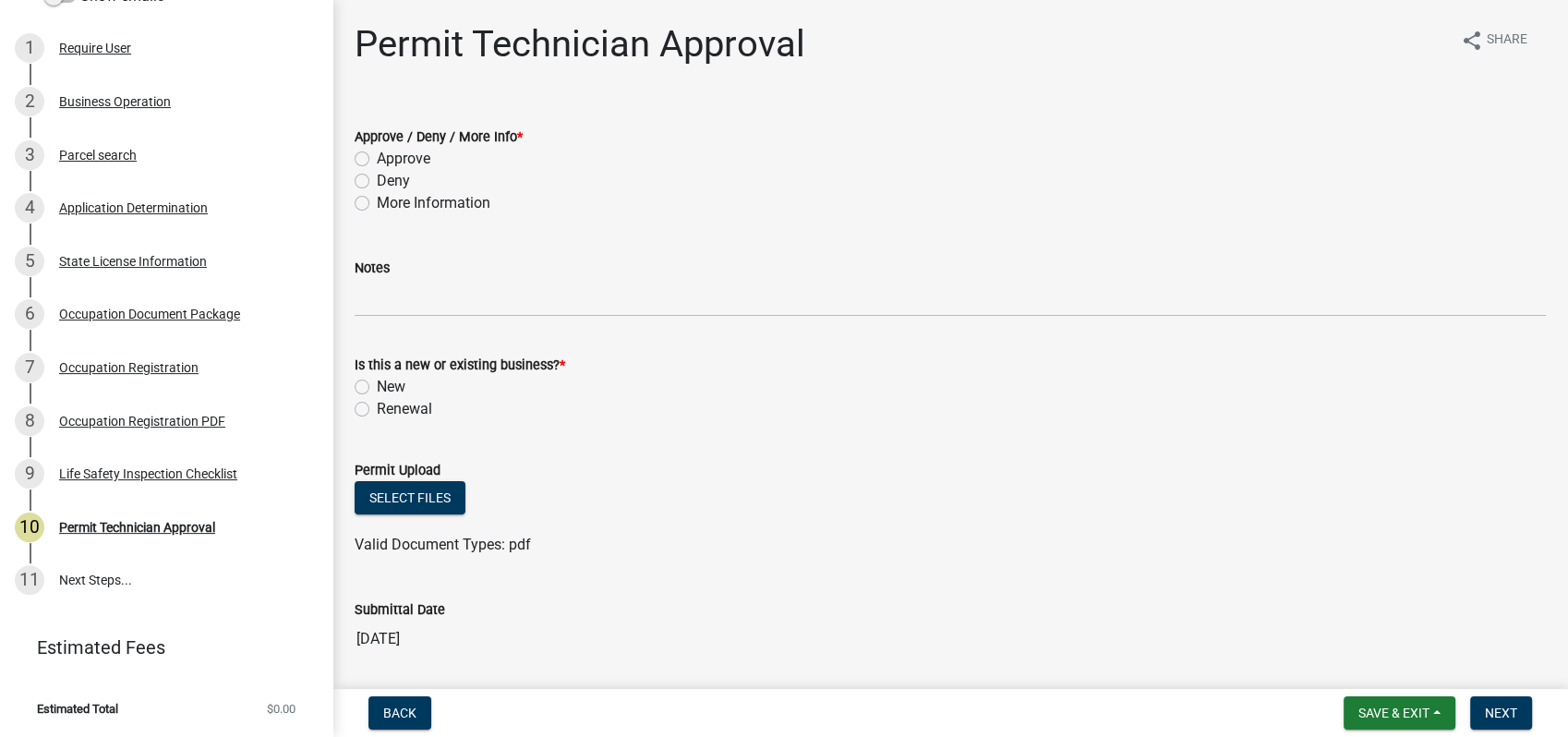
click at [377, 384] on label "New" at bounding box center [391, 388] width 29 height 22
click at [377, 384] on input "New" at bounding box center [383, 382] width 12 height 12
radio input "true"
click at [377, 162] on label "Approve" at bounding box center [404, 159] width 54 height 22
click at [377, 160] on input "Approve" at bounding box center [383, 154] width 12 height 12
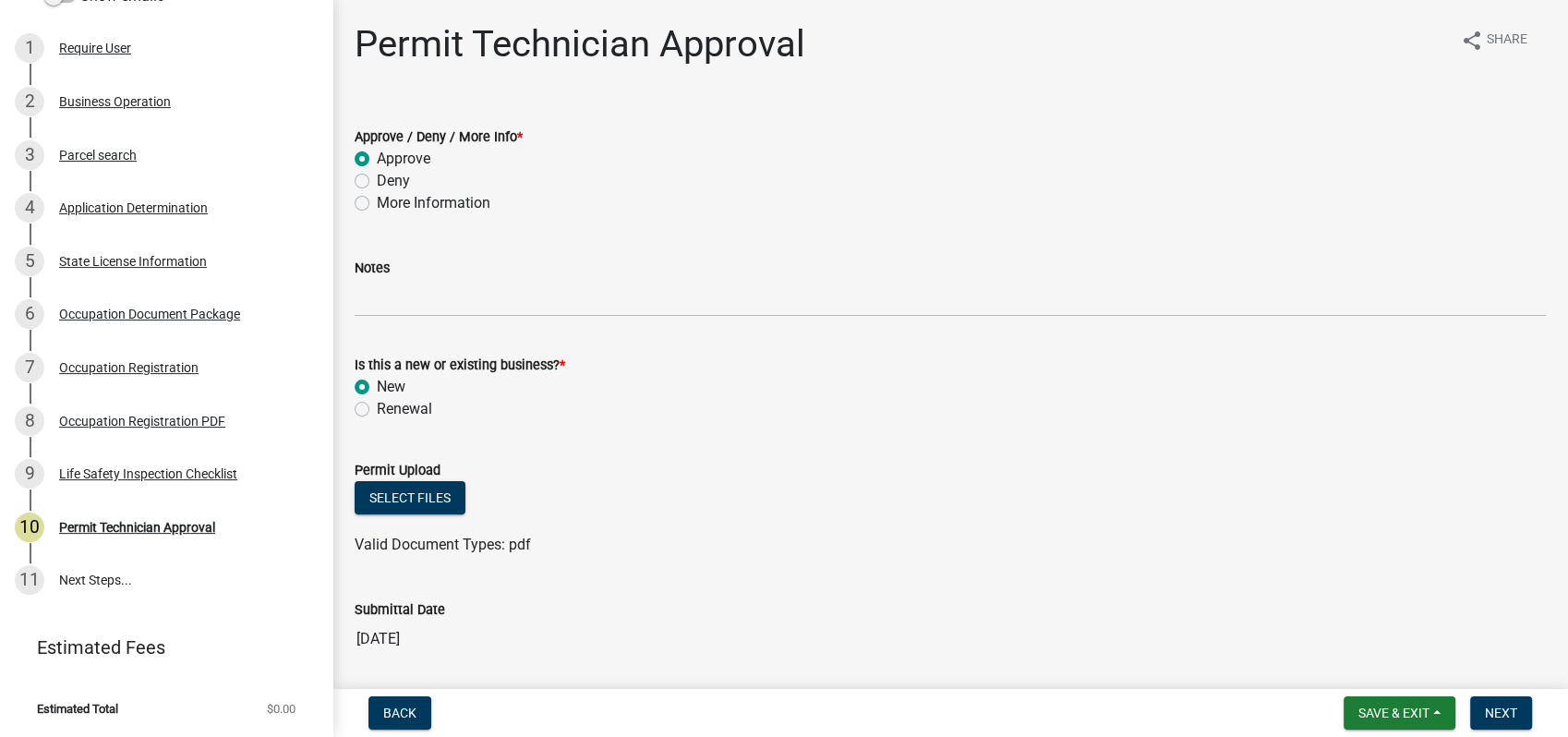
radio input "true"
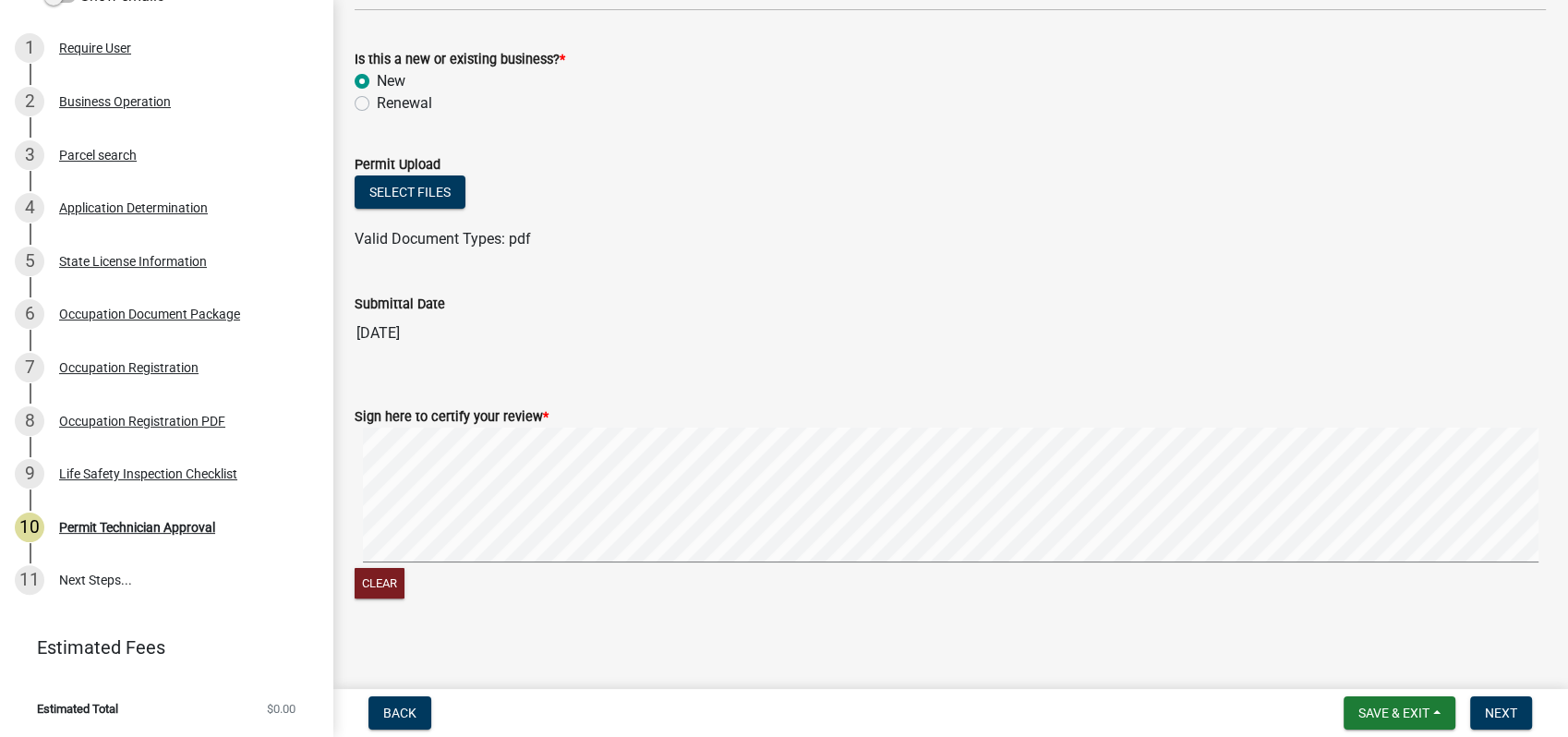
scroll to position [307, 0]
click at [382, 578] on button "Clear" at bounding box center [380, 581] width 50 height 31
click at [751, 562] on signature-pad at bounding box center [950, 496] width 1191 height 141
click at [374, 573] on button "Clear" at bounding box center [380, 581] width 50 height 31
click at [377, 582] on button "Clear" at bounding box center [380, 581] width 50 height 31
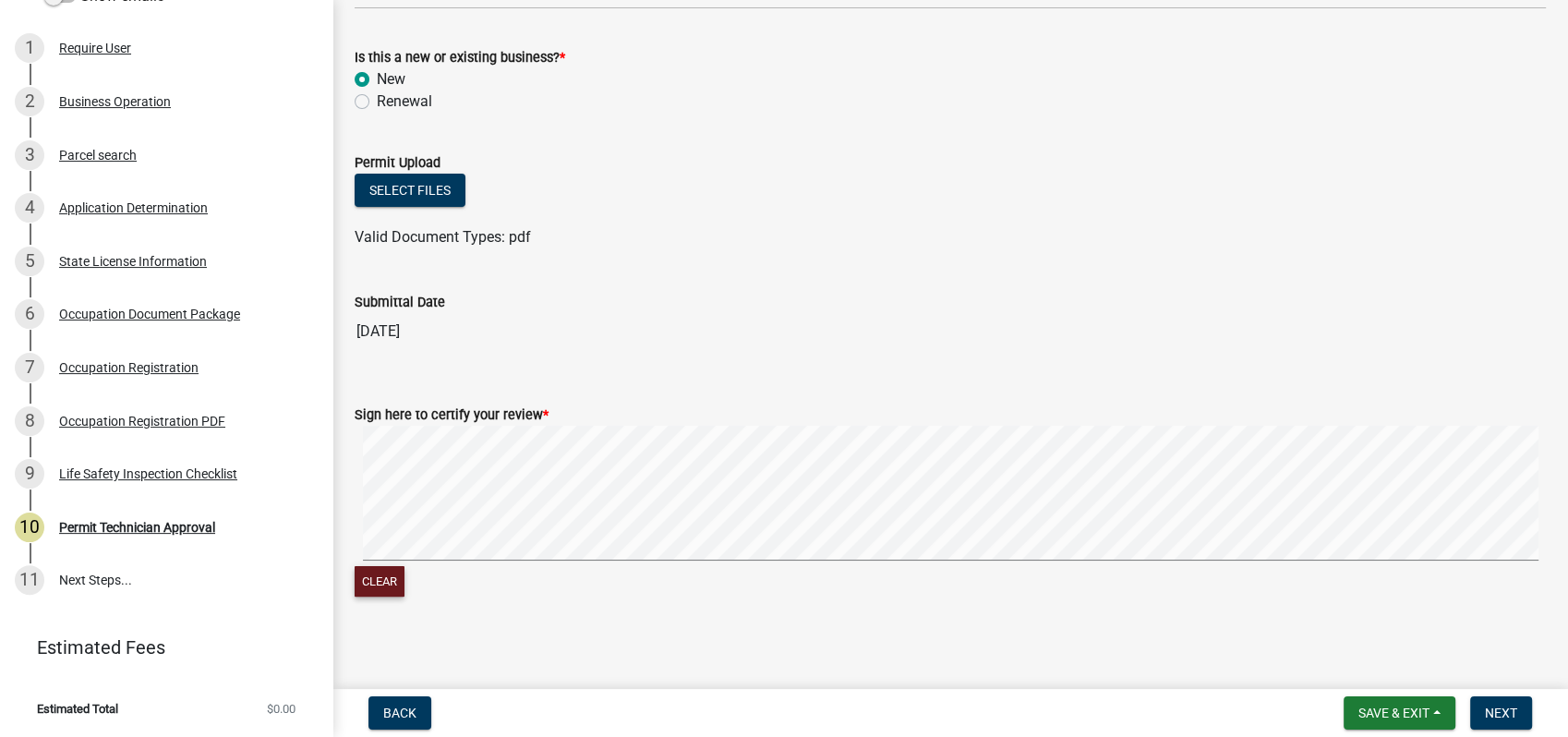
click at [789, 563] on signature-pad at bounding box center [950, 496] width 1191 height 141
click at [953, 581] on div "Clear" at bounding box center [950, 512] width 1191 height 174
click at [382, 575] on button "Clear" at bounding box center [380, 581] width 50 height 31
click at [982, 563] on signature-pad at bounding box center [950, 496] width 1191 height 141
click at [380, 573] on button "Clear" at bounding box center [380, 581] width 50 height 31
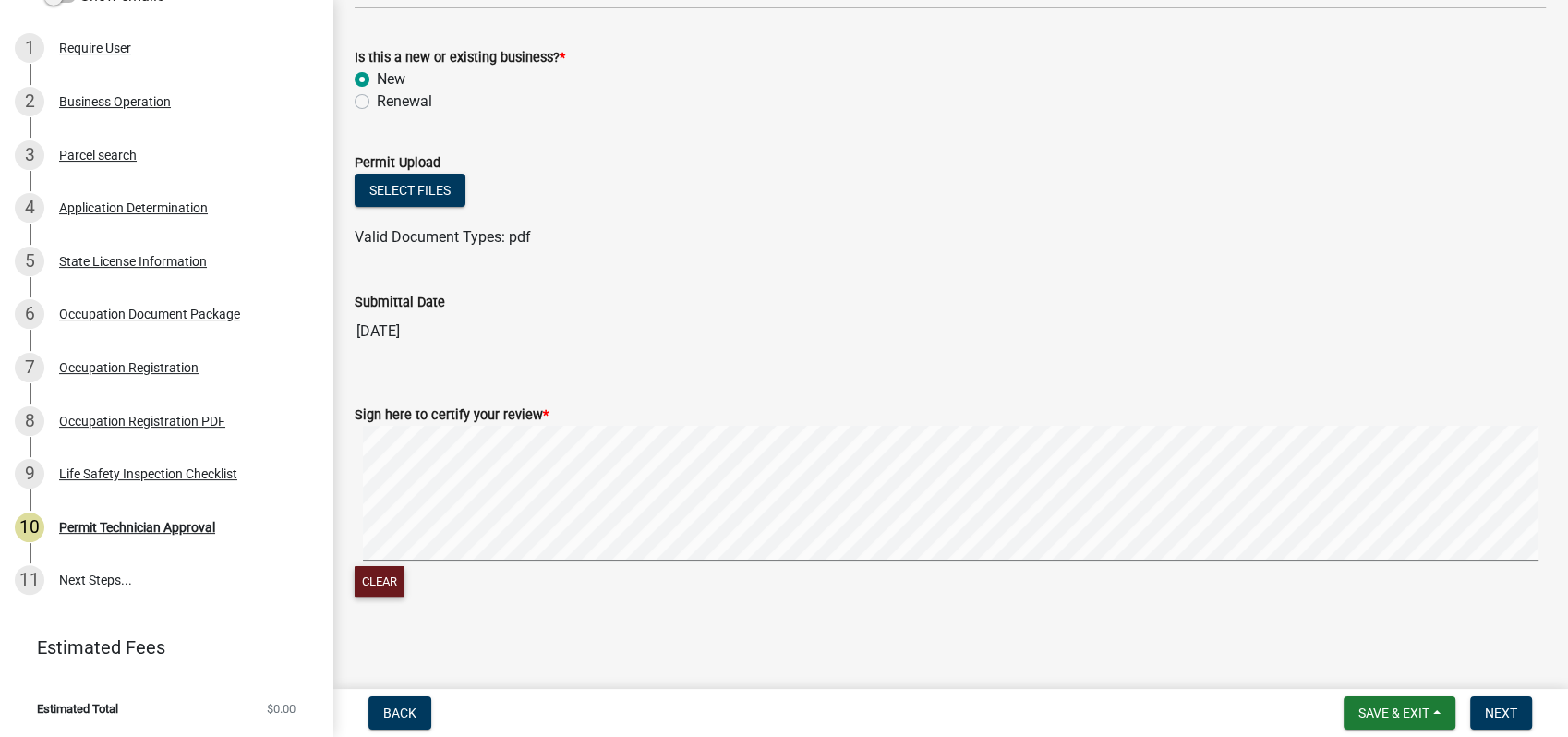
click at [709, 567] on div "Clear" at bounding box center [950, 512] width 1191 height 174
click at [851, 498] on form "Sign here to certify your review * Clear" at bounding box center [950, 491] width 1191 height 219
click at [974, 573] on div "Clear" at bounding box center [950, 512] width 1191 height 174
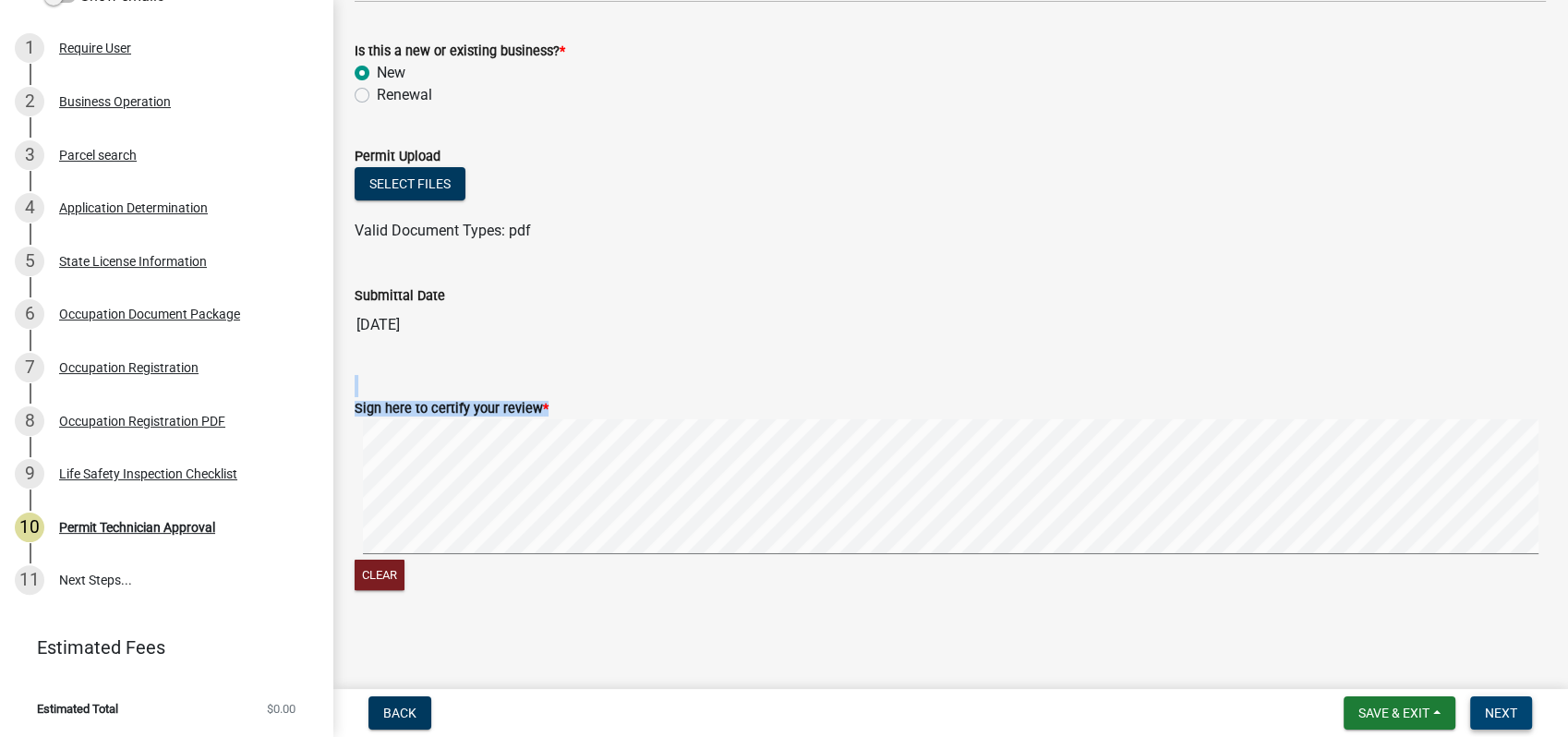
click at [1506, 703] on button "Next" at bounding box center [1501, 714] width 61 height 34
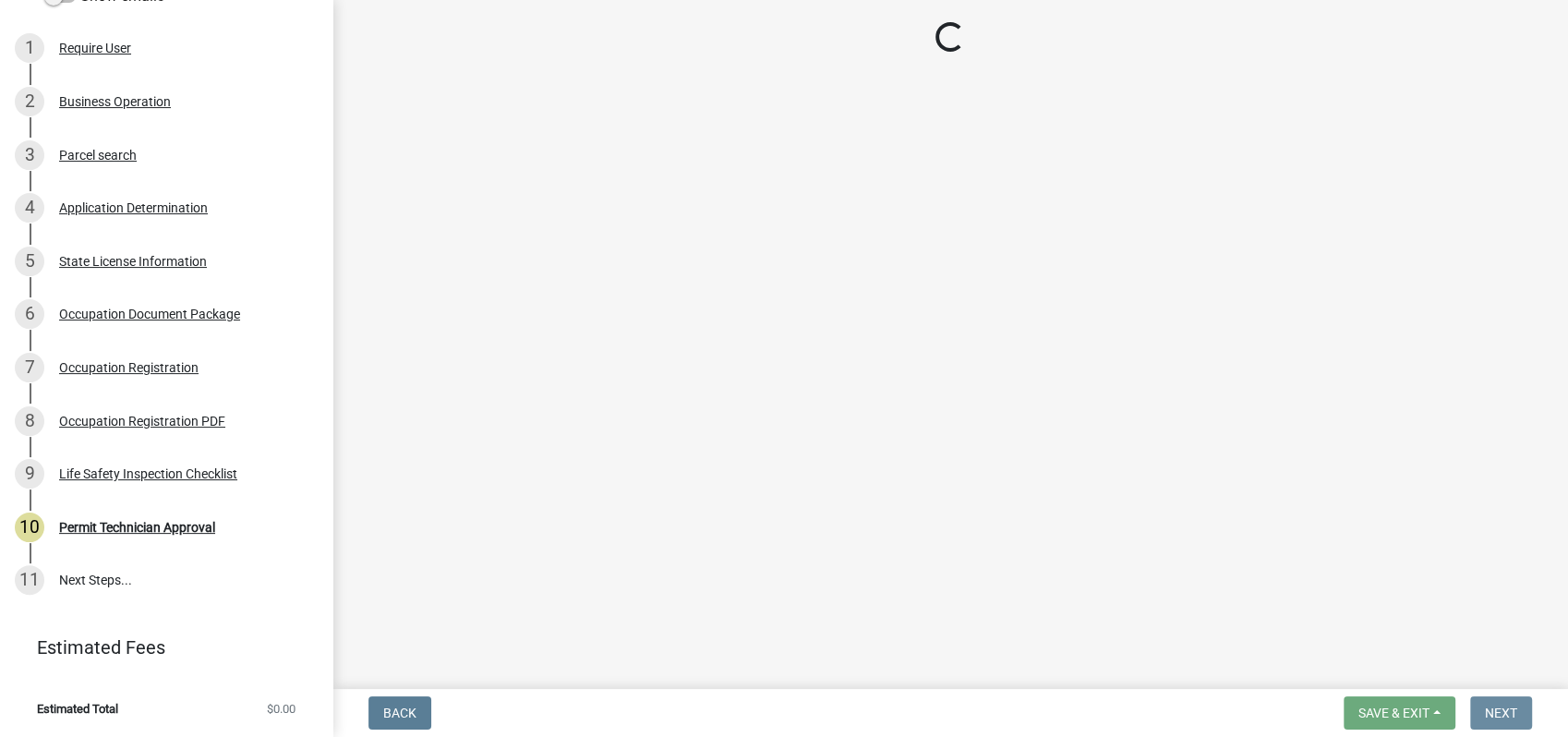
scroll to position [0, 0]
drag, startPoint x: 393, startPoint y: 259, endPoint x: 397, endPoint y: 287, distance: 28.3
click at [397, 280] on main "Loading..." at bounding box center [950, 341] width 1236 height 682
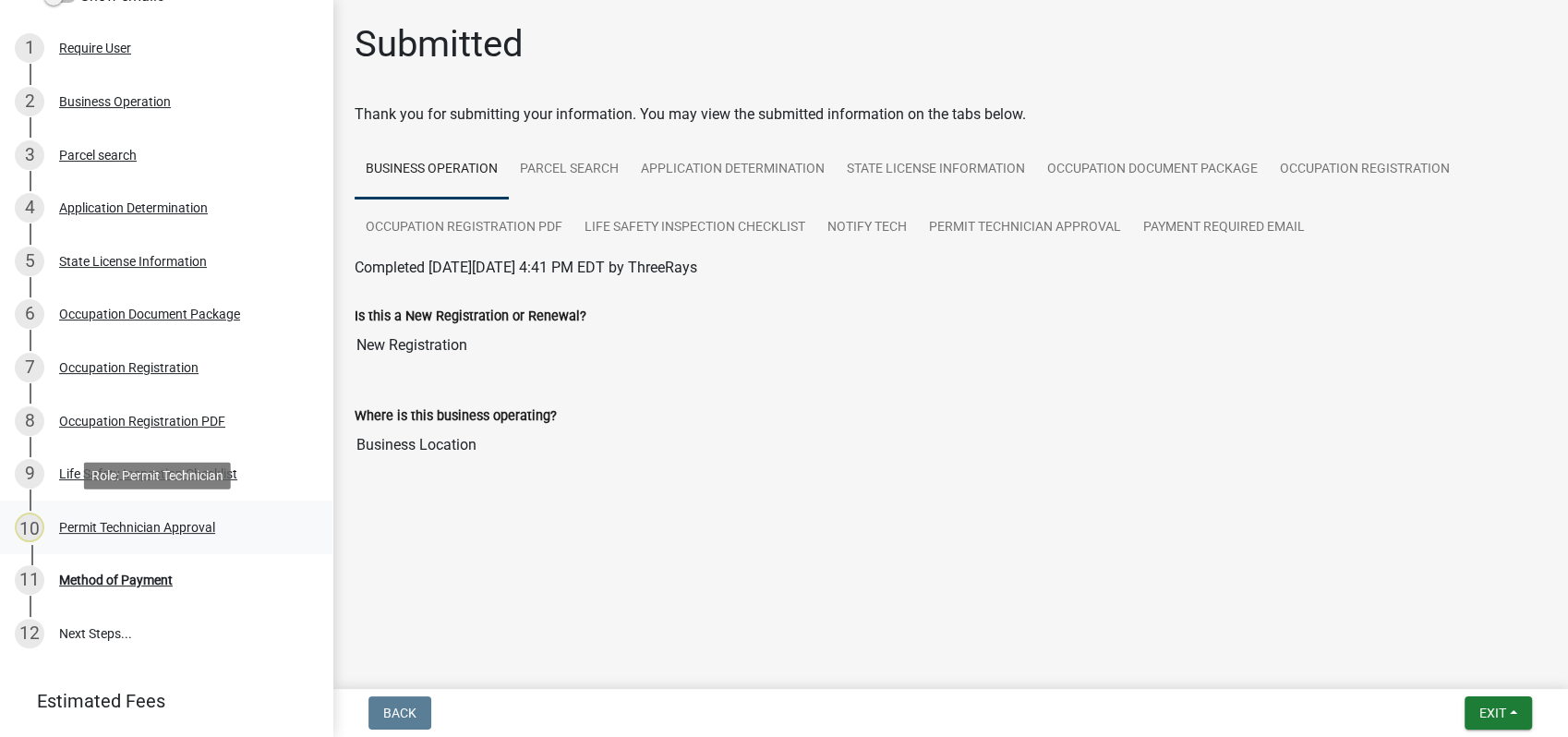
click at [119, 525] on div "Permit Technician Approval" at bounding box center [137, 527] width 156 height 13
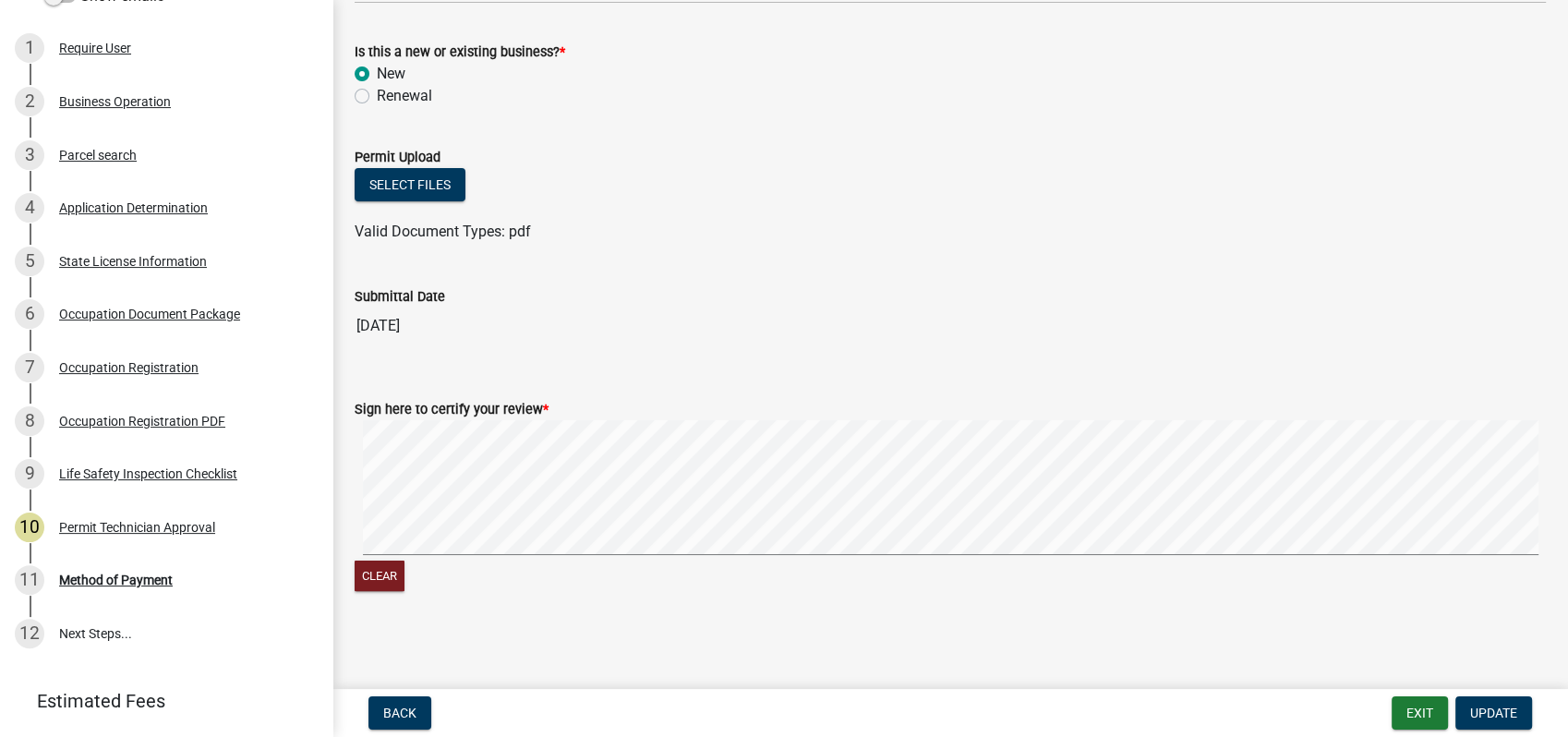
scroll to position [314, 0]
click at [1453, 705] on form "Exit Update" at bounding box center [1465, 714] width 148 height 34
click at [80, 571] on div "11 Method of Payment" at bounding box center [158, 580] width 288 height 30
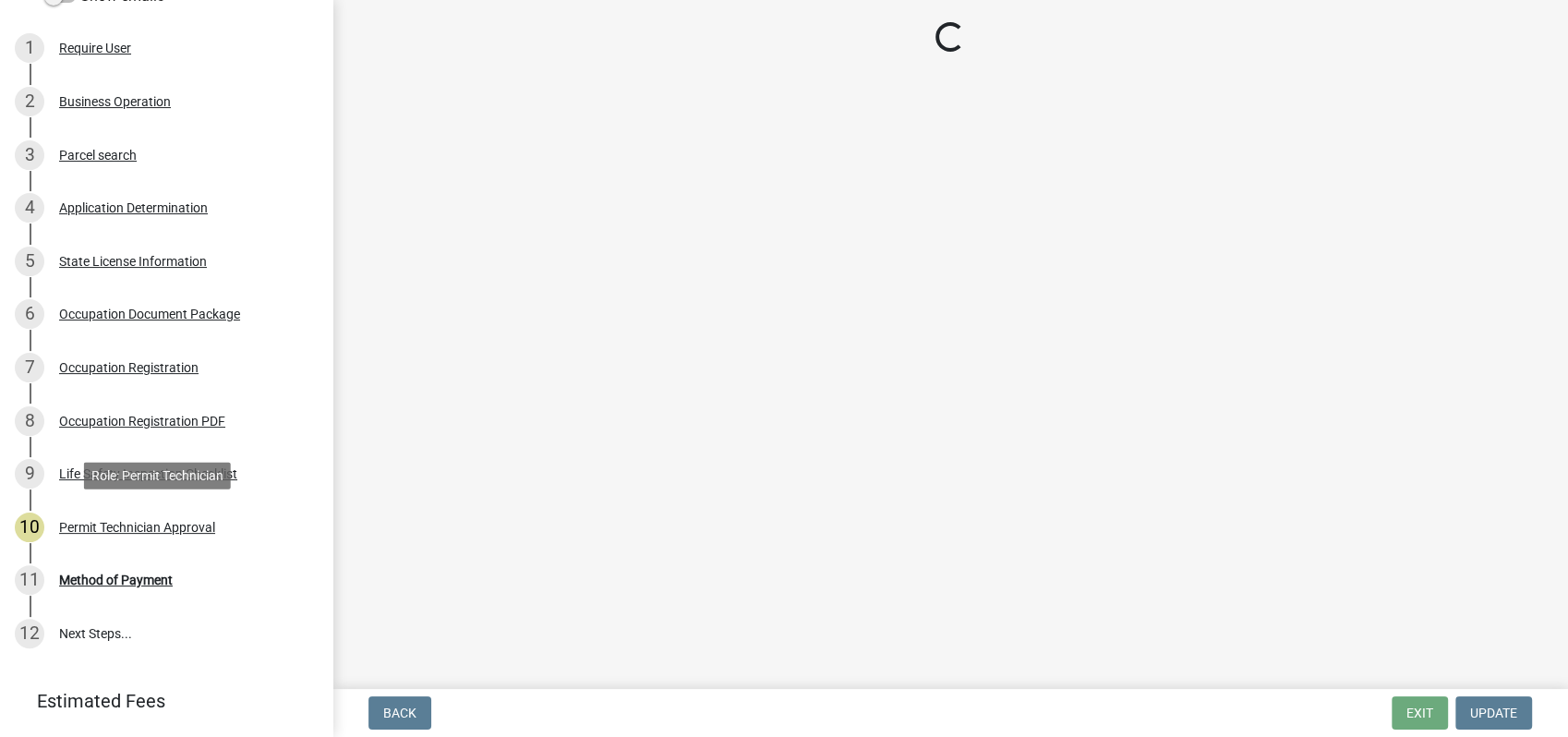
scroll to position [0, 0]
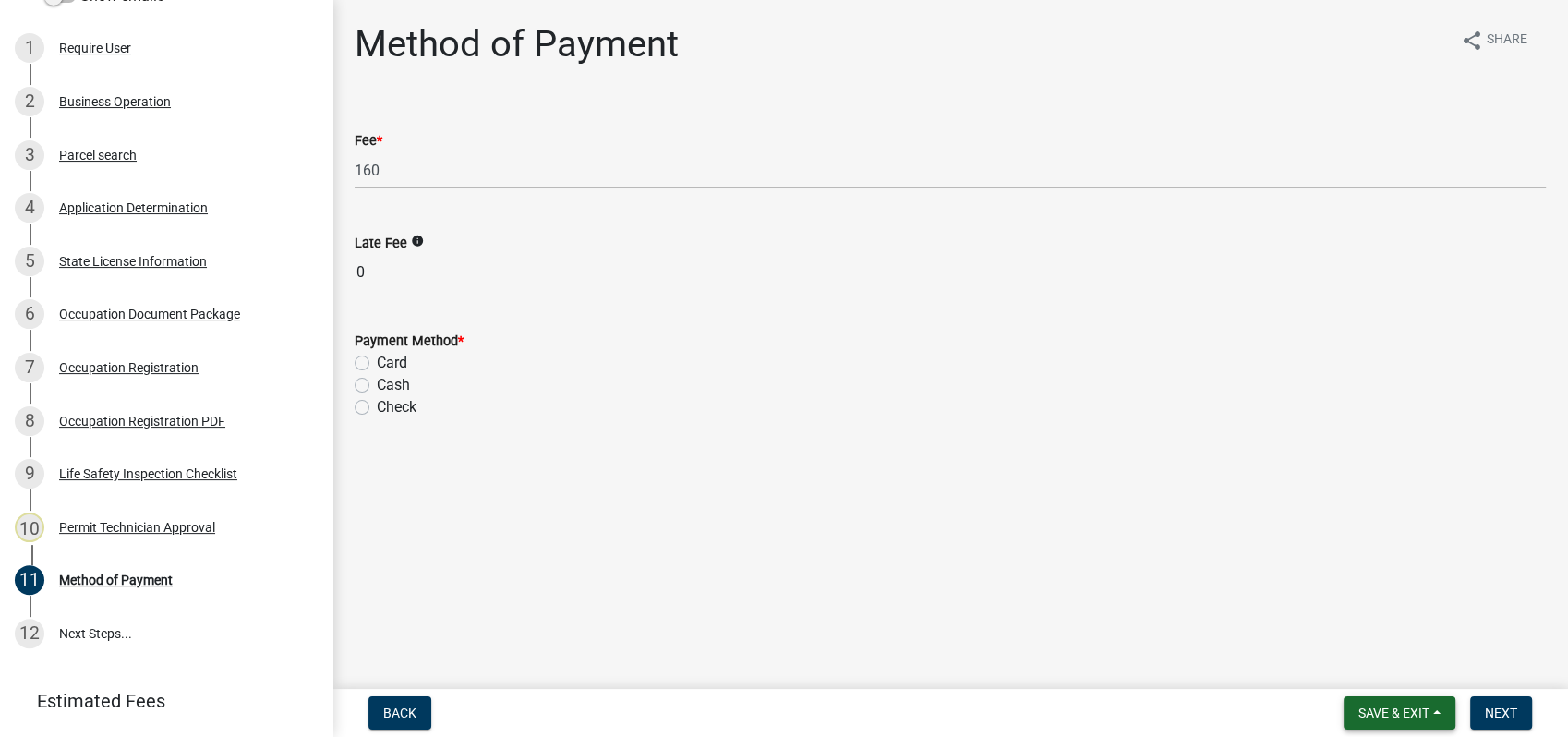
drag, startPoint x: 1394, startPoint y: 712, endPoint x: 1386, endPoint y: 703, distance: 12.0
click at [1391, 710] on span "Save & Exit" at bounding box center [1394, 714] width 71 height 15
click at [1372, 654] on button "Save & Exit" at bounding box center [1381, 665] width 148 height 45
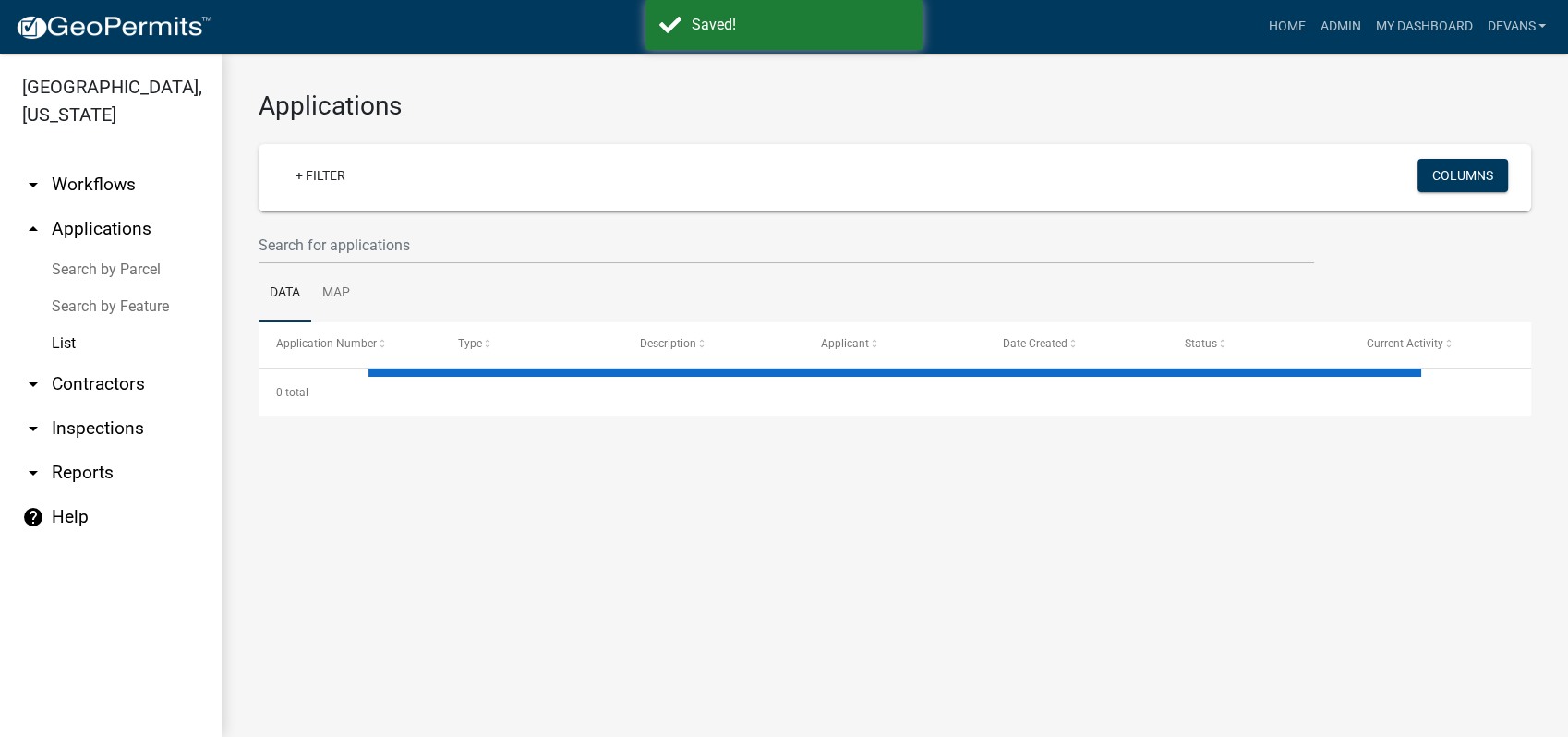
select select "1: 25"
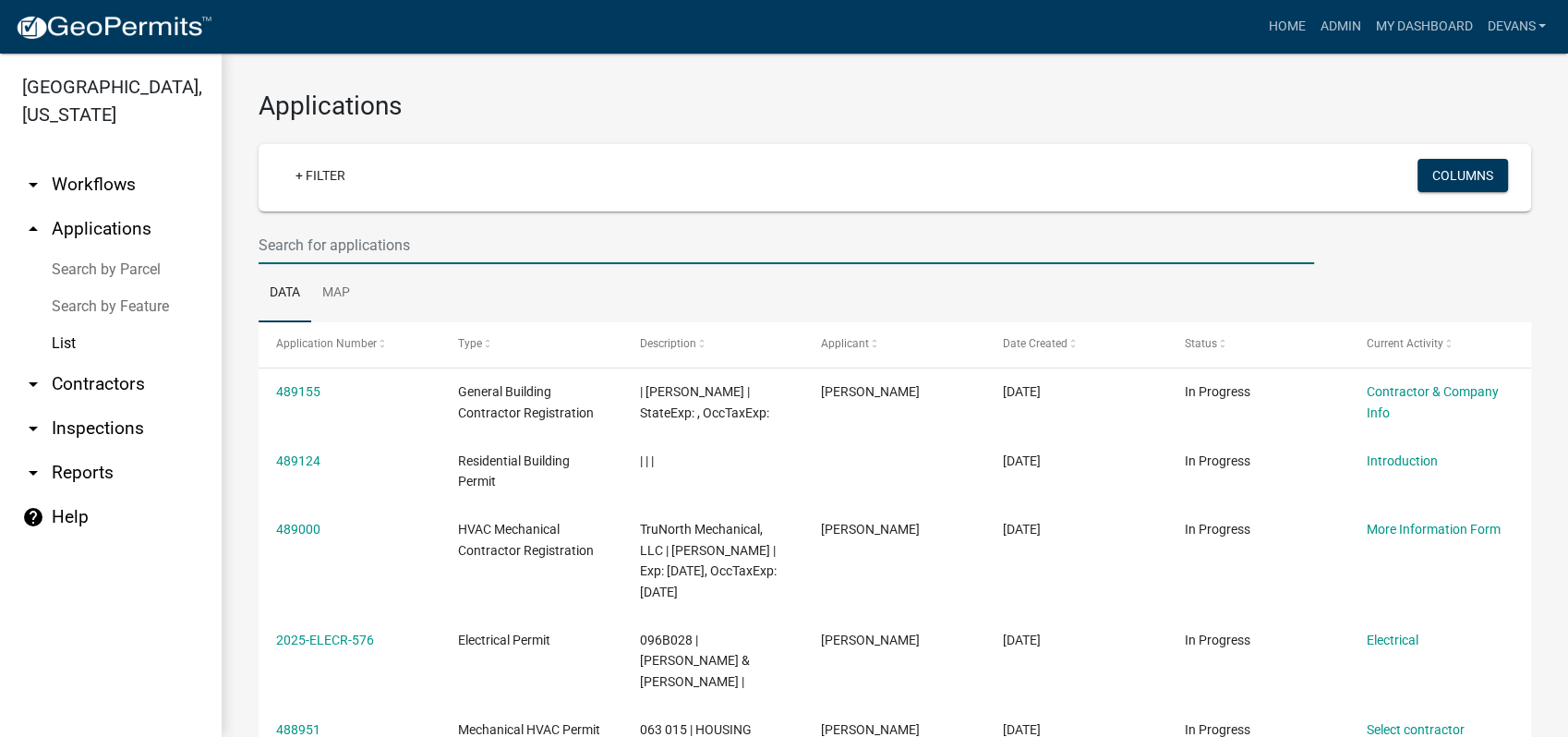
click at [318, 233] on input "text" at bounding box center [786, 245] width 1055 height 38
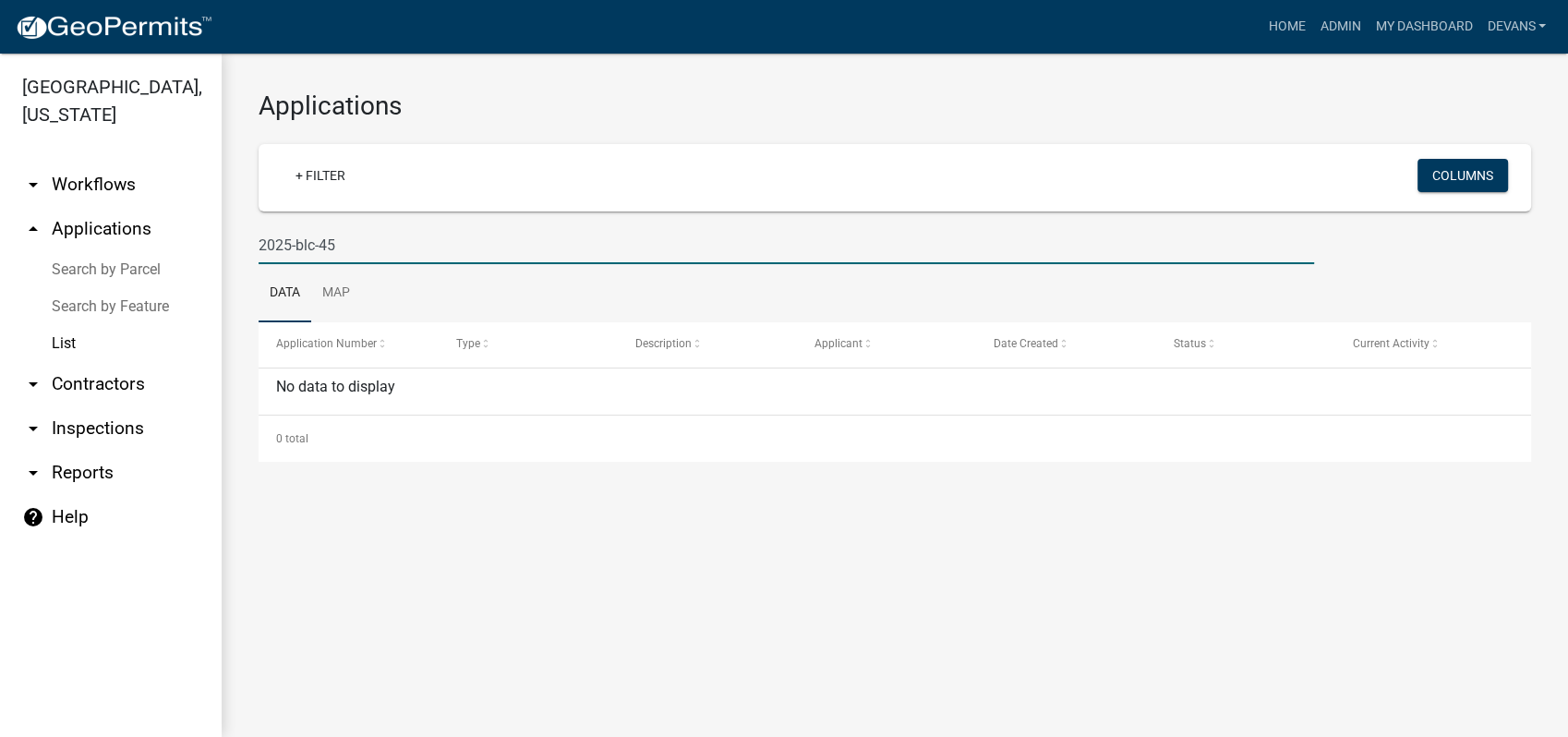
click at [304, 239] on input "2025-blc-45" at bounding box center [786, 245] width 1055 height 38
click at [318, 244] on input "2025-blc-45" at bounding box center [786, 245] width 1055 height 38
click at [307, 244] on input "2025-blc-45" at bounding box center [786, 245] width 1055 height 38
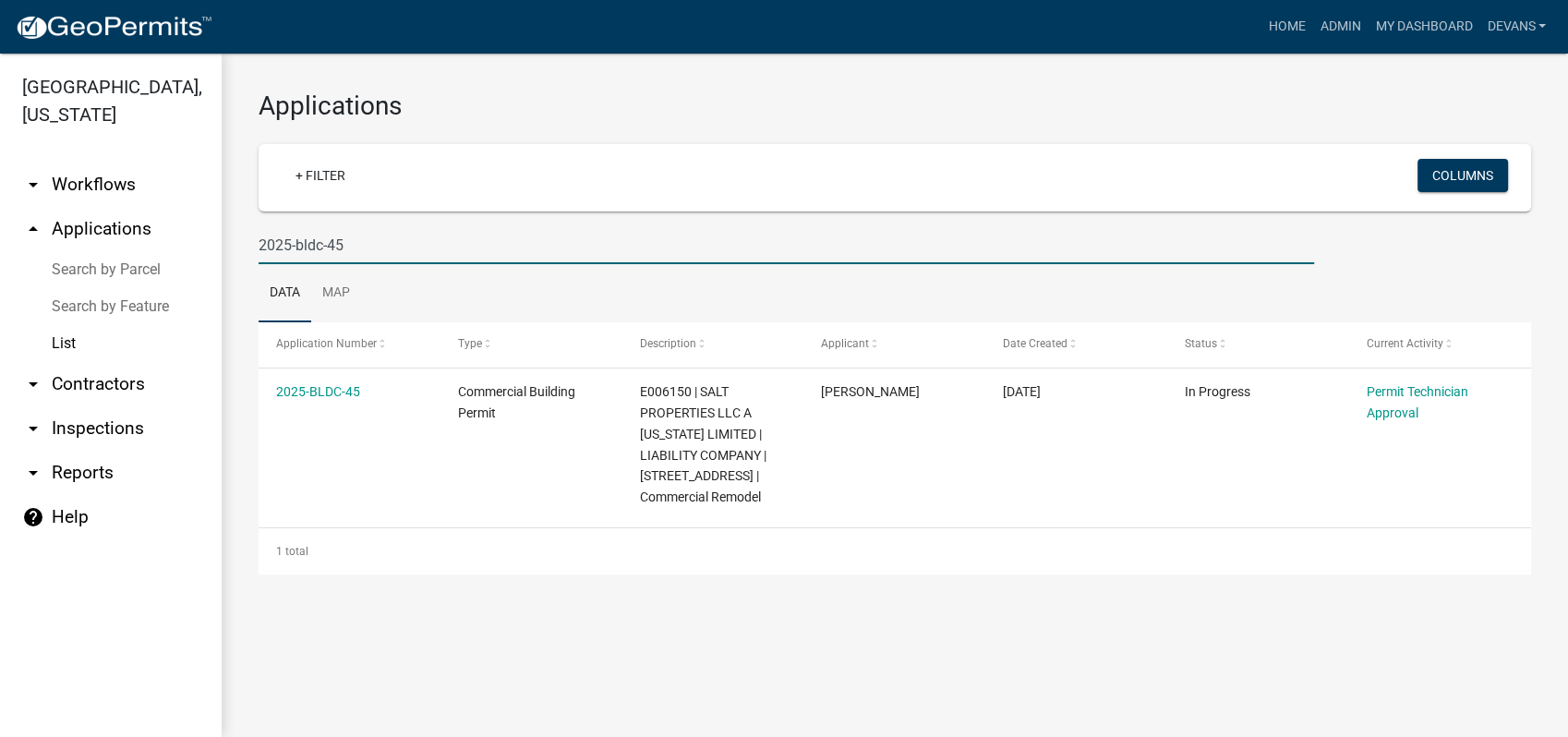
type input "2025-bldc-45"
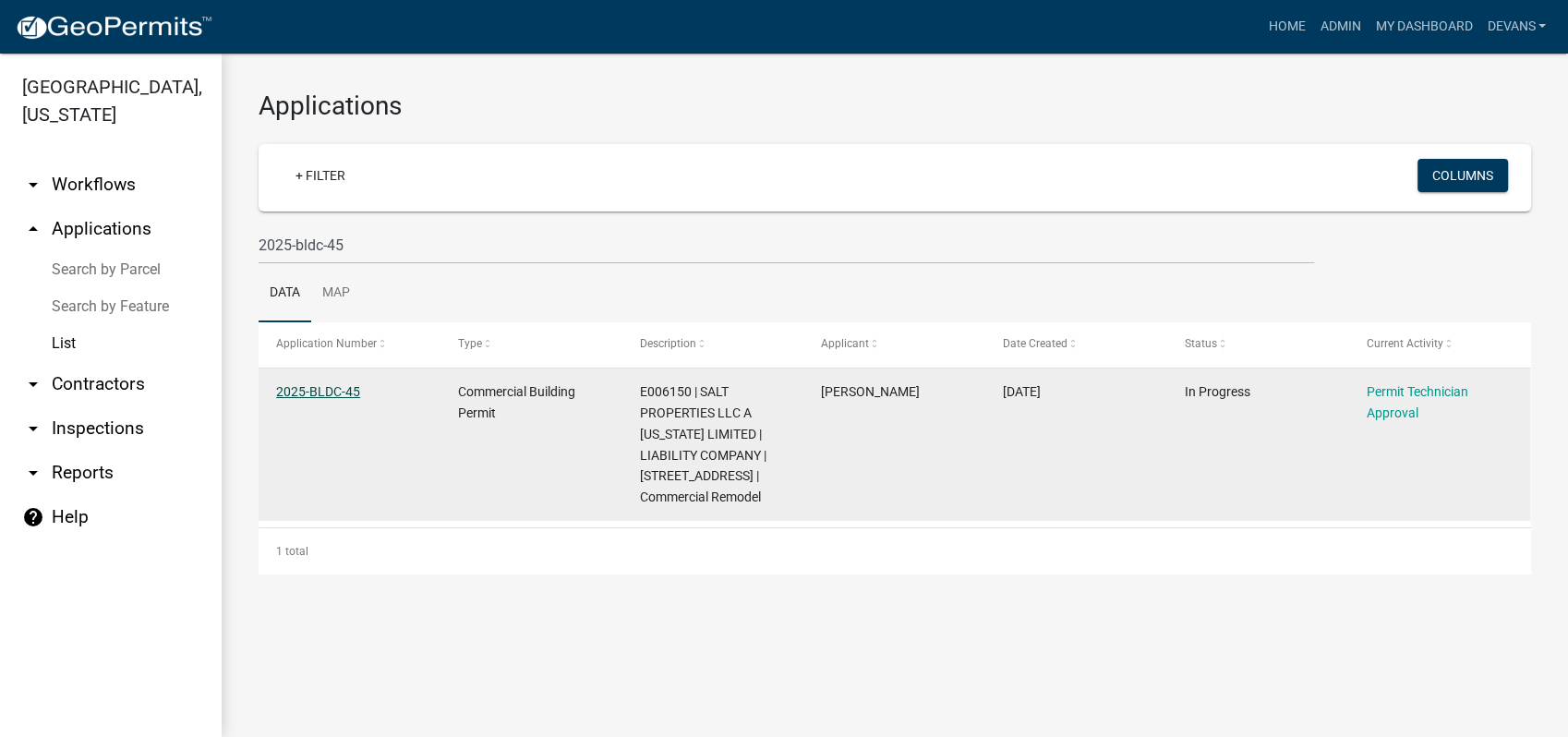
click at [326, 390] on link "2025-BLDC-45" at bounding box center [318, 391] width 84 height 15
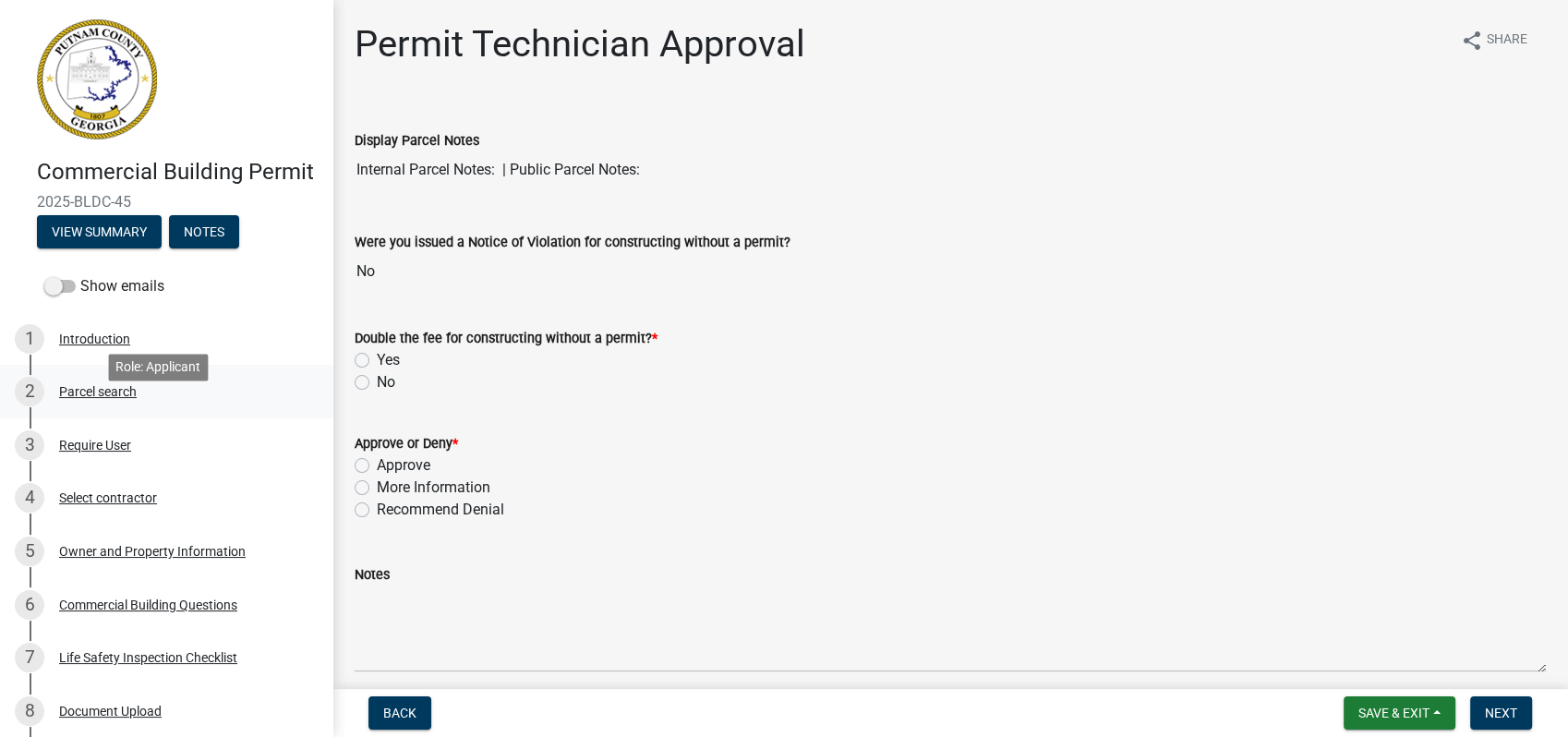
click at [97, 398] on div "Parcel search" at bounding box center [97, 391] width 77 height 13
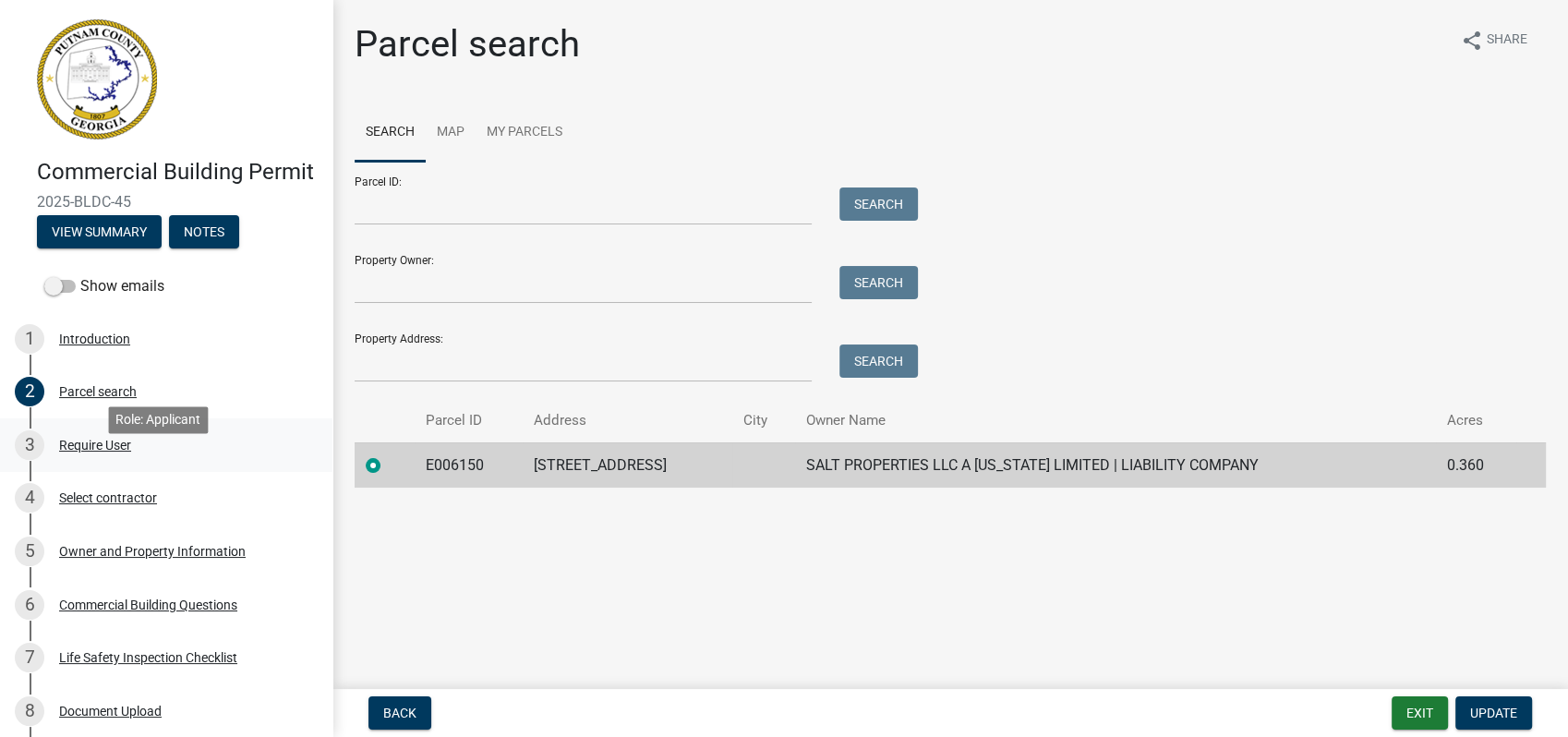
click at [101, 452] on div "Require User" at bounding box center [94, 445] width 72 height 13
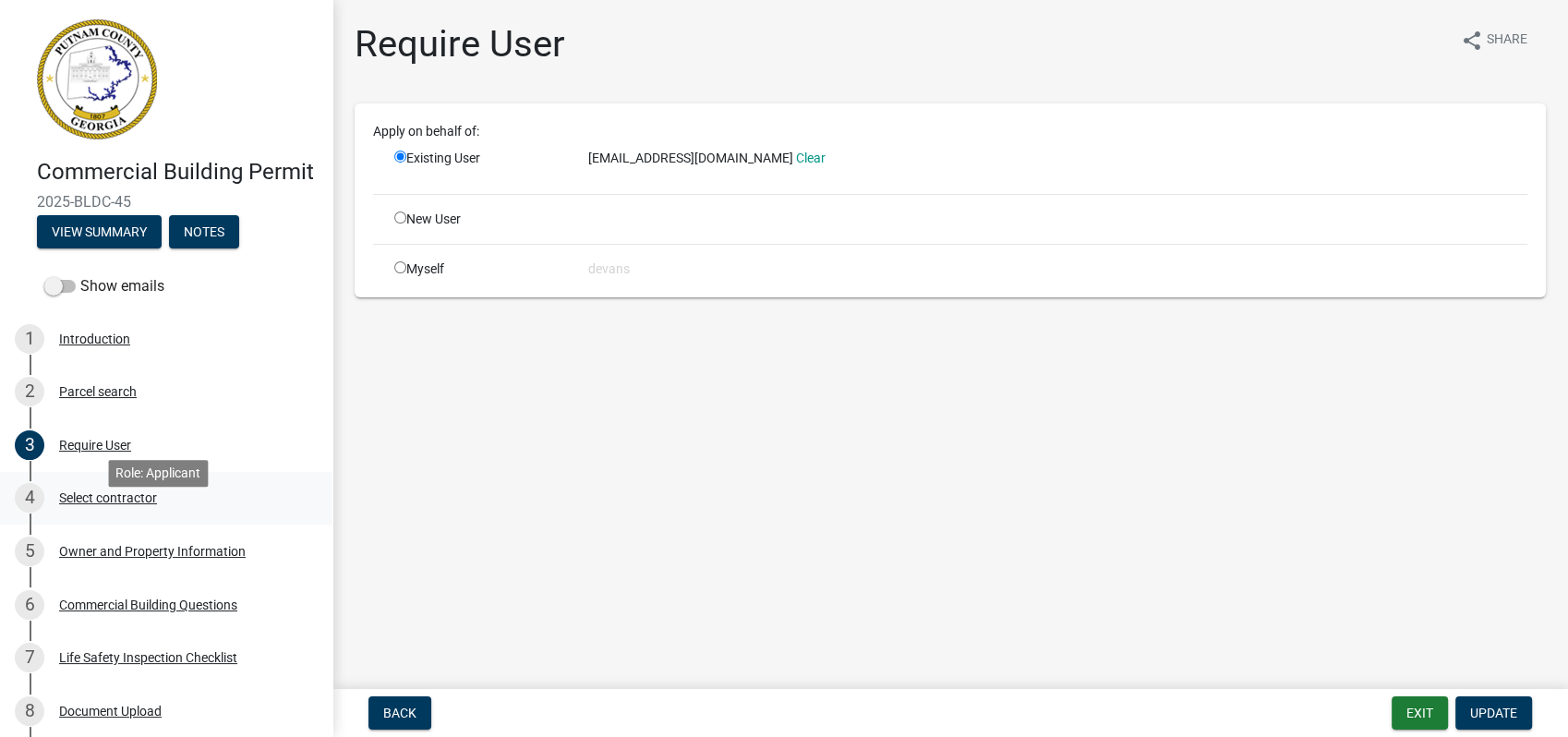
click at [60, 504] on div "Select contractor" at bounding box center [107, 498] width 98 height 13
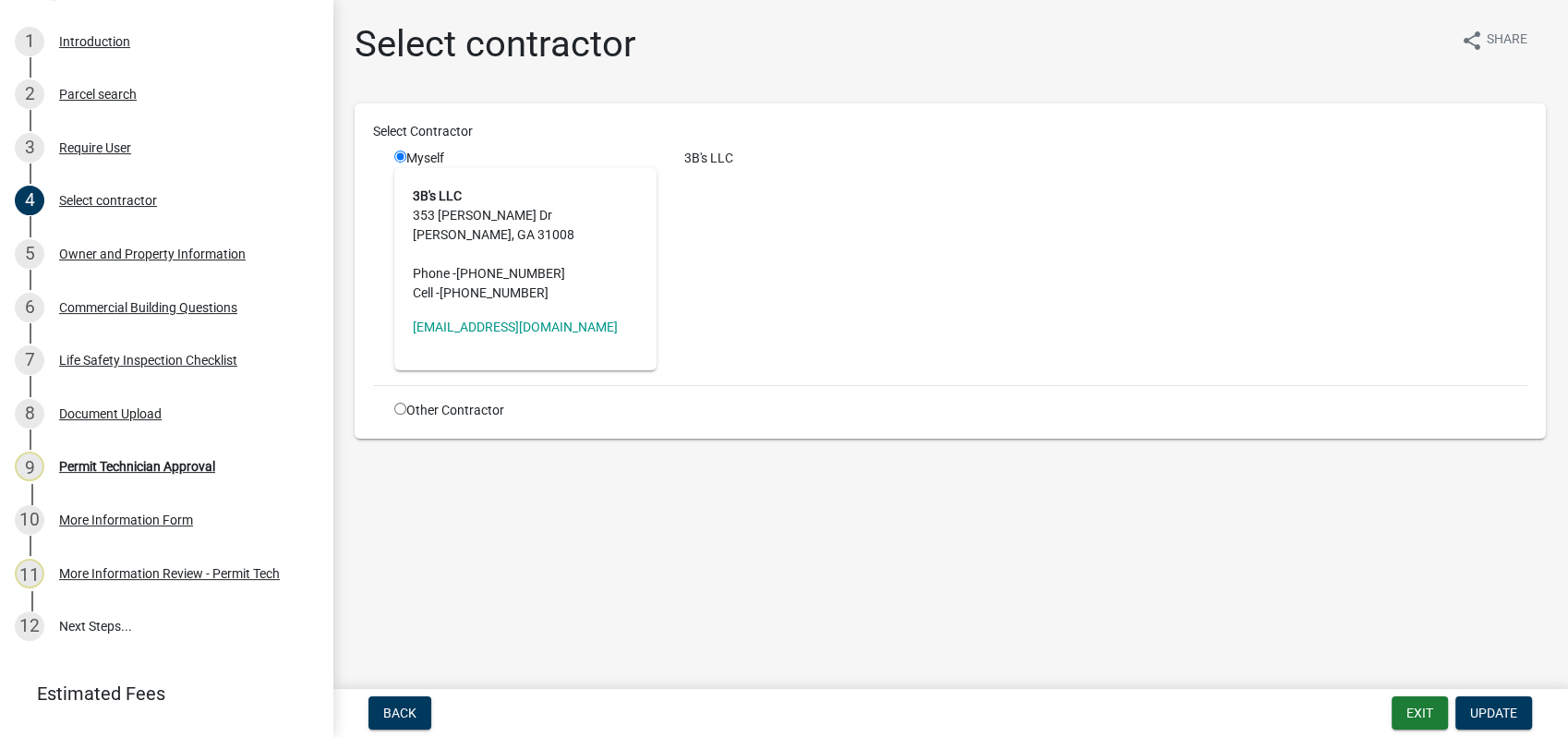
scroll to position [307, 0]
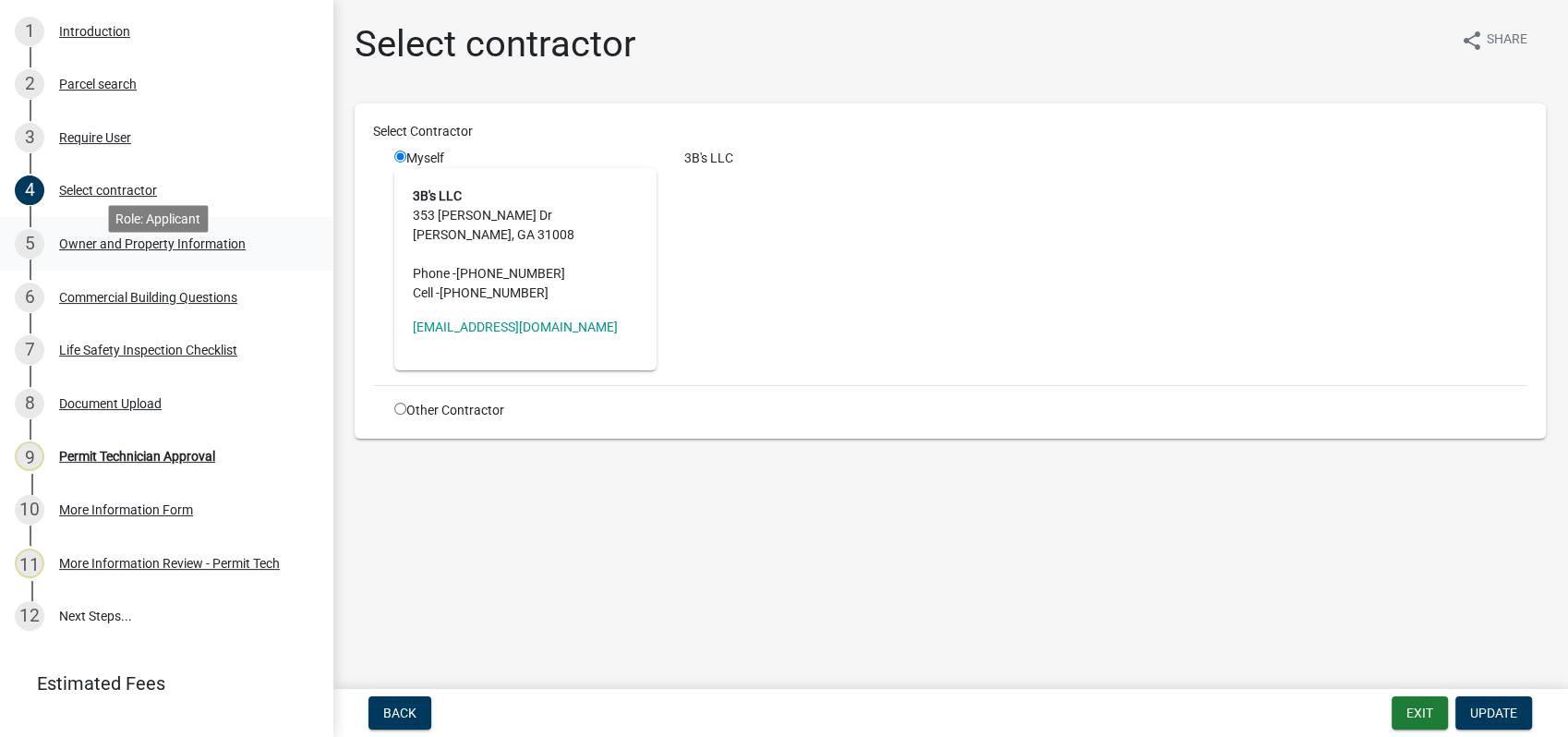
click at [208, 251] on div "Owner and Property Information" at bounding box center [152, 244] width 186 height 13
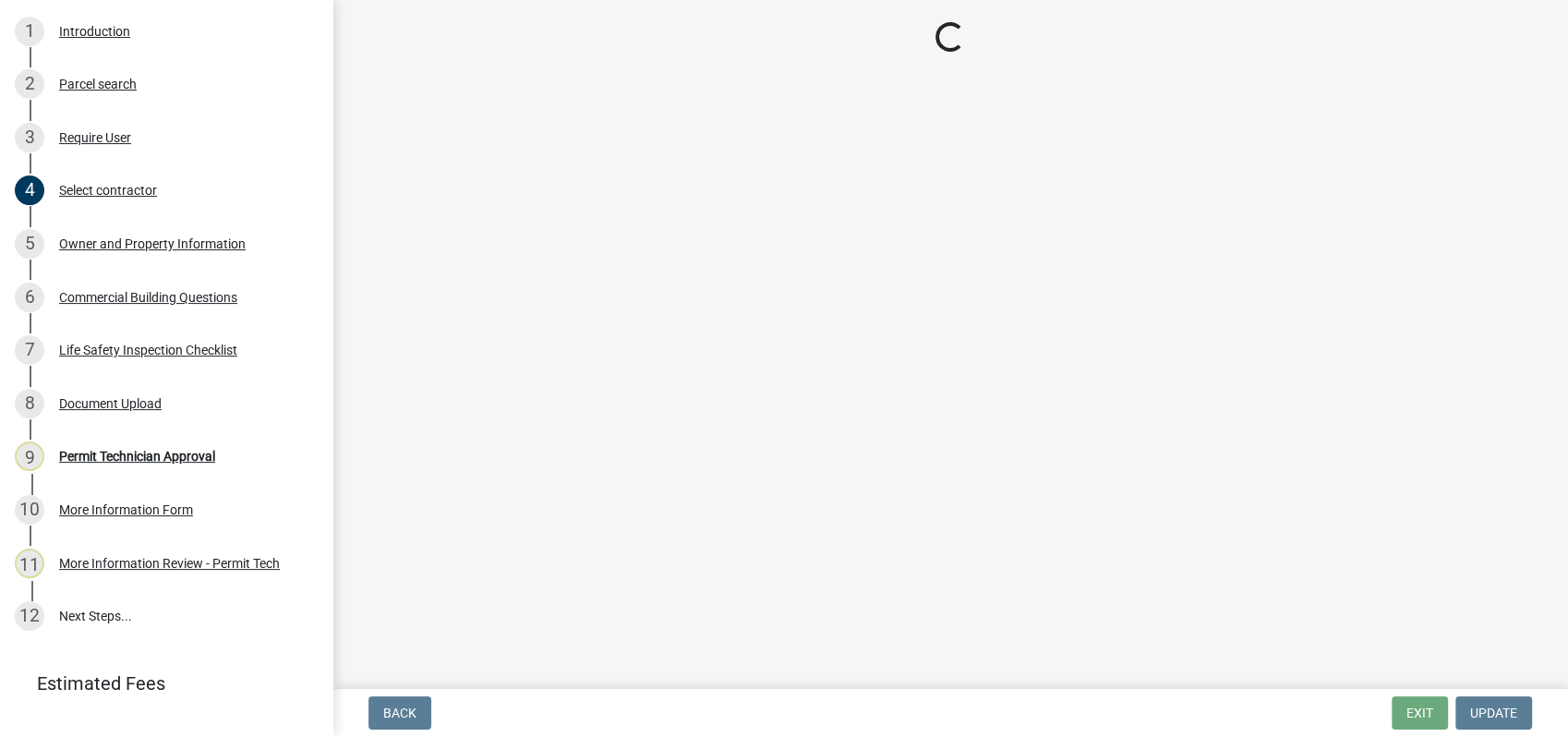
select select "ef7a1fc2-7a7a-426d-b1f0-c9b9b6ca7ff4"
select select "58d273ed-cbd1-45cf-a92b-4c415c252308"
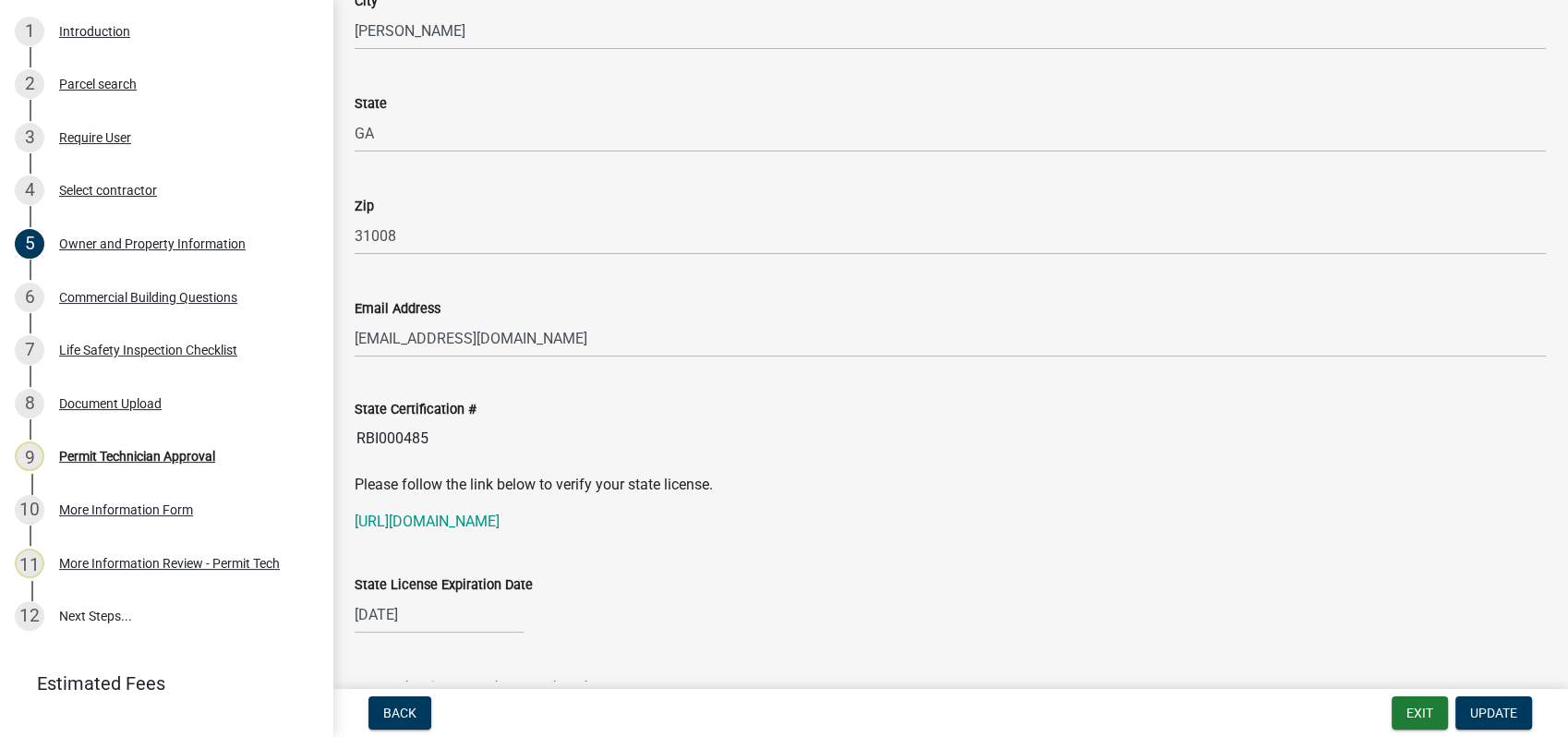
scroll to position [2155, 0]
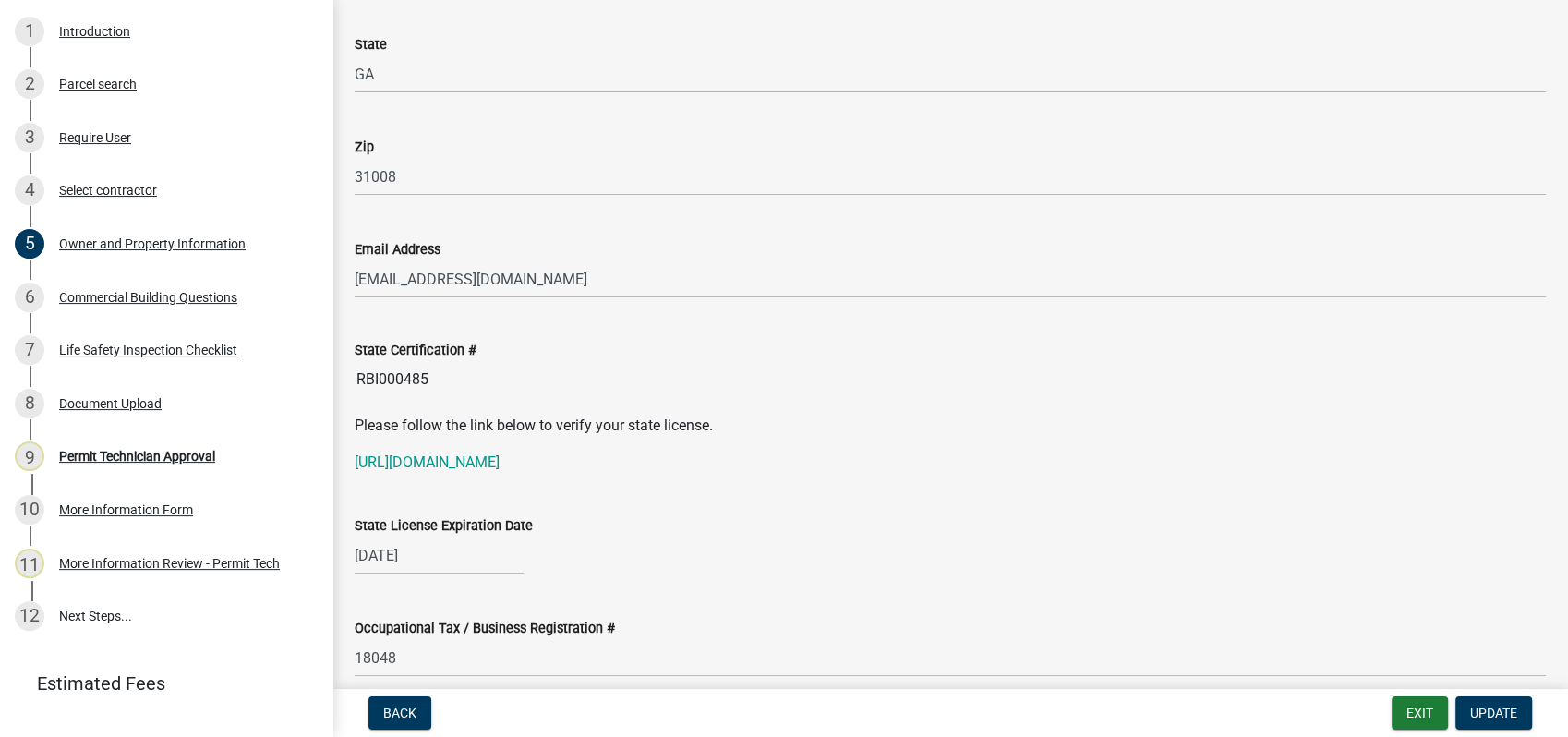
drag, startPoint x: 451, startPoint y: 384, endPoint x: 325, endPoint y: 386, distance: 126.0
click at [325, 386] on div "Commercial Building Permit 2025-BLDC-45 View Summary Notes Show emails 1 Introd…" at bounding box center [784, 368] width 1568 height 737
drag, startPoint x: 326, startPoint y: 386, endPoint x: 391, endPoint y: 379, distance: 65.4
click at [499, 467] on link "[URL][DOMAIN_NAME]" at bounding box center [427, 462] width 145 height 18
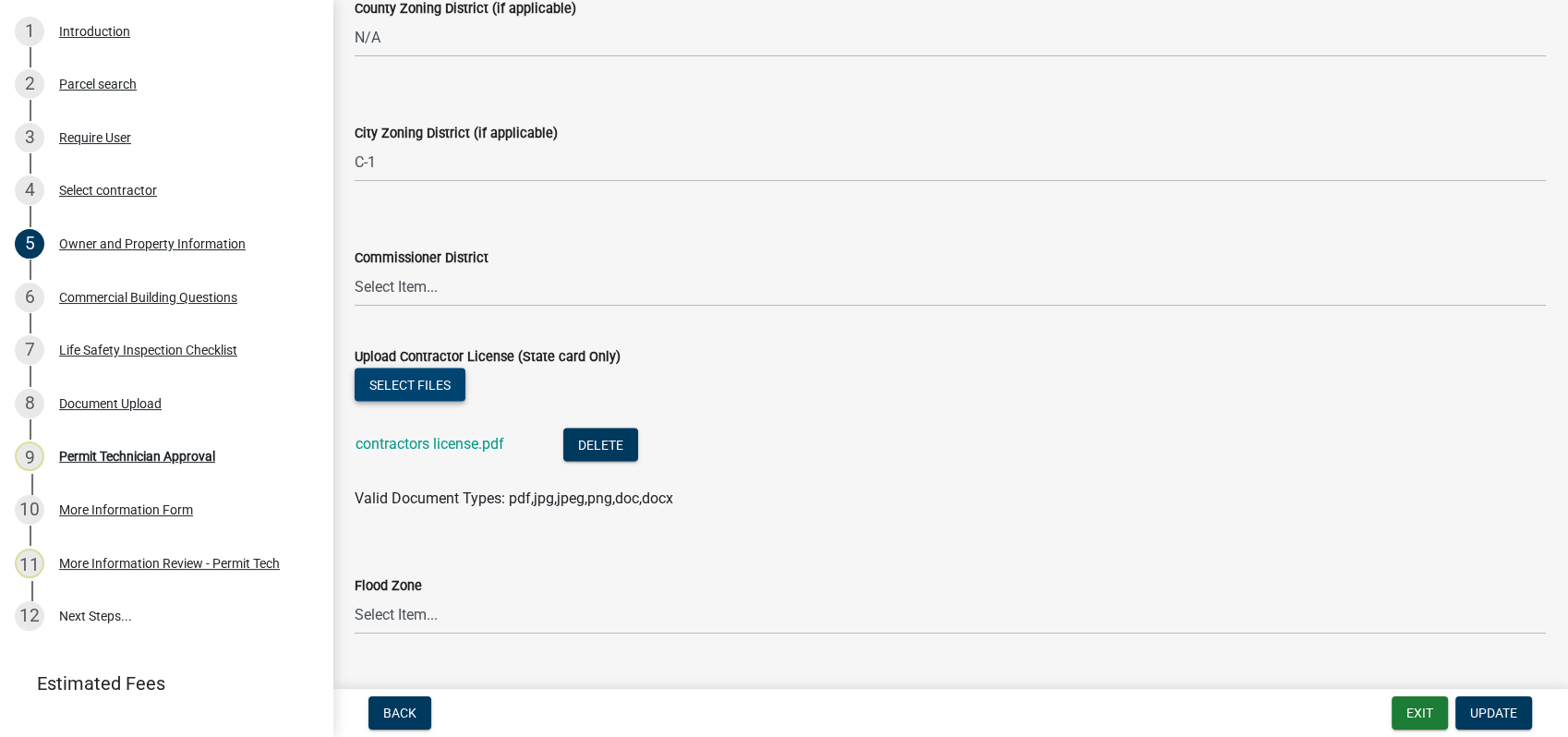
scroll to position [3342, 0]
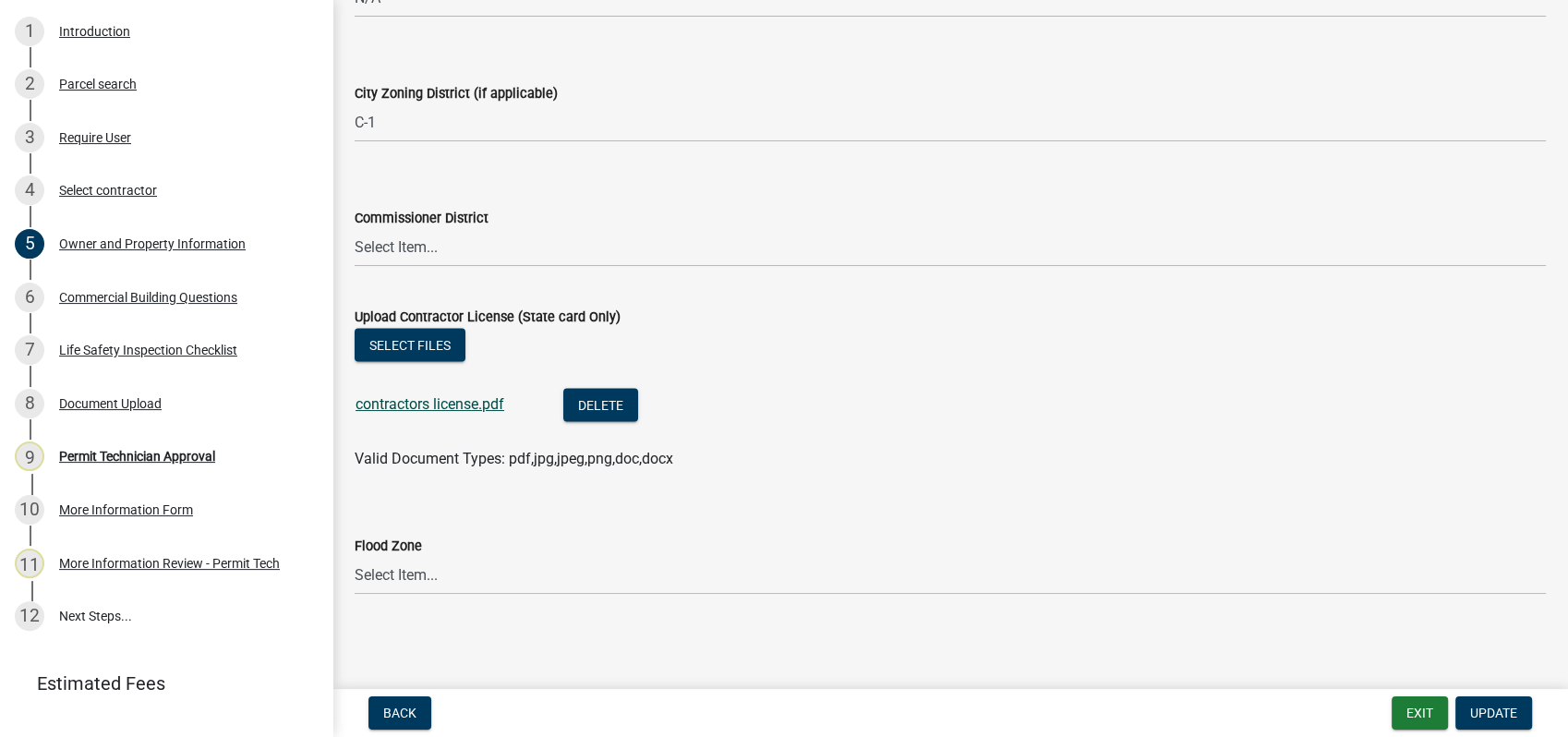
click at [444, 398] on link "contractors license.pdf" at bounding box center [430, 403] width 149 height 18
click at [1489, 713] on span "Update" at bounding box center [1494, 714] width 47 height 15
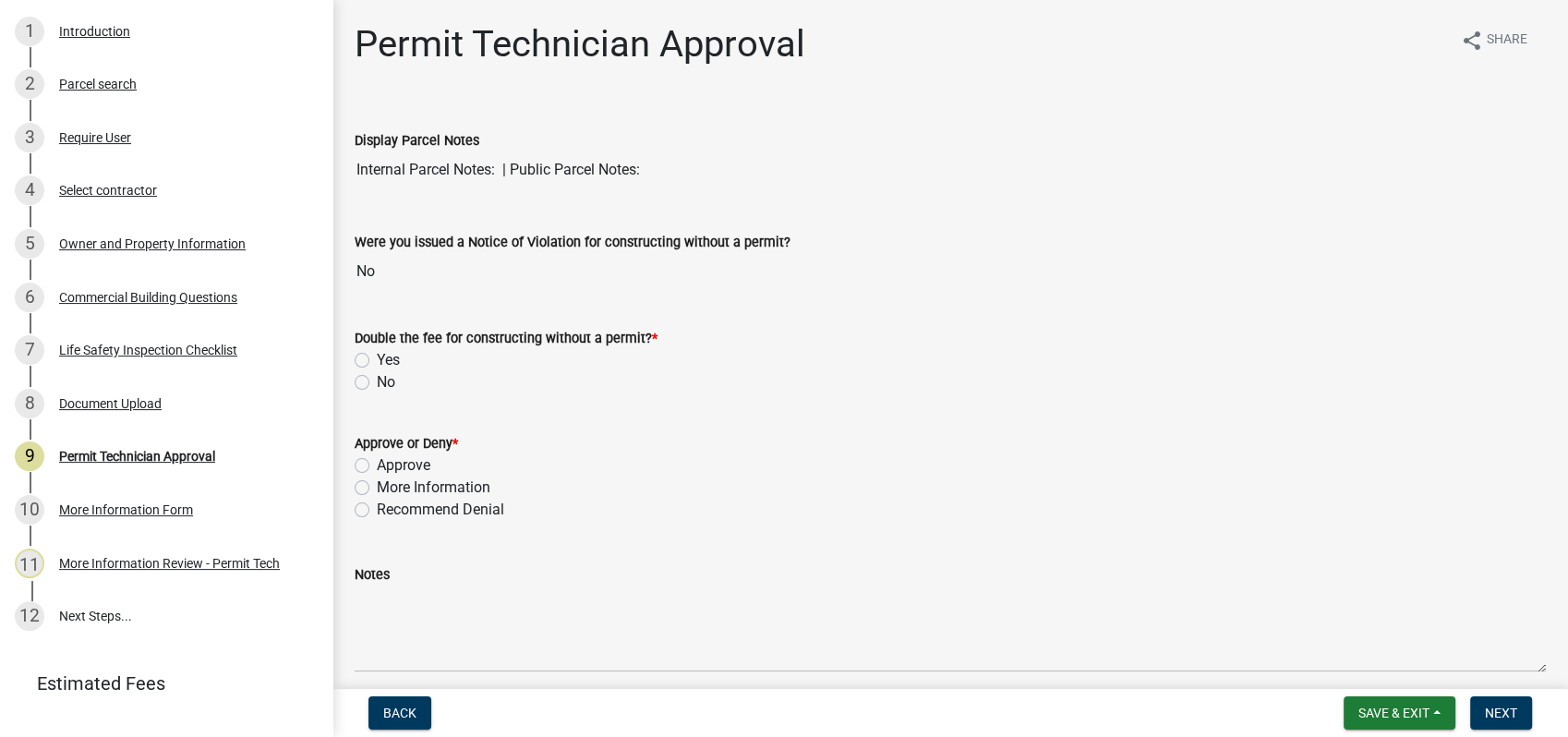
click at [377, 377] on label "No" at bounding box center [386, 383] width 19 height 22
click at [377, 377] on input "No" at bounding box center [383, 377] width 12 height 12
radio input "true"
drag, startPoint x: 350, startPoint y: 578, endPoint x: 364, endPoint y: 596, distance: 22.8
click at [364, 596] on wm-data-entity-input-list "Display Parcel Notes Internal Parcel Notes: | Public Parcel Notes: Were you iss…" at bounding box center [950, 637] width 1191 height 1069
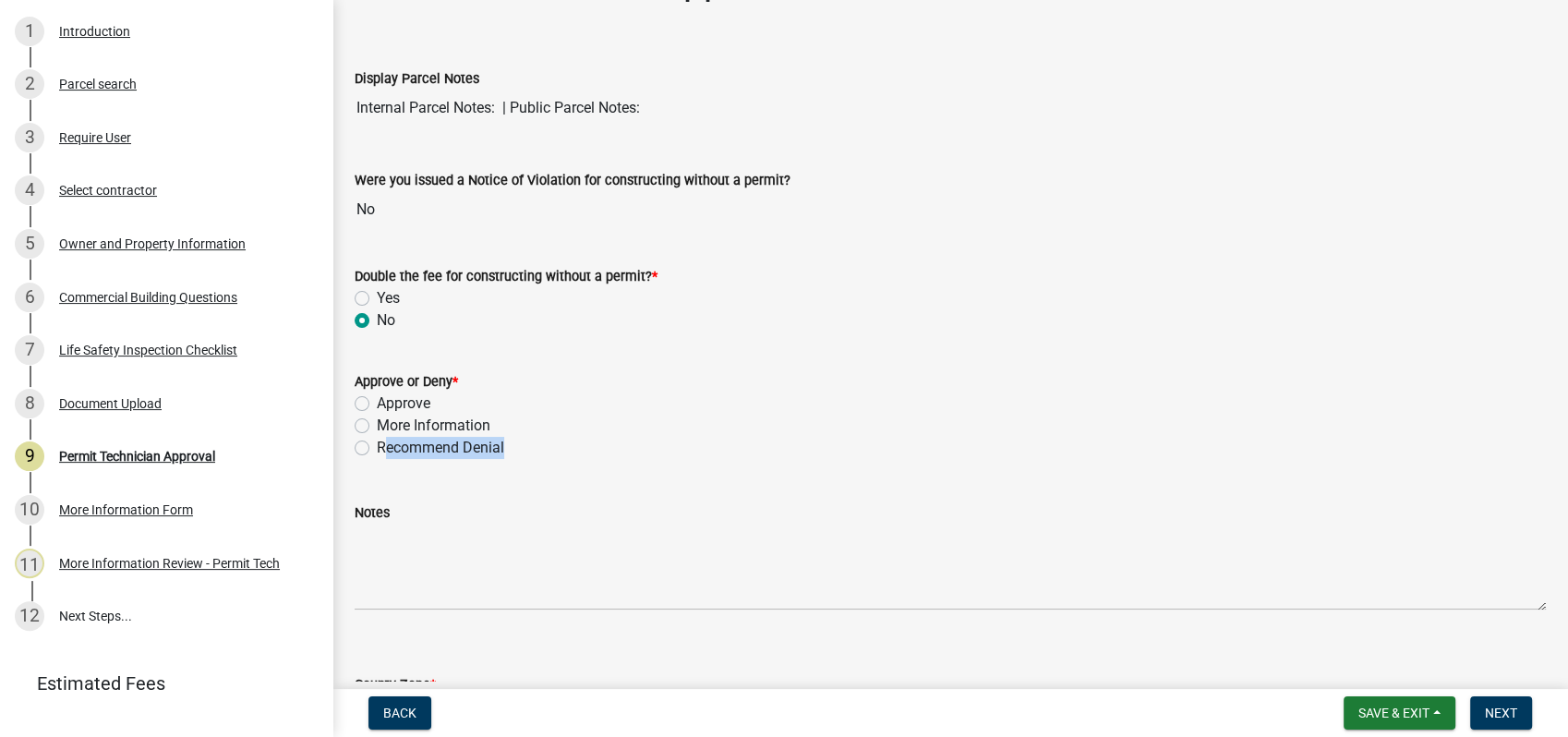
scroll to position [48, 0]
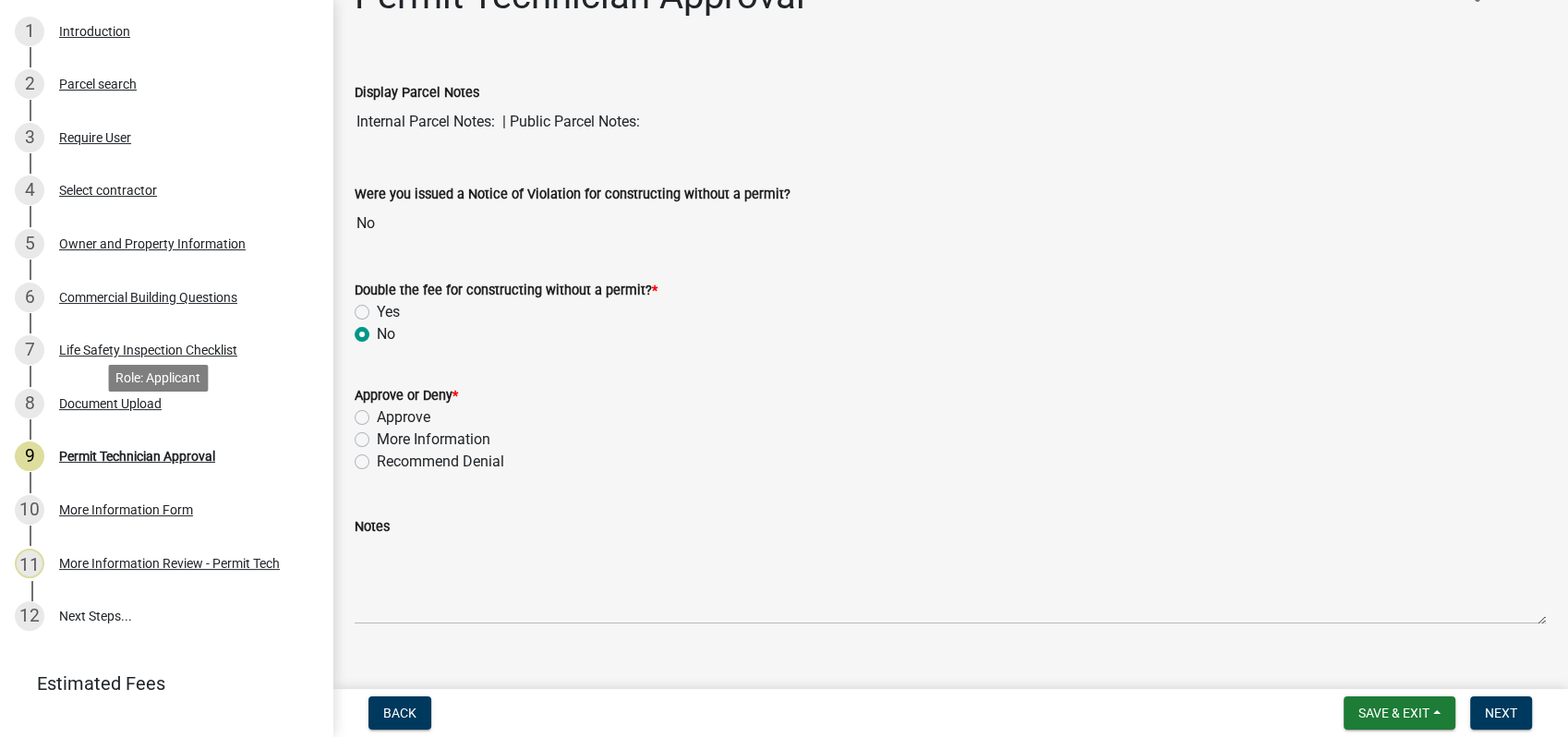
click at [94, 410] on div "Document Upload" at bounding box center [110, 403] width 102 height 13
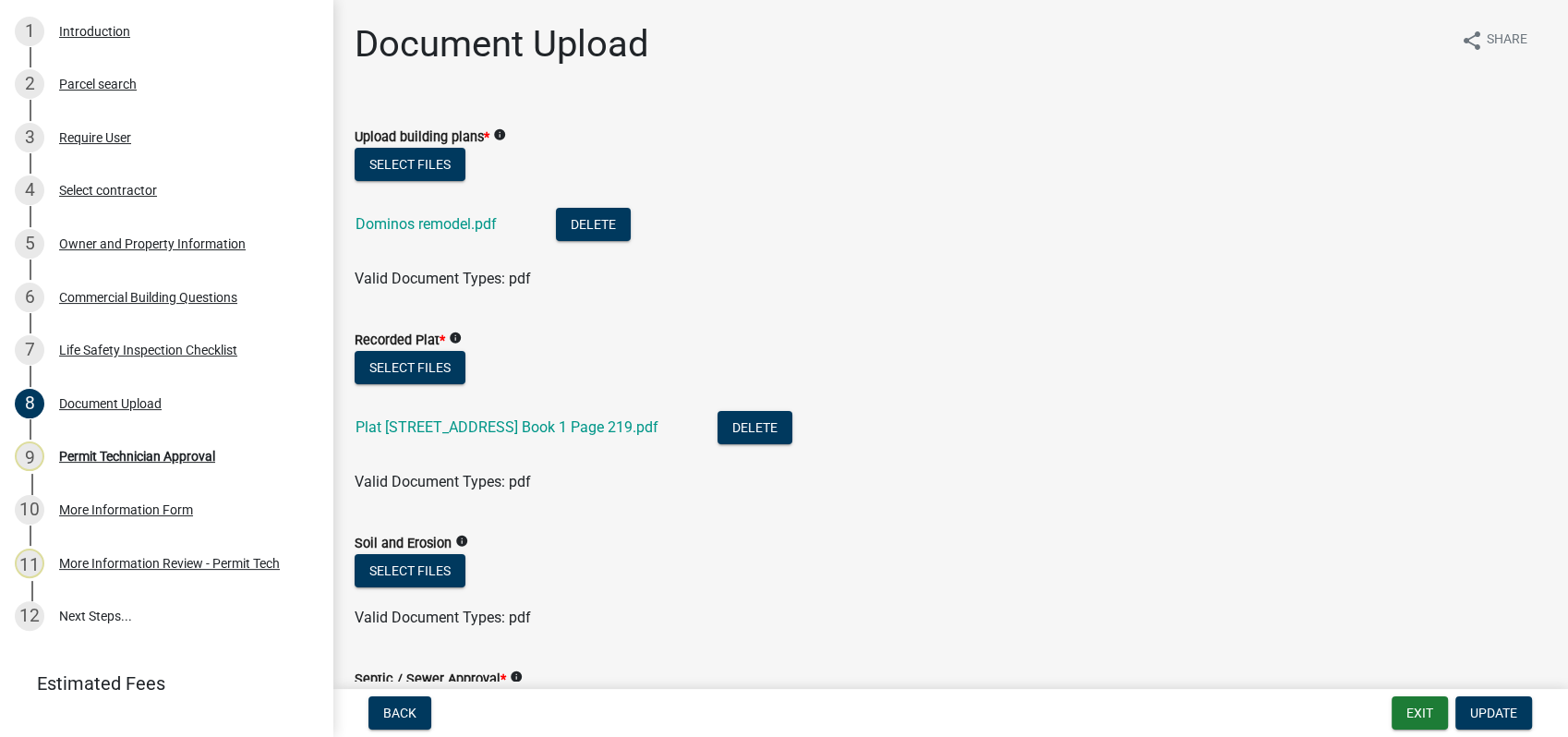
scroll to position [205, 0]
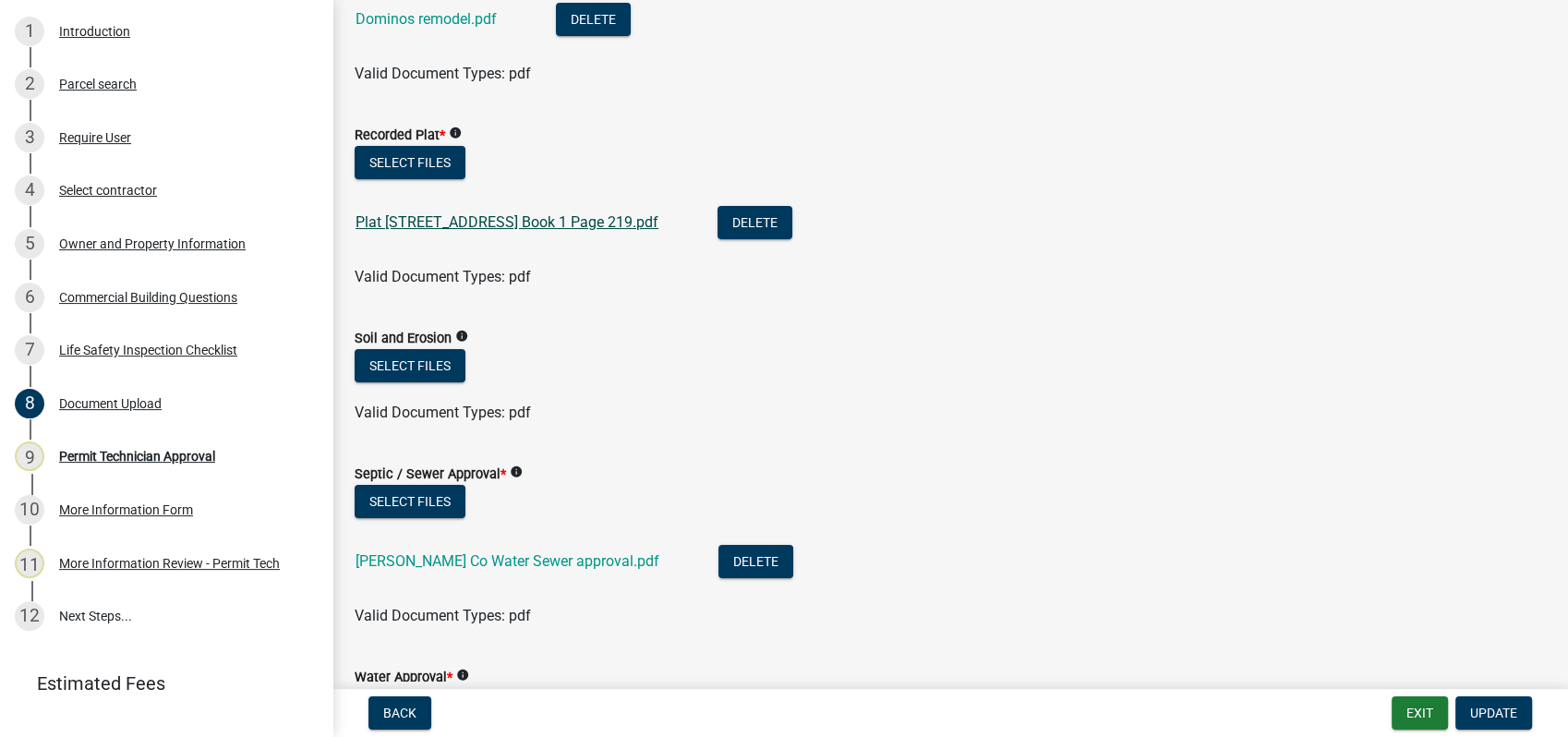
click at [538, 223] on link "Plat [STREET_ADDRESS] Book 1 Page 219.pdf" at bounding box center [507, 222] width 303 height 18
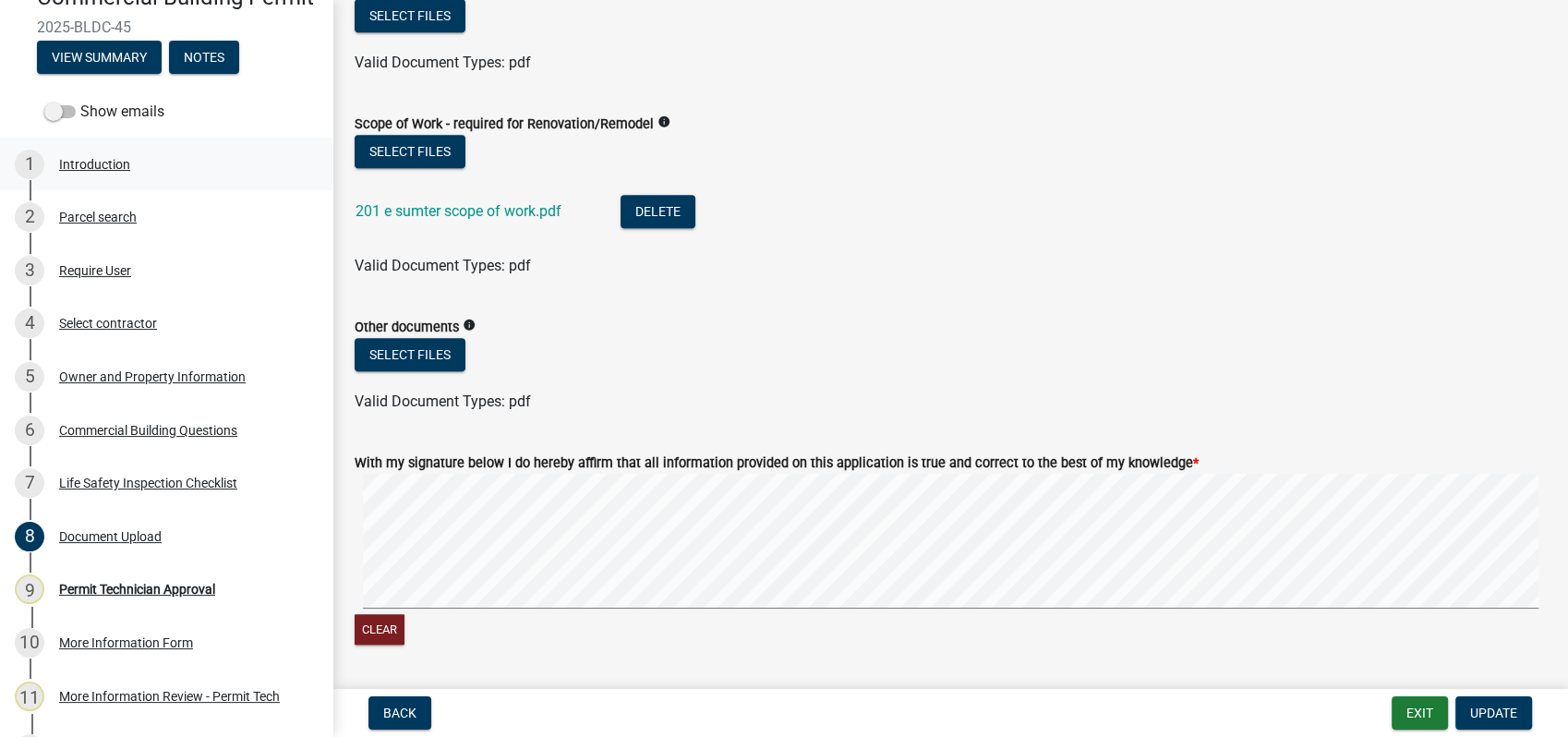
scroll to position [0, 0]
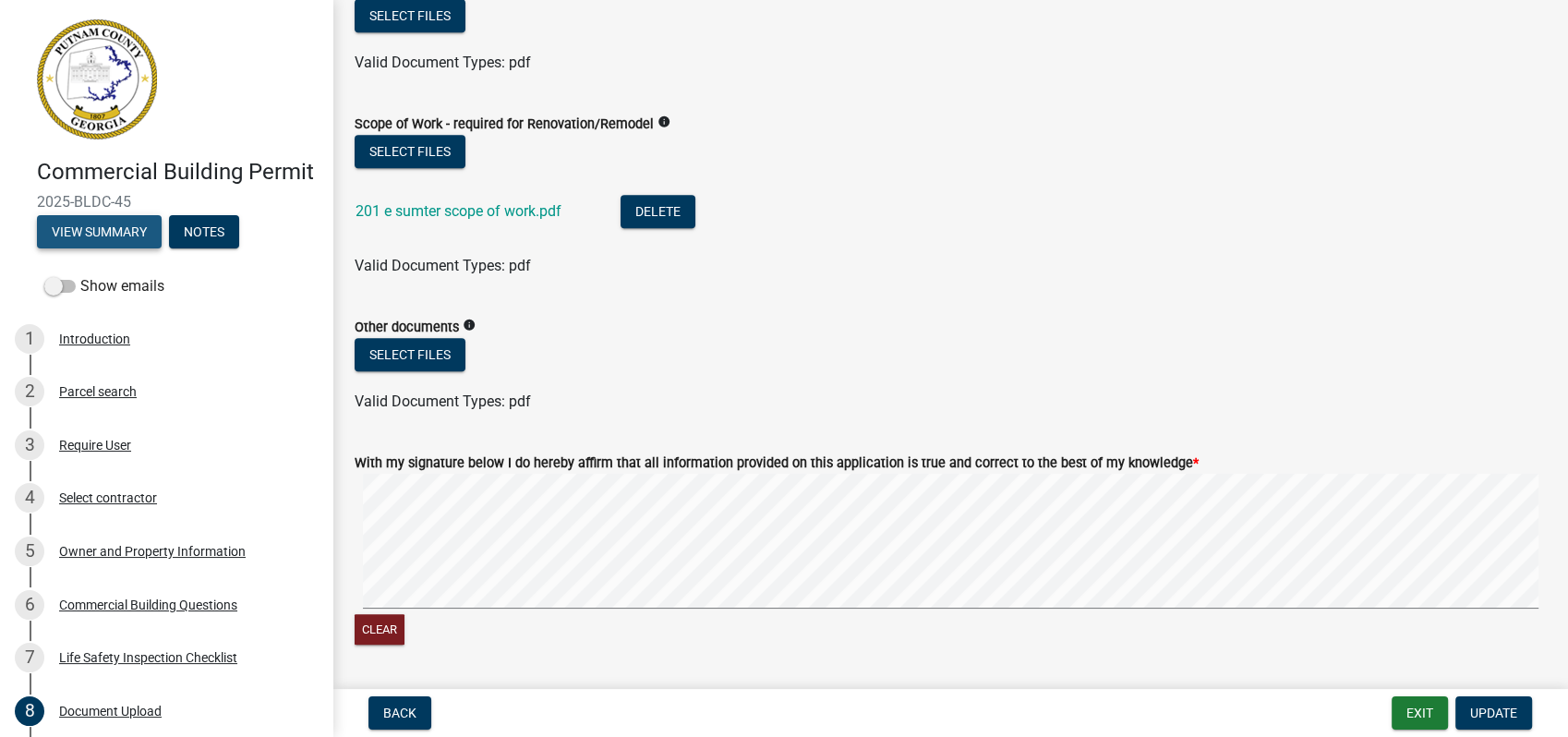
click at [74, 247] on button "View Summary" at bounding box center [100, 232] width 125 height 34
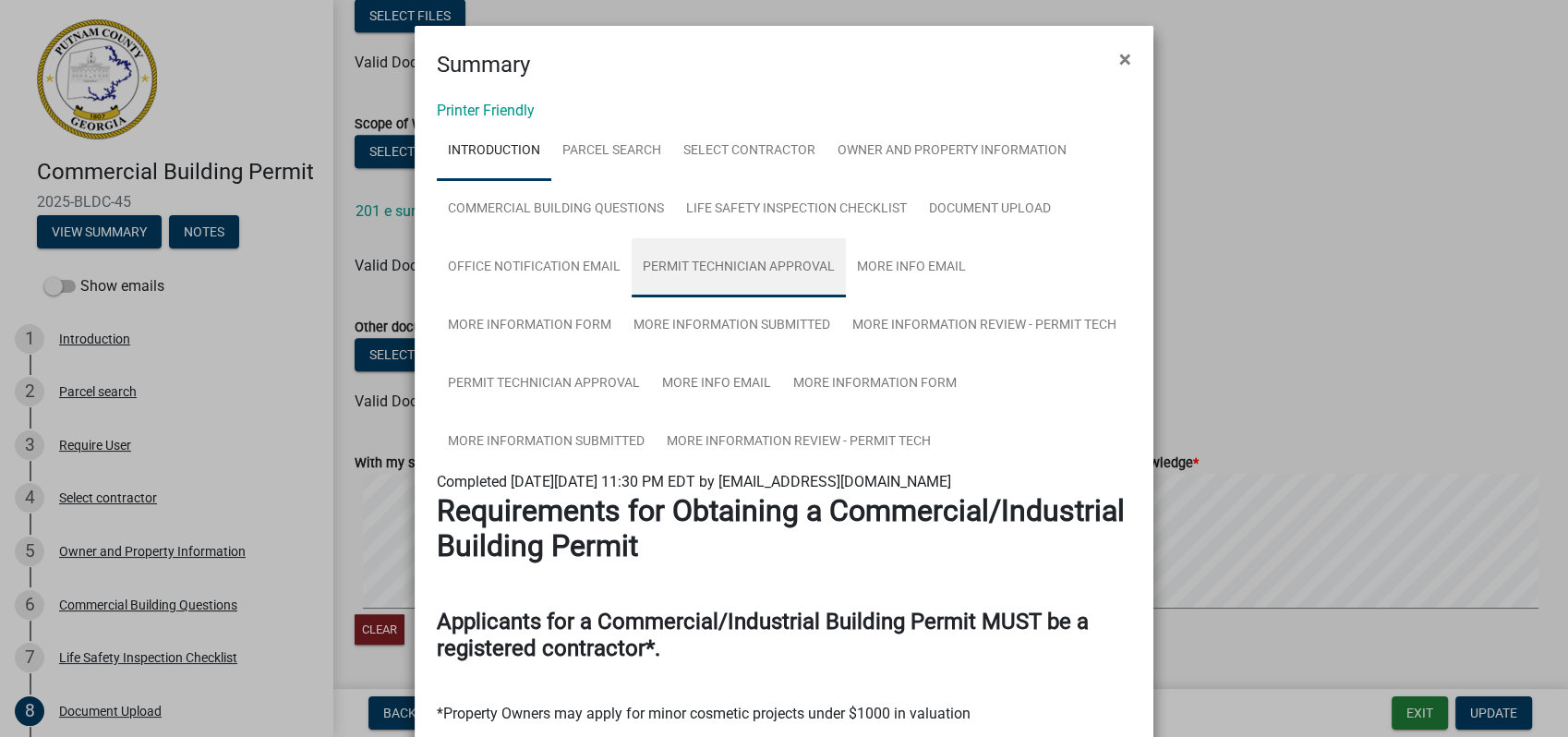
click at [677, 260] on link "Permit Technician Approval" at bounding box center [738, 267] width 214 height 59
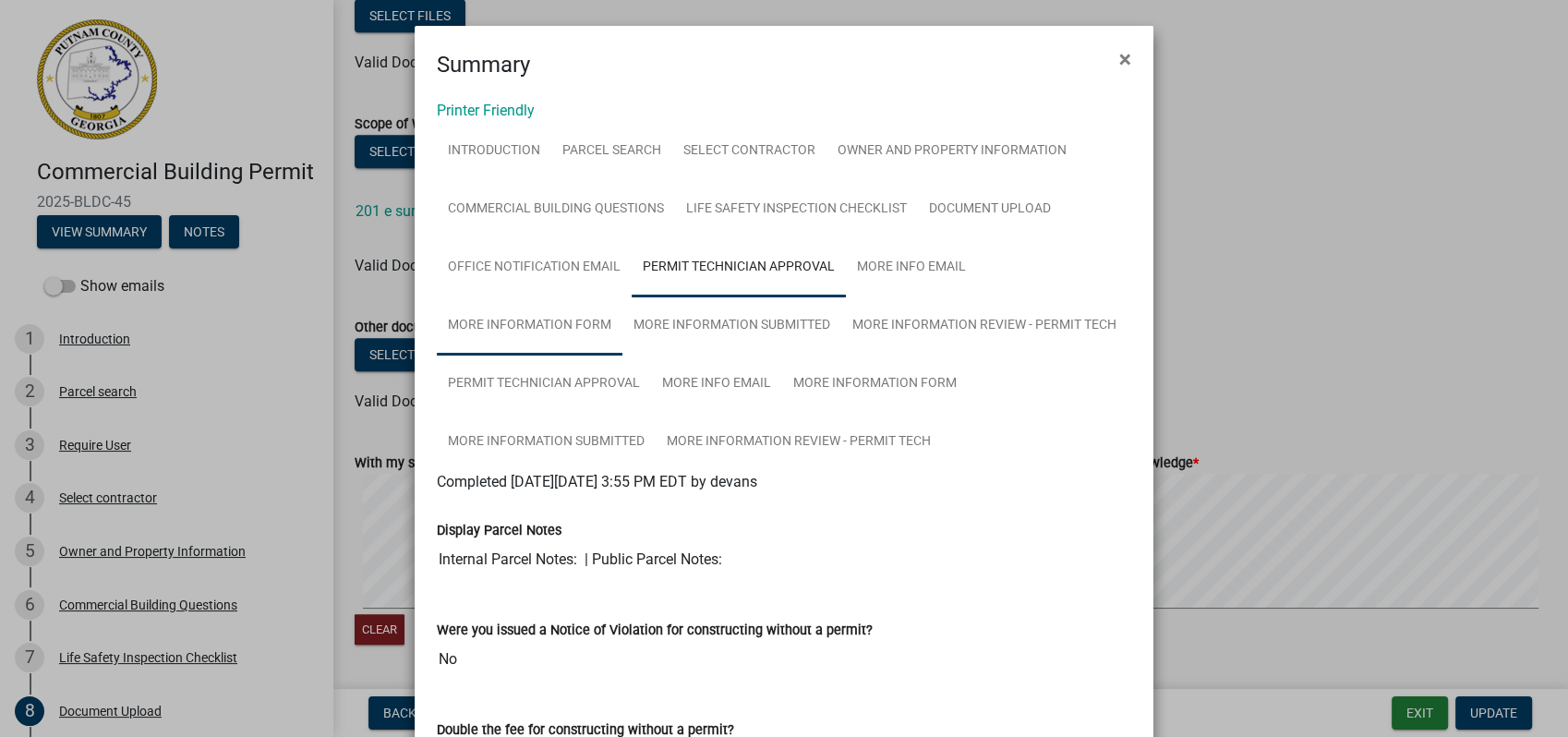
click at [516, 307] on link "More Information Form" at bounding box center [529, 325] width 185 height 59
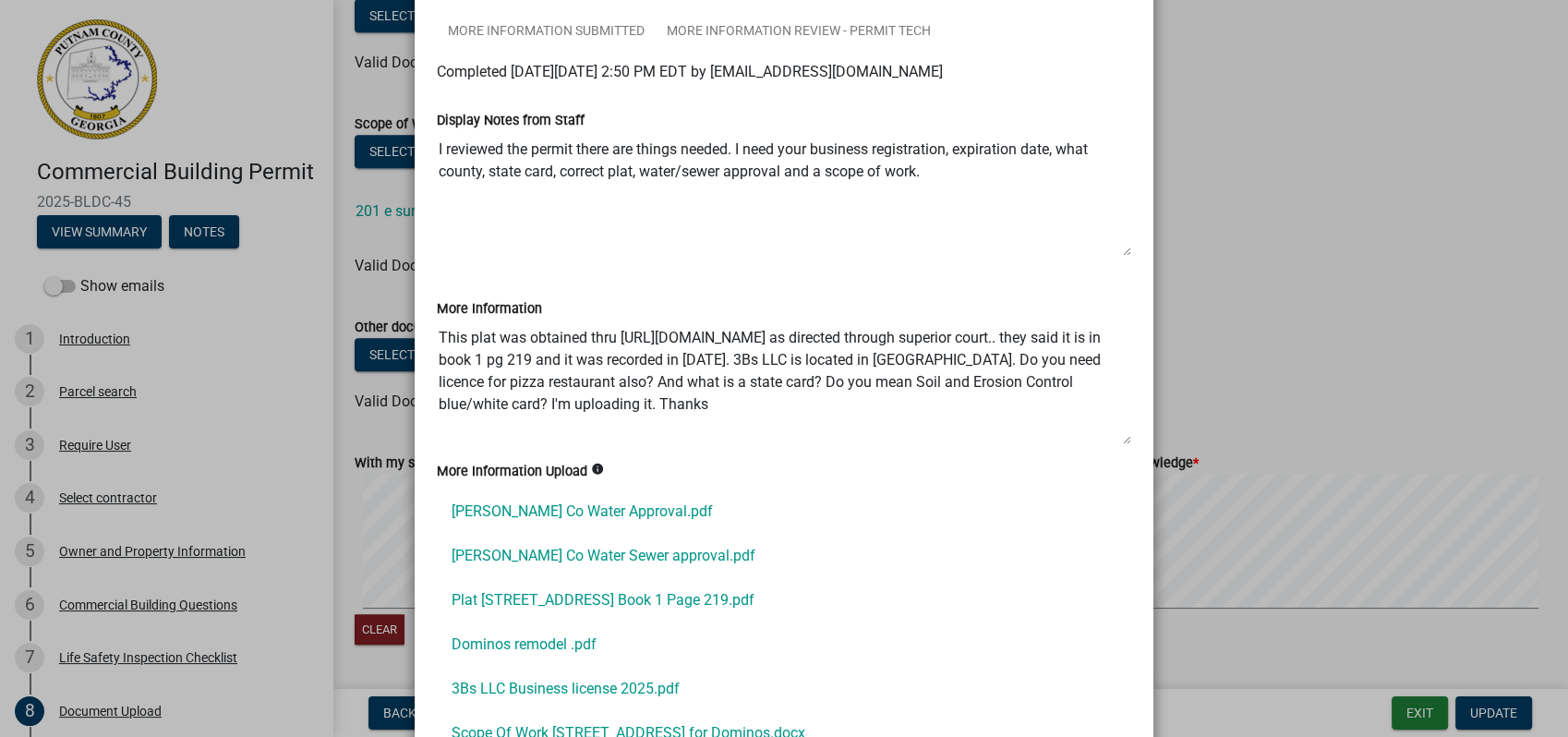
scroll to position [512, 0]
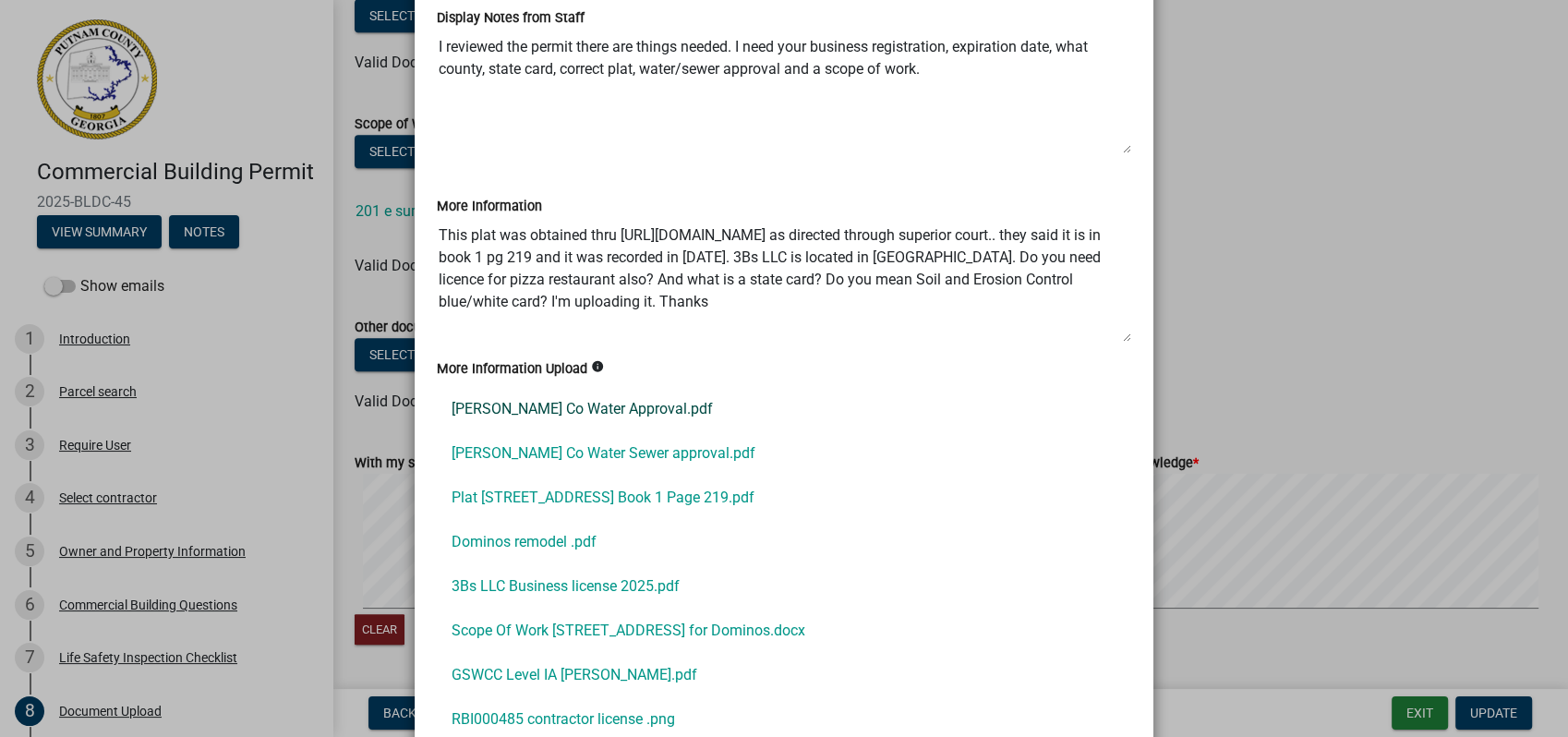
click at [586, 405] on link "[PERSON_NAME] Co Water Approval.pdf" at bounding box center [784, 409] width 695 height 45
click at [592, 456] on link "[PERSON_NAME] Co Water Sewer approval.pdf" at bounding box center [784, 454] width 695 height 45
click at [469, 487] on link "Plat [STREET_ADDRESS] Book 1 Page 219.pdf" at bounding box center [784, 498] width 695 height 45
click at [476, 533] on link "Dominos remodel .pdf" at bounding box center [784, 542] width 695 height 45
drag, startPoint x: 595, startPoint y: 34, endPoint x: 603, endPoint y: 161, distance: 127.3
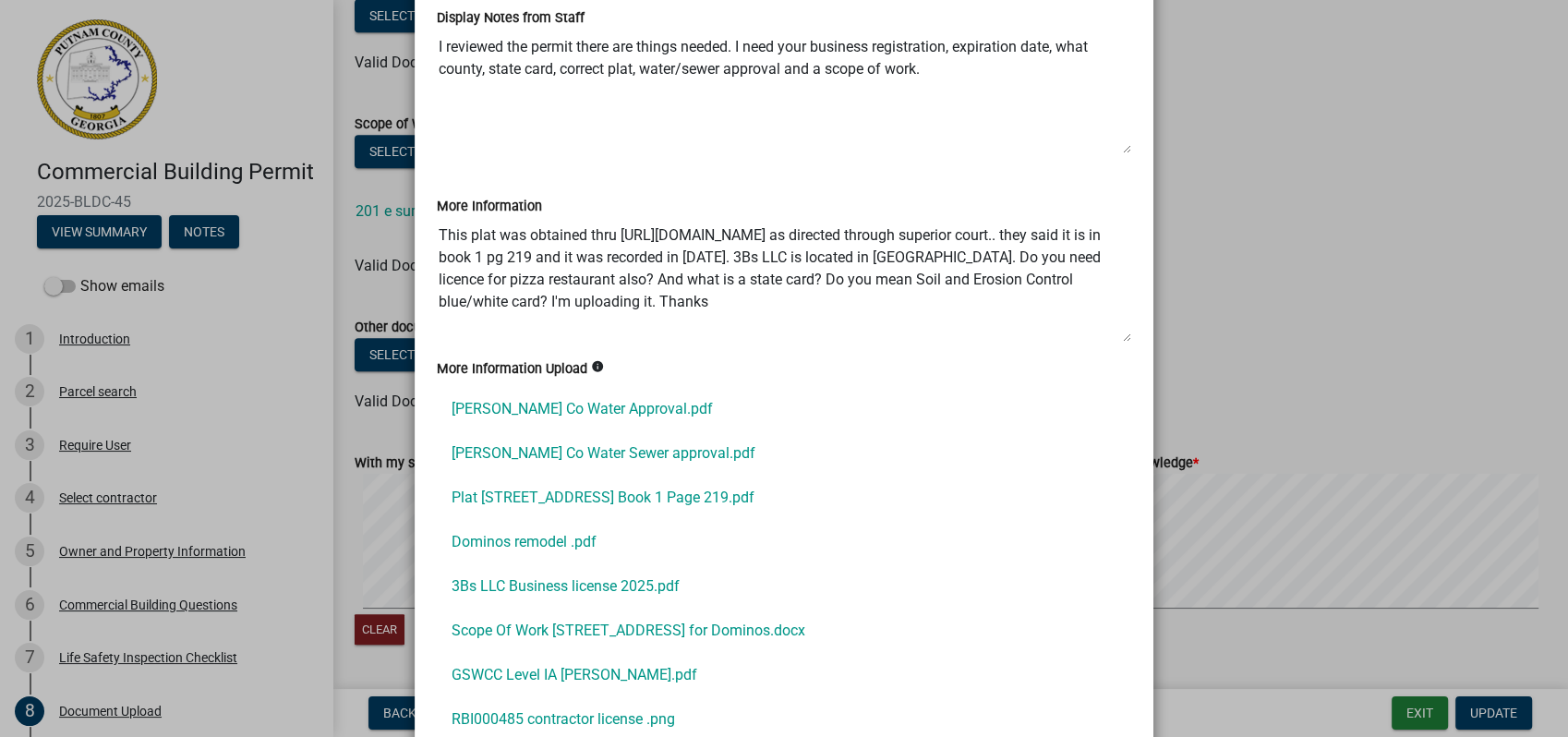
click at [603, 161] on div "Display Notes from Staff I reviewed the permit there are things needed. I need …" at bounding box center [783, 75] width 722 height 188
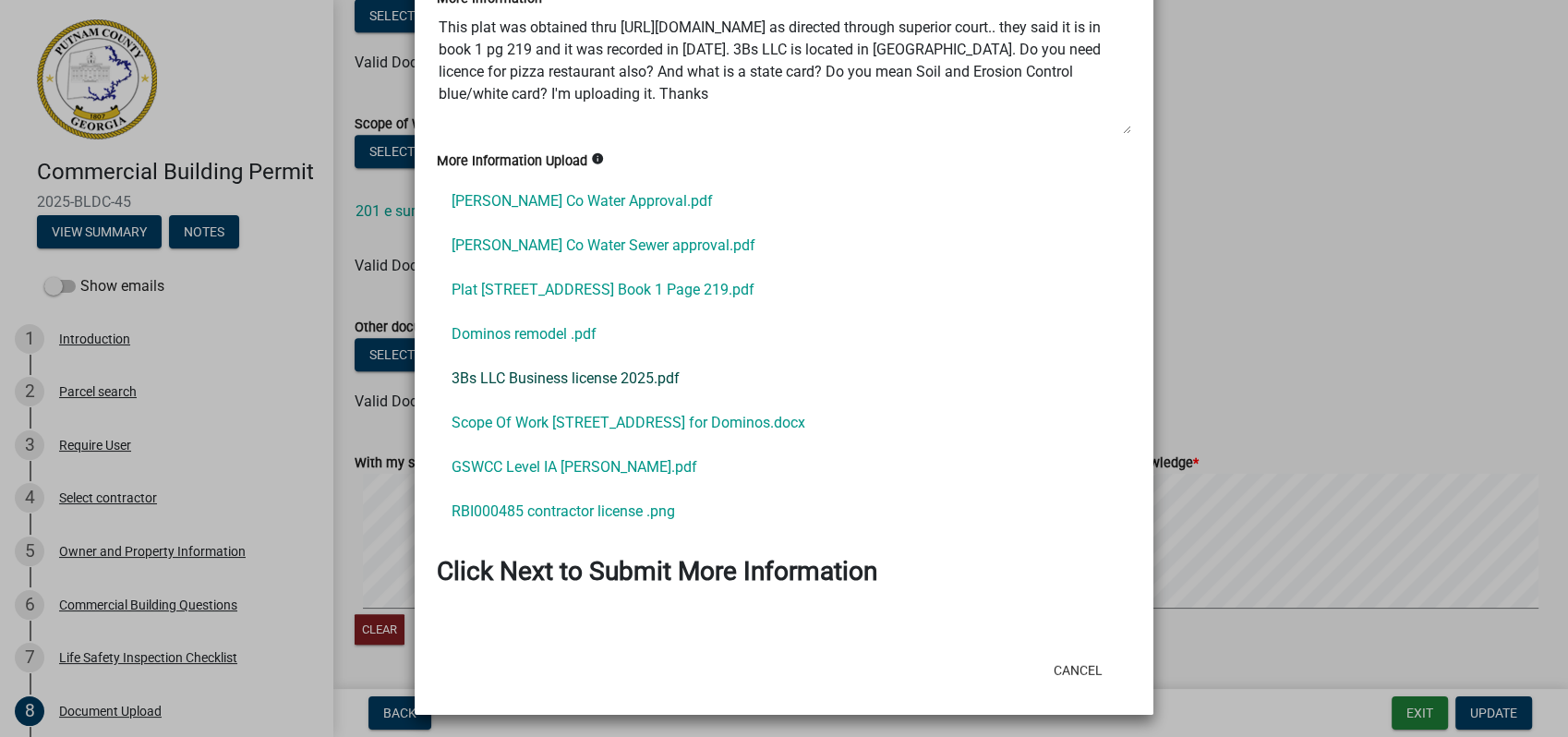
scroll to position [721, 0]
click at [488, 374] on link "3Bs LLC Business license 2025.pdf" at bounding box center [784, 378] width 695 height 45
click at [520, 413] on link "Scope Of Work [STREET_ADDRESS] for Dominos.docx" at bounding box center [784, 422] width 695 height 45
click at [520, 464] on link "GSWCC Level IA [PERSON_NAME].pdf" at bounding box center [784, 467] width 695 height 45
click at [516, 508] on link "RBI000485 contractor license .png" at bounding box center [784, 512] width 695 height 45
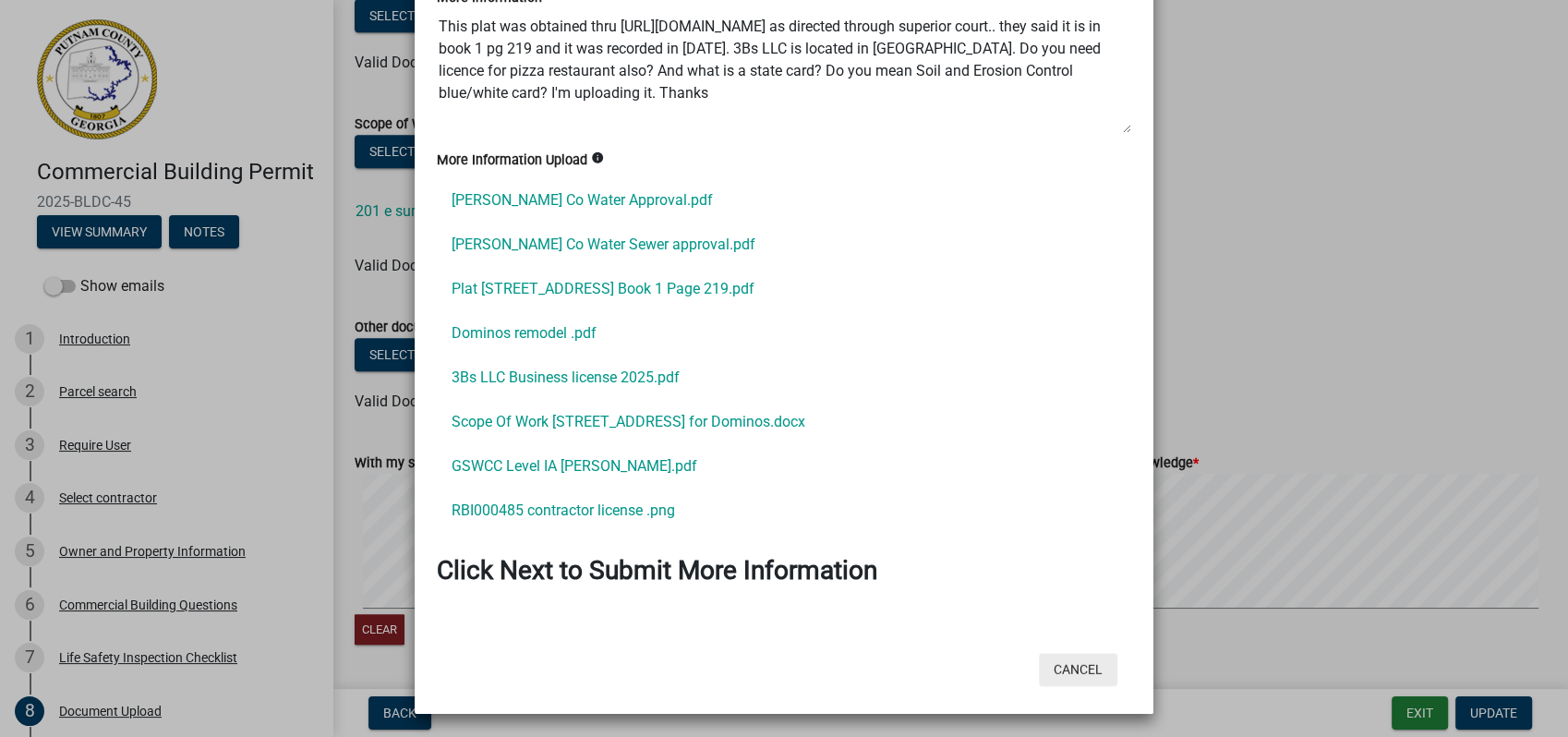
click at [1078, 665] on button "Cancel" at bounding box center [1078, 670] width 78 height 34
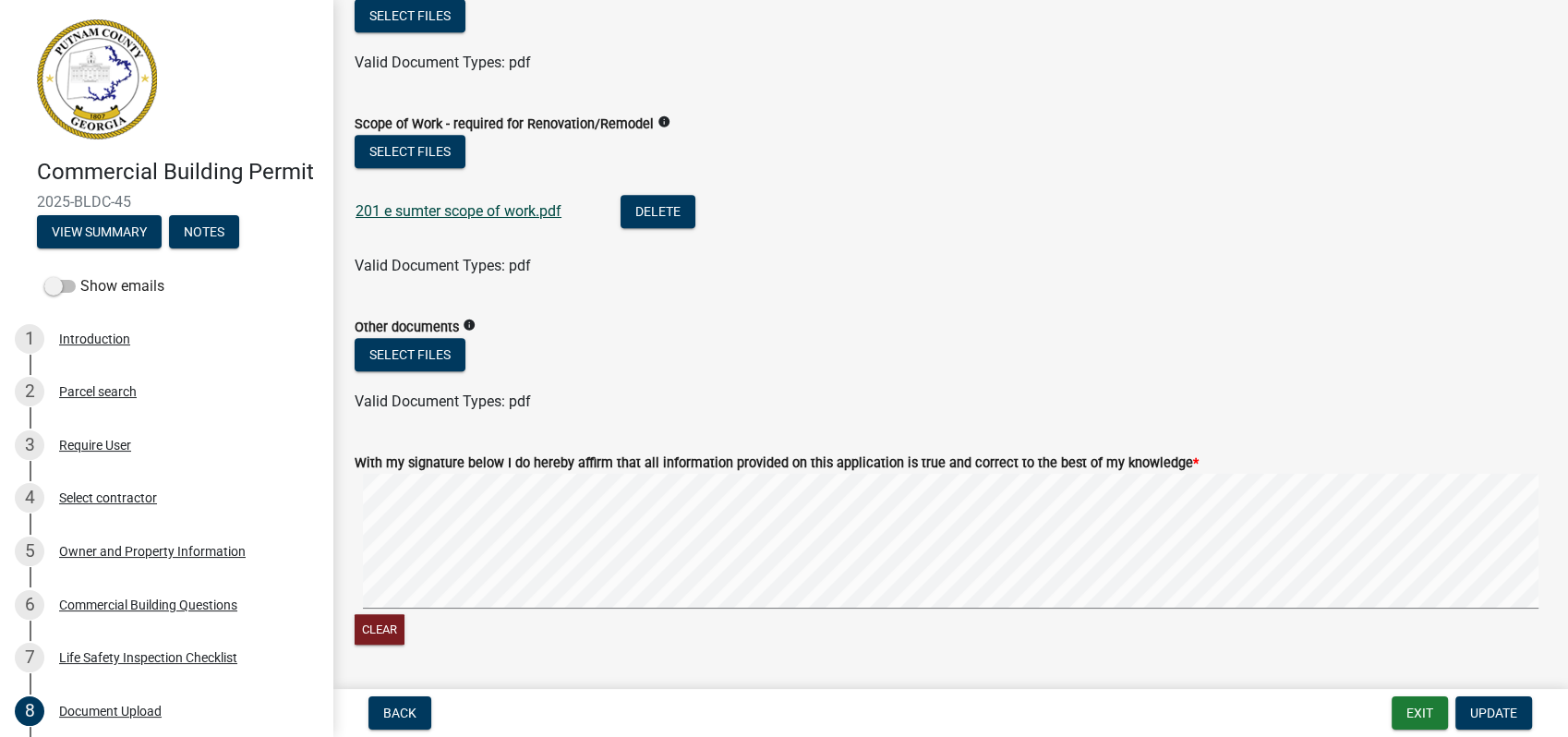
click at [425, 215] on link "201 e sumter scope of work.pdf" at bounding box center [458, 211] width 206 height 18
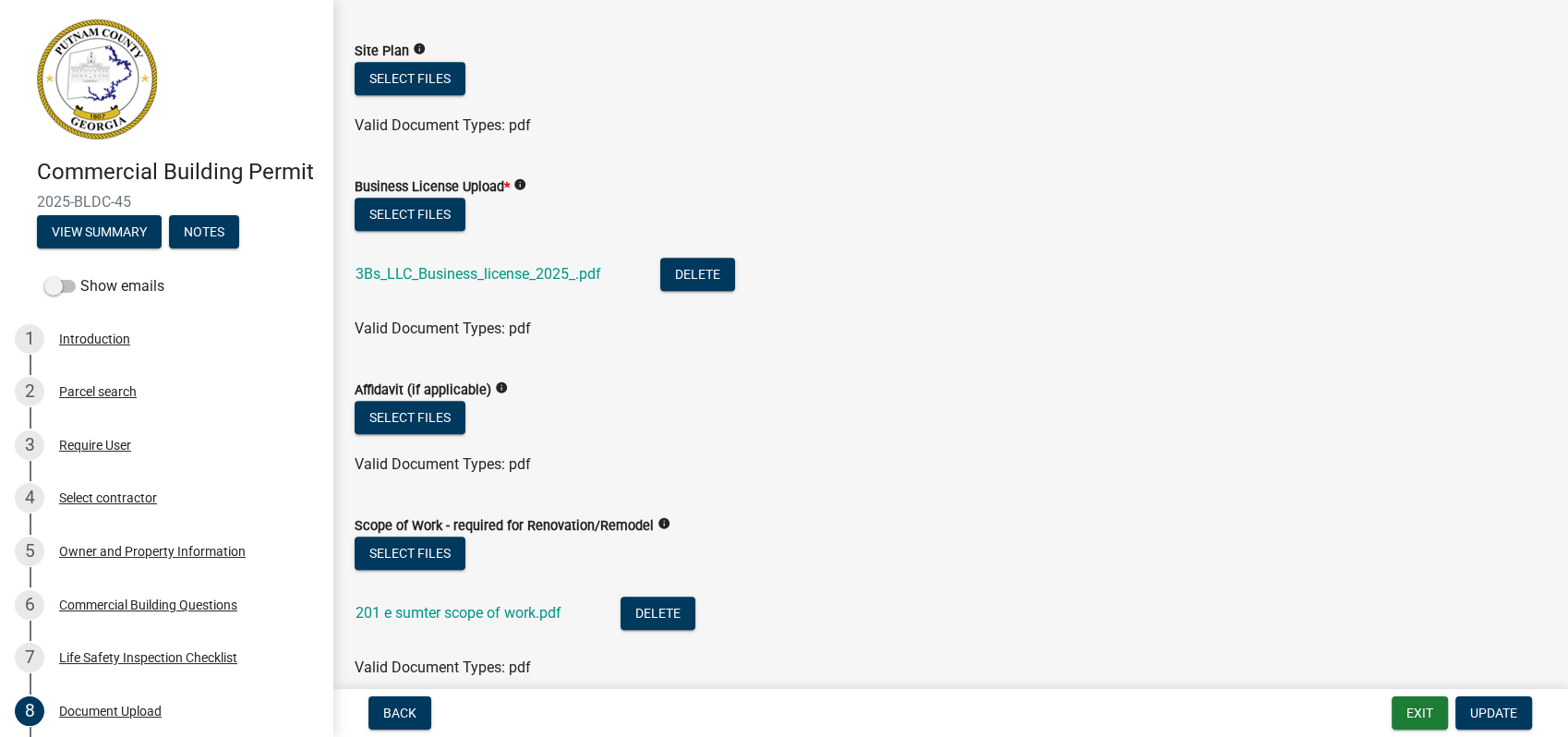
scroll to position [1027, 0]
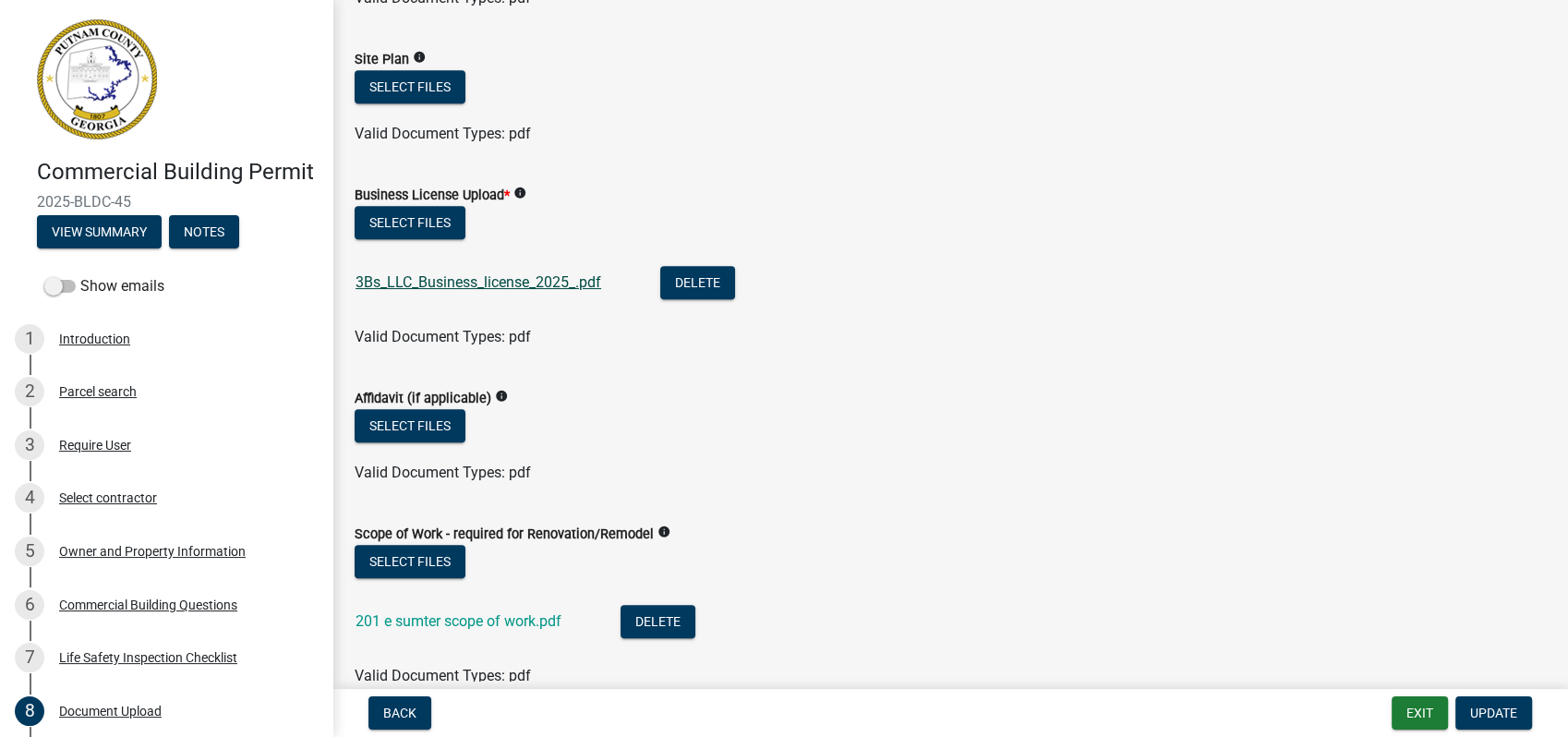
click at [434, 281] on link "3Bs_LLC_Business_license_2025_.pdf" at bounding box center [479, 282] width 246 height 18
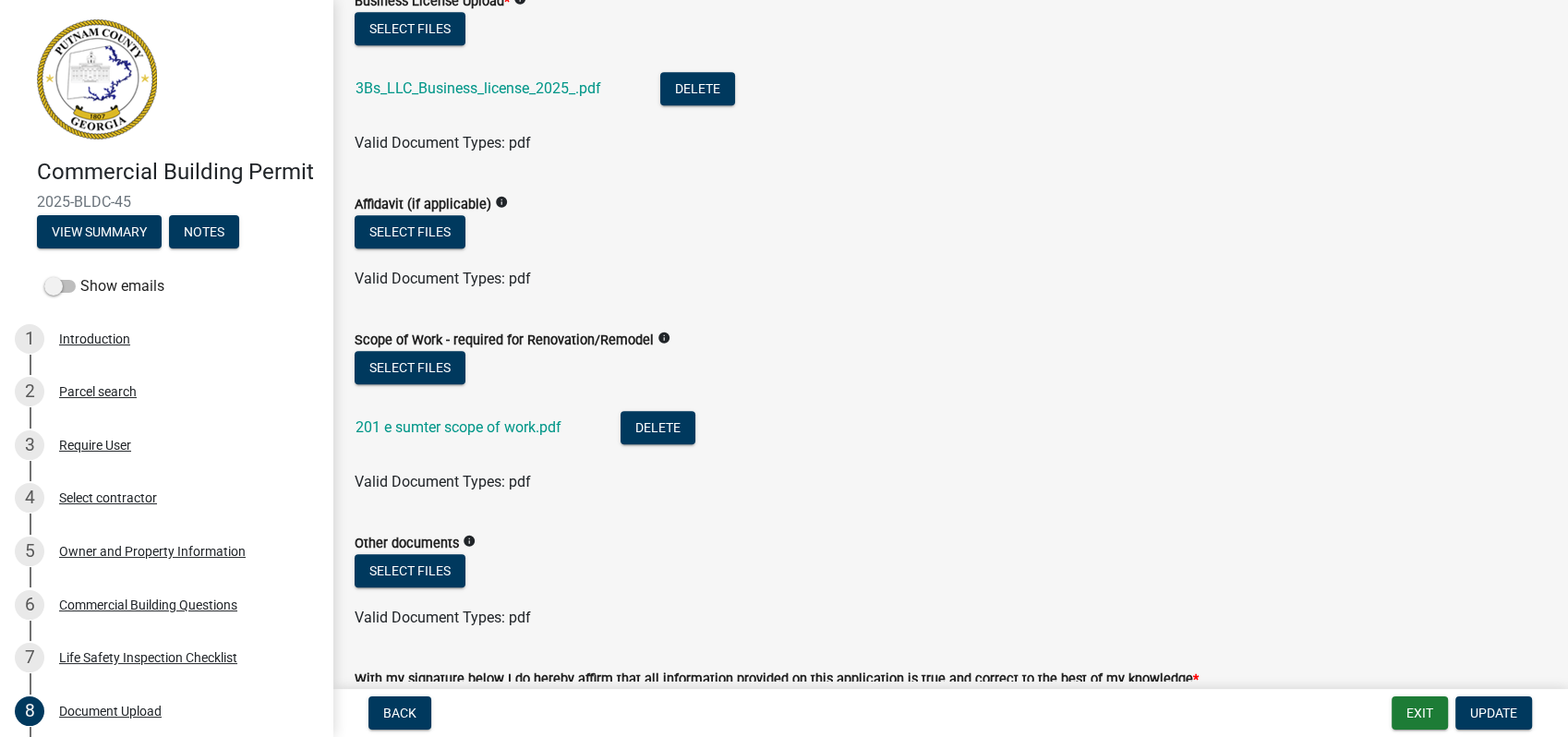
scroll to position [1232, 0]
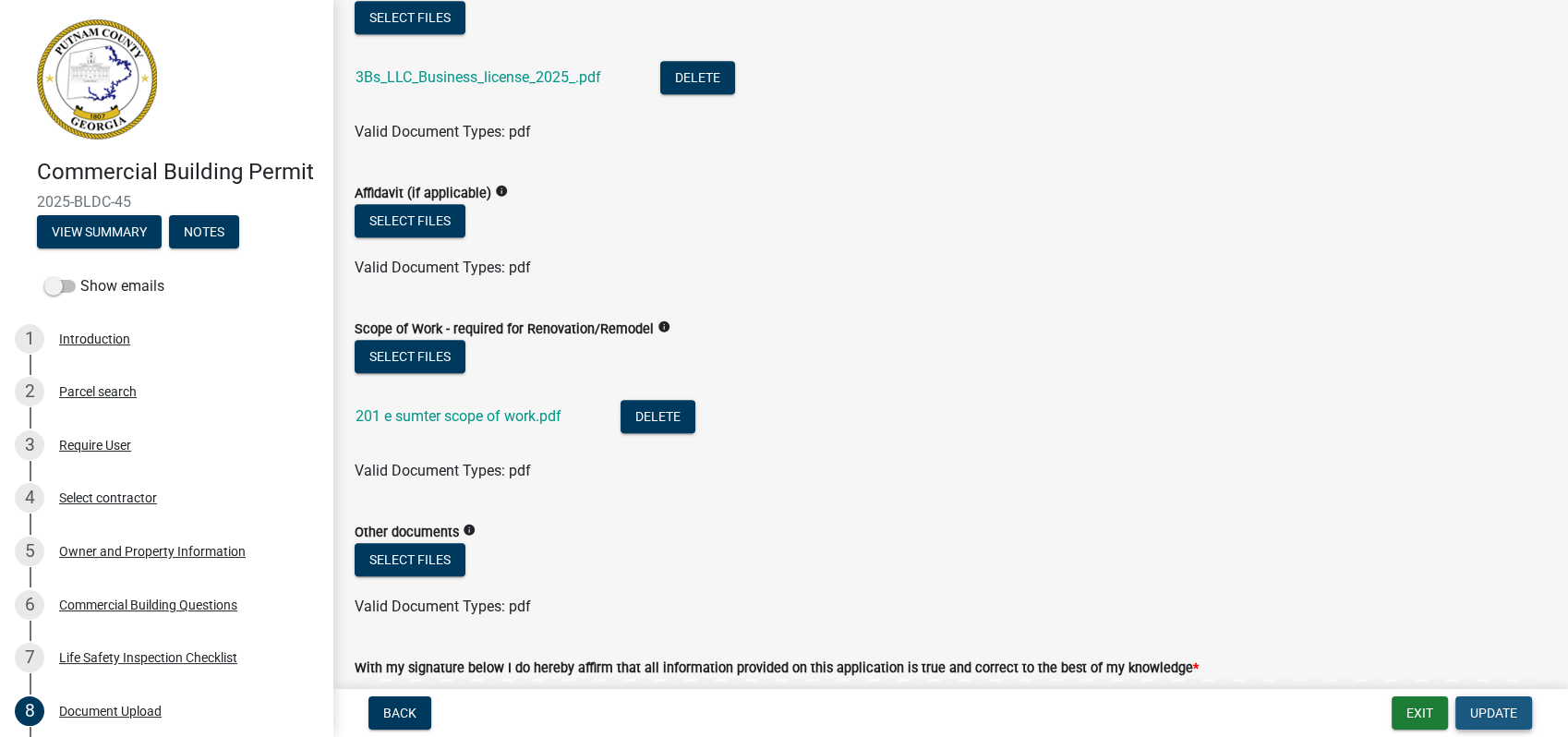
click at [1482, 712] on span "Update" at bounding box center [1494, 714] width 47 height 15
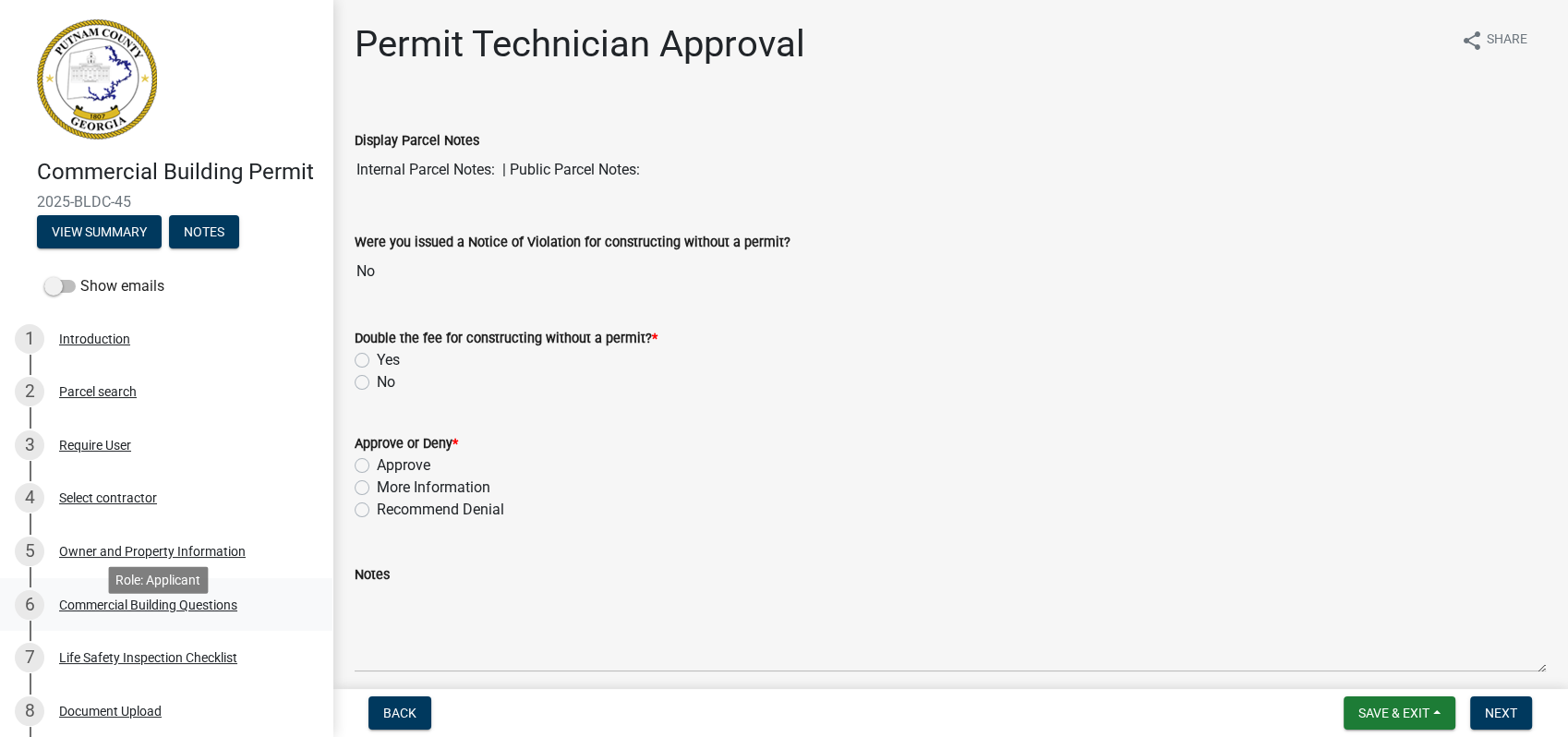
click at [150, 611] on div "Commercial Building Questions" at bounding box center [147, 606] width 178 height 13
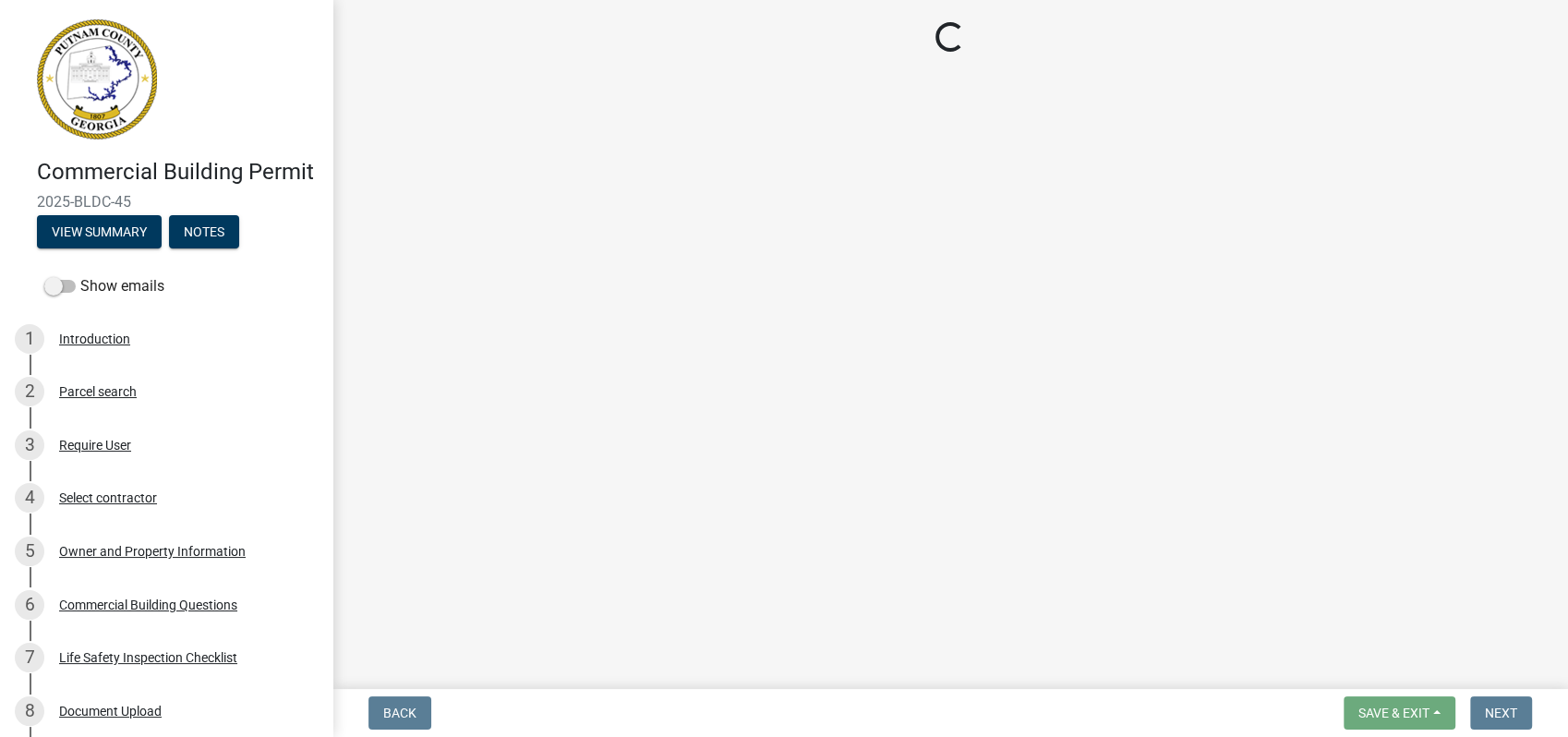
select select "57fcfe13-a5be-446e-a688-93f9a060571f"
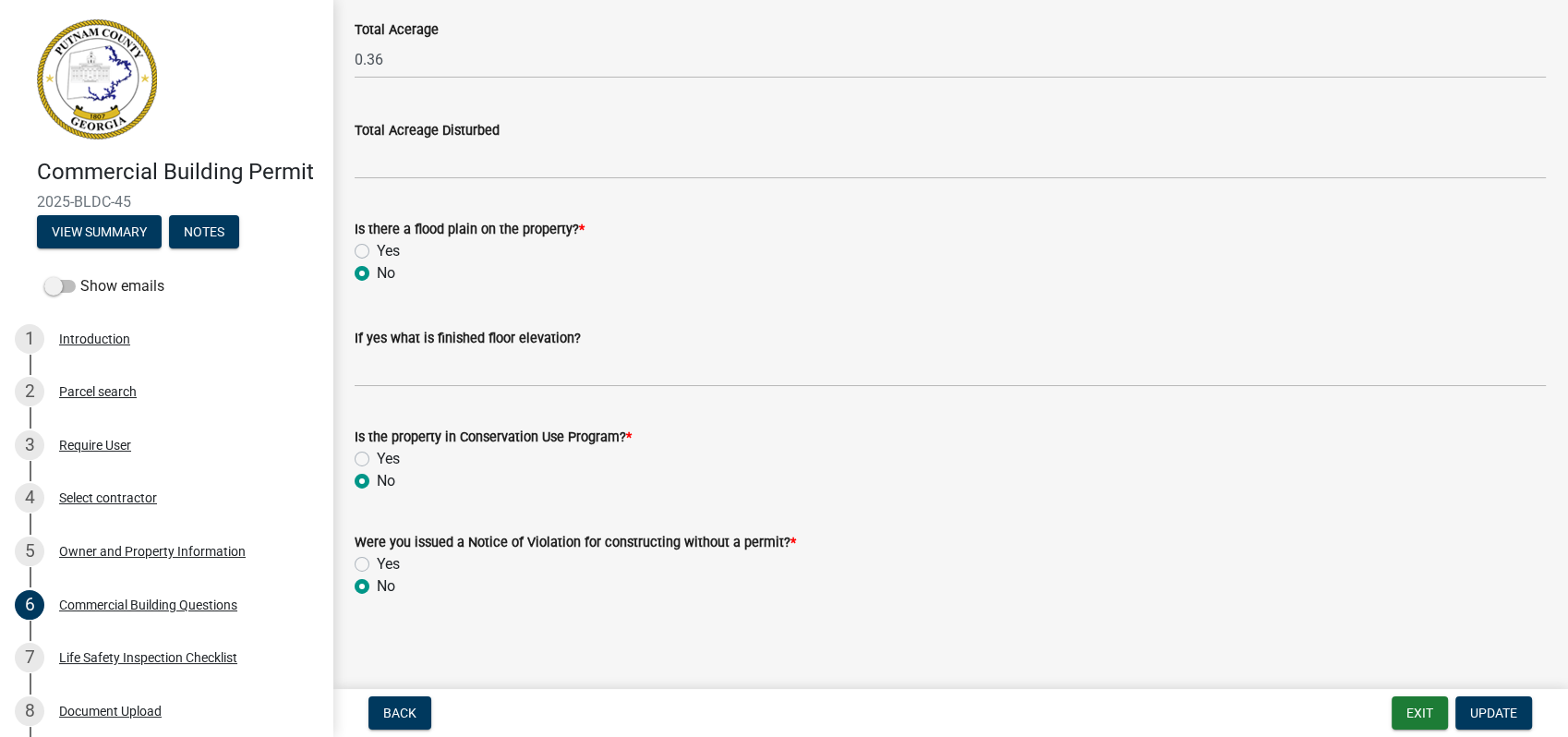
scroll to position [6178, 0]
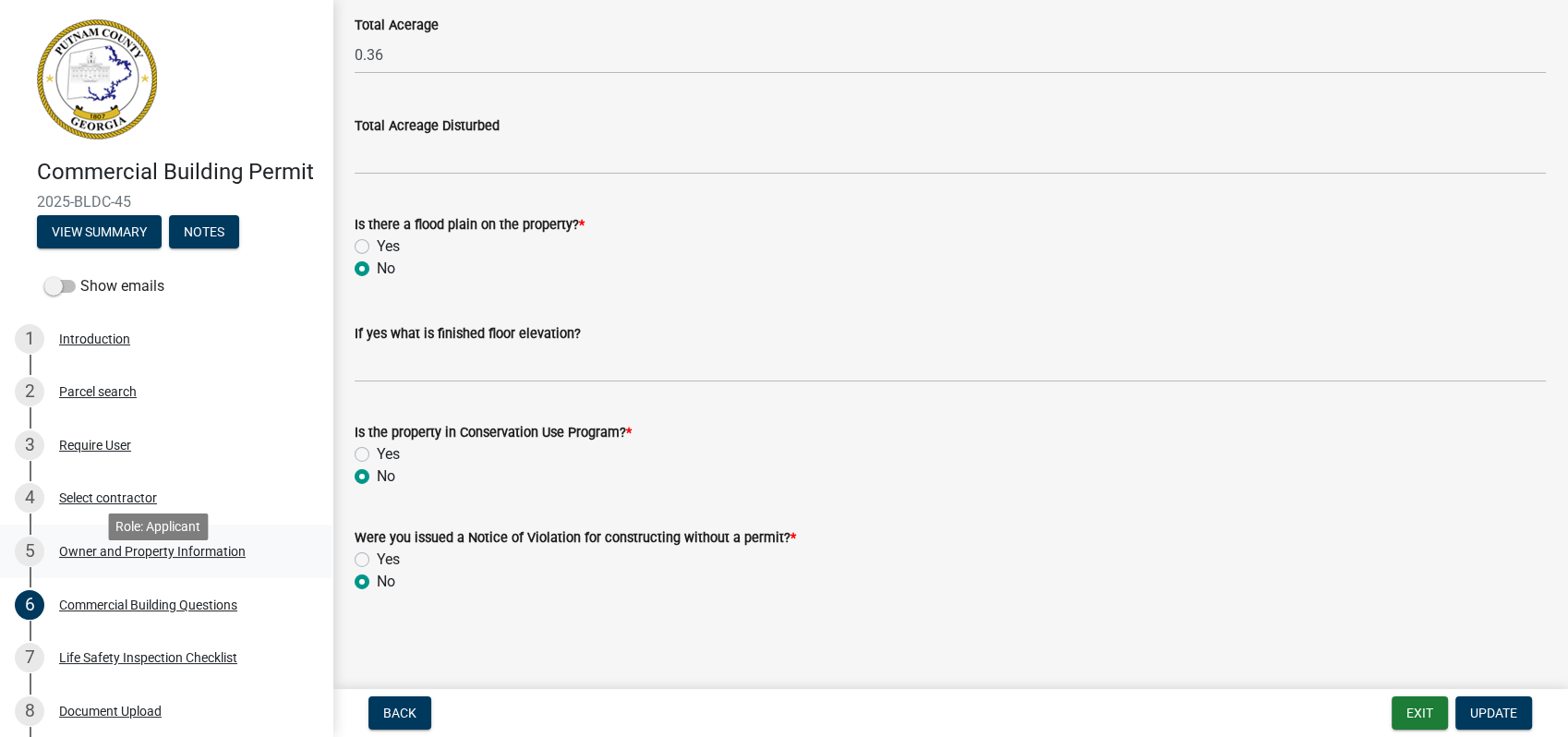
click at [142, 558] on div "Owner and Property Information" at bounding box center [152, 552] width 186 height 13
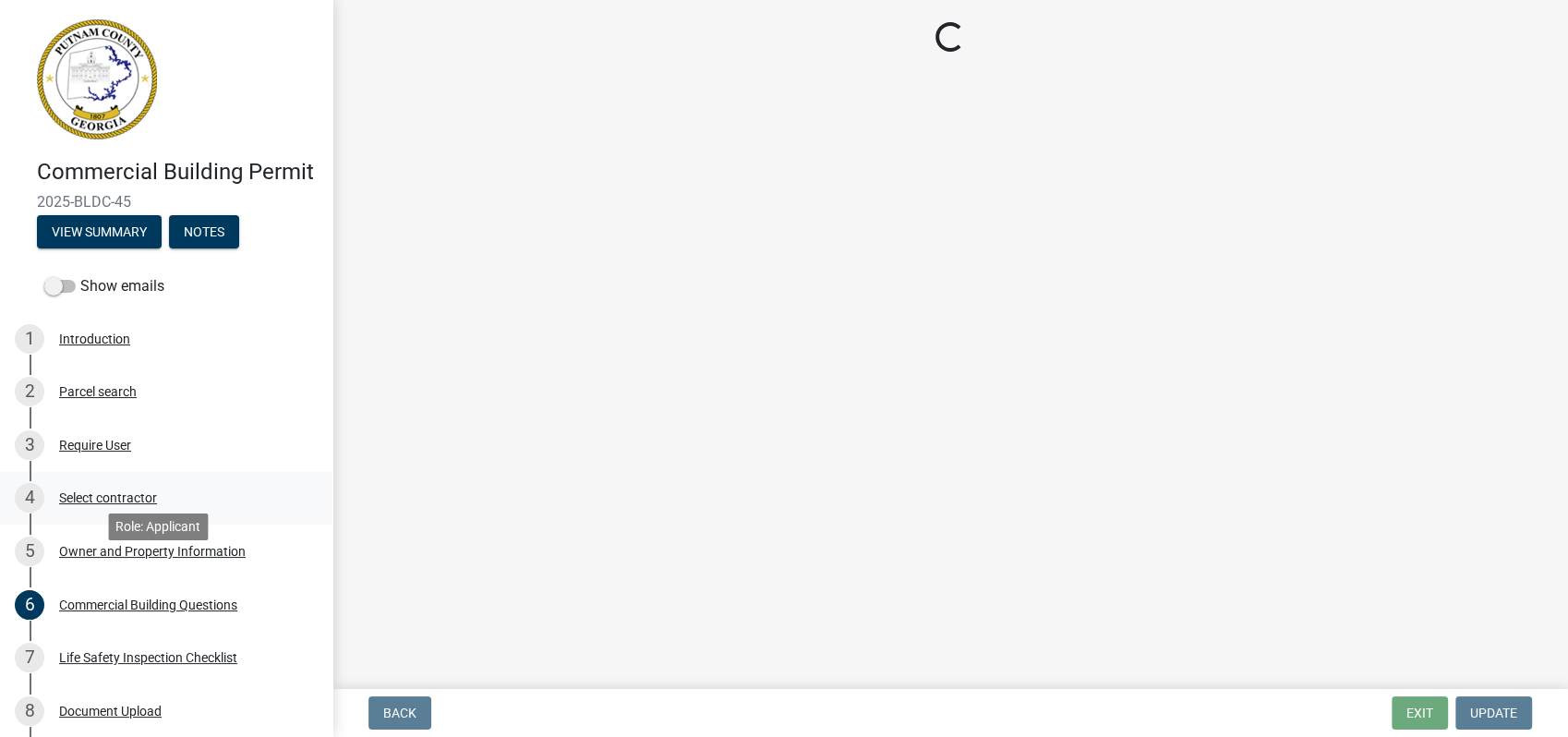
scroll to position [0, 0]
select select "ef7a1fc2-7a7a-426d-b1f0-c9b9b6ca7ff4"
select select "58d273ed-cbd1-45cf-a92b-4c415c252308"
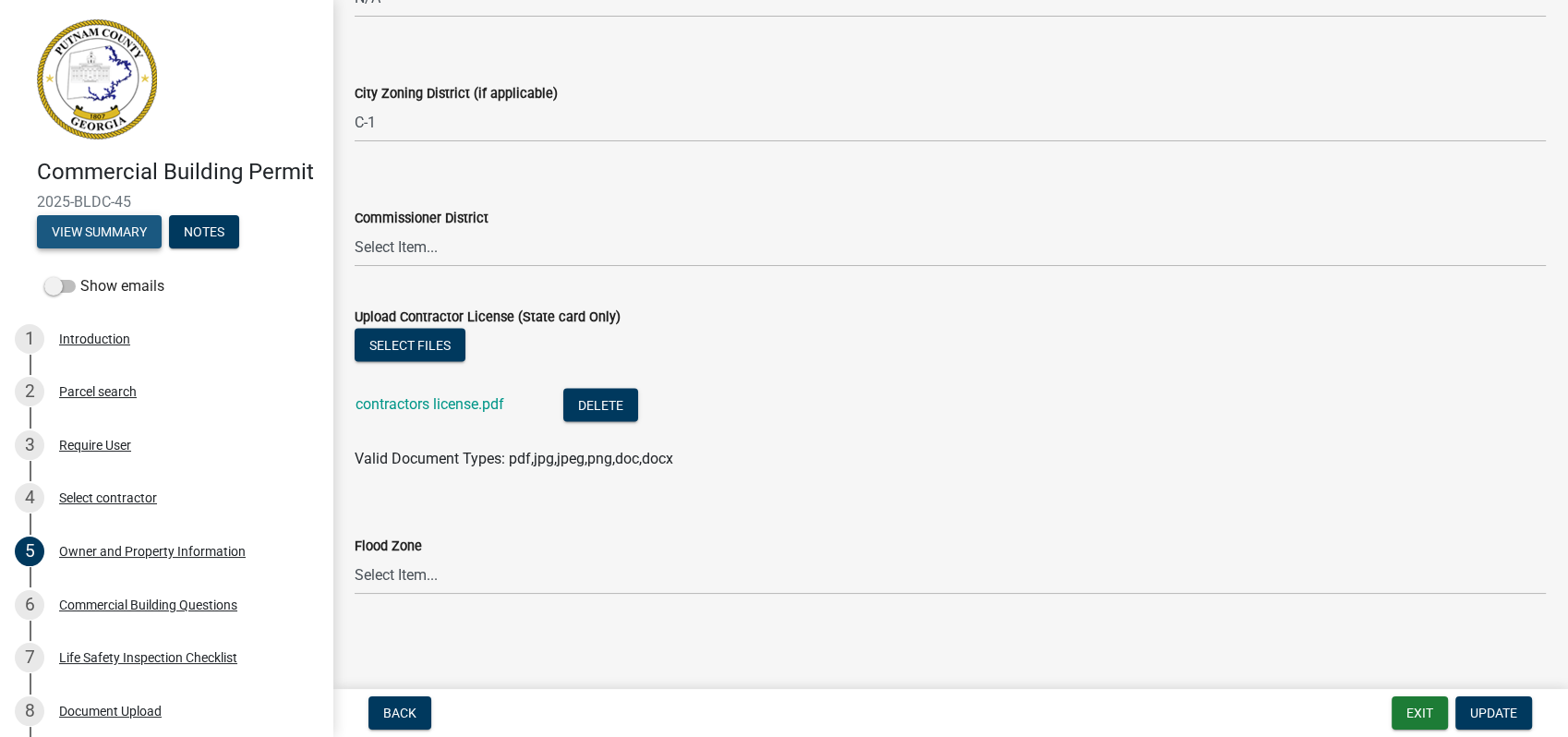
click at [118, 249] on button "View Summary" at bounding box center [100, 232] width 125 height 34
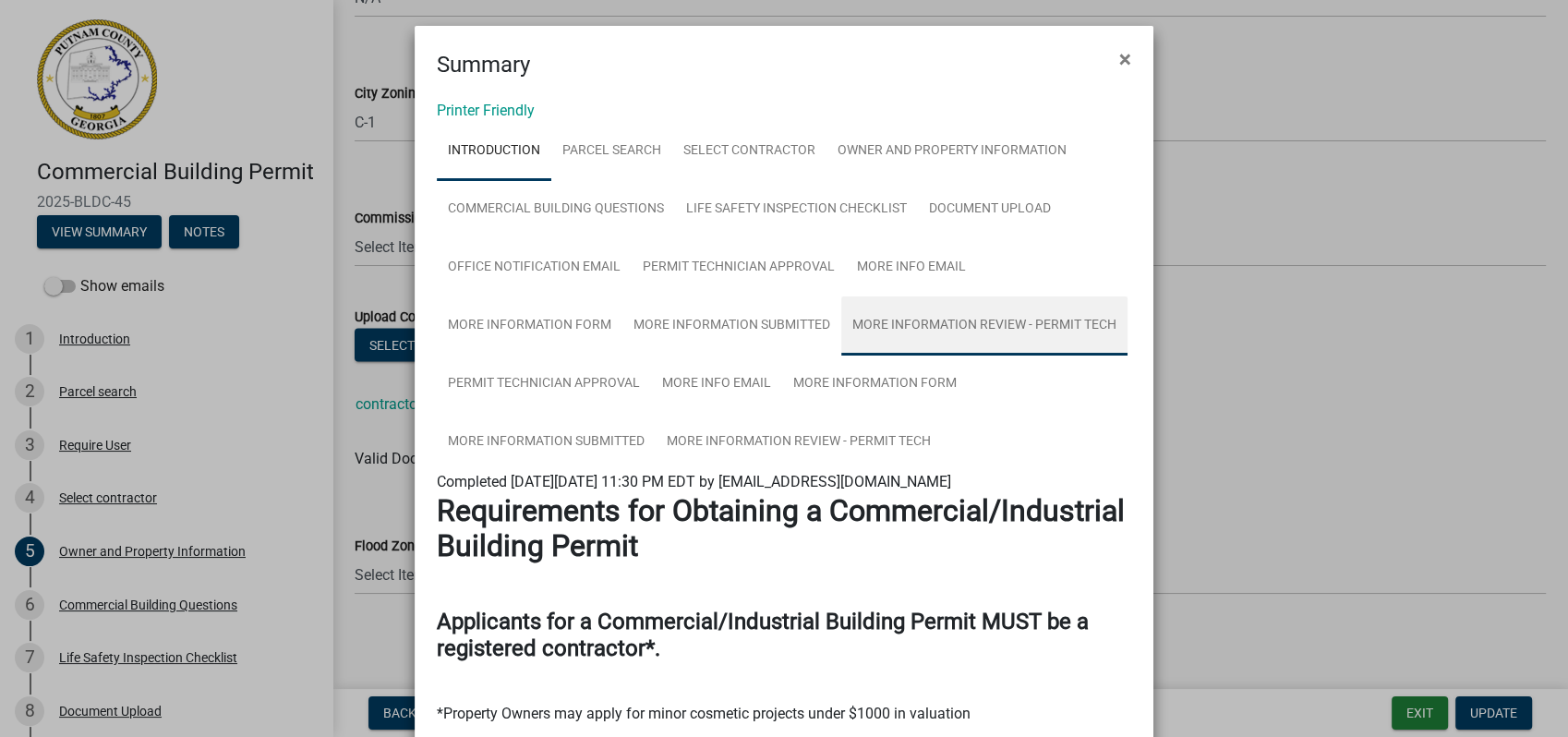
click at [1005, 322] on link "More Information Review - Permit Tech" at bounding box center [983, 325] width 286 height 59
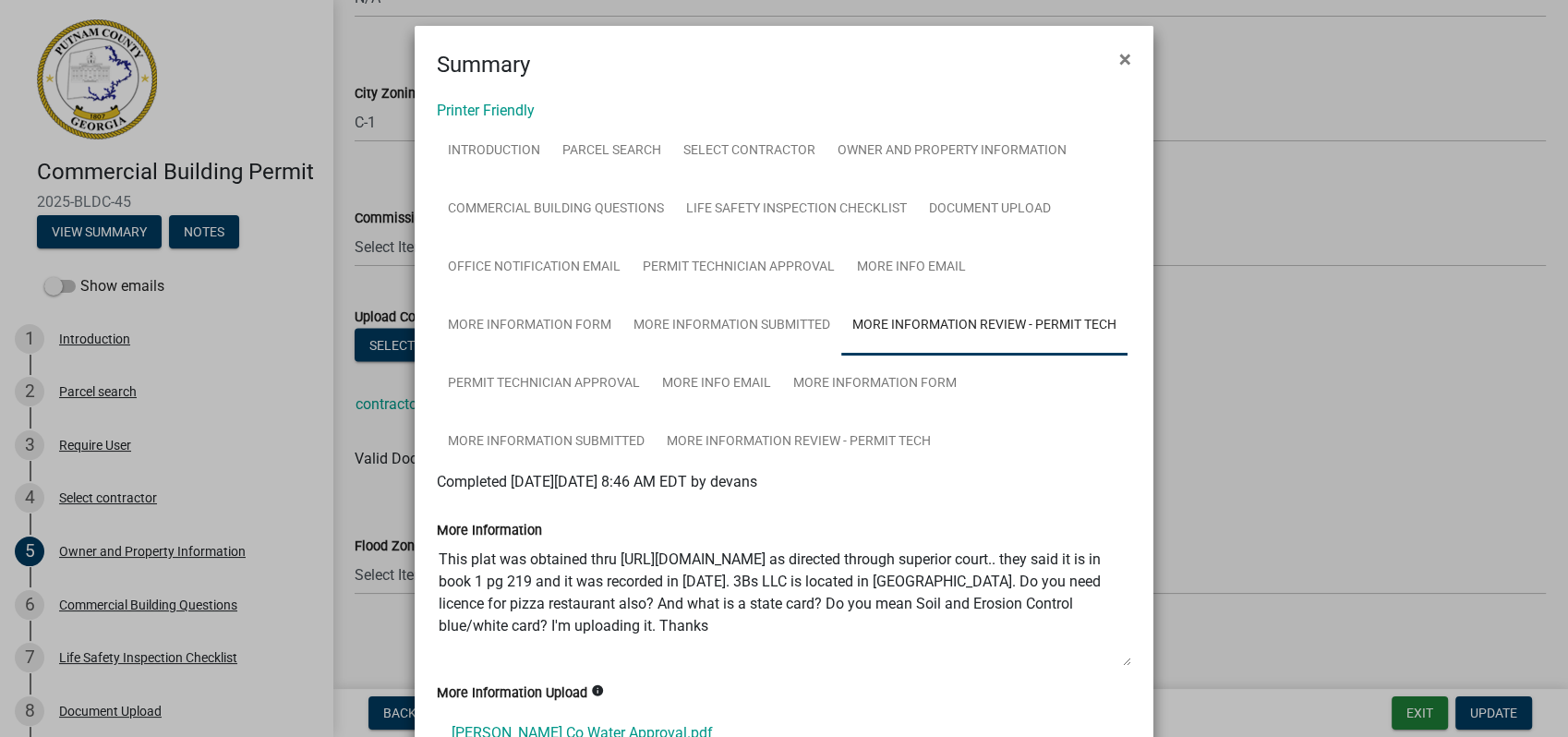
drag, startPoint x: 728, startPoint y: 82, endPoint x: 902, endPoint y: 120, distance: 178.1
click at [902, 120] on div "Printer Friendly Introduction Parcel search Select contractor Owner and Propert…" at bounding box center [783, 607] width 738 height 1051
drag, startPoint x: 1115, startPoint y: 52, endPoint x: 1326, endPoint y: 274, distance: 306.3
click at [1311, 243] on ngb-modal-window "Summary × Printer Friendly Introduction Parcel search Select contractor Owner a…" at bounding box center [784, 368] width 1568 height 737
click at [523, 380] on link "Permit Technician Approval" at bounding box center [544, 384] width 214 height 59
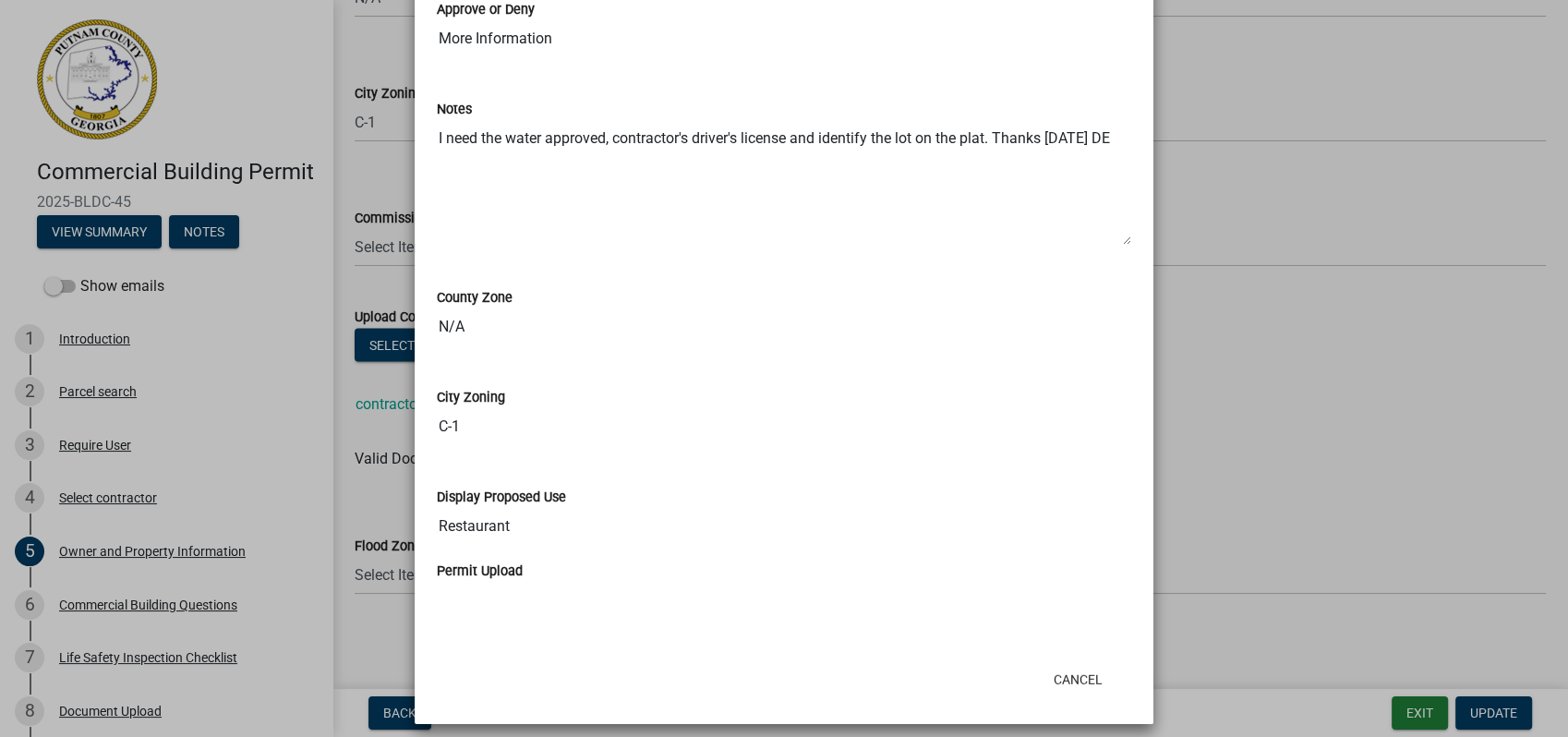
scroll to position [828, 0]
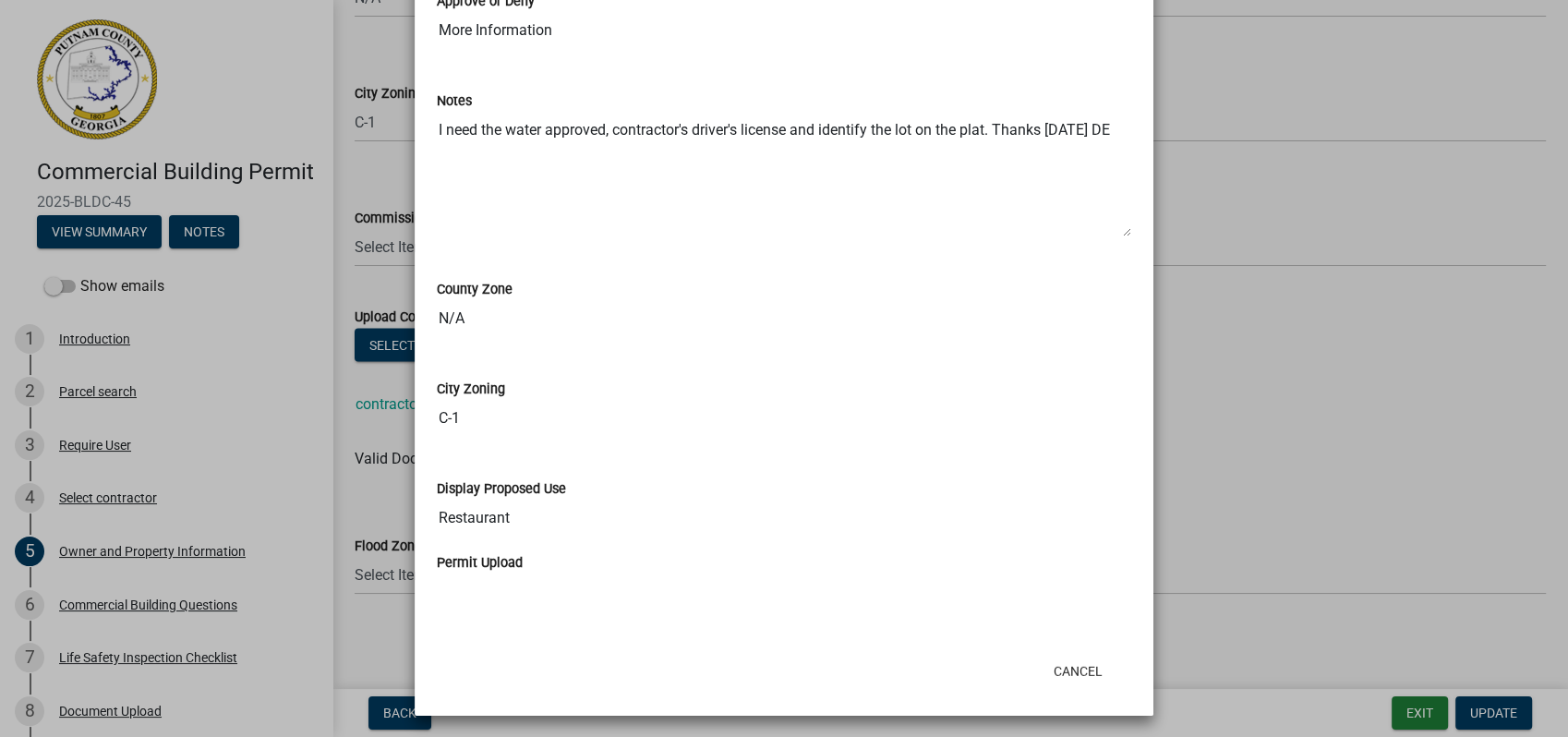
click at [1440, 279] on ngb-modal-window "Summary × Printer Friendly Introduction Parcel search Select contractor Owner a…" at bounding box center [784, 368] width 1568 height 737
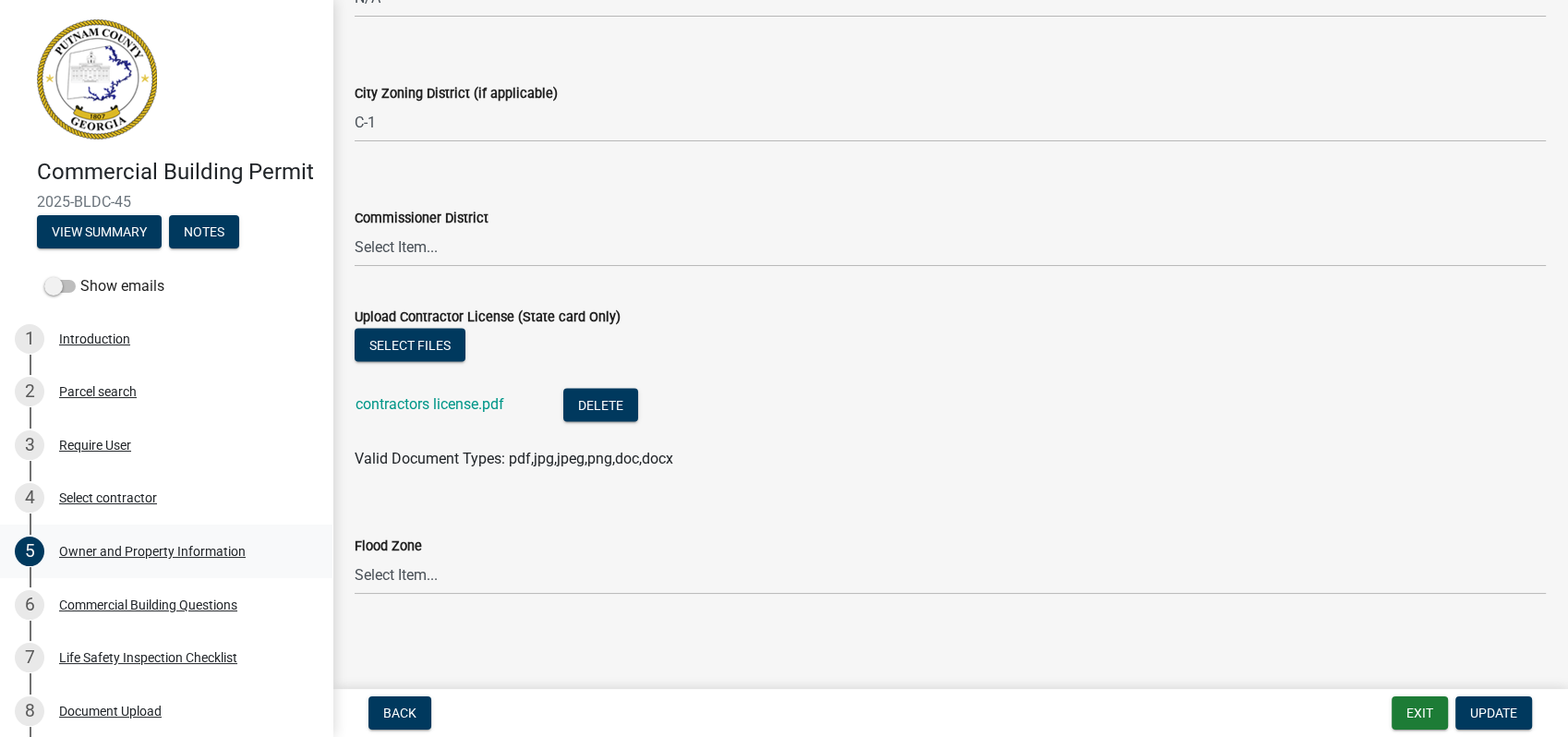
click at [84, 558] on div "Owner and Property Information" at bounding box center [152, 552] width 186 height 13
drag, startPoint x: 120, startPoint y: 630, endPoint x: 89, endPoint y: 638, distance: 32.0
click at [110, 611] on div "Commercial Building Questions" at bounding box center [147, 606] width 178 height 13
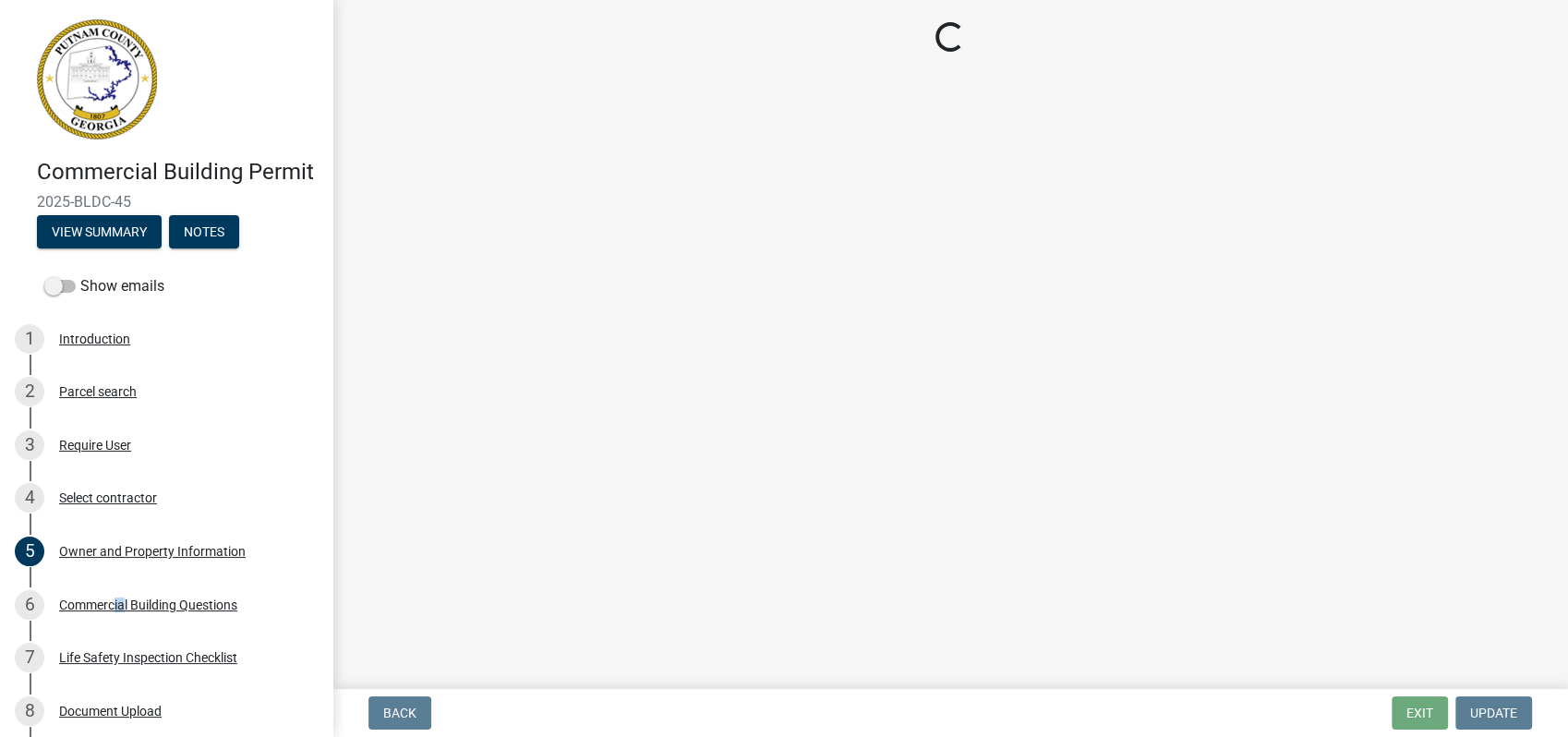
select select "57fcfe13-a5be-446e-a688-93f9a060571f"
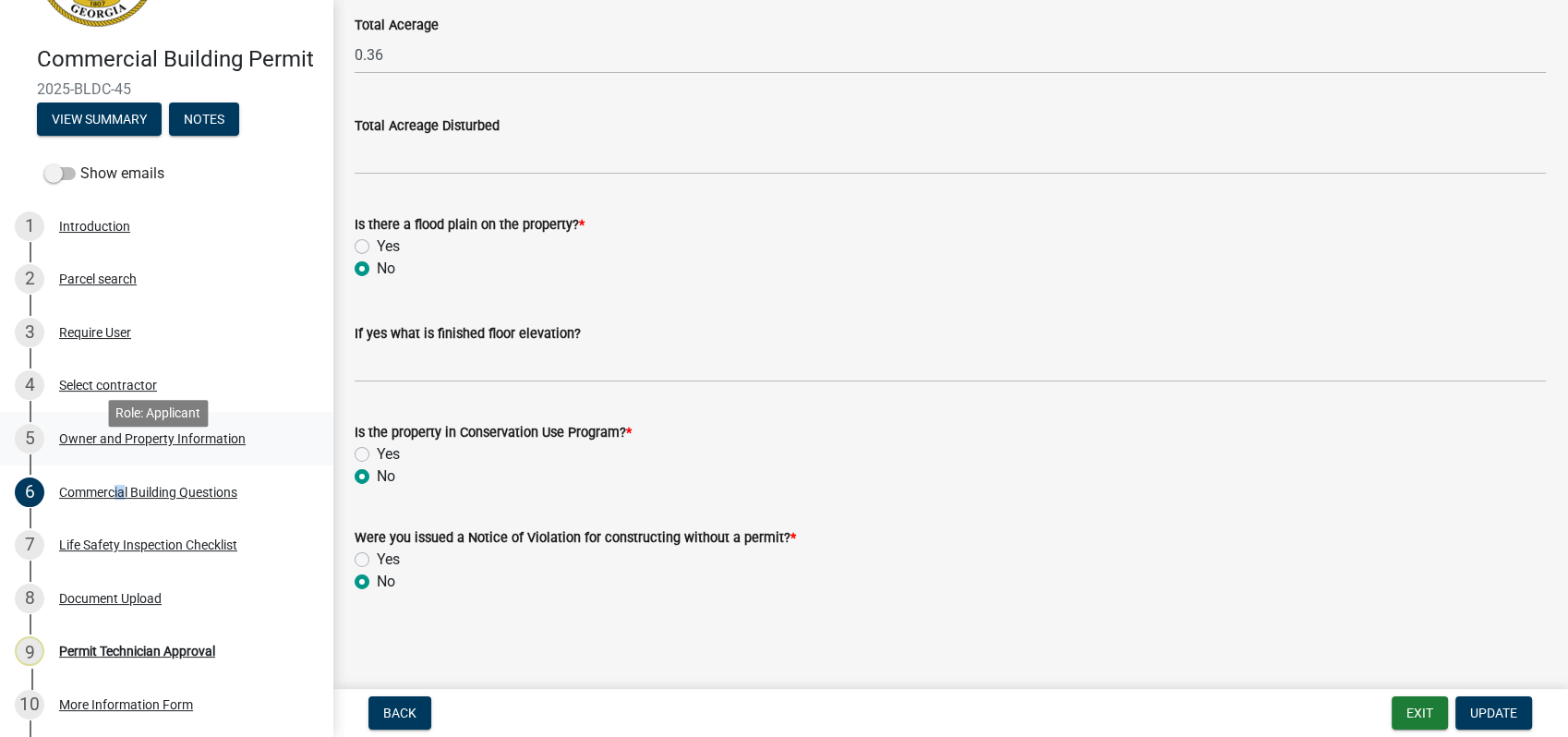
scroll to position [307, 0]
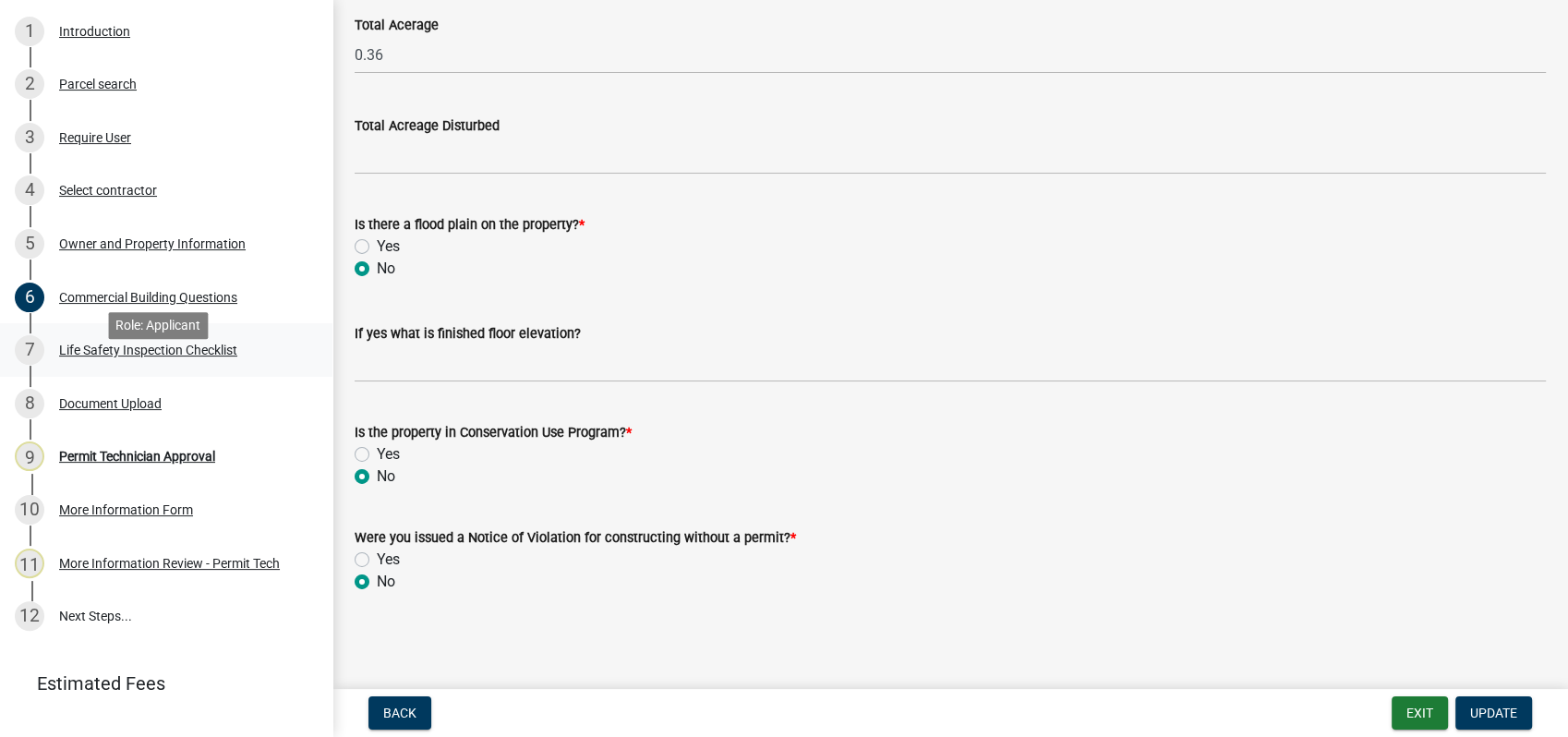
click at [110, 357] on div "Life Safety Inspection Checklist" at bounding box center [147, 350] width 178 height 13
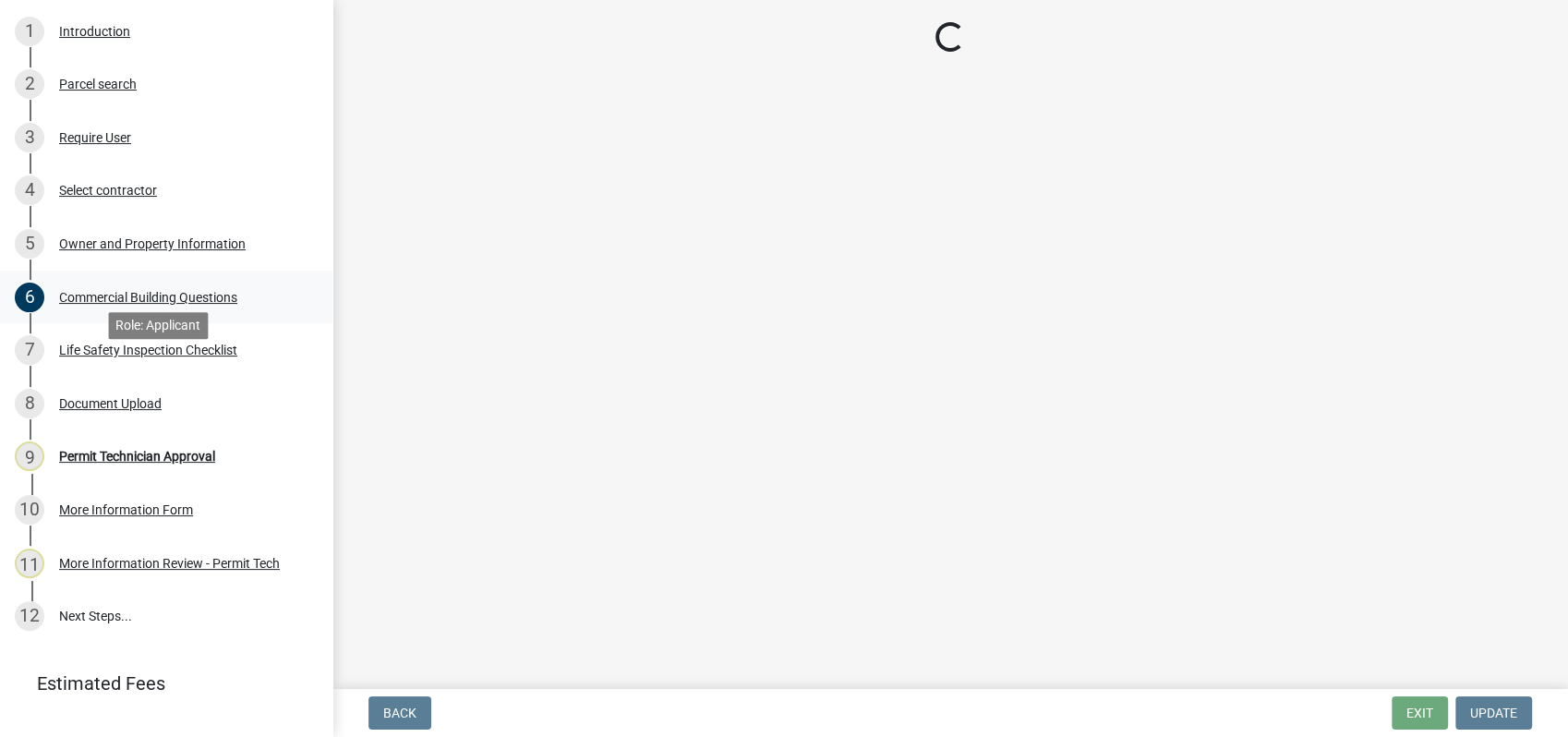
scroll to position [0, 0]
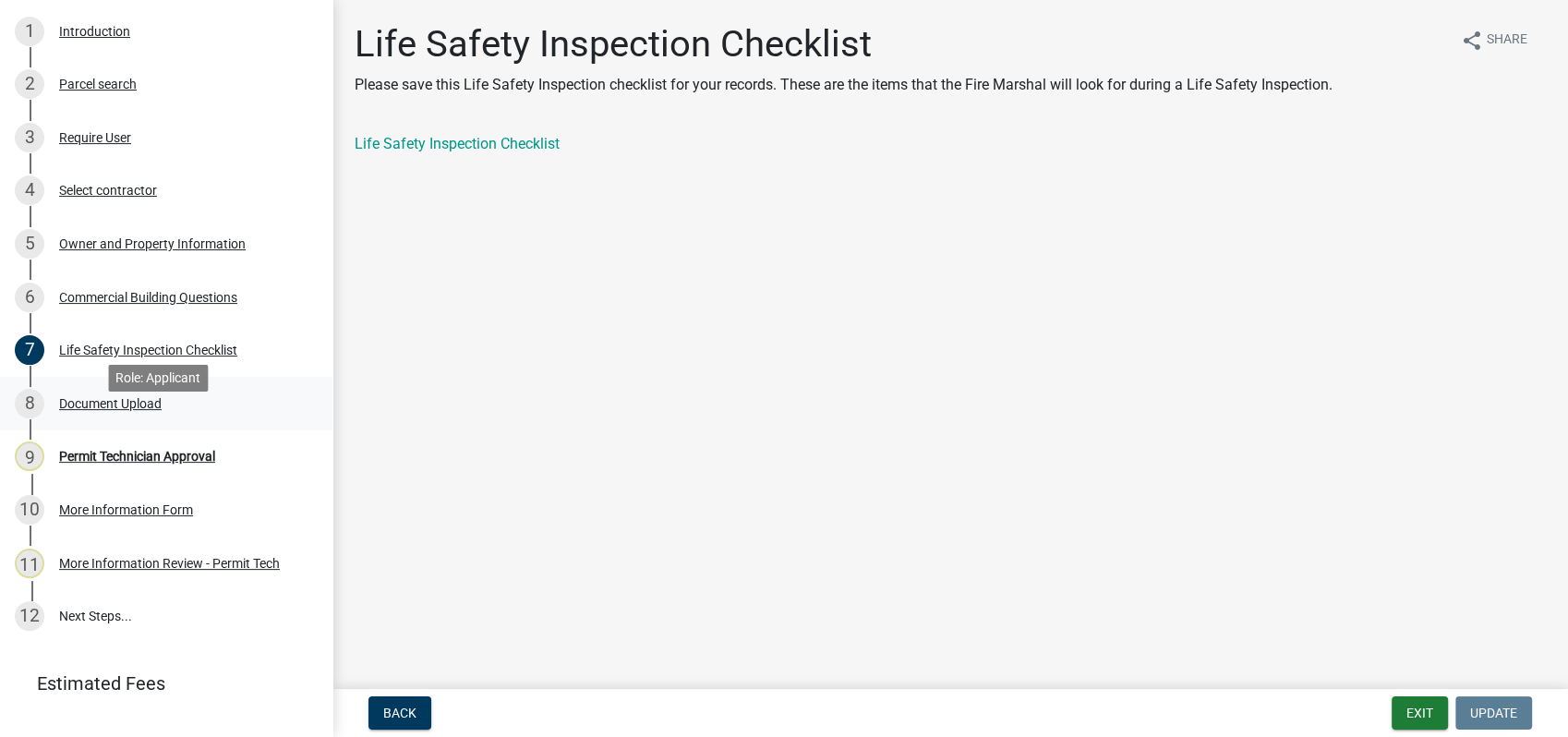
click at [125, 410] on div "Document Upload" at bounding box center [110, 403] width 102 height 13
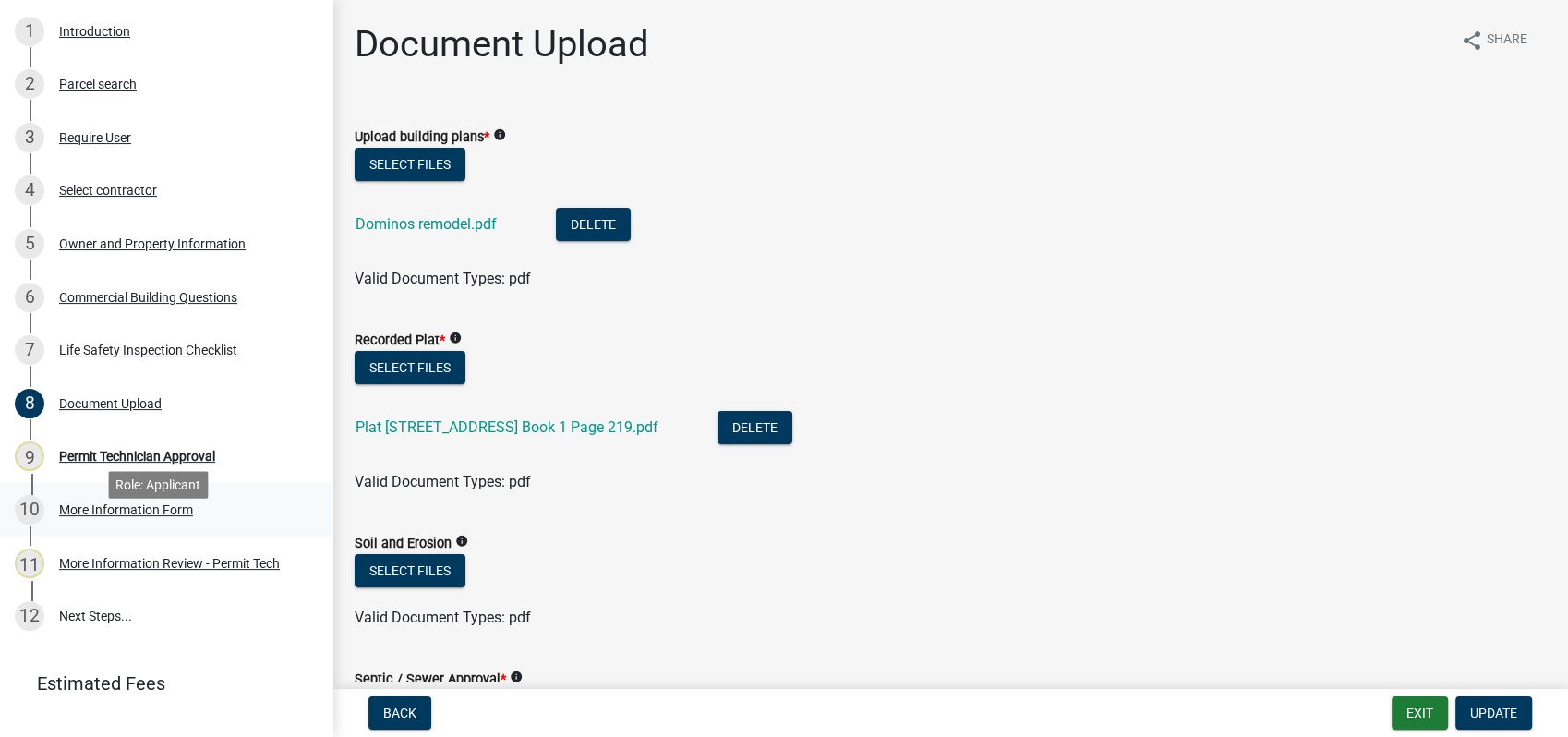
click at [91, 525] on div "10 More Information Form" at bounding box center [158, 510] width 288 height 30
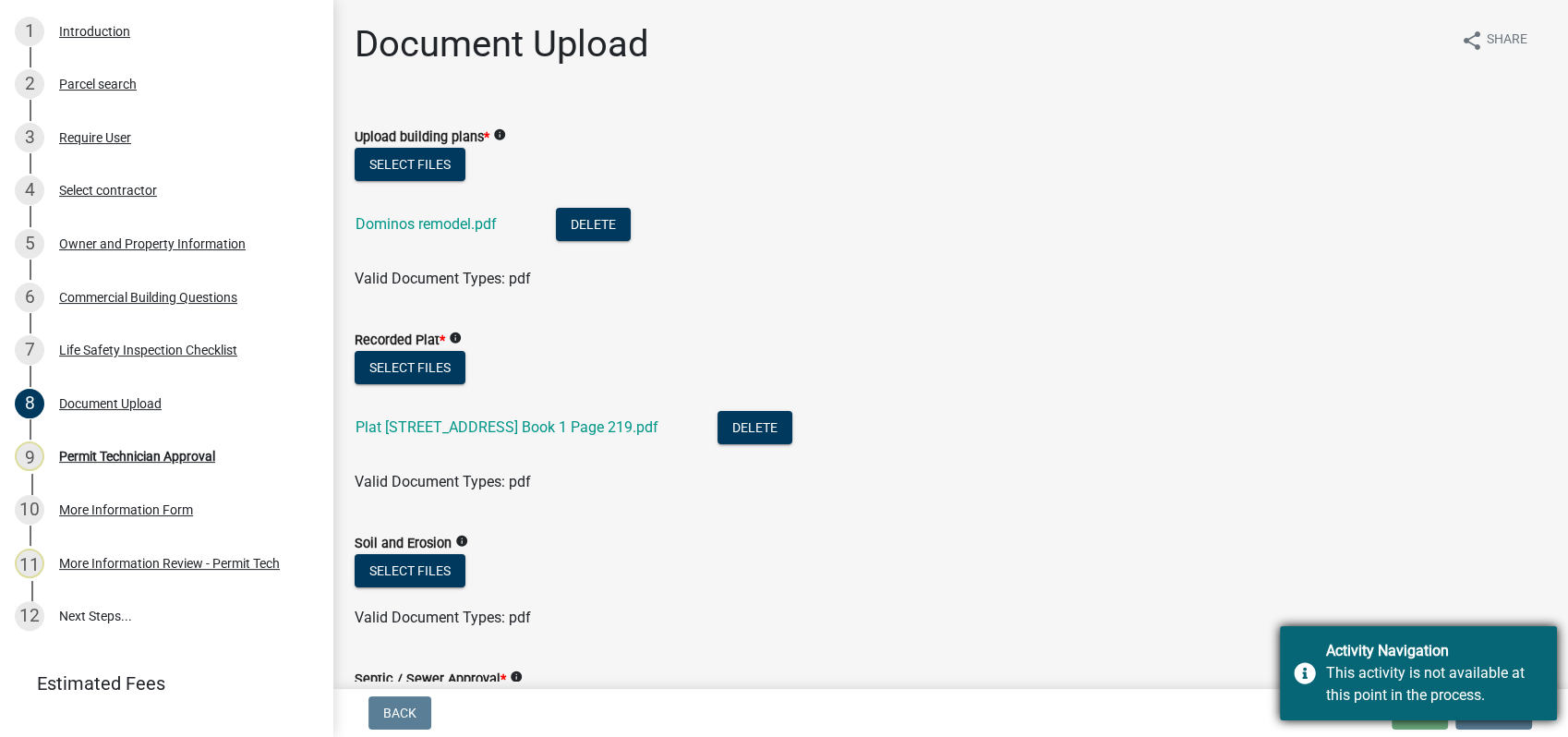
click at [1303, 635] on div "Activity Navigation This activity is not available at this point in the process." at bounding box center [1417, 673] width 277 height 94
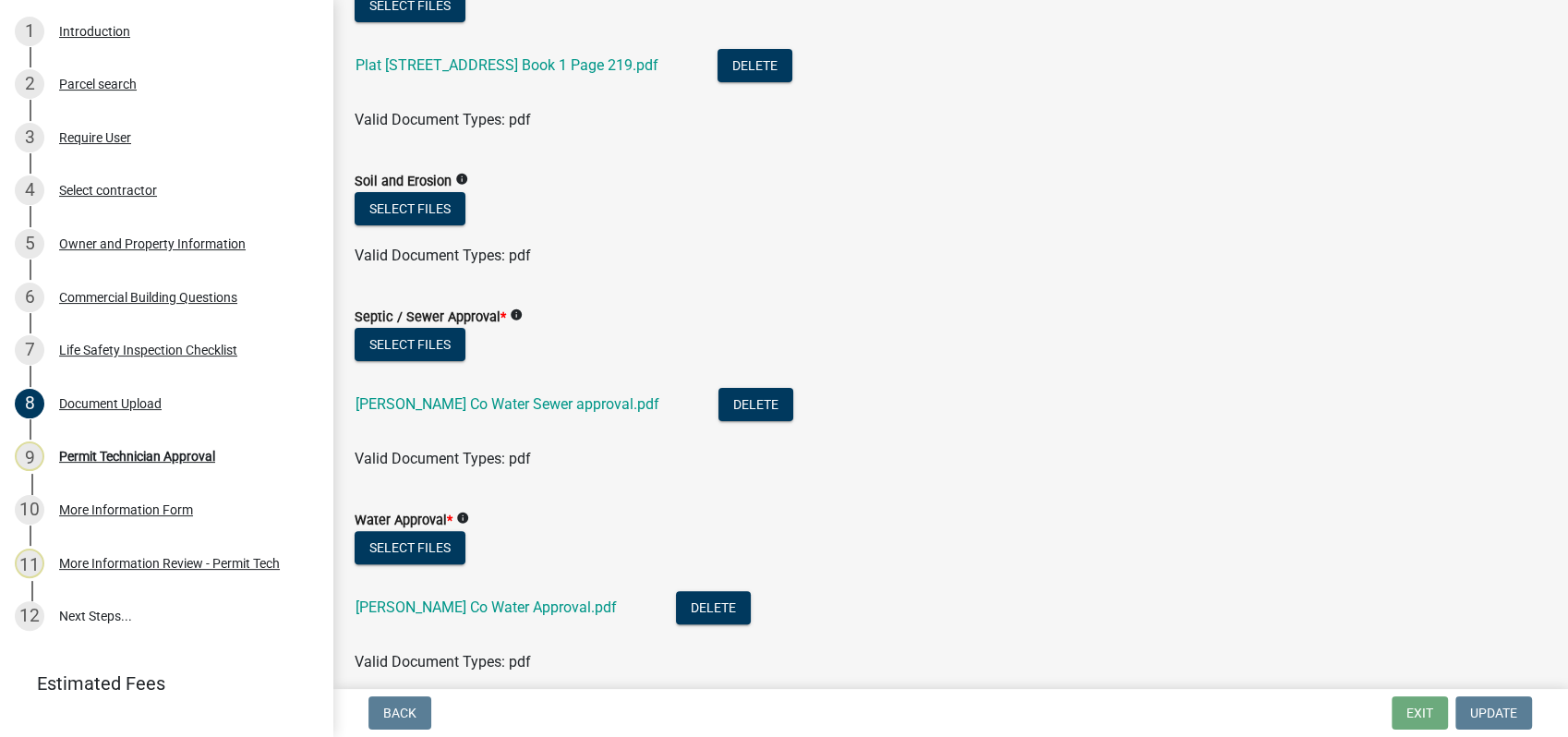
scroll to position [410, 0]
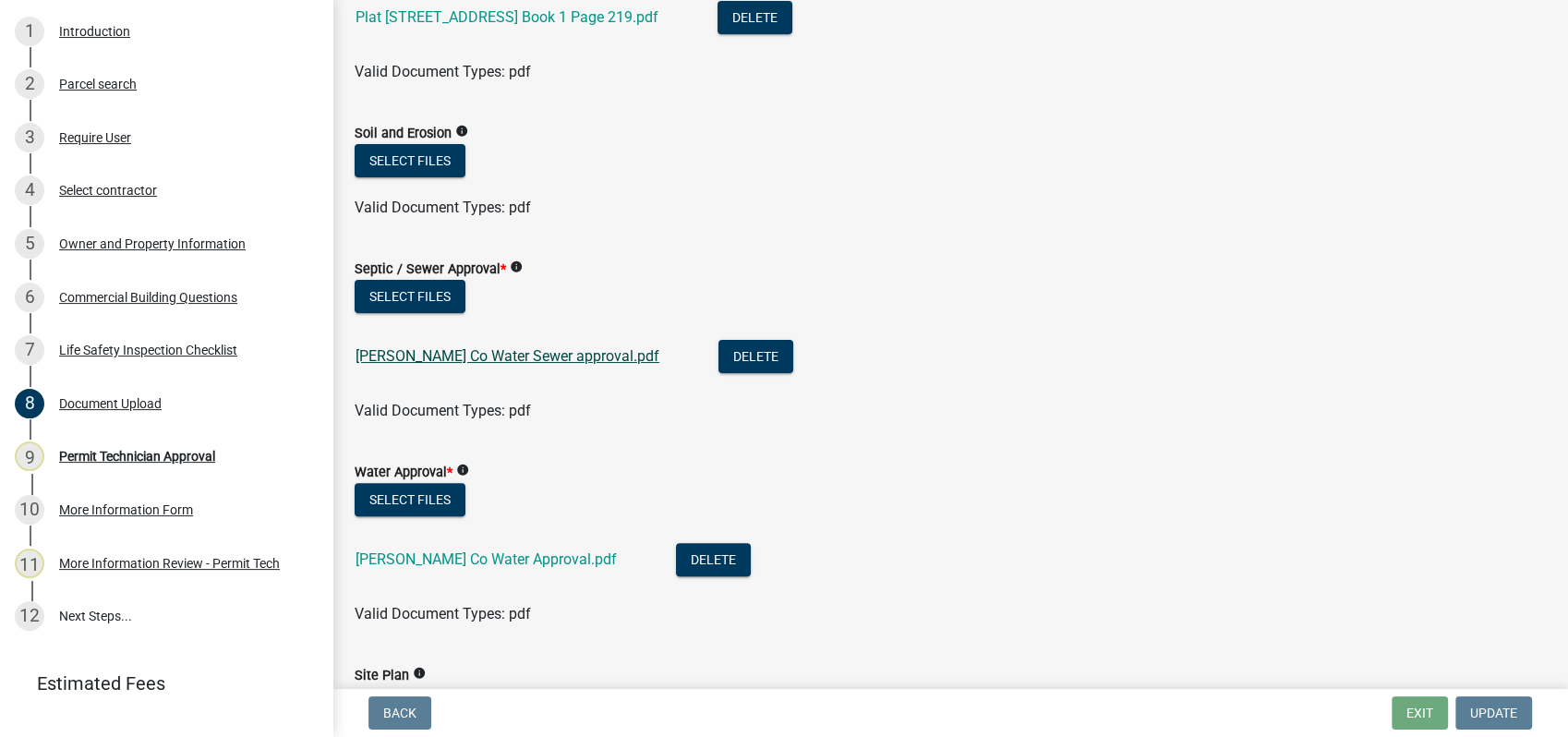
click at [494, 355] on link "[PERSON_NAME] Co Water Sewer approval.pdf" at bounding box center [507, 356] width 304 height 18
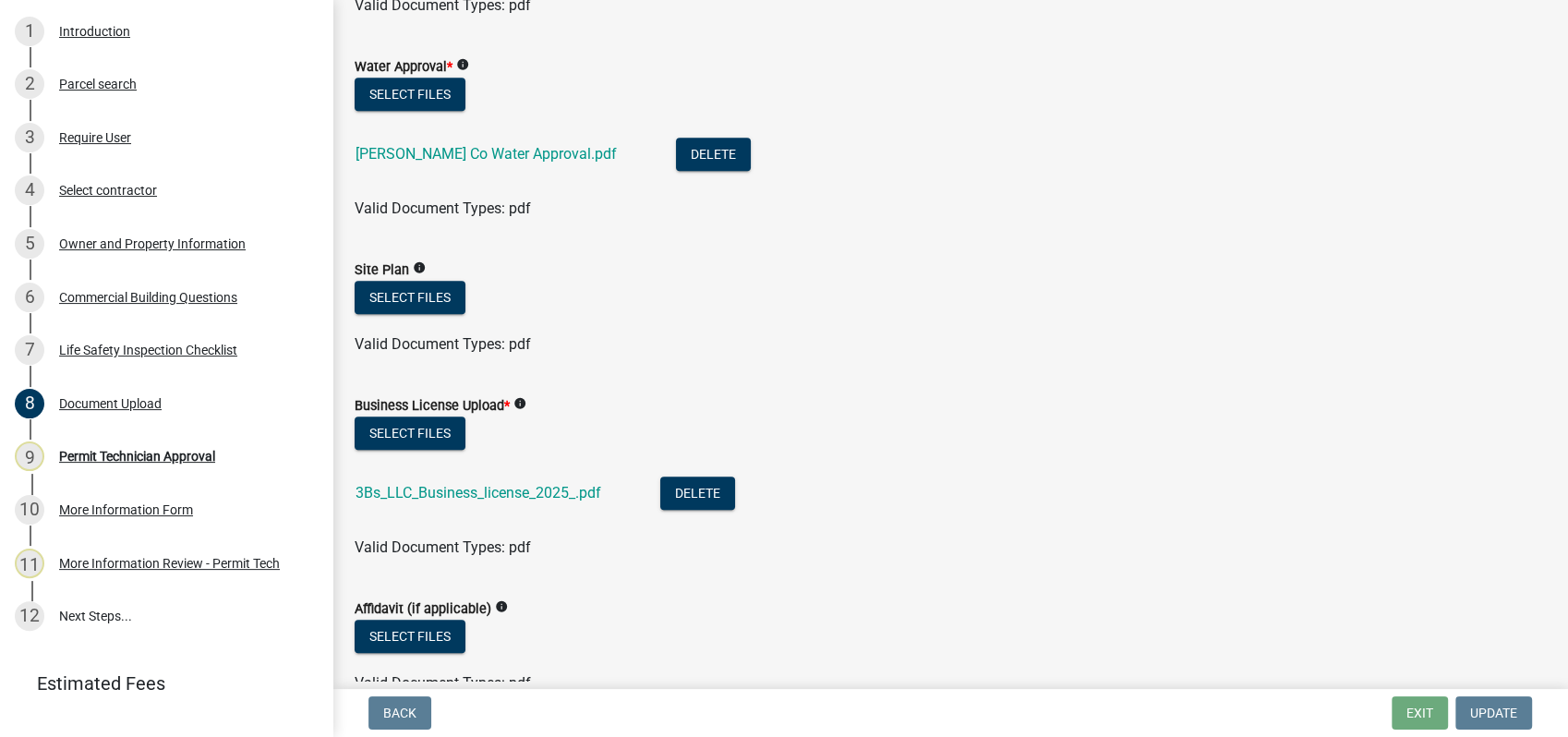
scroll to position [924, 0]
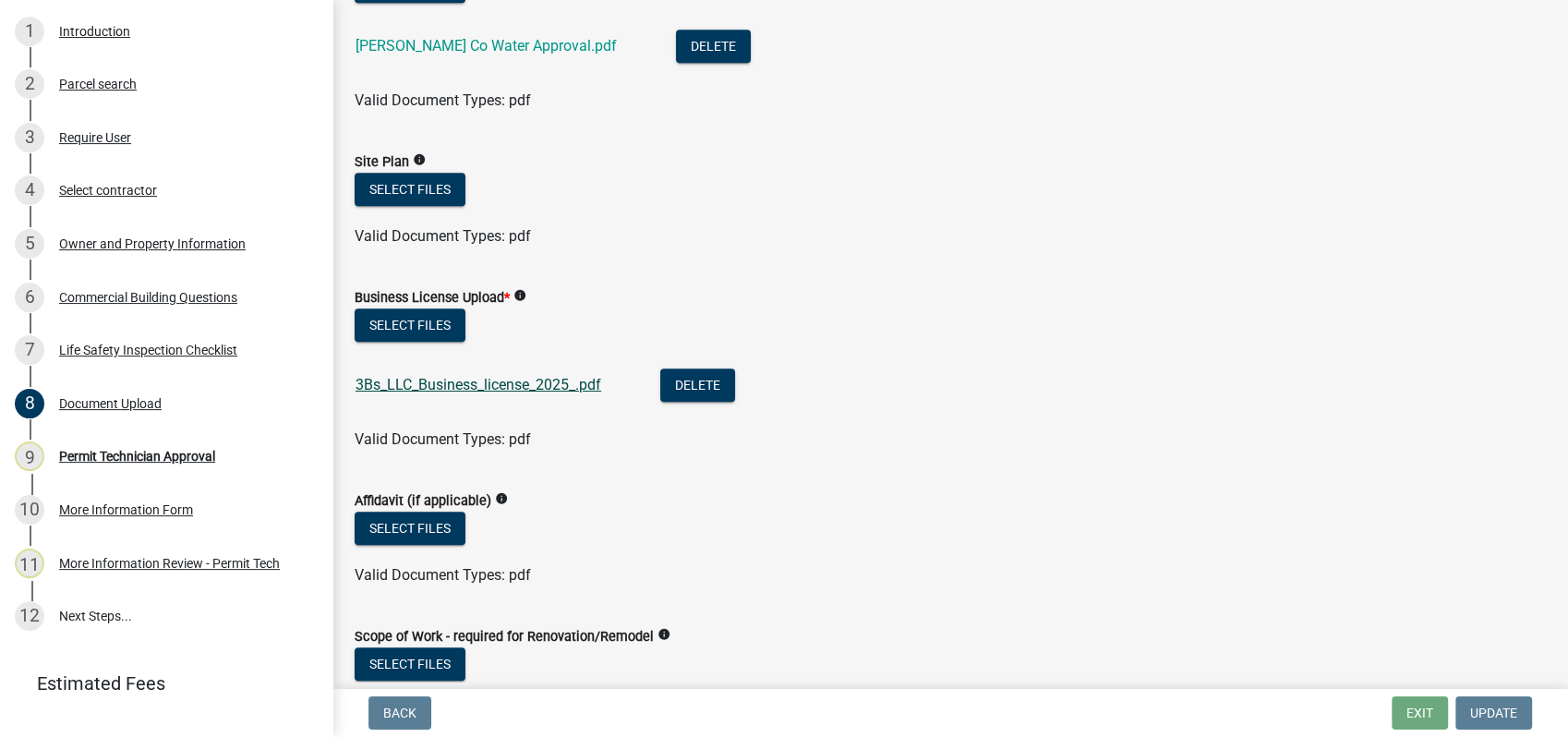
click at [431, 384] on link "3Bs_LLC_Business_license_2025_.pdf" at bounding box center [479, 385] width 246 height 18
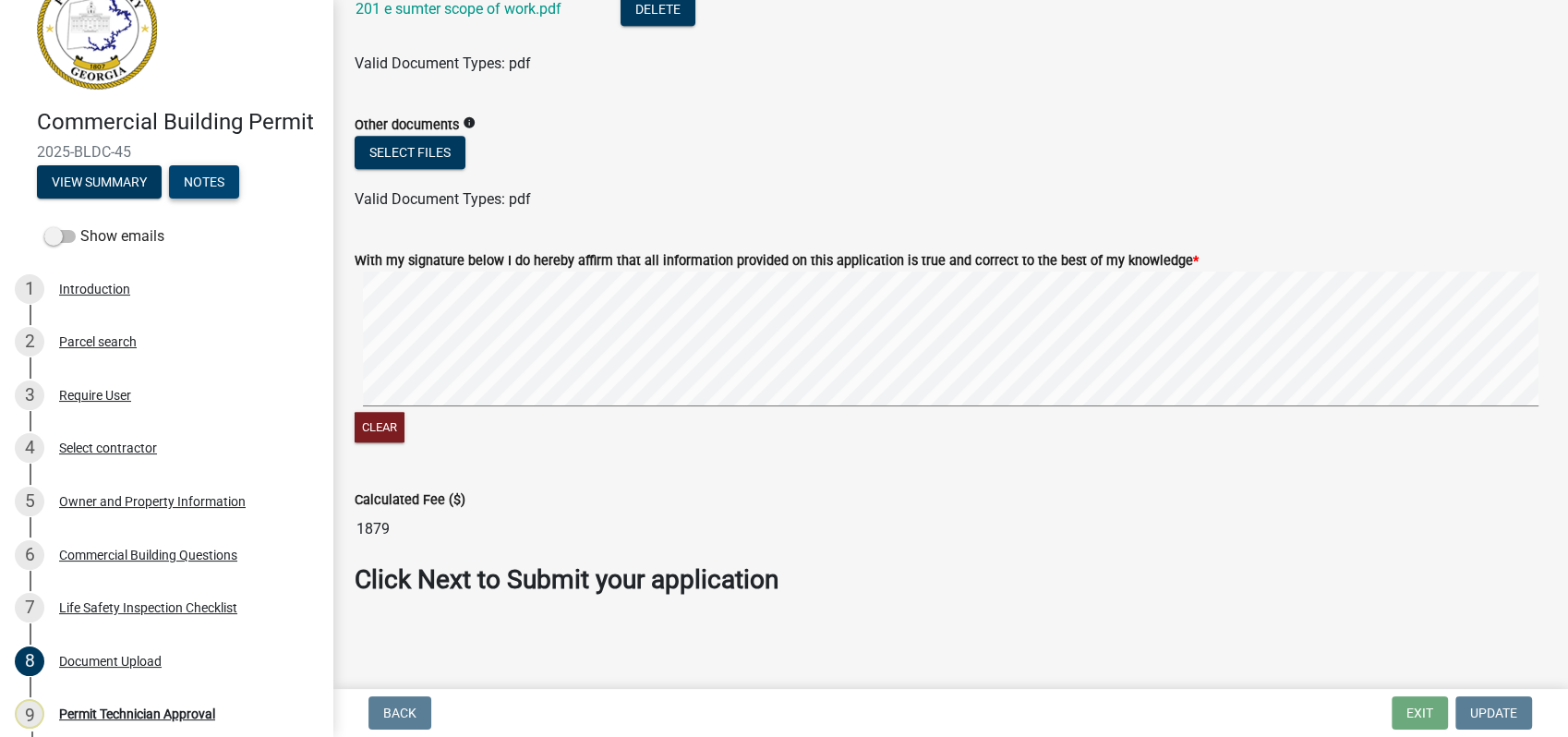
scroll to position [0, 0]
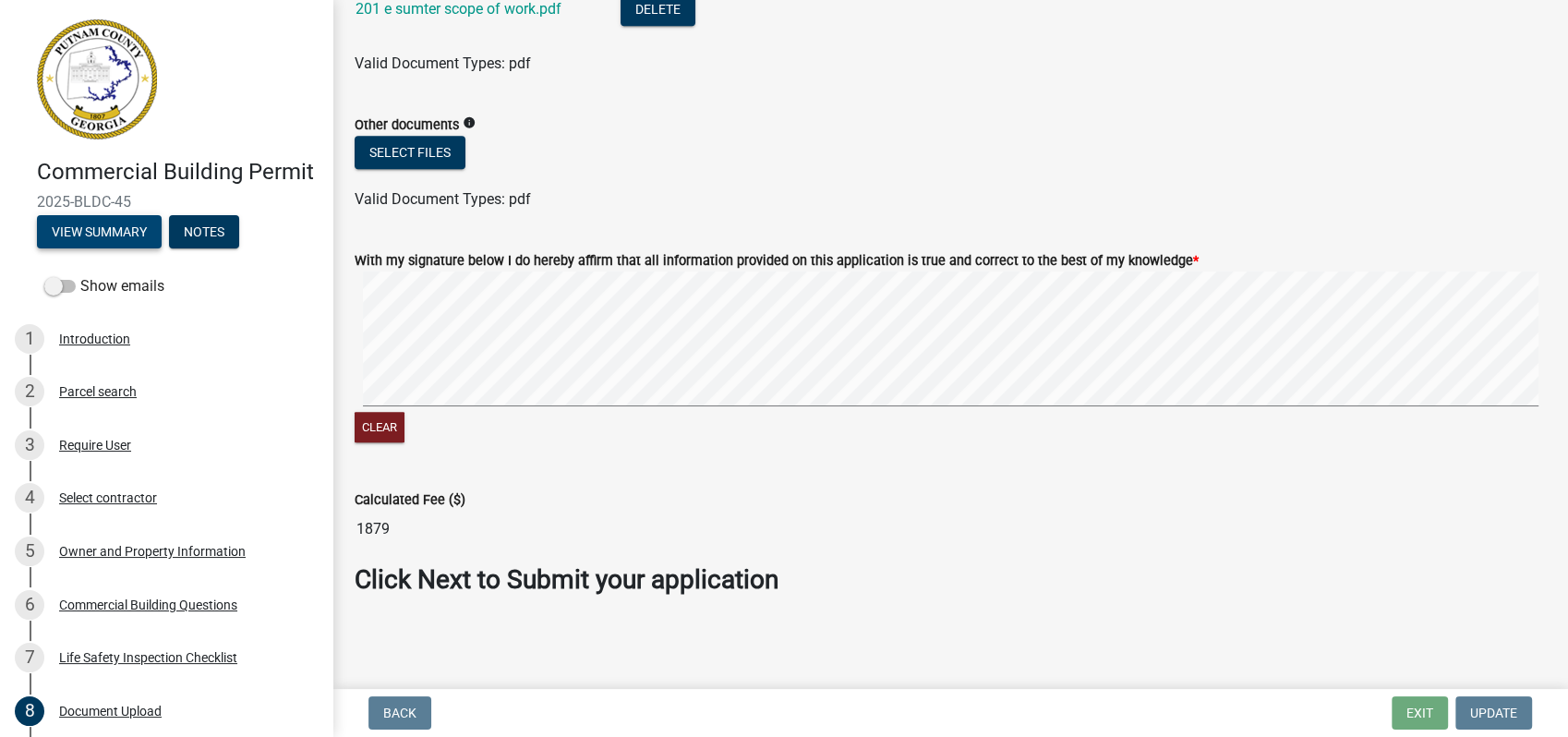
click at [100, 249] on button "View Summary" at bounding box center [100, 232] width 125 height 34
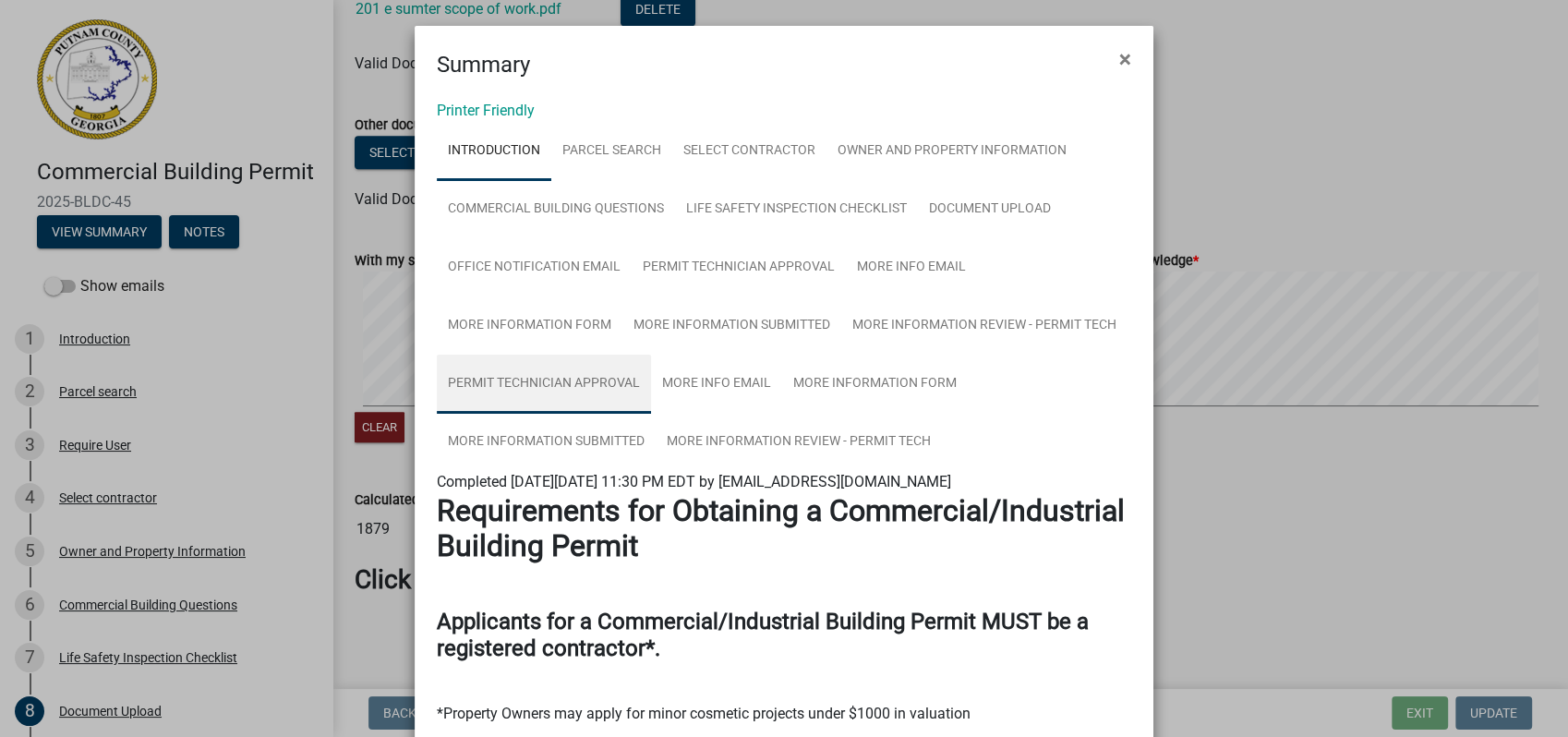
click at [578, 380] on link "Permit Technician Approval" at bounding box center [544, 384] width 214 height 59
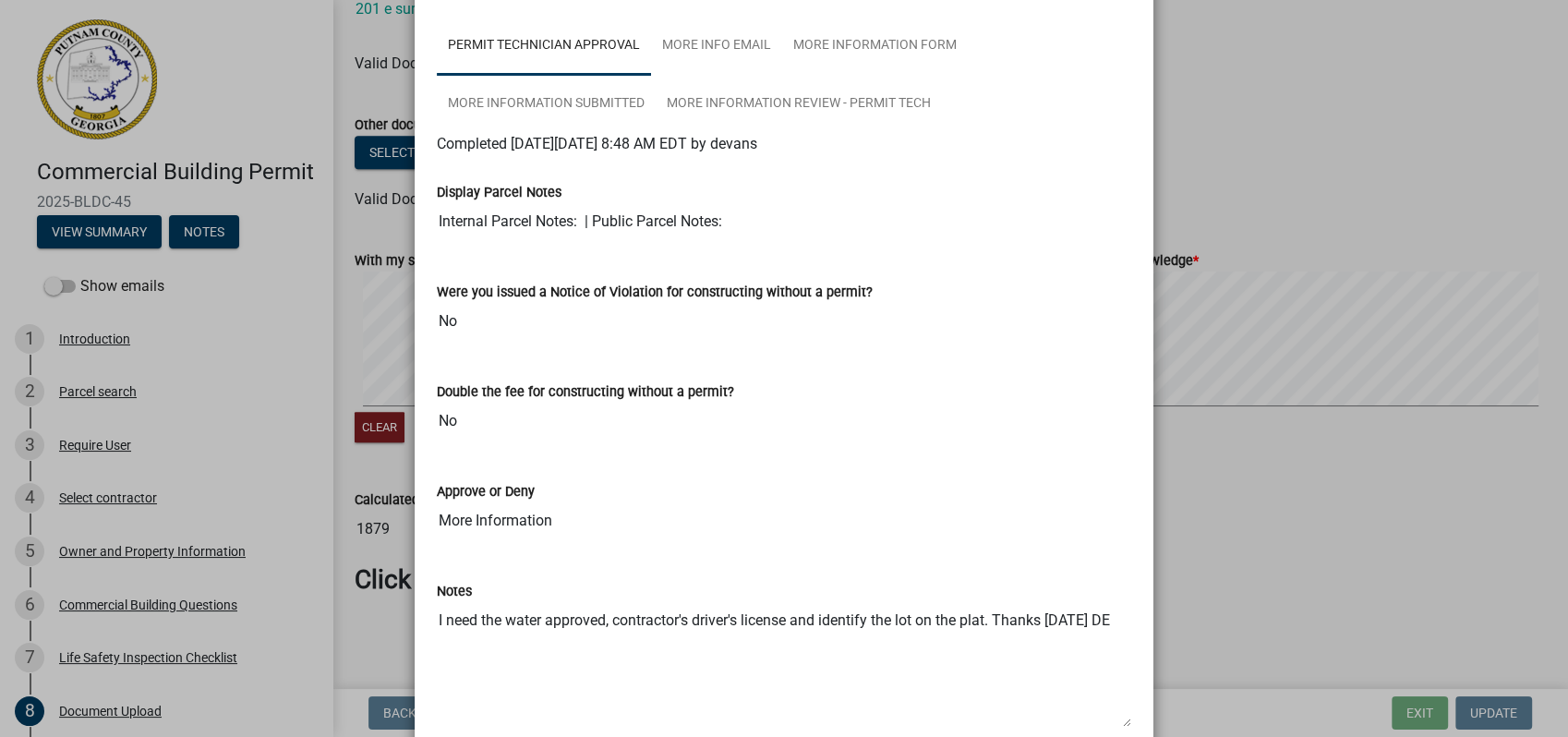
scroll to position [512, 0]
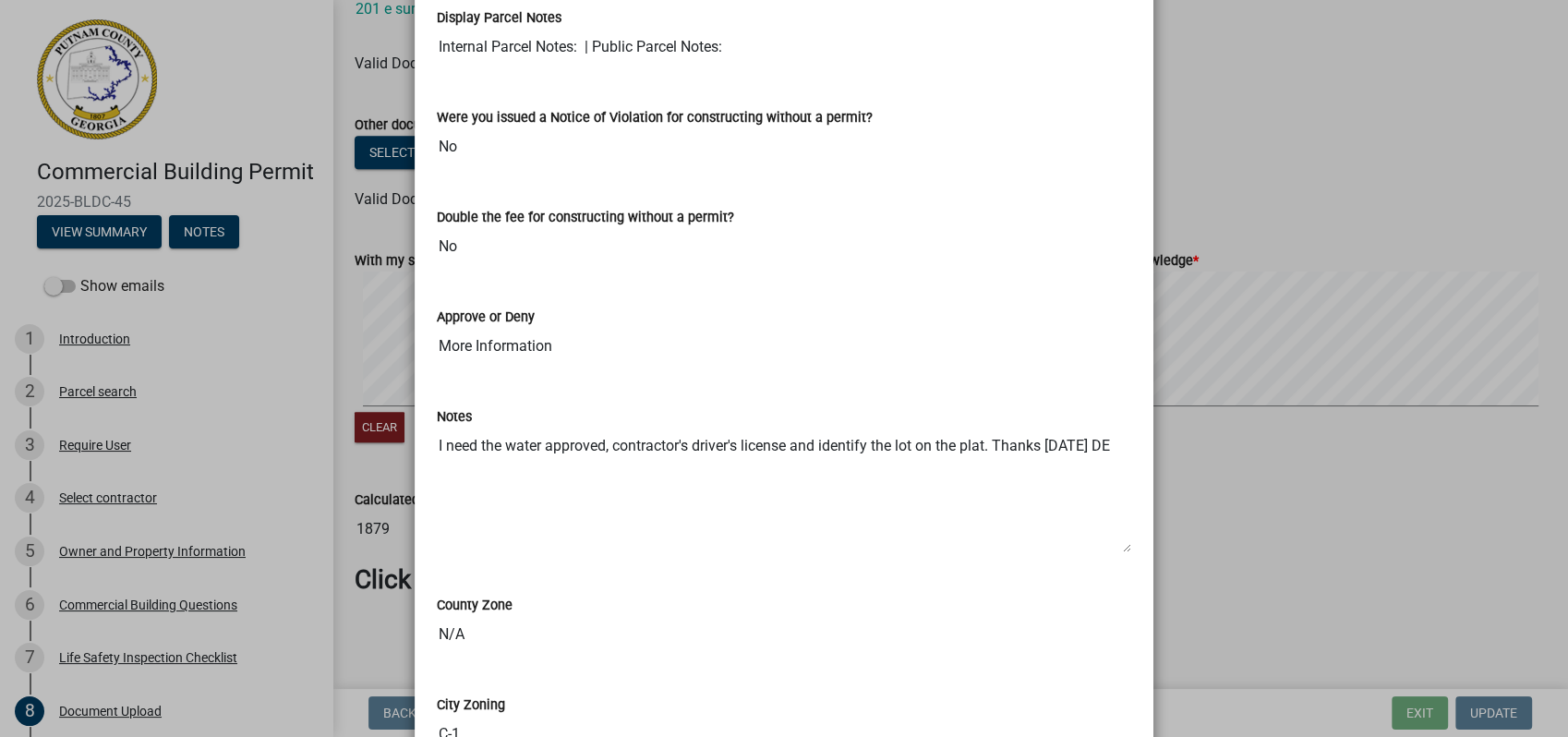
drag, startPoint x: 424, startPoint y: 444, endPoint x: 933, endPoint y: 468, distance: 509.6
click at [933, 468] on div "Notes I need the water approved, contractor's driver's license and identify the…" at bounding box center [783, 474] width 722 height 188
drag, startPoint x: 933, startPoint y: 468, endPoint x: 917, endPoint y: 444, distance: 28.8
click at [1318, 102] on ngb-modal-window "Summary × Printer Friendly Introduction Parcel search Select contractor Owner a…" at bounding box center [784, 368] width 1568 height 737
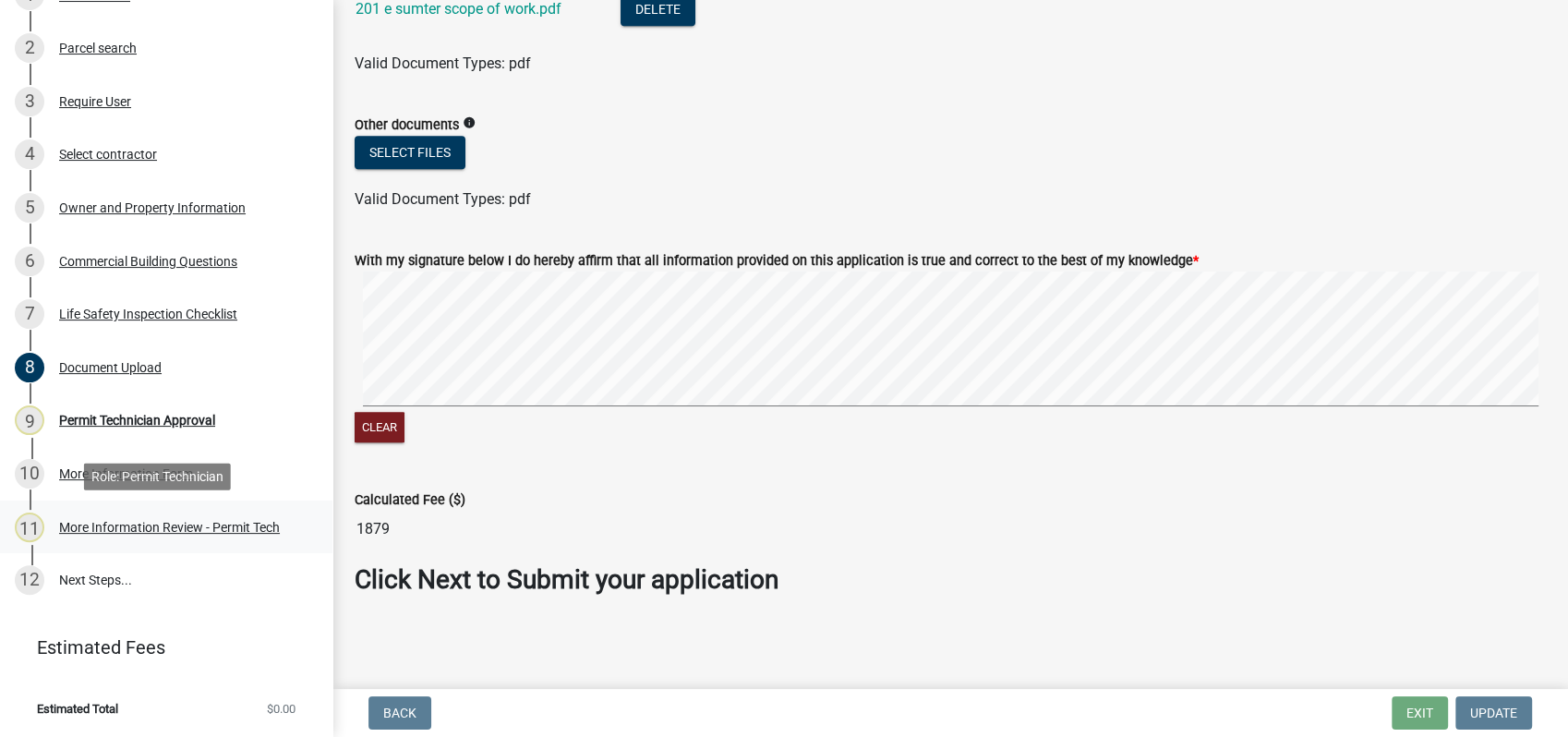
scroll to position [370, 0]
click at [118, 416] on div "Permit Technician Approval" at bounding box center [137, 420] width 156 height 13
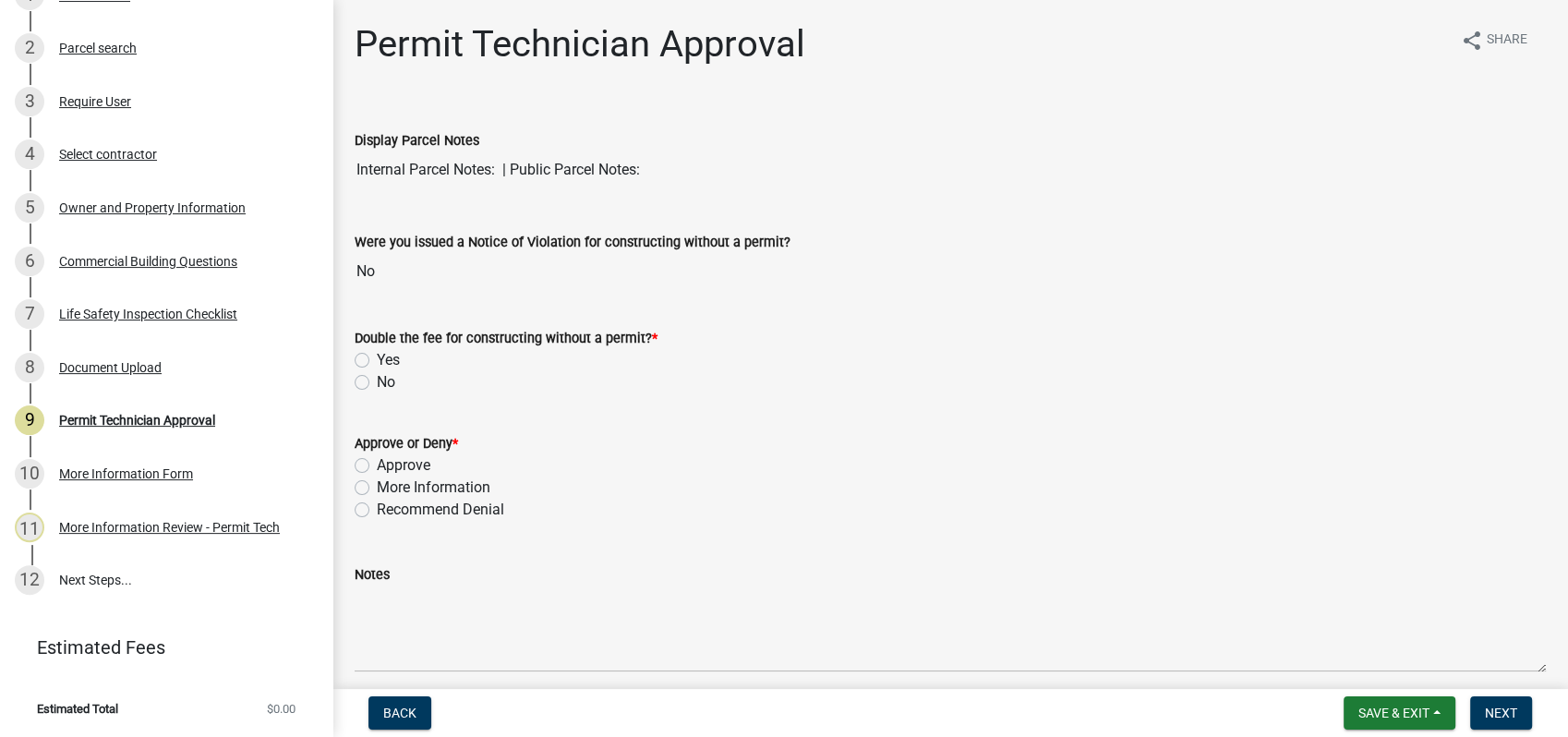
click at [377, 486] on label "More Information" at bounding box center [434, 488] width 114 height 22
click at [377, 486] on input "More Information" at bounding box center [383, 483] width 12 height 12
radio input "true"
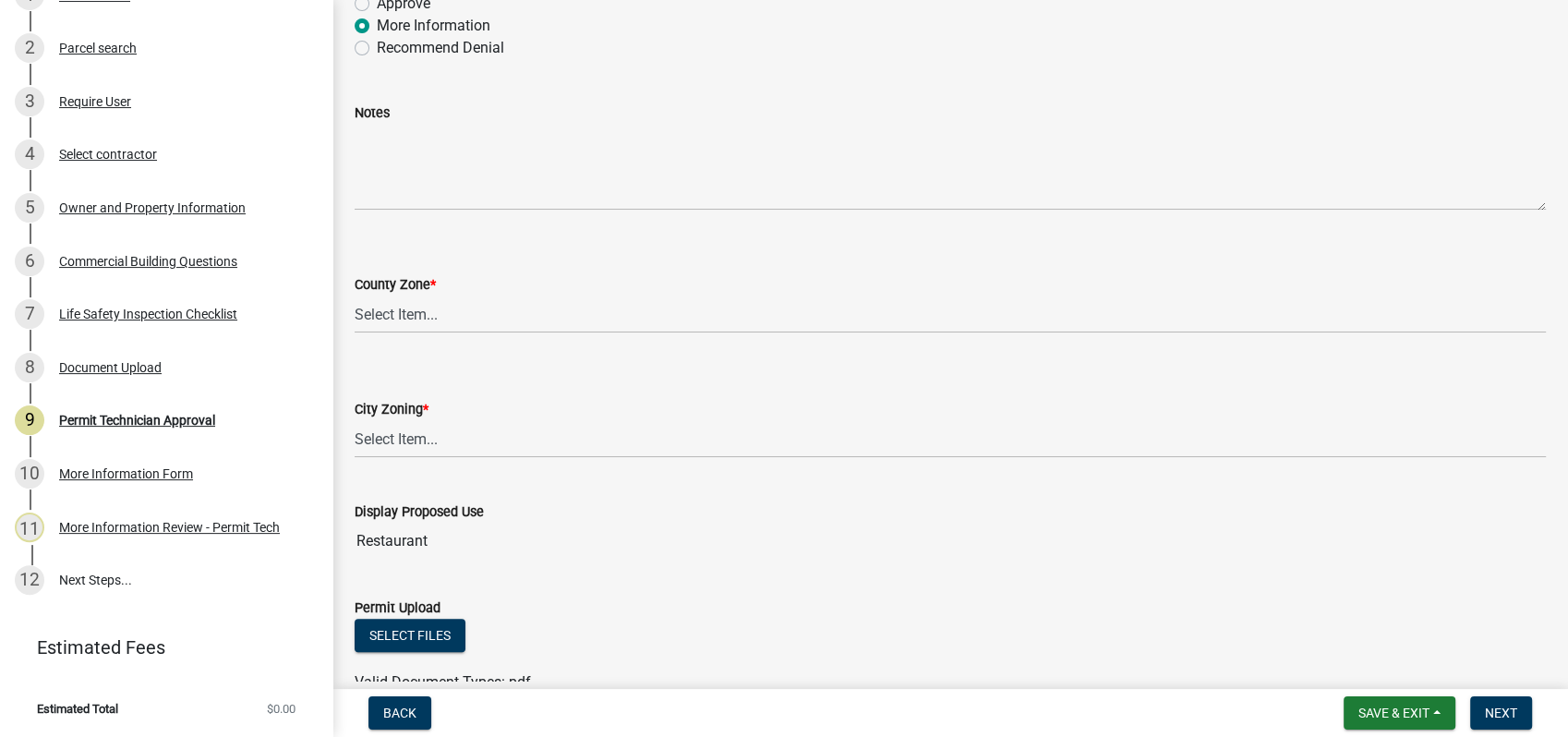
scroll to position [512, 0]
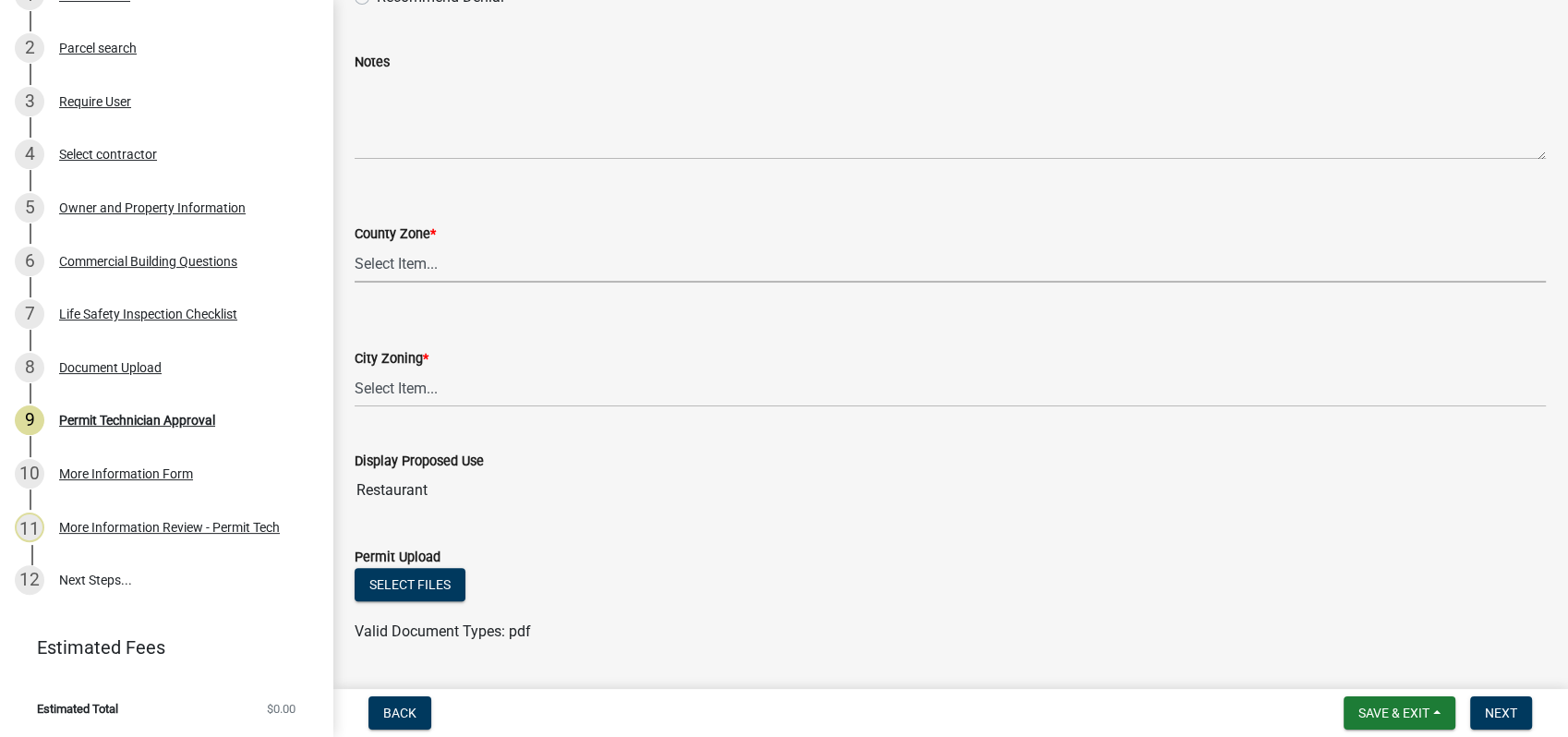
click at [378, 259] on select "Select Item... AG-1 R-1R R-1 R-2 MHP RM-1 RM-3 C-1 C-2 I-M PUD N/A" at bounding box center [950, 264] width 1191 height 38
click at [355, 245] on select "Select Item... AG-1 R-1R R-1 R-2 MHP RM-1 RM-3 C-1 C-2 I-M PUD N/A" at bounding box center [950, 264] width 1191 height 38
select select "ef7a1fc2-7a7a-426d-b1f0-c9b9b6ca7ff4"
click at [412, 386] on select "Select Item... A-1 A-2 R-1 R-2 R-3 R-4 MHP C-1 C-2 I-1 I-2 DB FH H-P N/A" at bounding box center [950, 389] width 1191 height 38
click at [355, 370] on select "Select Item... A-1 A-2 R-1 R-2 R-3 R-4 MHP C-1 C-2 I-1 I-2 DB FH H-P N/A" at bounding box center [950, 389] width 1191 height 38
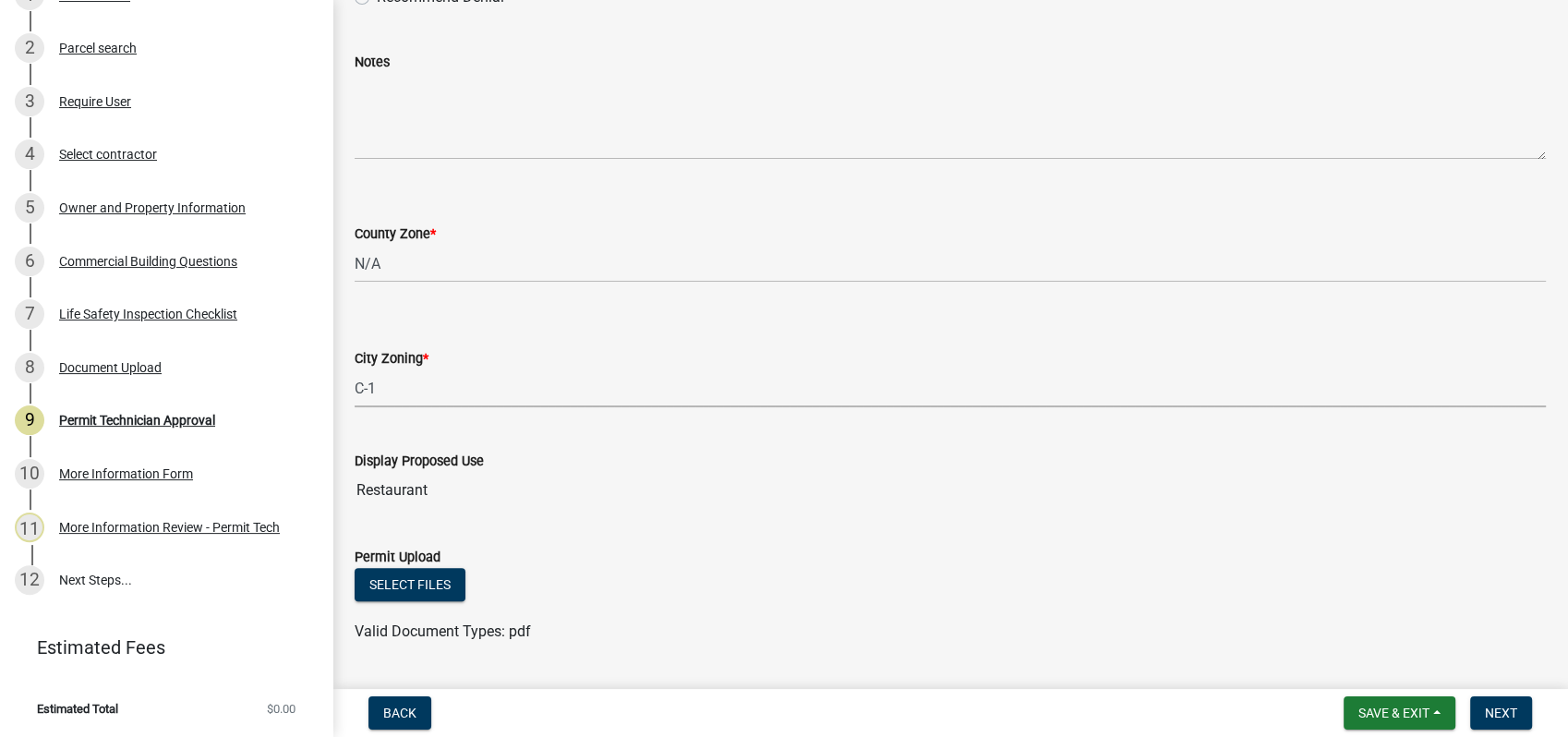
select select "58d273ed-cbd1-45cf-a92b-4c415c252308"
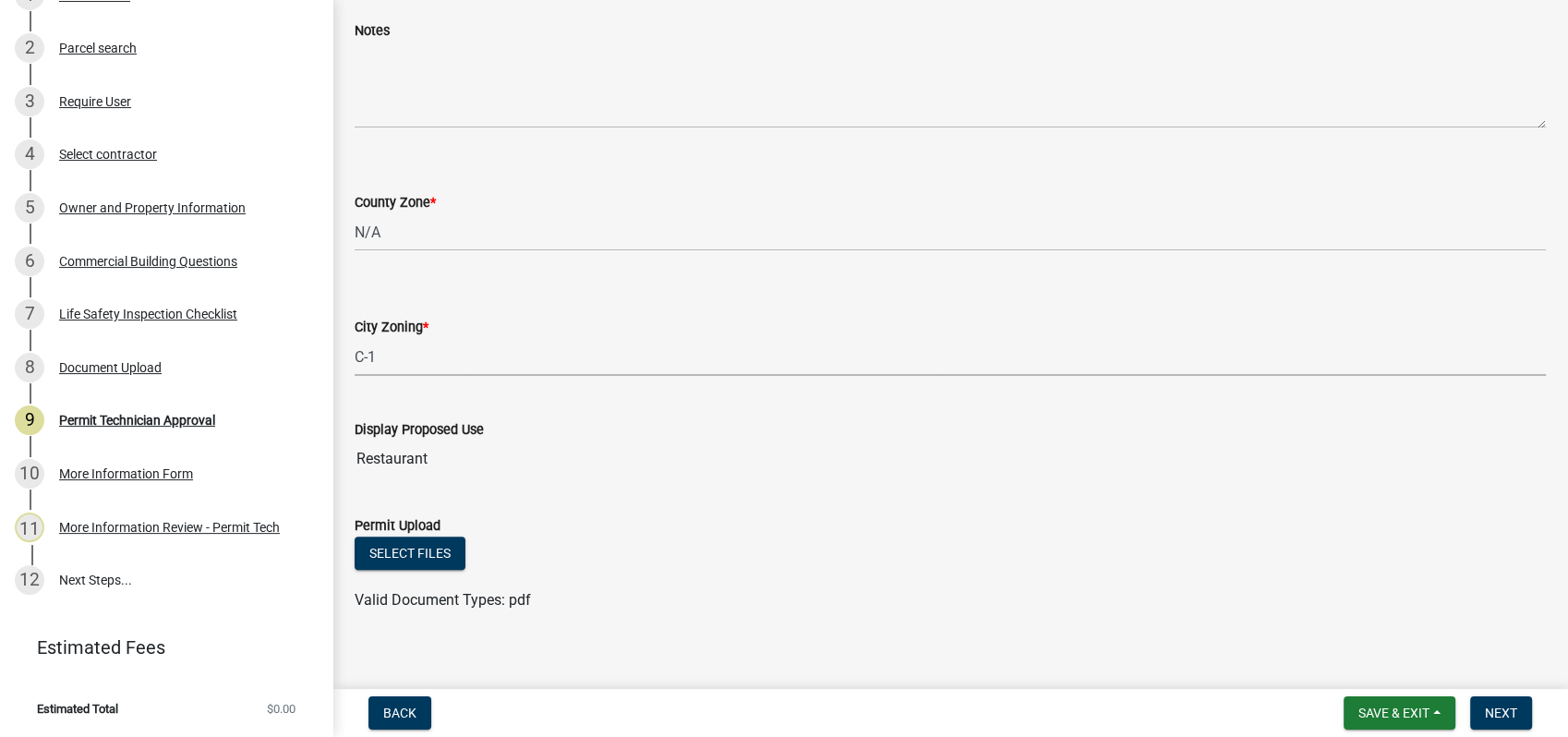
scroll to position [562, 0]
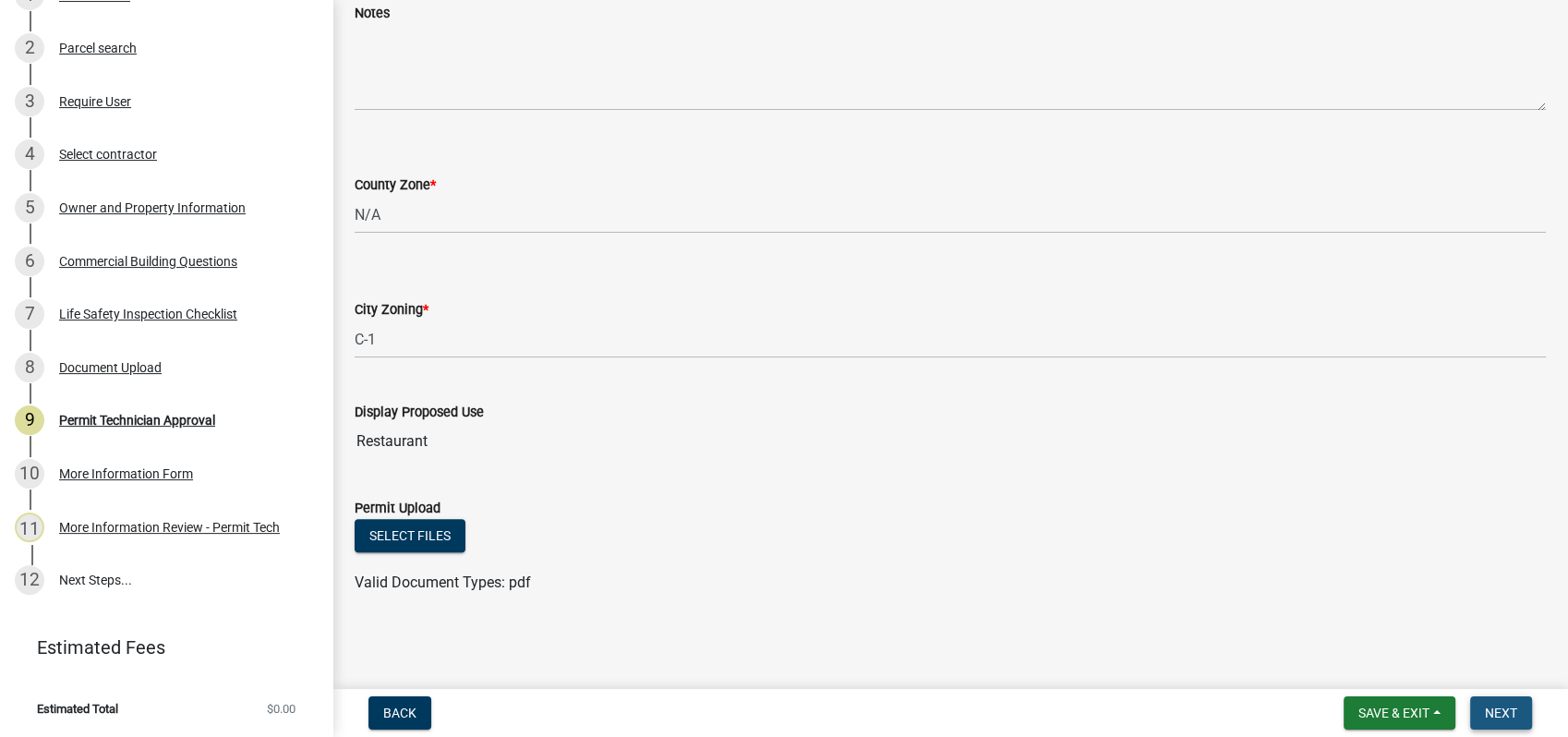
drag, startPoint x: 1499, startPoint y: 710, endPoint x: 1417, endPoint y: 736, distance: 86.0
click at [1434, 731] on nav "Back Save & Exit Save Save & Exit Next" at bounding box center [950, 714] width 1236 height 48
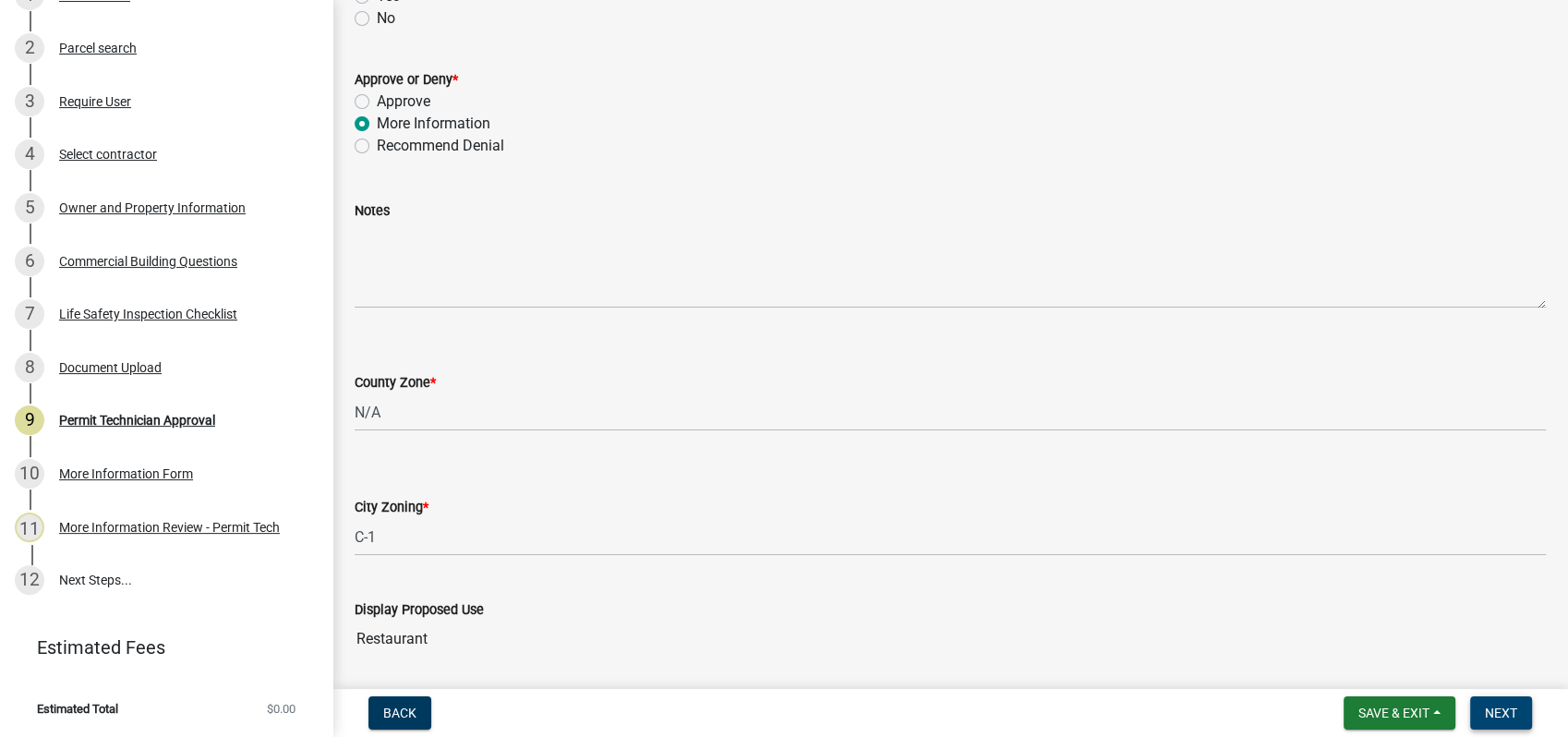
scroll to position [356, 0]
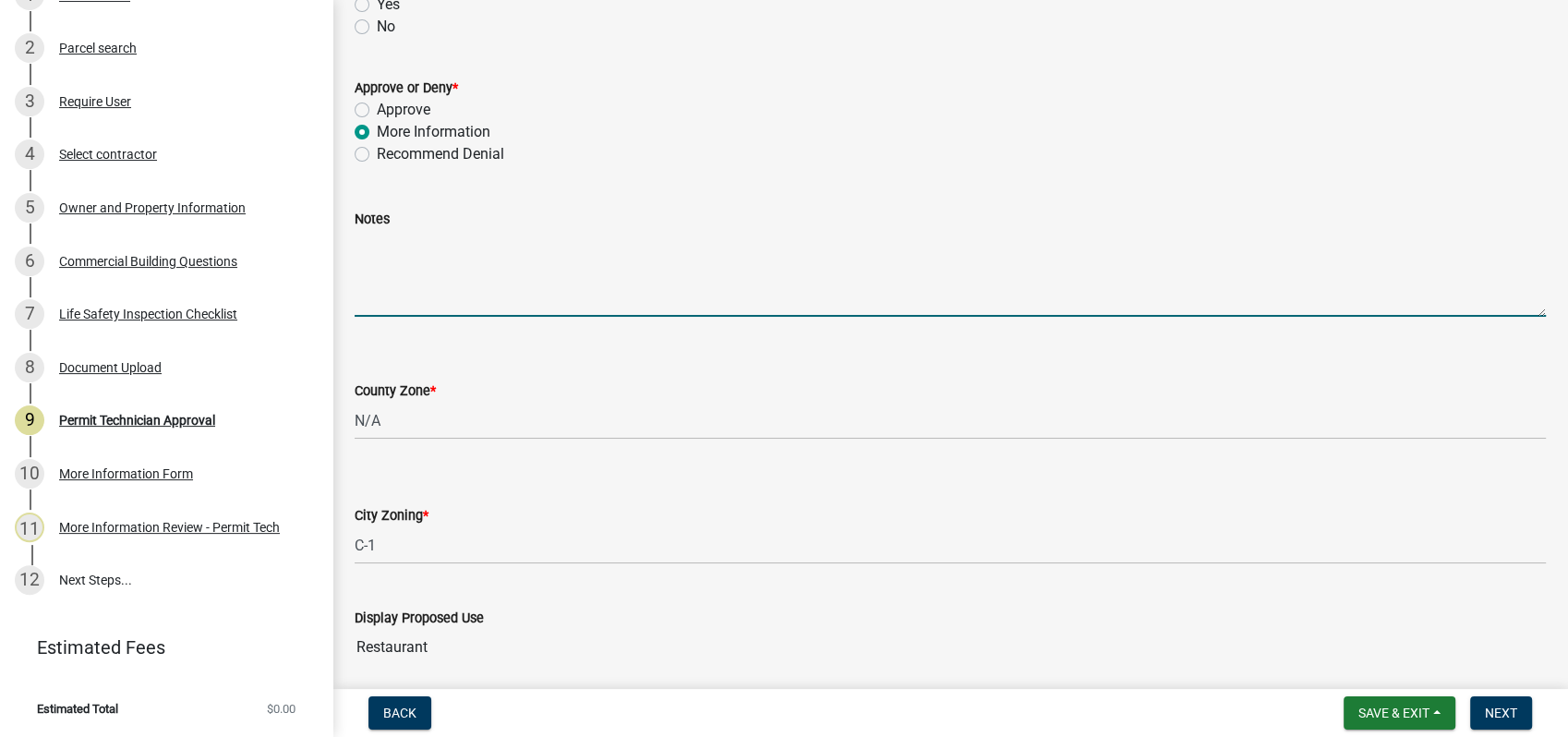
paste textarea "I need the water approved, contractor's driver's license and identify the lot o…"
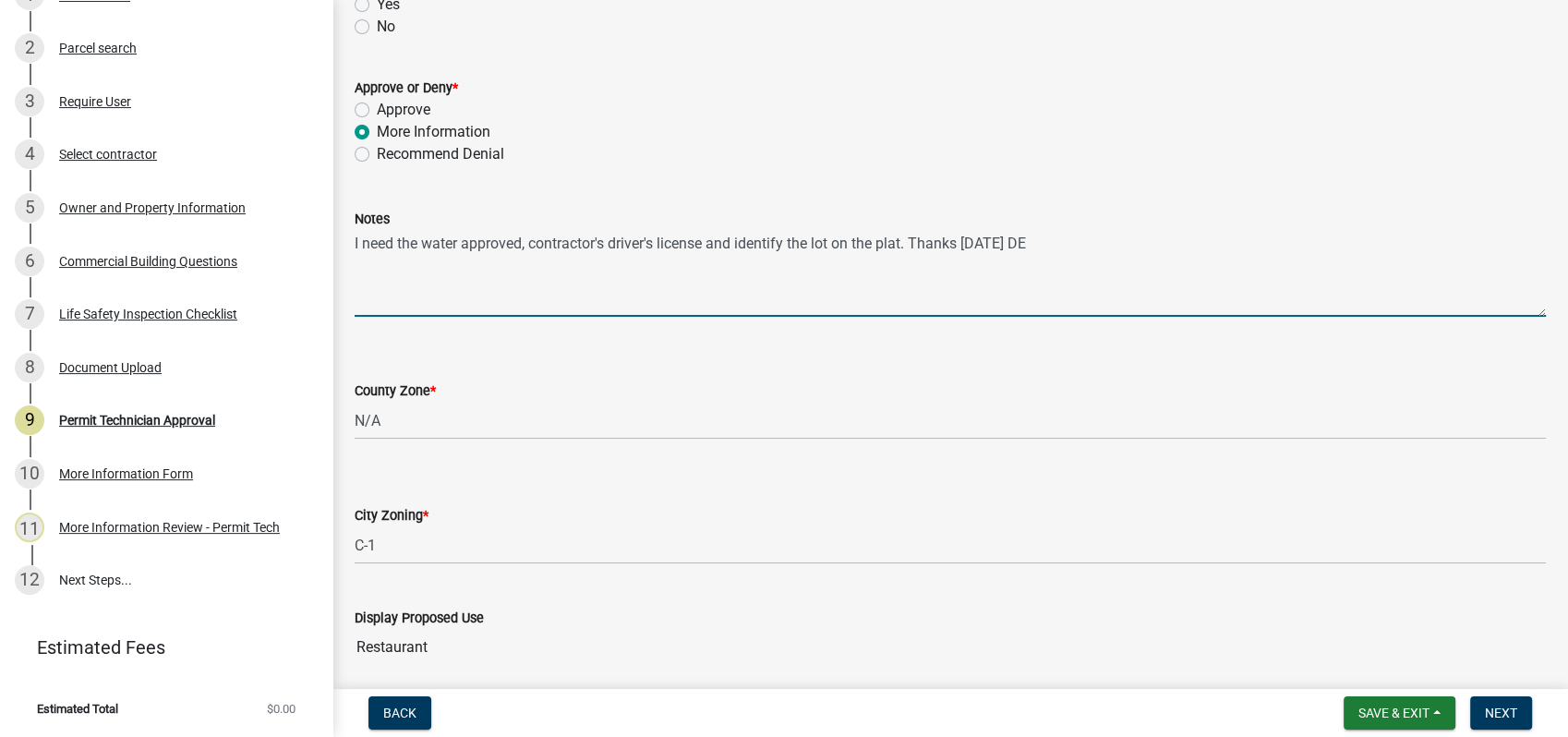
drag, startPoint x: 966, startPoint y: 241, endPoint x: 1000, endPoint y: 243, distance: 34.1
click at [1000, 243] on textarea "I need the water approved, contractor's driver's license and identify the lot o…" at bounding box center [950, 273] width 1191 height 87
type textarea "I need the water approved, contractor's driver's license and identify the lot o…"
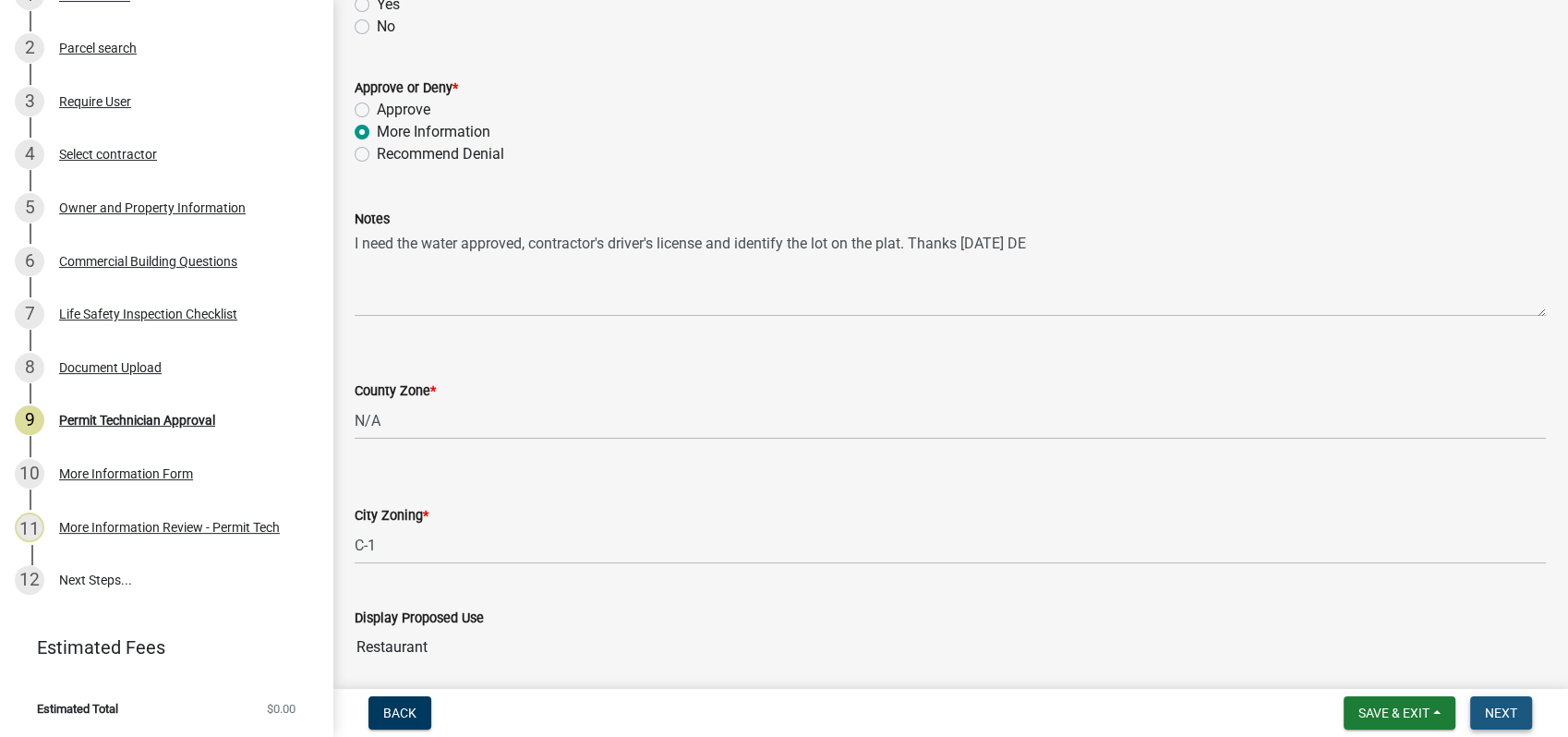
click at [1499, 712] on span "Next" at bounding box center [1500, 714] width 33 height 15
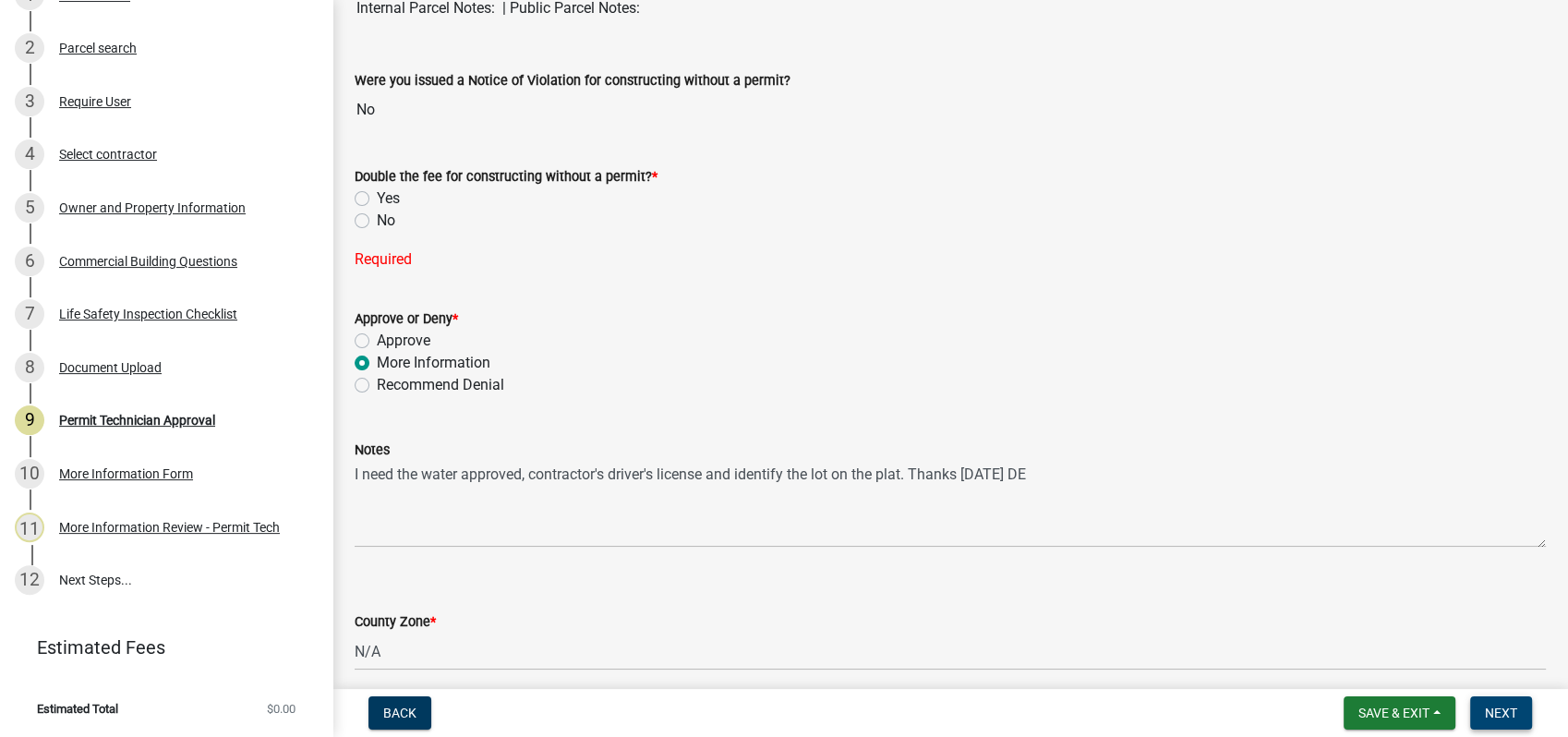
scroll to position [151, 0]
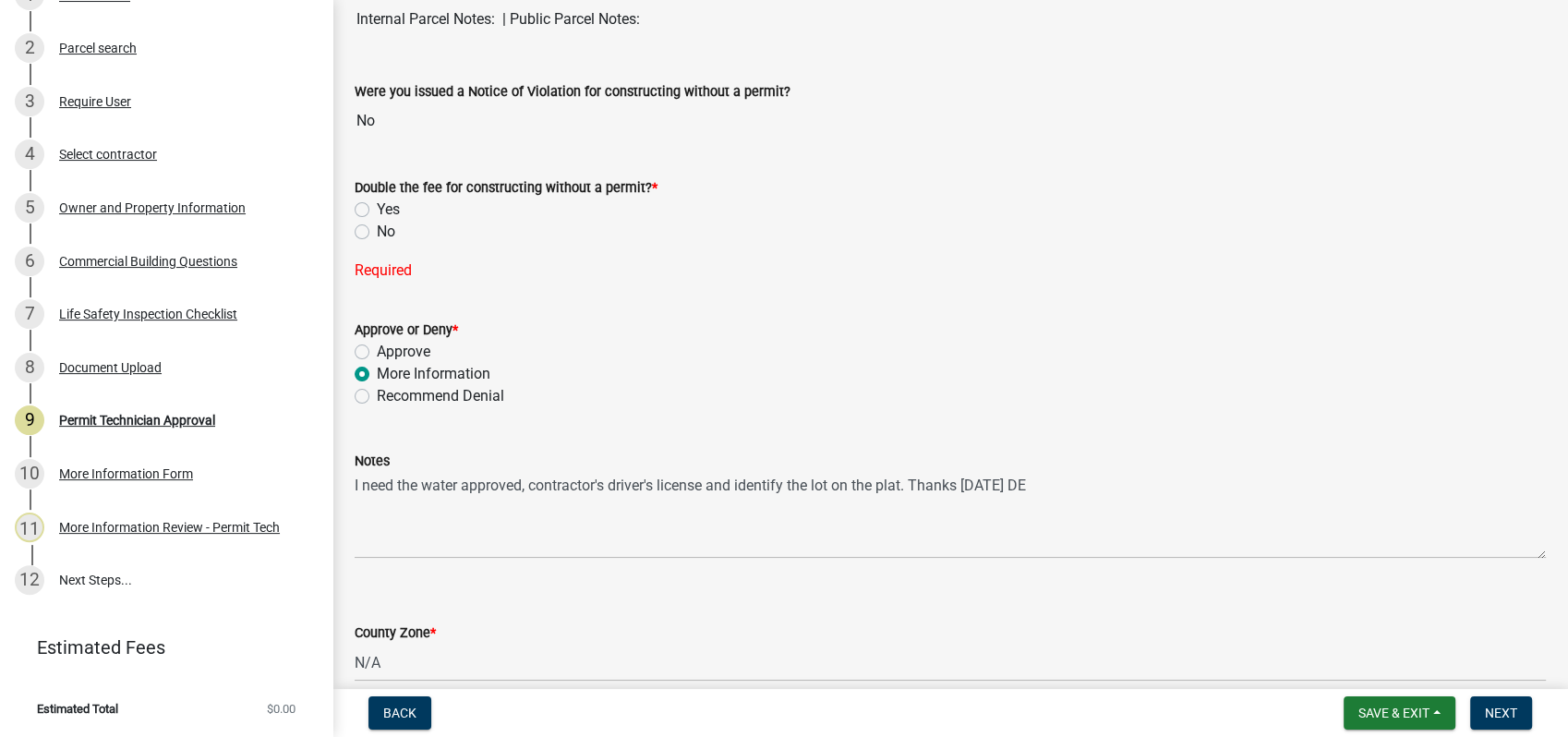
click at [377, 228] on label "No" at bounding box center [386, 232] width 19 height 22
click at [377, 228] on input "No" at bounding box center [383, 226] width 12 height 12
radio input "true"
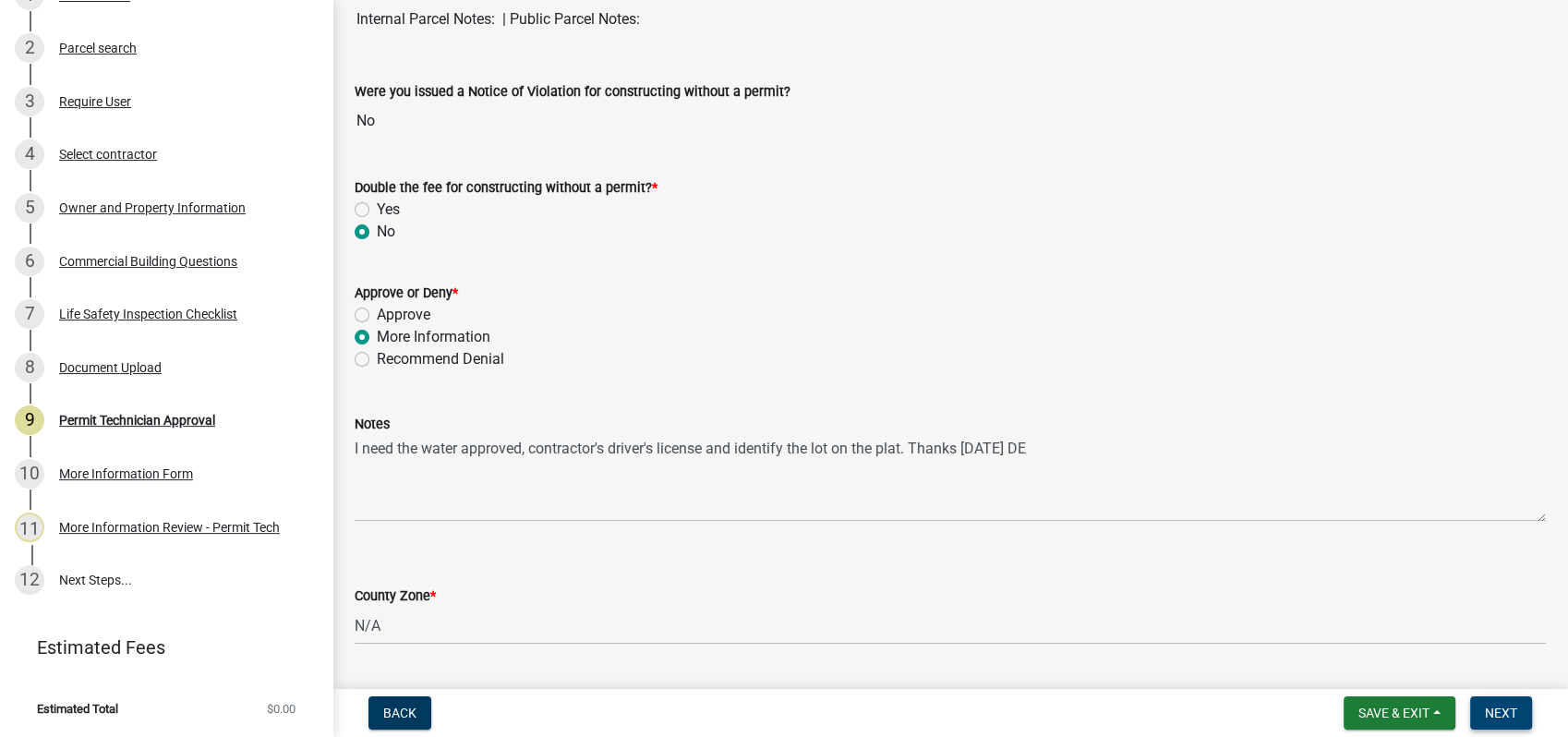
click at [1496, 708] on span "Next" at bounding box center [1500, 714] width 33 height 15
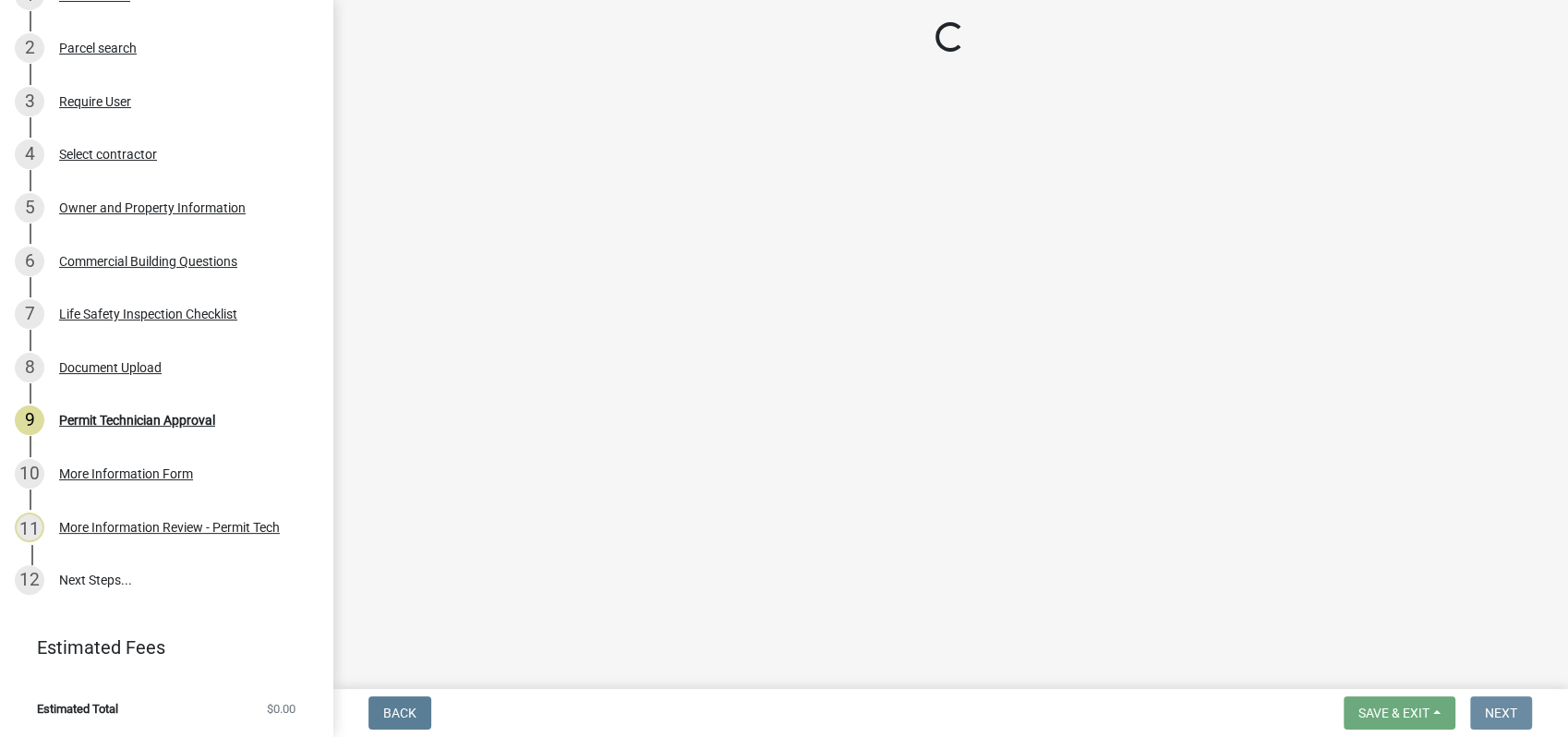
scroll to position [0, 0]
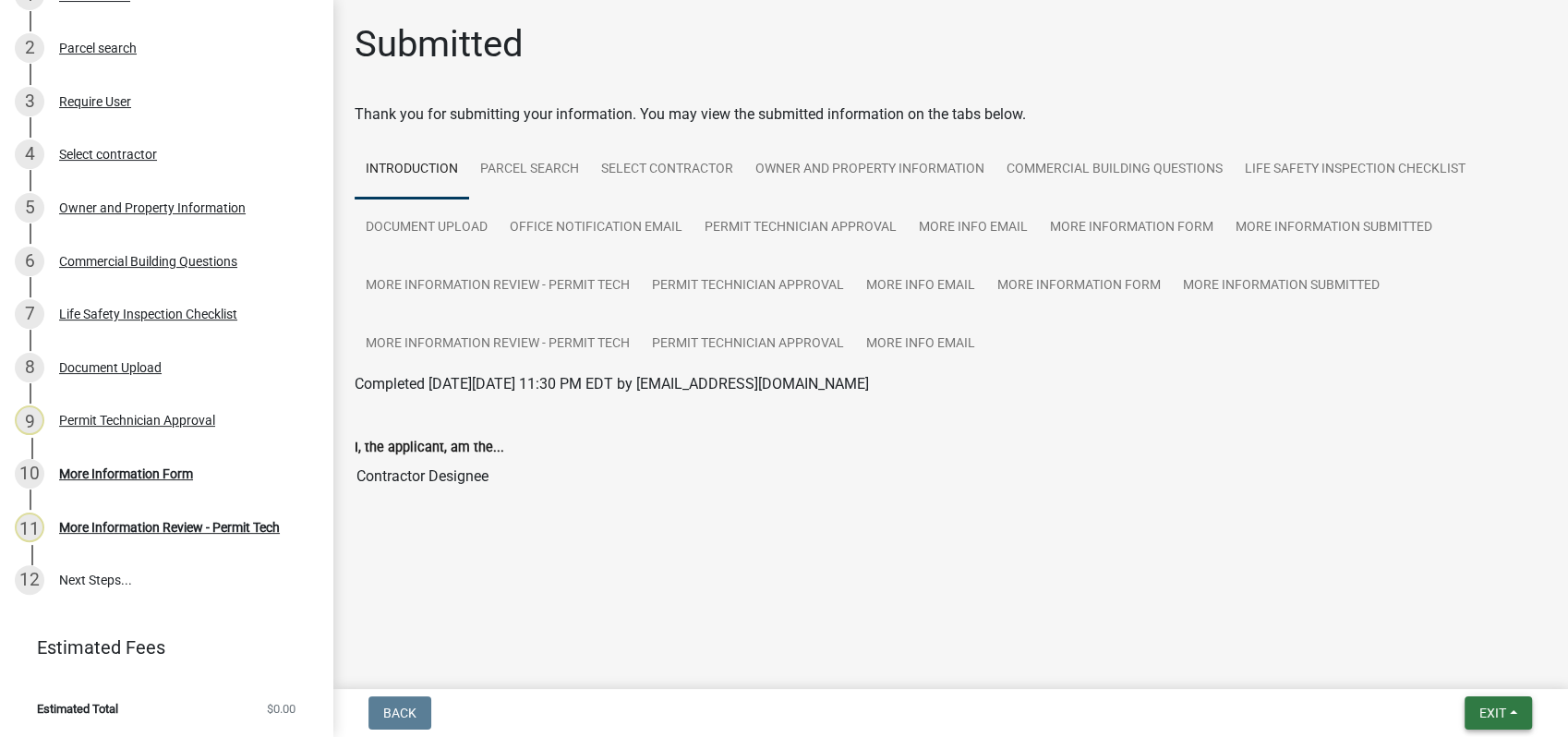
click at [1496, 706] on span "Exit" at bounding box center [1492, 714] width 27 height 15
click at [1448, 660] on button "Save & Exit" at bounding box center [1457, 665] width 148 height 45
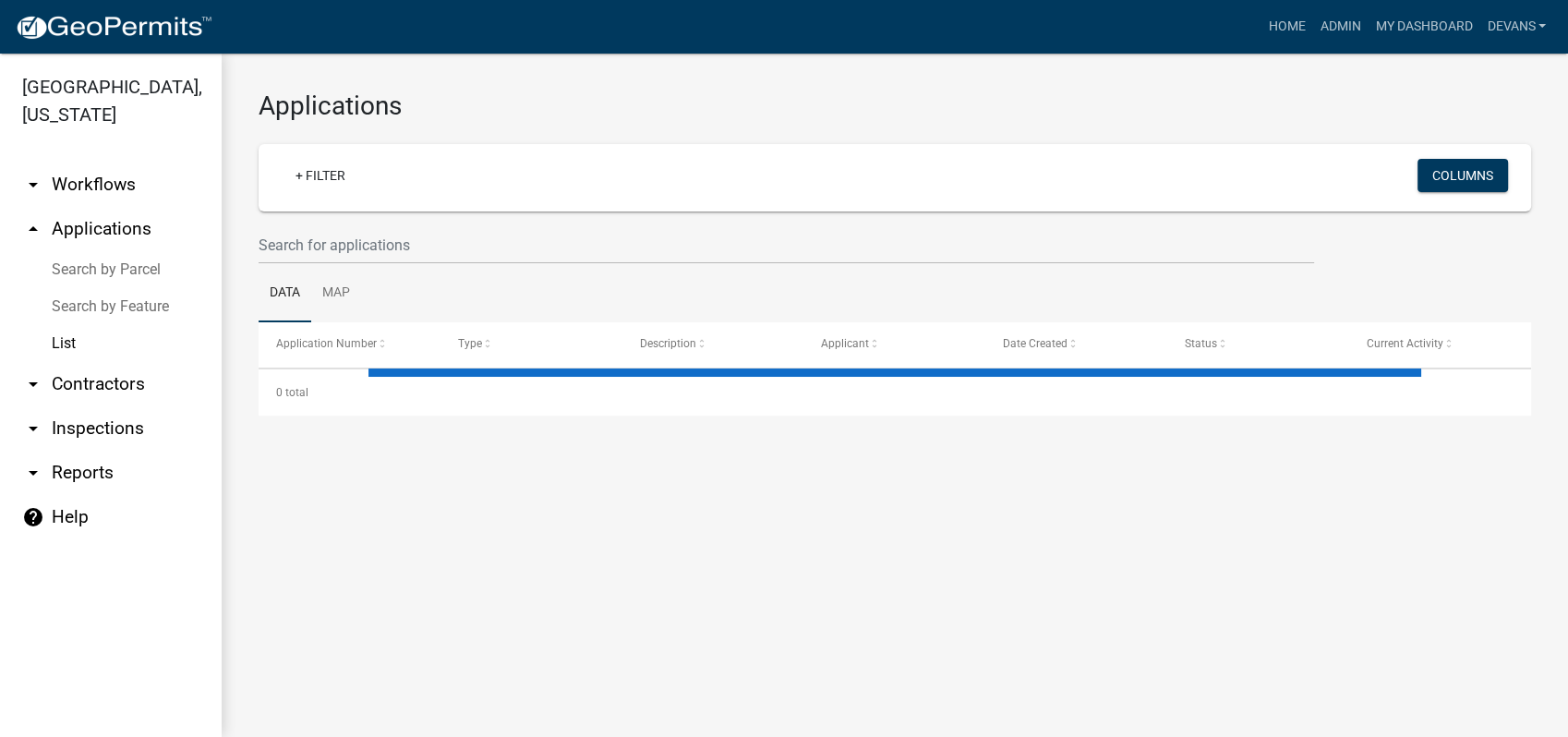
select select "1: 25"
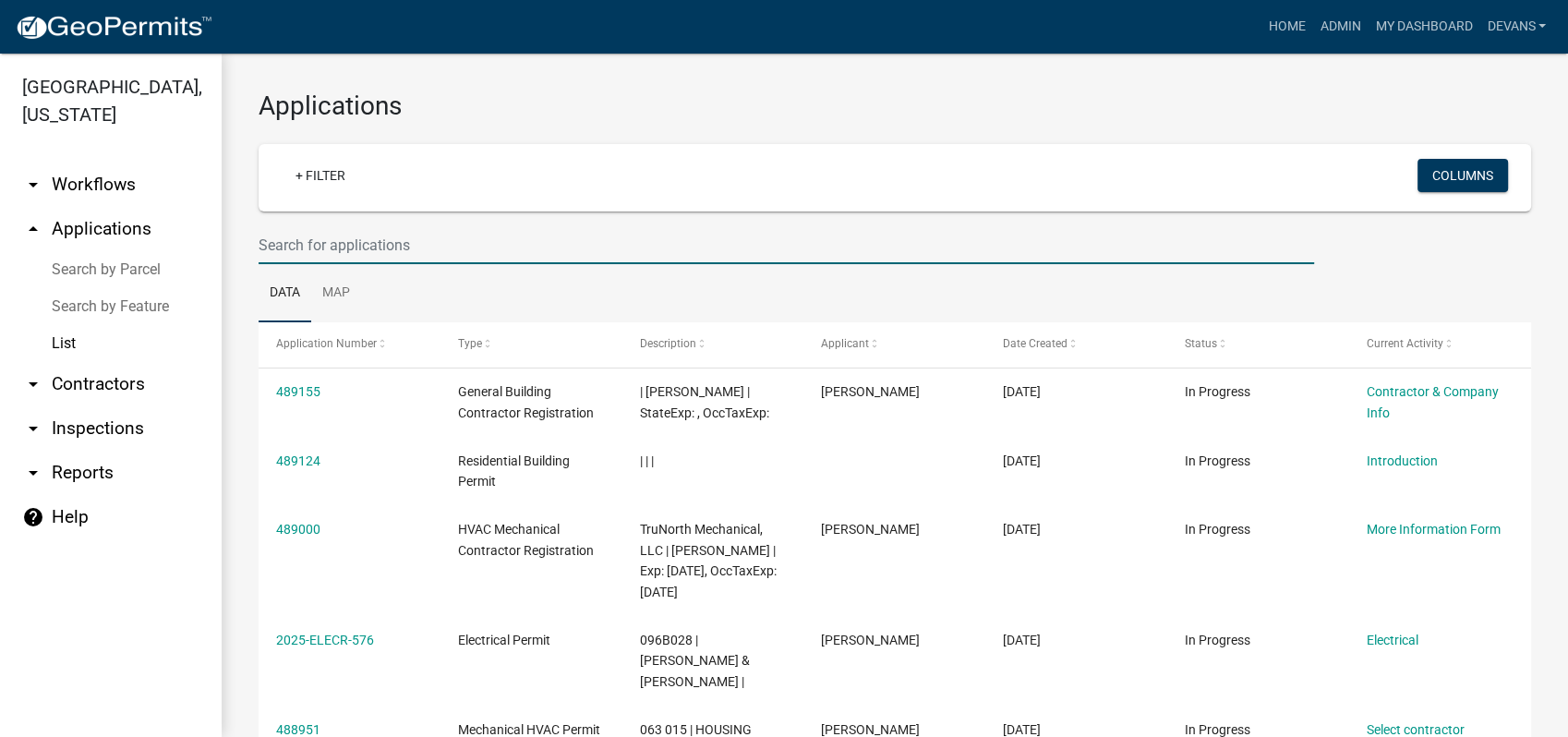
click at [319, 247] on input "text" at bounding box center [786, 245] width 1055 height 38
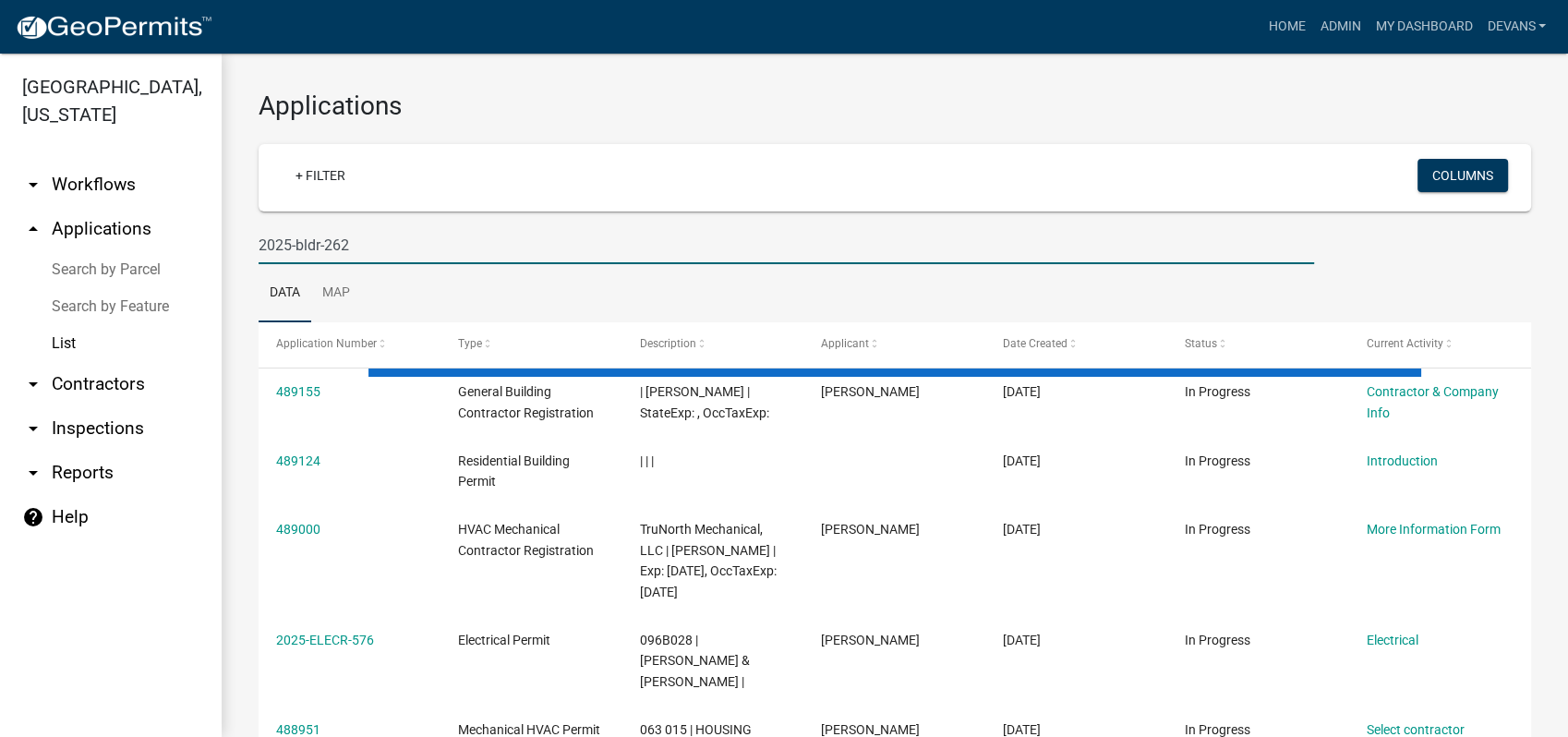
type input "2025-bldr-262"
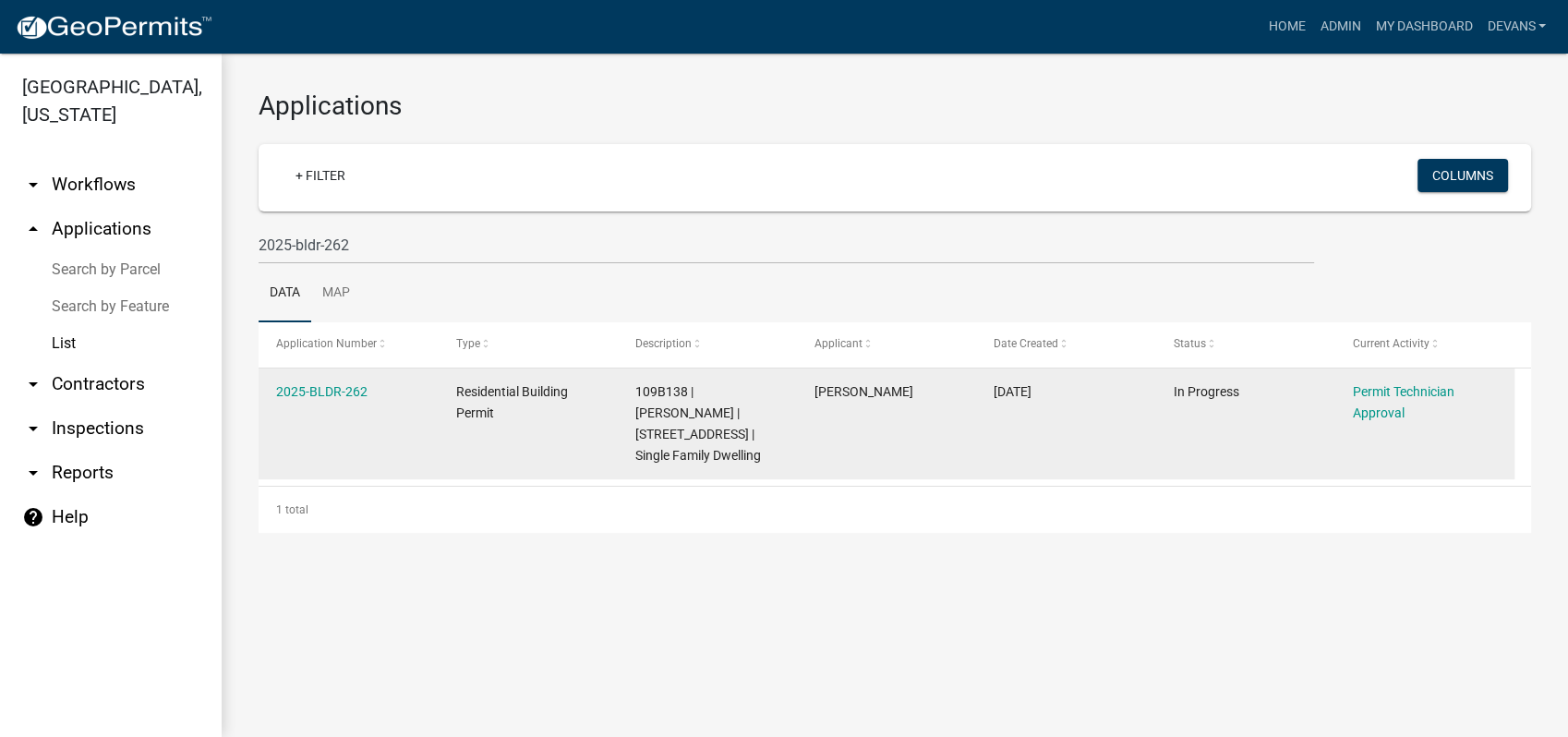
click at [276, 399] on div "2025-BLDR-262" at bounding box center [347, 392] width 144 height 21
click at [304, 383] on div "2025-BLDR-262" at bounding box center [347, 392] width 144 height 21
click at [336, 392] on link "2025-BLDR-262" at bounding box center [321, 391] width 91 height 15
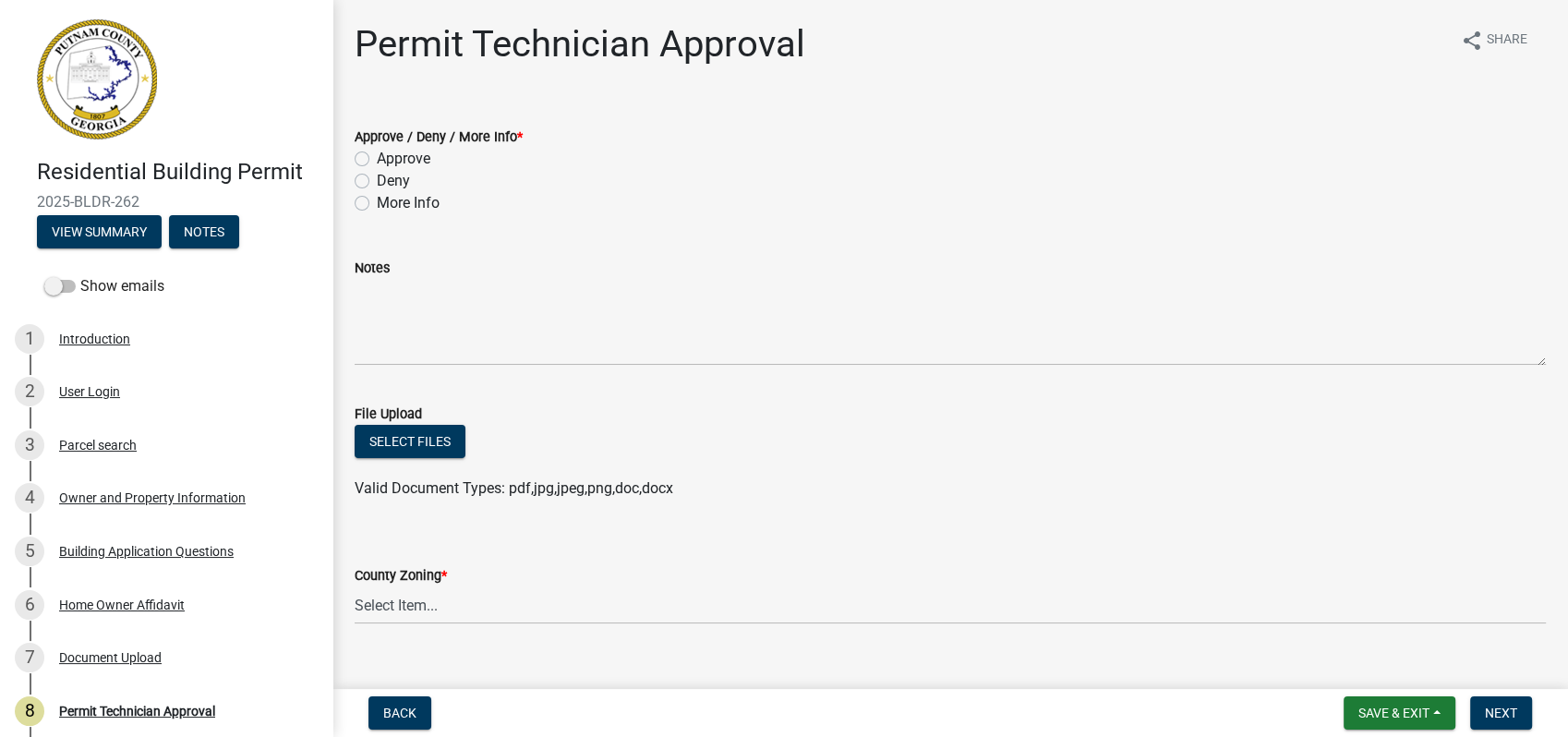
click at [377, 200] on label "More Info" at bounding box center [408, 203] width 62 height 22
click at [377, 200] on input "More Info" at bounding box center [383, 198] width 12 height 12
radio input "true"
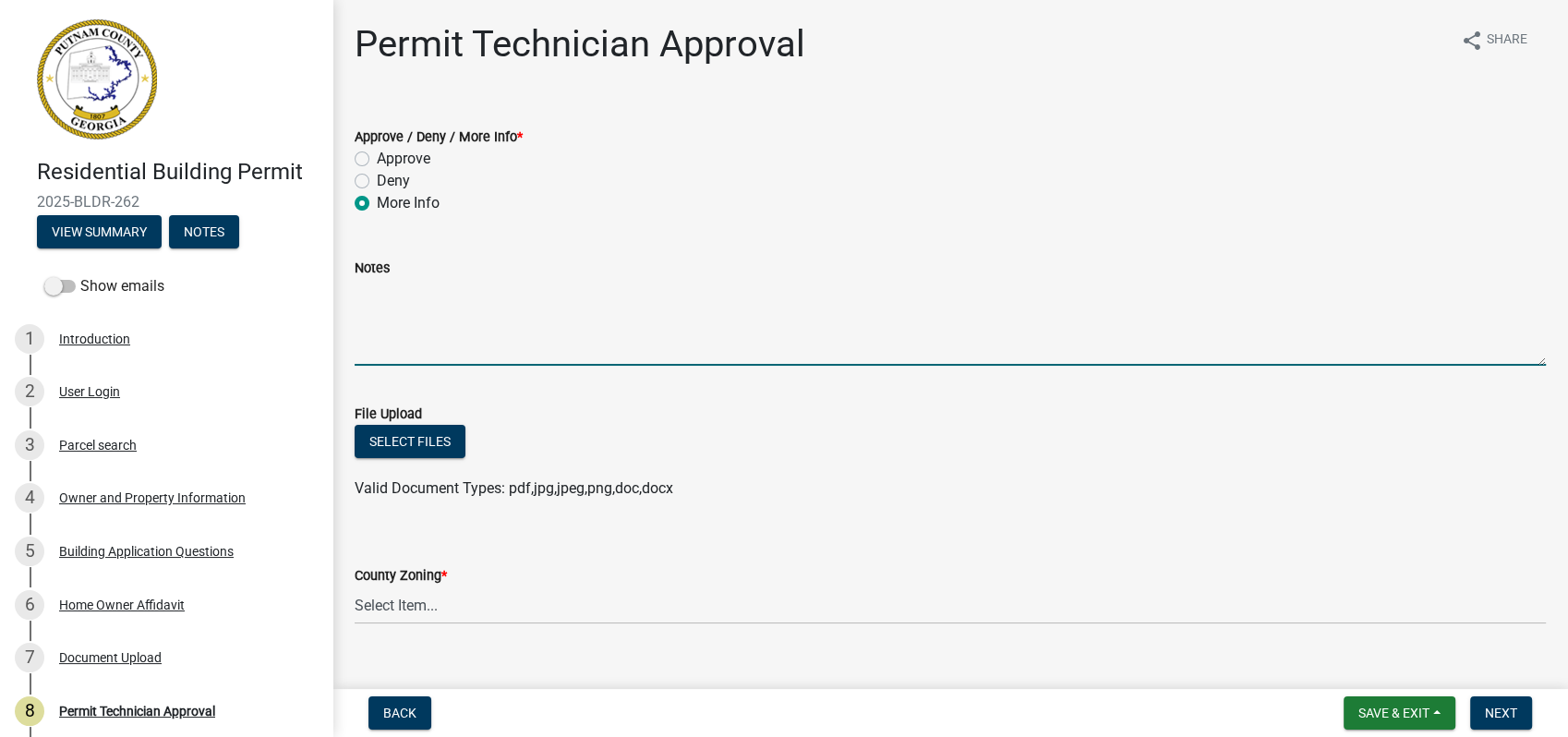
click at [406, 290] on textarea "Notes" at bounding box center [950, 321] width 1191 height 87
type textarea "Called and talked with customer and I'm waiting on more information. DE"
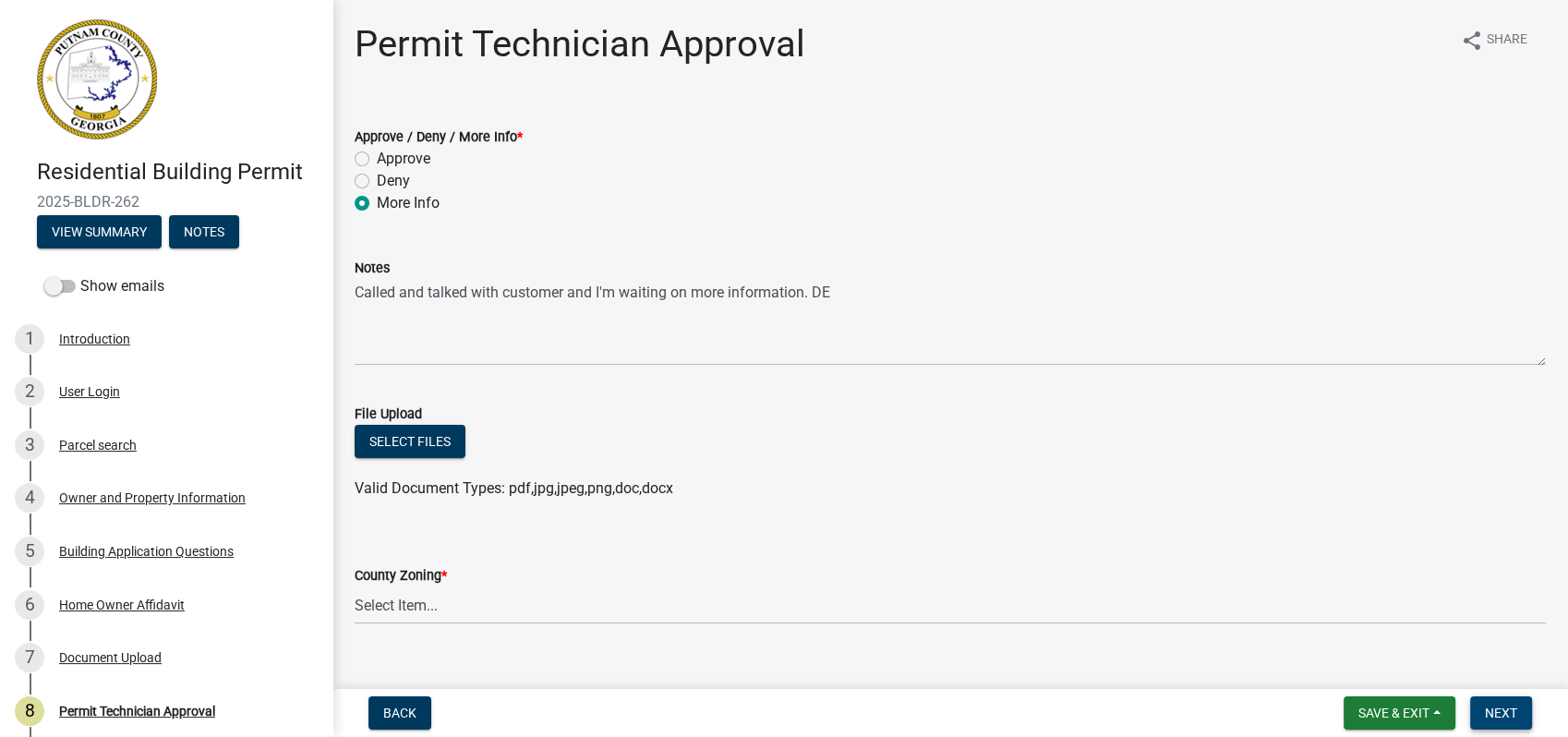
drag, startPoint x: 1500, startPoint y: 712, endPoint x: 829, endPoint y: 484, distance: 708.7
click at [779, 595] on wm-app "Residential Building Permit 2025-BLDR-262 View Summary Notes Show emails 1 Intr…" at bounding box center [784, 368] width 1568 height 737
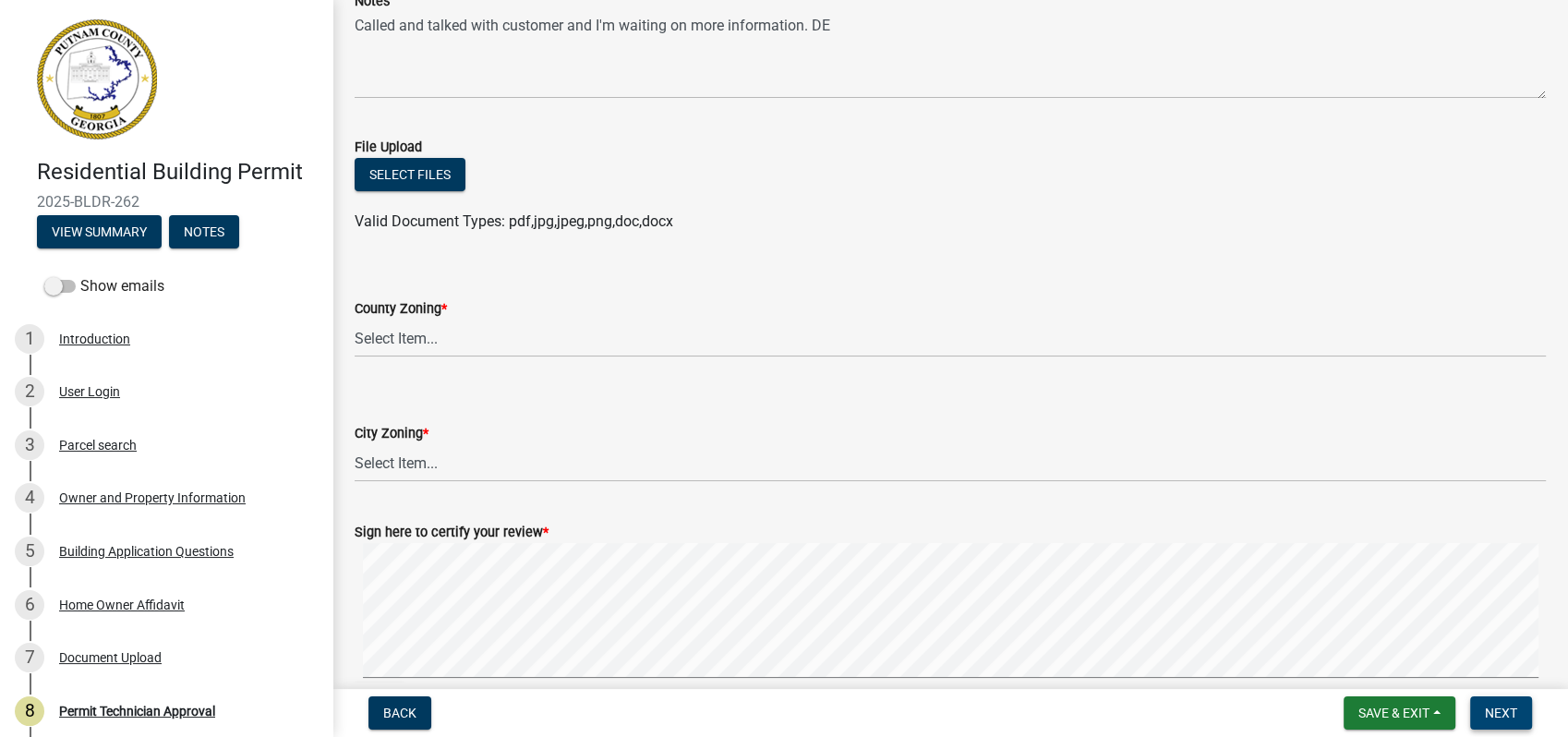
scroll to position [307, 0]
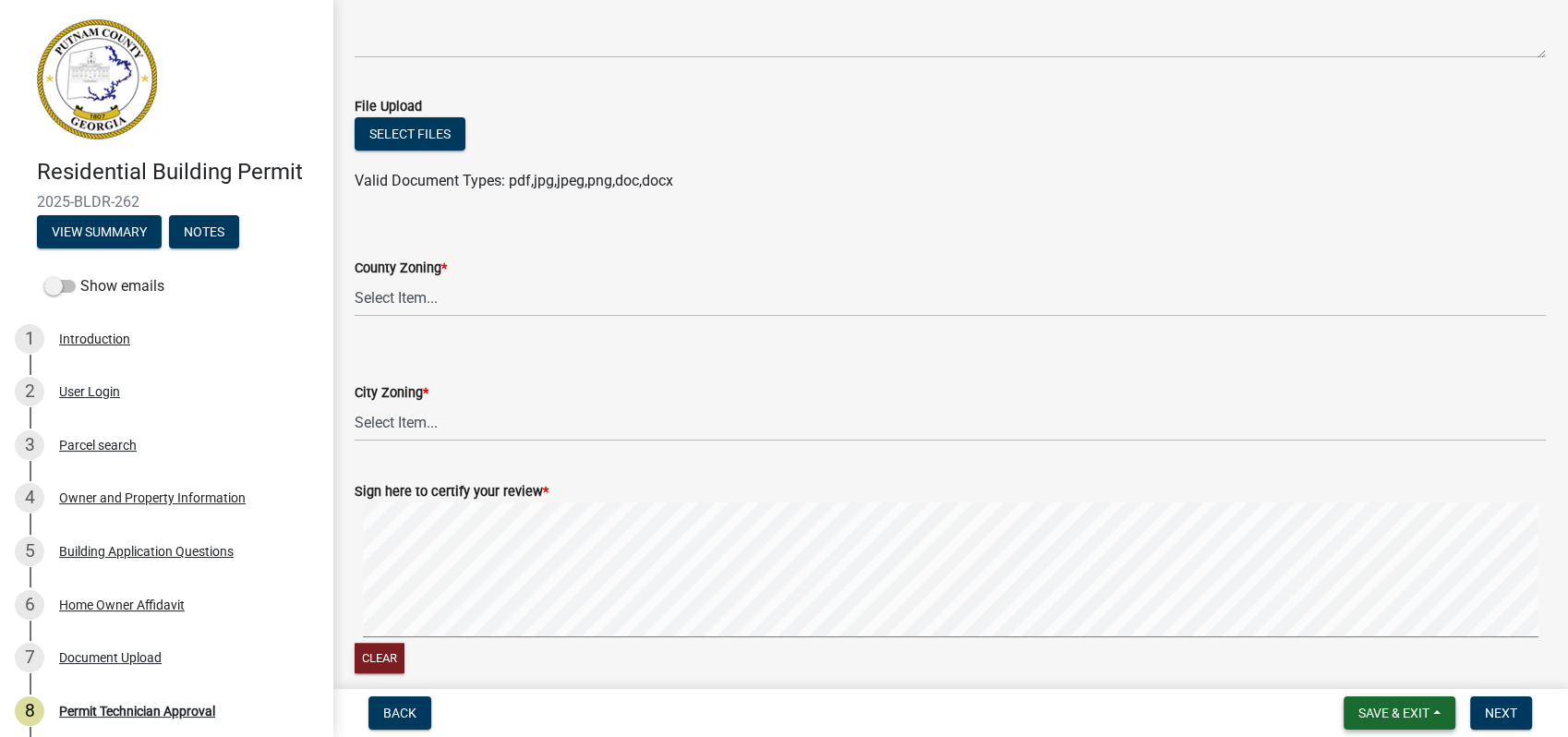
click at [1381, 708] on span "Save & Exit" at bounding box center [1394, 714] width 71 height 15
click at [1362, 621] on button "Save" at bounding box center [1381, 621] width 148 height 45
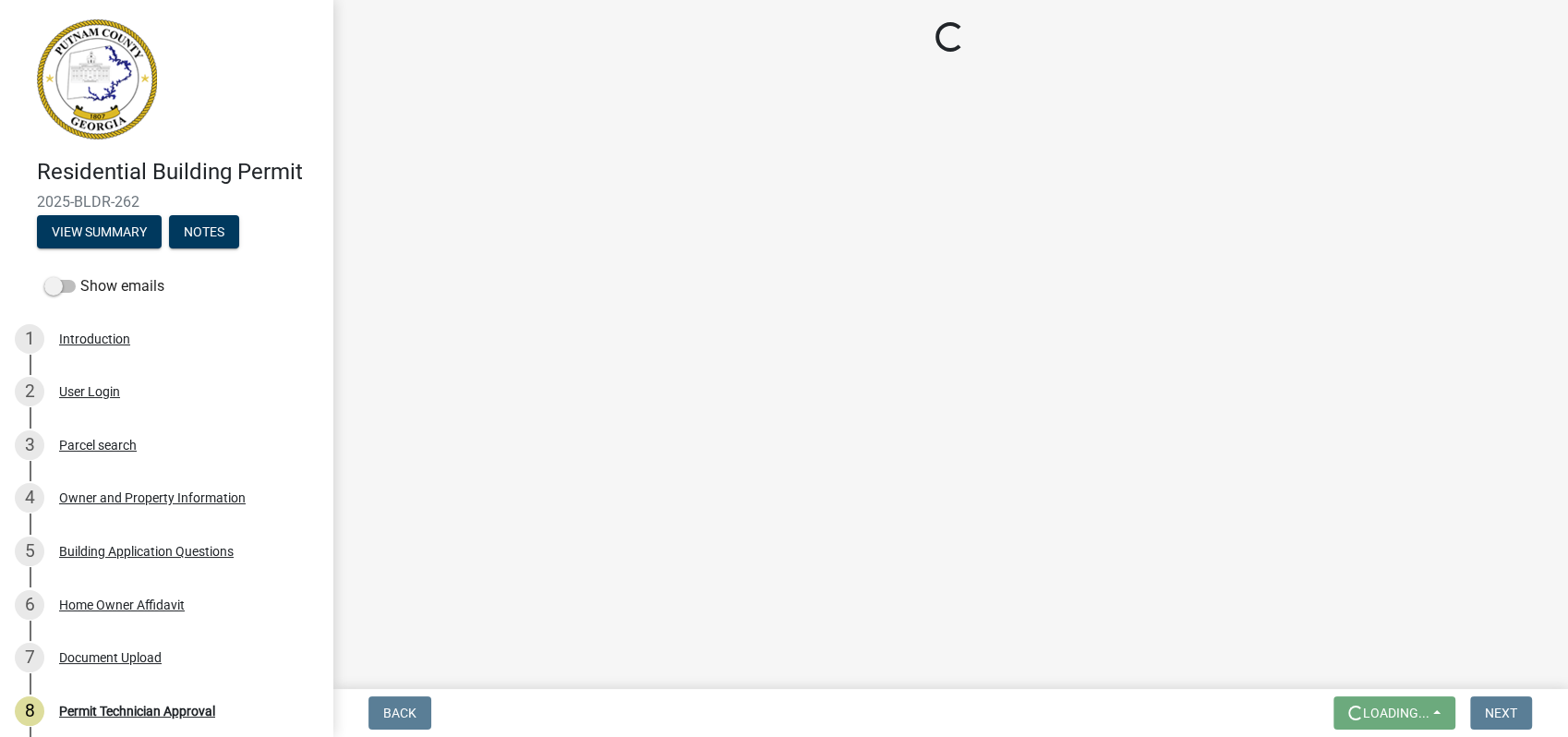
scroll to position [0, 0]
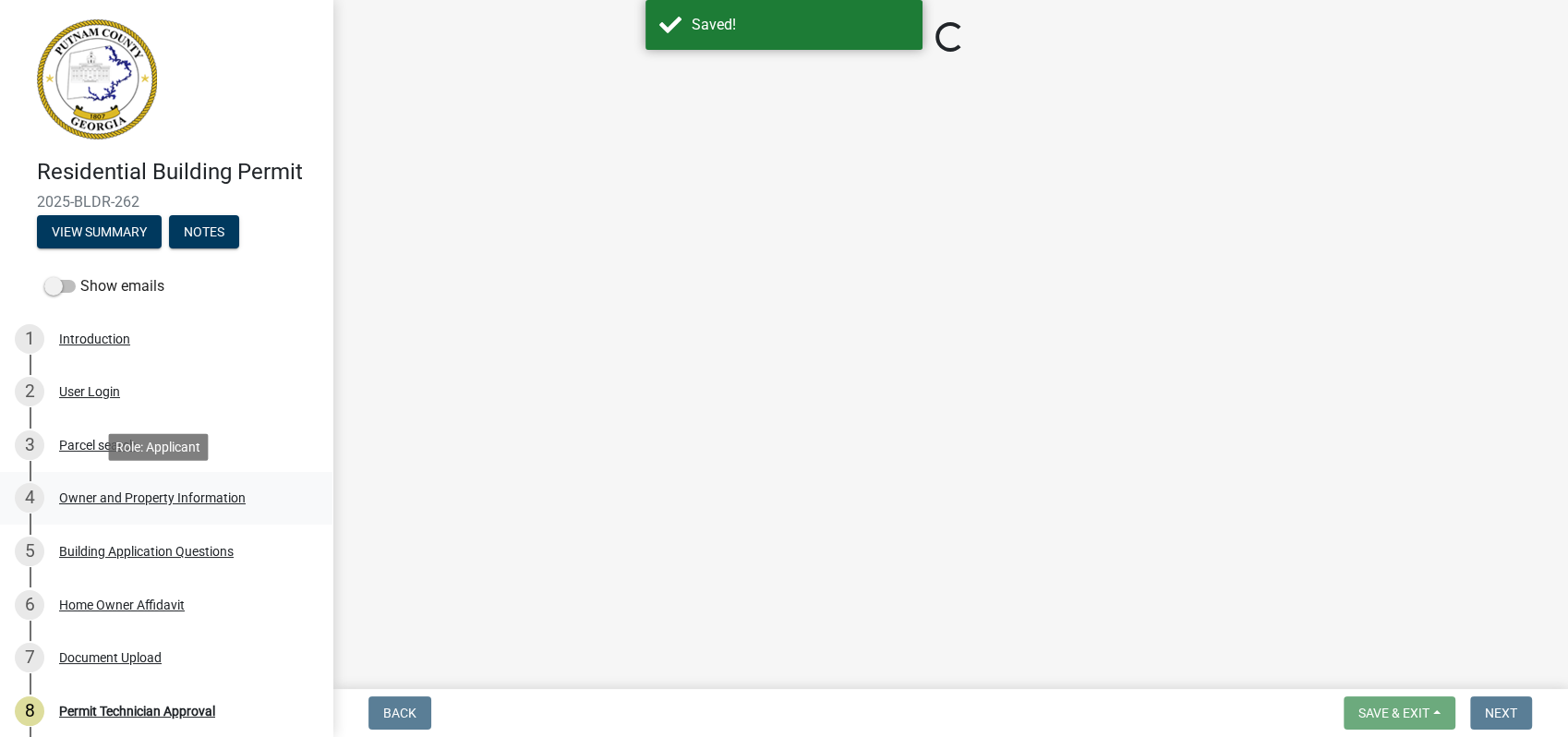
click at [184, 501] on div "Owner and Property Information" at bounding box center [152, 498] width 186 height 13
select select "78bfdc44-73ff-456e-a557-d4c99b9c08be"
select select "83394b22-4a11-496c-8e5c-75ade2e72faf"
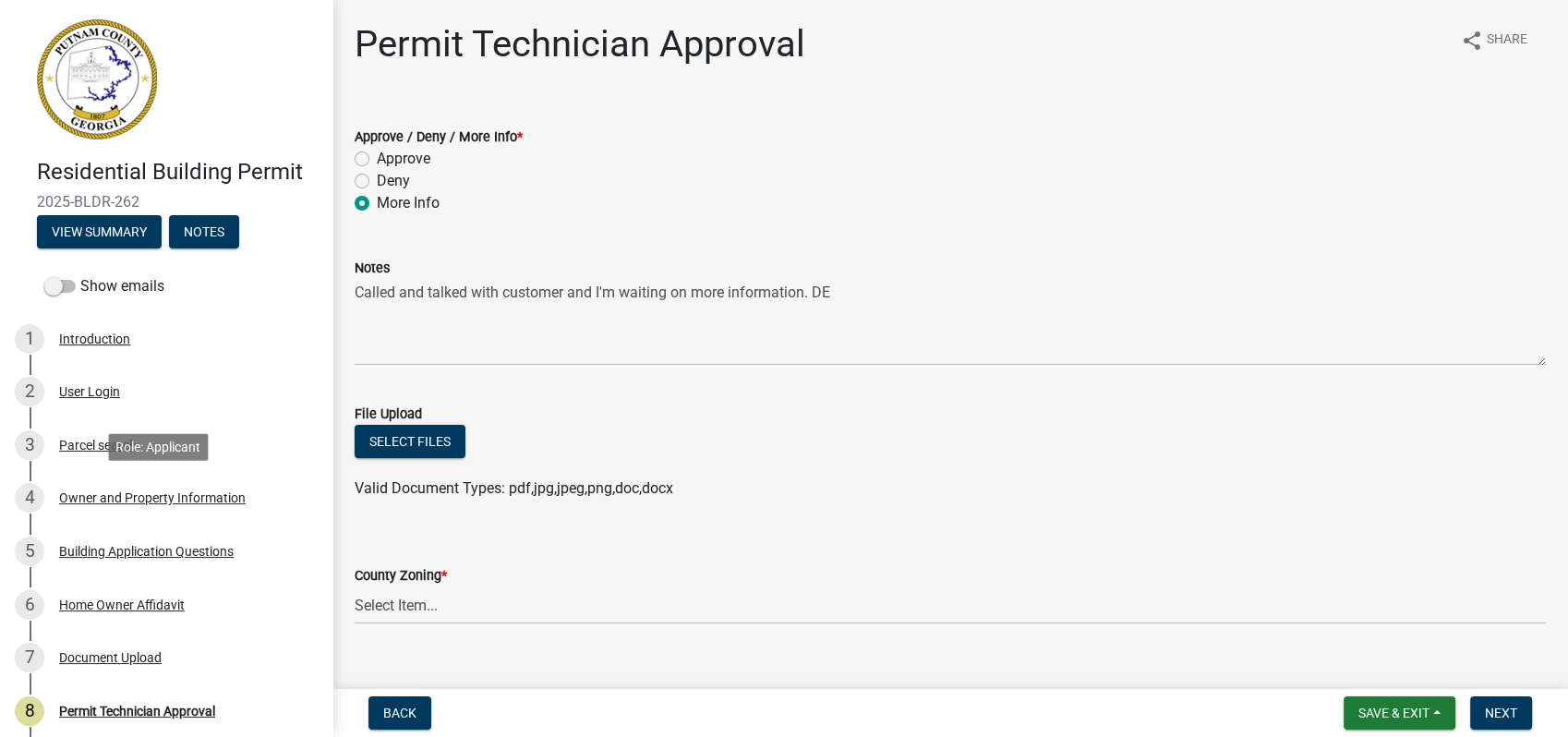
click at [133, 494] on div "Owner and Property Information" at bounding box center [152, 498] width 186 height 13
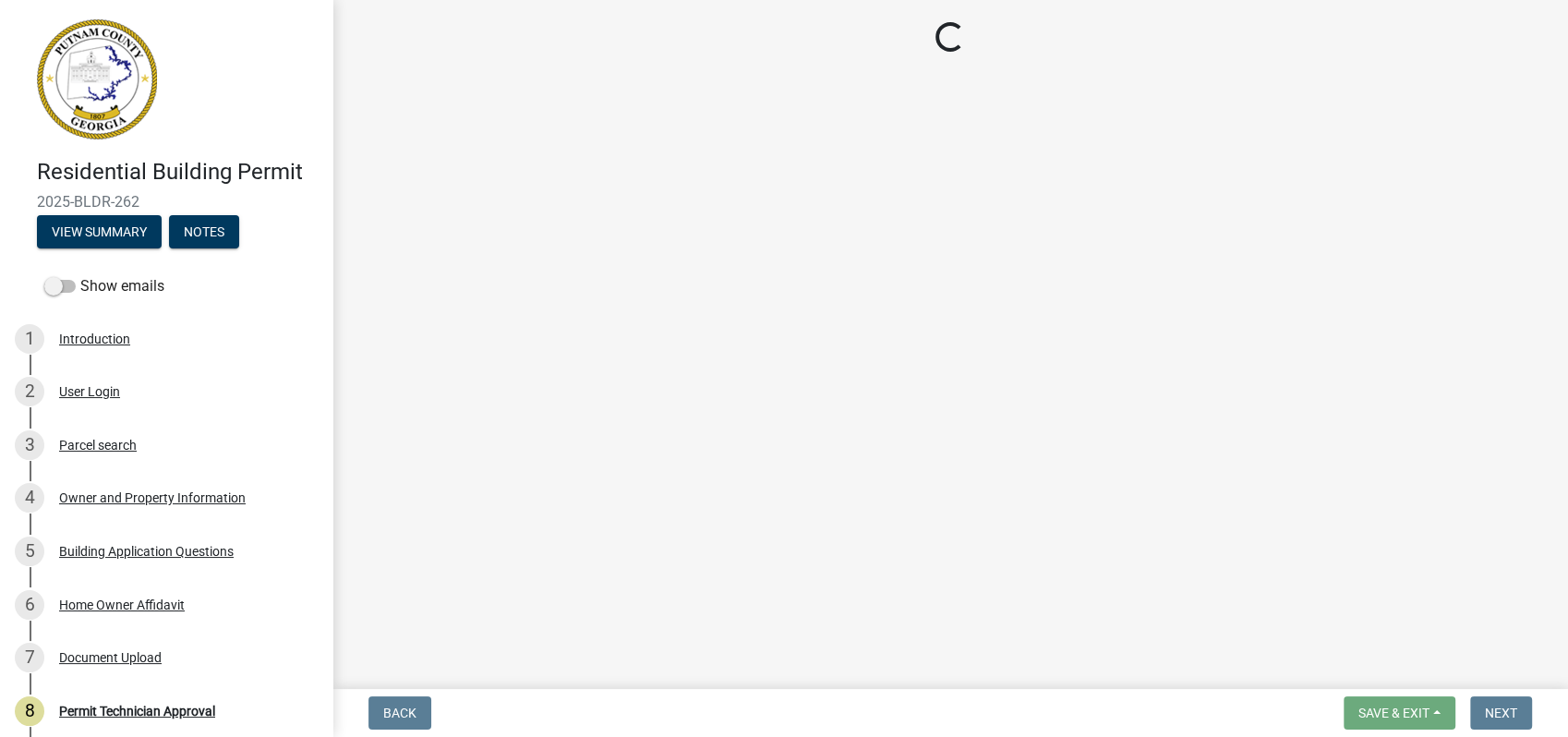
select select "78bfdc44-73ff-456e-a557-d4c99b9c08be"
select select "83394b22-4a11-496c-8e5c-75ade2e72faf"
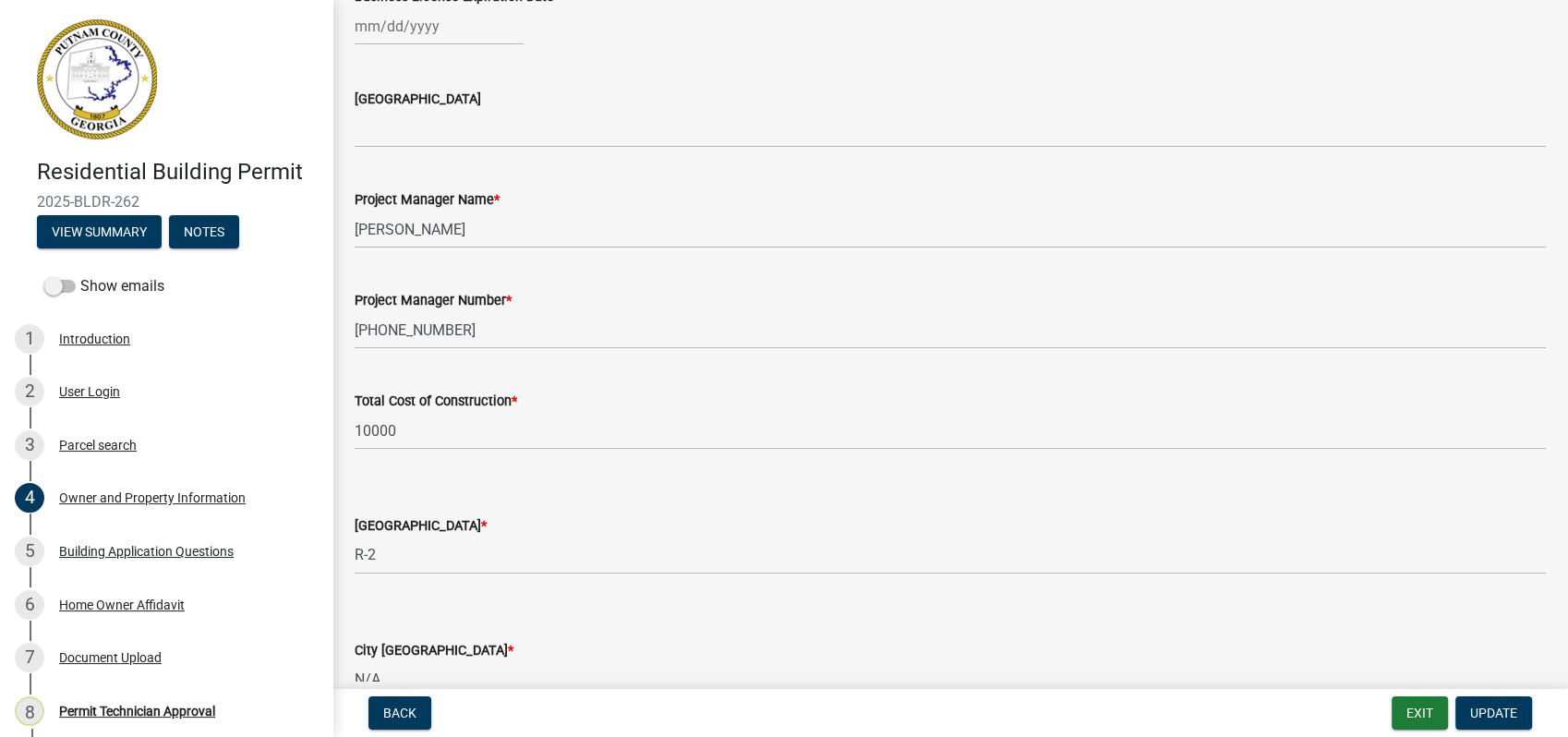
scroll to position [3129, 0]
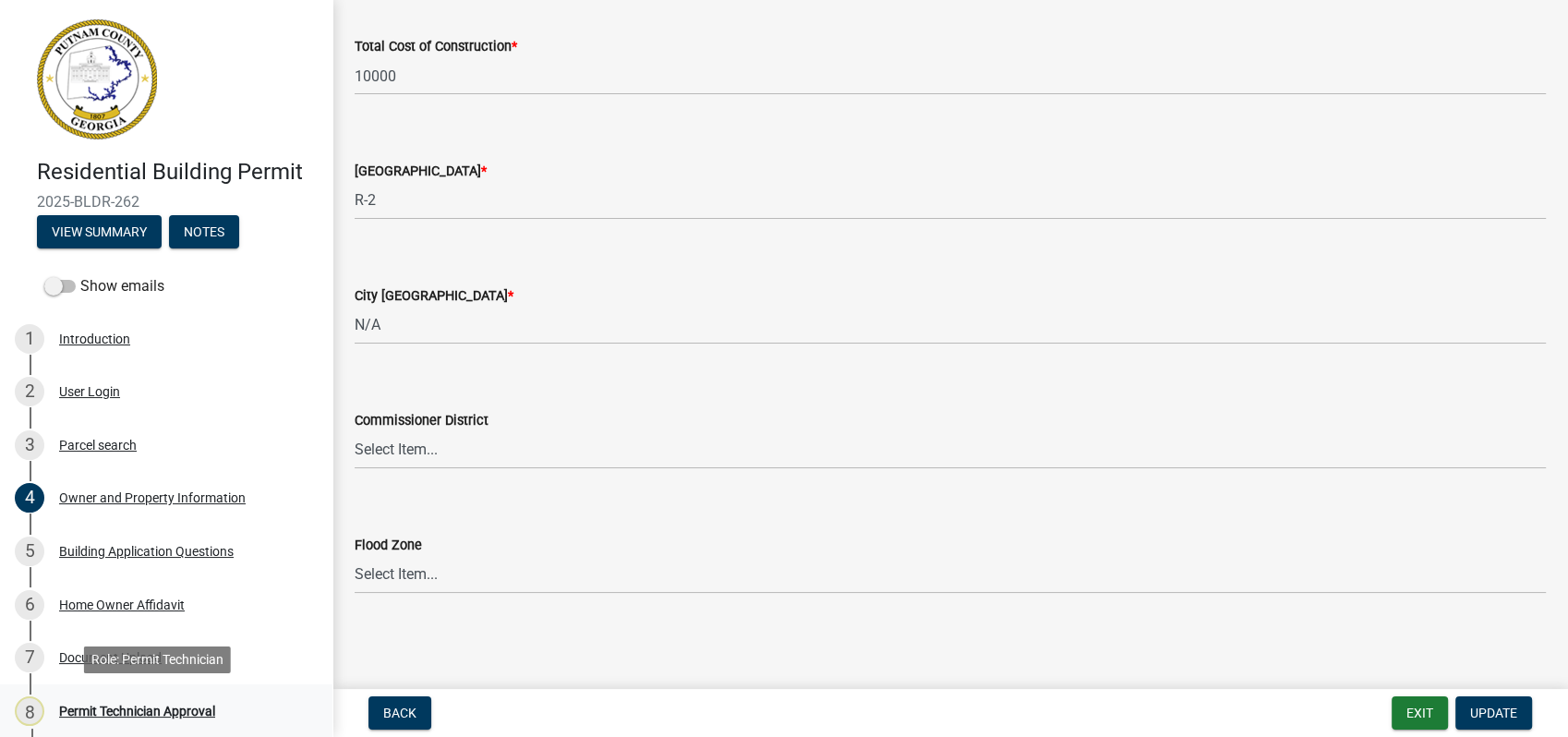
click at [115, 708] on div "Permit Technician Approval" at bounding box center [137, 712] width 156 height 13
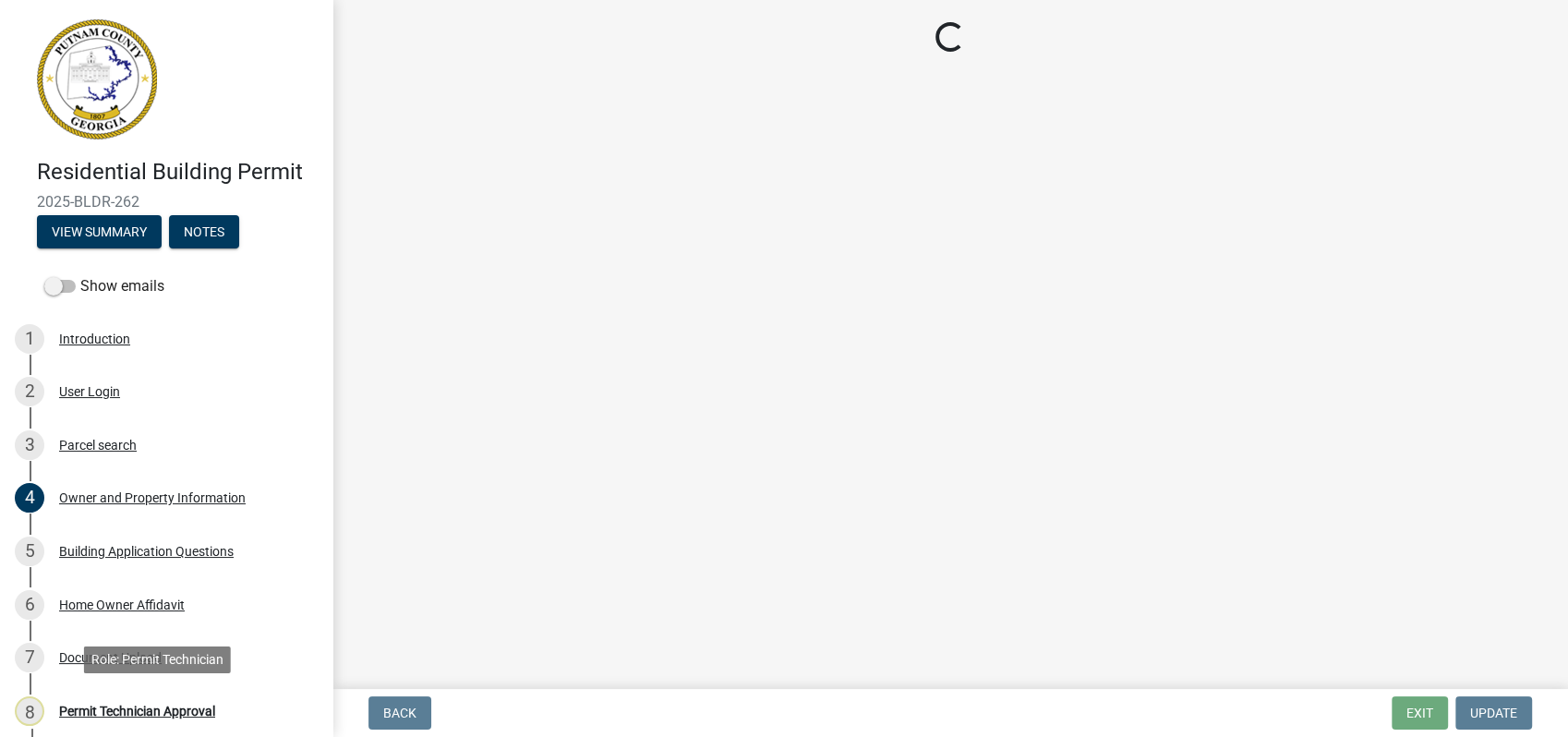
scroll to position [0, 0]
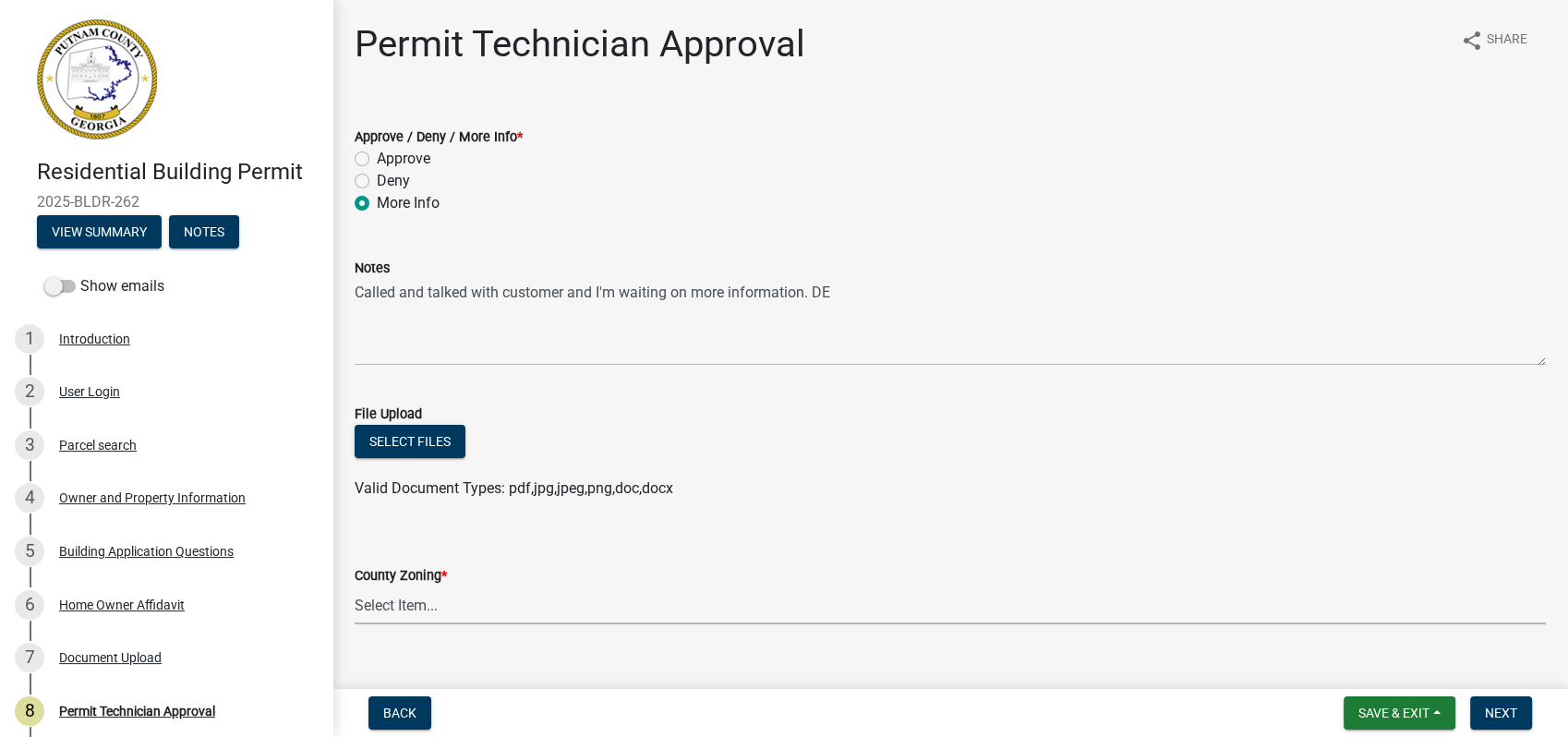
click at [385, 615] on select "Select Item... AG-1 R-1R R-1 R-2 MHP RM-1 RM-3 C-1 C-2 I-M PUD N/A" at bounding box center [950, 606] width 1191 height 38
click at [355, 587] on select "Select Item... AG-1 R-1R R-1 R-2 MHP RM-1 RM-3 C-1 C-2 I-M PUD N/A" at bounding box center [950, 606] width 1191 height 38
select select "78bfdc44-73ff-456e-a557-d4c99b9c08be"
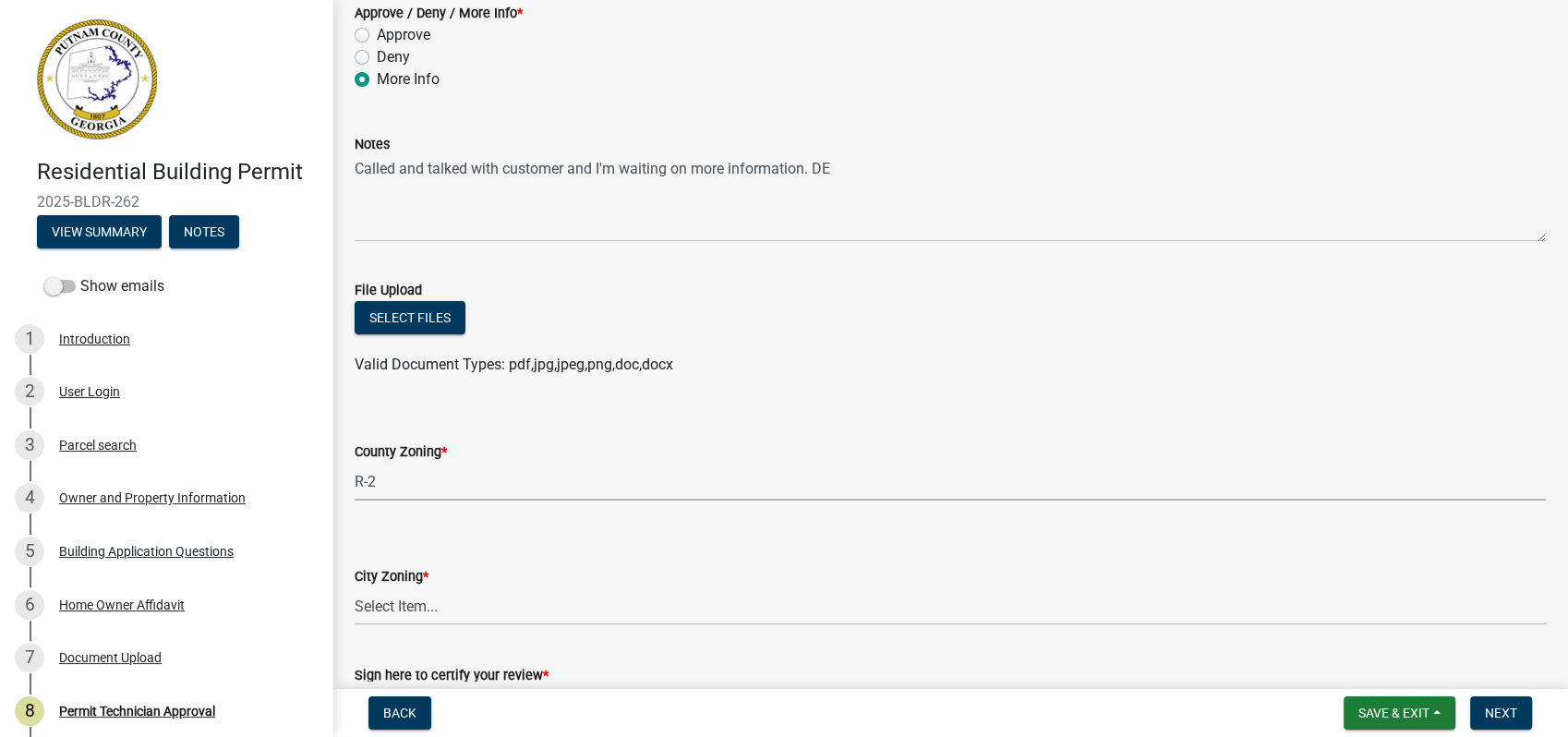
scroll to position [391, 0]
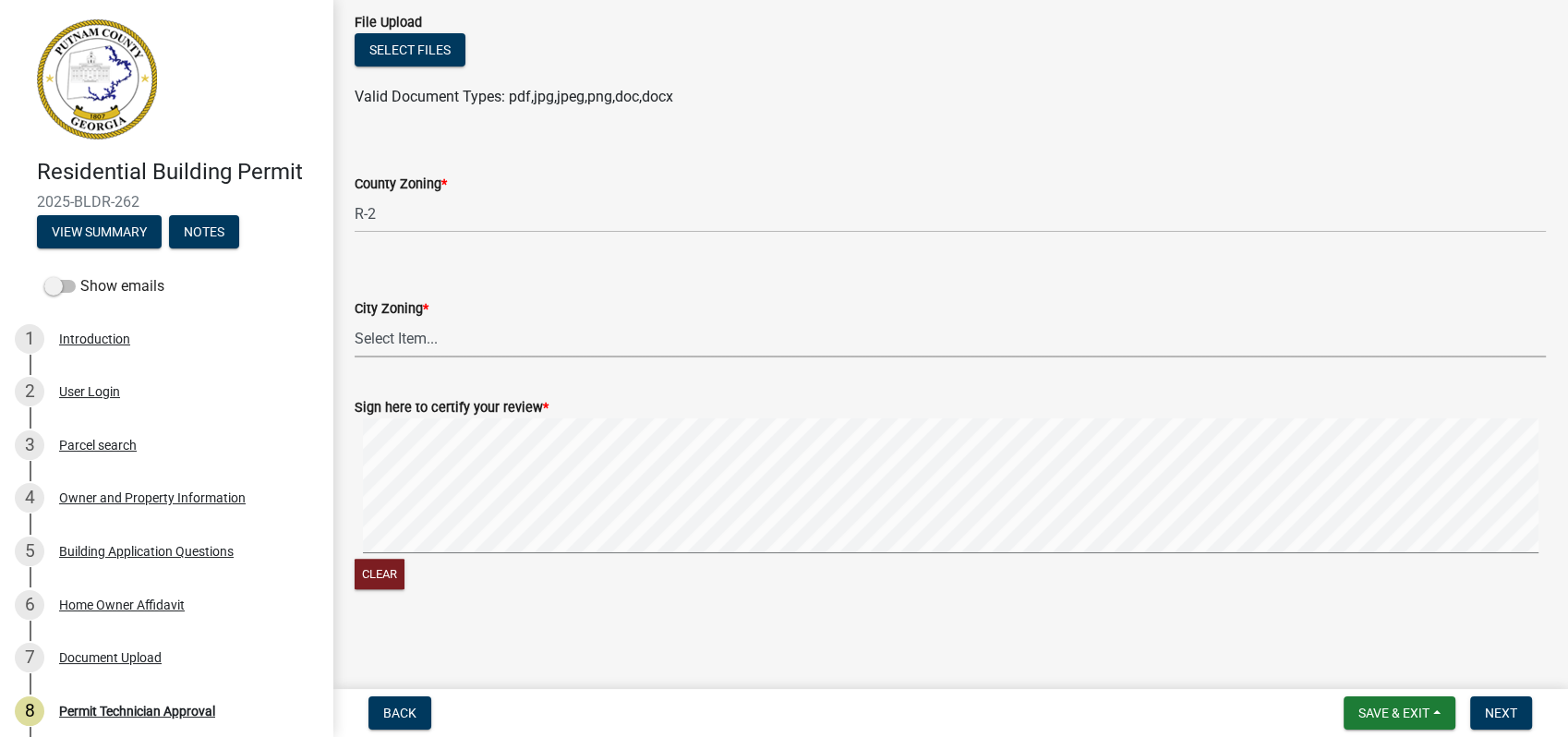
click at [390, 345] on select "Select Item... A-1 A-2 R-1 R-2 R-3 R-4 MHP C-1 C-2 I-1 I-2 DB FH H-P N/A" at bounding box center [950, 338] width 1191 height 38
click at [355, 320] on select "Select Item... A-1 A-2 R-1 R-2 R-3 R-4 MHP C-1 C-2 I-1 I-2 DB FH H-P N/A" at bounding box center [950, 338] width 1191 height 38
select select "83394b22-4a11-496c-8e5c-75ade2e72faf"
click at [828, 562] on div "Clear" at bounding box center [950, 505] width 1191 height 174
click at [1503, 706] on span "Next" at bounding box center [1500, 714] width 33 height 15
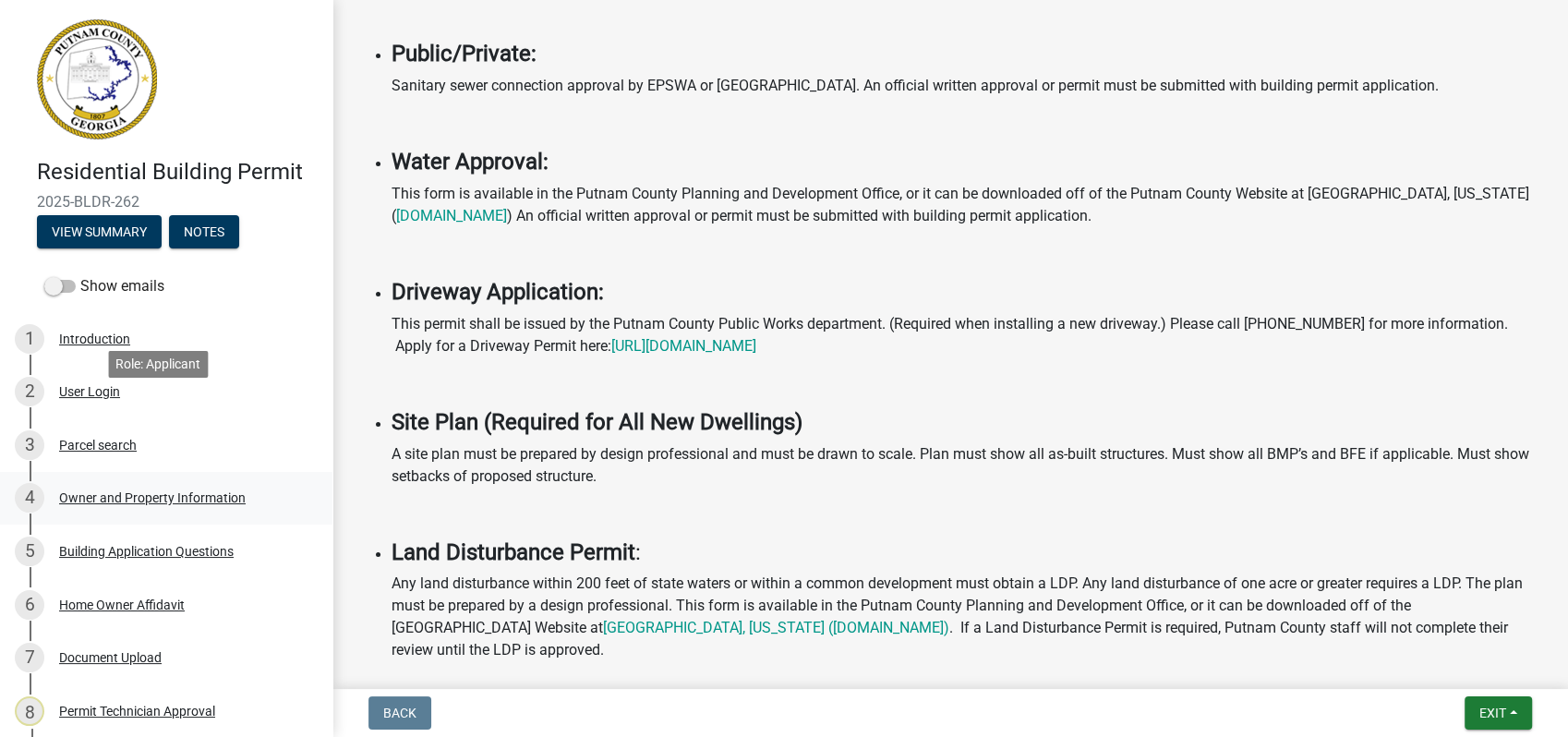
scroll to position [289, 0]
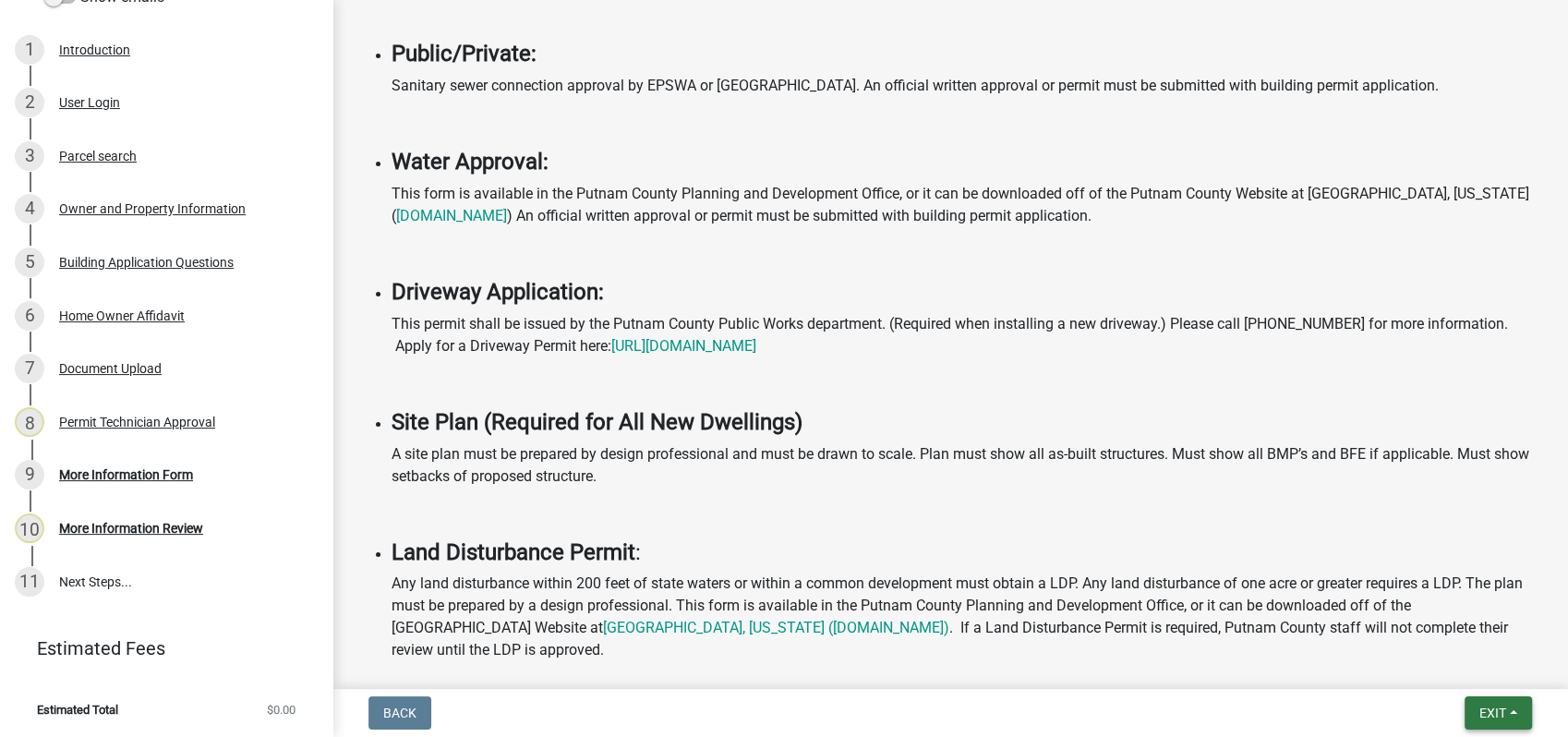
click at [1481, 703] on button "Exit" at bounding box center [1498, 714] width 67 height 34
click at [1460, 673] on button "Save & Exit" at bounding box center [1457, 665] width 148 height 45
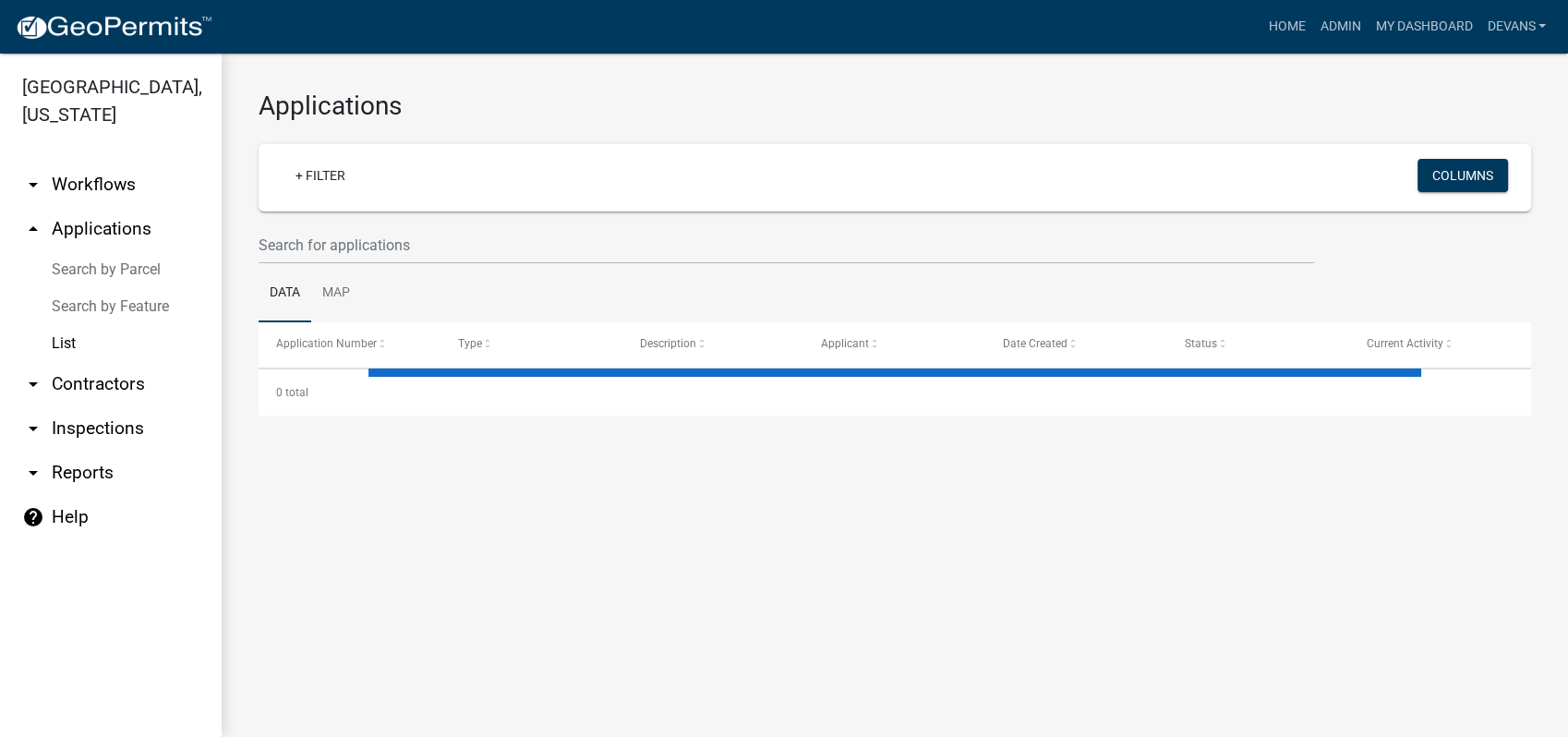
select select "1: 25"
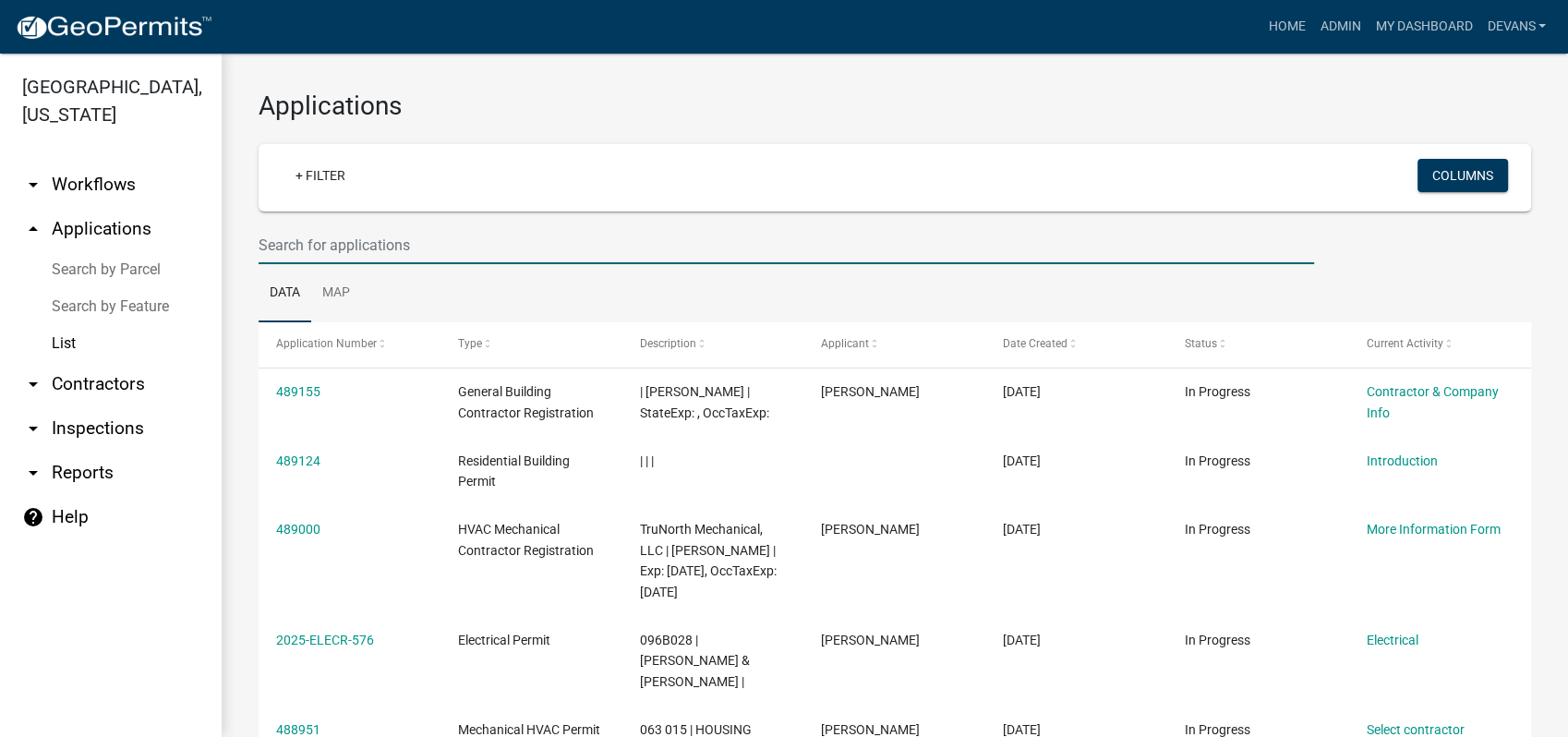
click at [265, 252] on input "text" at bounding box center [786, 245] width 1055 height 38
type input "2025-bldr-262"
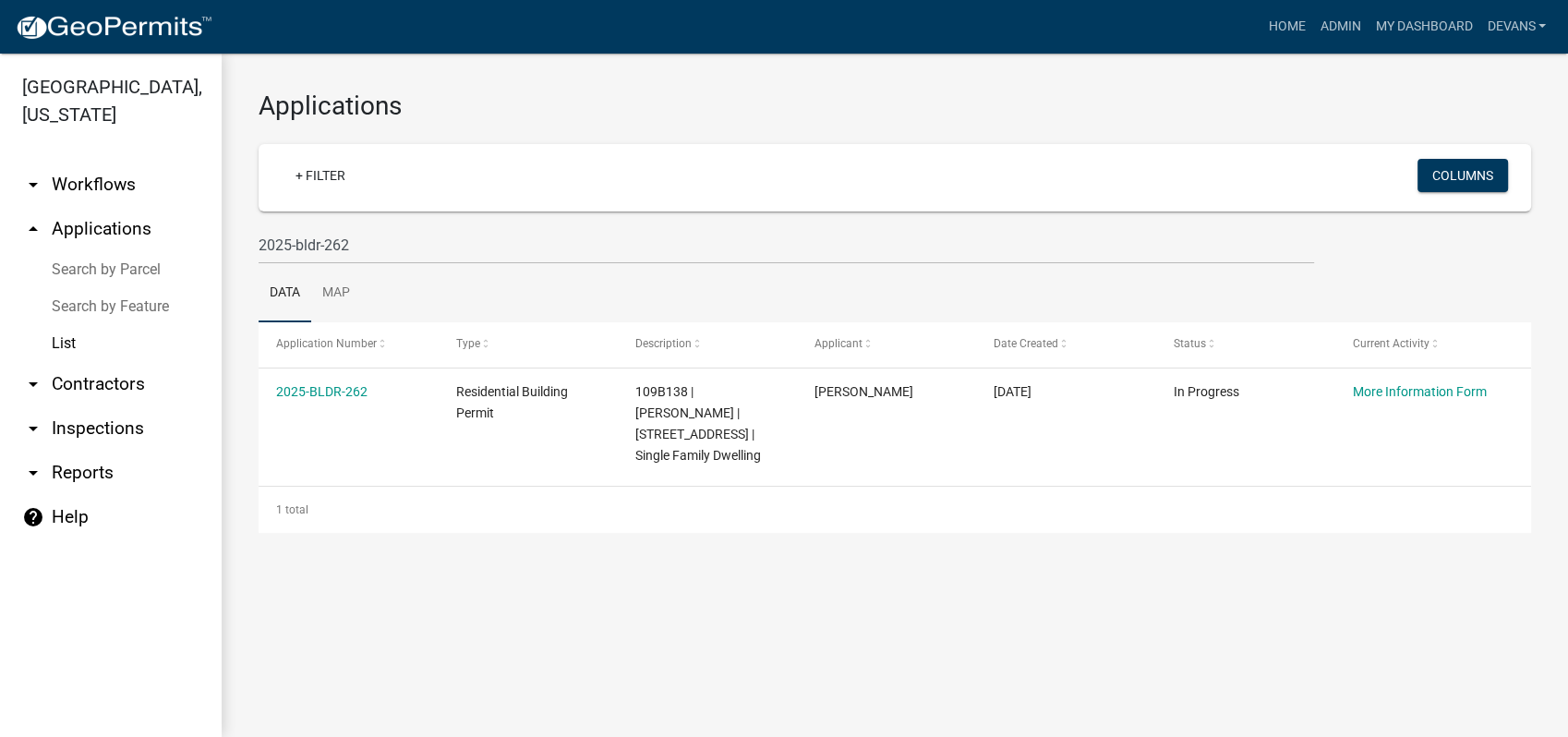
click at [74, 340] on link "List" at bounding box center [111, 344] width 222 height 37
click at [96, 179] on link "arrow_drop_down Workflows" at bounding box center [111, 185] width 222 height 45
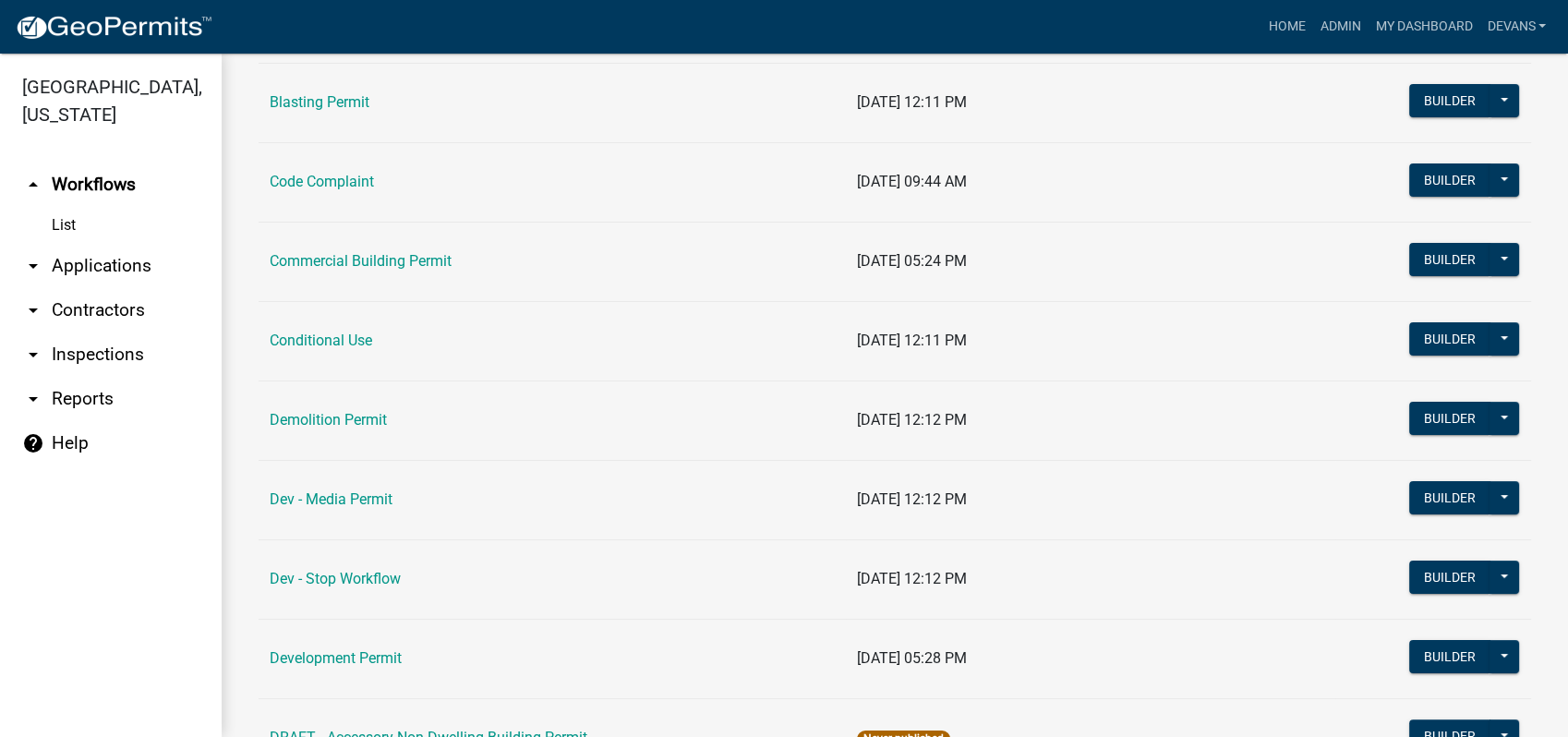
scroll to position [307, 0]
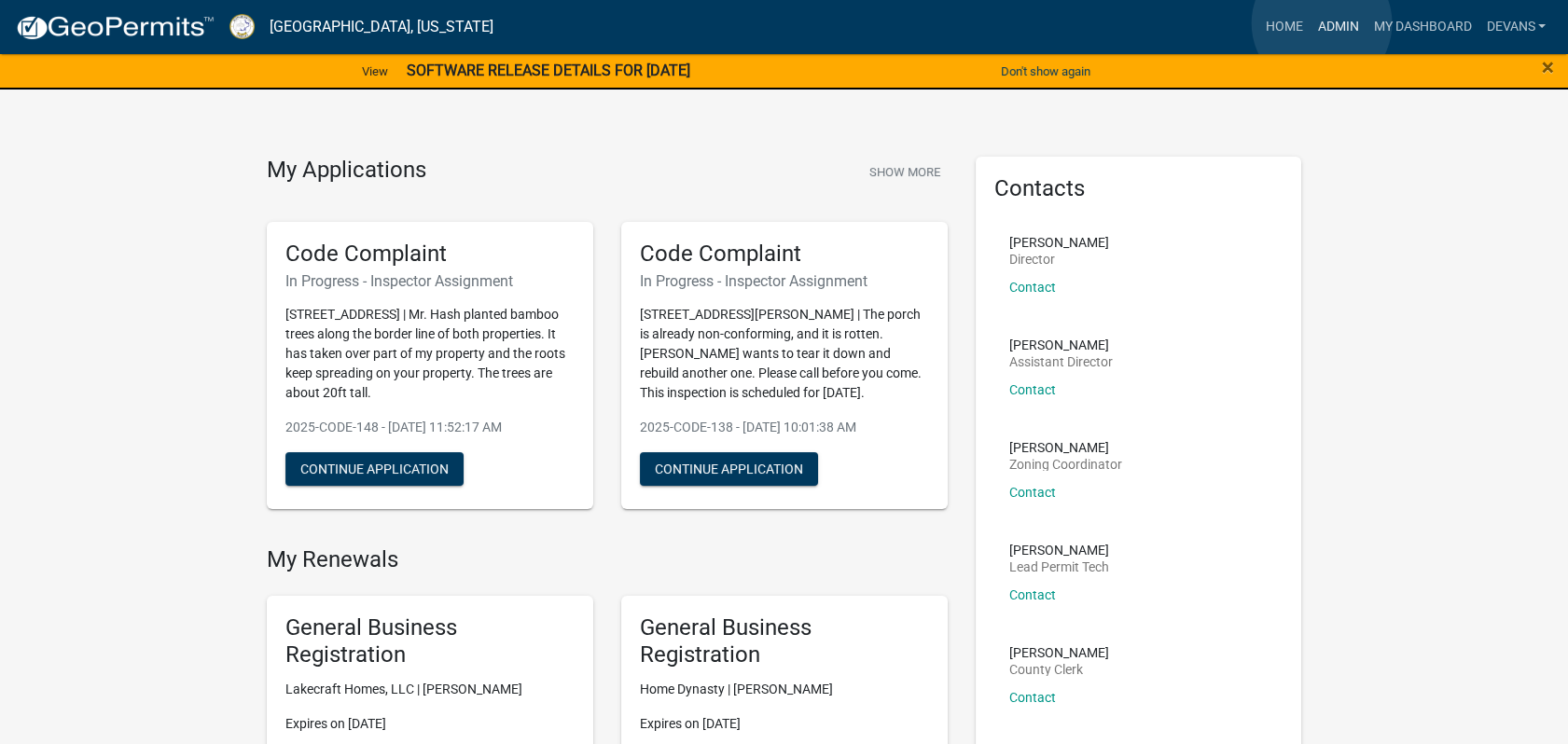
click at [1322, 24] on link "Admin" at bounding box center [1337, 27] width 55 height 36
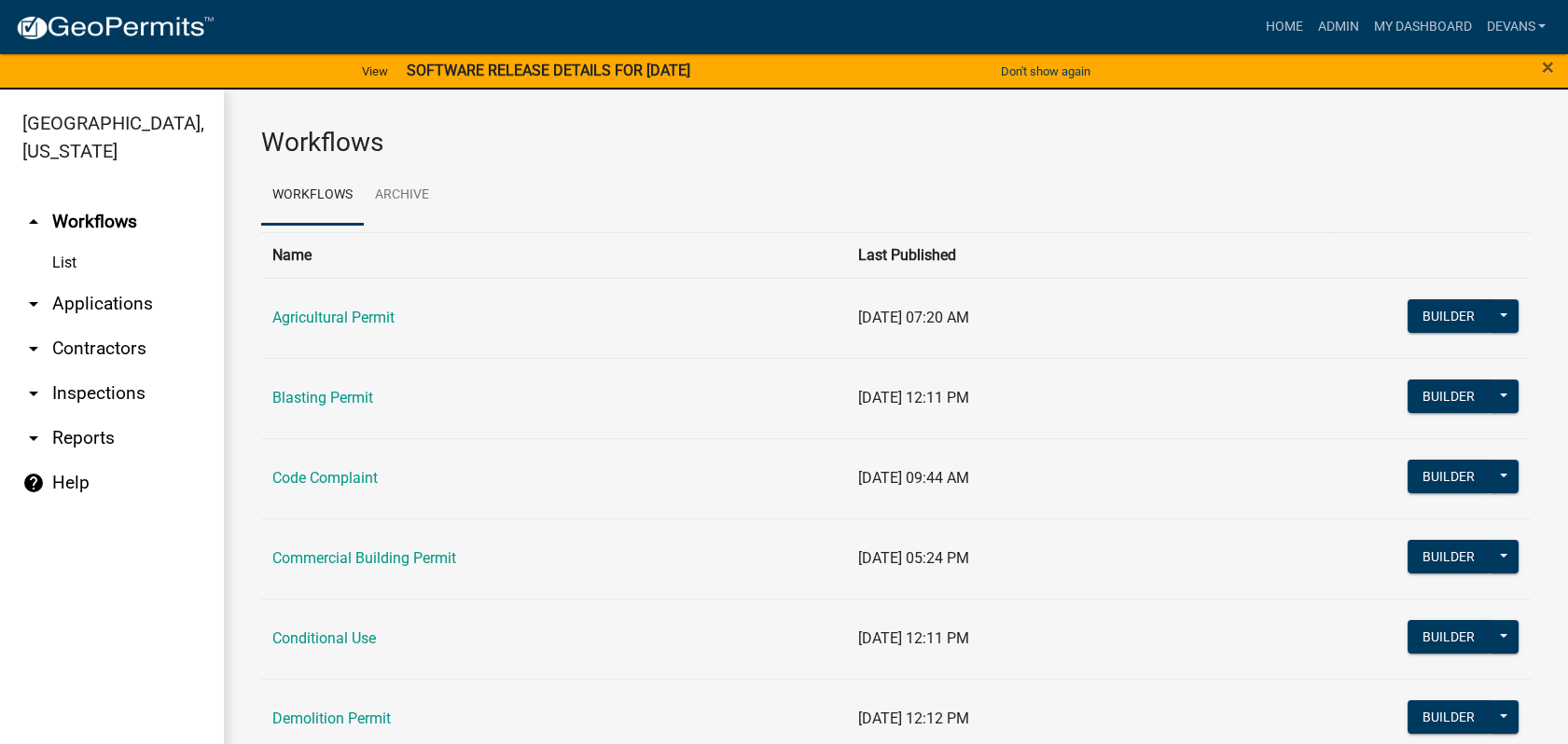
click at [111, 298] on link "arrow_drop_down Applications" at bounding box center [112, 304] width 224 height 45
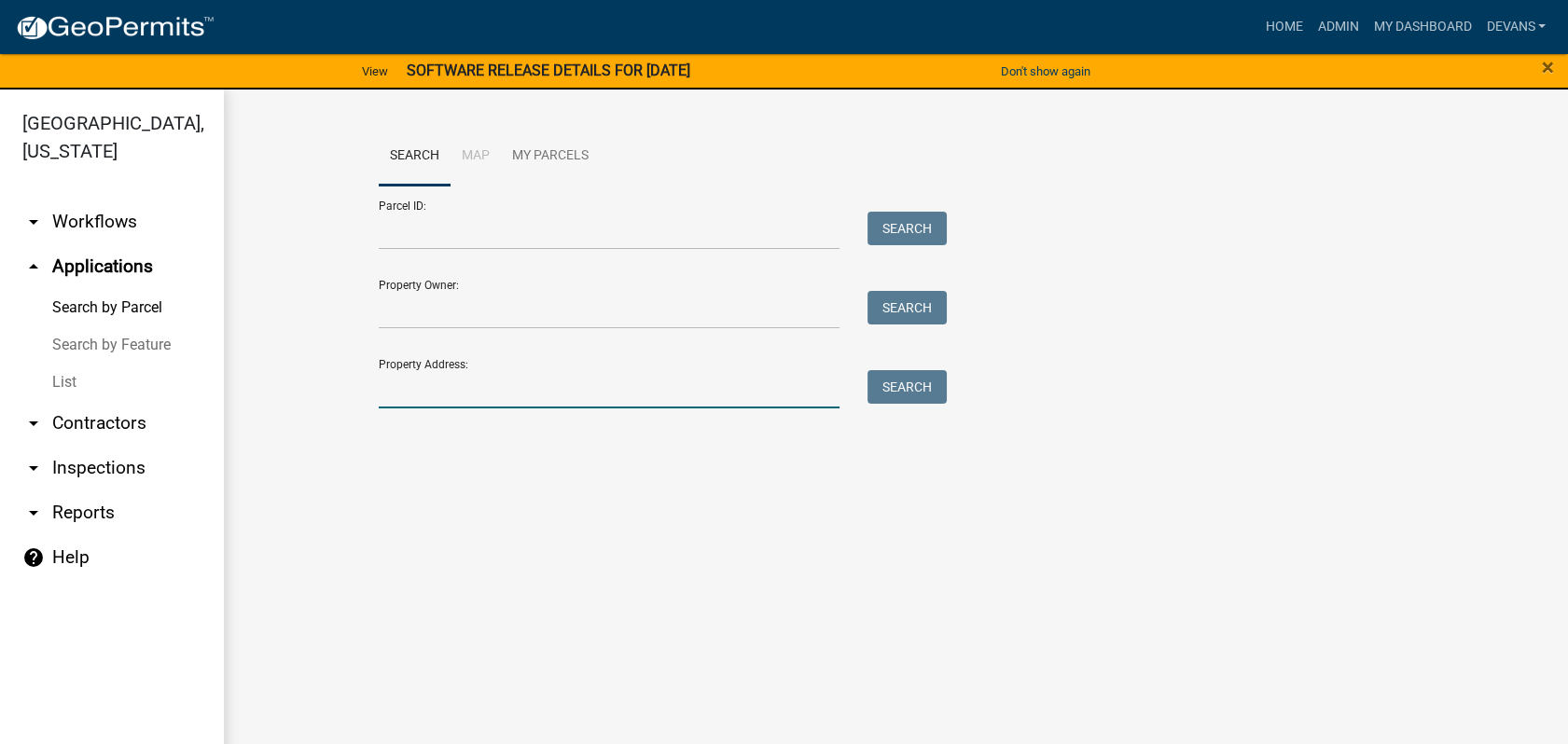
click at [499, 373] on input "Property Address:" at bounding box center [610, 389] width 462 height 39
type input "4"
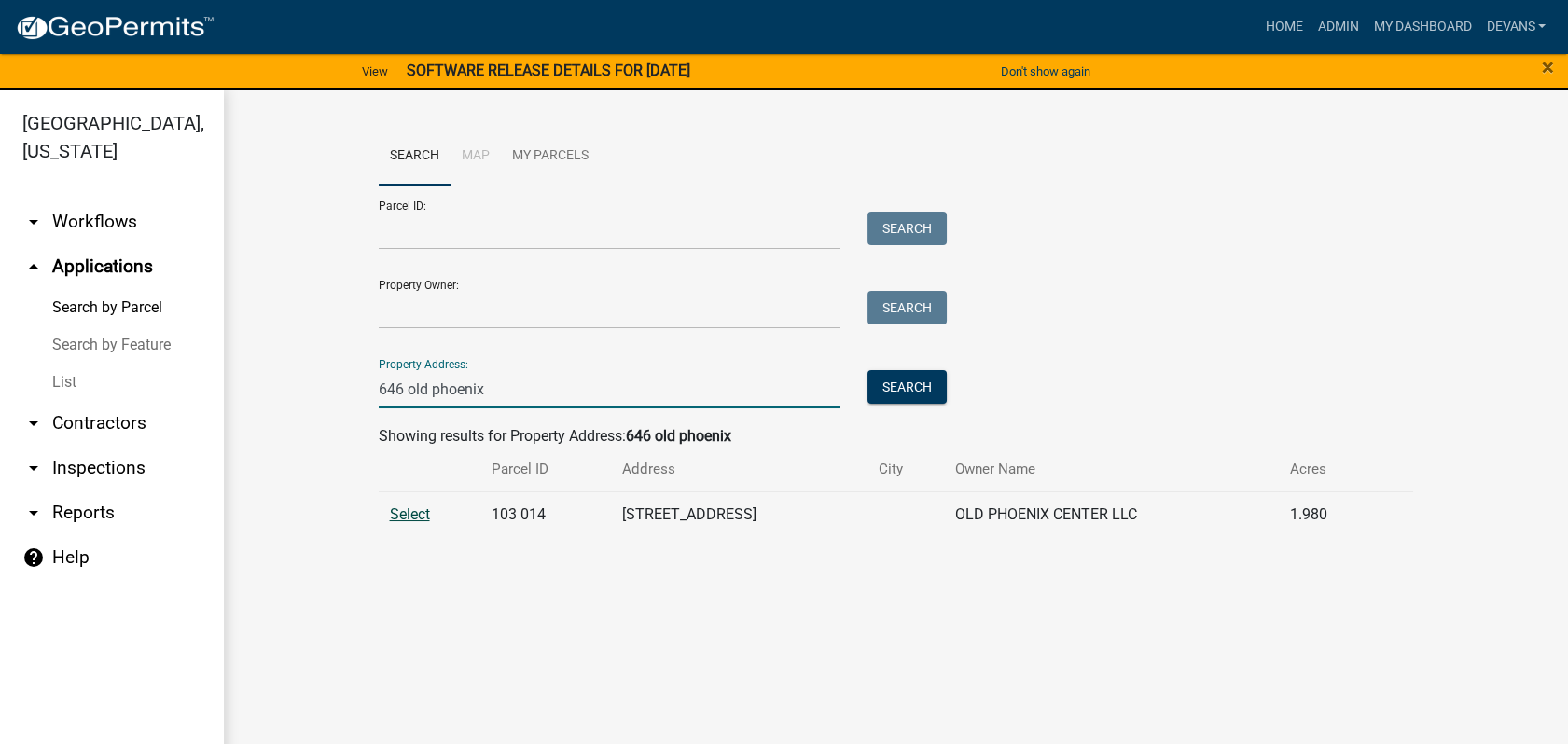
type input "646 old phoenix"
click at [405, 510] on span "Select" at bounding box center [409, 514] width 40 height 18
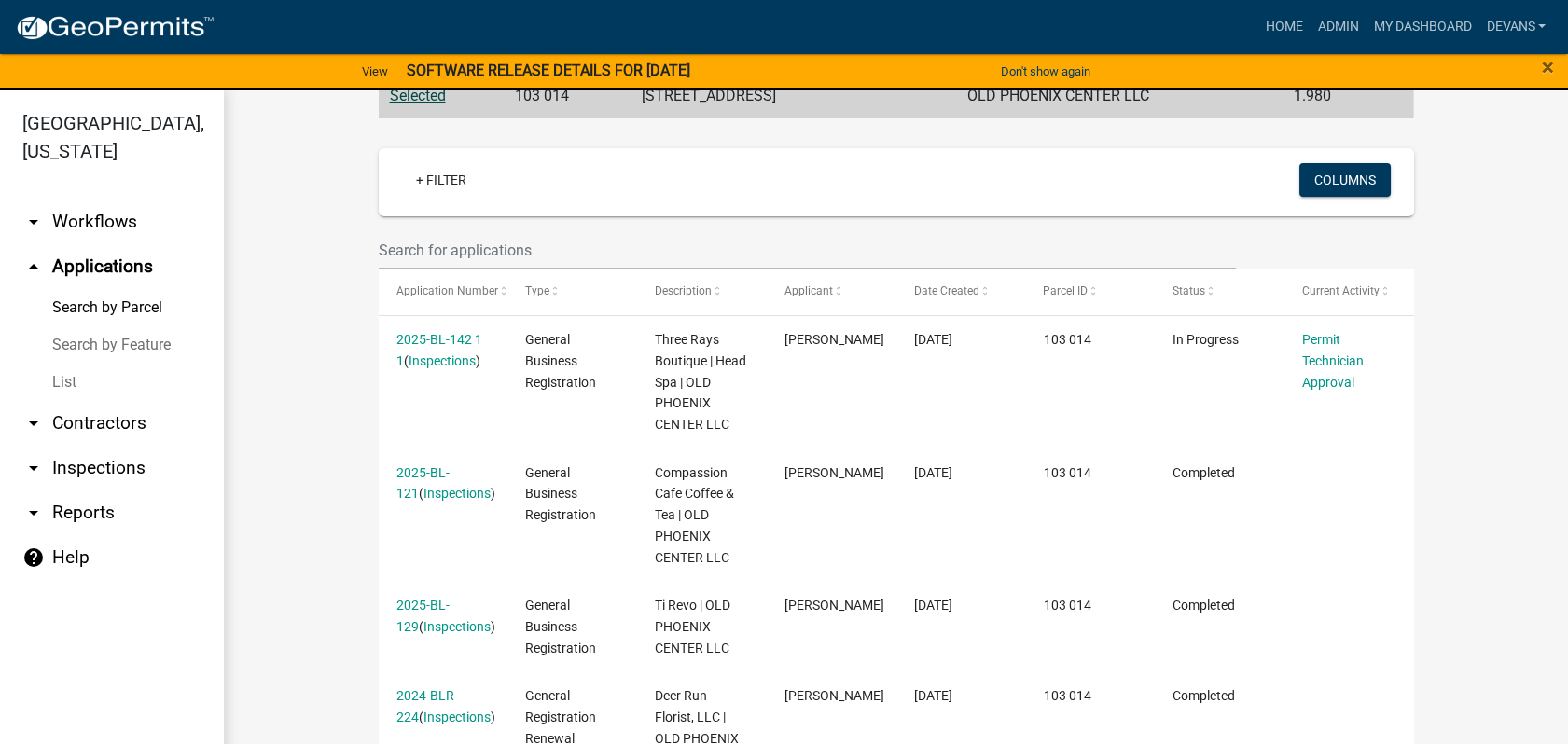
scroll to position [414, 0]
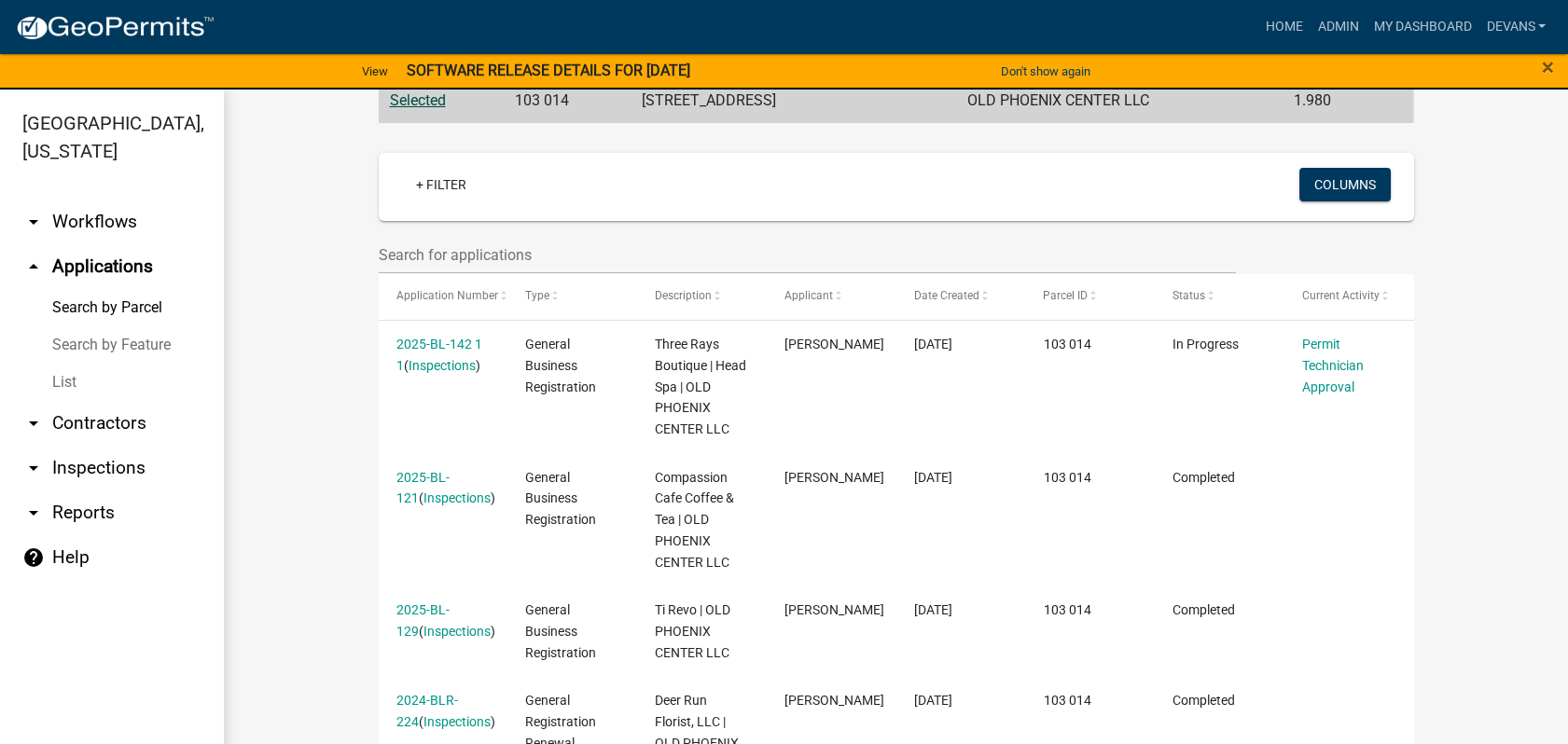
click at [58, 373] on link "List" at bounding box center [112, 383] width 224 height 38
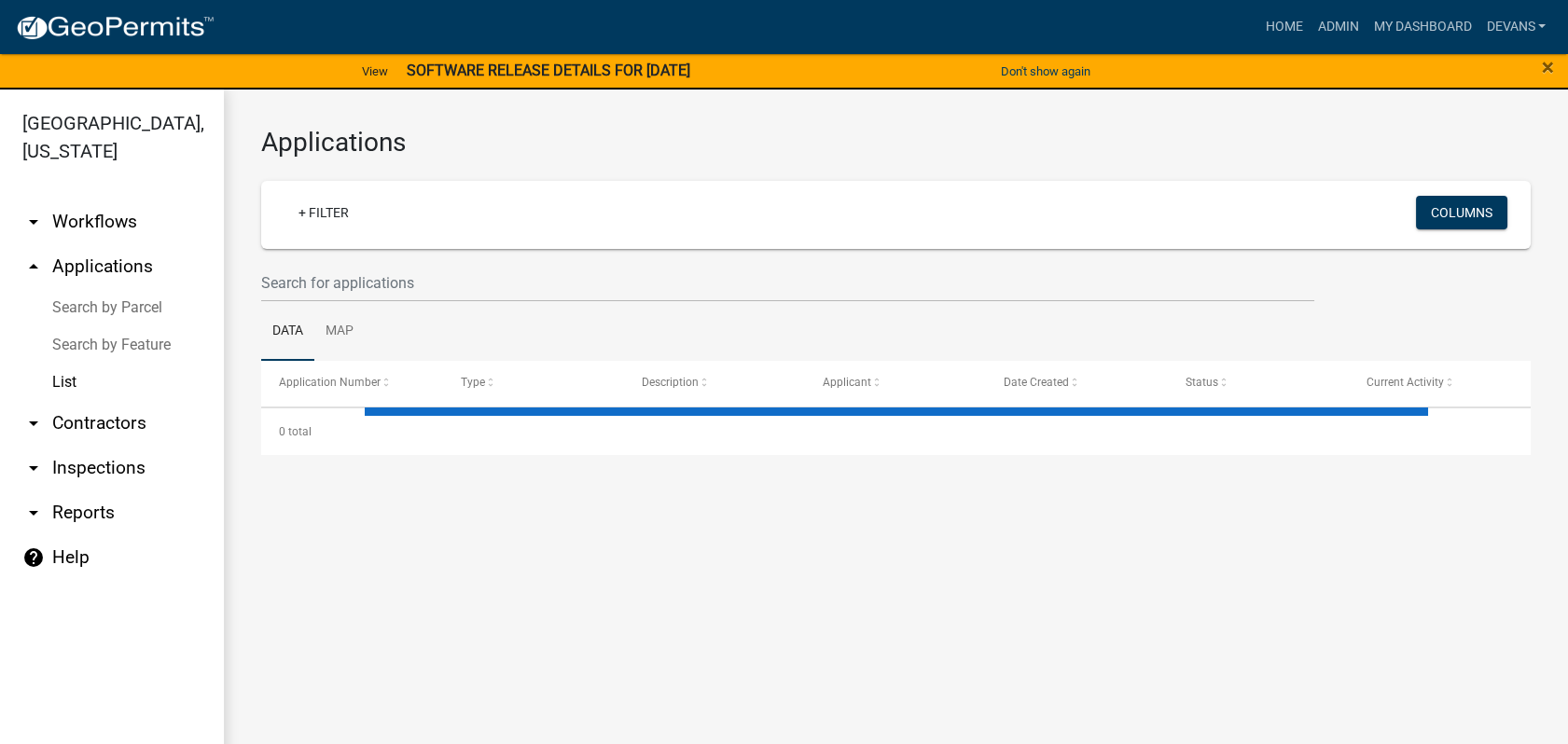
select select "1: 25"
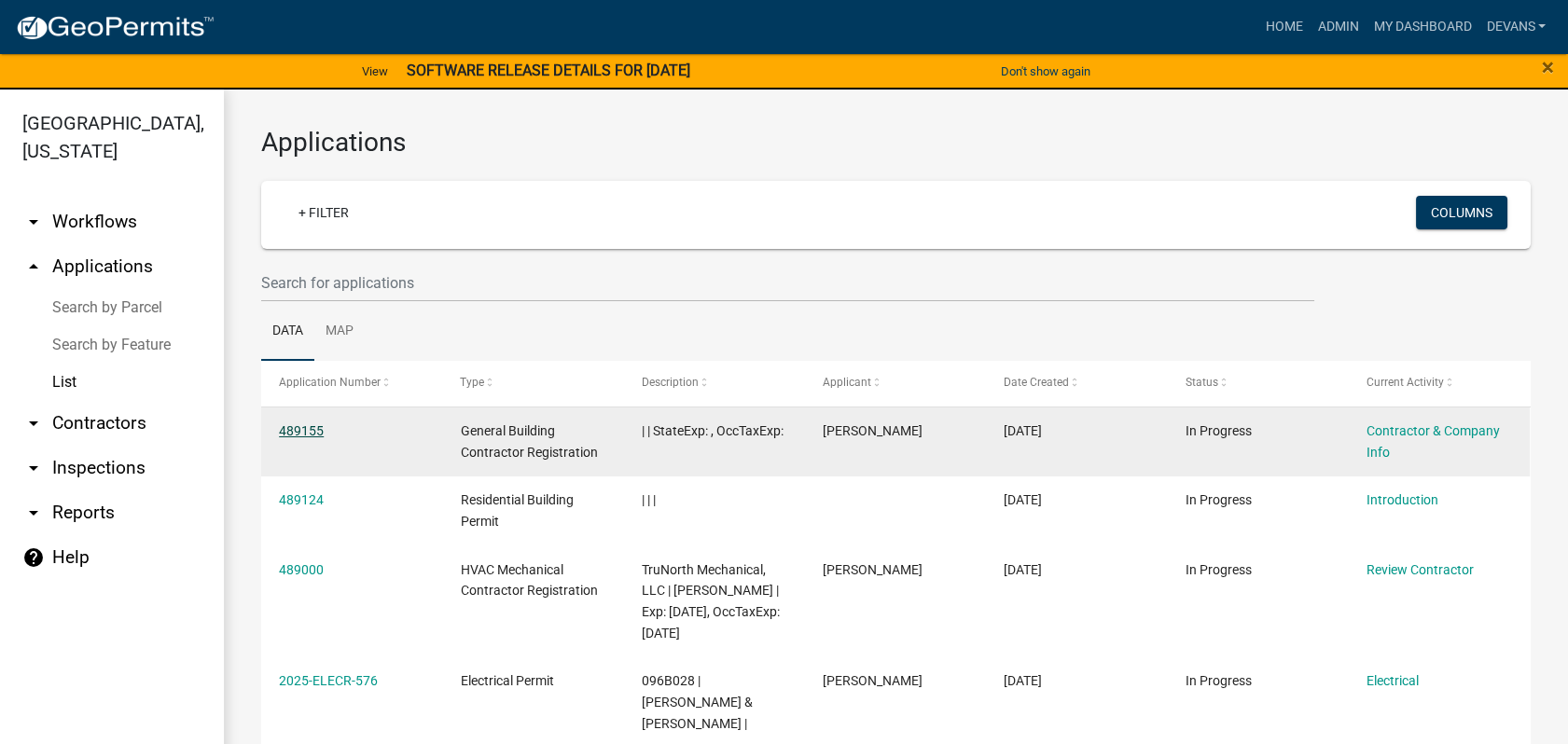
click at [294, 427] on link "489155" at bounding box center [301, 431] width 45 height 15
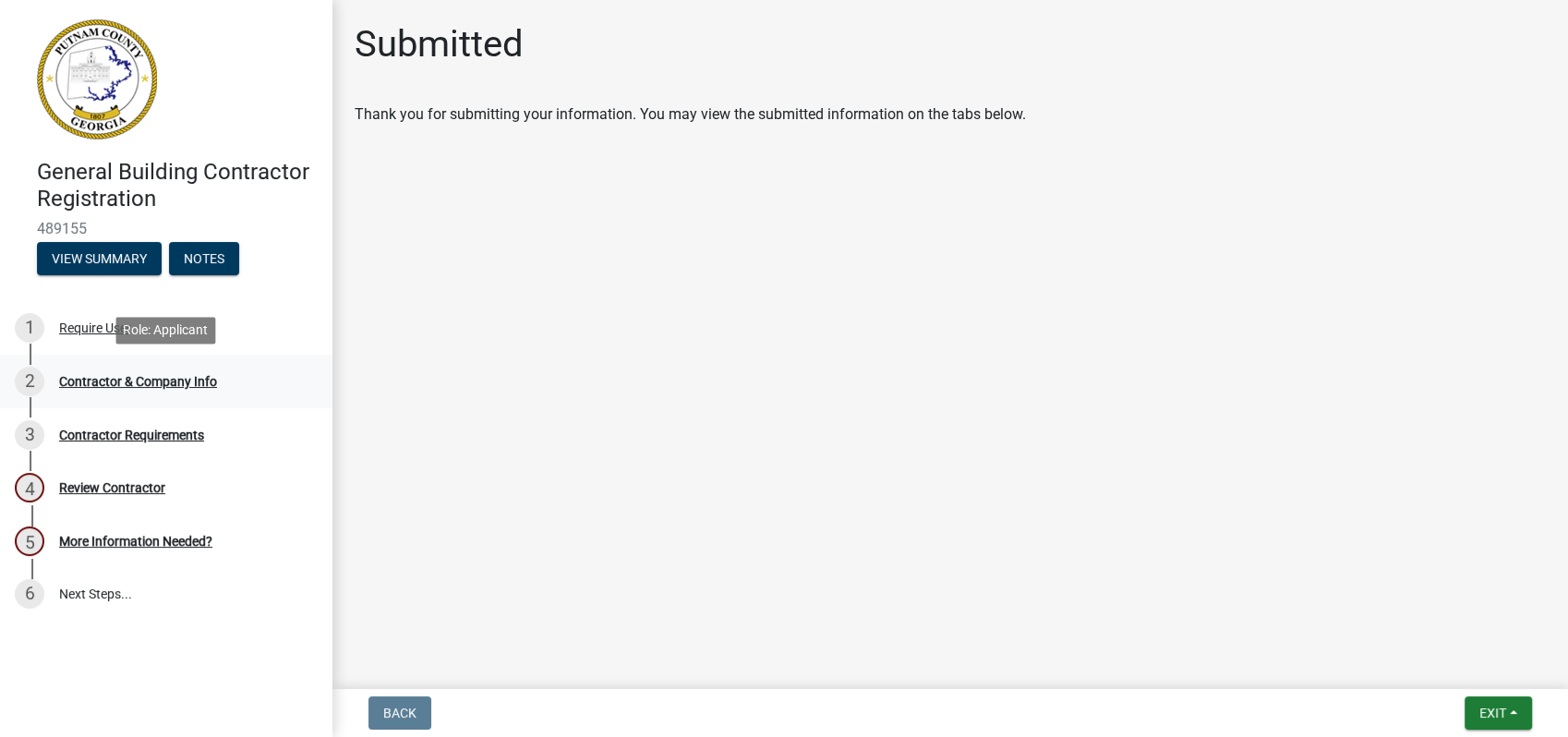
click at [171, 387] on div "Contractor & Company Info" at bounding box center [138, 382] width 158 height 13
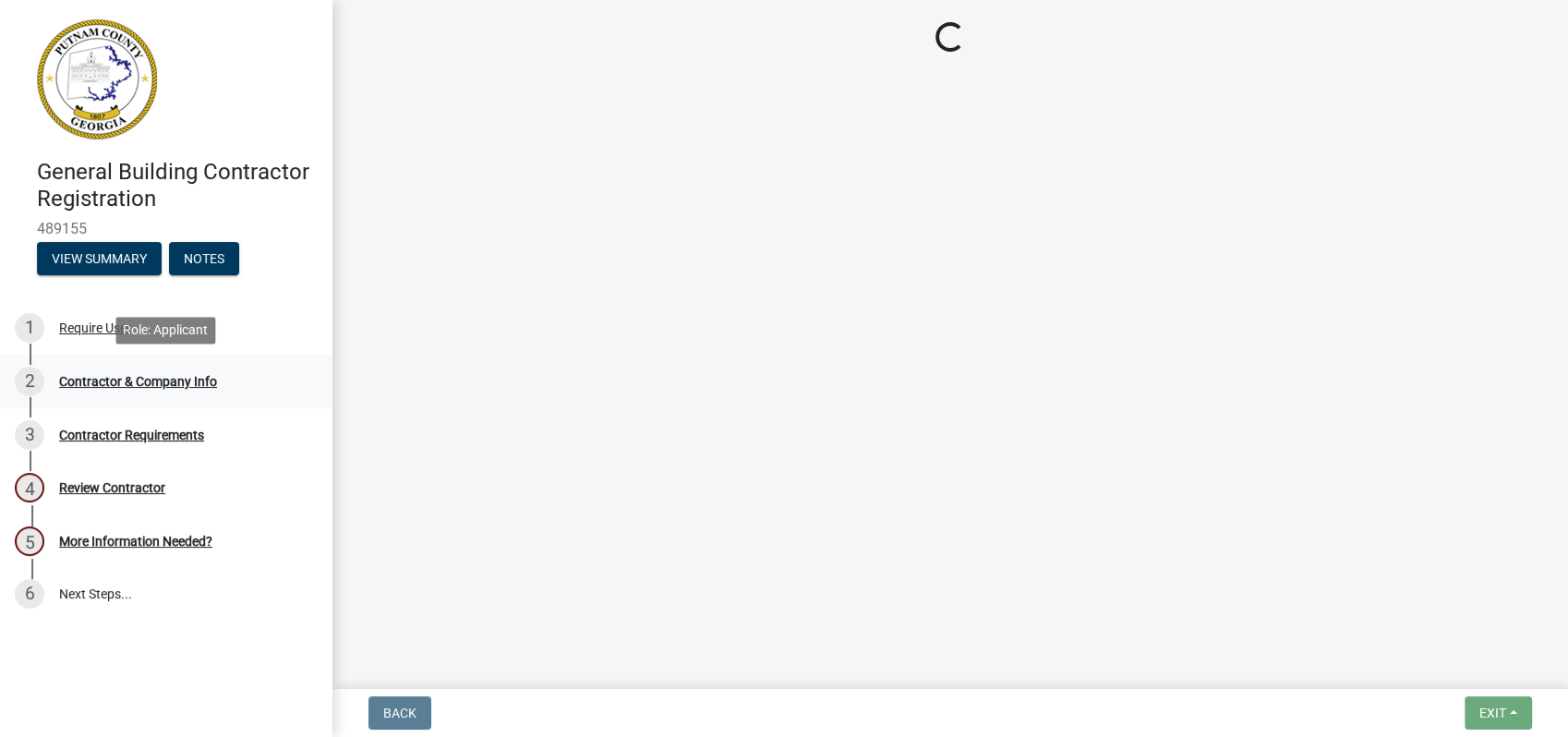
select select "Ga"
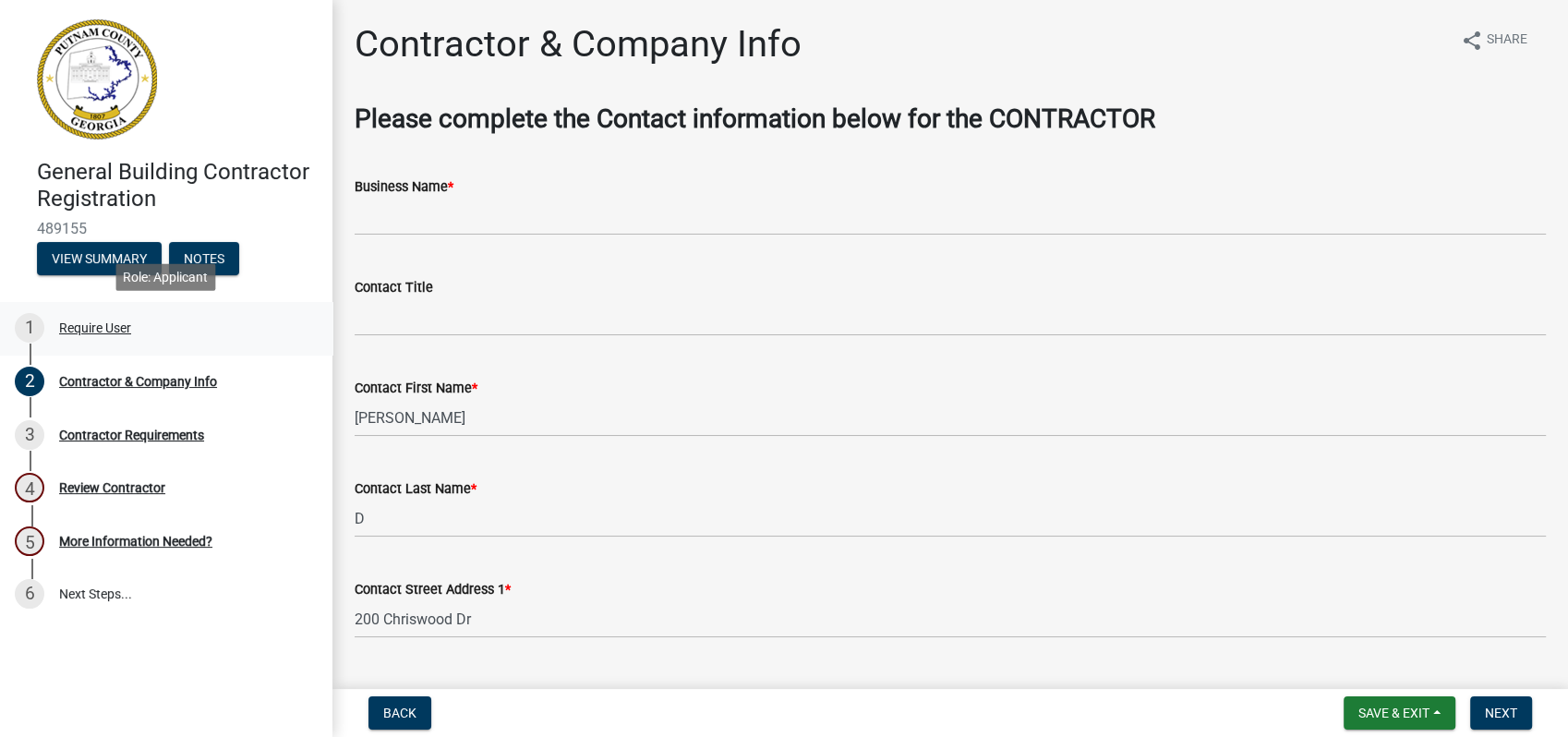
click at [88, 324] on div "Require User" at bounding box center [94, 328] width 72 height 13
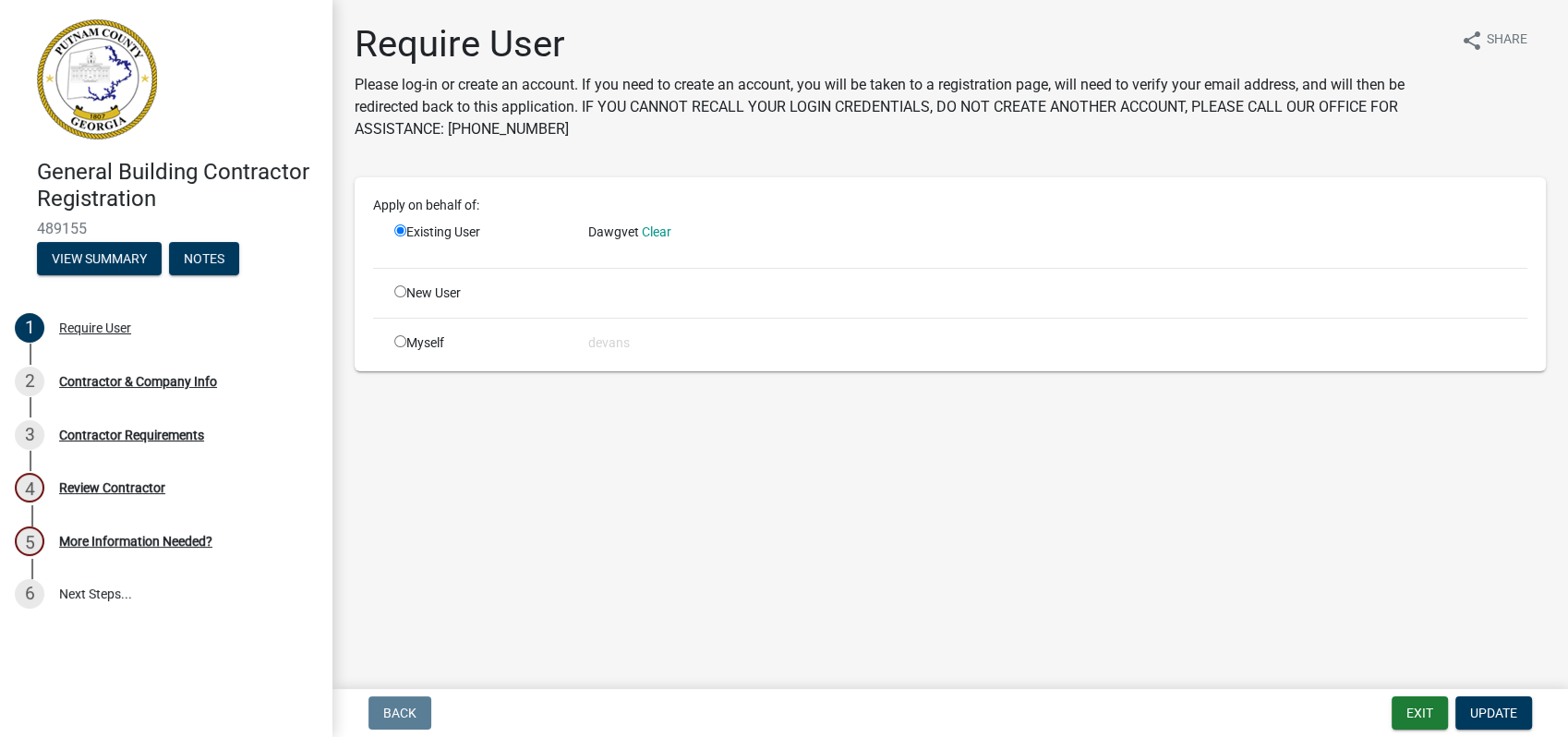
click at [398, 342] on input "radio" at bounding box center [399, 341] width 12 height 12
radio input "true"
radio input "false"
click at [1487, 707] on span "Update" at bounding box center [1494, 714] width 47 height 15
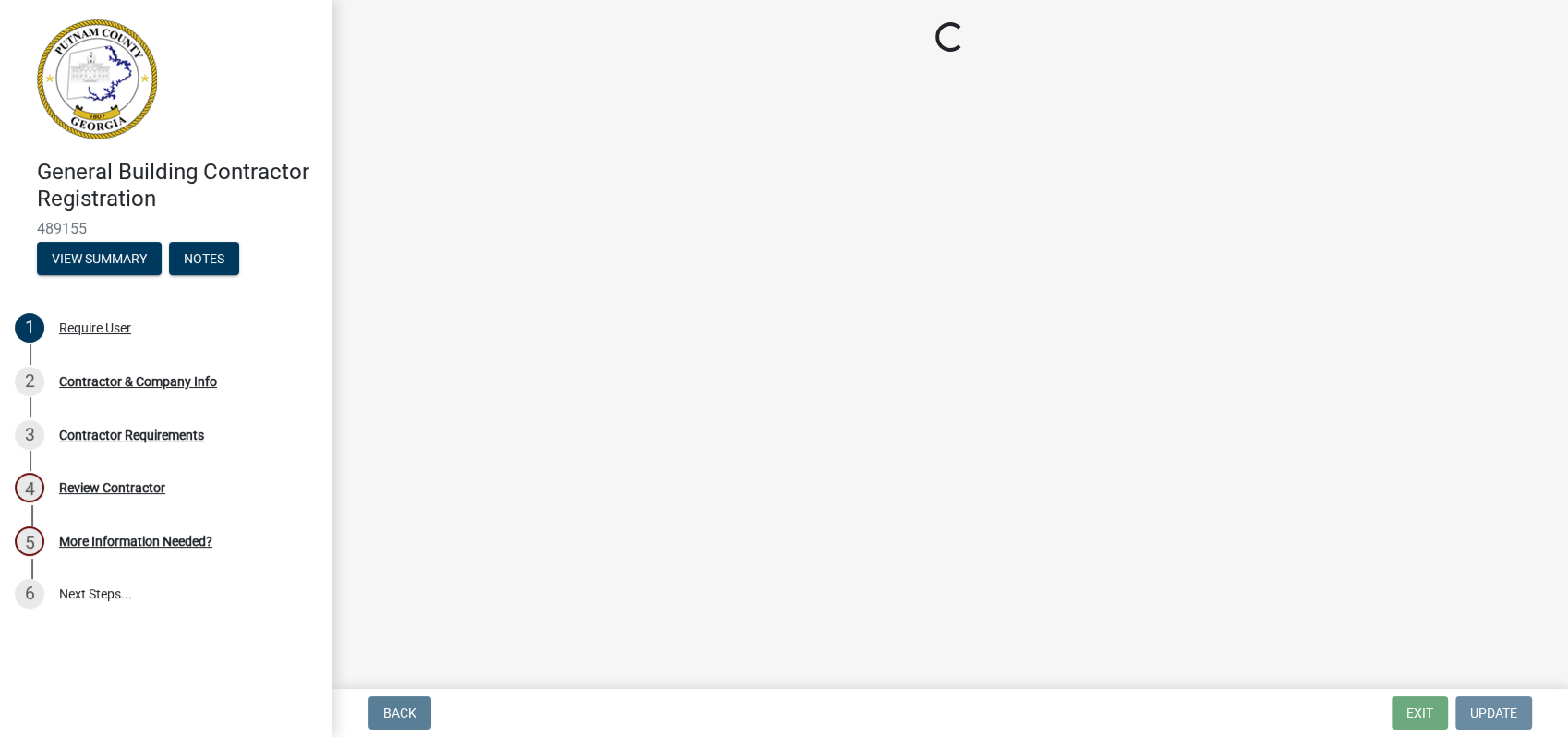
select select "GA"
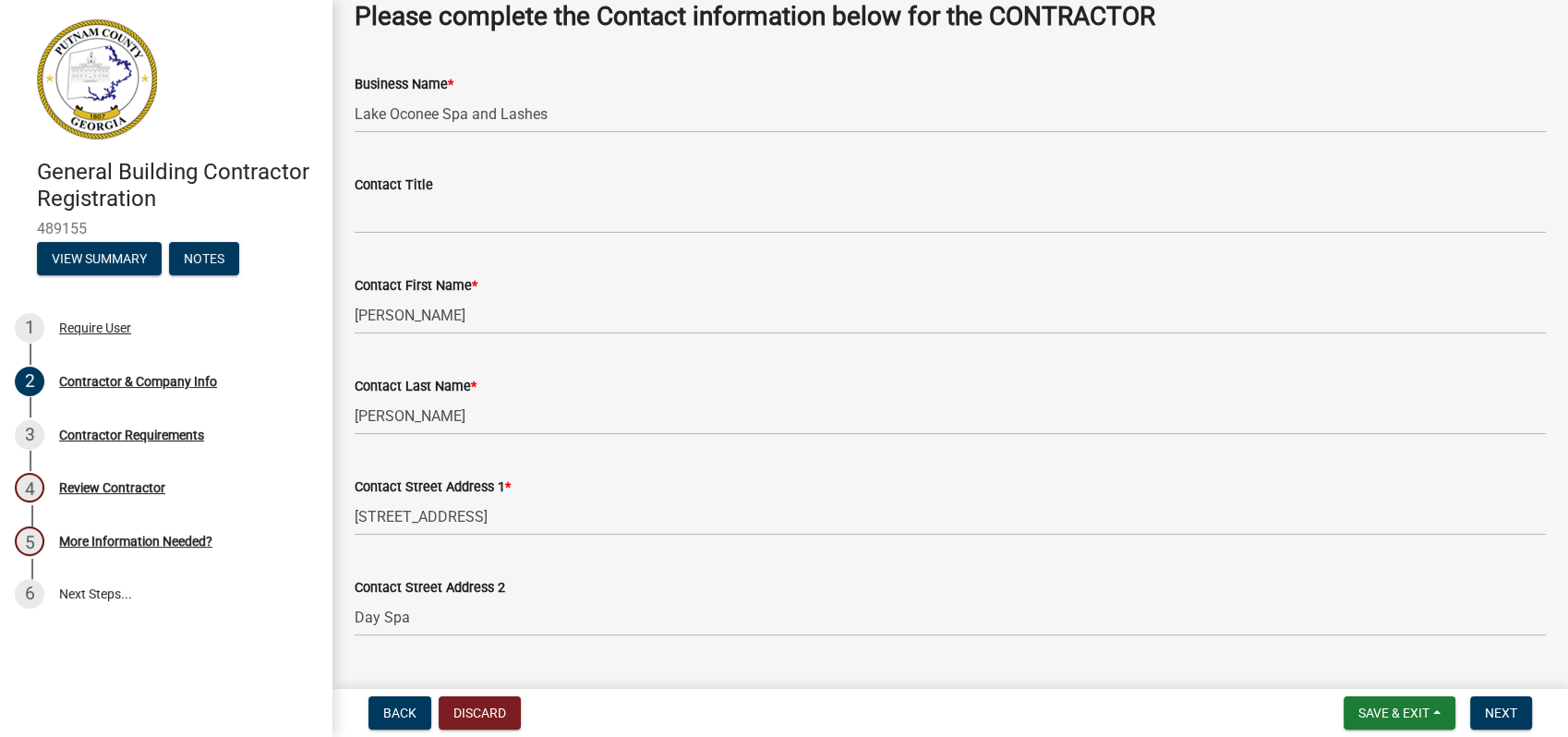
scroll to position [205, 0]
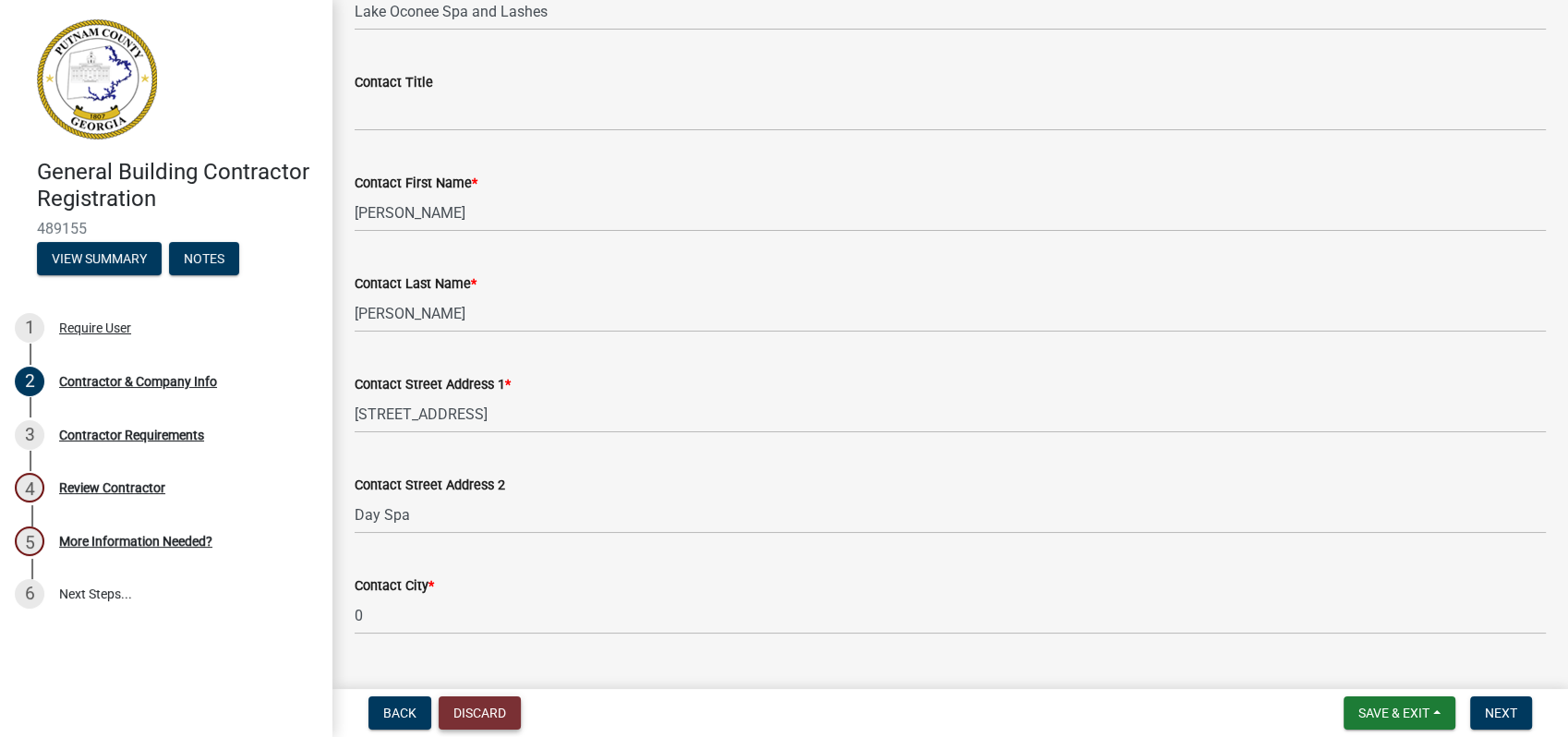
click at [471, 724] on button "Discard" at bounding box center [480, 714] width 82 height 34
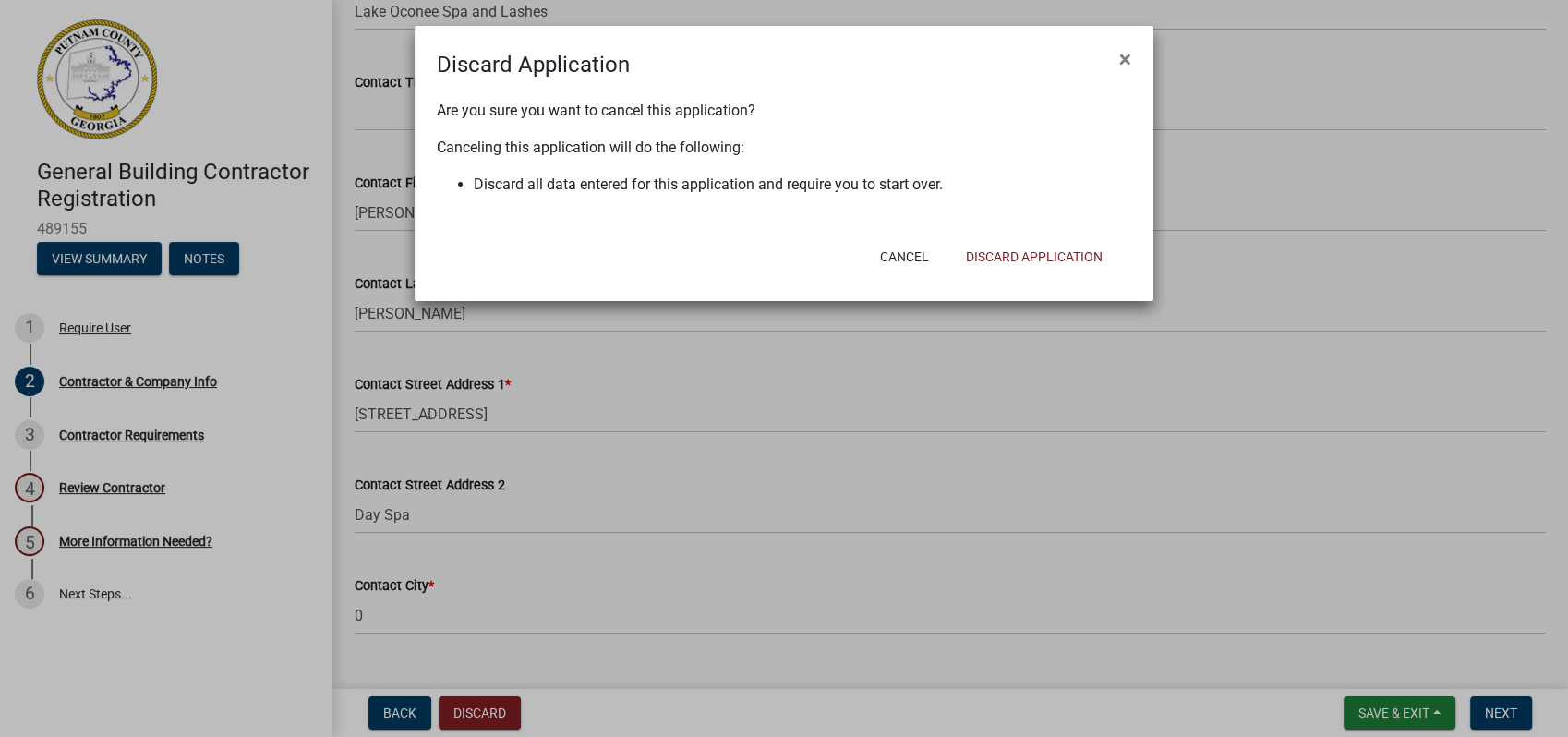
click at [1107, 462] on ngb-modal-window "Discard Application × Are you sure you want to cancel this application? Canceli…" at bounding box center [784, 368] width 1568 height 737
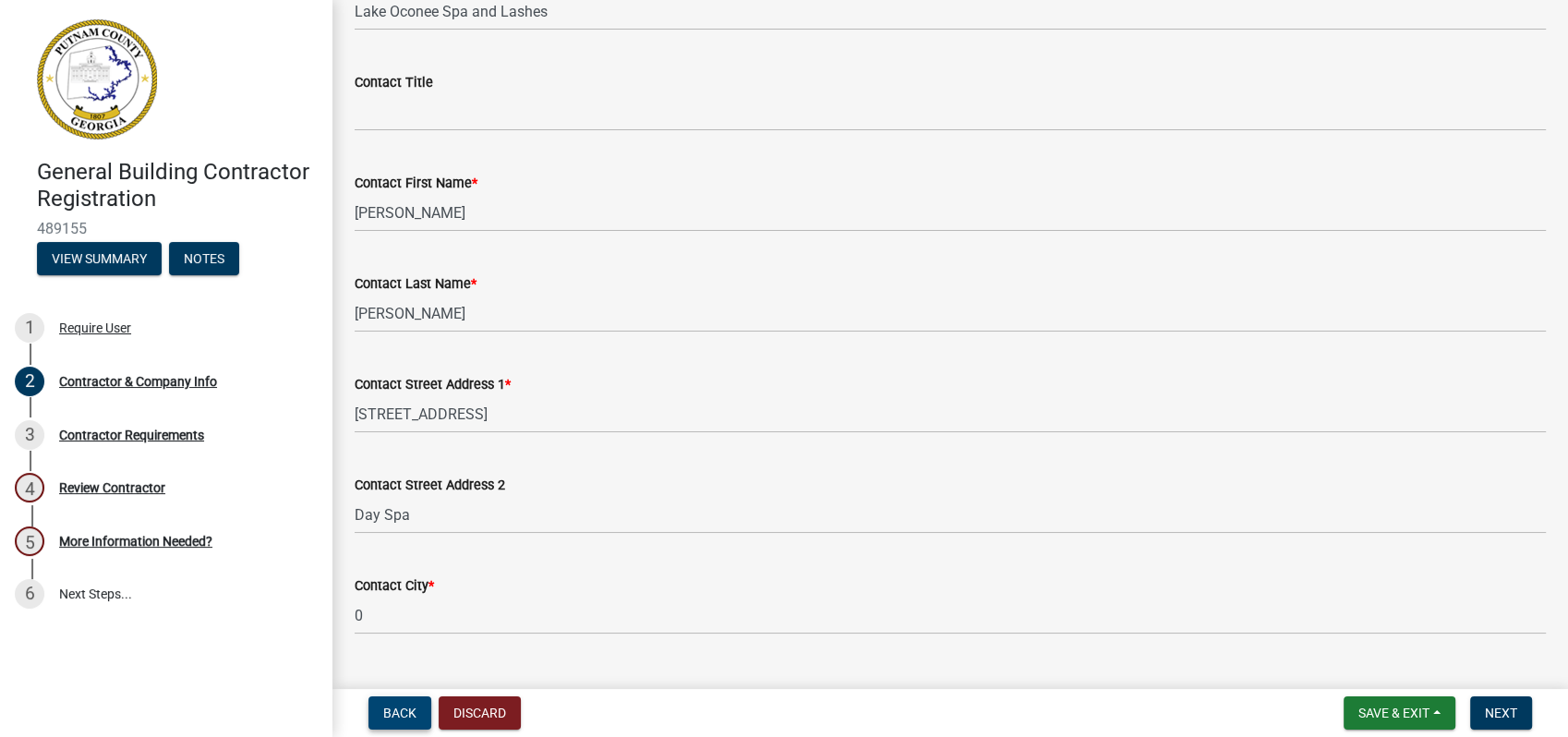
click at [386, 708] on span "Back" at bounding box center [400, 714] width 34 height 15
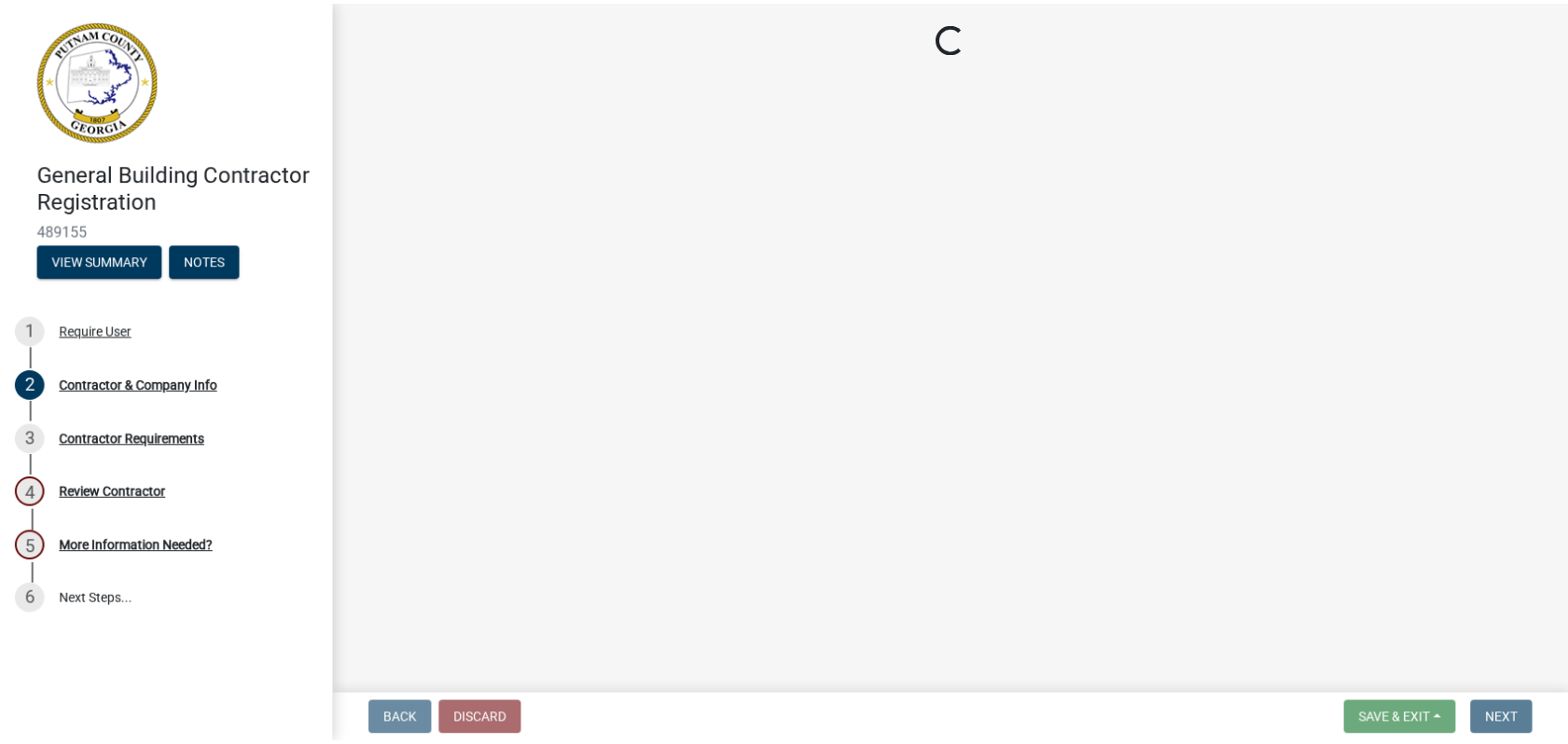
scroll to position [0, 0]
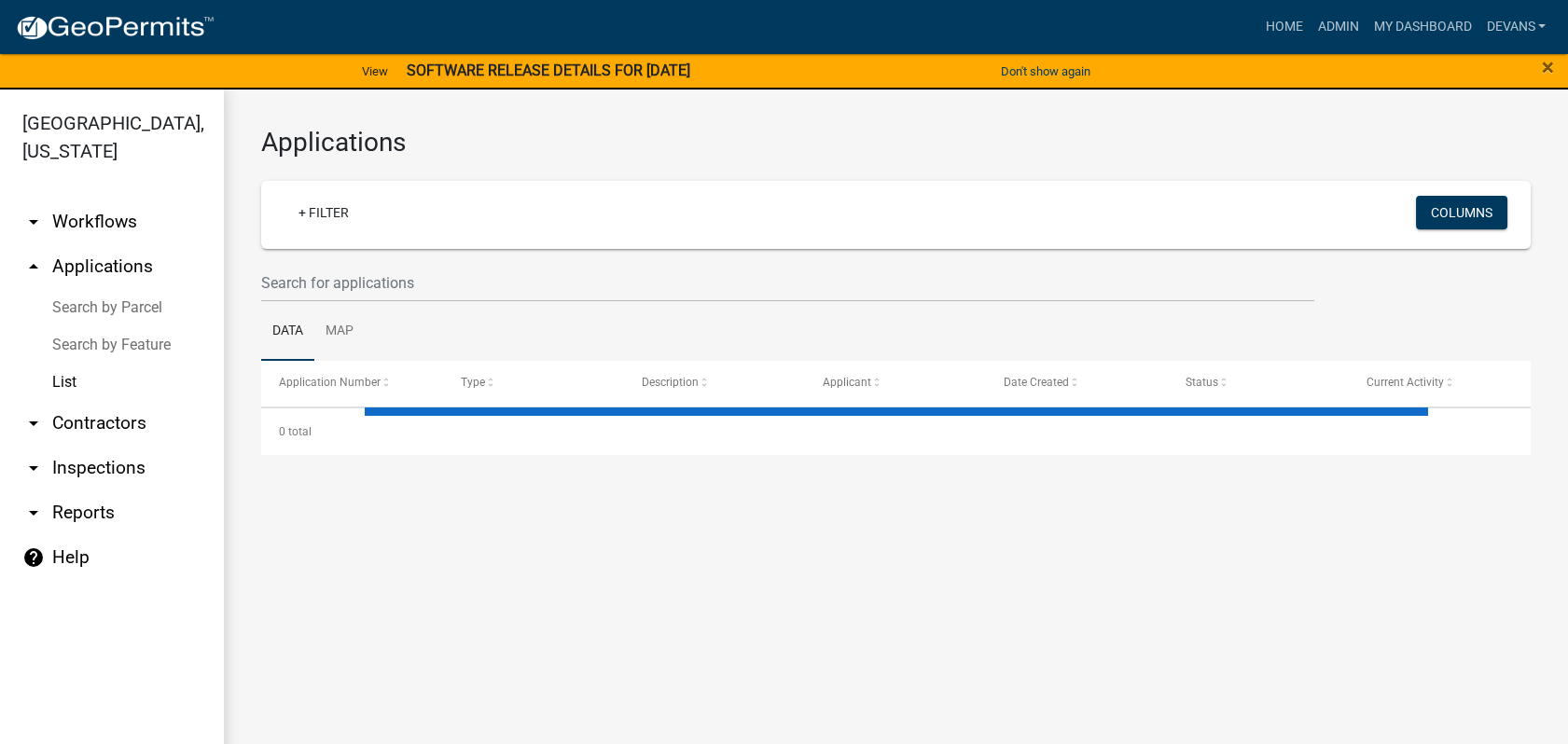
select select "1: 25"
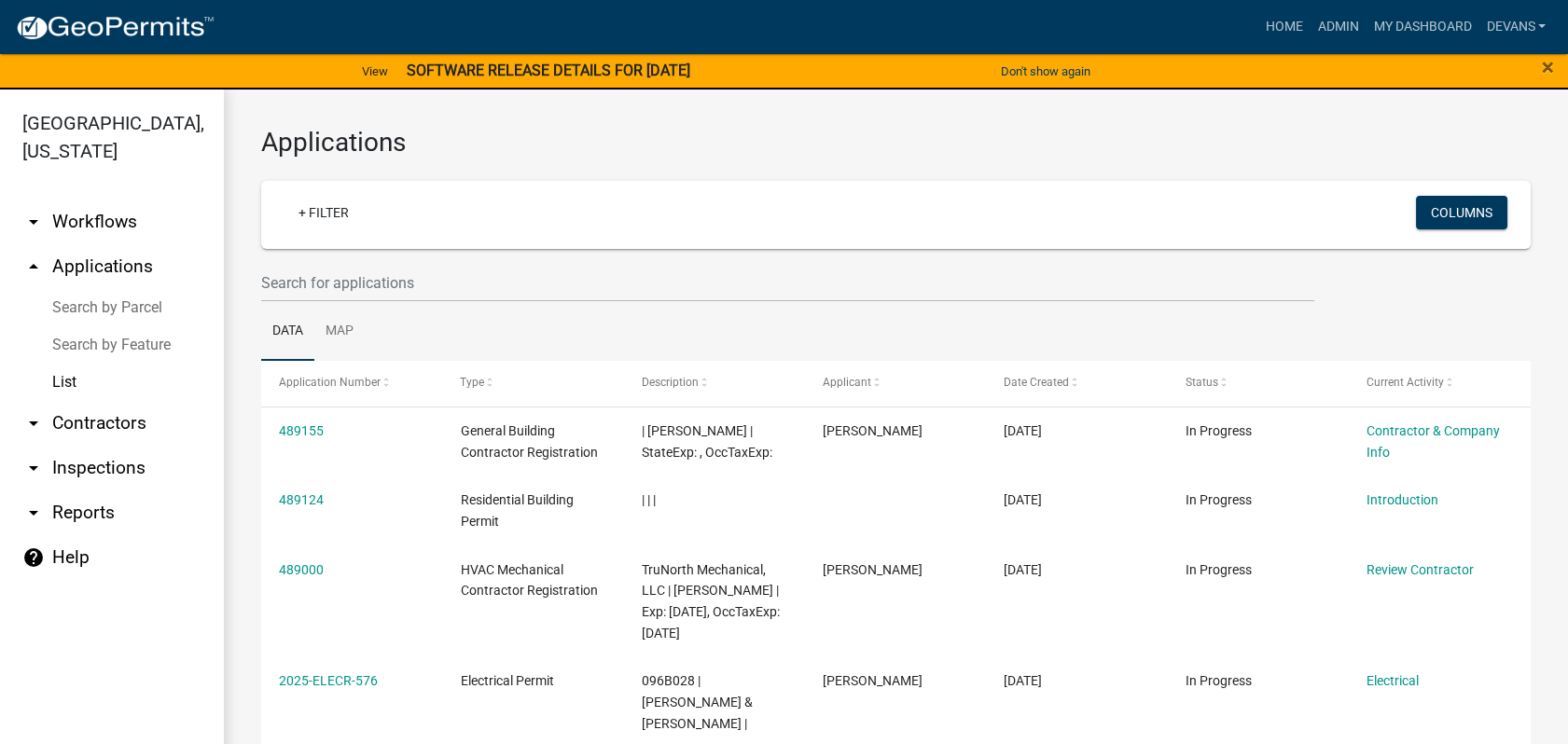
click at [121, 250] on link "arrow_drop_up Applications" at bounding box center [112, 267] width 224 height 45
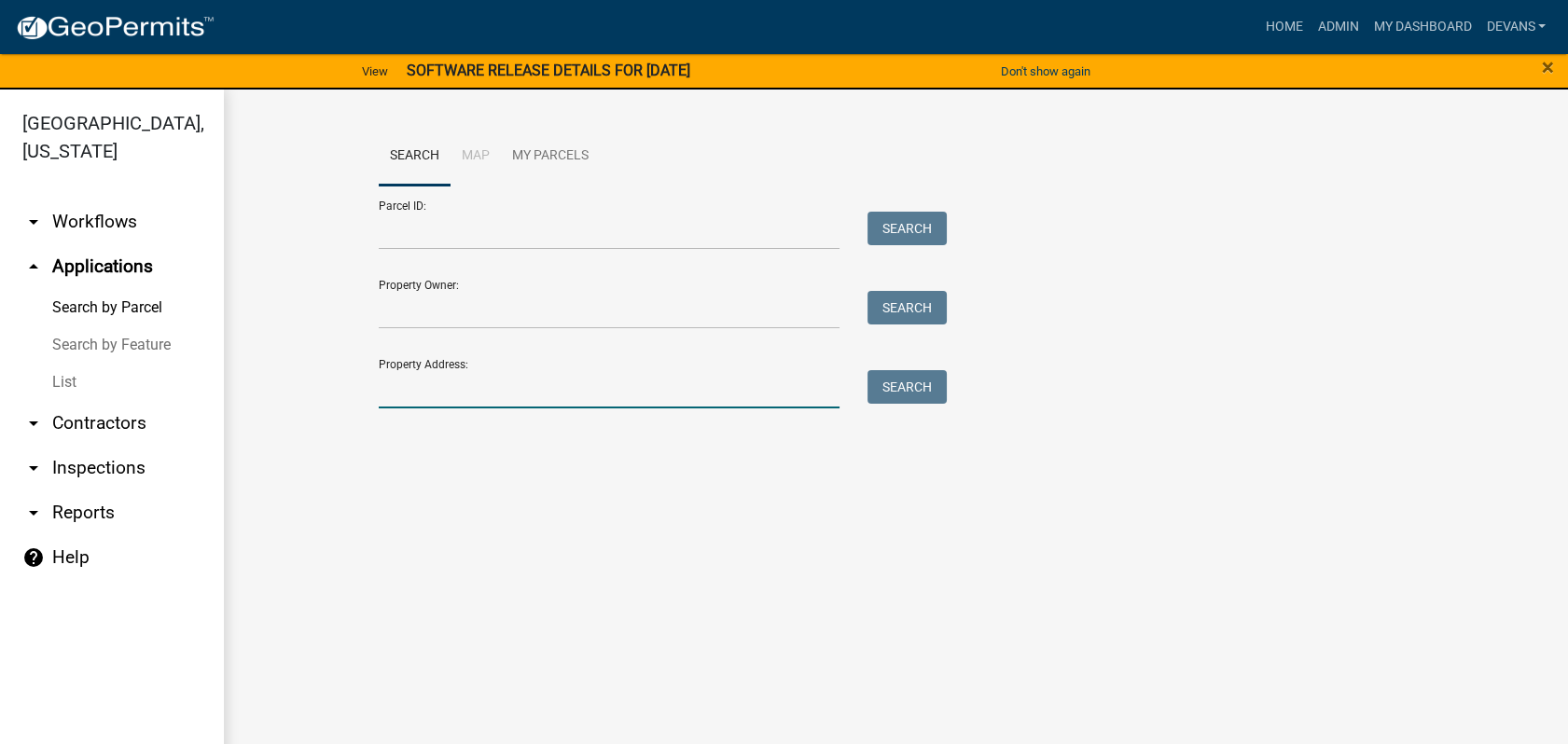
click at [530, 388] on input "Property Address:" at bounding box center [610, 389] width 462 height 39
type input "371 possum p"
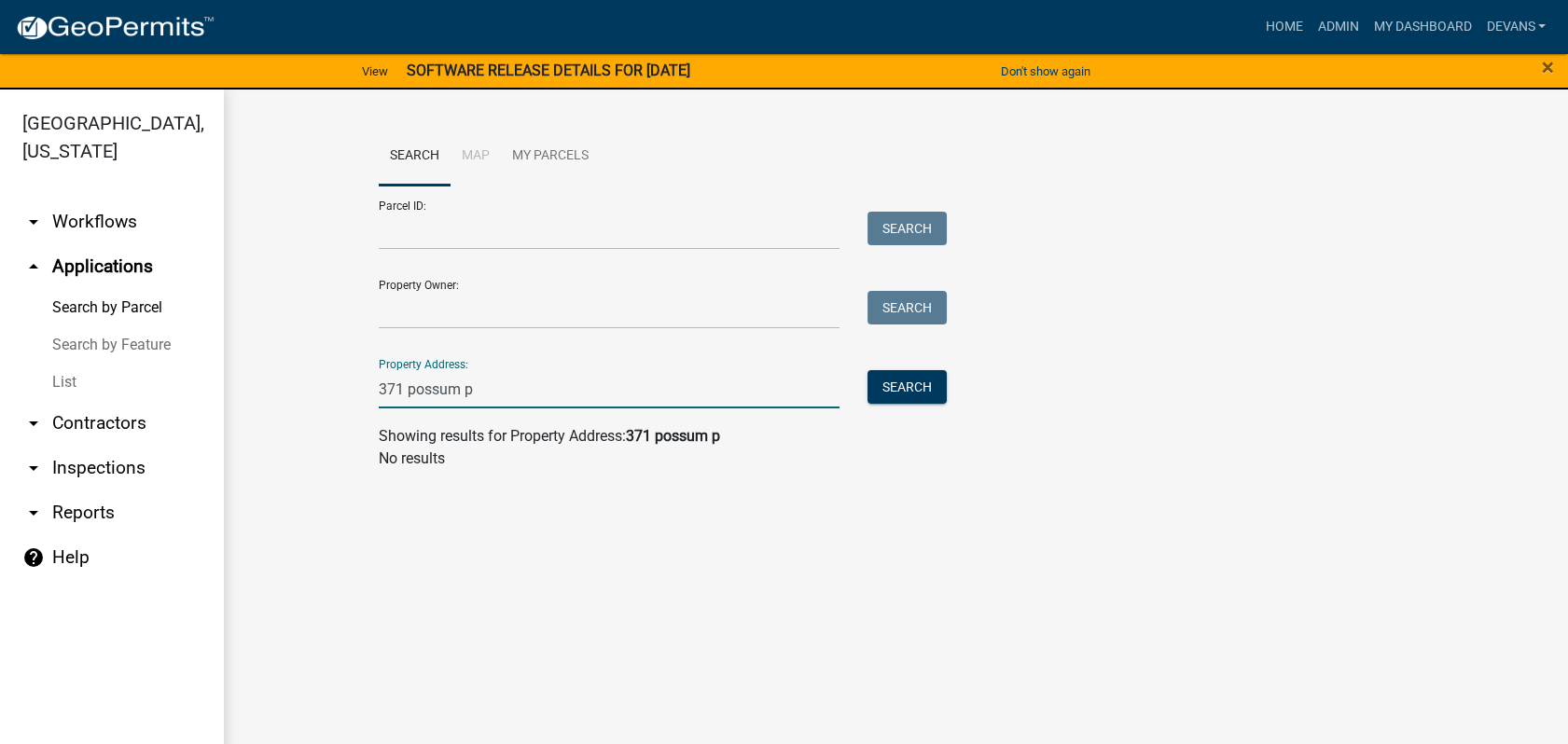
drag, startPoint x: 477, startPoint y: 383, endPoint x: 317, endPoint y: 381, distance: 160.0
click at [317, 381] on wm-workflow-application-search-view "Search Map My Parcels Parcel ID: Search Property Owner: Search Property Address…" at bounding box center [896, 306] width 1270 height 358
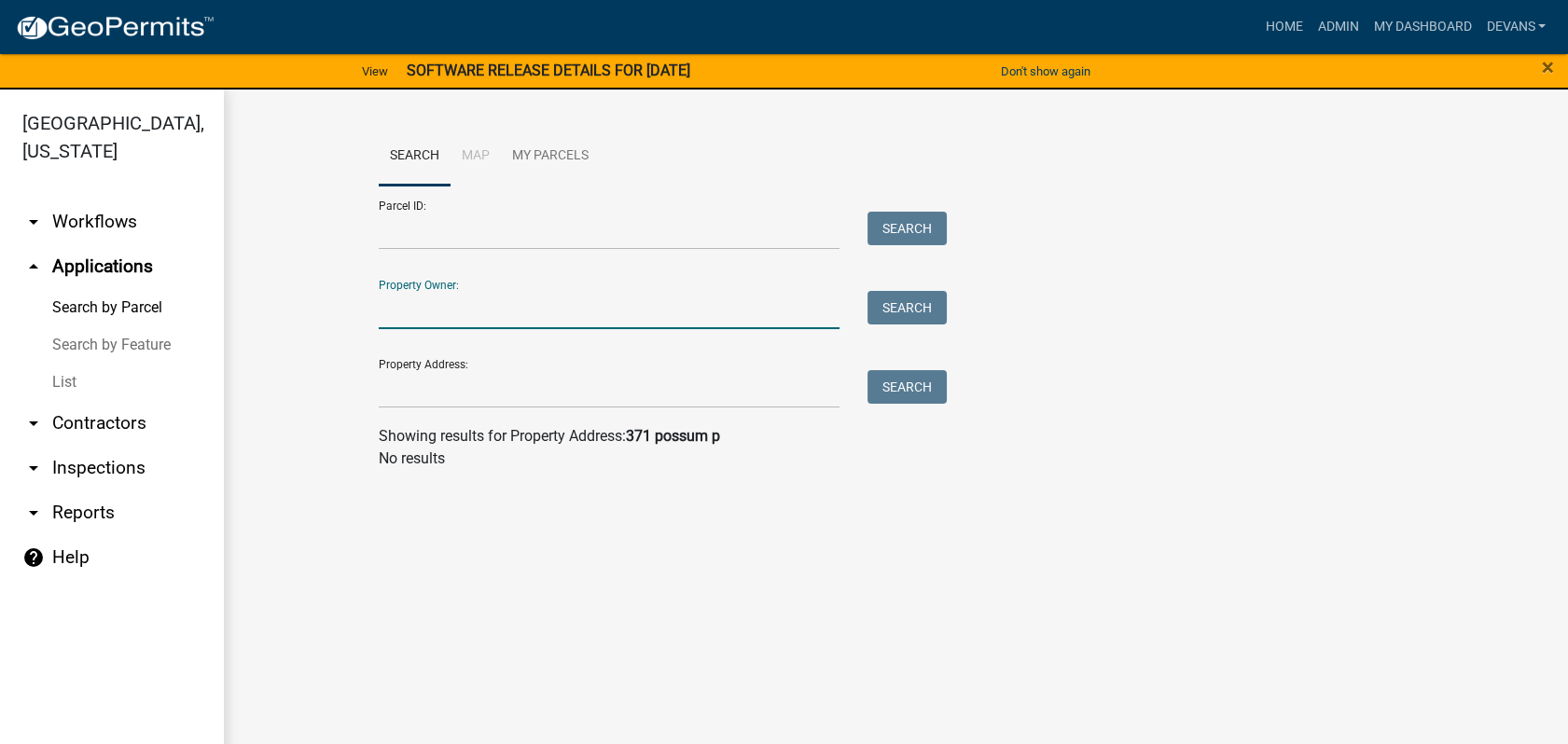
click at [469, 292] on input "Property Owner:" at bounding box center [610, 309] width 462 height 39
type input "088b151"
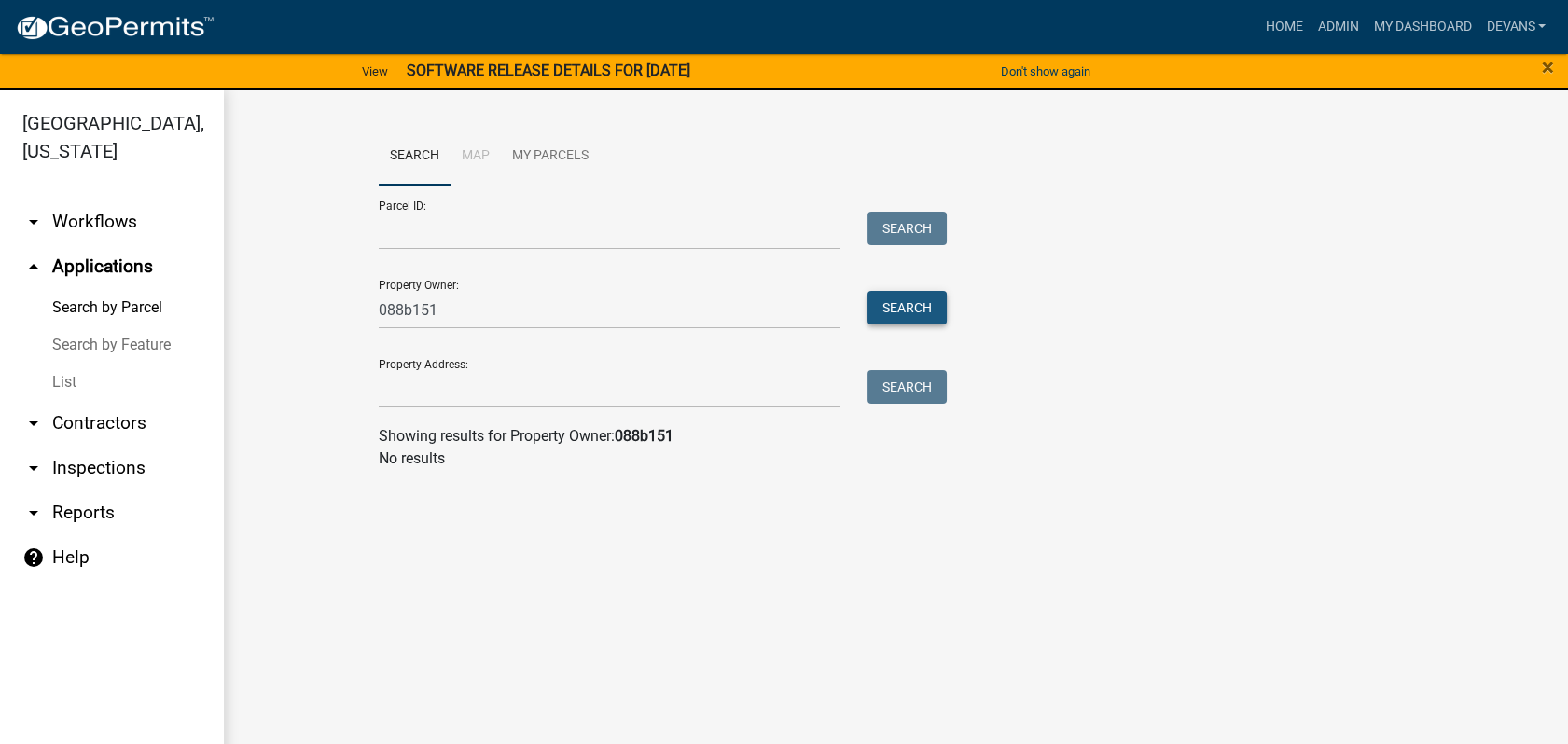
drag, startPoint x: 918, startPoint y: 307, endPoint x: 426, endPoint y: 649, distance: 599.2
click at [613, 624] on main "Search Map My Parcels Parcel ID: Search Property Owner: 088b151 Search Property…" at bounding box center [895, 428] width 1344 height 677
click at [399, 243] on input "Parcel ID:" at bounding box center [610, 230] width 462 height 39
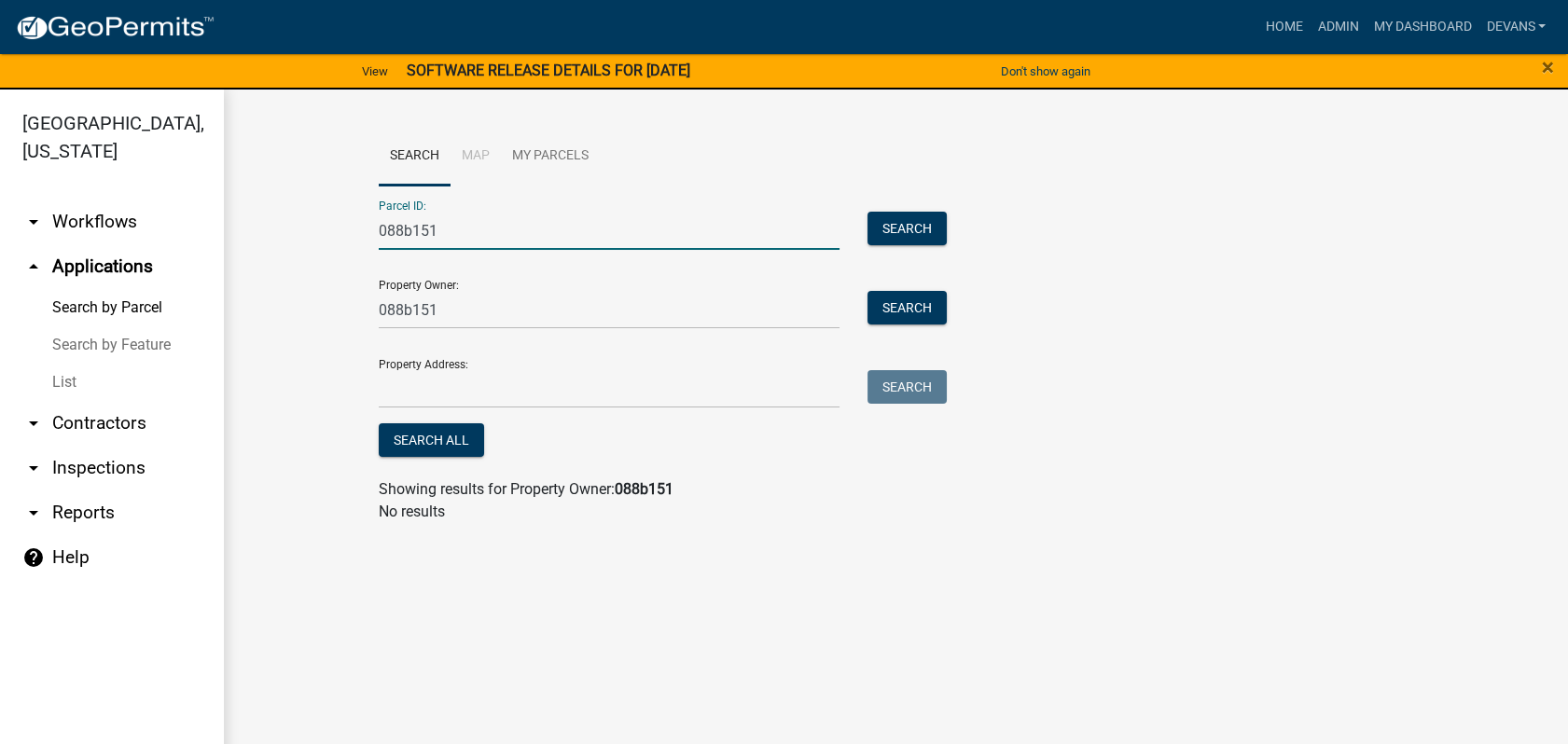
type input "088b151"
drag, startPoint x: 434, startPoint y: 306, endPoint x: 276, endPoint y: 298, distance: 158.2
click at [277, 298] on wm-workflow-application-search-view "Search Map My Parcels Parcel ID: 088b151 Search Property Owner: 088b151 Search …" at bounding box center [896, 332] width 1270 height 411
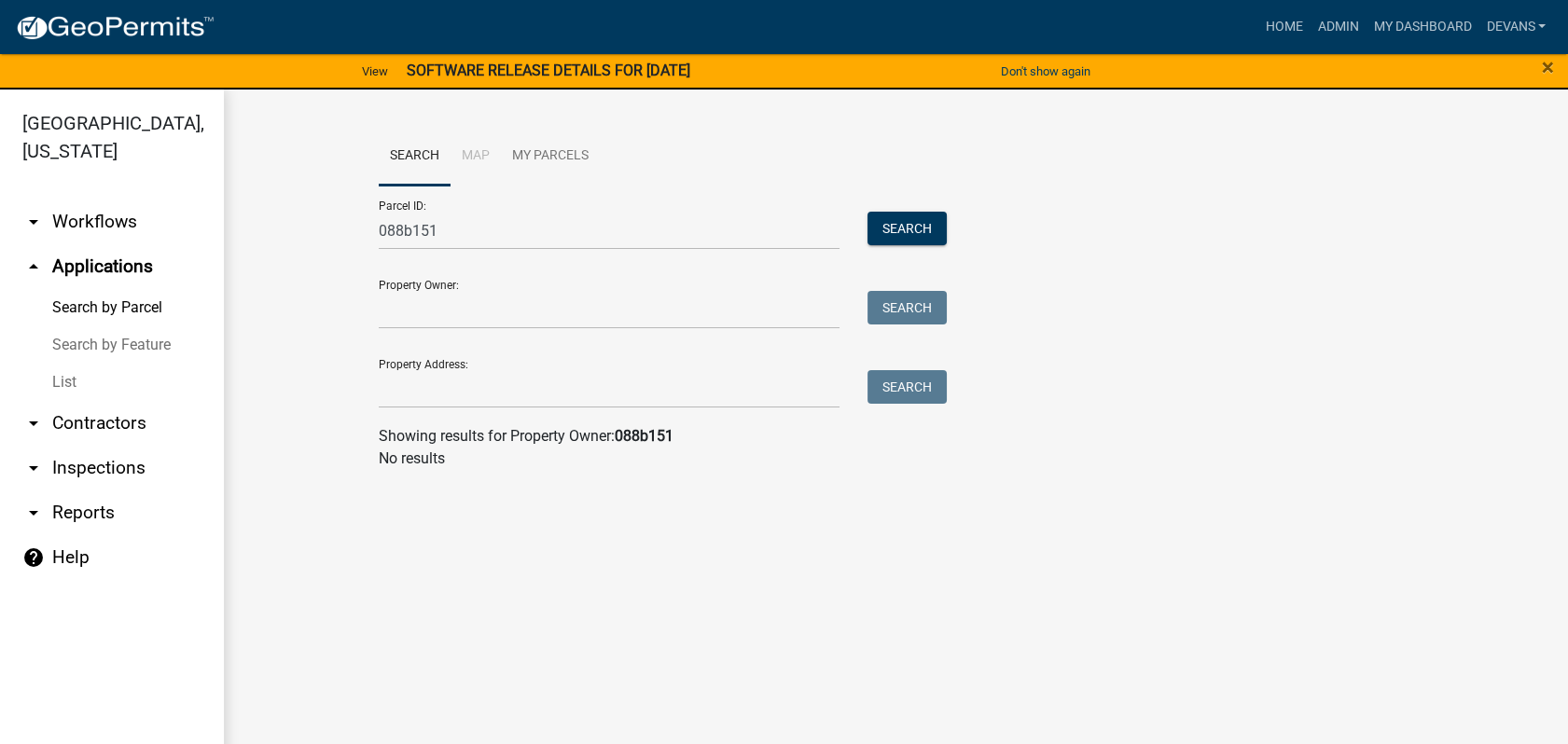
click at [907, 202] on div "Parcel ID: 088b151 Search" at bounding box center [658, 217] width 560 height 64
click at [912, 220] on button "Search" at bounding box center [907, 229] width 79 height 34
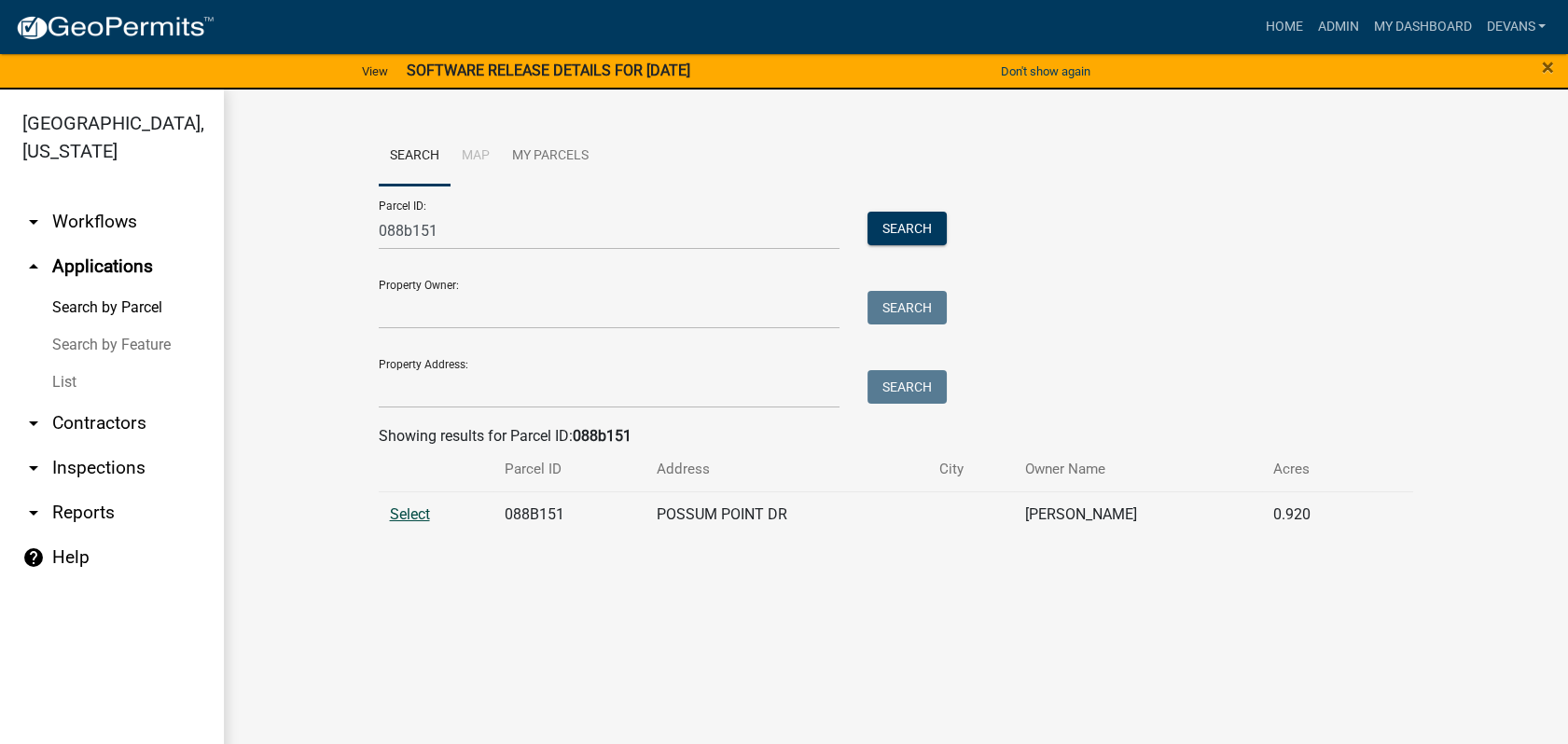
click at [404, 519] on span "Select" at bounding box center [409, 514] width 40 height 18
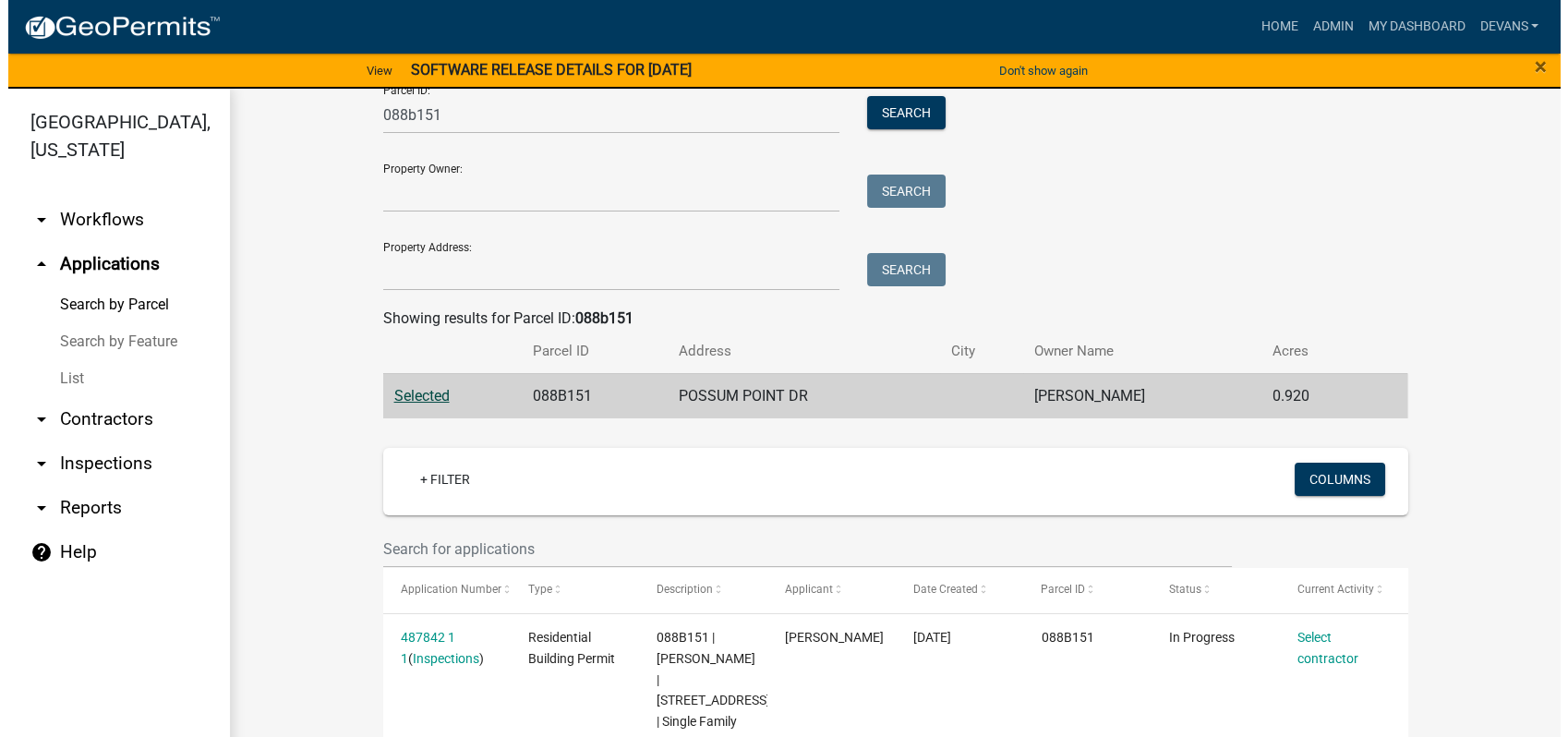
scroll to position [189, 0]
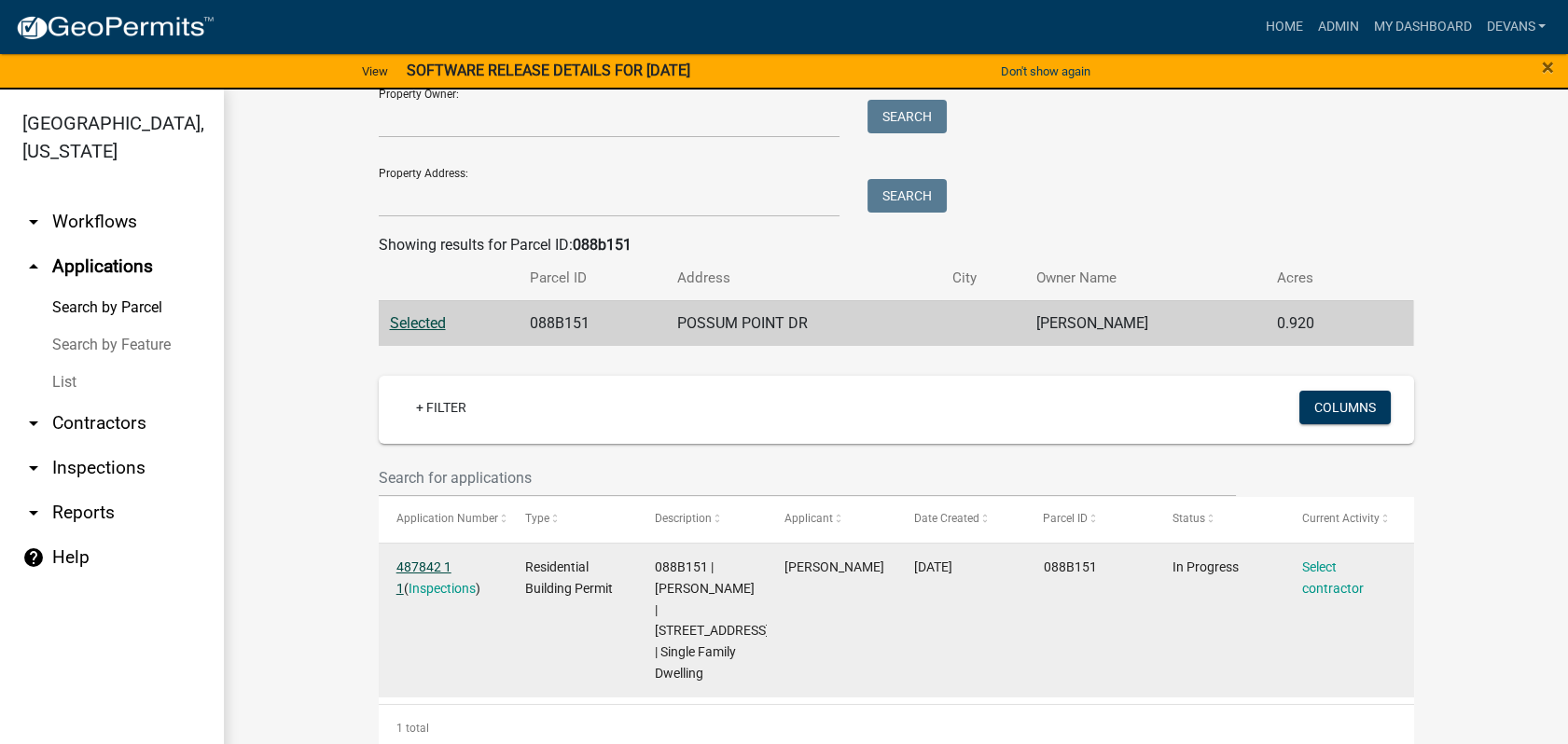
click at [416, 560] on link "487842 1 1" at bounding box center [423, 578] width 55 height 37
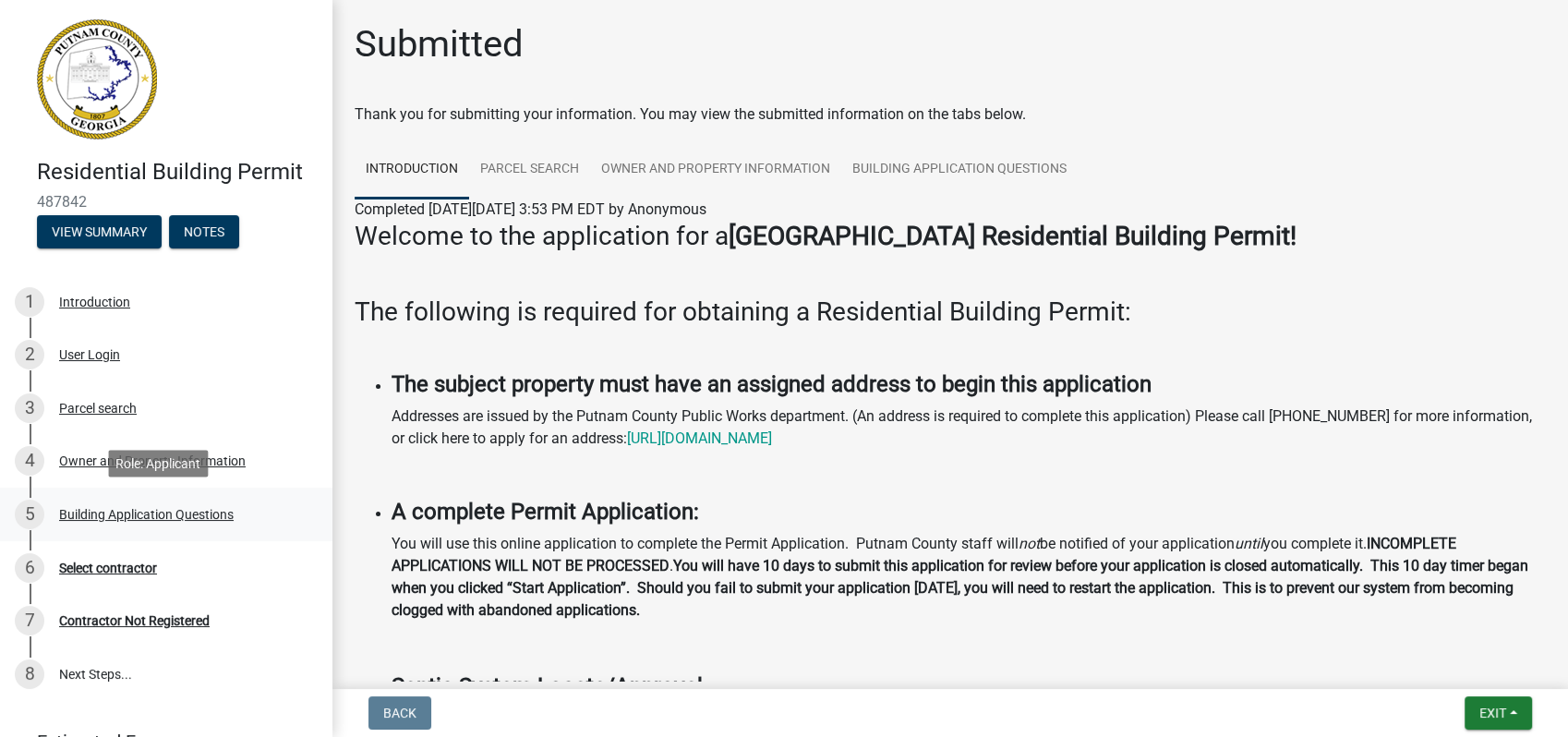
click at [96, 519] on div "Building Application Questions" at bounding box center [145, 514] width 174 height 13
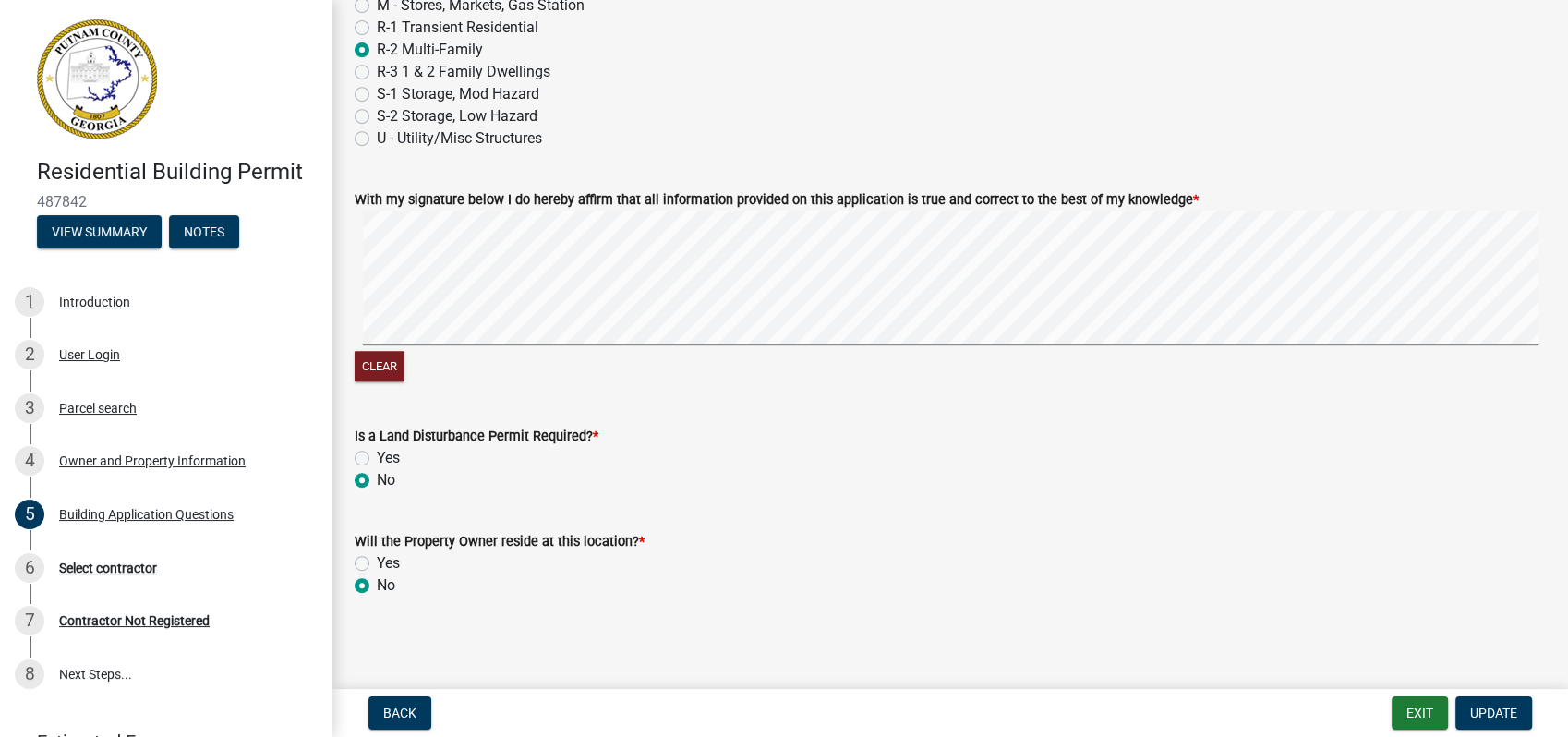
scroll to position [7889, 0]
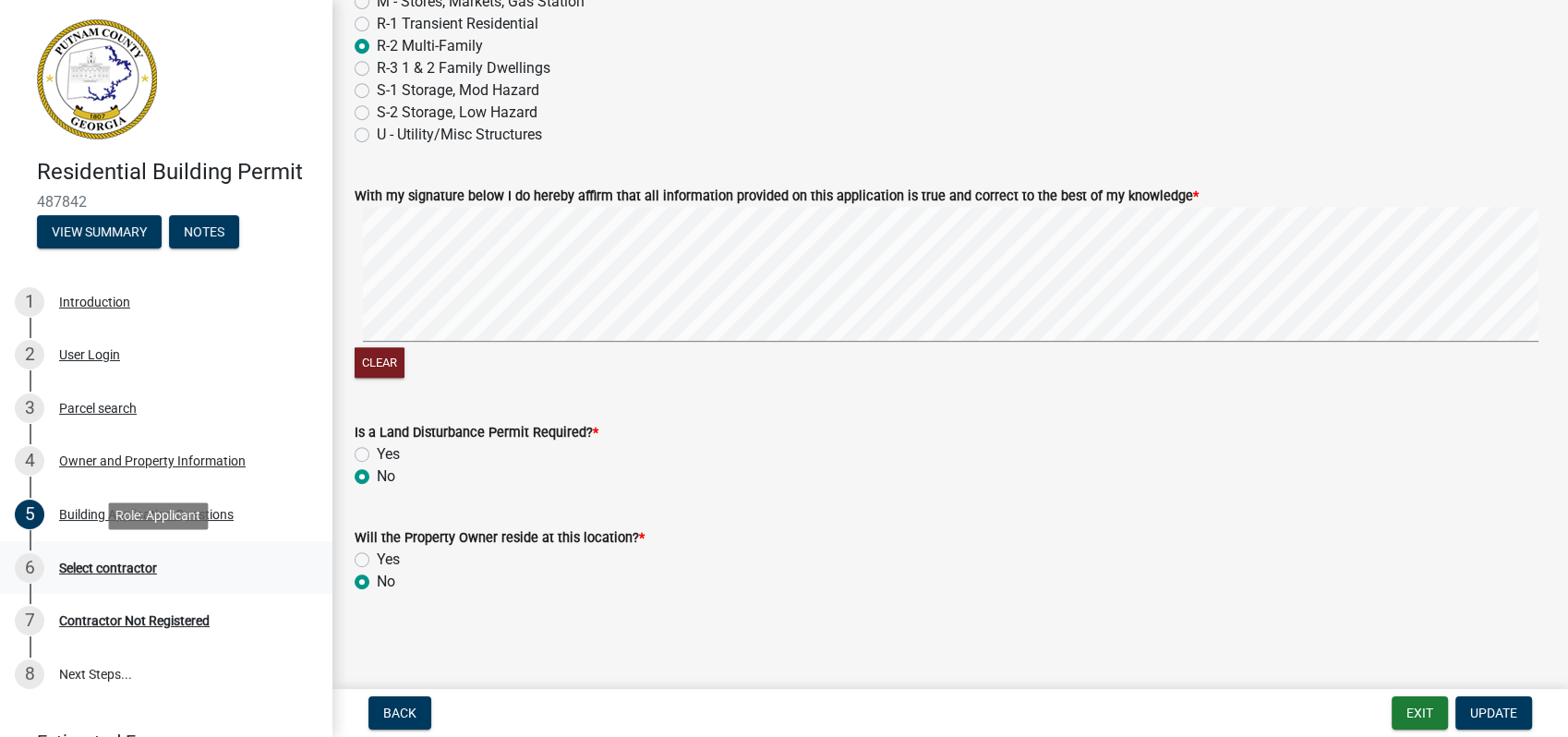
click at [120, 563] on div "Select contractor" at bounding box center [107, 568] width 98 height 13
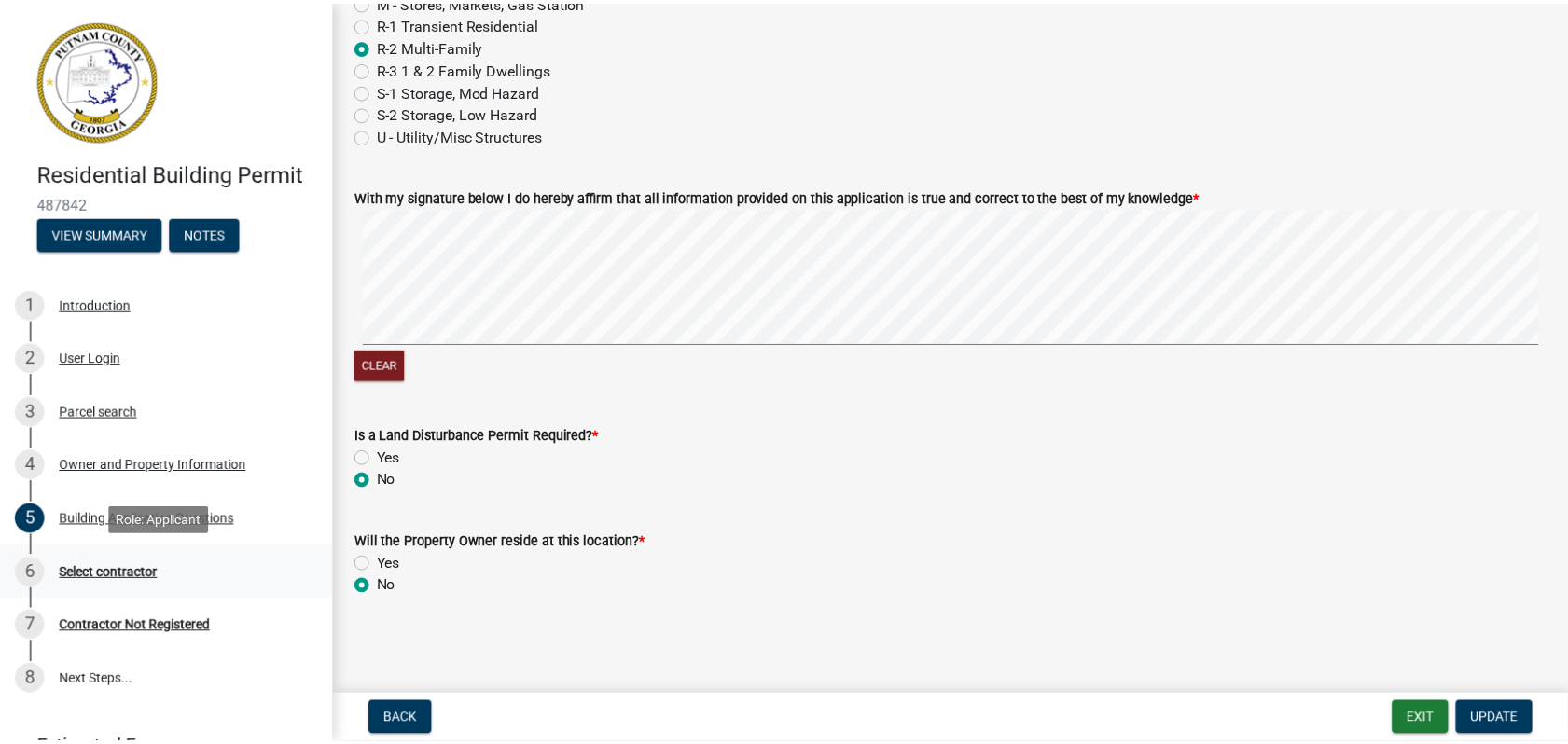
scroll to position [0, 0]
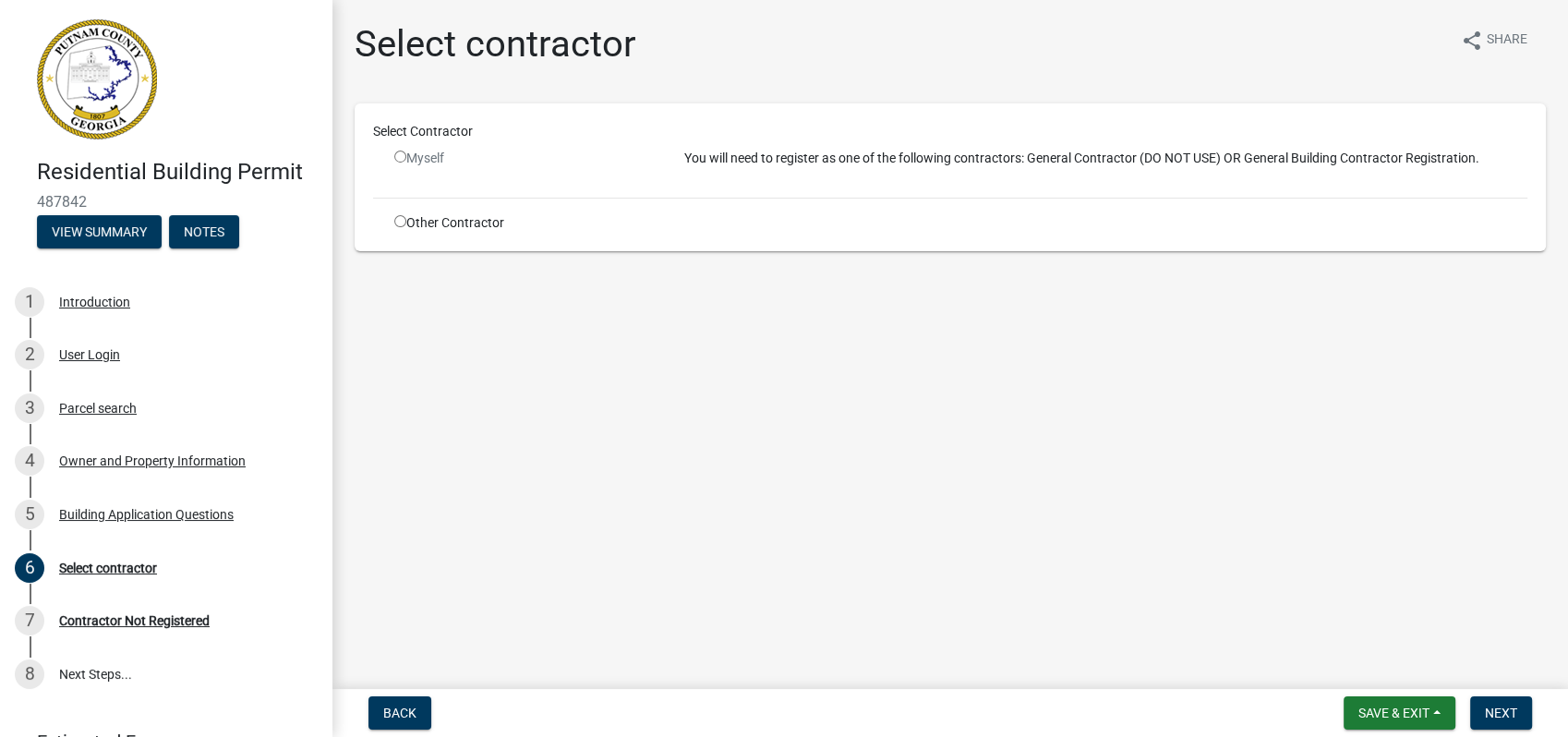
click at [401, 149] on div "Myself" at bounding box center [525, 158] width 263 height 20
click at [397, 157] on input "radio" at bounding box center [399, 157] width 12 height 12
click at [401, 151] on input "radio" at bounding box center [399, 157] width 12 height 12
radio input "false"
click at [399, 223] on input "radio" at bounding box center [399, 221] width 12 height 12
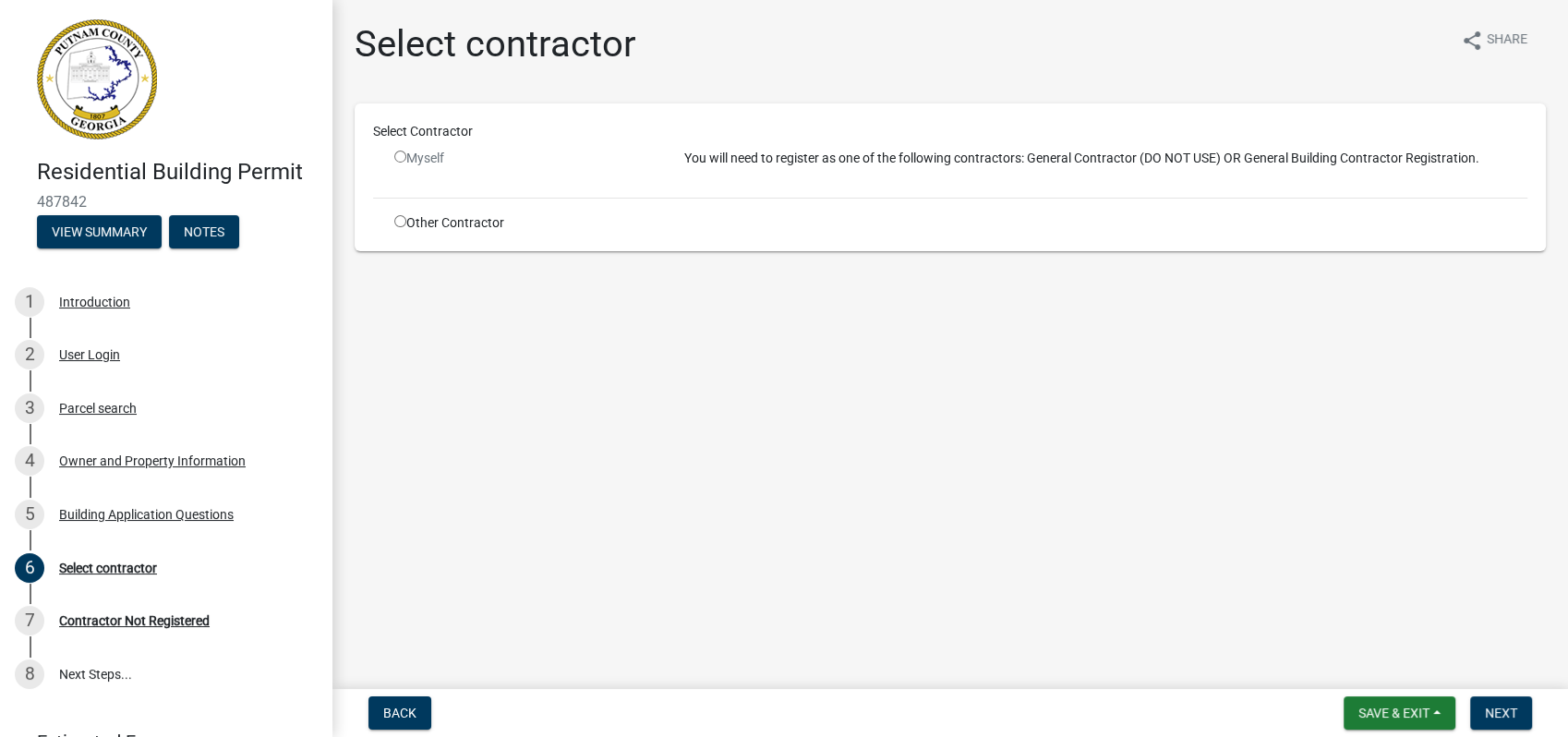
radio input "true"
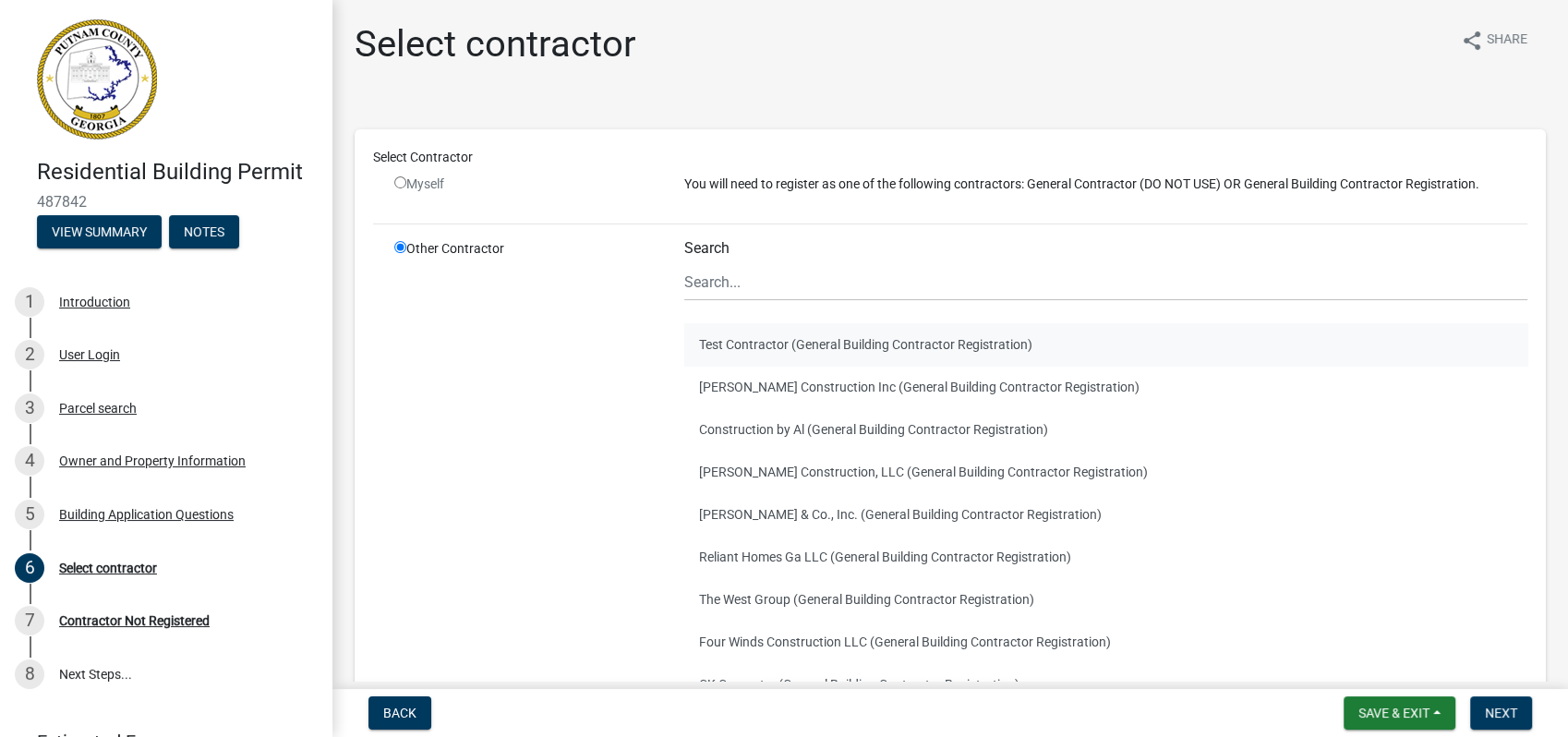
click at [760, 348] on button "Test Contractor (General Building Contractor Registration)" at bounding box center [1105, 345] width 843 height 43
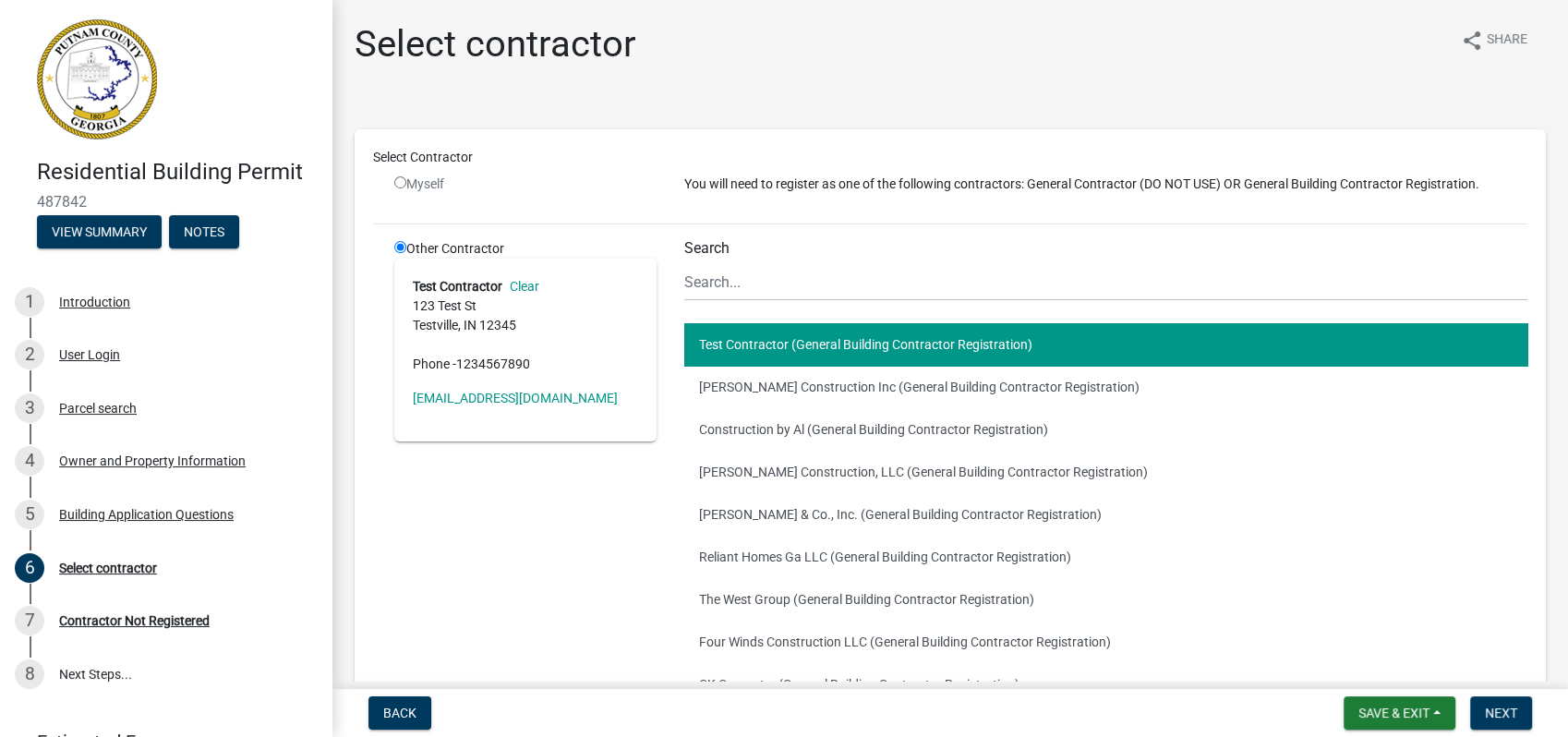
click at [1311, 99] on div "Select contractor share Share Select Contractor Myself You will need to registe…" at bounding box center [950, 452] width 1219 height 859
drag, startPoint x: 1386, startPoint y: 715, endPoint x: 1381, endPoint y: 688, distance: 27.5
click at [1385, 711] on span "Save & Exit" at bounding box center [1394, 714] width 71 height 15
click at [1377, 670] on button "Save & Exit" at bounding box center [1381, 665] width 148 height 45
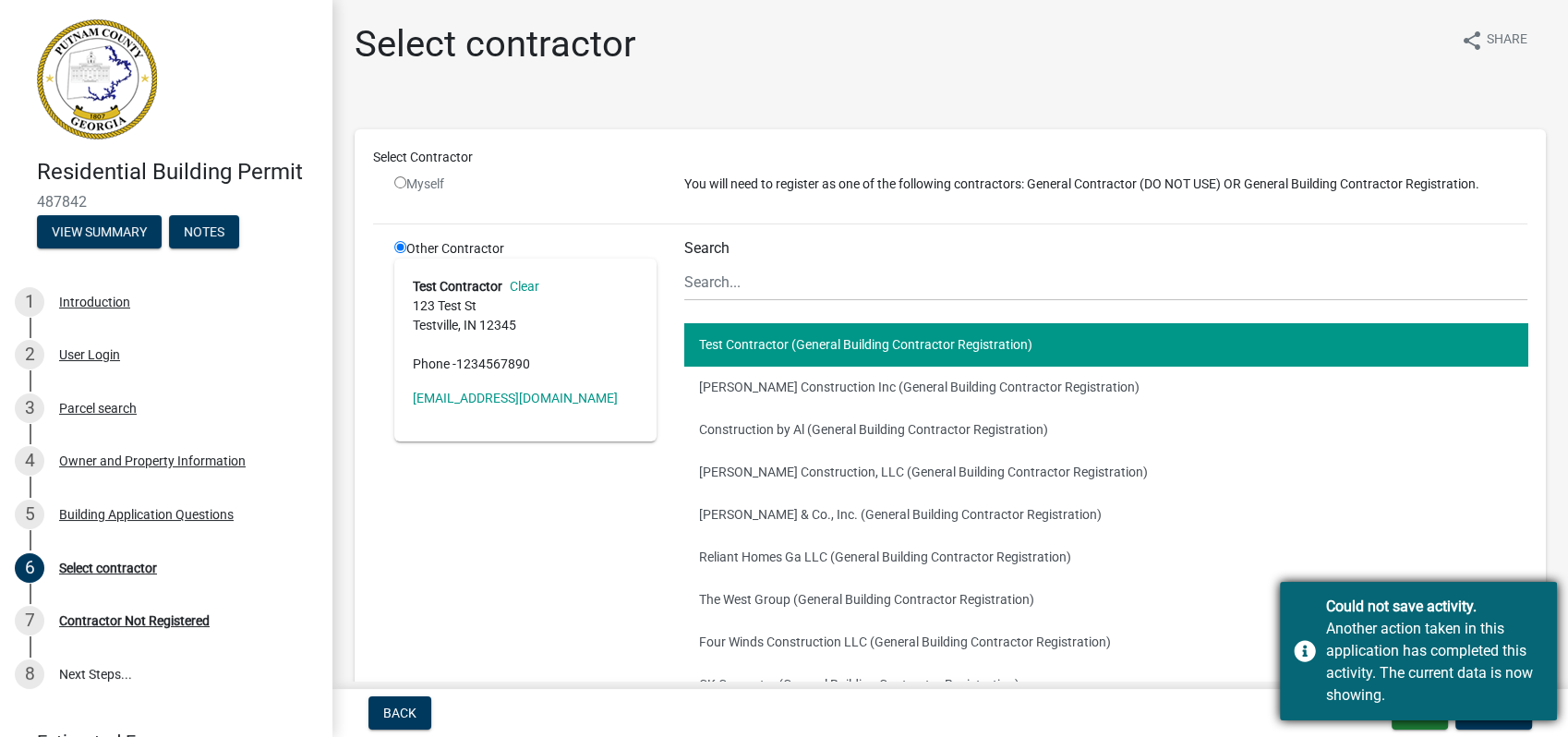
click at [1290, 607] on div "Could not save activity. Another action taken in this application has completed…" at bounding box center [1417, 651] width 277 height 139
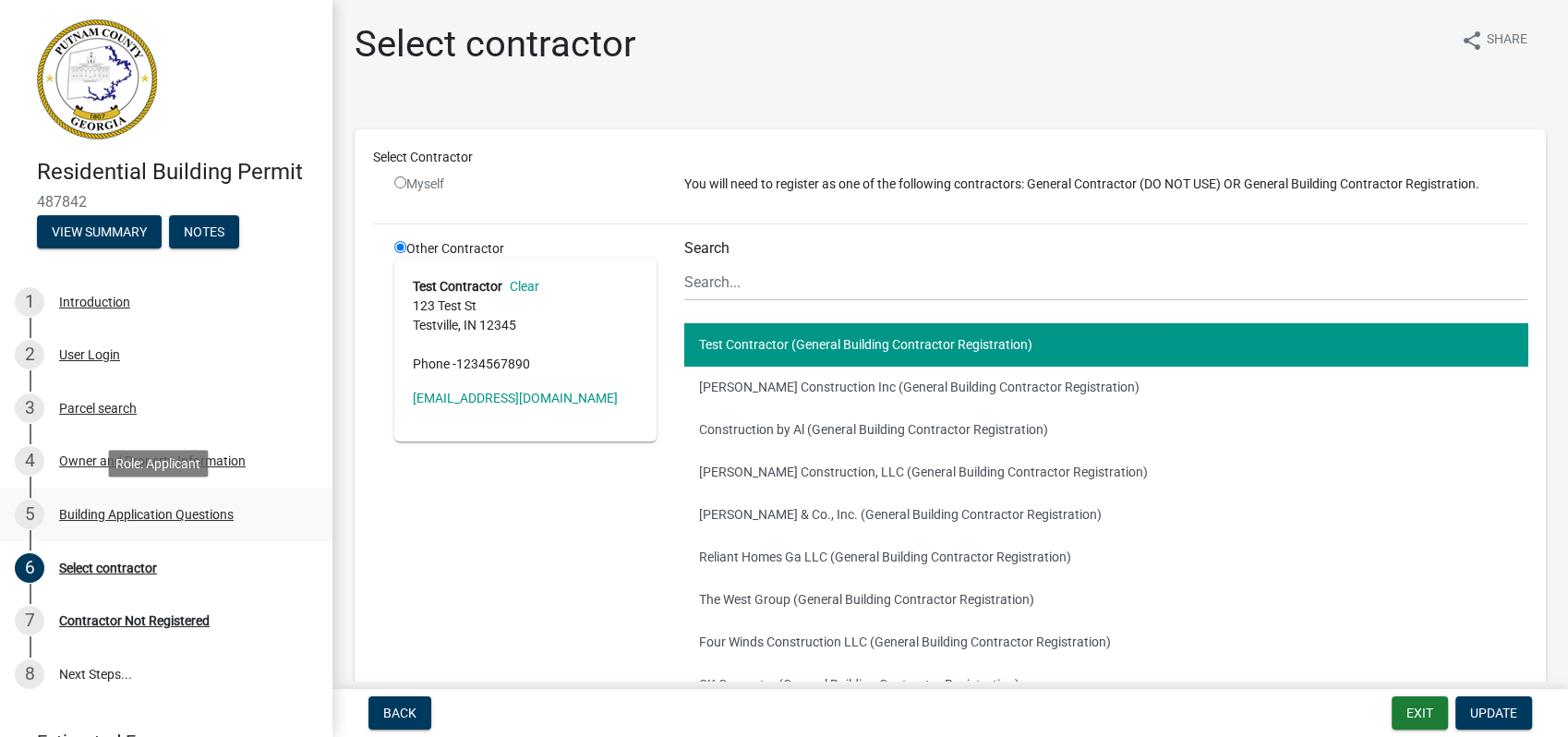
click at [55, 509] on div "5 Building Application Questions" at bounding box center [158, 514] width 288 height 30
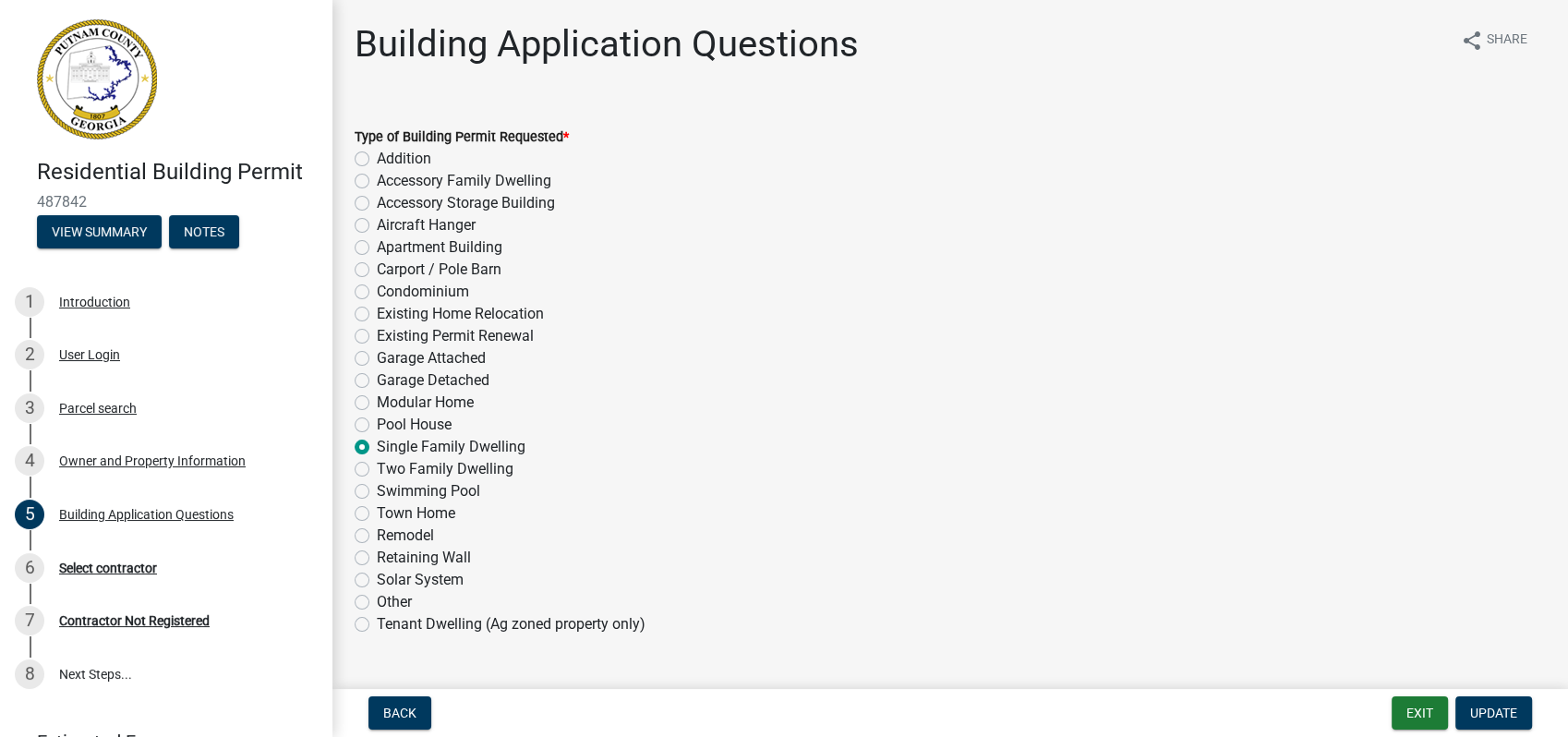
click at [1430, 690] on nav "Back Exit Update" at bounding box center [950, 714] width 1236 height 48
click at [1418, 703] on button "Exit" at bounding box center [1419, 714] width 56 height 34
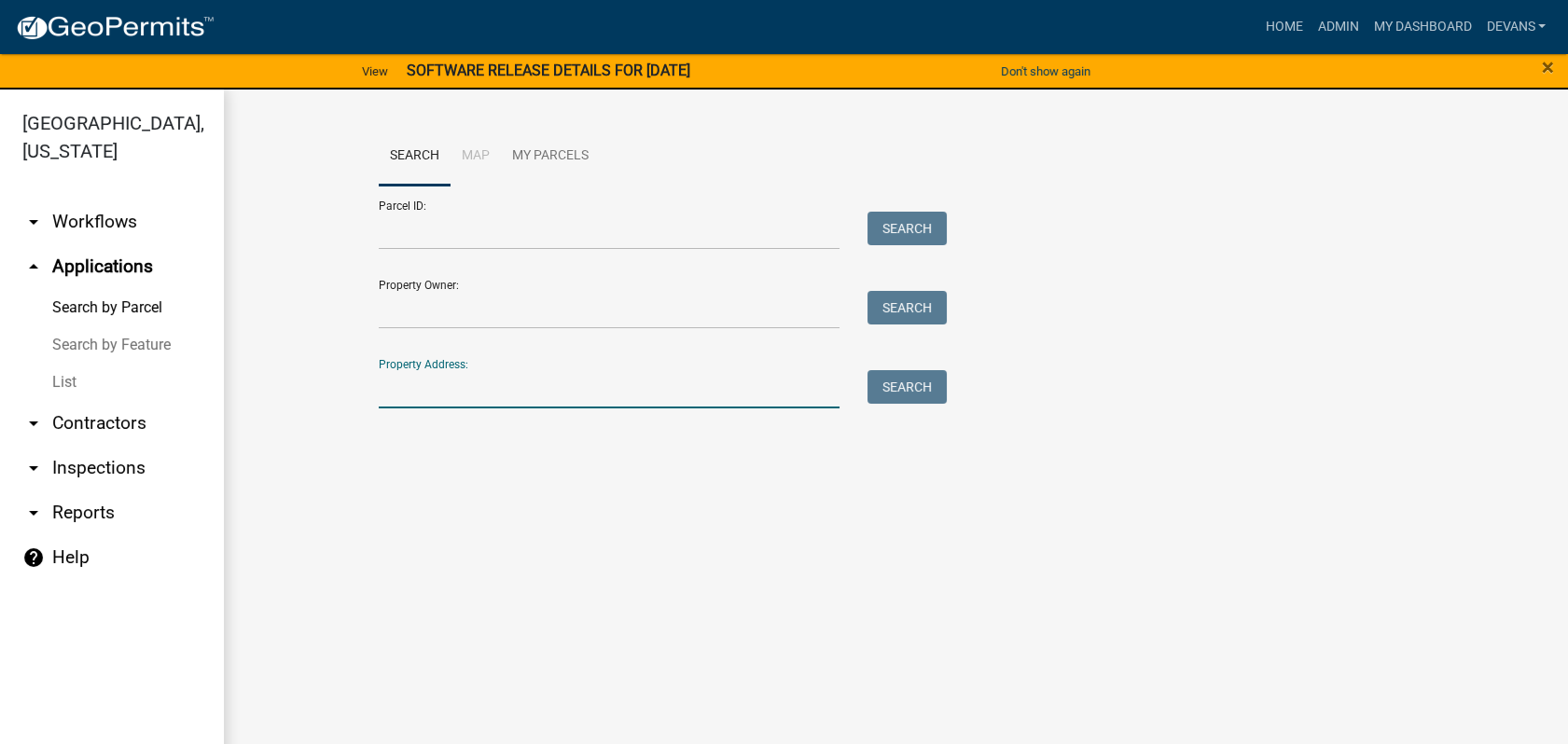
click at [386, 399] on input "Property Address:" at bounding box center [610, 389] width 462 height 39
type input "109 spirit"
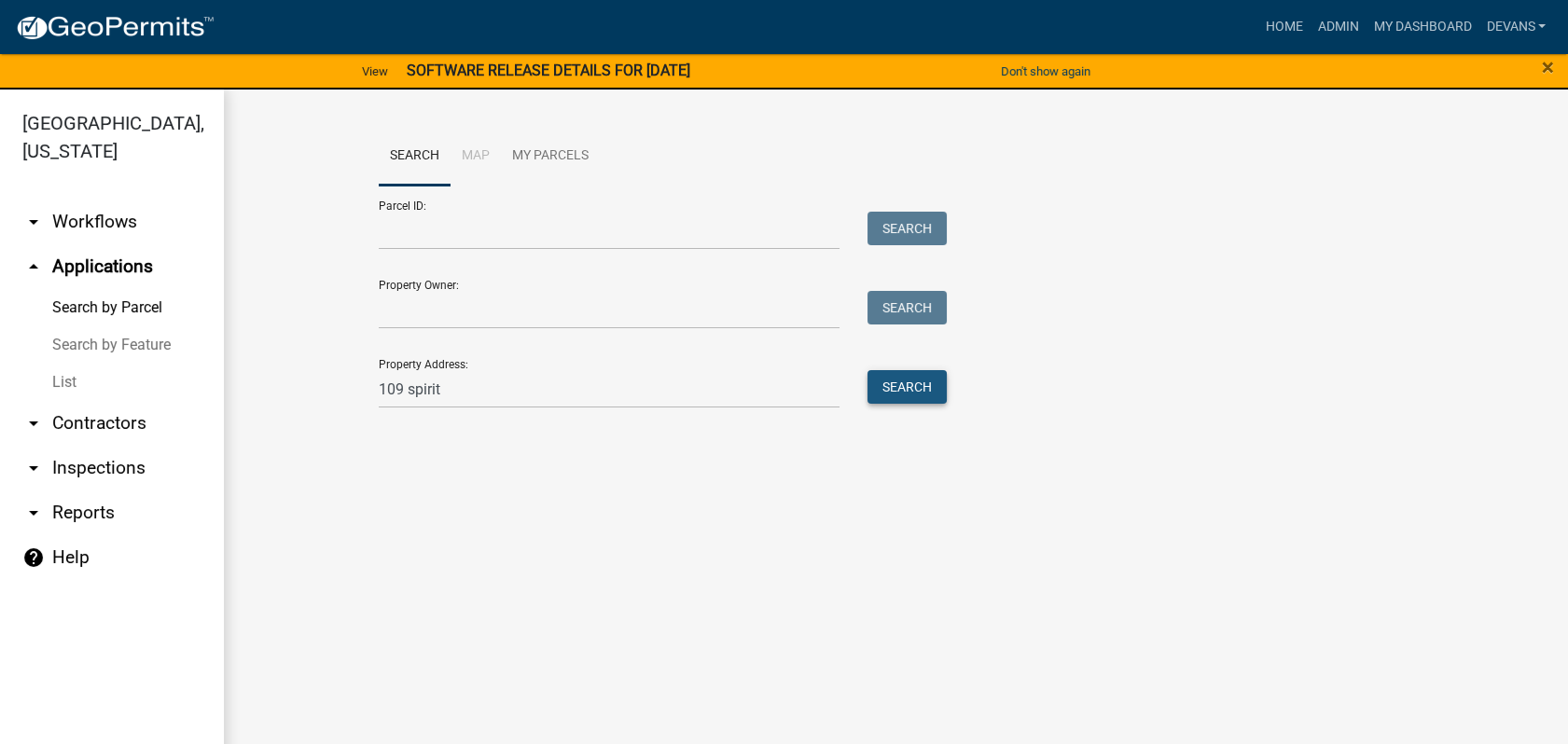
click at [883, 382] on button "Search" at bounding box center [907, 388] width 79 height 34
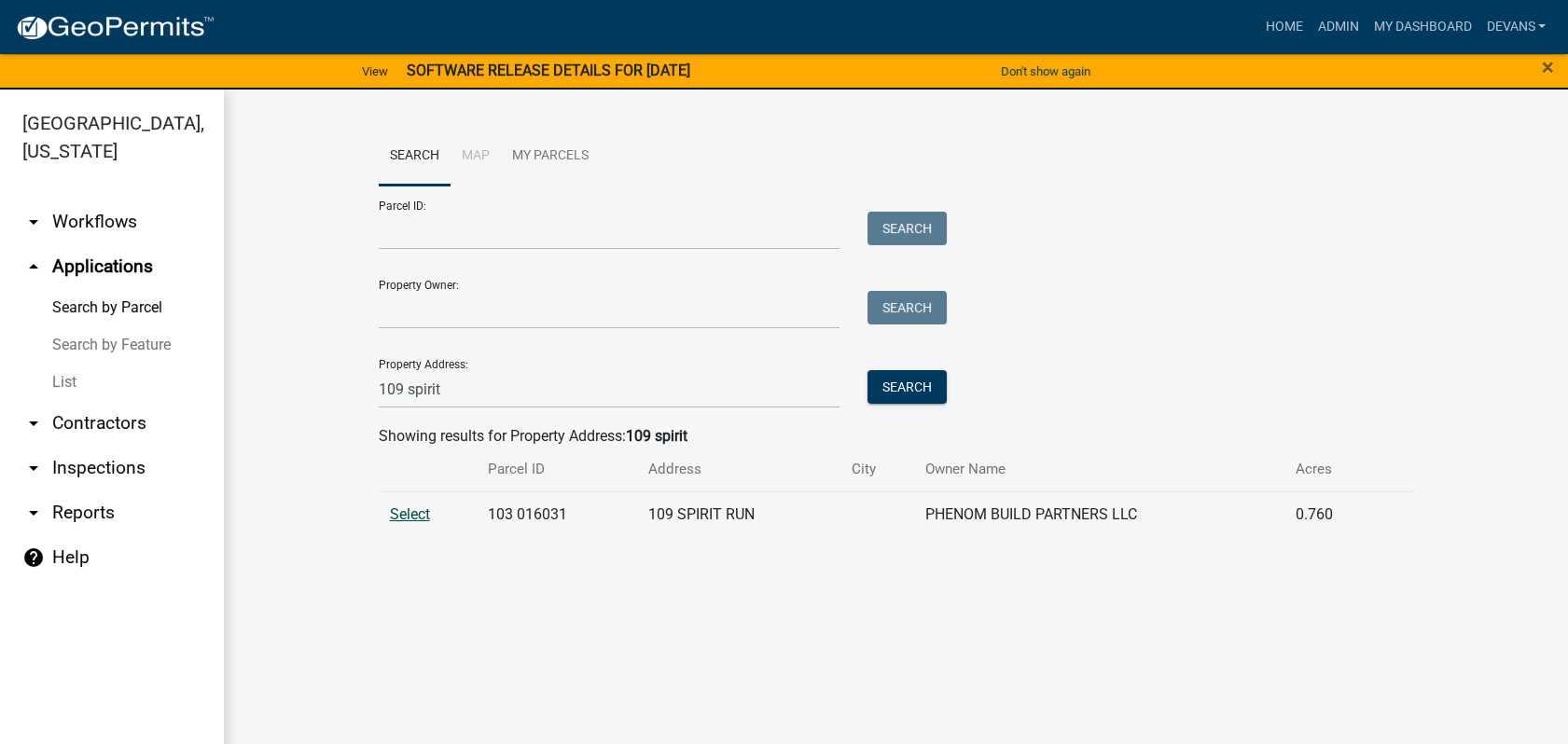
click at [418, 510] on span "Select" at bounding box center [409, 514] width 40 height 18
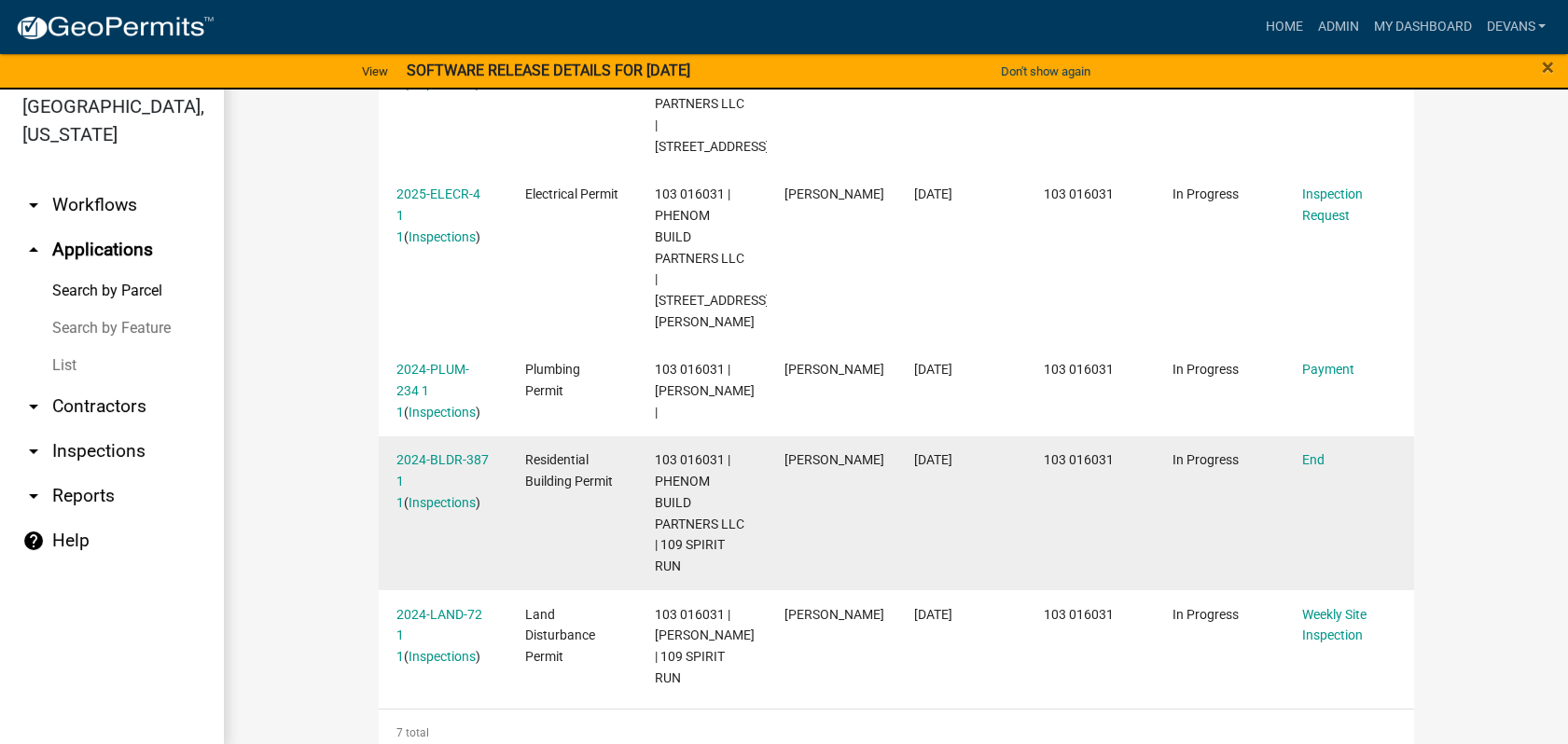
scroll to position [23, 0]
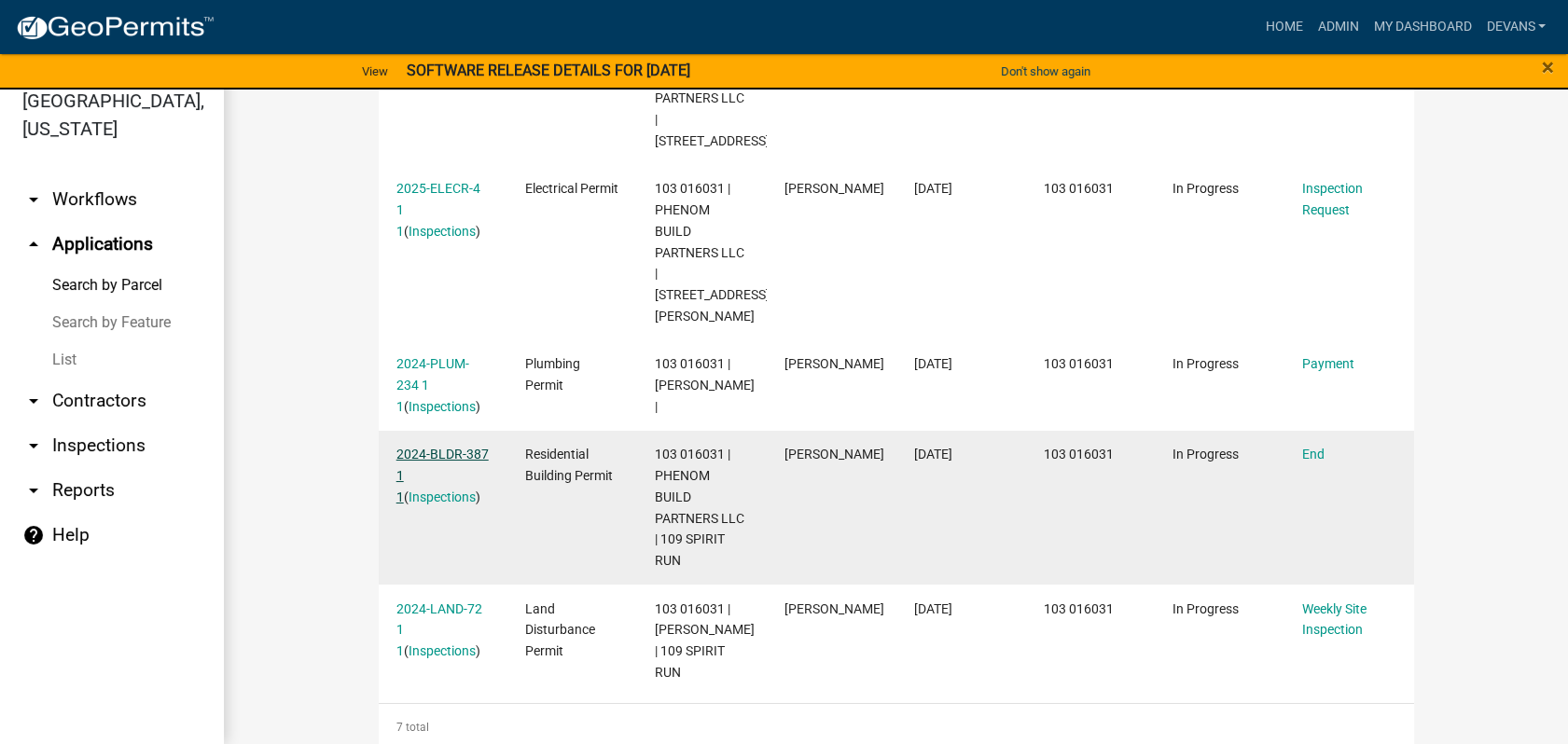
click at [444, 447] on link "2024-BLDR-387 1 1" at bounding box center [442, 475] width 92 height 57
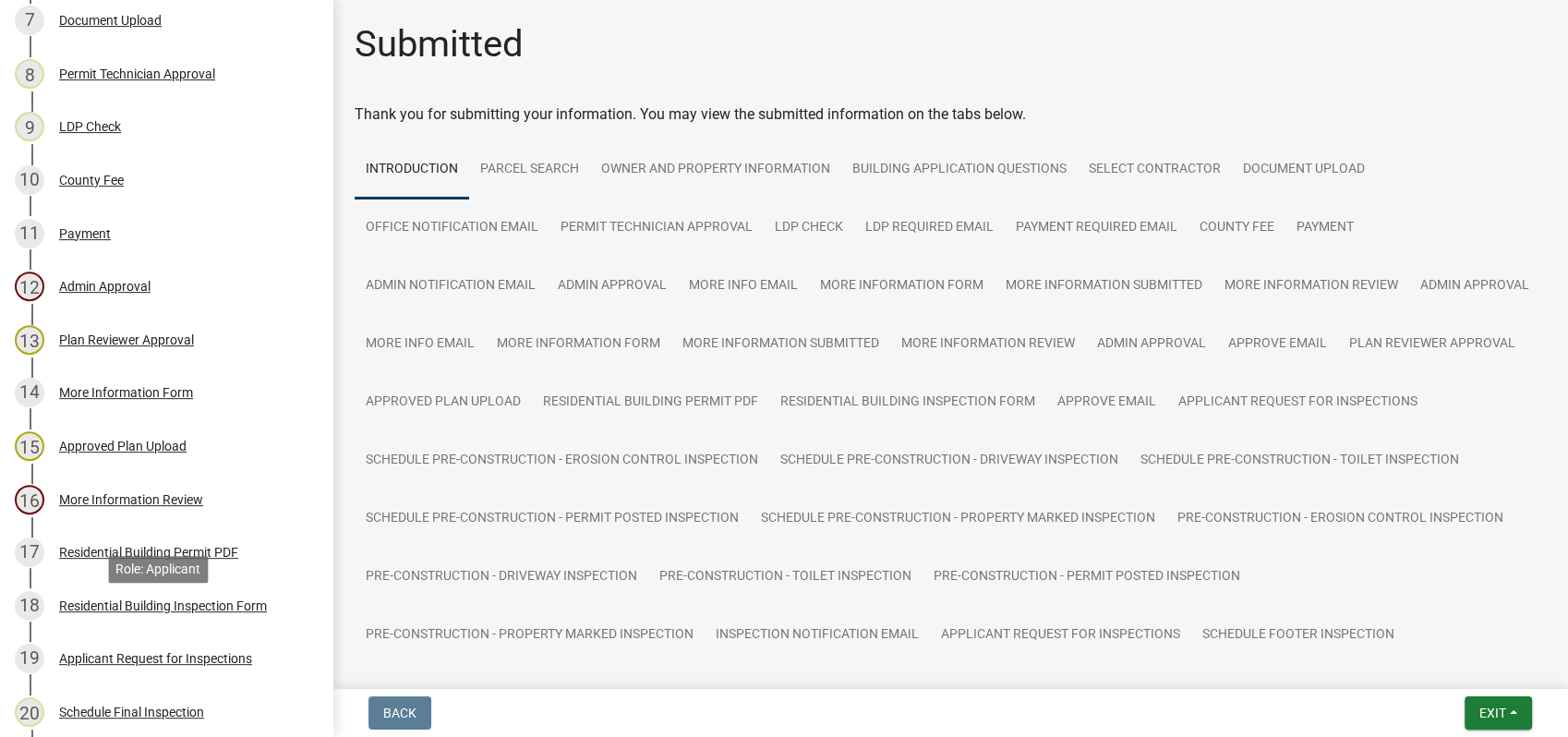
scroll to position [379, 0]
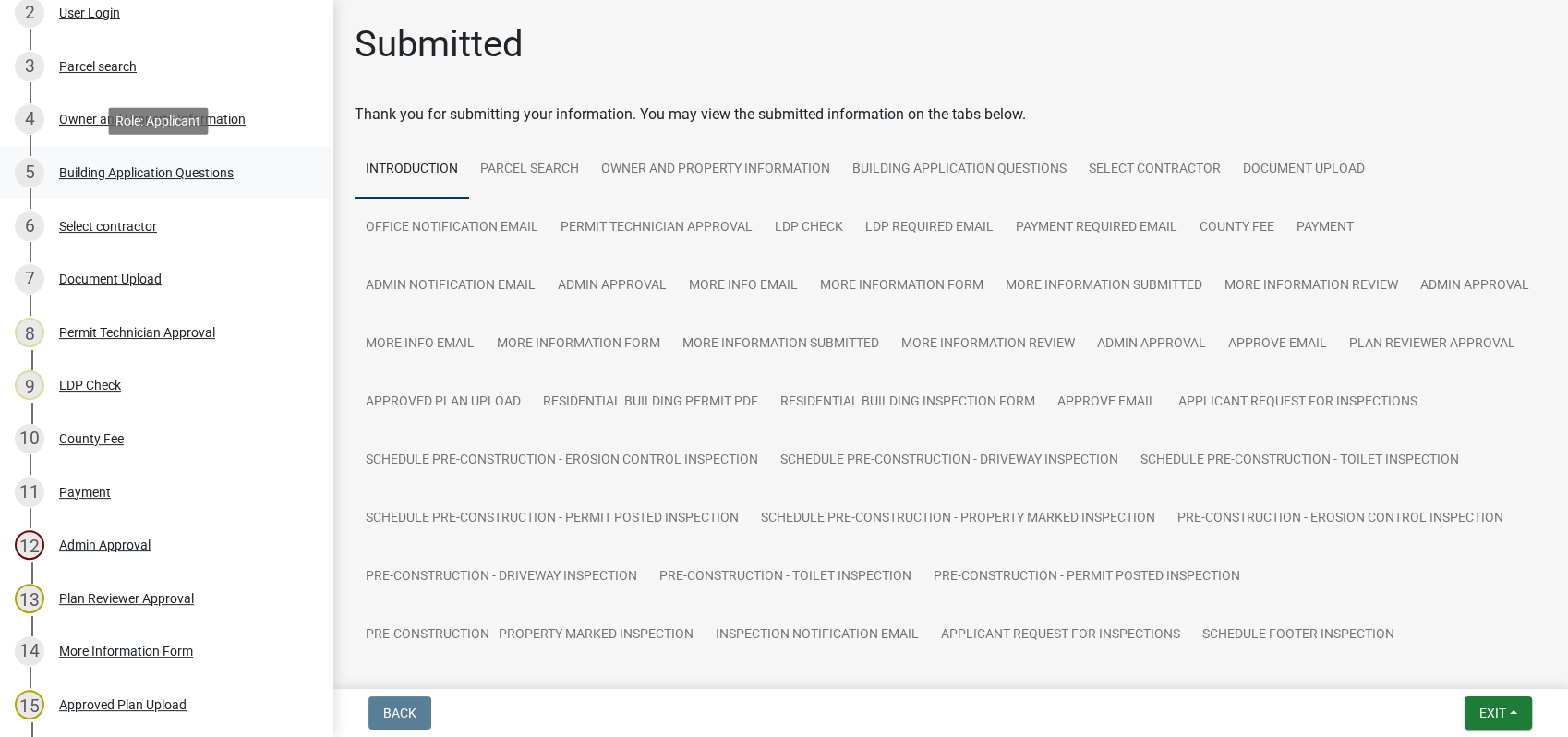
click at [133, 177] on div "Building Application Questions" at bounding box center [145, 172] width 174 height 13
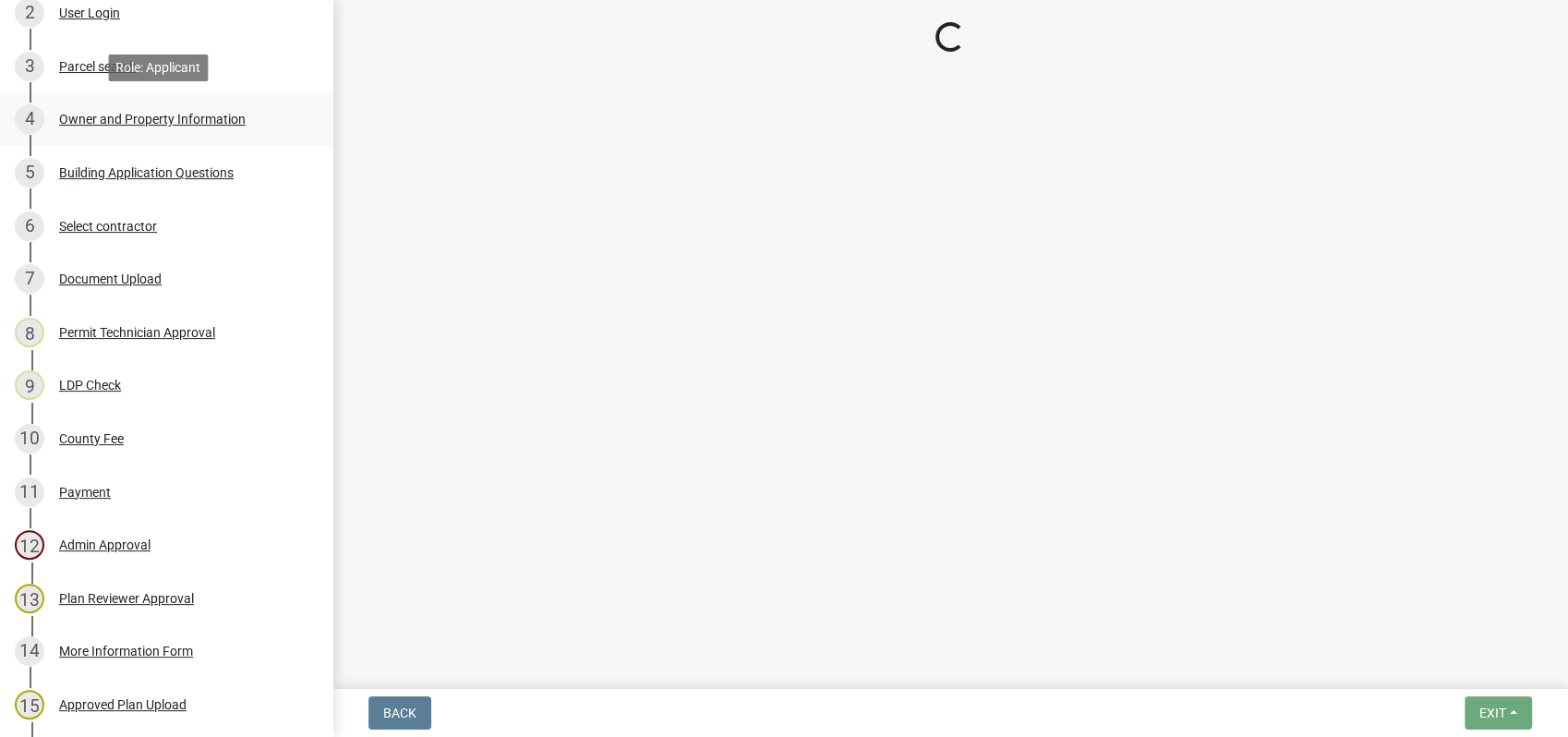
click at [71, 113] on div "Owner and Property Information" at bounding box center [152, 119] width 186 height 13
select select "ebf62bd9-0e77-42f1-a2f1-6aca02a789de"
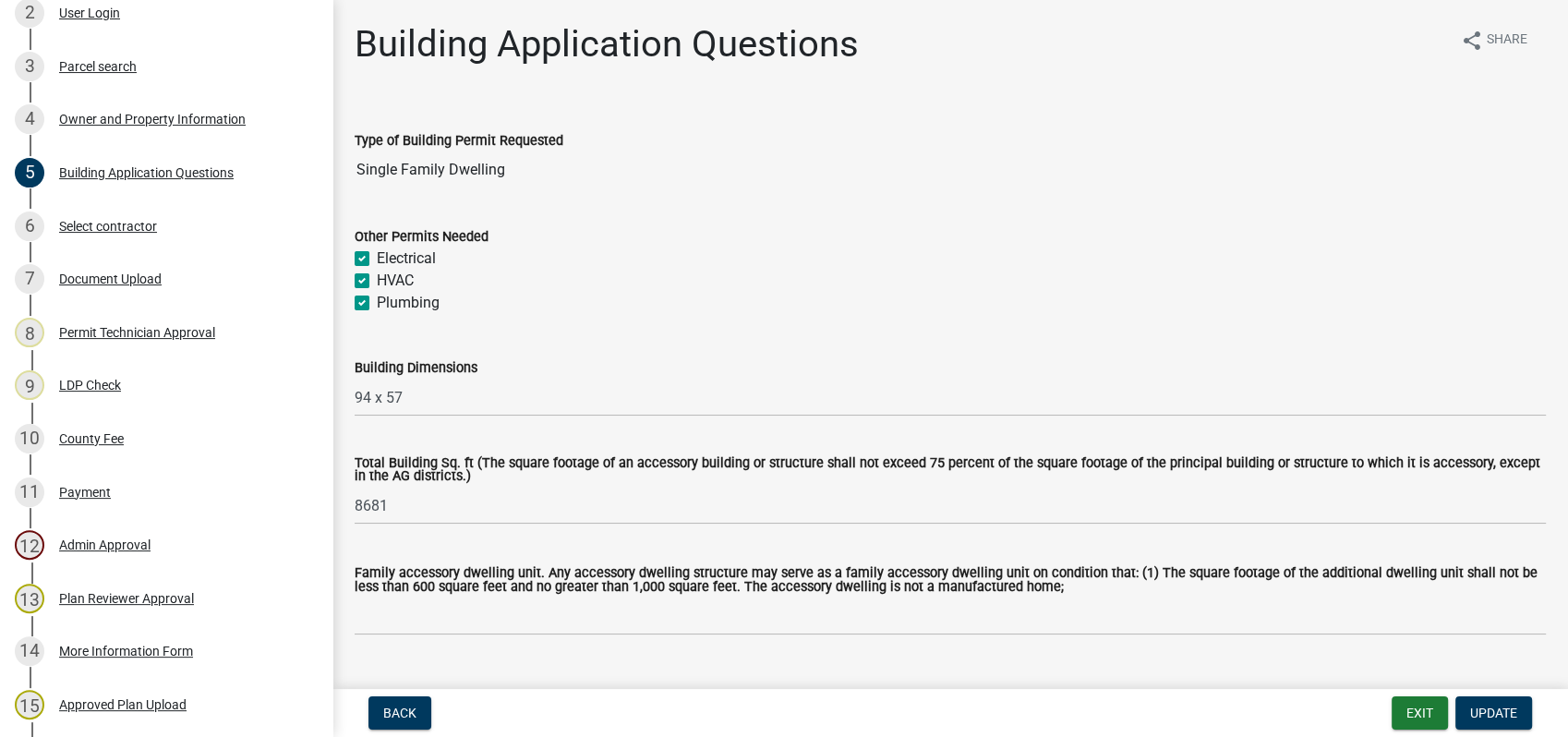
select select "0688c8c3-ca83-4764-a677-531fbc17e6cb"
select select "83394b22-4a11-496c-8e5c-75ade2e72faf"
select select "ece5c1a9-df30-4702-9587-5deee23533b7"
select select "fa9ac713-ff98-4511-b6d6-b752a2dce95a"
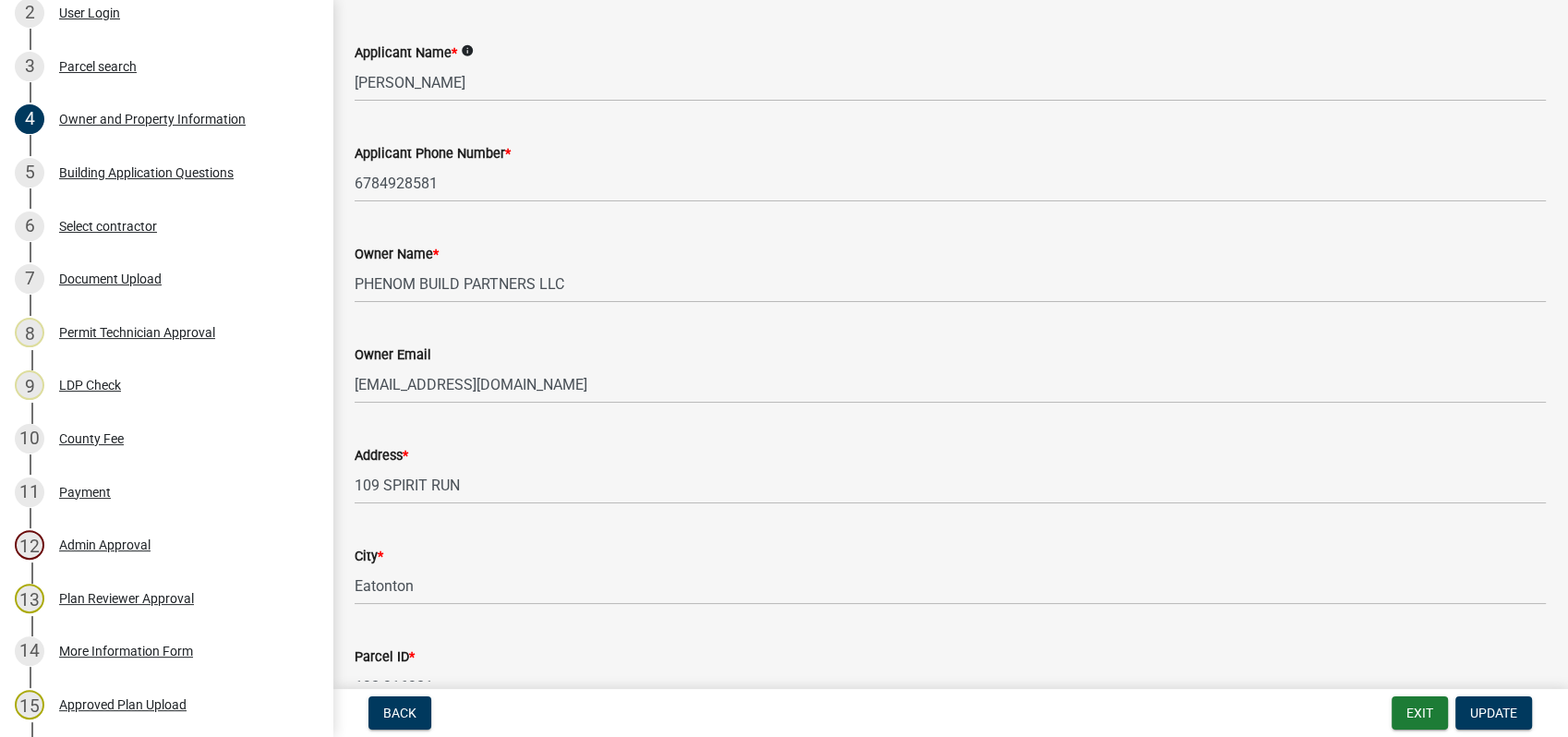
scroll to position [307, 0]
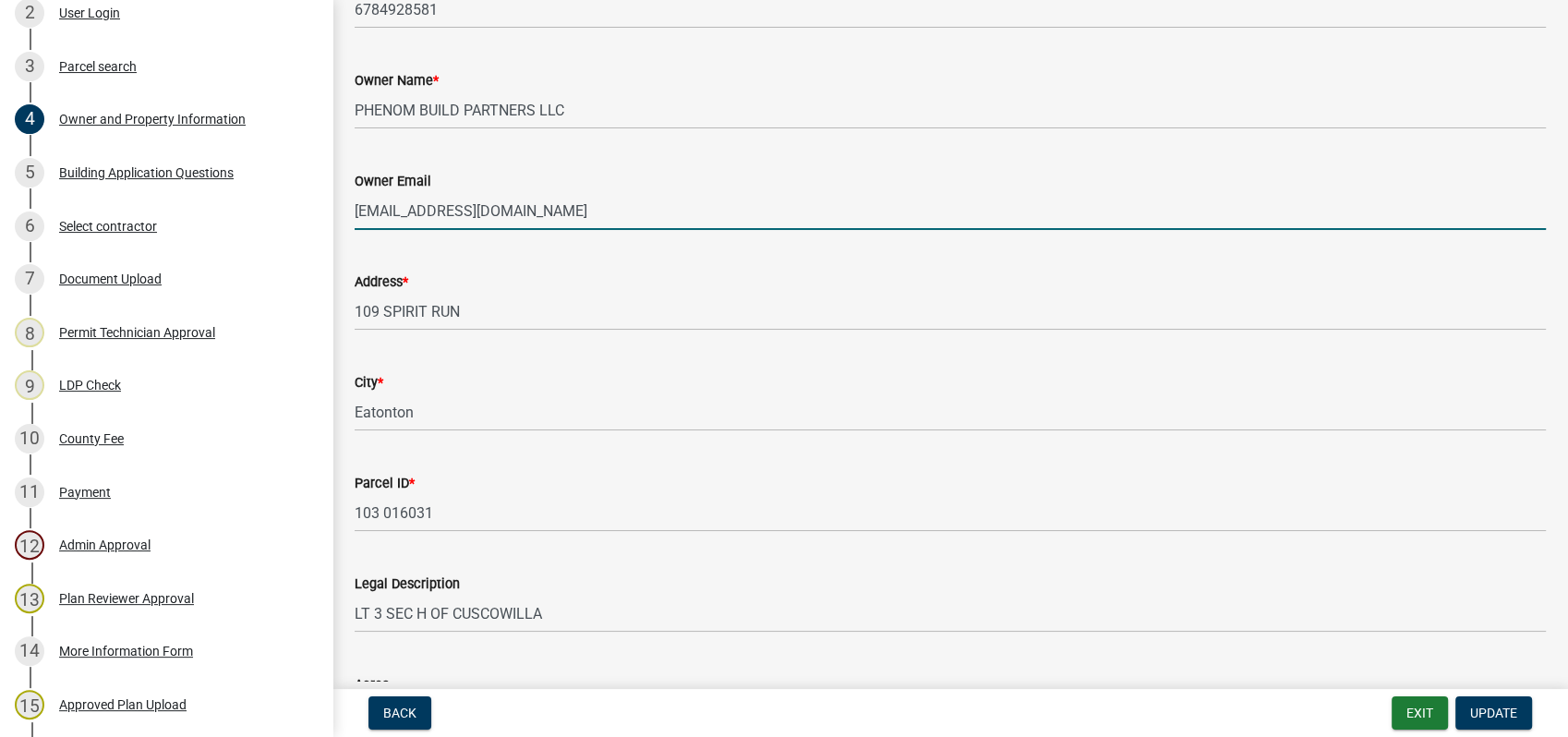
drag, startPoint x: 488, startPoint y: 204, endPoint x: 367, endPoint y: 207, distance: 121.0
click at [354, 202] on div "Owner Email rgcole0510@gmail.com" at bounding box center [950, 187] width 1219 height 86
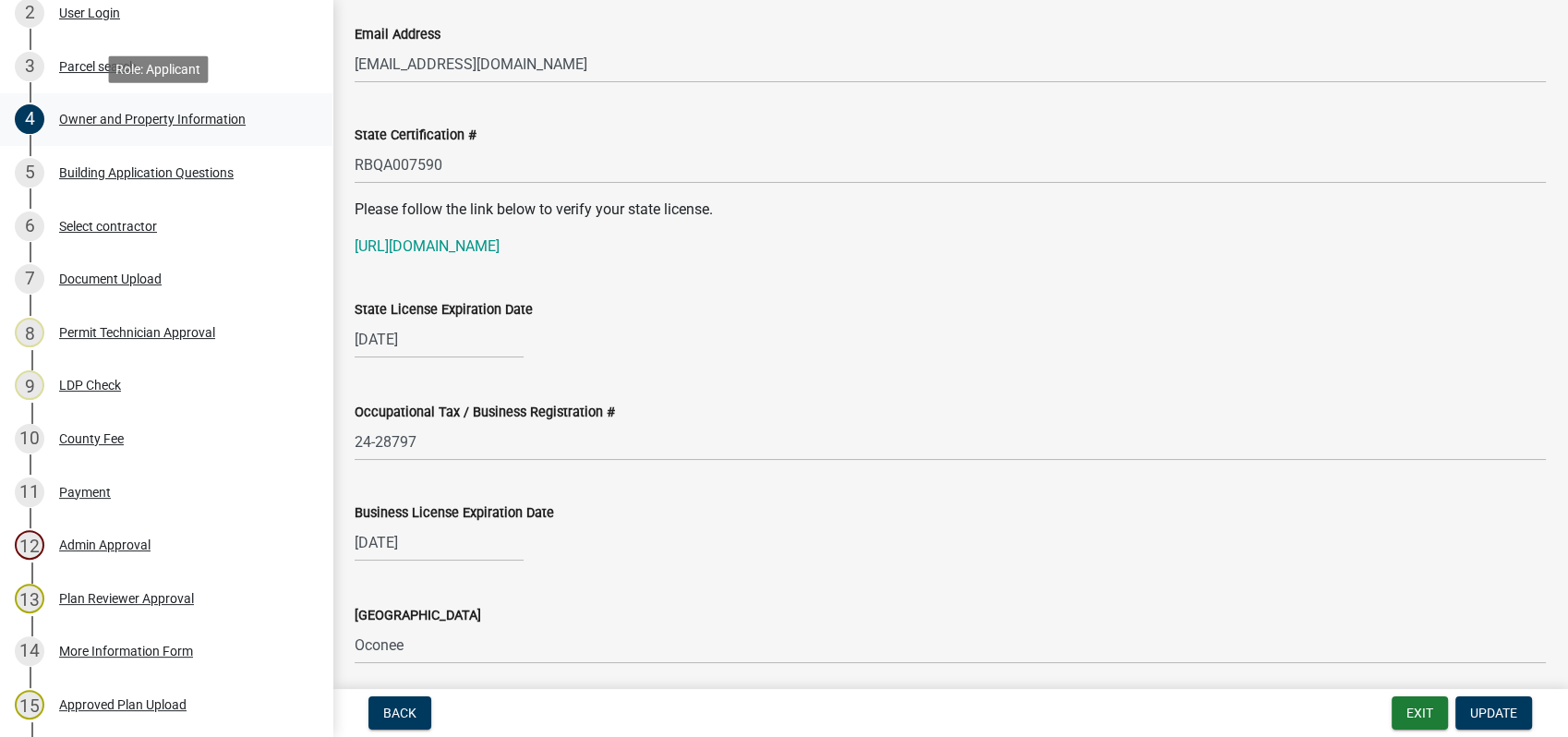
scroll to position [0, 0]
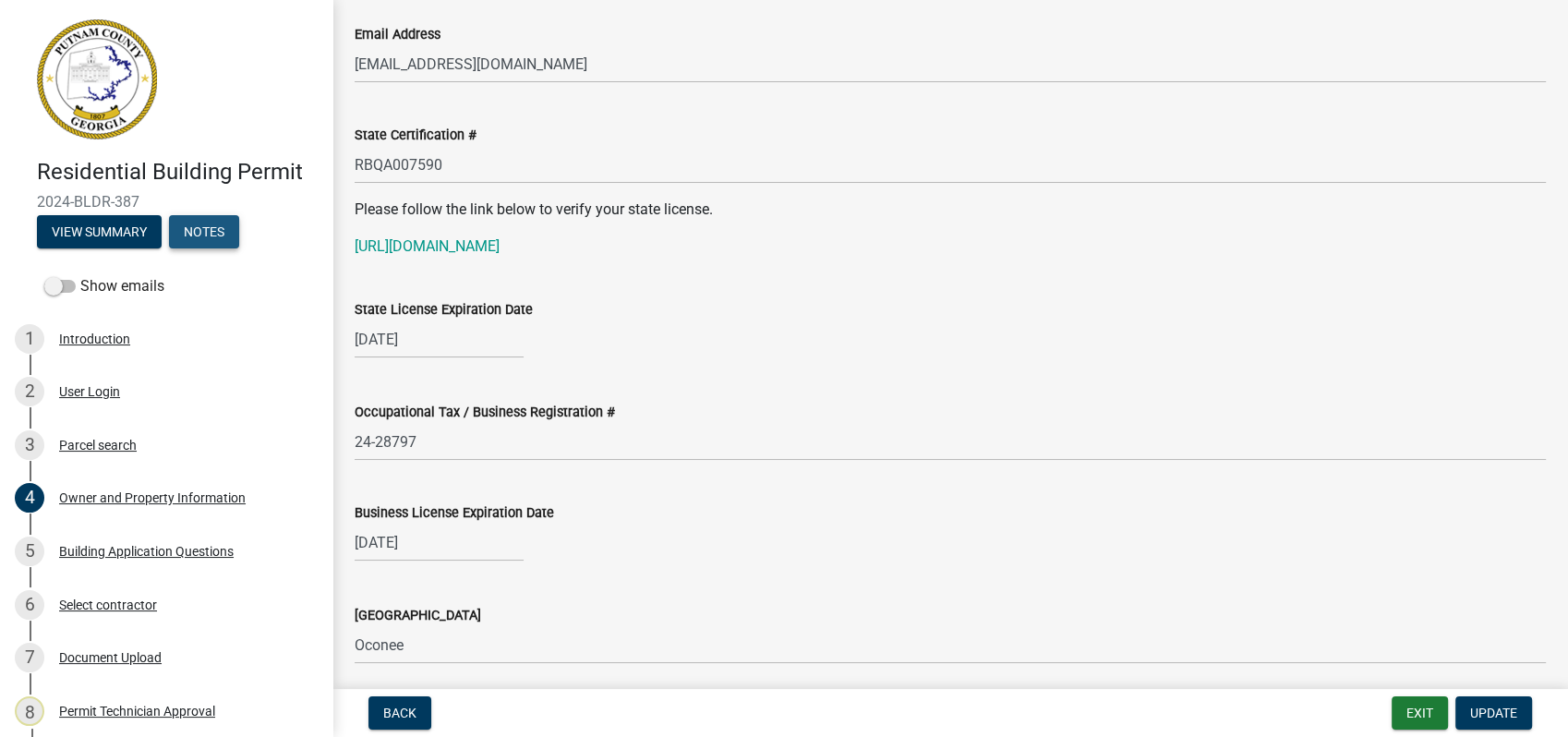
click at [208, 222] on button "Notes" at bounding box center [203, 232] width 70 height 34
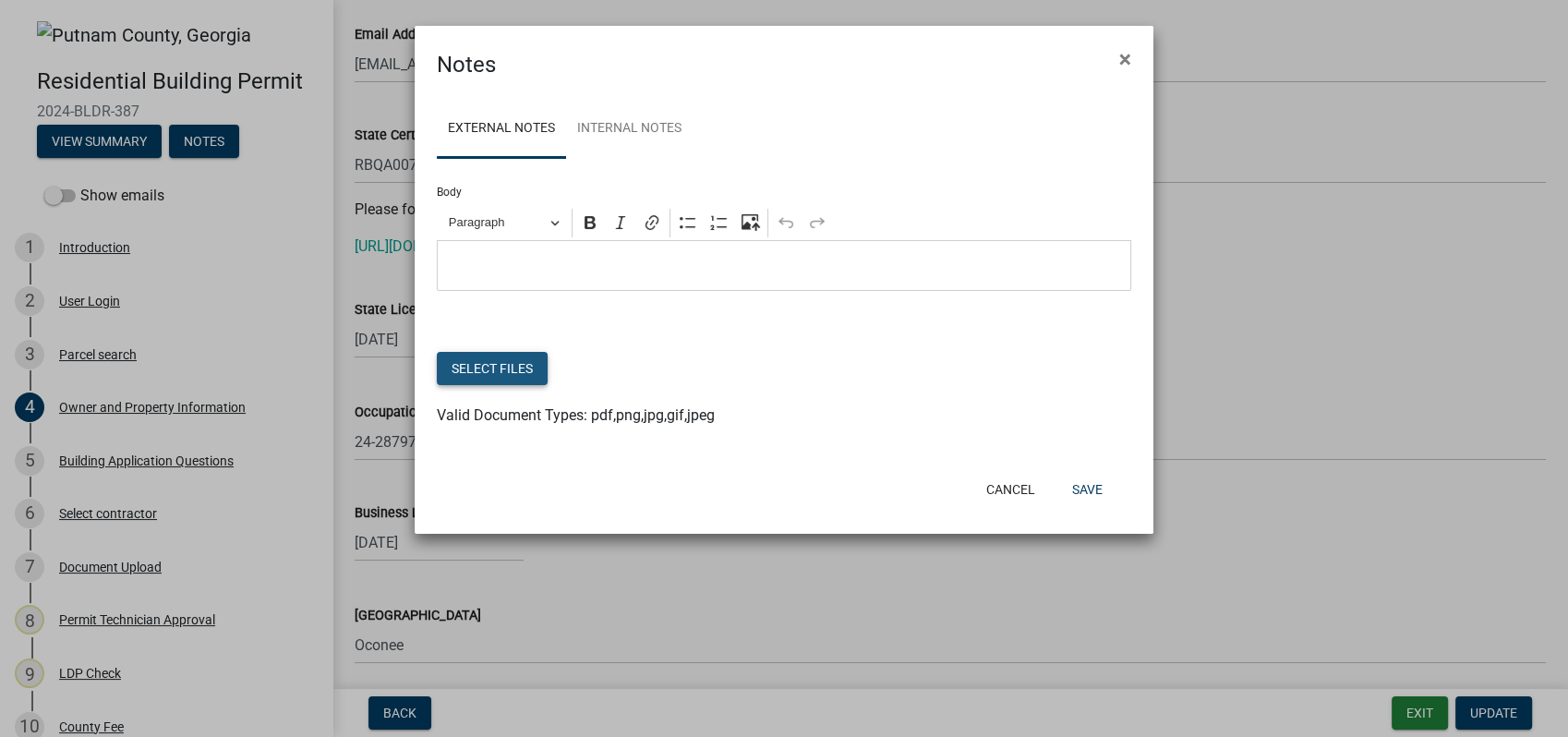
click at [502, 361] on button "Select files" at bounding box center [492, 369] width 111 height 34
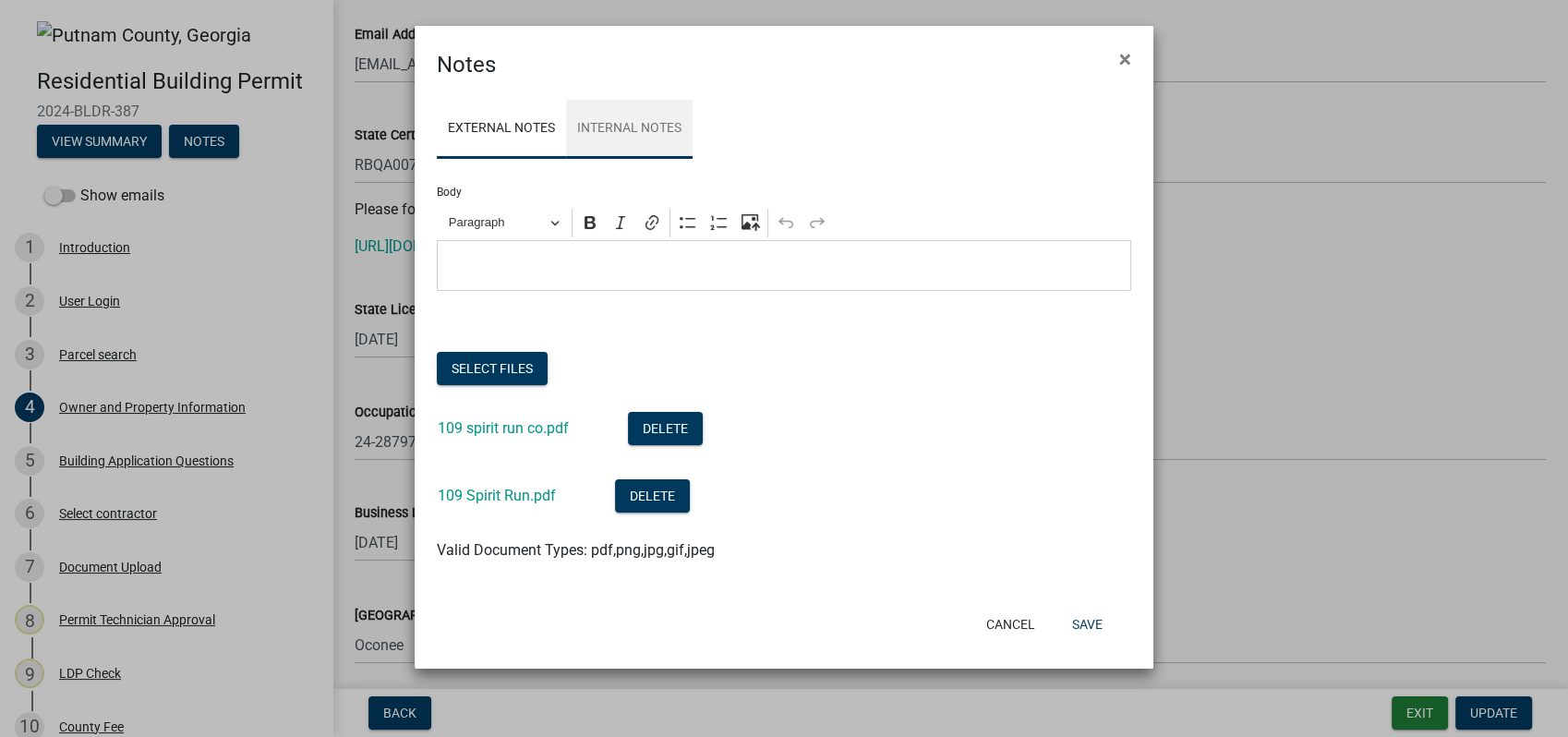
click at [620, 127] on link "Internal Notes" at bounding box center [629, 129] width 127 height 59
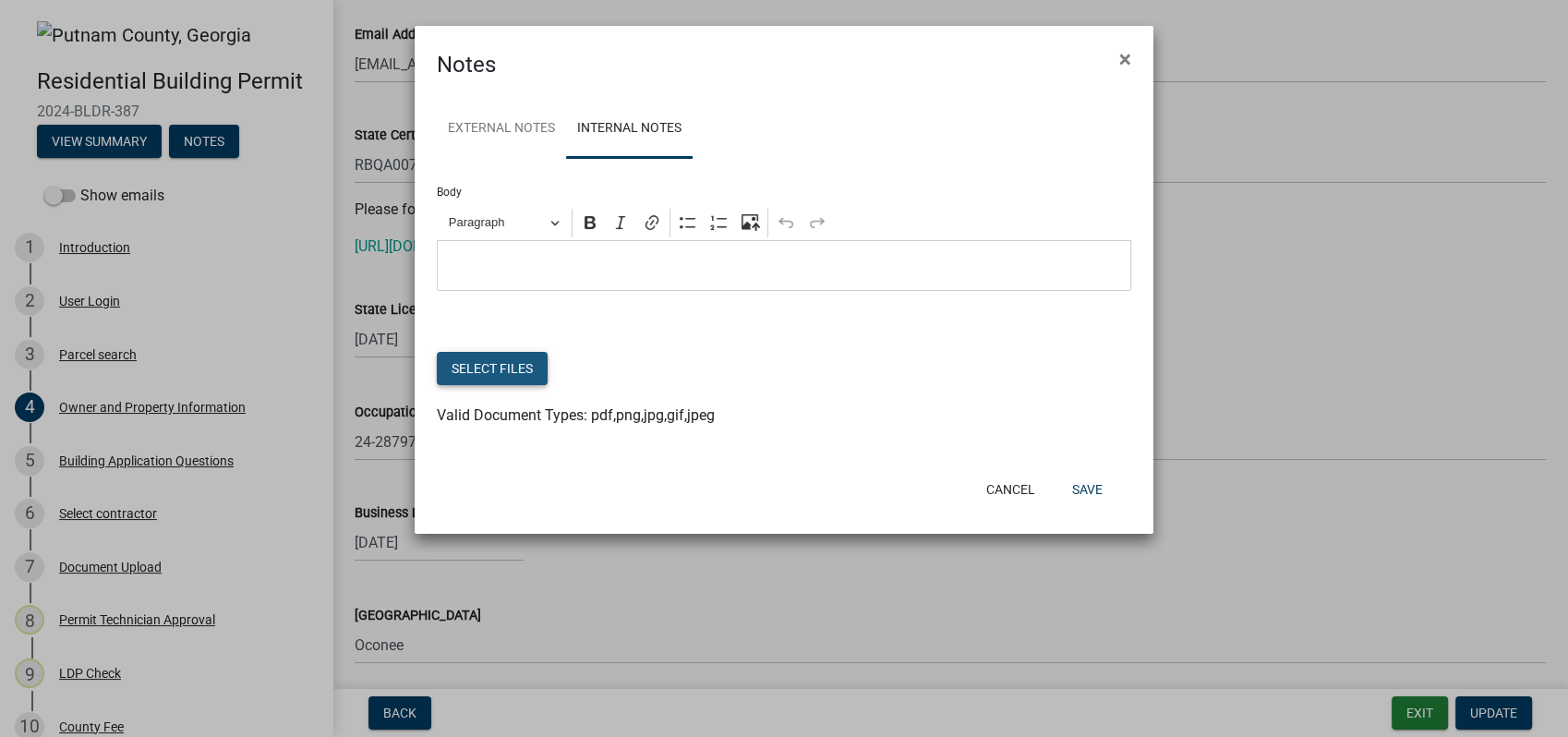
click at [490, 362] on button "Select files" at bounding box center [492, 369] width 111 height 34
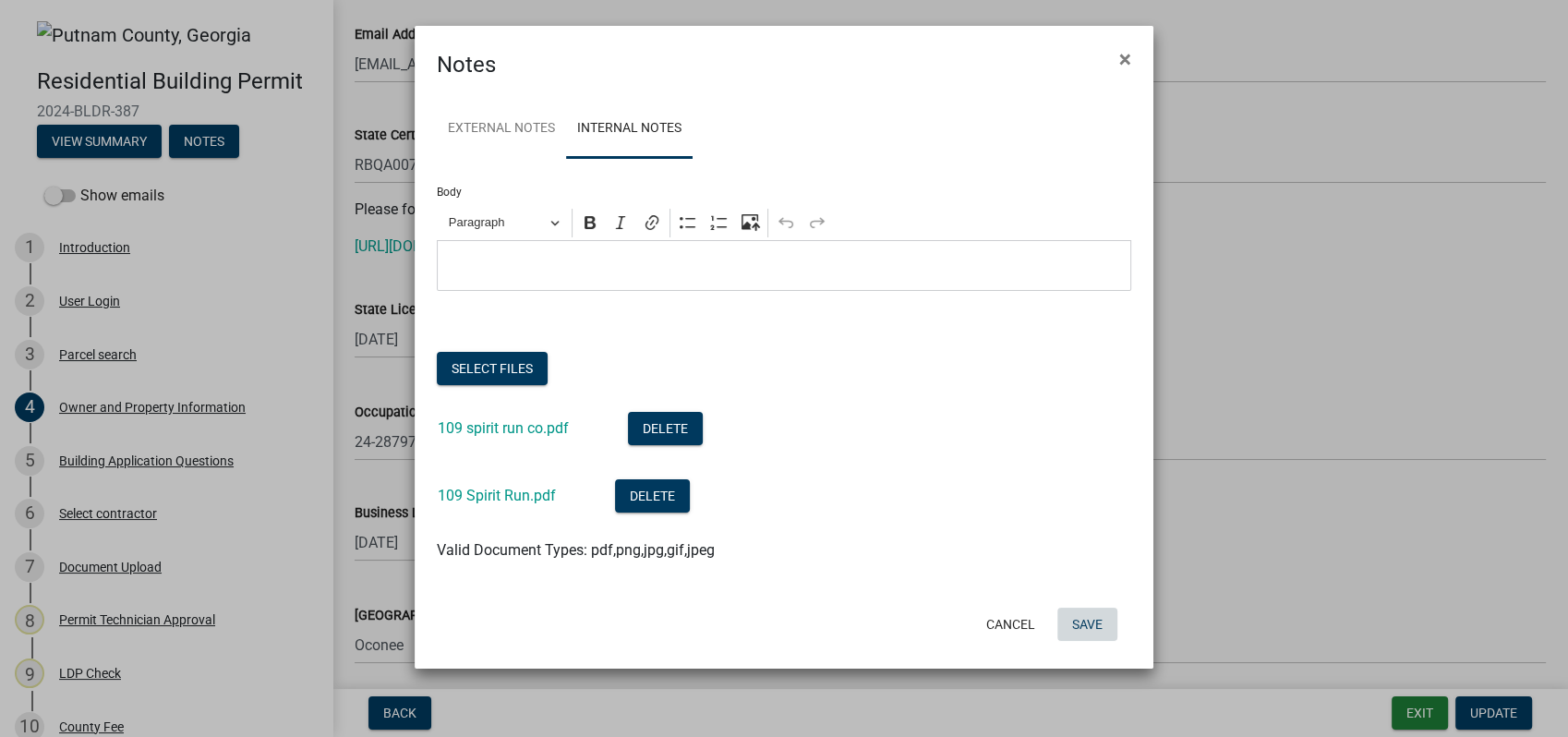
click at [1078, 624] on button "Save" at bounding box center [1087, 624] width 60 height 34
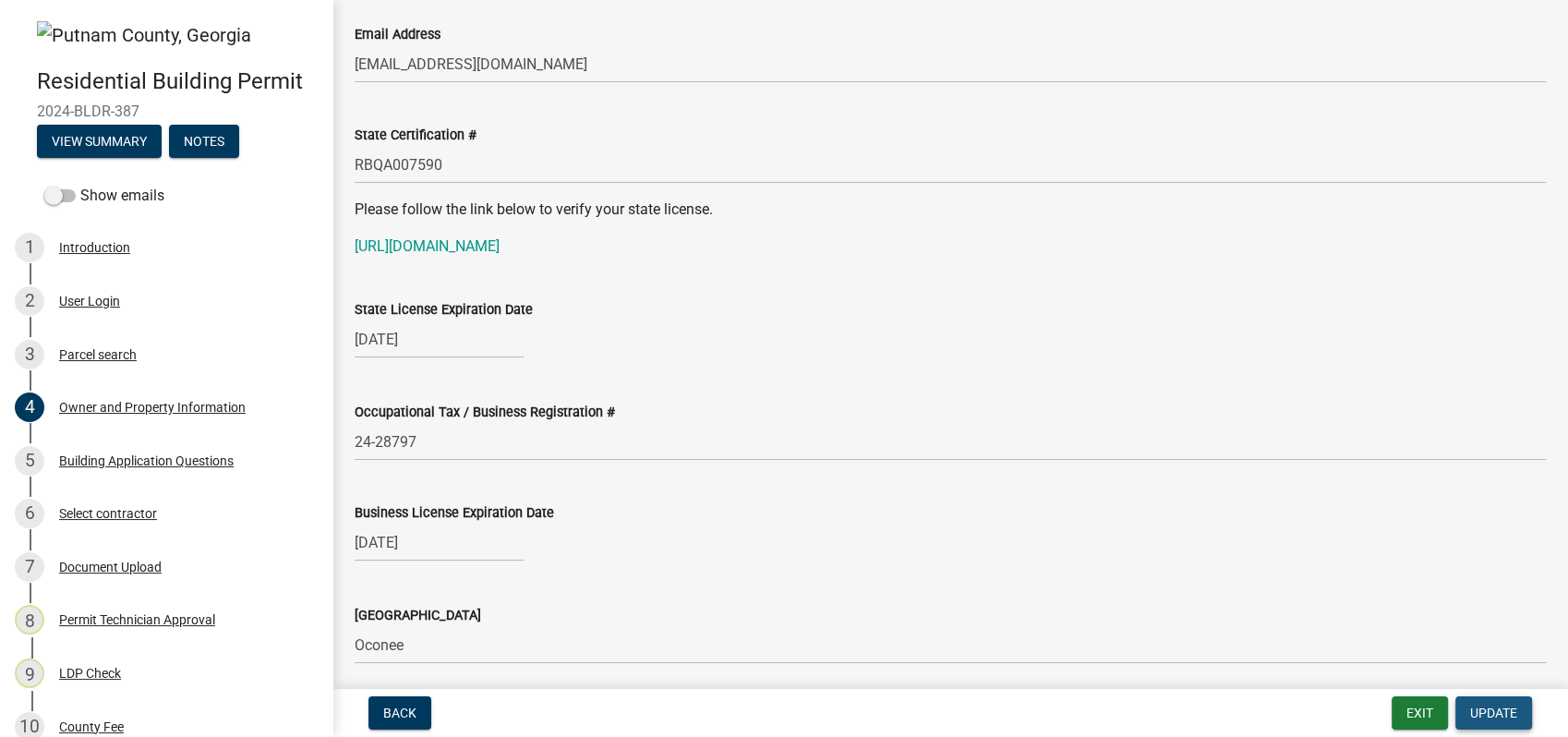
click at [1487, 718] on span "Update" at bounding box center [1494, 714] width 47 height 15
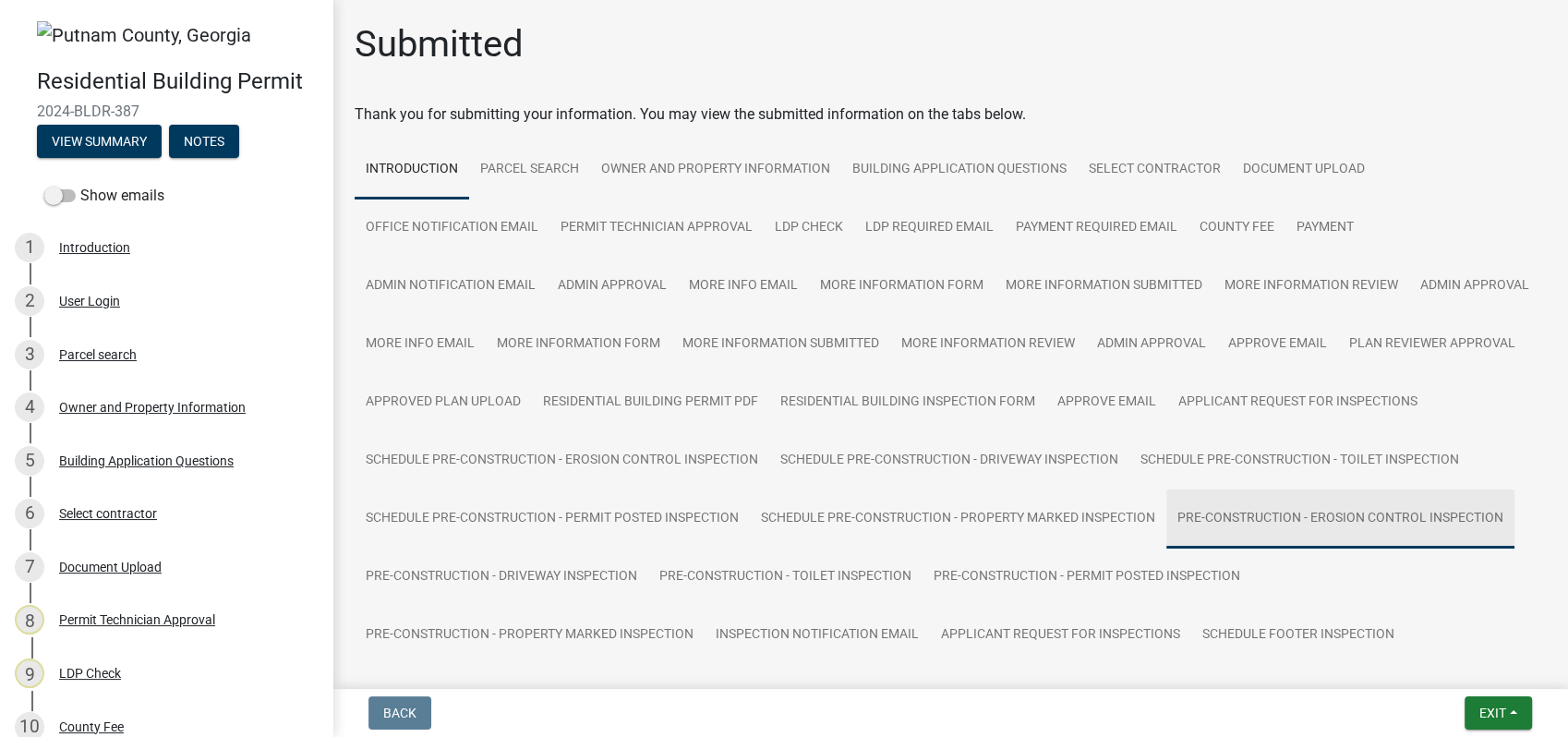
click at [1166, 549] on link "Pre-construction - Erosion Control Inspection" at bounding box center [1340, 519] width 348 height 59
